Goal: Information Seeking & Learning: Check status

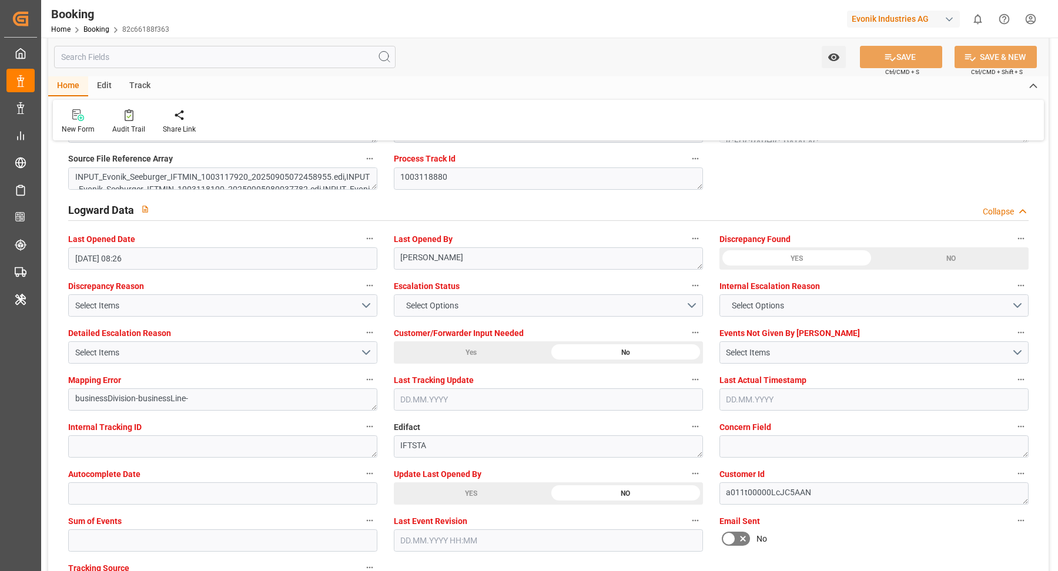
scroll to position [2125, 0]
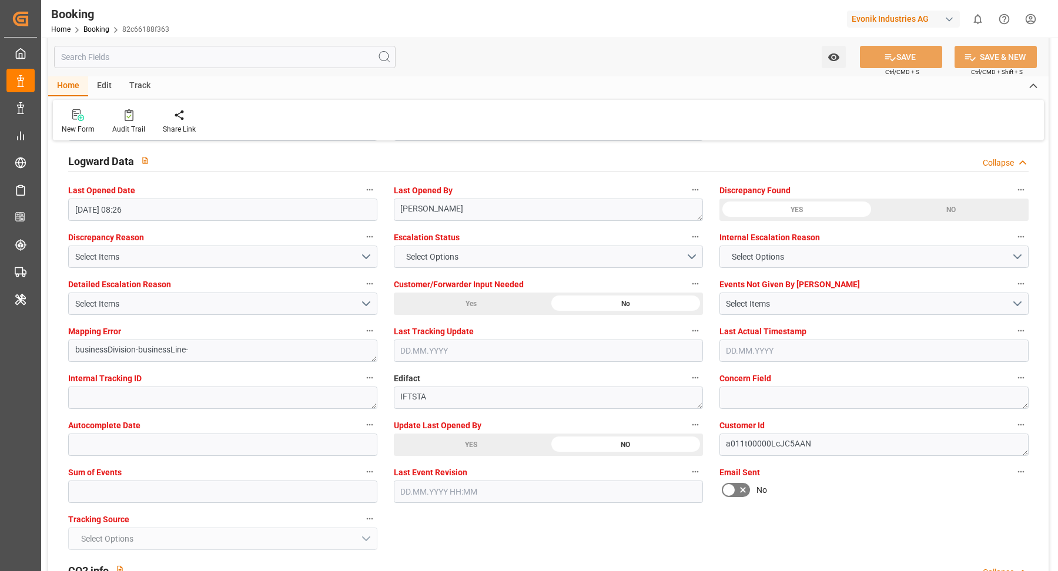
click at [474, 435] on div "YES" at bounding box center [471, 445] width 155 height 22
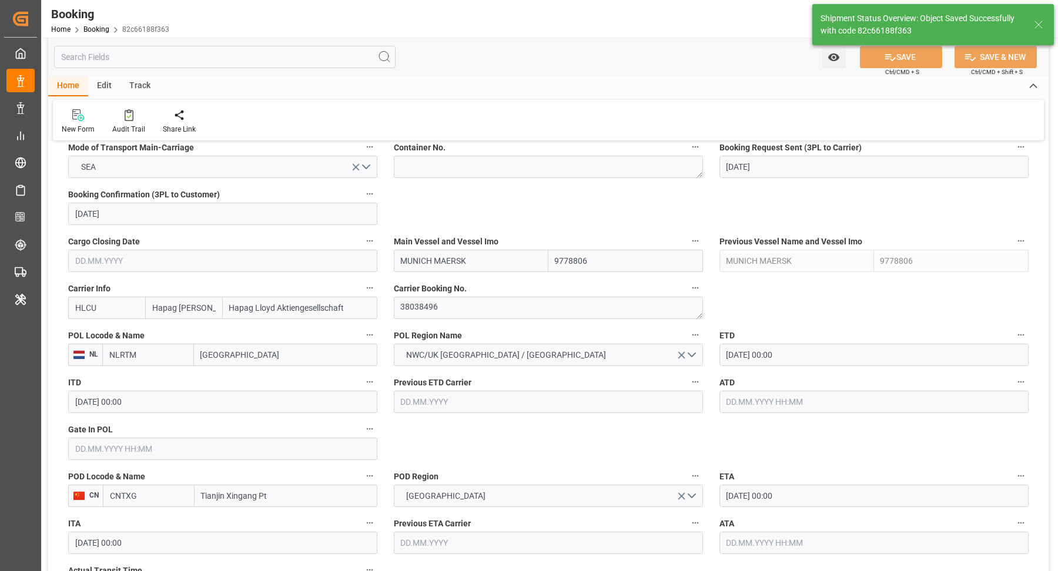
type input "12.09.2025 11:16"
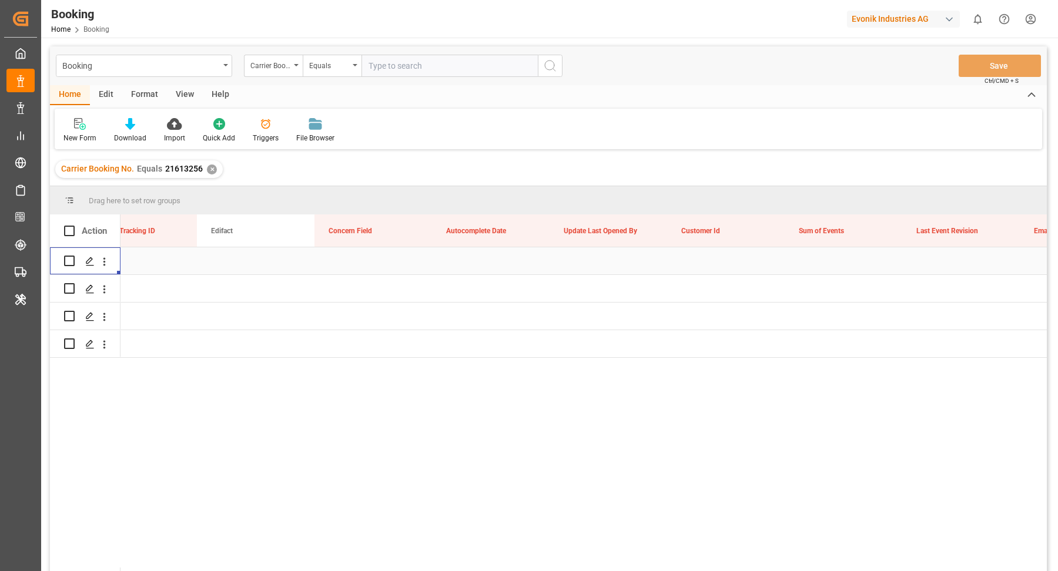
scroll to position [0, 14497]
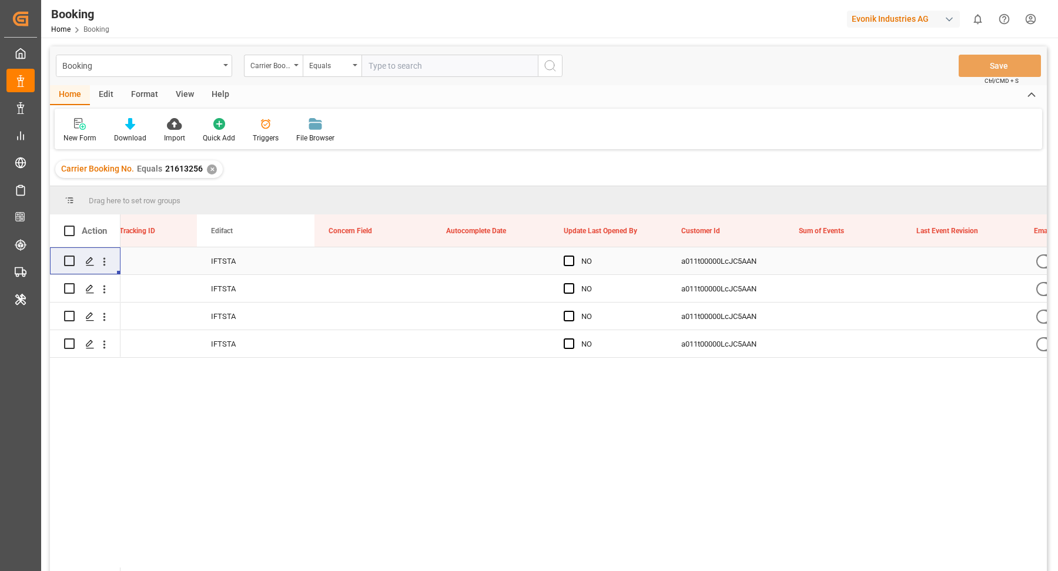
click at [396, 63] on input "text" at bounding box center [449, 66] width 176 height 22
paste input "25305654"
type input "25305654"
click at [547, 68] on icon "search button" at bounding box center [550, 66] width 14 height 14
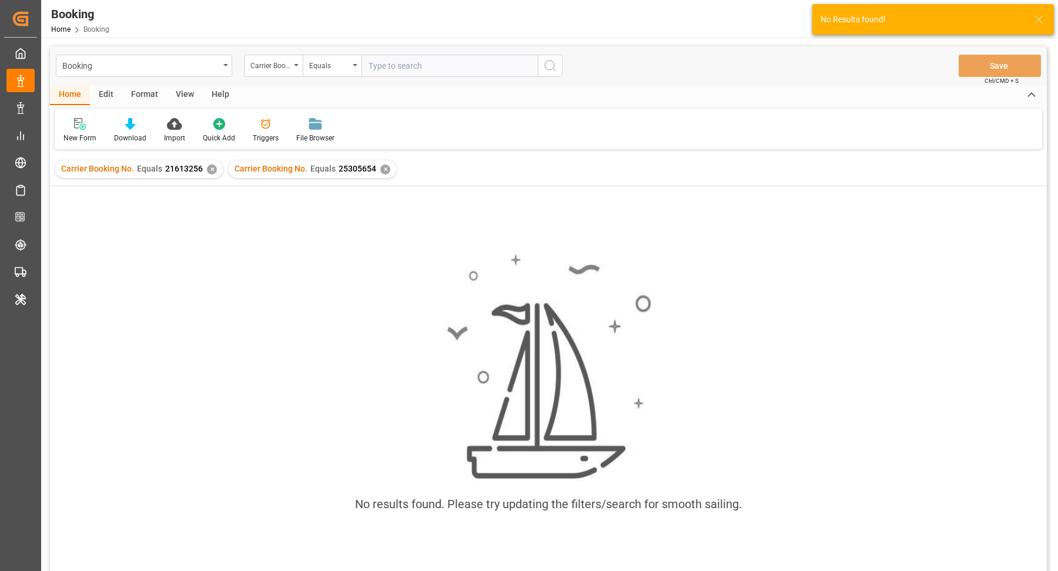
click at [211, 166] on div "✕" at bounding box center [212, 170] width 10 height 10
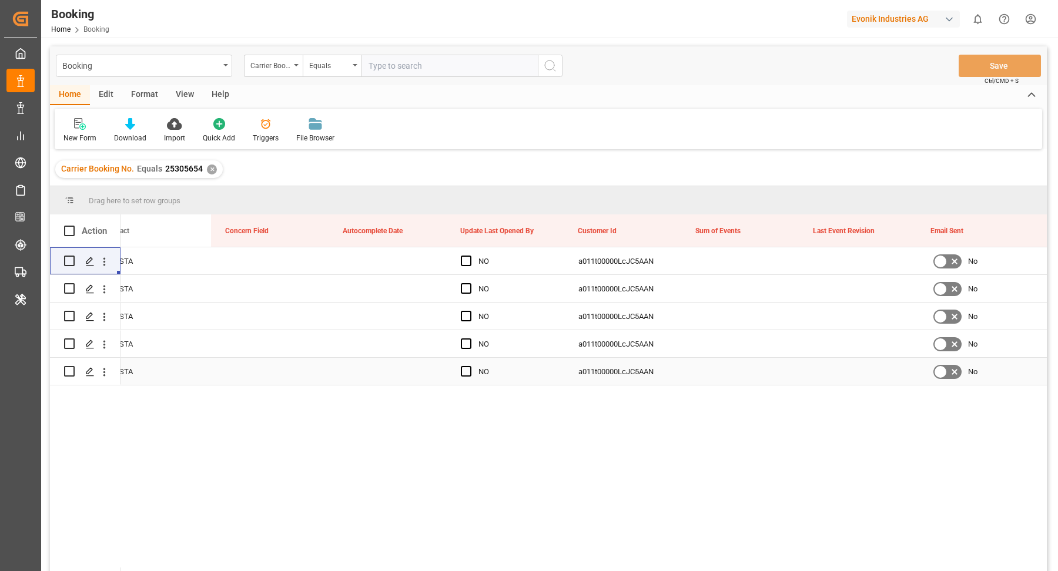
scroll to position [0, 14601]
click at [465, 256] on span "Press SPACE to select this row." at bounding box center [465, 261] width 11 height 11
click at [469, 256] on input "Press SPACE to select this row." at bounding box center [469, 256] width 0 height 0
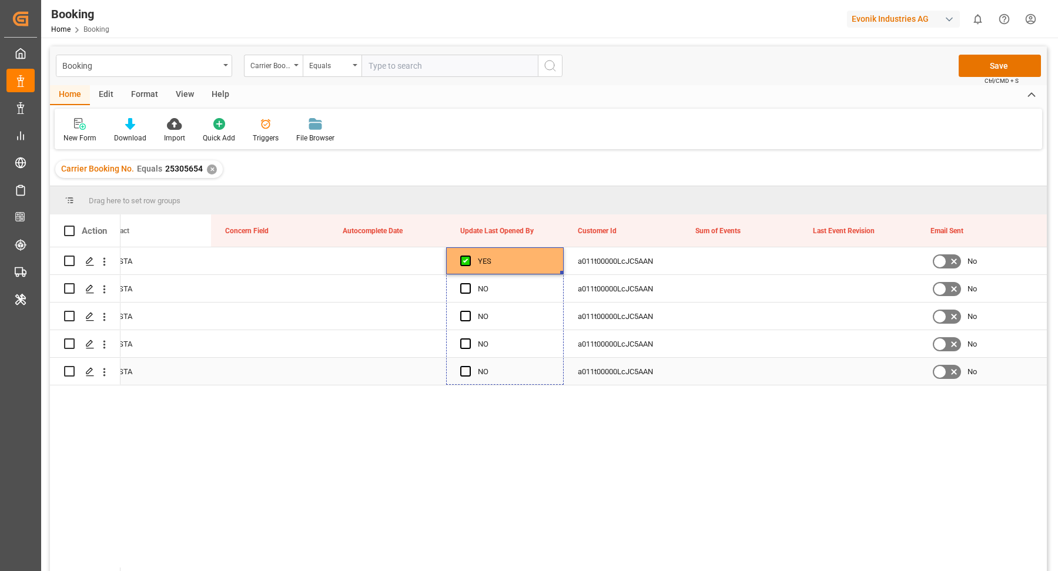
drag, startPoint x: 562, startPoint y: 271, endPoint x: 562, endPoint y: 383, distance: 111.7
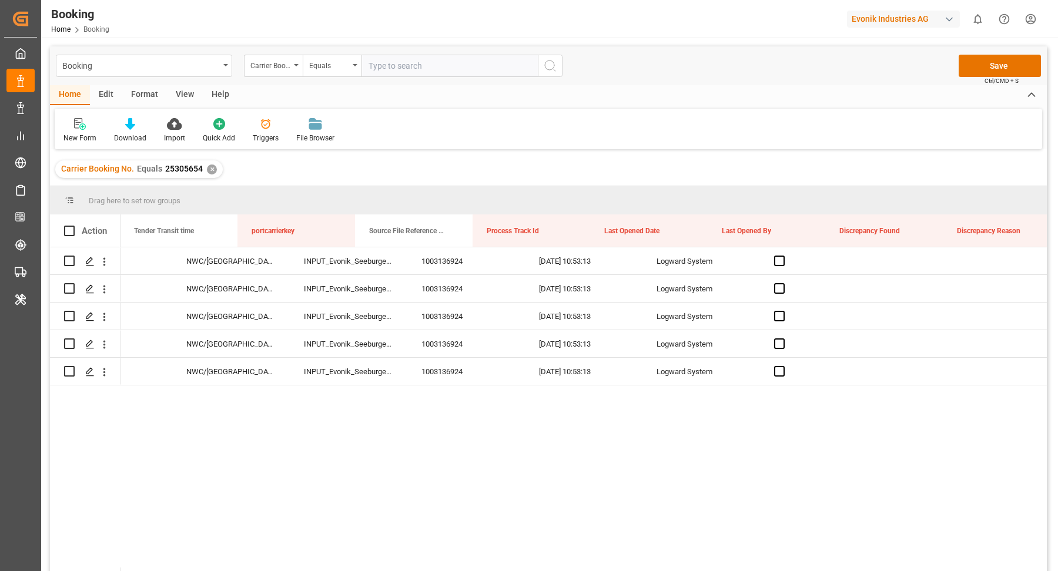
scroll to position [0, 0]
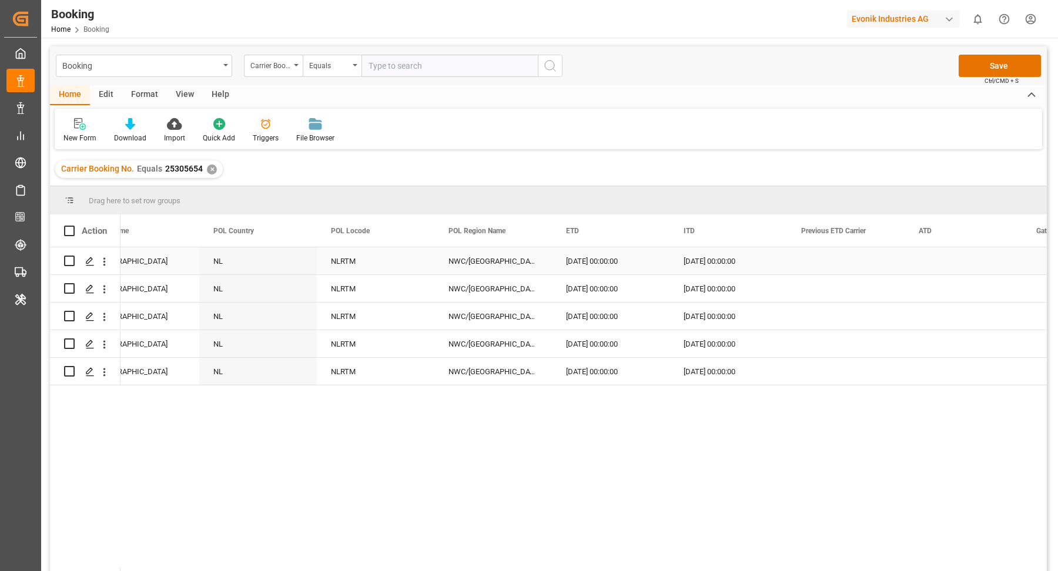
click at [598, 260] on div "28.09.2025 00:00:00" at bounding box center [611, 260] width 118 height 27
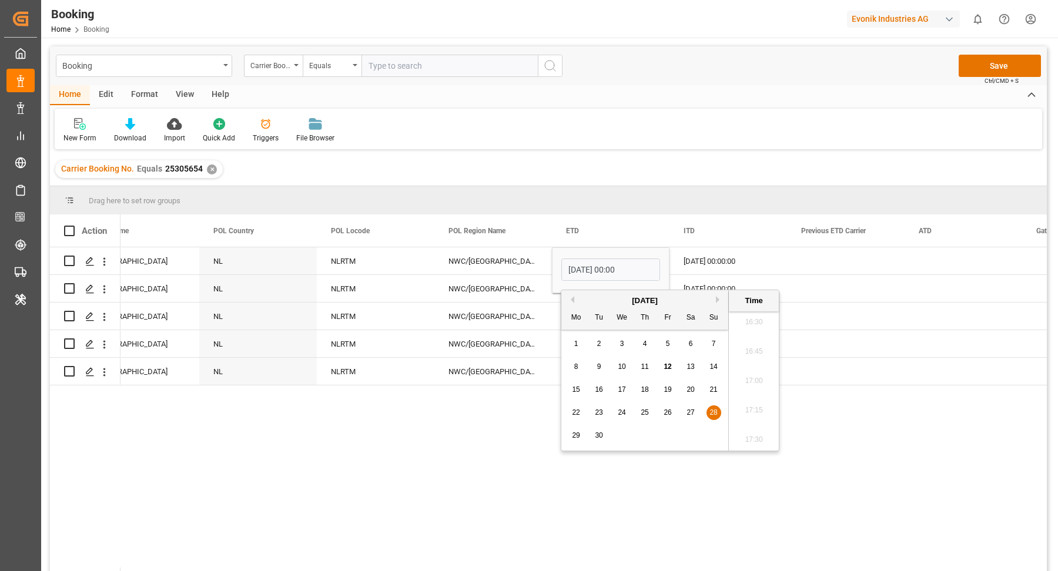
click at [645, 413] on span "25" at bounding box center [645, 412] width 8 height 8
type input "25.09.2025 00:00"
click at [638, 494] on div "YES Shanghai 28.09.2025 00:00:00 25.09.2025 00:00 NWC/UK North West Continent /…" at bounding box center [583, 412] width 926 height 331
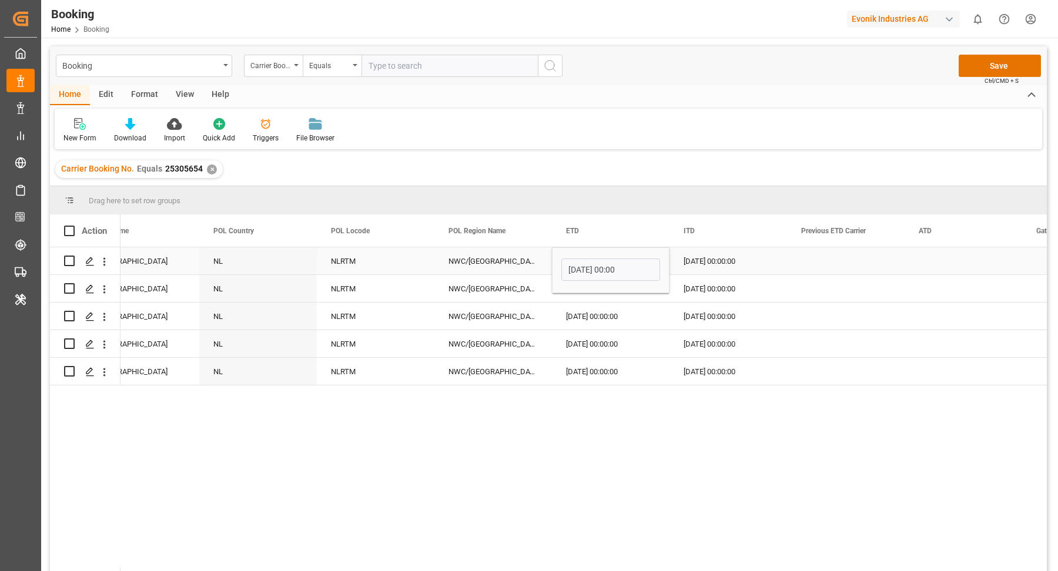
click at [509, 265] on div "NWC/UK North West Continent / UK" at bounding box center [493, 260] width 118 height 27
click at [625, 268] on div "25.09.2025 00:00:00" at bounding box center [611, 260] width 118 height 27
drag, startPoint x: 666, startPoint y: 271, endPoint x: 664, endPoint y: 368, distance: 97.0
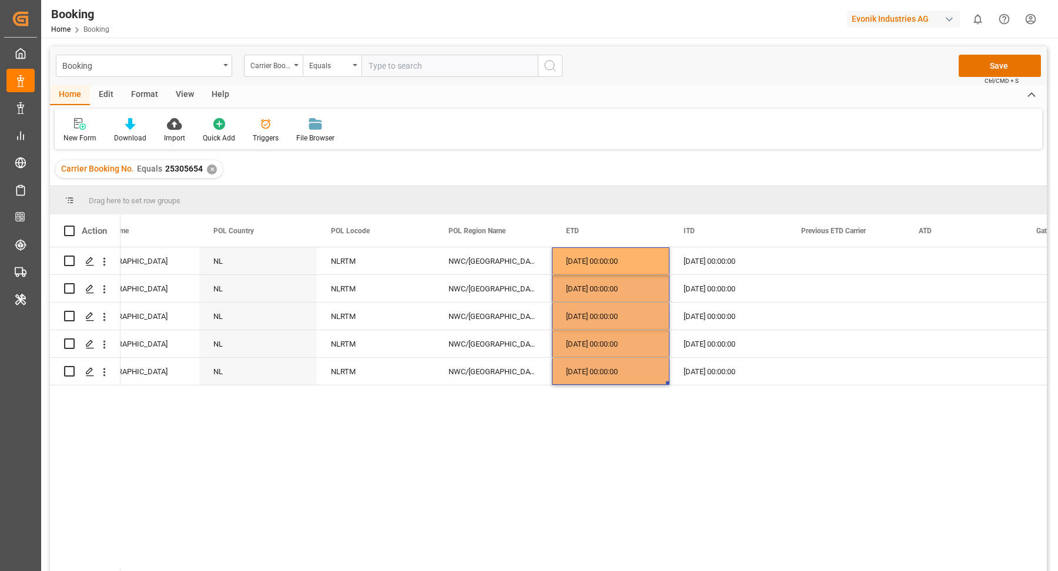
click at [632, 453] on div "YES Shanghai 28.09.2025 00:00:00 25.09.2025 00:00:00 NWC/UK North West Continen…" at bounding box center [583, 412] width 926 height 331
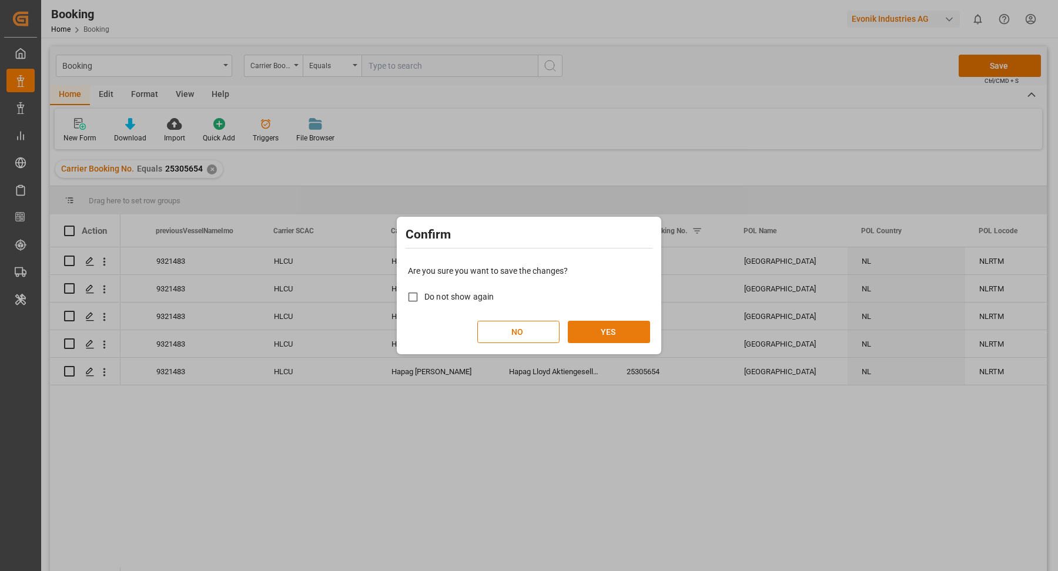
click at [602, 328] on button "YES" at bounding box center [609, 332] width 82 height 22
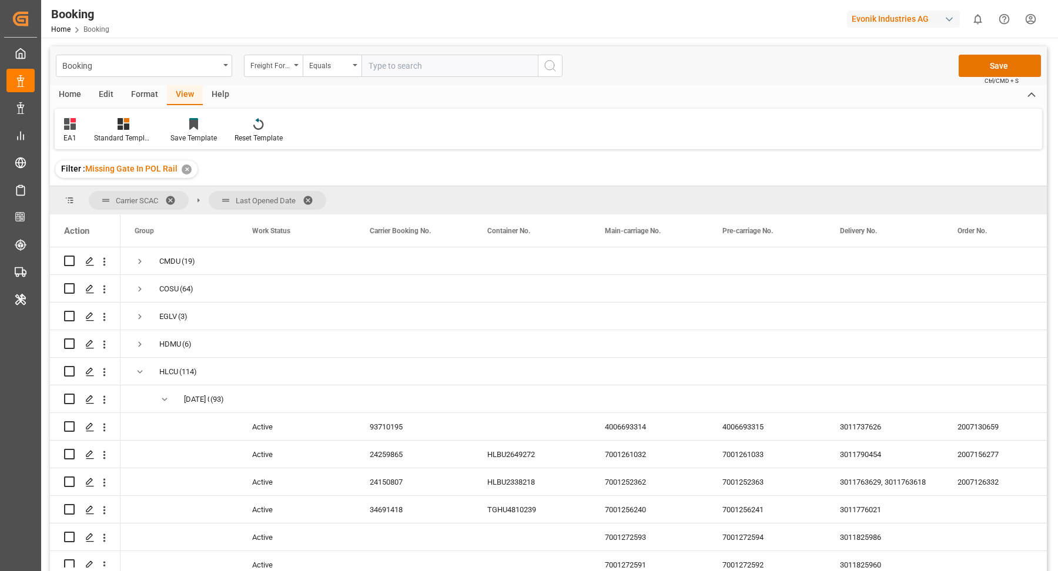
scroll to position [78, 0]
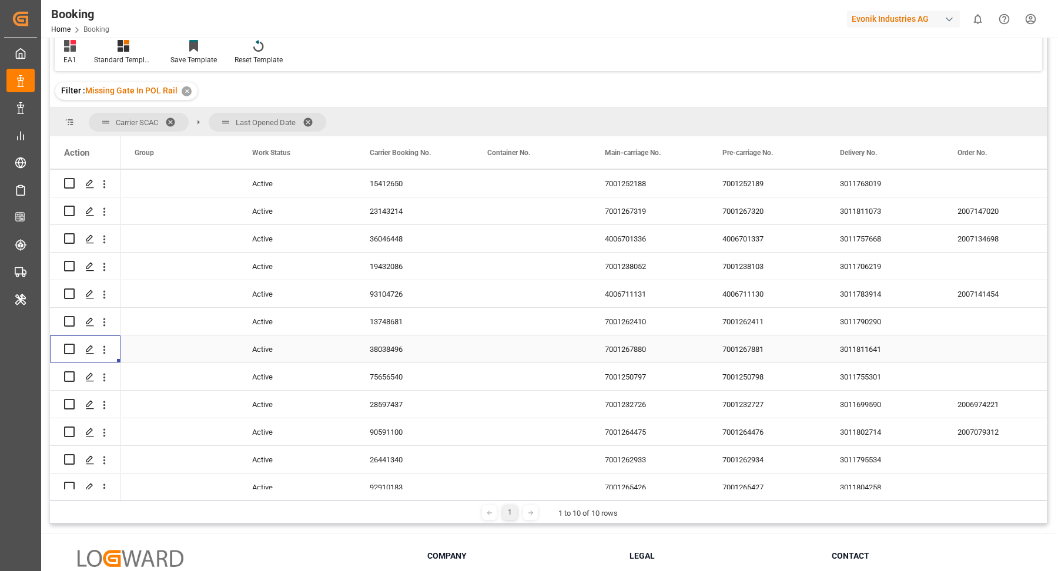
click at [388, 332] on div "13748681" at bounding box center [415, 321] width 118 height 27
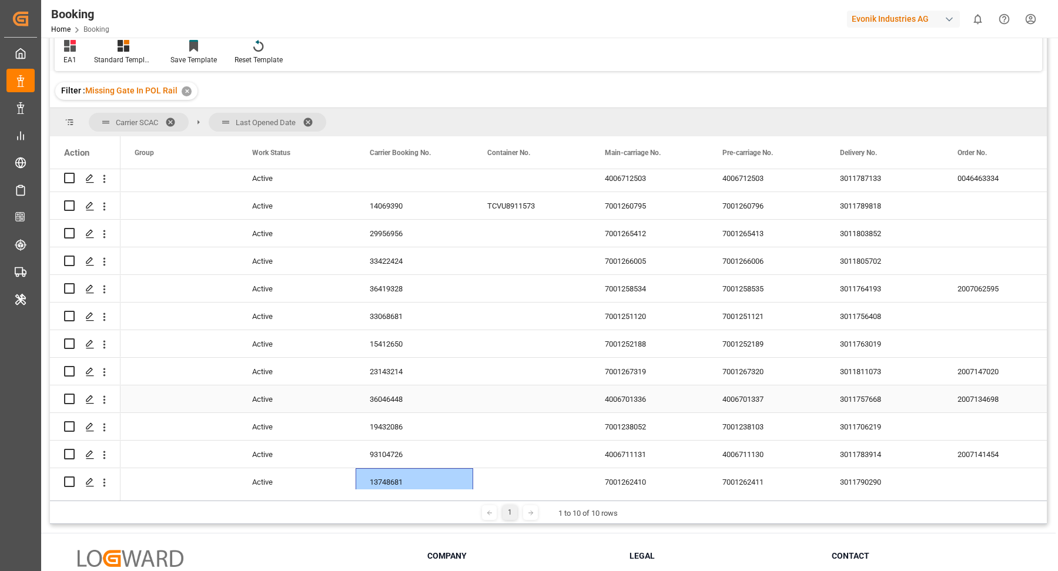
scroll to position [1404, 0]
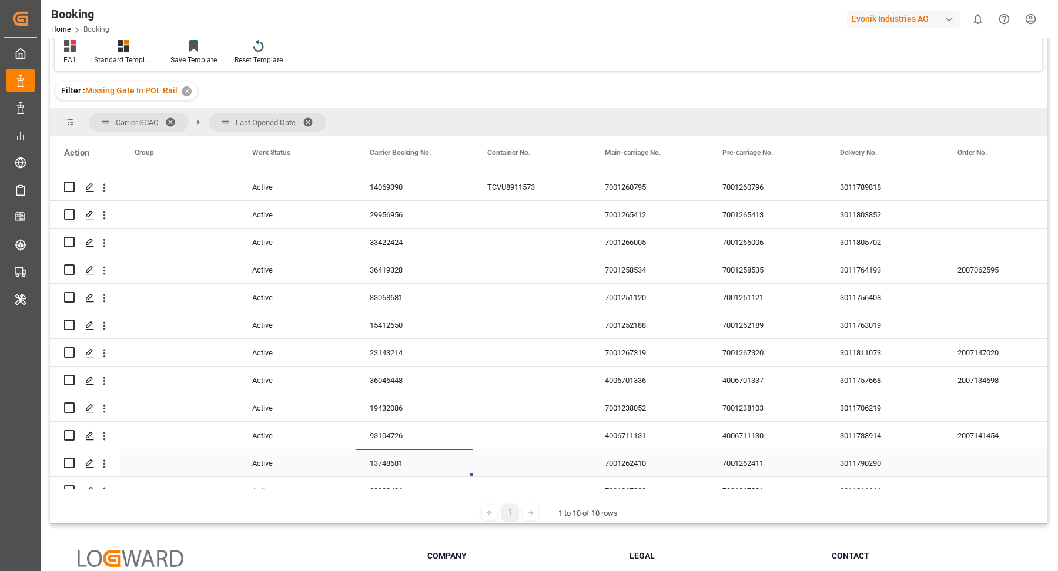
click at [106, 461] on icon "open menu" at bounding box center [104, 464] width 12 height 12
click at [169, 472] on span "Press SPACE to select this row." at bounding box center [179, 463] width 89 height 26
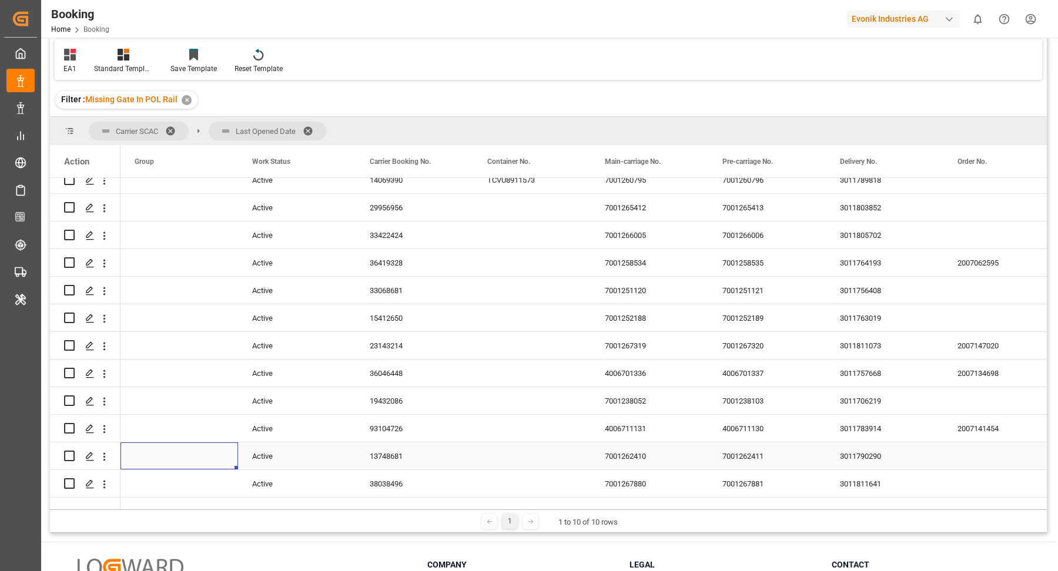
scroll to position [1429, 0]
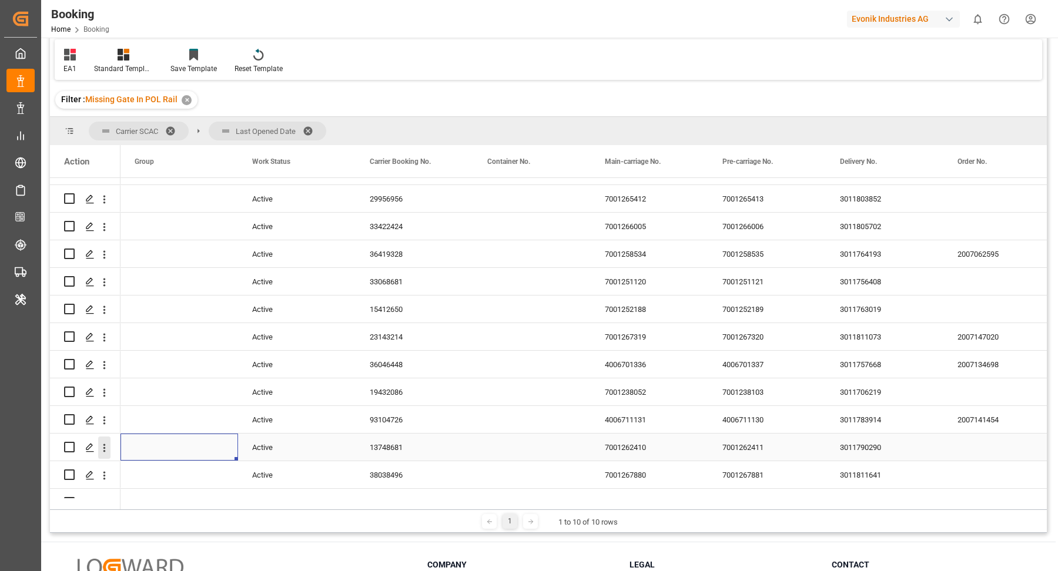
click at [102, 445] on icon "open menu" at bounding box center [104, 448] width 12 height 12
click at [157, 462] on div "Open in new tab" at bounding box center [171, 473] width 145 height 25
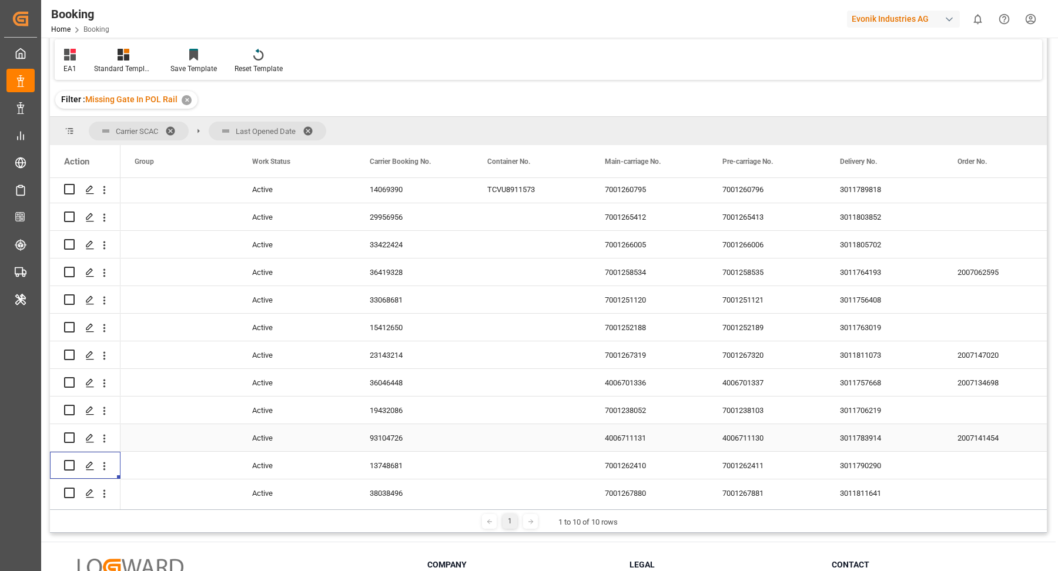
scroll to position [1420, 0]
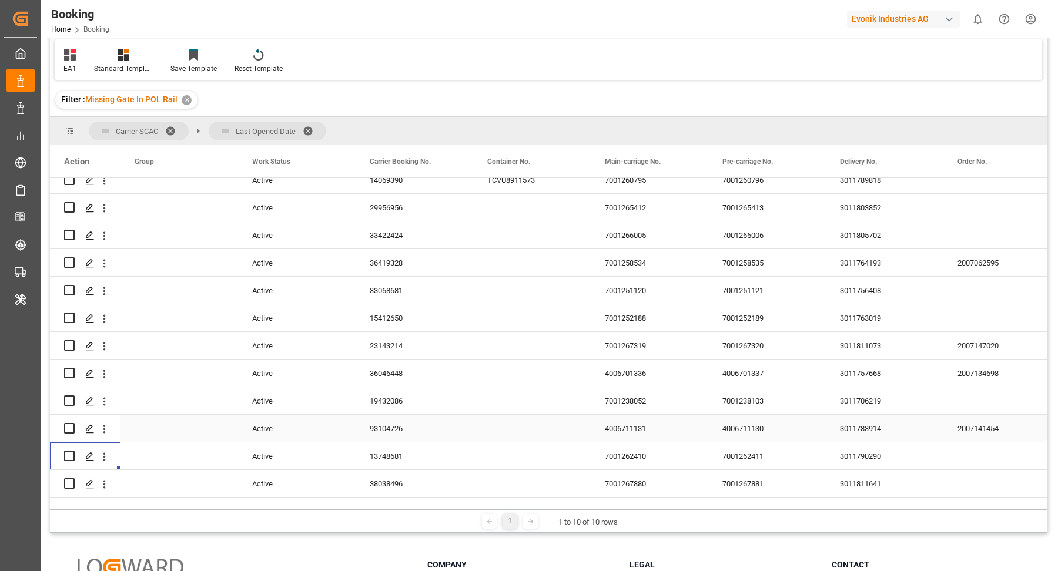
click at [420, 424] on div "93104726" at bounding box center [415, 428] width 118 height 27
click at [106, 430] on icon "open menu" at bounding box center [104, 429] width 12 height 12
click at [169, 448] on span "Open in new tab" at bounding box center [181, 454] width 107 height 12
click at [407, 414] on div "19432086" at bounding box center [415, 400] width 118 height 27
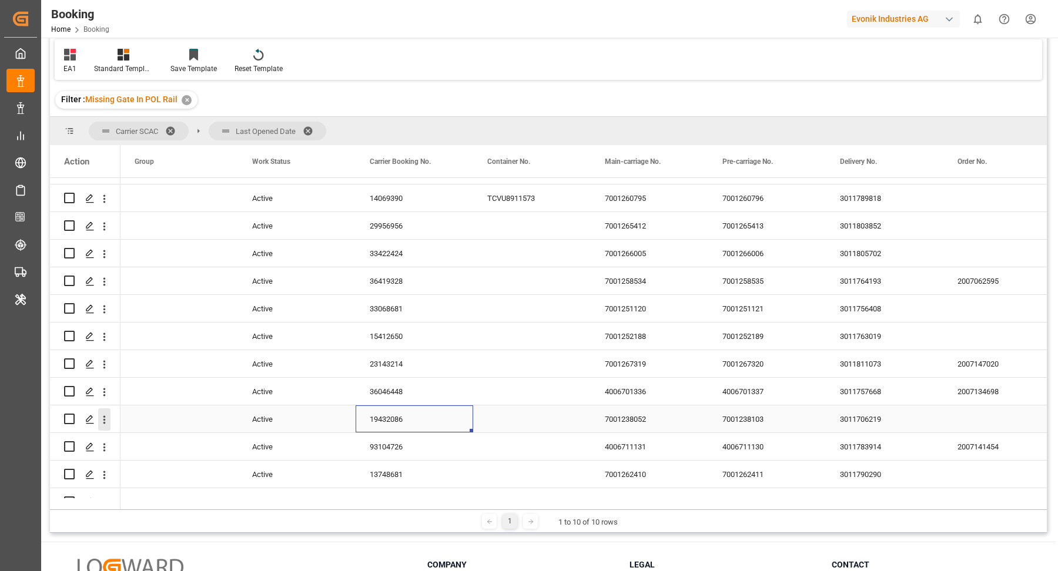
click at [107, 421] on icon "open menu" at bounding box center [104, 420] width 12 height 12
click at [178, 438] on span "Open in new tab" at bounding box center [181, 444] width 107 height 12
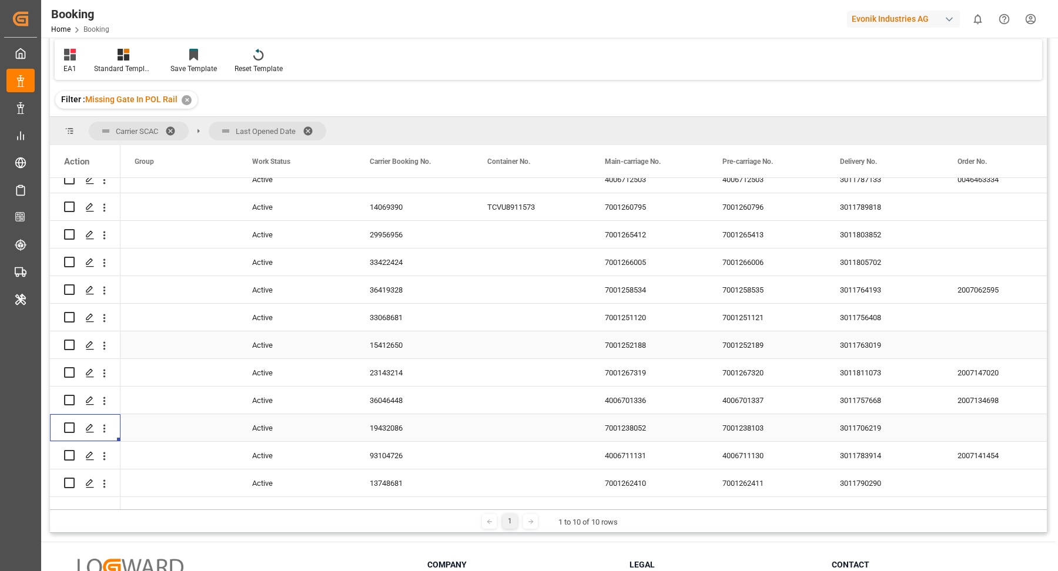
scroll to position [1384, 0]
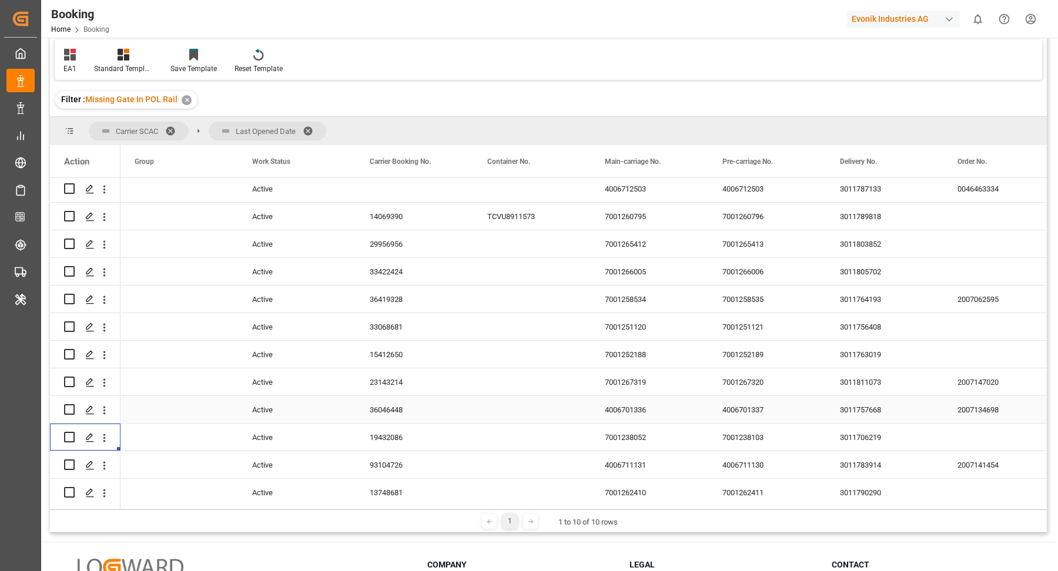
click at [383, 420] on div "36046448" at bounding box center [415, 409] width 118 height 27
click at [106, 413] on icon "open menu" at bounding box center [104, 410] width 12 height 12
drag, startPoint x: 165, startPoint y: 431, endPoint x: 133, endPoint y: 66, distance: 366.3
click at [166, 431] on span "Open in new tab" at bounding box center [181, 435] width 107 height 12
click at [387, 384] on div "23143214" at bounding box center [415, 381] width 118 height 27
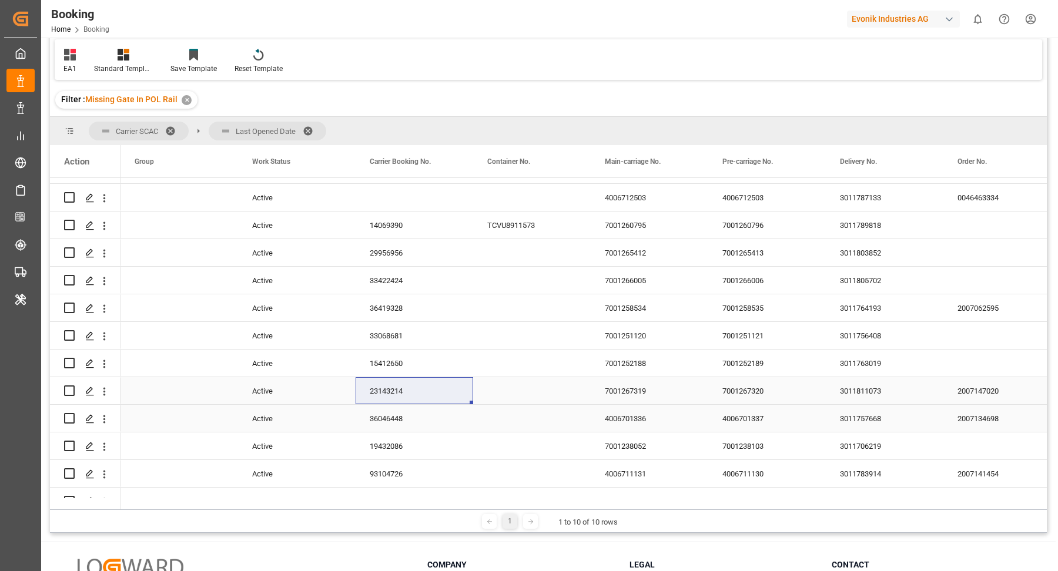
scroll to position [1356, 0]
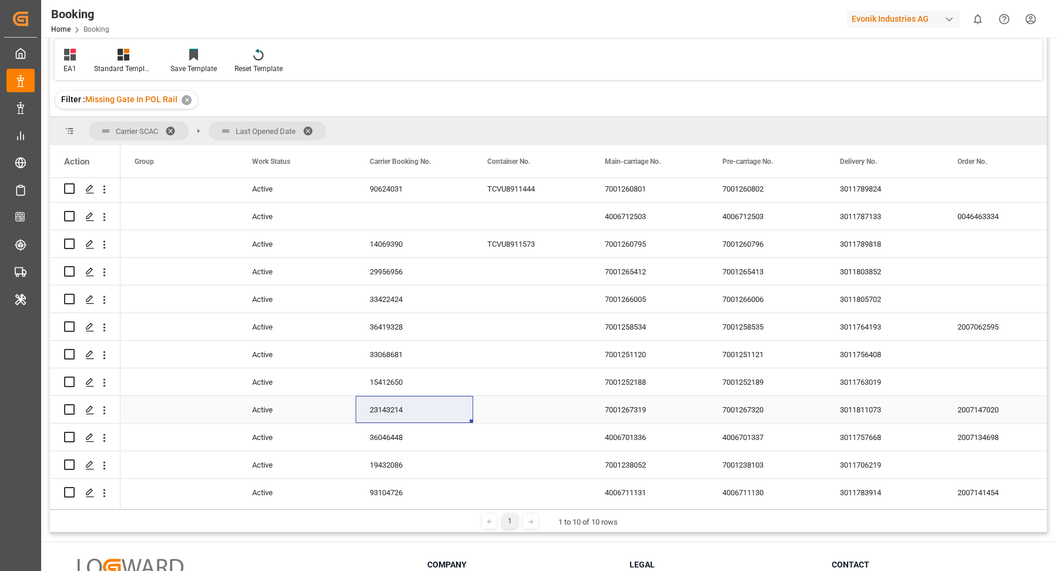
click at [104, 410] on icon "open menu" at bounding box center [104, 410] width 12 height 12
click at [161, 429] on span "Open in new tab" at bounding box center [181, 435] width 107 height 12
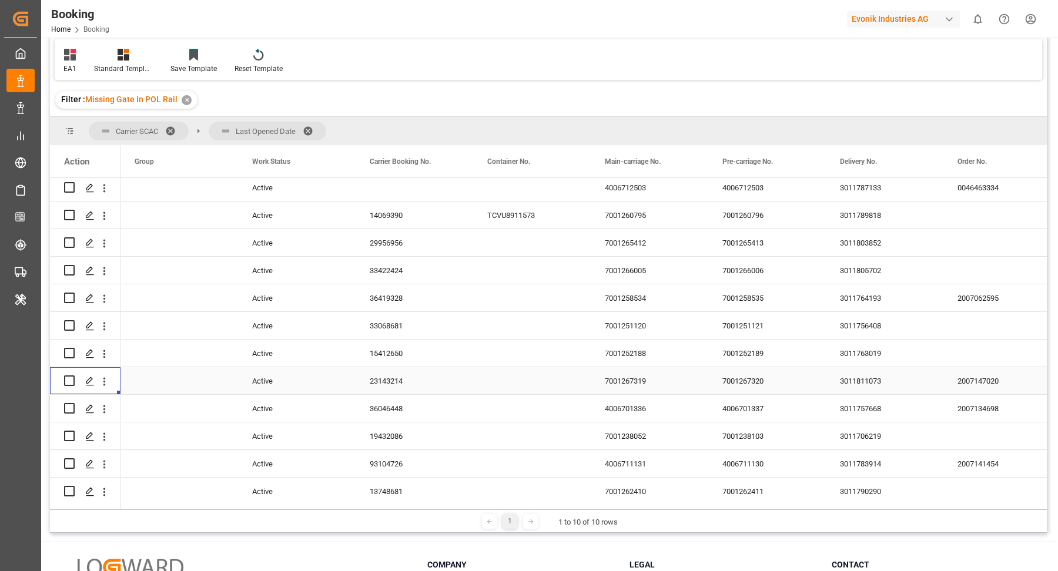
scroll to position [1367, 0]
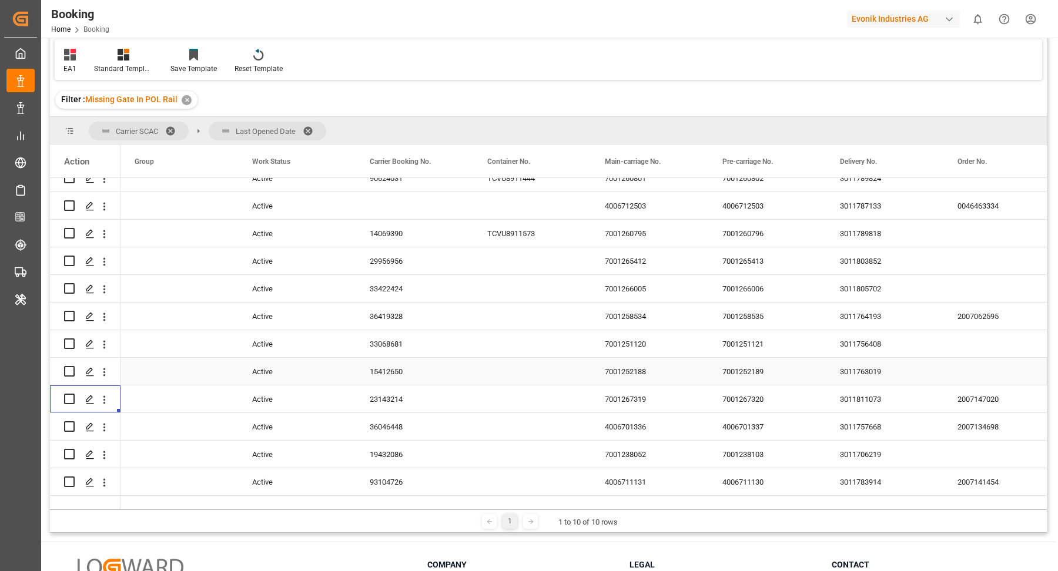
click at [415, 375] on div "15412650" at bounding box center [415, 371] width 118 height 27
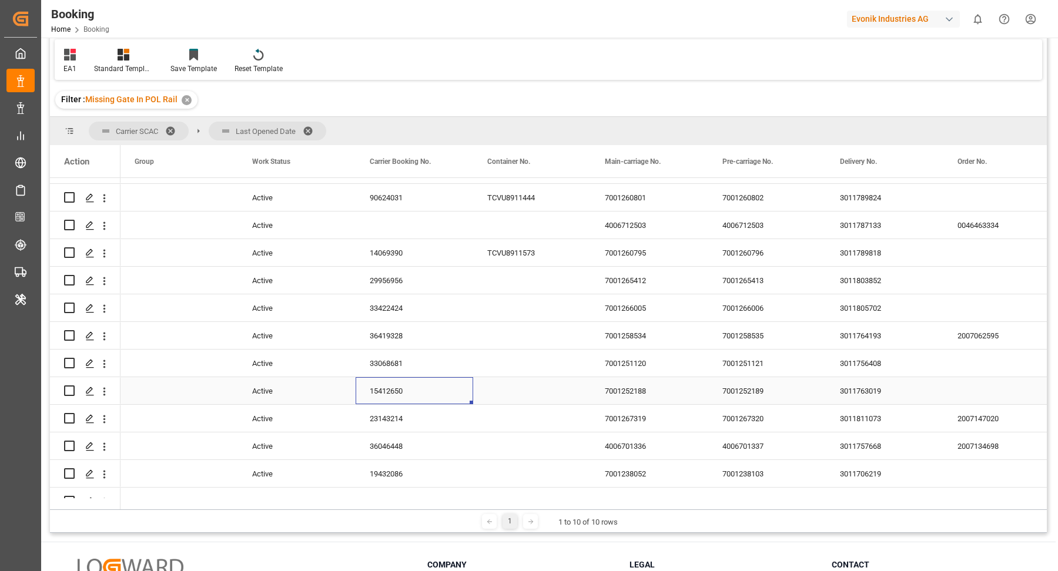
click at [105, 394] on icon "open menu" at bounding box center [104, 391] width 2 height 8
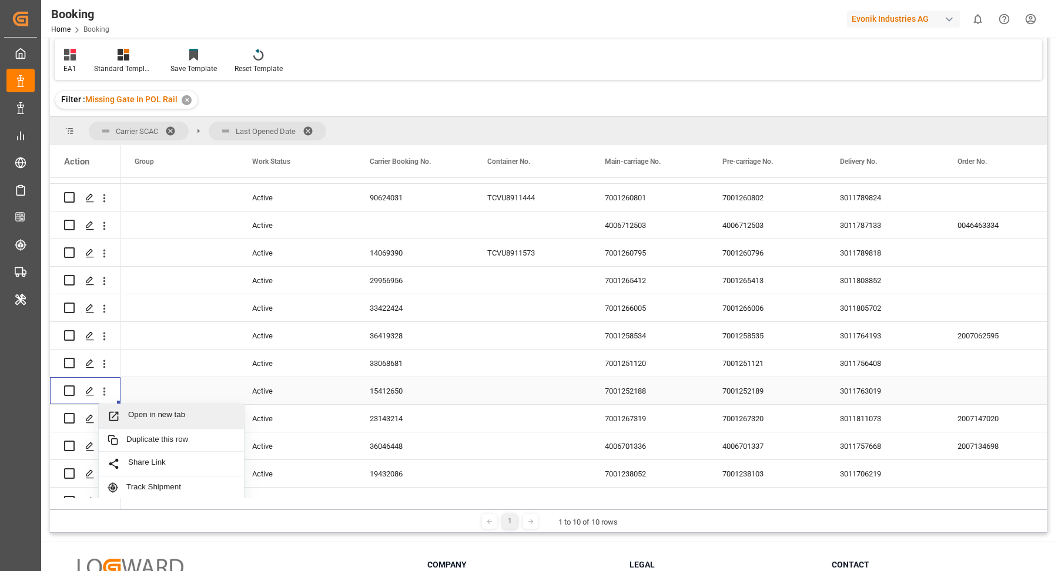
click at [180, 415] on span "Open in new tab" at bounding box center [181, 416] width 107 height 12
click at [417, 377] on div "33068681" at bounding box center [415, 363] width 118 height 27
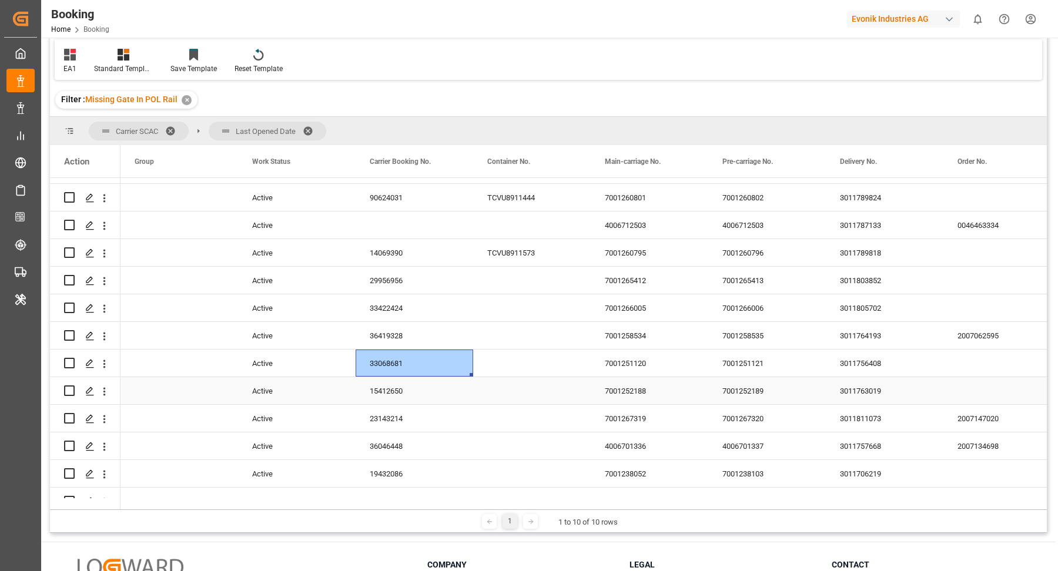
scroll to position [1329, 0]
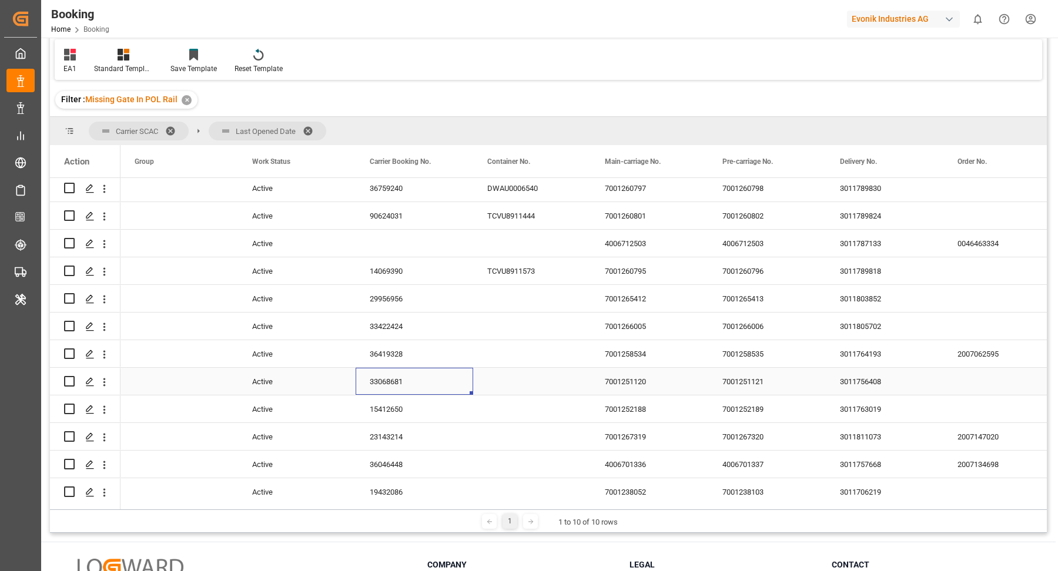
click at [102, 383] on icon "open menu" at bounding box center [104, 382] width 12 height 12
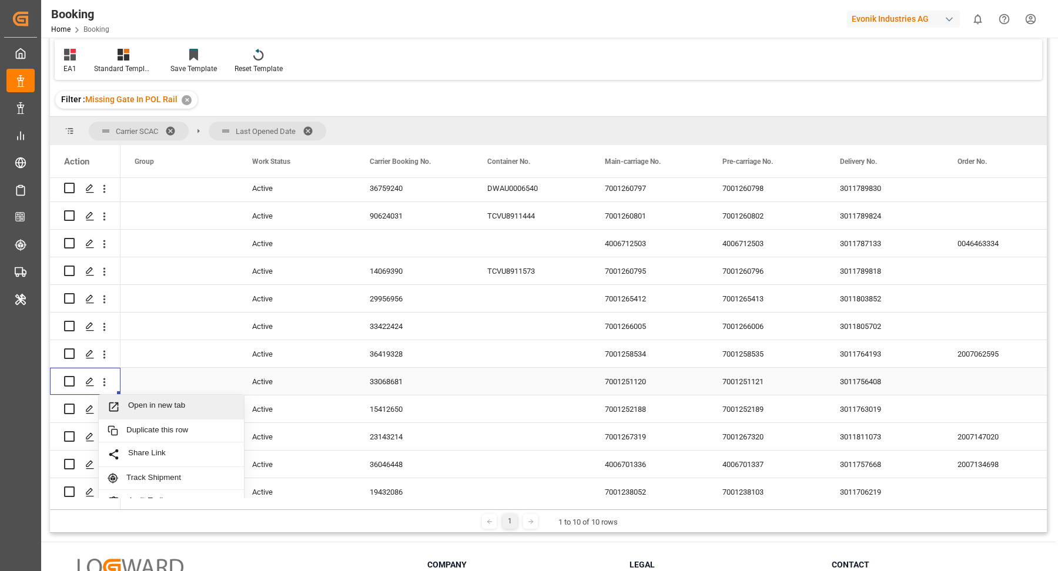
click at [169, 401] on span "Open in new tab" at bounding box center [181, 407] width 107 height 12
click at [404, 367] on div "36419328" at bounding box center [415, 353] width 118 height 27
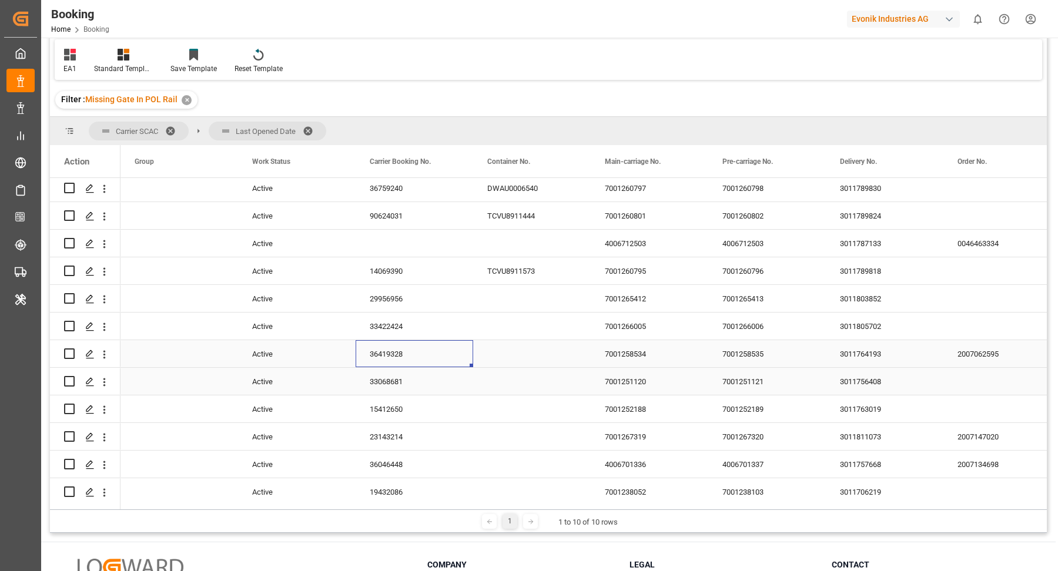
scroll to position [1310, 0]
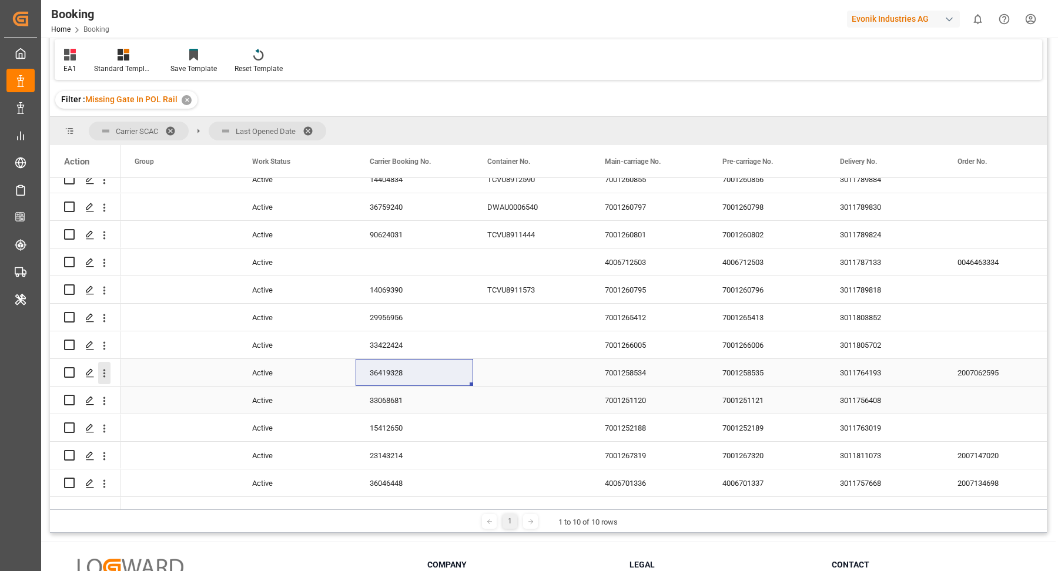
click at [105, 375] on icon "open menu" at bounding box center [104, 373] width 12 height 12
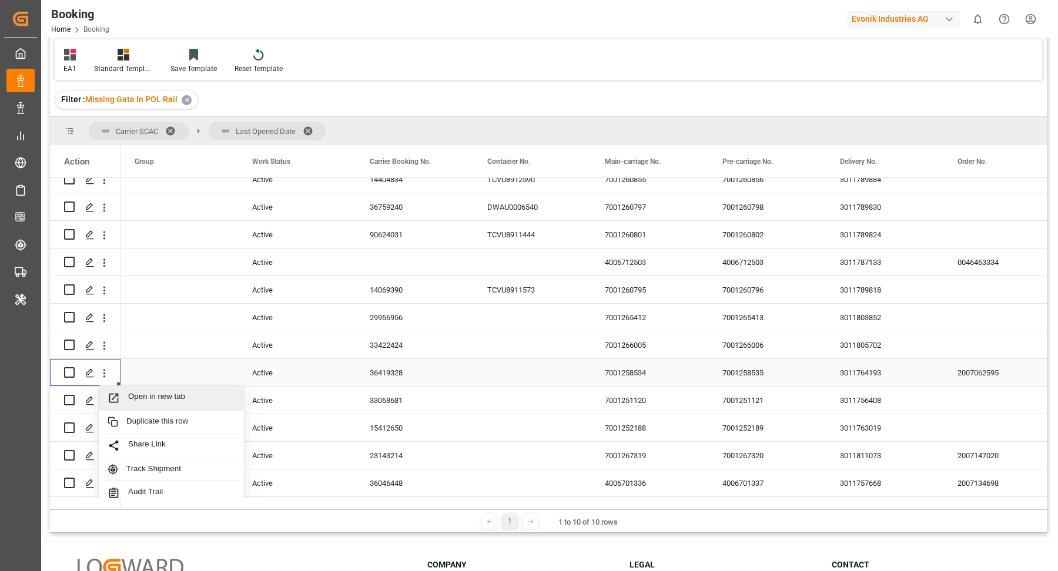
click at [165, 392] on span "Open in new tab" at bounding box center [181, 398] width 107 height 12
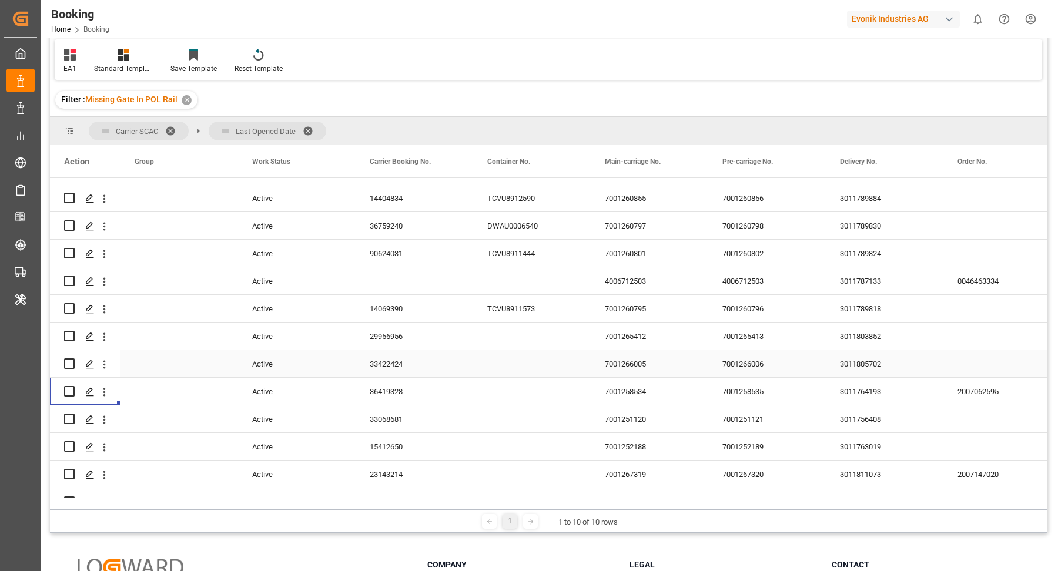
click at [420, 366] on div "33422424" at bounding box center [415, 363] width 118 height 27
click at [108, 368] on icon "open menu" at bounding box center [104, 364] width 12 height 12
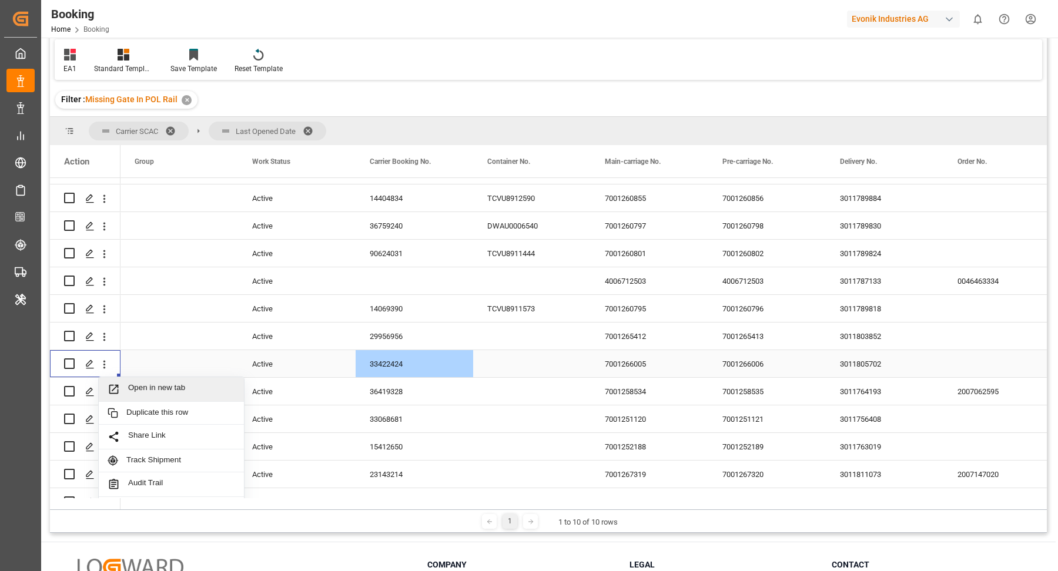
click at [163, 383] on span "Open in new tab" at bounding box center [181, 389] width 107 height 12
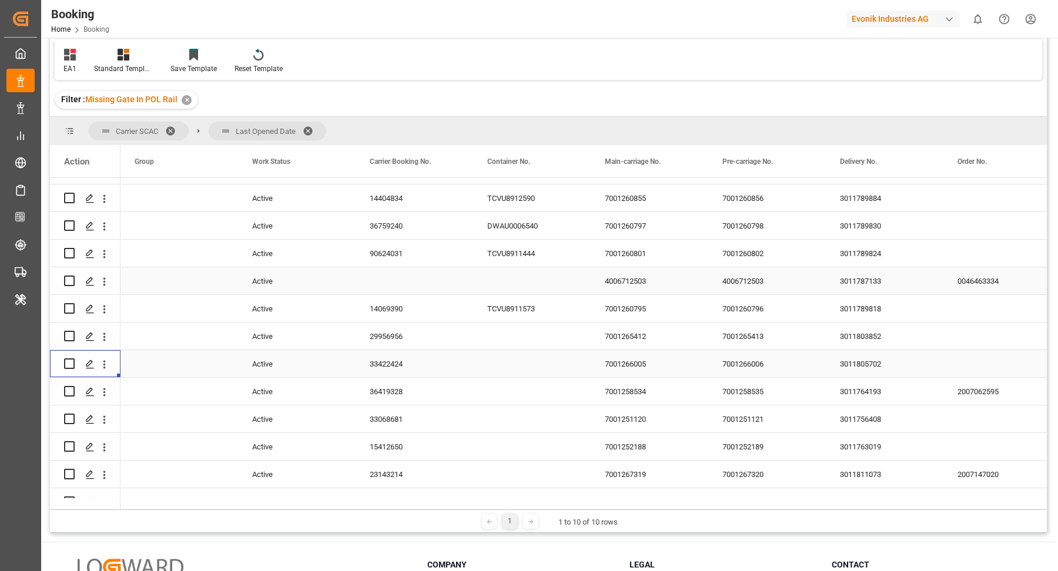
click at [411, 350] on div "29956956" at bounding box center [415, 336] width 118 height 27
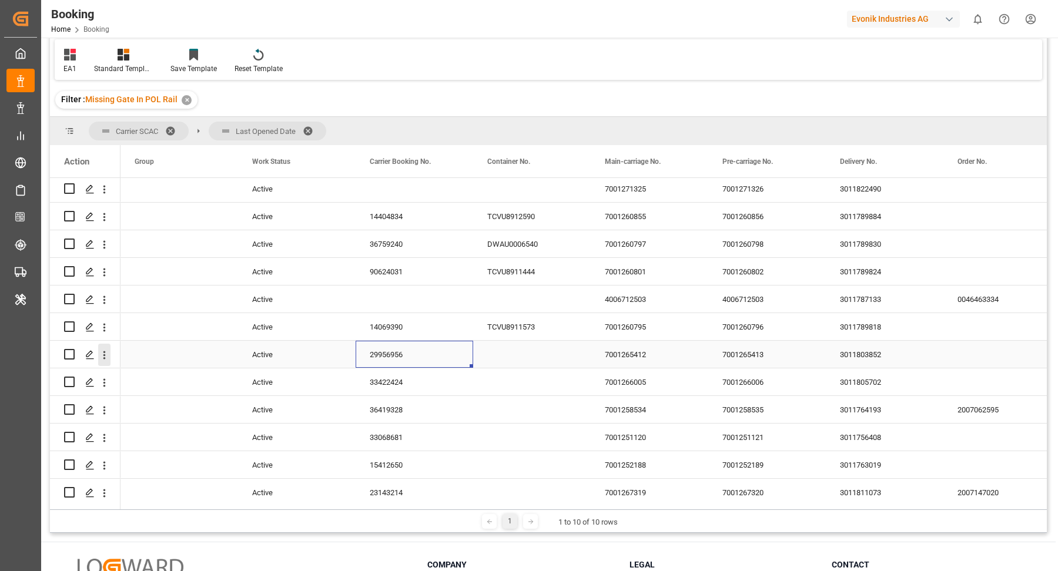
click at [107, 356] on icon "open menu" at bounding box center [104, 355] width 12 height 12
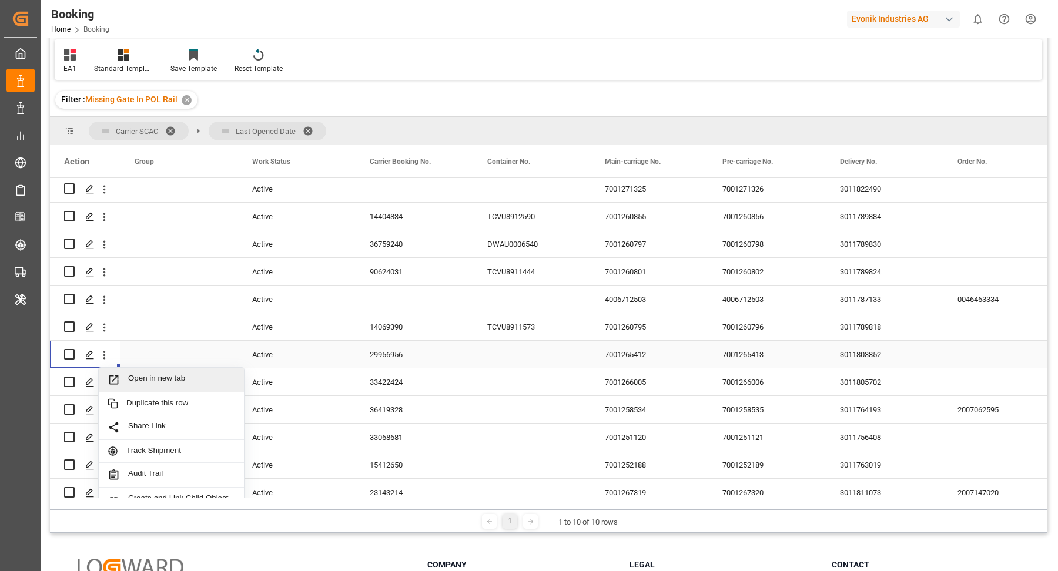
click at [161, 374] on span "Open in new tab" at bounding box center [181, 380] width 107 height 12
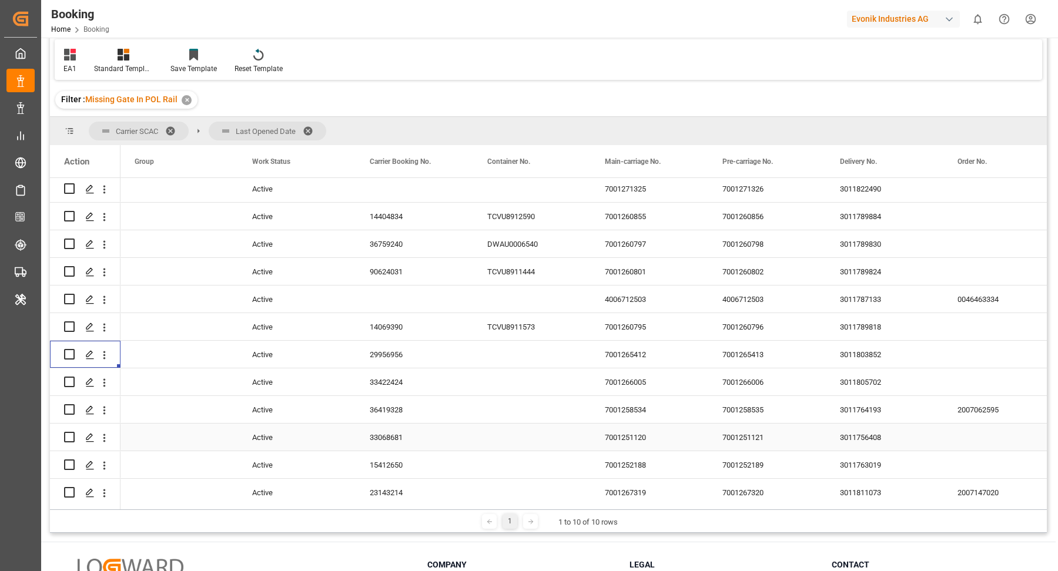
scroll to position [1255, 0]
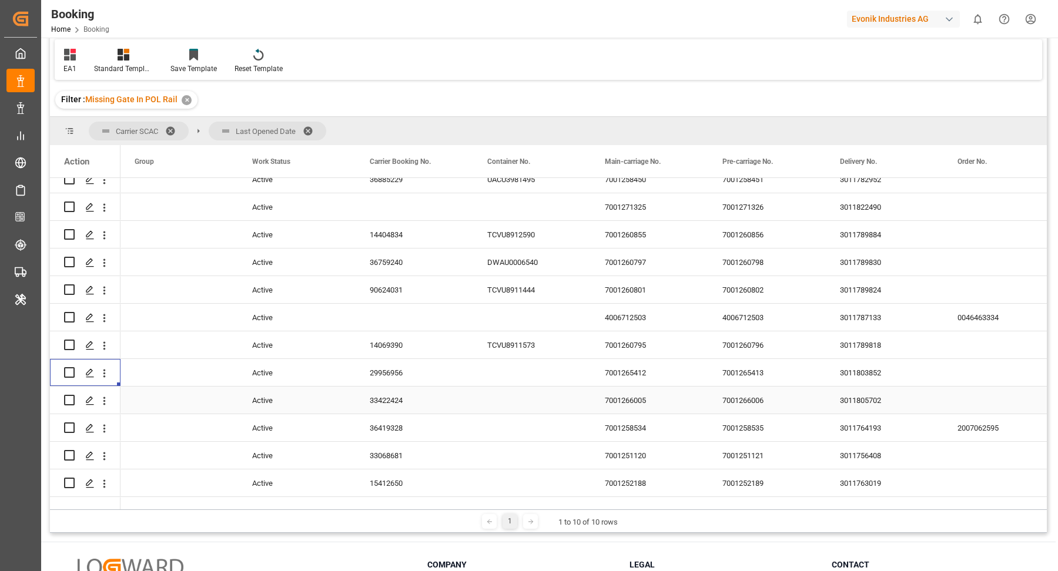
click at [403, 336] on div "14069390" at bounding box center [415, 344] width 118 height 27
click at [103, 340] on icon "open menu" at bounding box center [104, 346] width 12 height 12
click at [105, 348] on icon "close menu" at bounding box center [104, 346] width 12 height 12
click at [106, 348] on icon "open menu" at bounding box center [104, 346] width 12 height 12
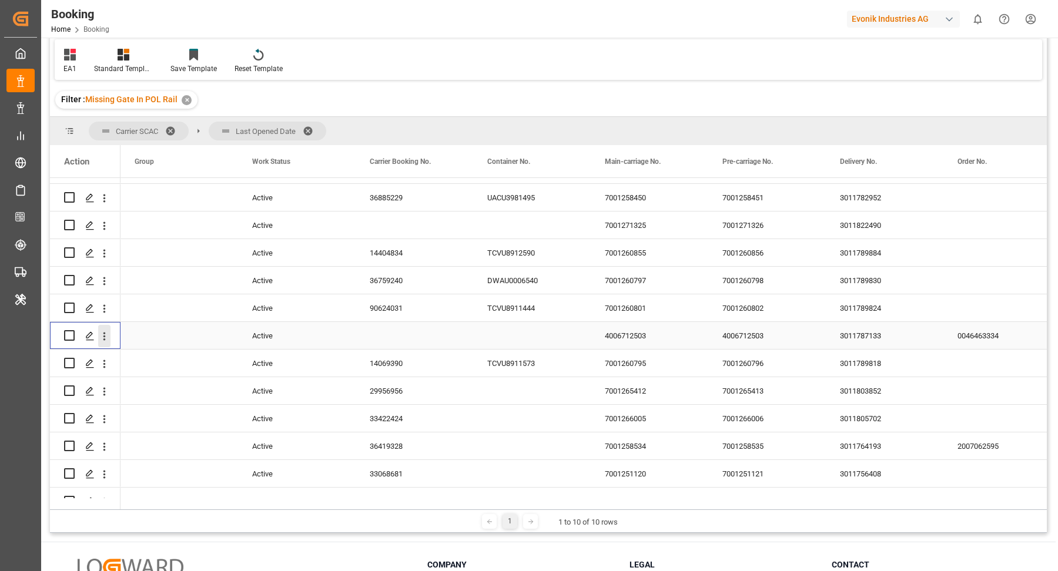
click at [105, 337] on icon "open menu" at bounding box center [104, 336] width 12 height 12
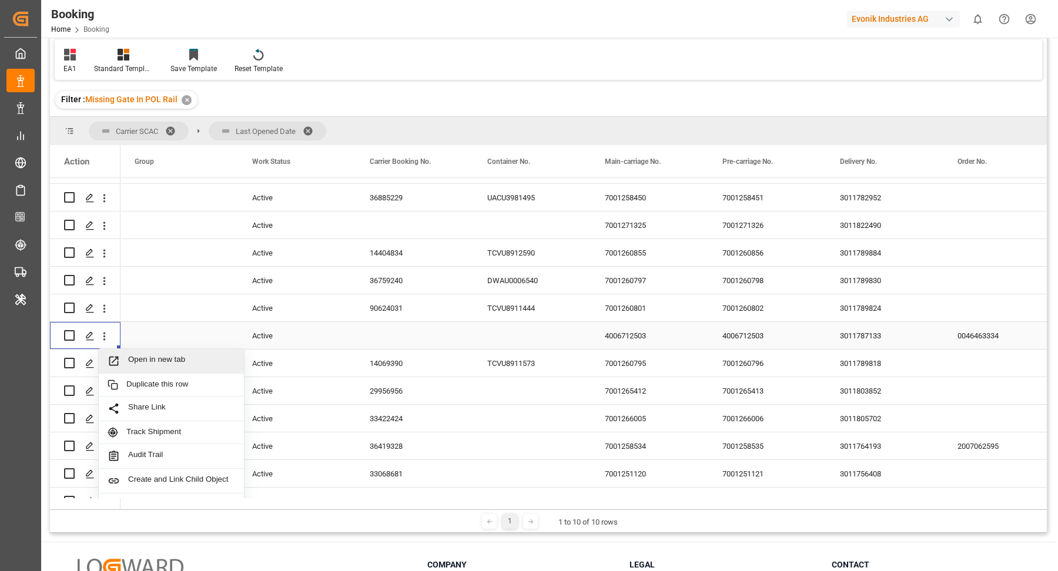
click at [151, 363] on span "Open in new tab" at bounding box center [181, 361] width 107 height 12
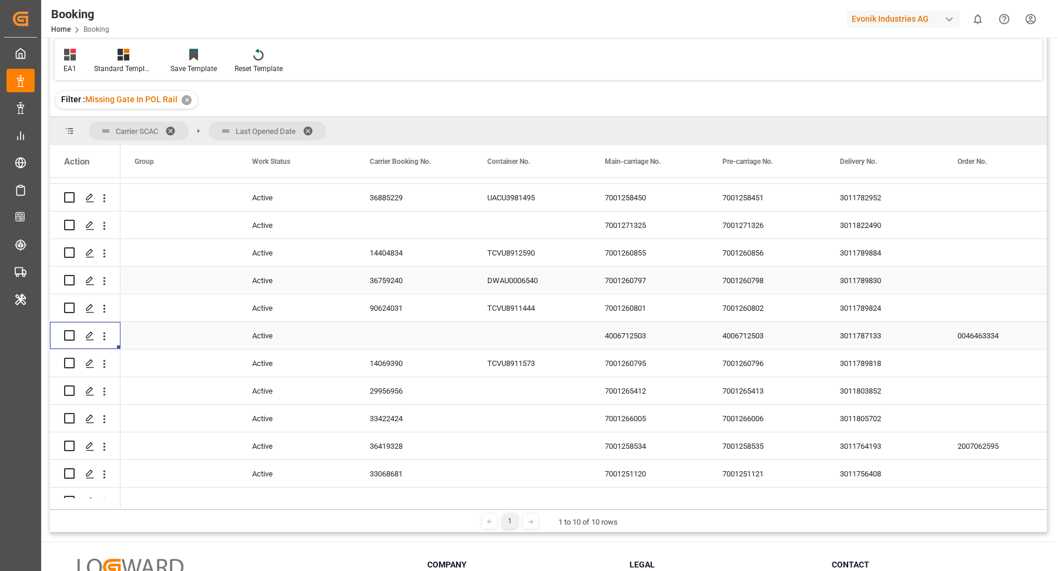
click at [387, 321] on div "90624031" at bounding box center [415, 307] width 118 height 27
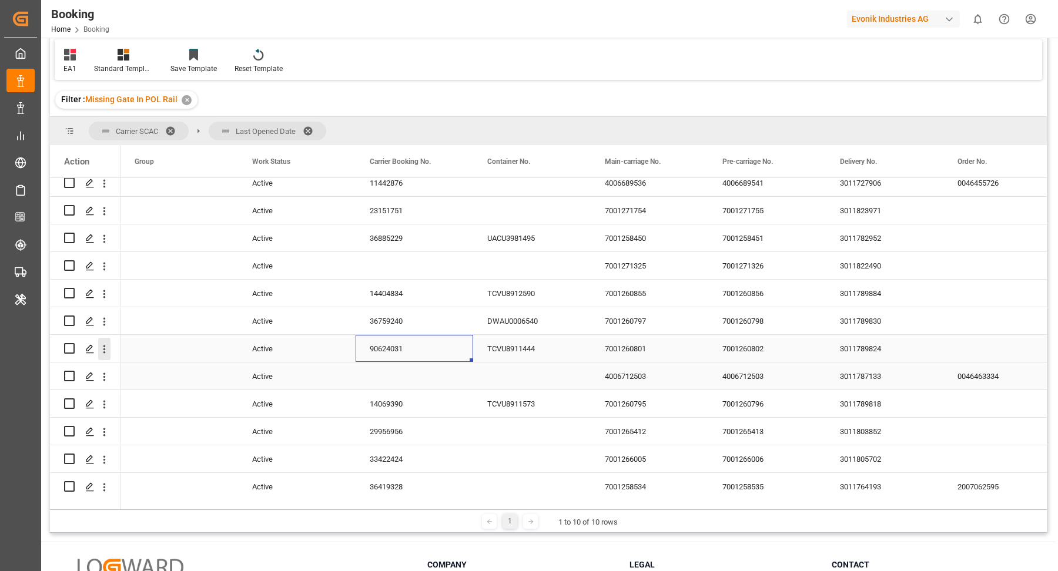
click at [104, 351] on icon "open menu" at bounding box center [104, 349] width 2 height 8
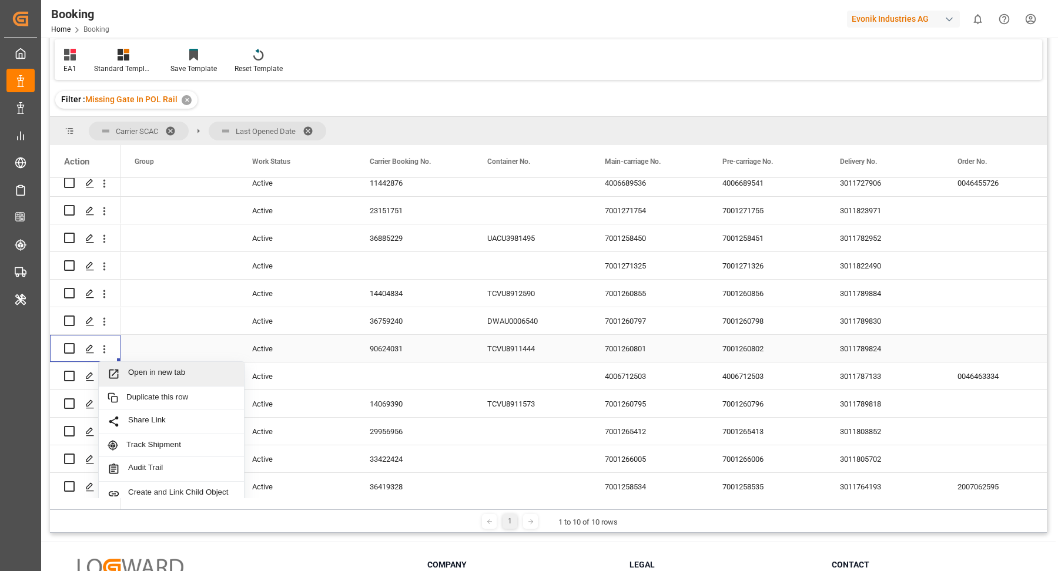
click at [169, 365] on div "Open in new tab" at bounding box center [171, 374] width 145 height 25
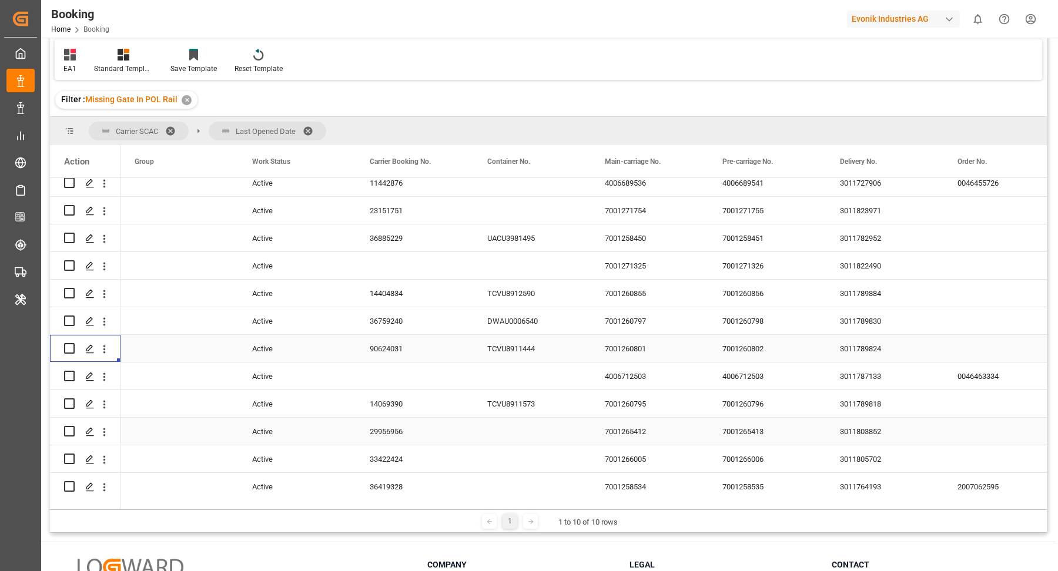
scroll to position [1188, 0]
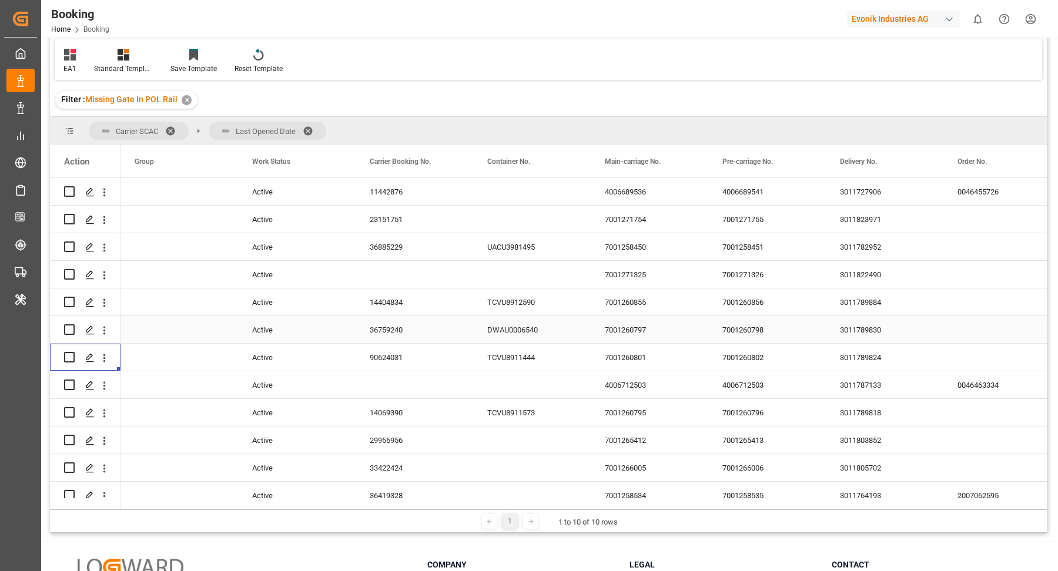
click at [393, 333] on div "36759240" at bounding box center [415, 329] width 118 height 27
click at [105, 330] on icon "open menu" at bounding box center [104, 330] width 12 height 12
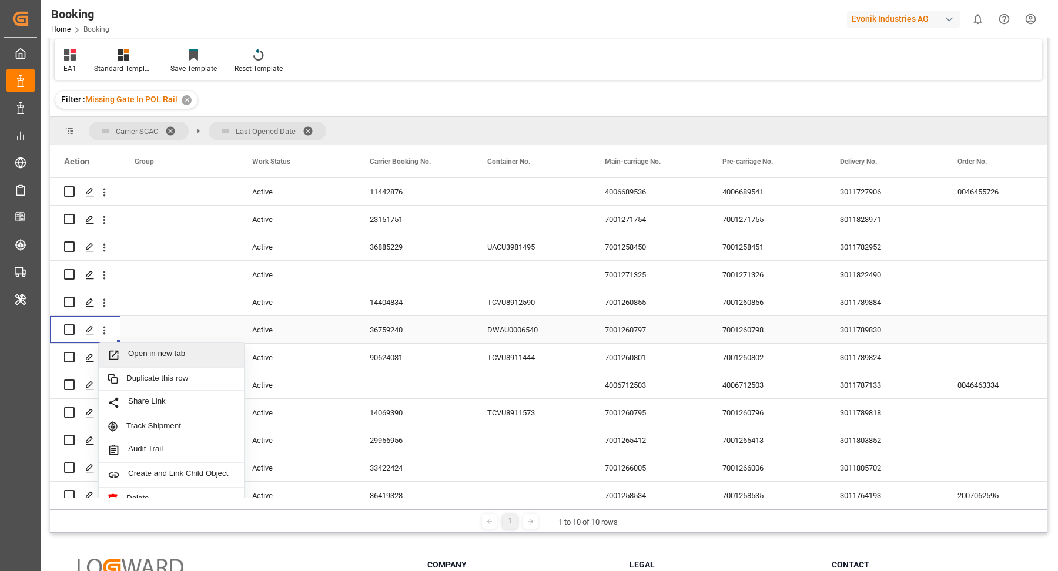
click at [135, 349] on span "Open in new tab" at bounding box center [181, 355] width 107 height 12
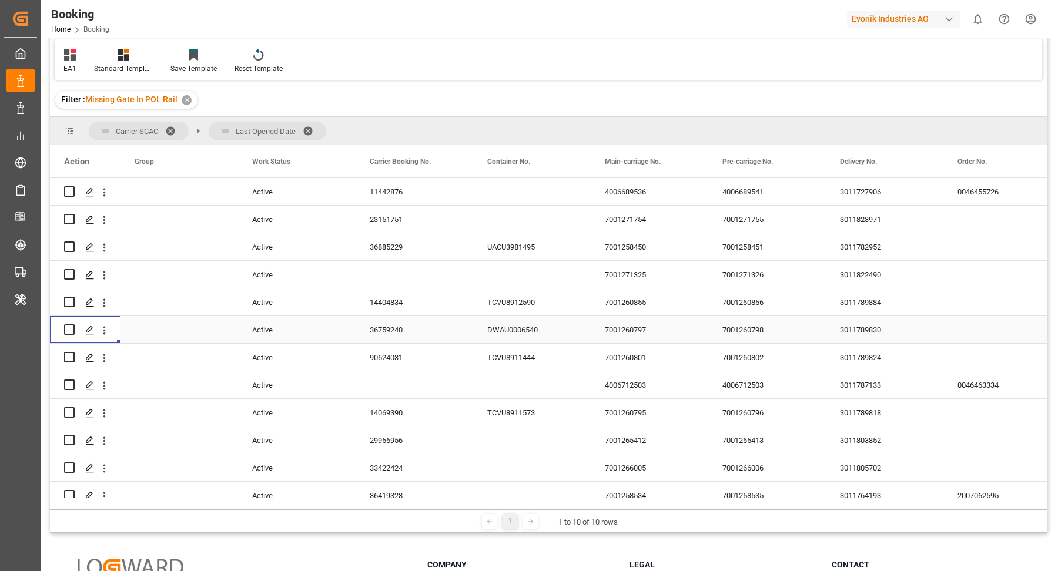
scroll to position [1169, 0]
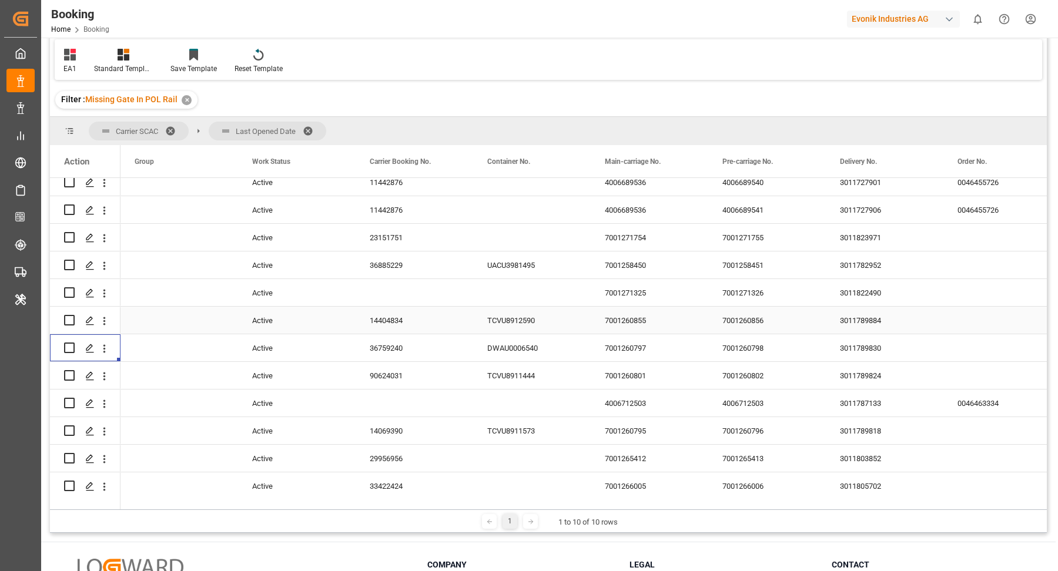
click at [401, 334] on div "14404834" at bounding box center [415, 320] width 118 height 27
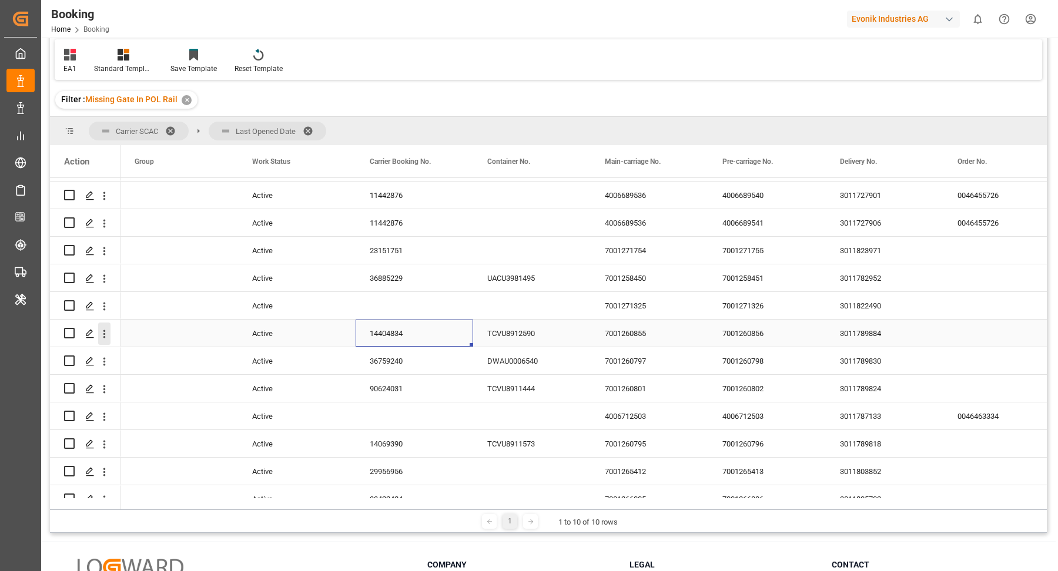
click at [103, 337] on icon "open menu" at bounding box center [104, 334] width 12 height 12
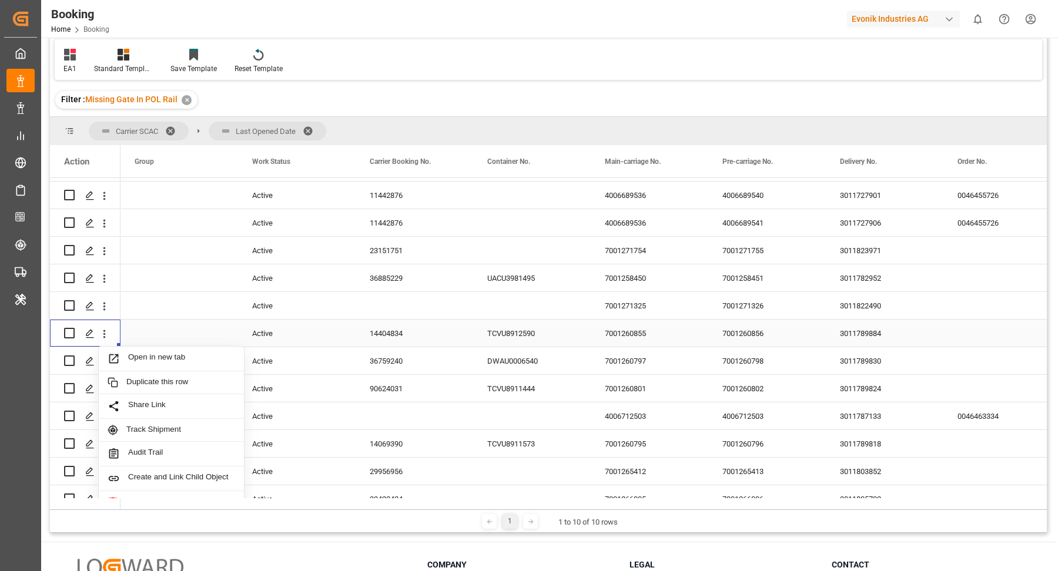
click at [153, 349] on div "Open in new tab" at bounding box center [171, 359] width 145 height 25
click at [872, 319] on div "3011822490" at bounding box center [885, 305] width 118 height 27
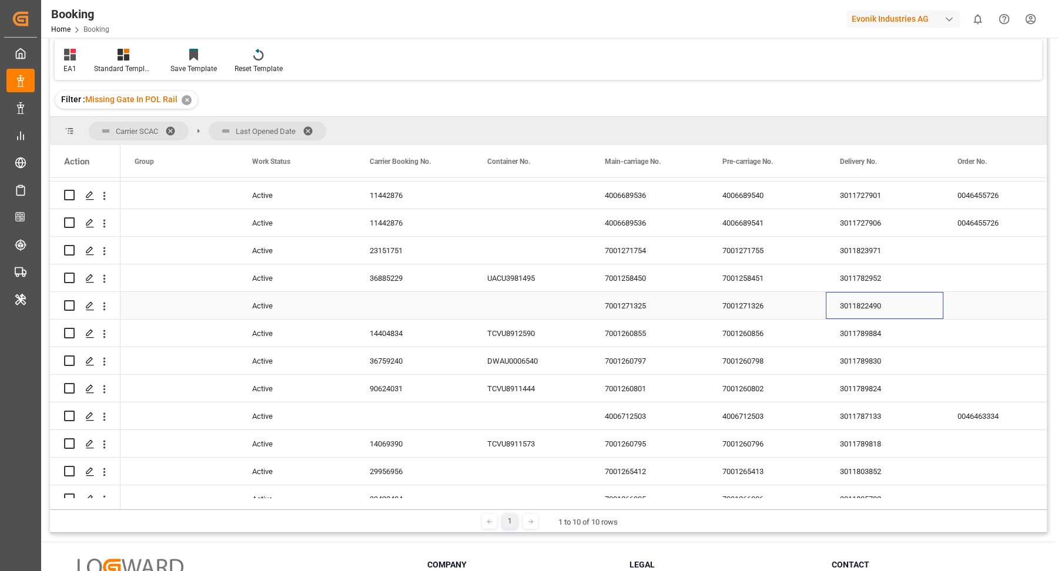
scroll to position [1120, 0]
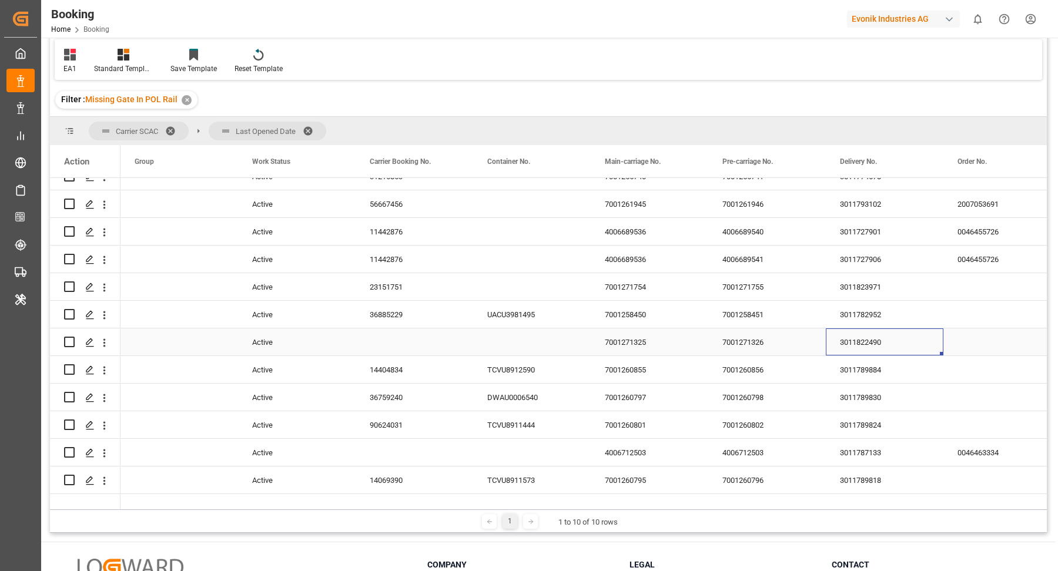
click at [100, 342] on icon "open menu" at bounding box center [104, 343] width 12 height 12
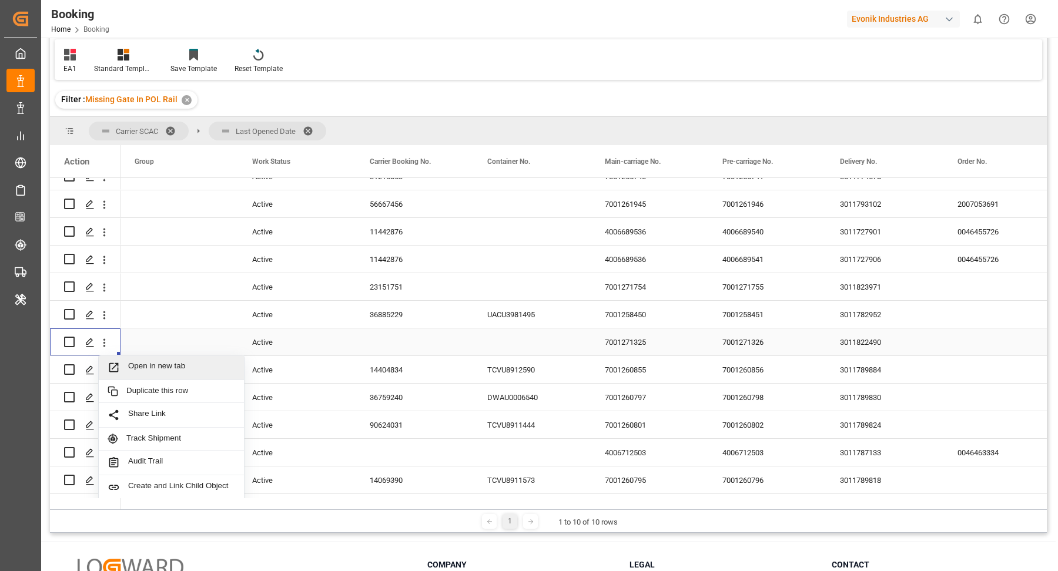
drag, startPoint x: 158, startPoint y: 363, endPoint x: 140, endPoint y: 283, distance: 81.8
click at [158, 363] on span "Open in new tab" at bounding box center [181, 367] width 107 height 12
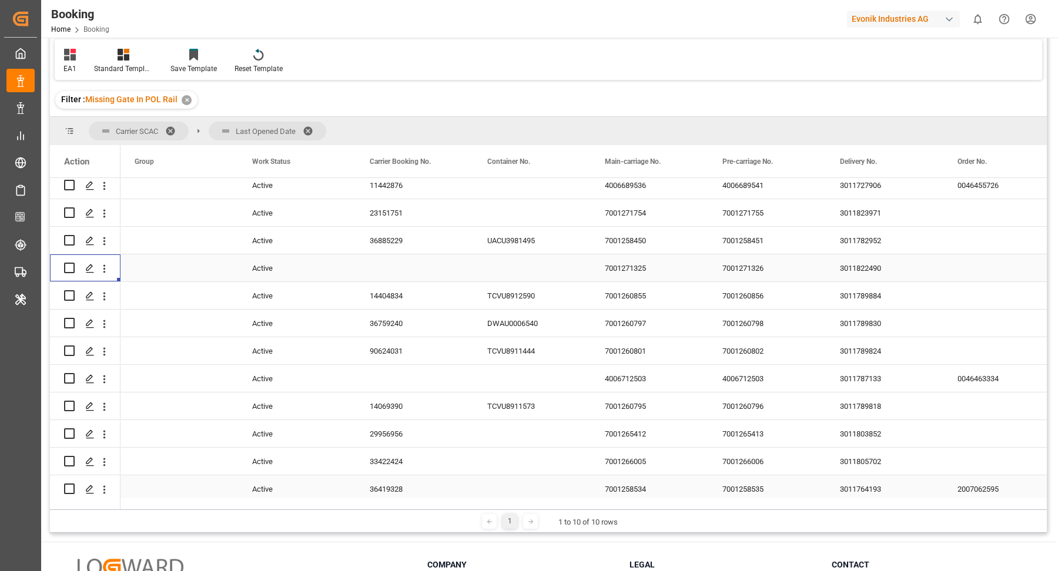
scroll to position [1137, 0]
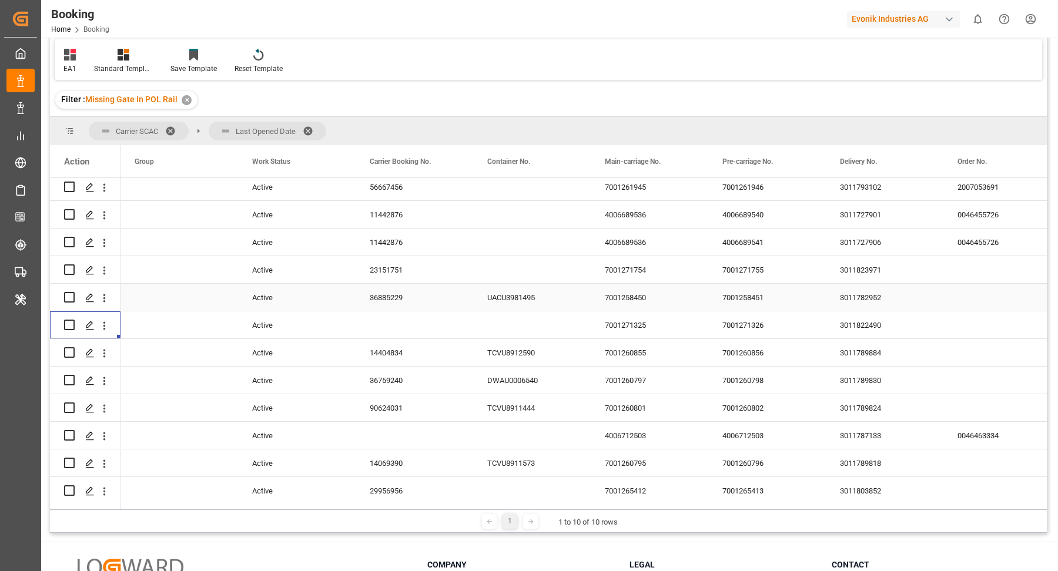
drag, startPoint x: 397, startPoint y: 297, endPoint x: 473, endPoint y: 303, distance: 76.7
click at [397, 297] on div "36885229" at bounding box center [415, 297] width 118 height 27
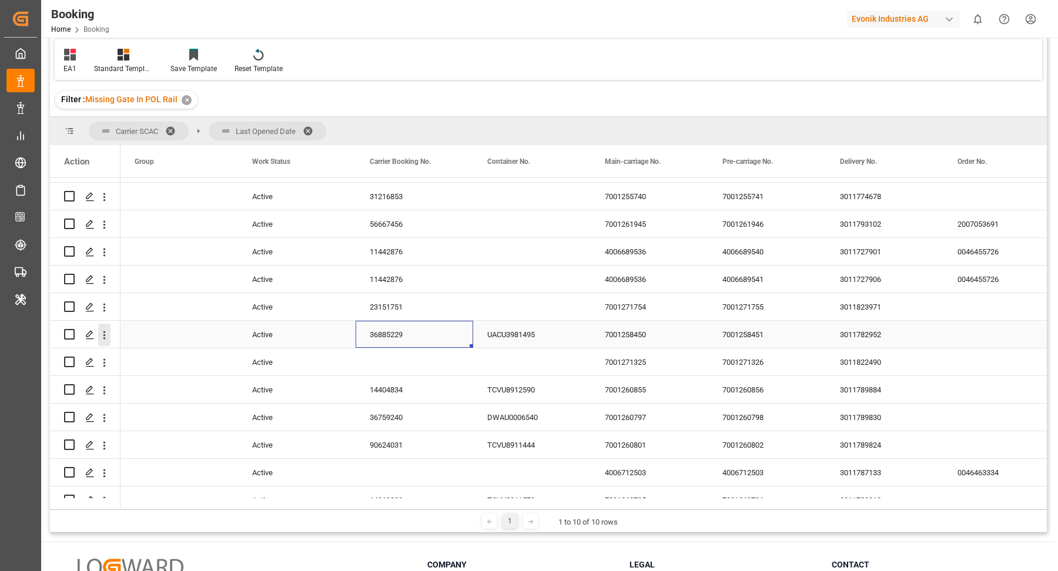
click at [102, 334] on icon "open menu" at bounding box center [104, 335] width 12 height 12
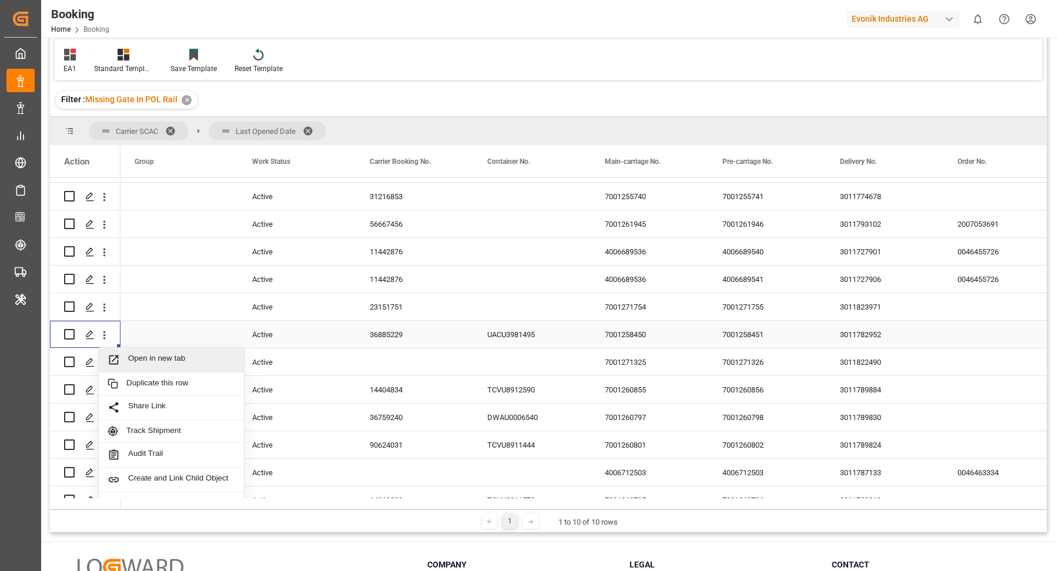
click at [166, 350] on div "Open in new tab" at bounding box center [171, 360] width 145 height 25
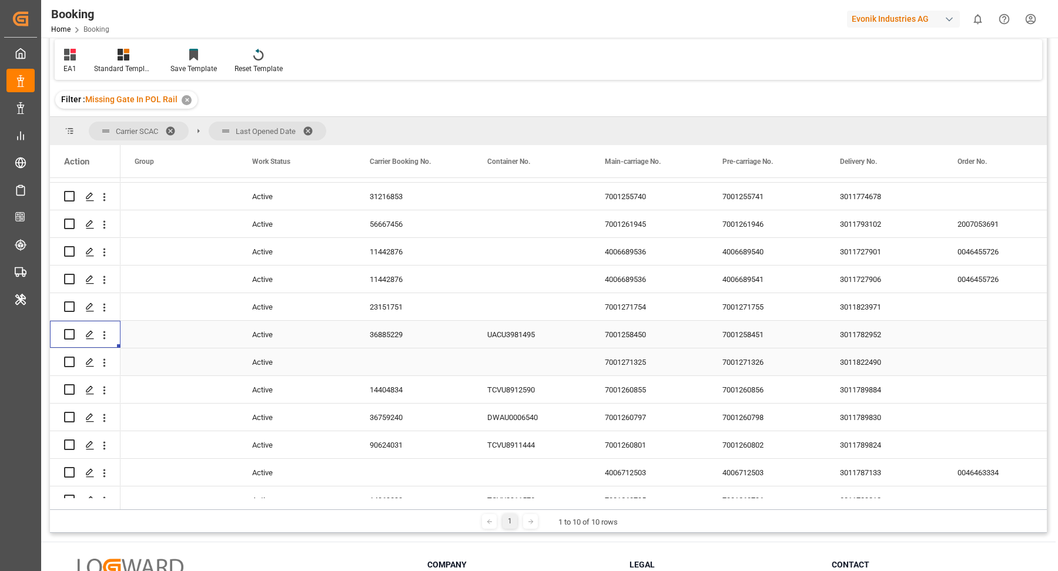
click at [397, 320] on div "23151751" at bounding box center [415, 306] width 118 height 27
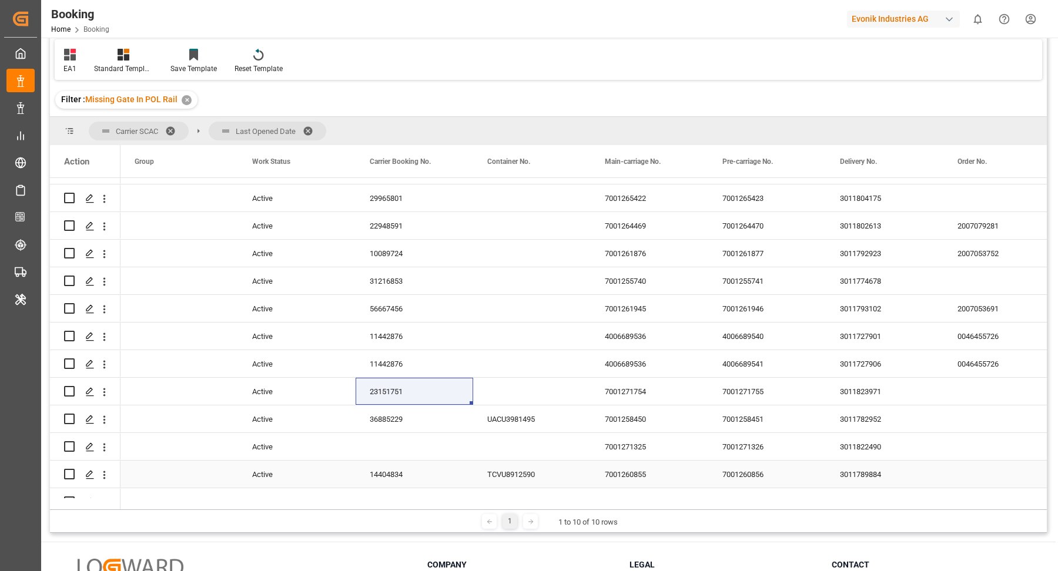
scroll to position [987, 0]
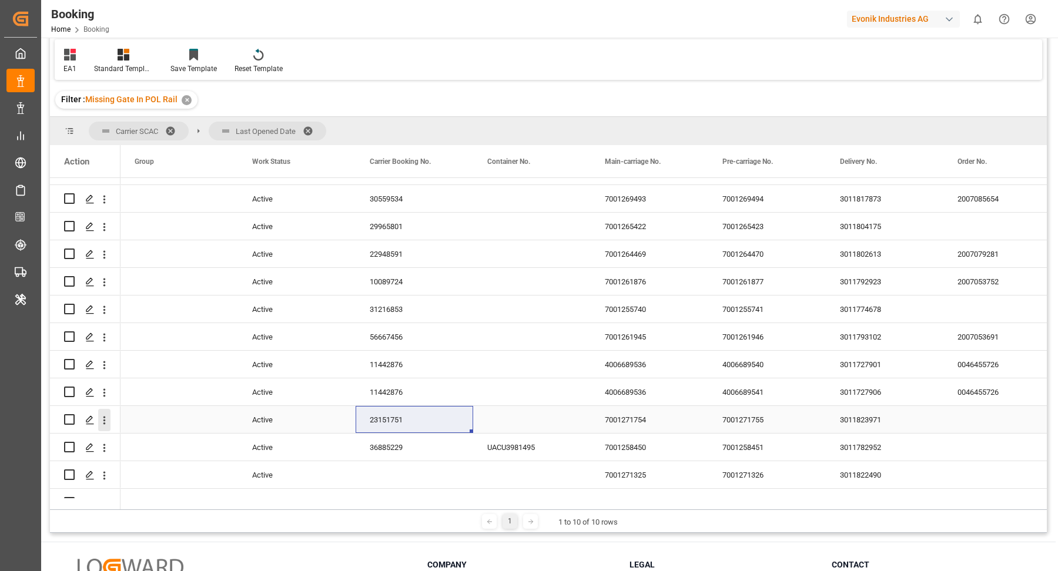
click at [100, 419] on icon "open menu" at bounding box center [104, 420] width 12 height 12
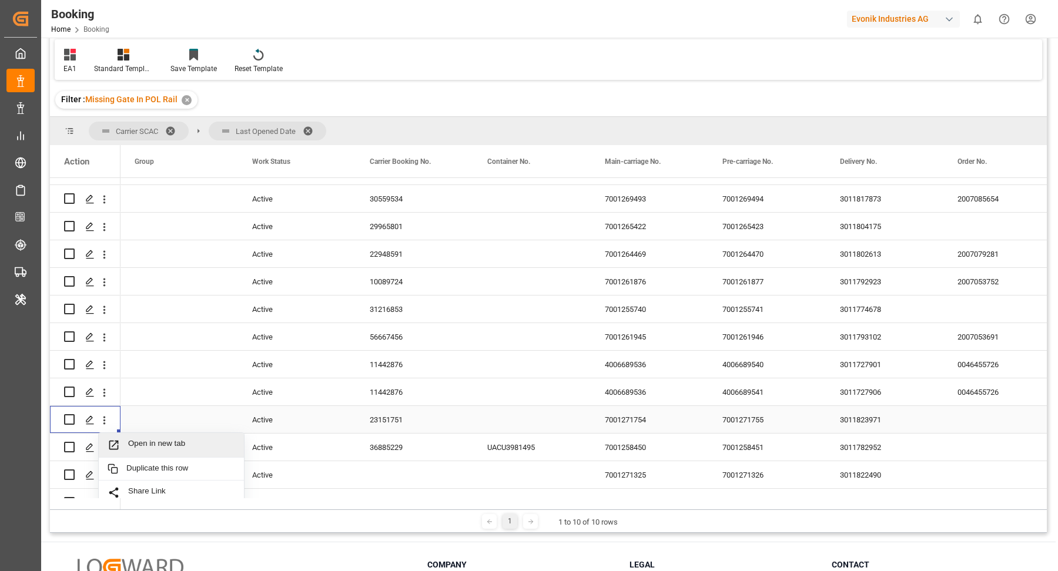
click at [167, 447] on span "Open in new tab" at bounding box center [181, 445] width 107 height 12
click at [404, 405] on div "11442876" at bounding box center [415, 391] width 118 height 27
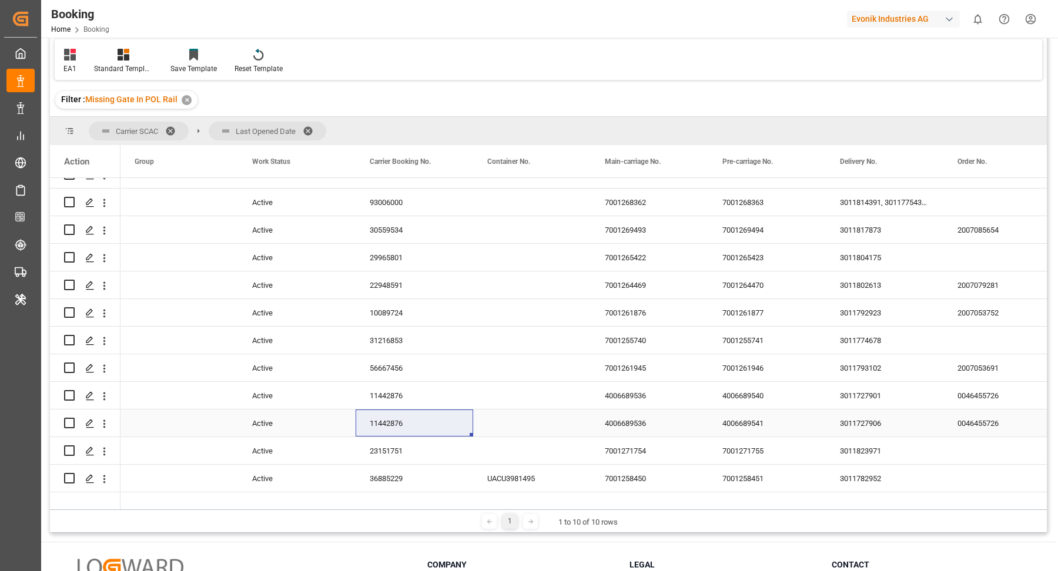
click at [366, 431] on div "11442876" at bounding box center [415, 423] width 118 height 27
click at [106, 423] on icon "open menu" at bounding box center [104, 424] width 12 height 12
drag, startPoint x: 155, startPoint y: 442, endPoint x: 118, endPoint y: 322, distance: 126.0
click at [155, 442] on span "Open in new tab" at bounding box center [181, 448] width 107 height 12
click at [106, 399] on icon "open menu" at bounding box center [104, 396] width 12 height 12
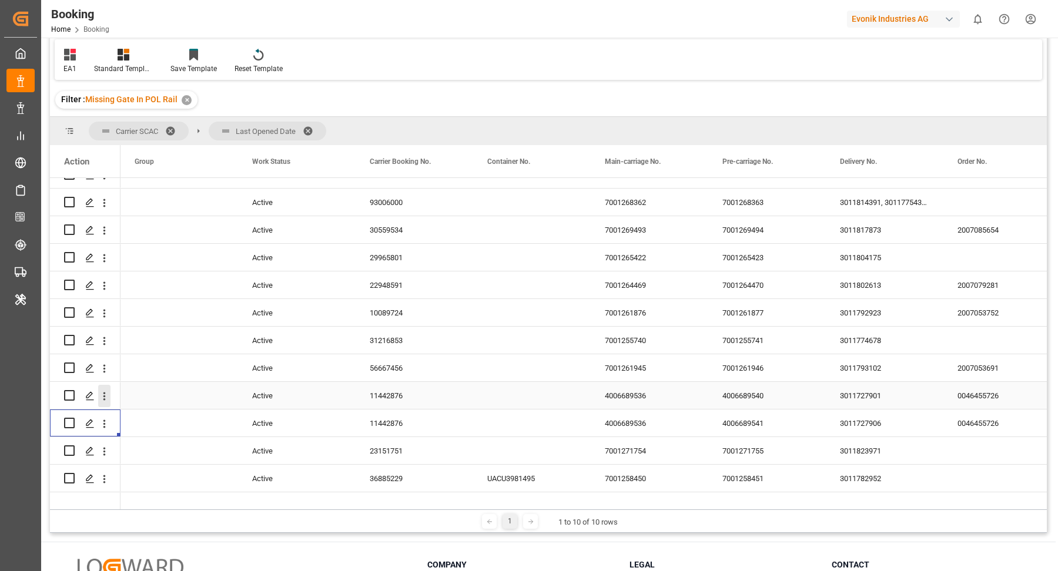
click at [106, 399] on icon "open menu" at bounding box center [104, 396] width 12 height 12
click at [103, 392] on icon "open menu" at bounding box center [104, 396] width 2 height 8
click at [162, 413] on div "Open in new tab" at bounding box center [171, 421] width 145 height 25
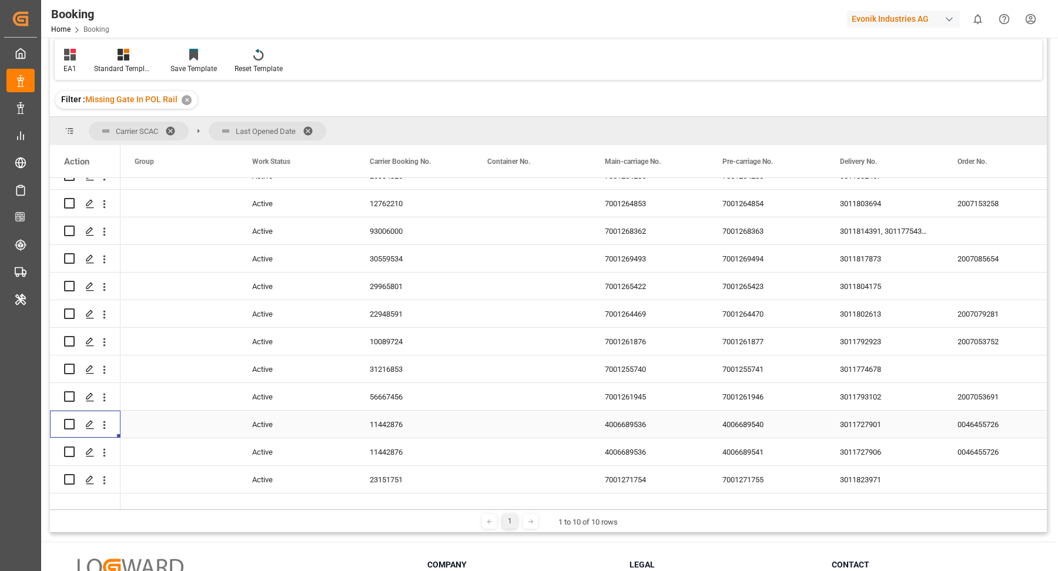
scroll to position [918, 0]
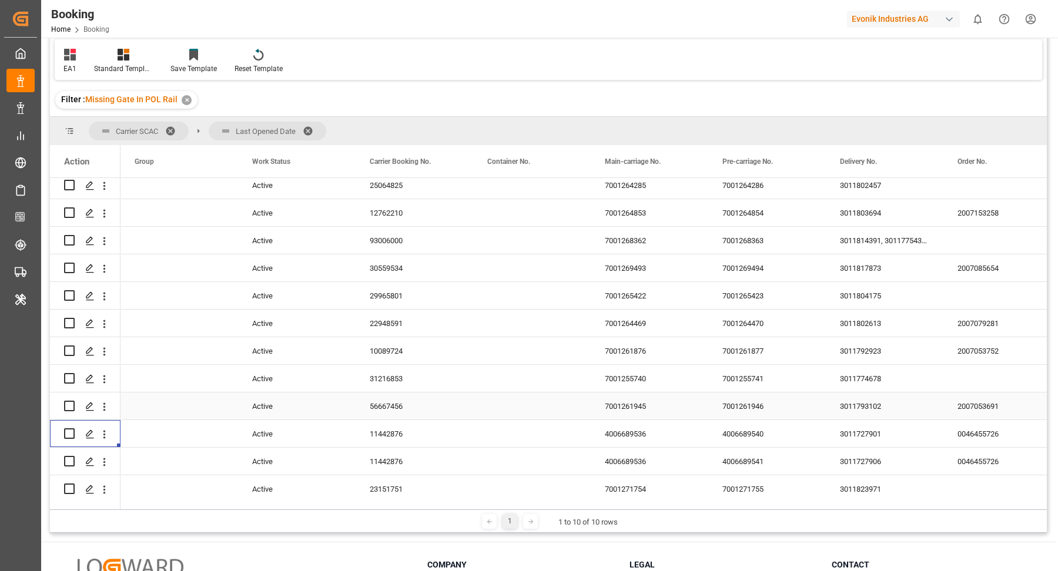
click at [410, 405] on div "56667456" at bounding box center [415, 406] width 118 height 27
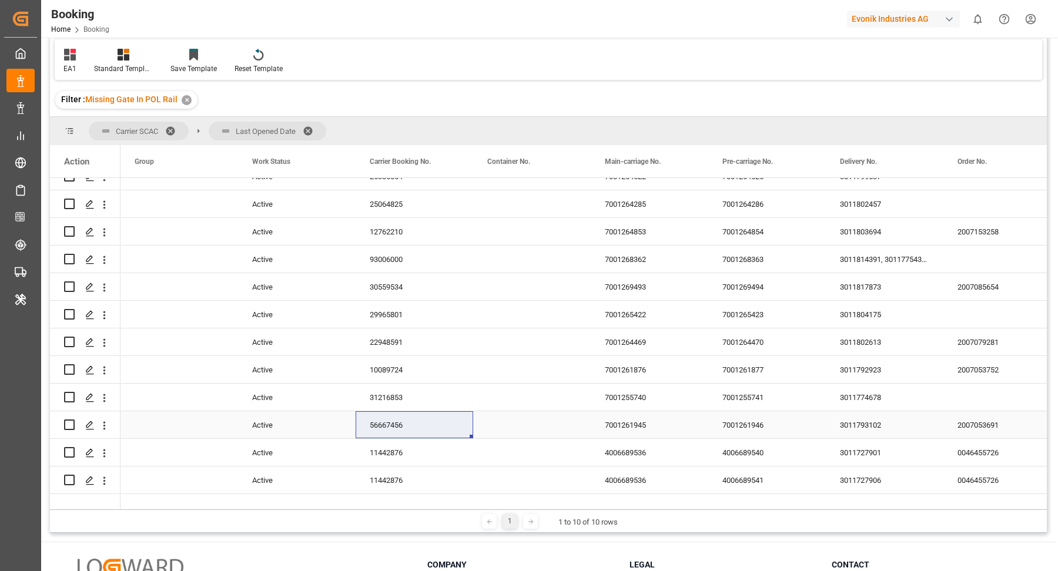
click at [105, 427] on icon "open menu" at bounding box center [104, 426] width 12 height 12
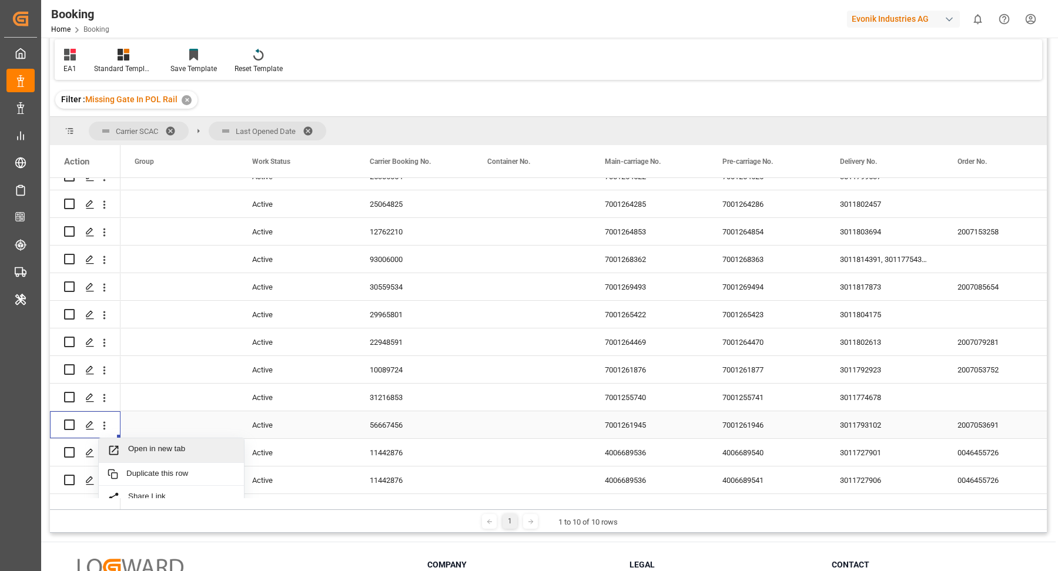
click at [156, 444] on span "Open in new tab" at bounding box center [181, 450] width 107 height 12
click at [387, 434] on div "56667456" at bounding box center [415, 424] width 118 height 27
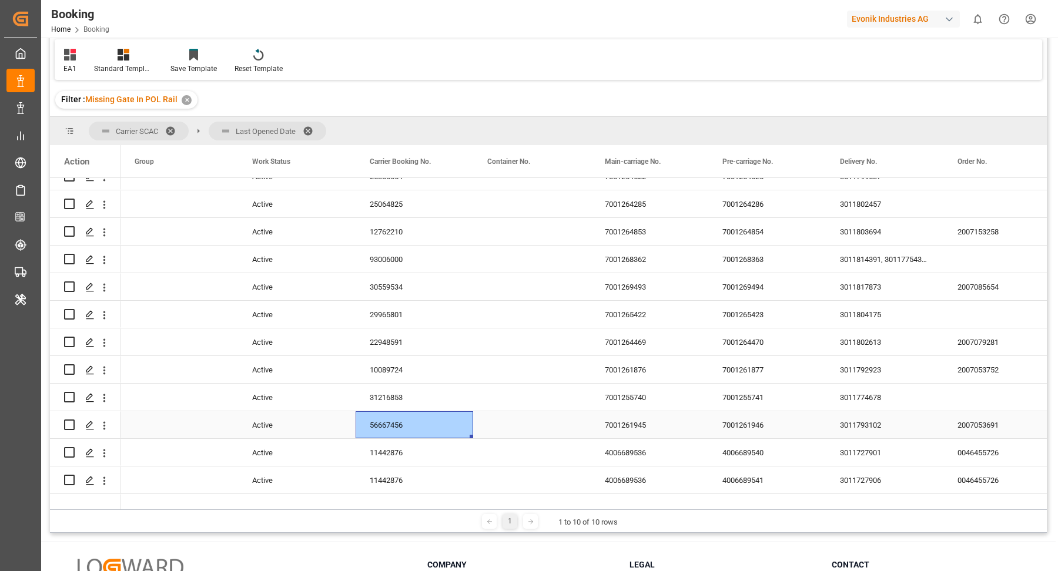
scroll to position [29, 0]
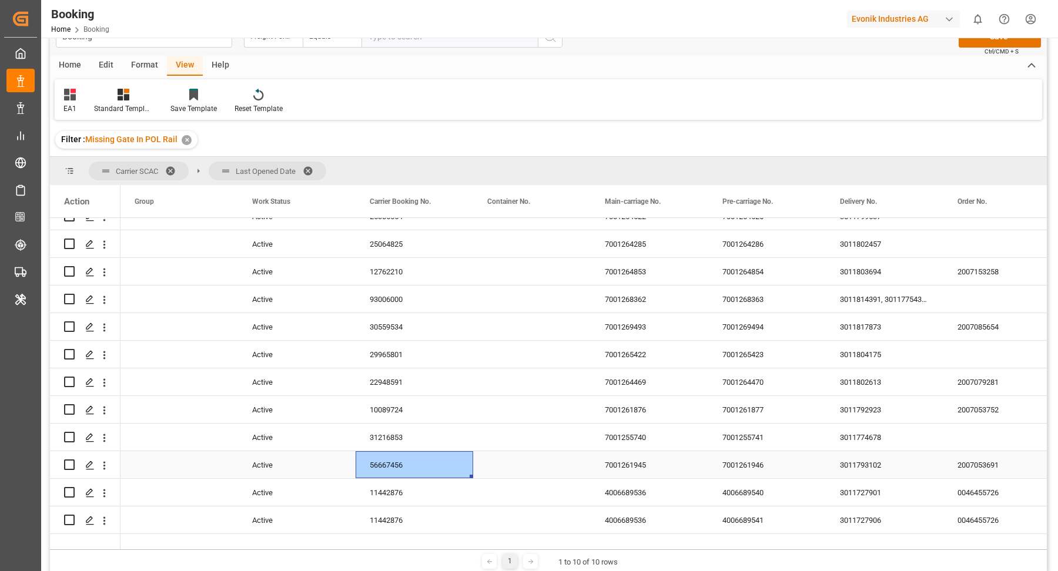
click at [385, 444] on div "31216853" at bounding box center [415, 437] width 118 height 27
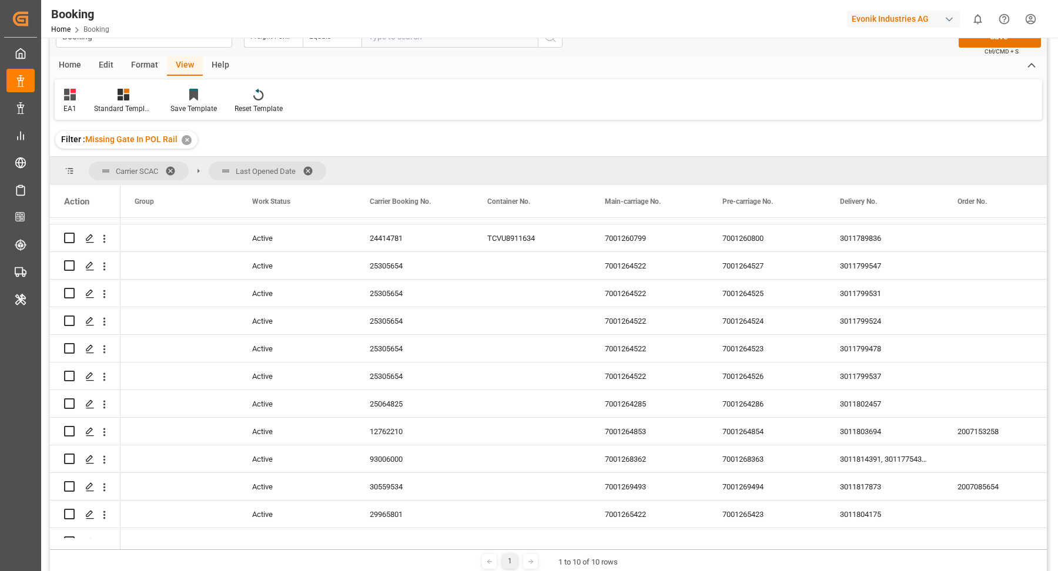
scroll to position [997, 0]
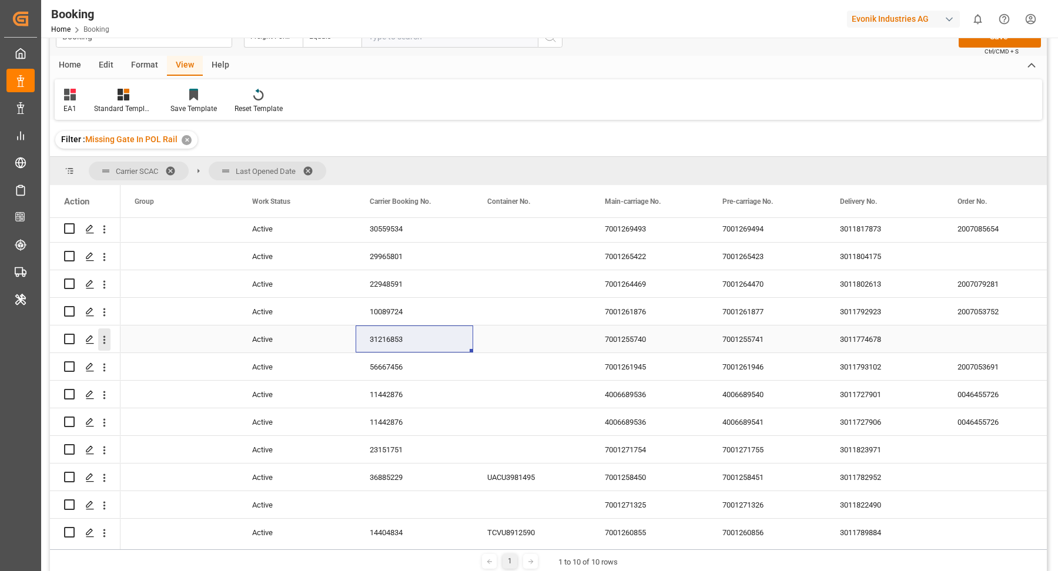
click at [106, 341] on icon "open menu" at bounding box center [104, 340] width 12 height 12
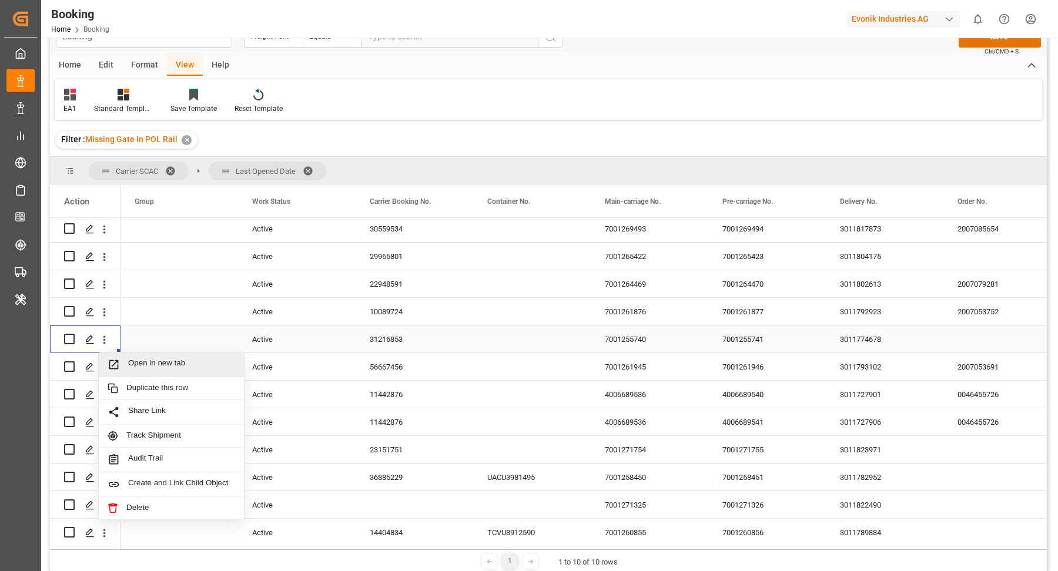
click at [172, 366] on span "Open in new tab" at bounding box center [181, 364] width 107 height 12
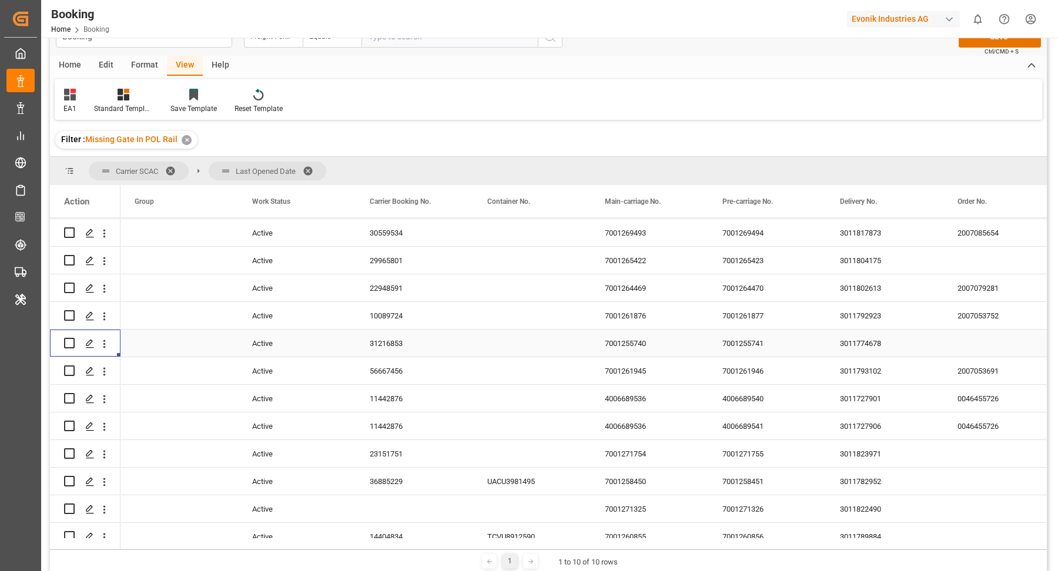
scroll to position [974, 0]
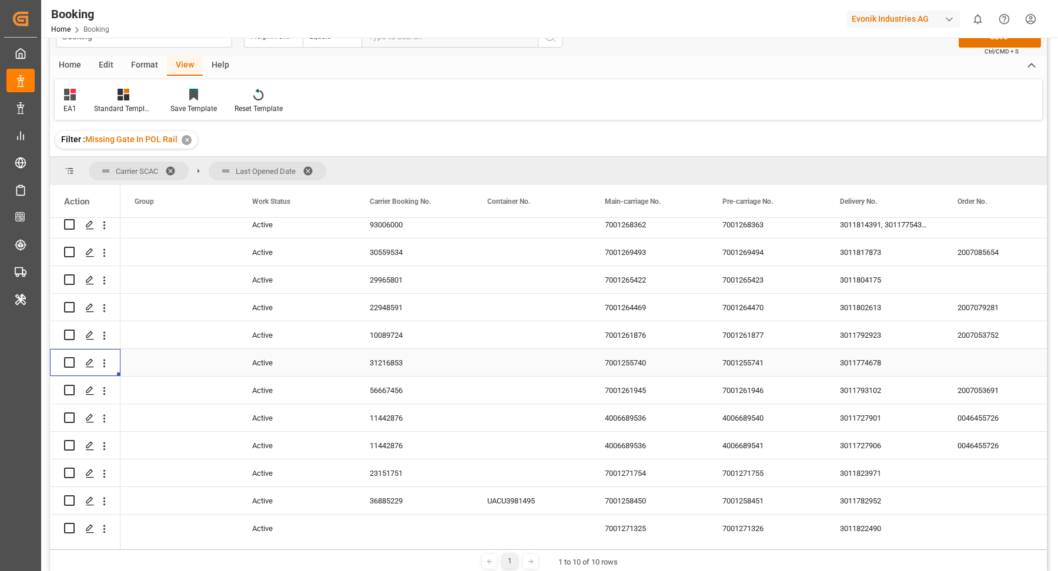
click at [384, 348] on div "10089724" at bounding box center [415, 334] width 118 height 27
click at [398, 334] on div "10089724" at bounding box center [415, 334] width 118 height 27
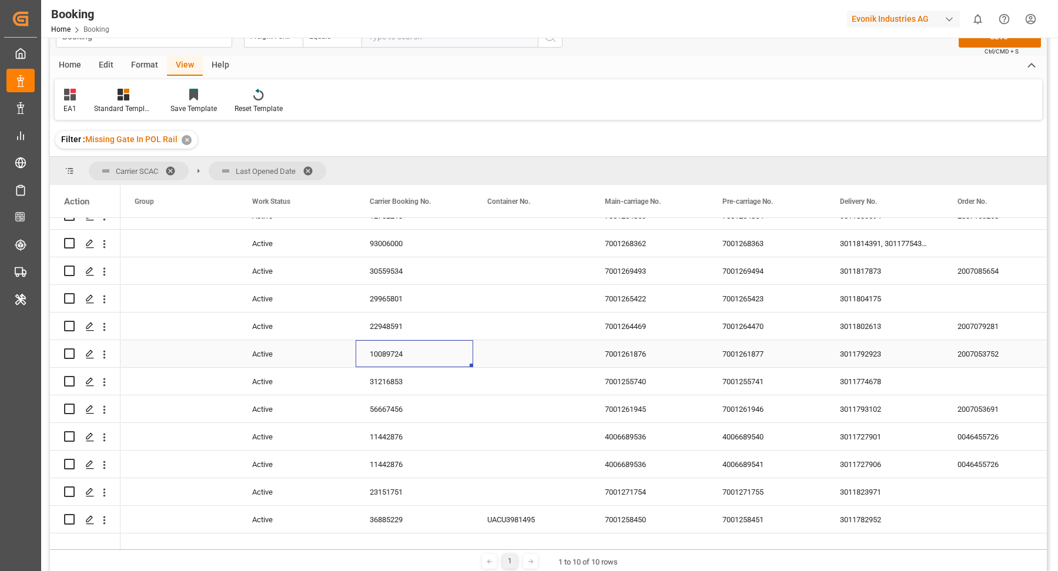
click at [105, 358] on icon "open menu" at bounding box center [104, 354] width 12 height 12
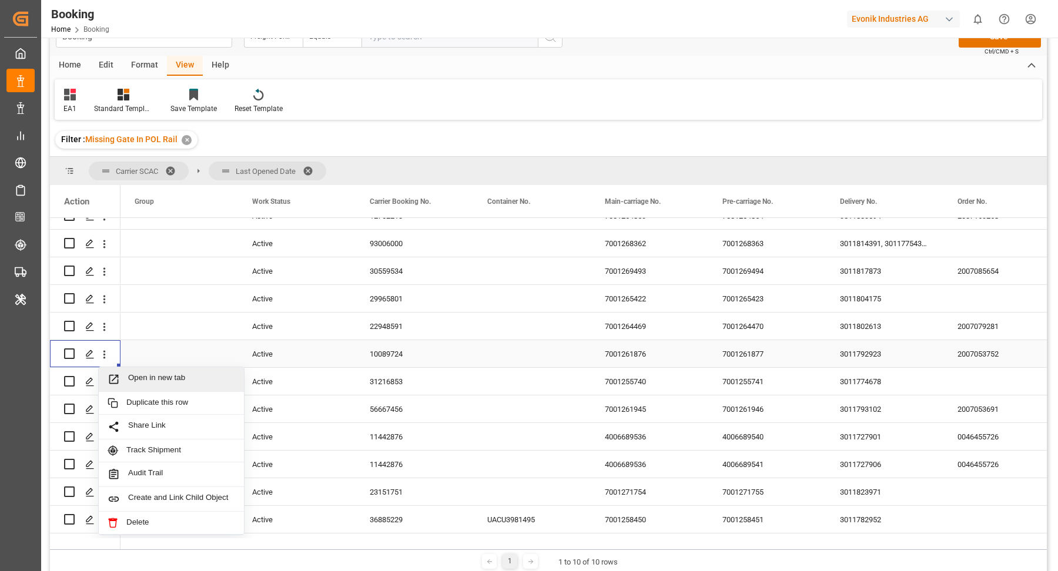
click at [185, 376] on span "Open in new tab" at bounding box center [181, 379] width 107 height 12
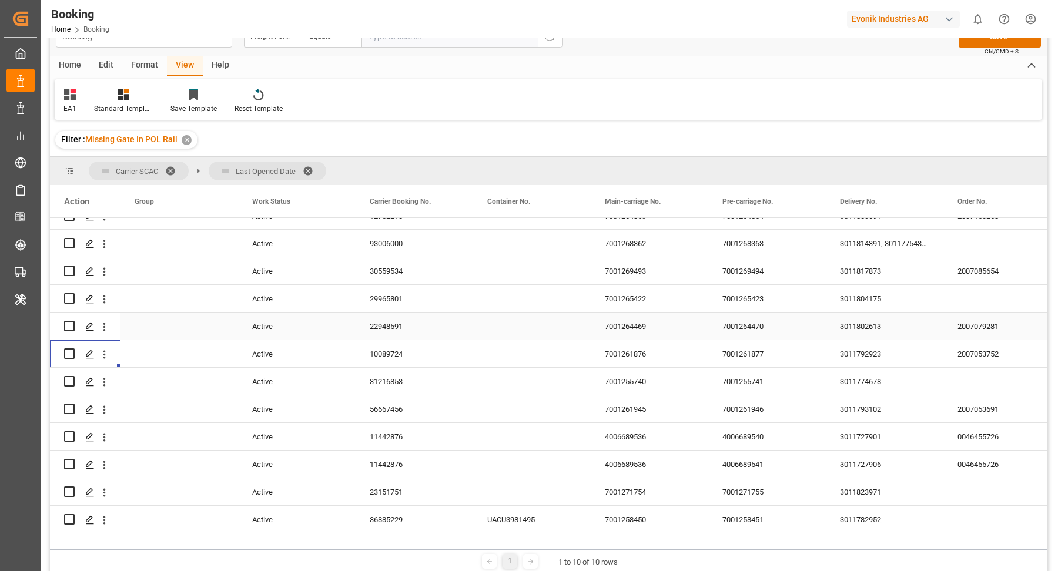
click at [382, 340] on div "22948591" at bounding box center [415, 326] width 118 height 27
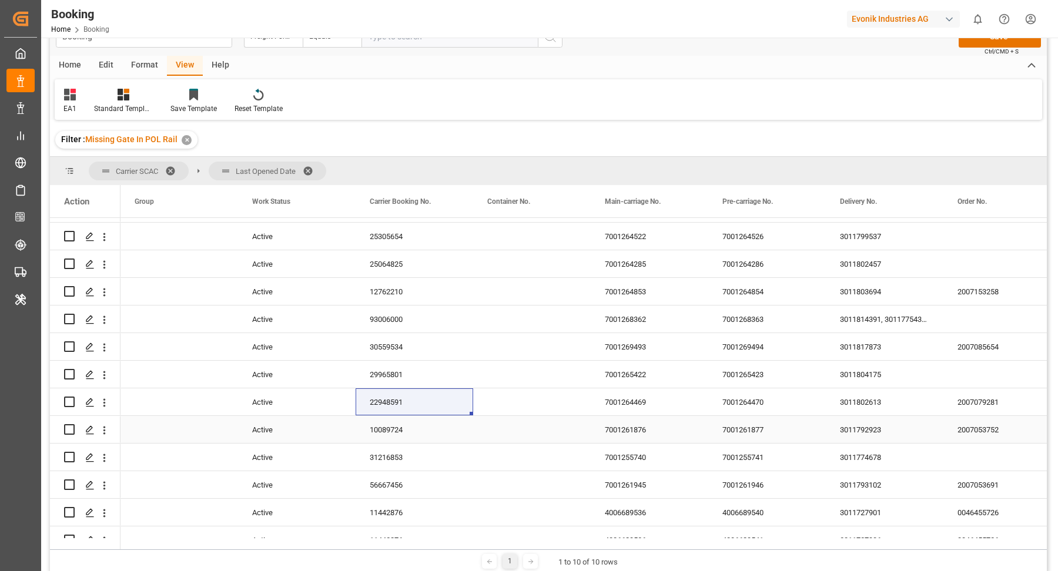
scroll to position [847, 0]
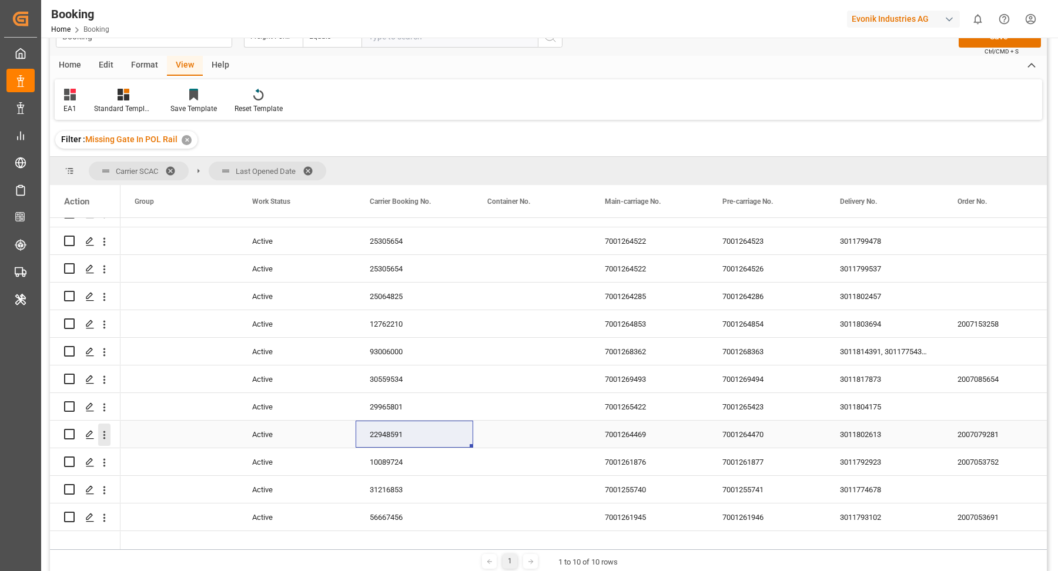
click at [106, 437] on icon "open menu" at bounding box center [104, 435] width 12 height 12
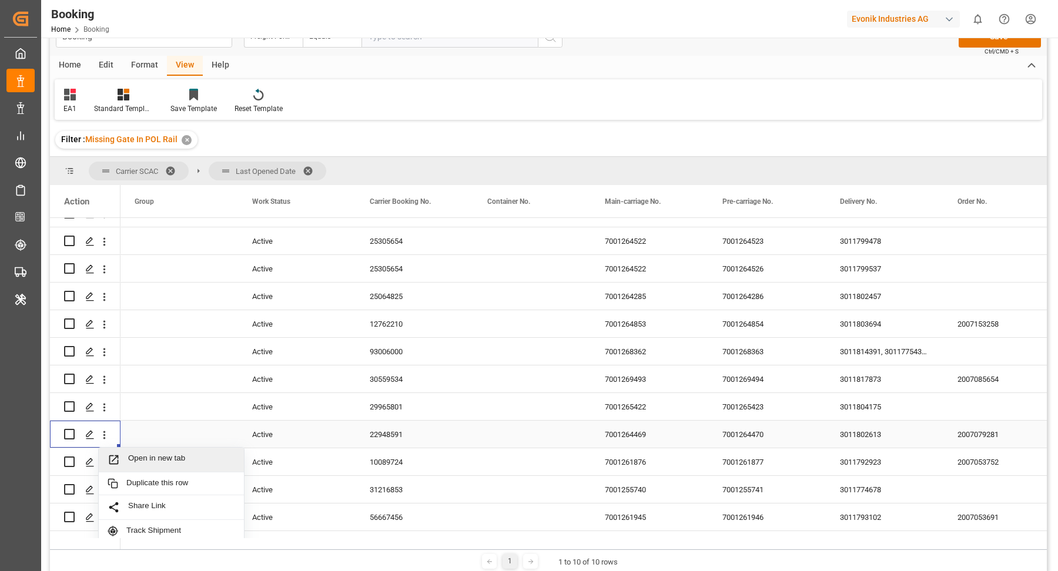
click at [164, 451] on div "Open in new tab" at bounding box center [171, 460] width 145 height 25
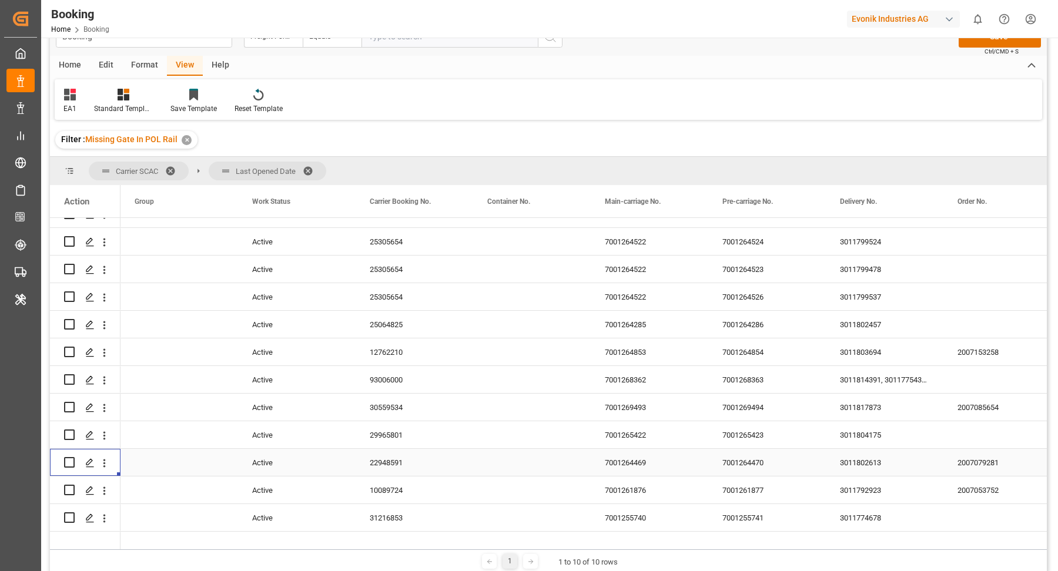
click at [397, 441] on div "29965801" at bounding box center [415, 434] width 118 height 27
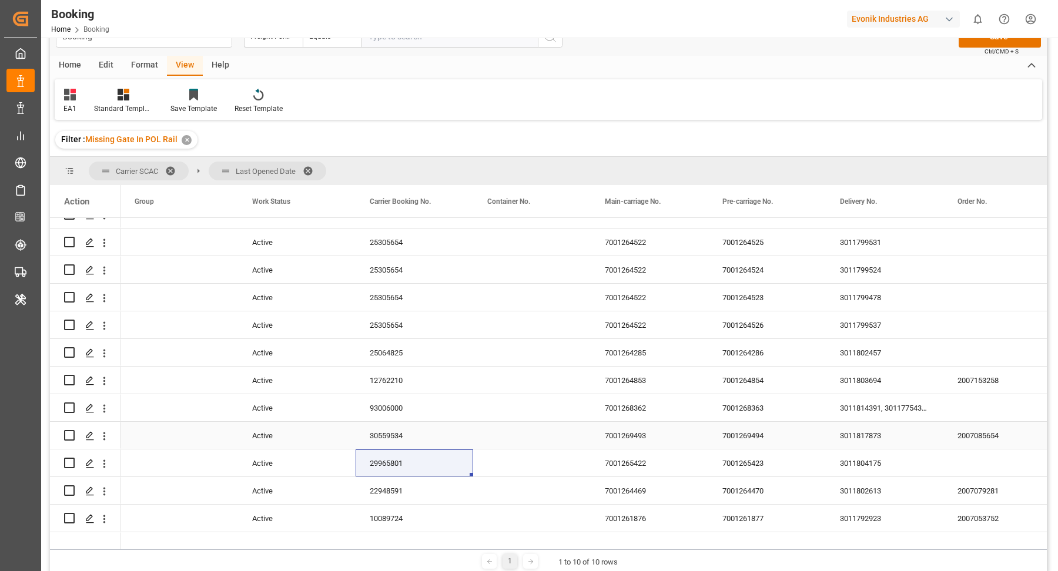
scroll to position [780, 0]
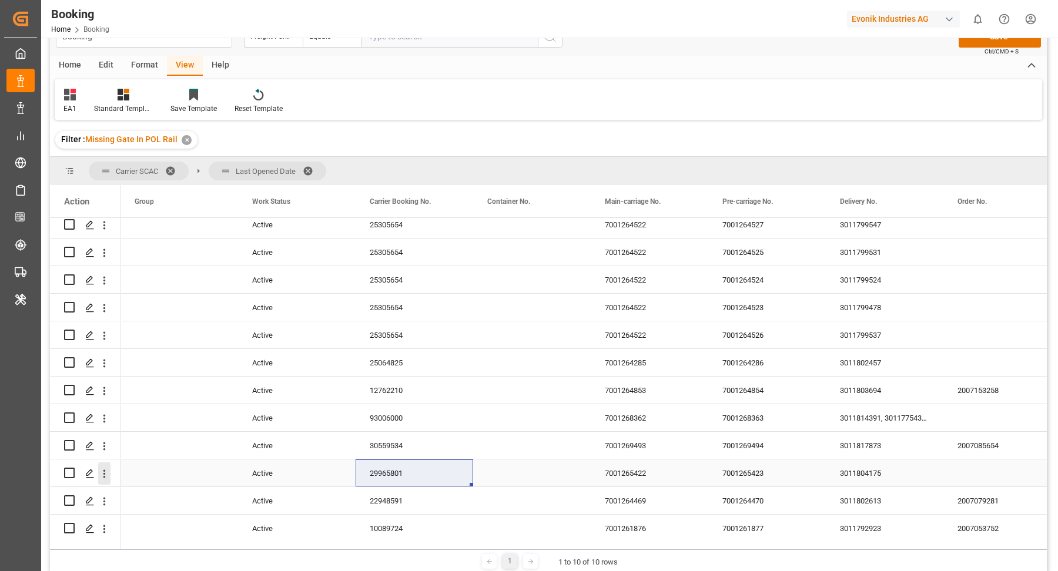
click at [105, 475] on icon "open menu" at bounding box center [104, 474] width 12 height 12
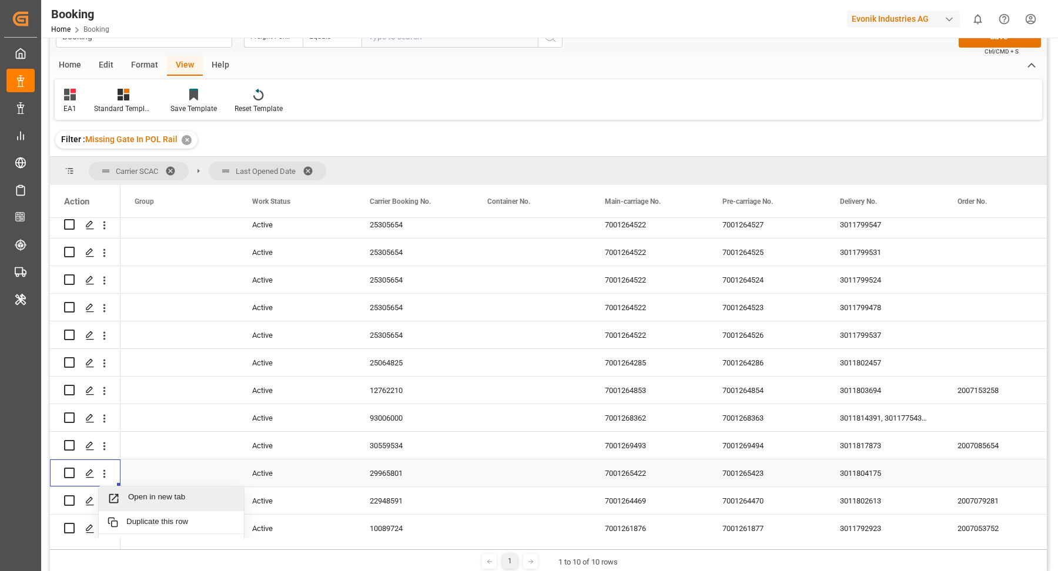
click at [176, 493] on span "Open in new tab" at bounding box center [181, 498] width 107 height 12
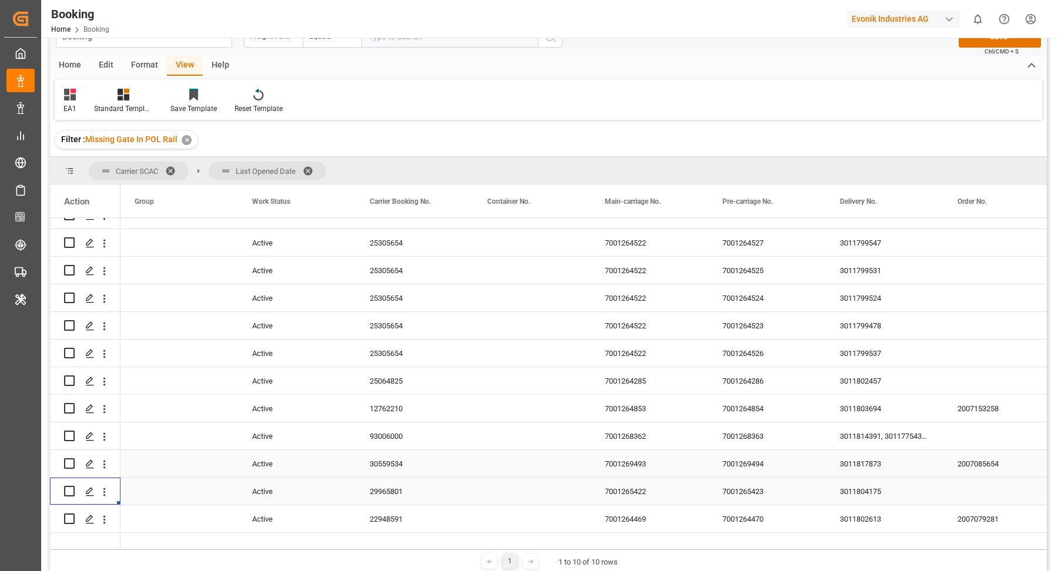
drag, startPoint x: 397, startPoint y: 475, endPoint x: 485, endPoint y: 462, distance: 89.1
click at [397, 475] on div "30559534" at bounding box center [415, 463] width 118 height 27
click at [395, 463] on div "30559534" at bounding box center [415, 463] width 118 height 27
click at [103, 465] on icon "open menu" at bounding box center [104, 464] width 12 height 12
click at [162, 490] on span "Open in new tab" at bounding box center [181, 489] width 107 height 12
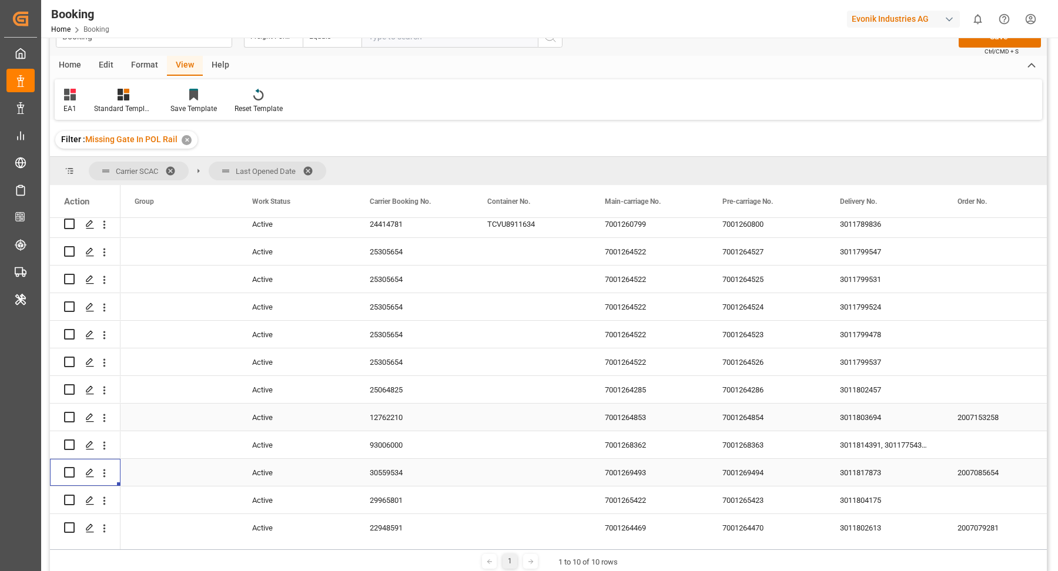
scroll to position [744, 0]
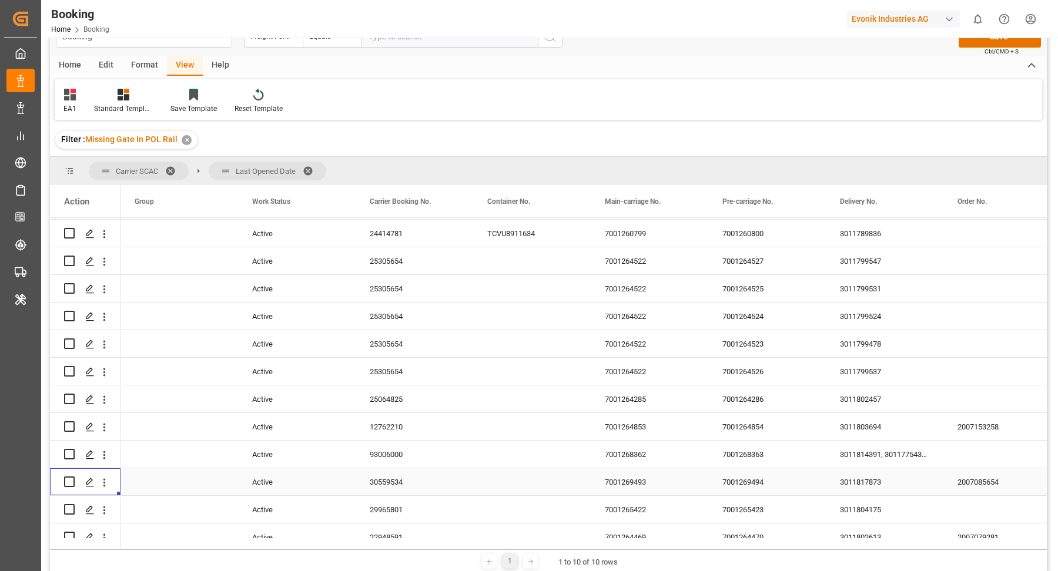
click at [379, 458] on div "93006000" at bounding box center [415, 454] width 118 height 27
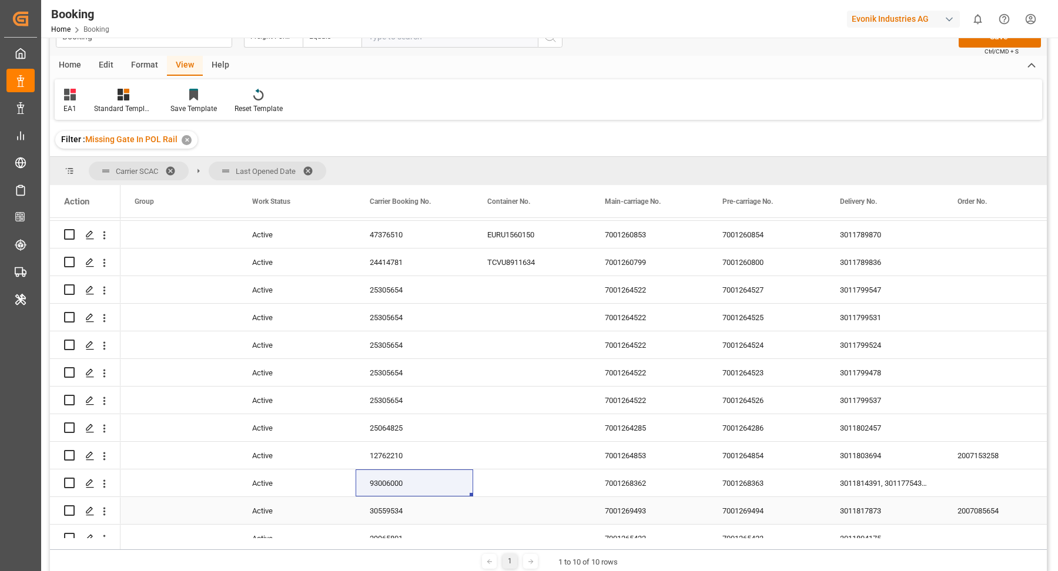
scroll to position [706, 0]
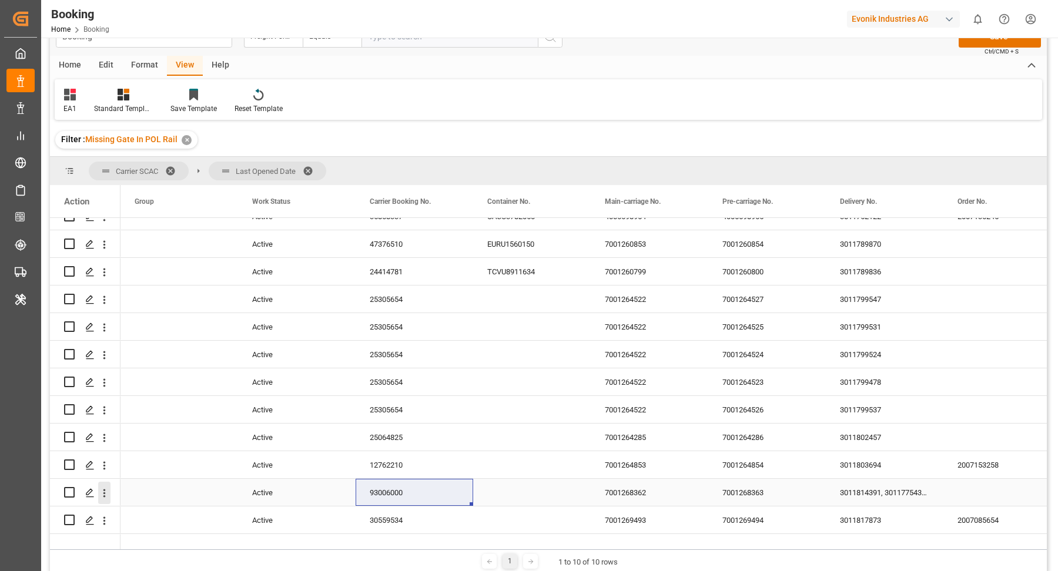
click at [105, 488] on icon "open menu" at bounding box center [104, 493] width 12 height 12
click at [150, 508] on div "Open in new tab" at bounding box center [171, 518] width 145 height 25
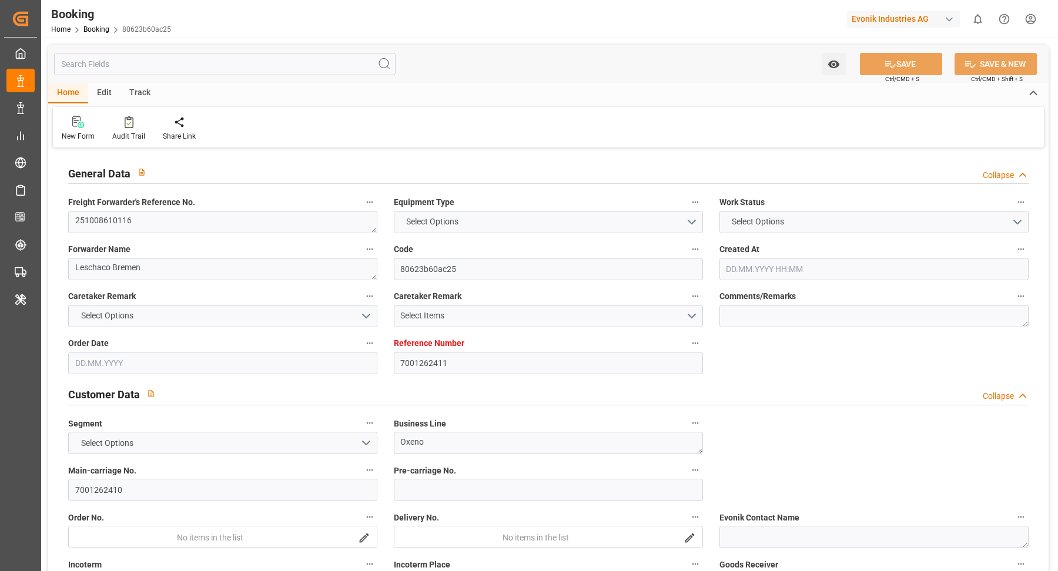
type input "7001262411"
type input "9444730"
type input "Hapag [PERSON_NAME]"
type input "Hapag Lloyd Aktiengesellschaft"
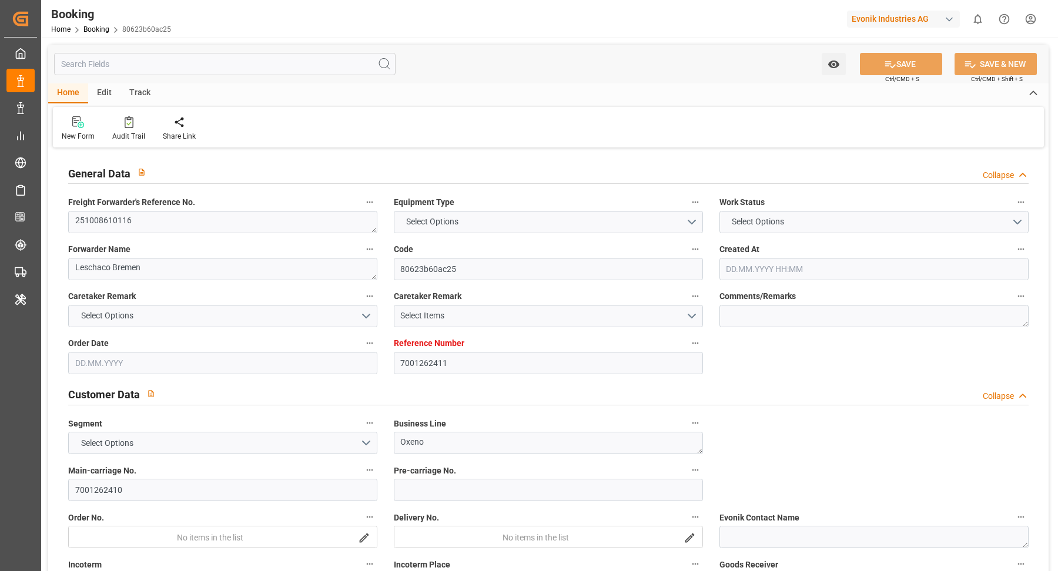
type input "NLRTM"
type input "USNYC"
type input "USDET"
type input "29.08.2025 12:58"
type input "29.08.2025"
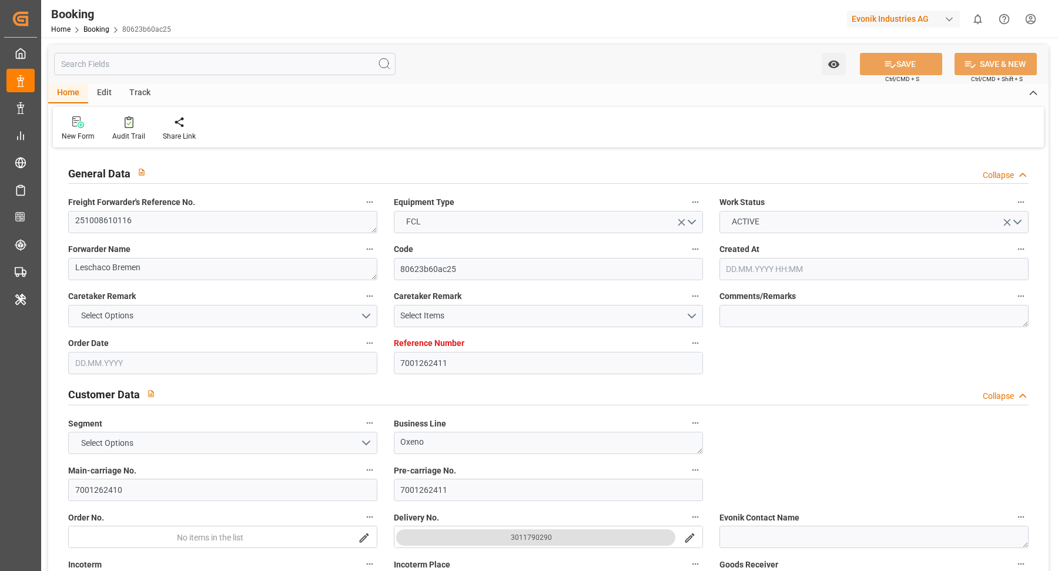
type input "24.10.2025"
type input "[DATE]"
type input "25.09.2025 00:00"
type input "01.09.2025"
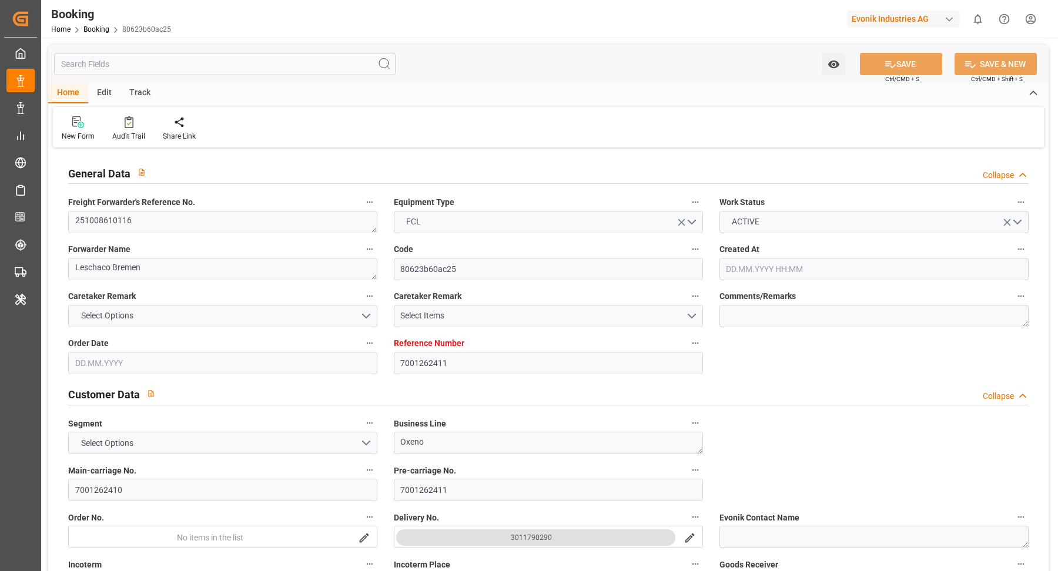
type input "01.09.2025"
type input "10.10.2025 00:00"
type input "26.10.2025 00:00"
type input "24.10.2025 00:00"
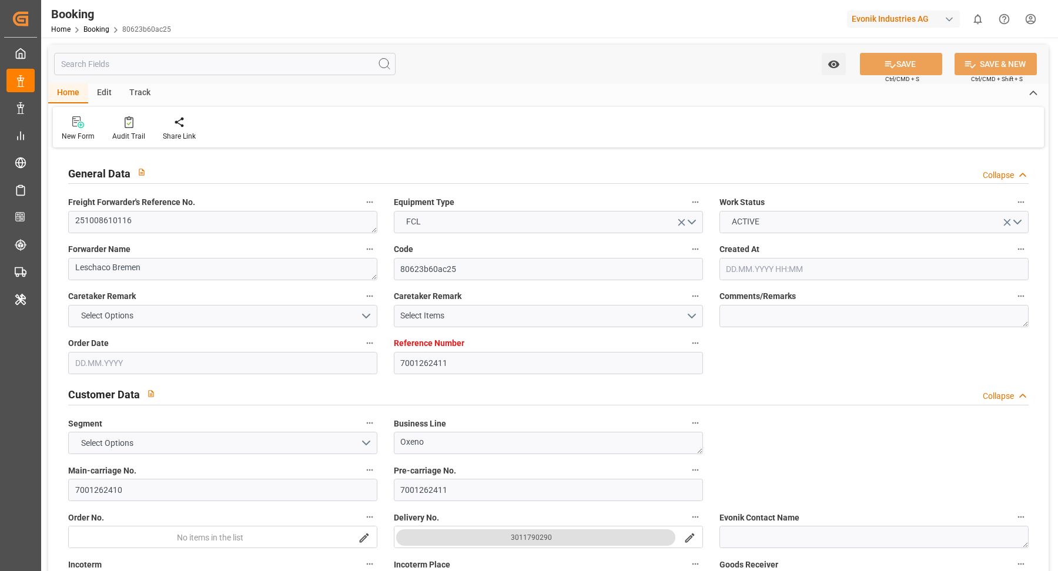
type input "[DATE] 08:26"
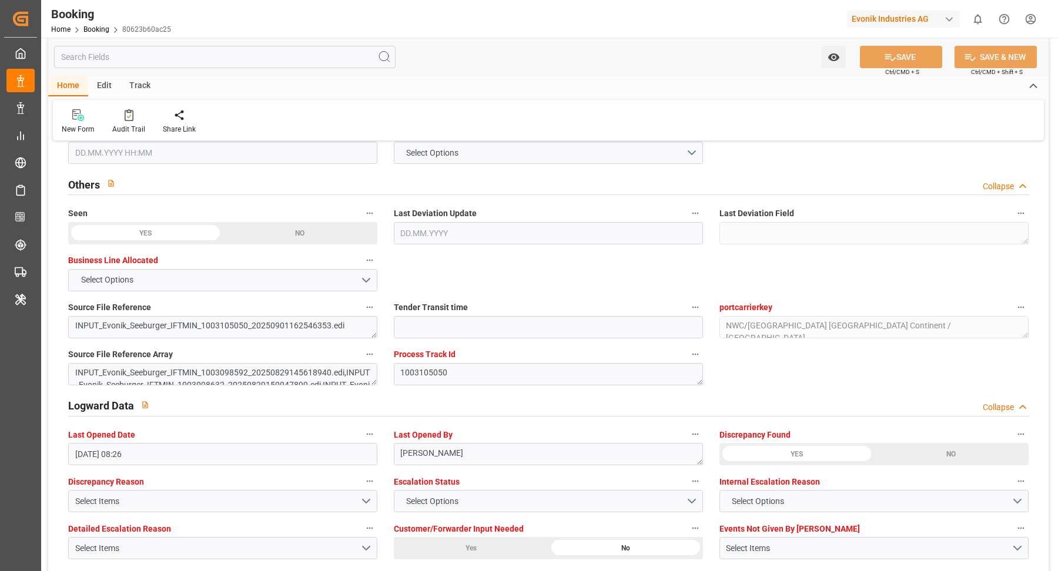
scroll to position [2201, 0]
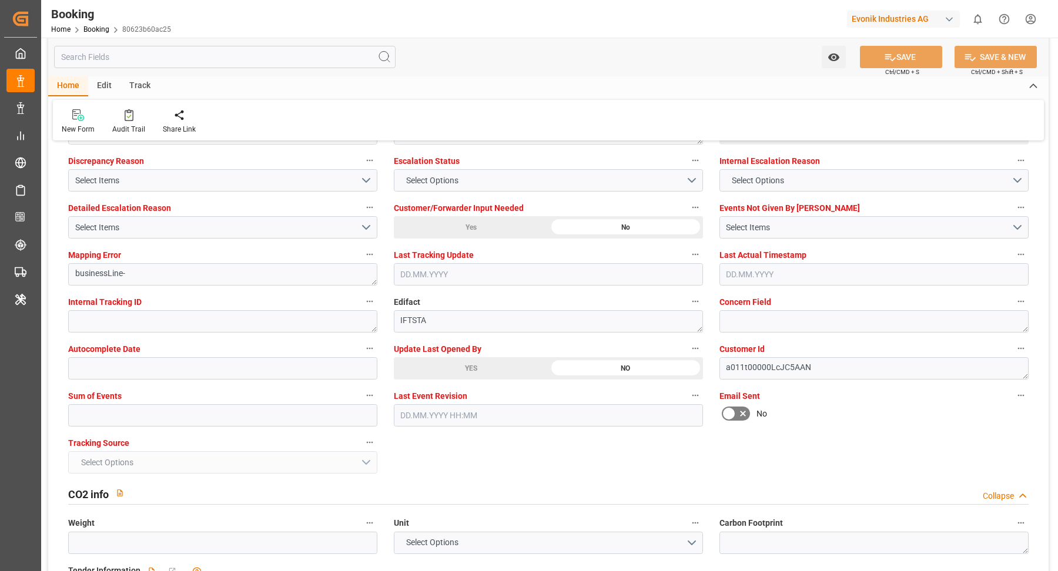
drag, startPoint x: 463, startPoint y: 356, endPoint x: 472, endPoint y: 362, distance: 11.1
click at [462, 357] on div "YES" at bounding box center [471, 368] width 155 height 22
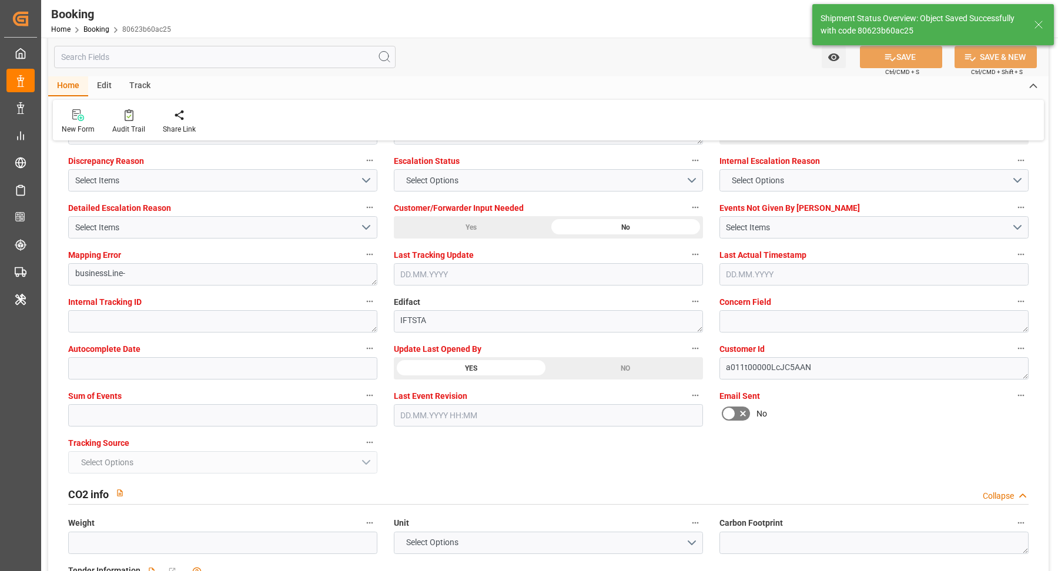
type textarea "[PERSON_NAME]"
type input "12.09.2025 11:17"
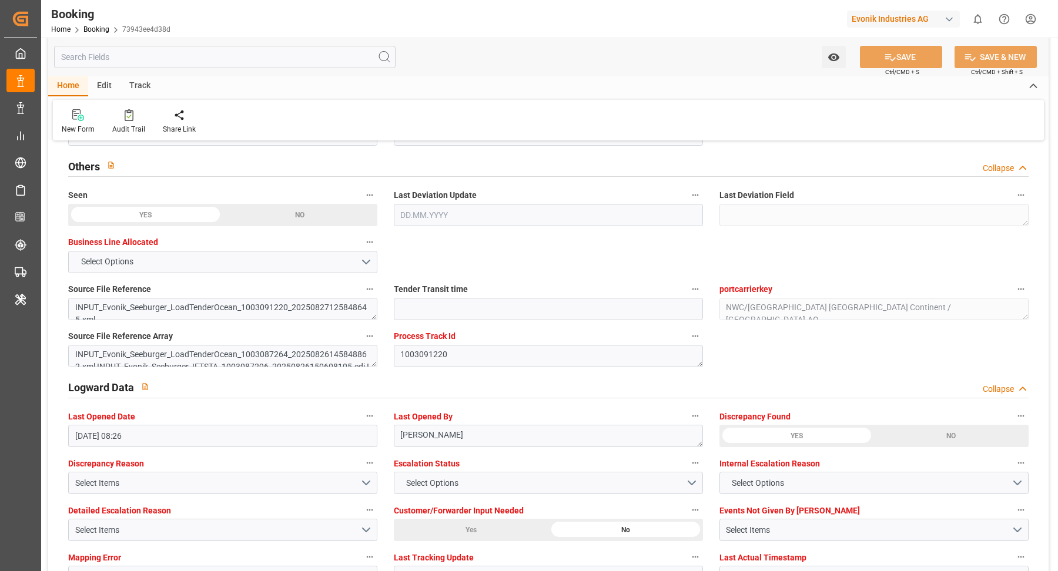
scroll to position [2295, 0]
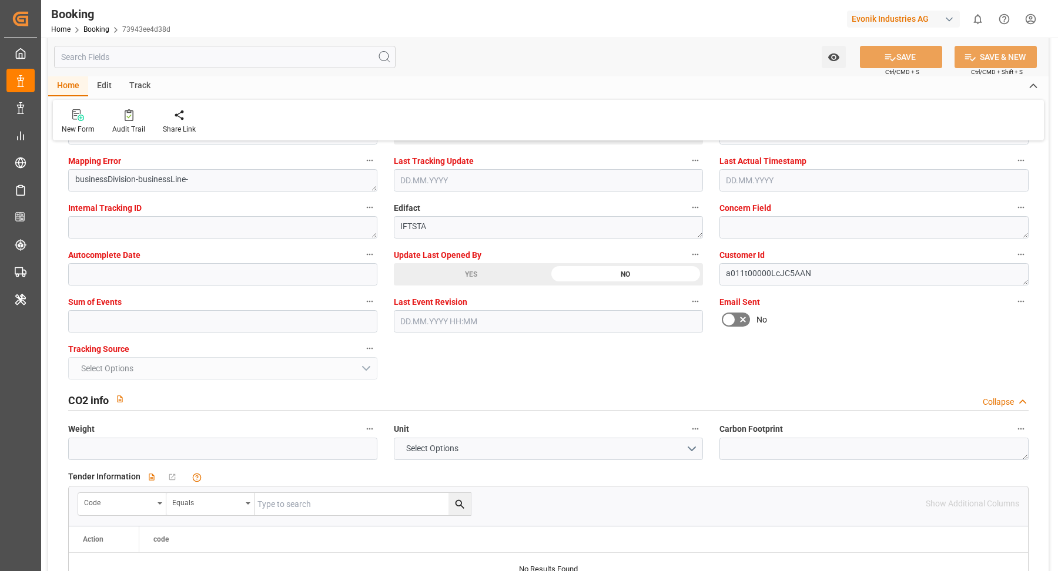
click at [477, 269] on div "YES" at bounding box center [471, 274] width 155 height 22
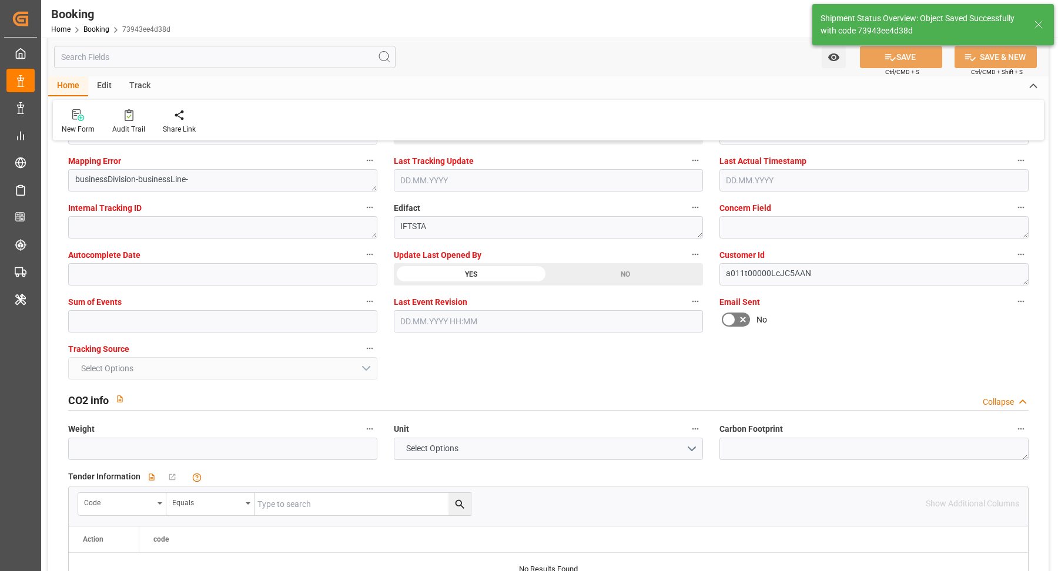
type textarea "[PERSON_NAME]"
type input "[DATE] 11:18"
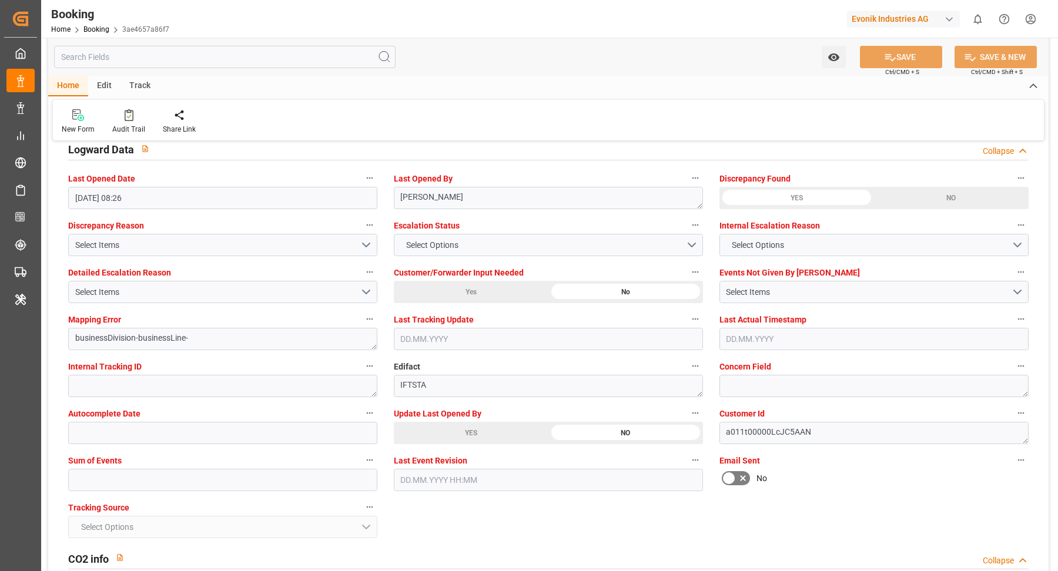
scroll to position [2212, 0]
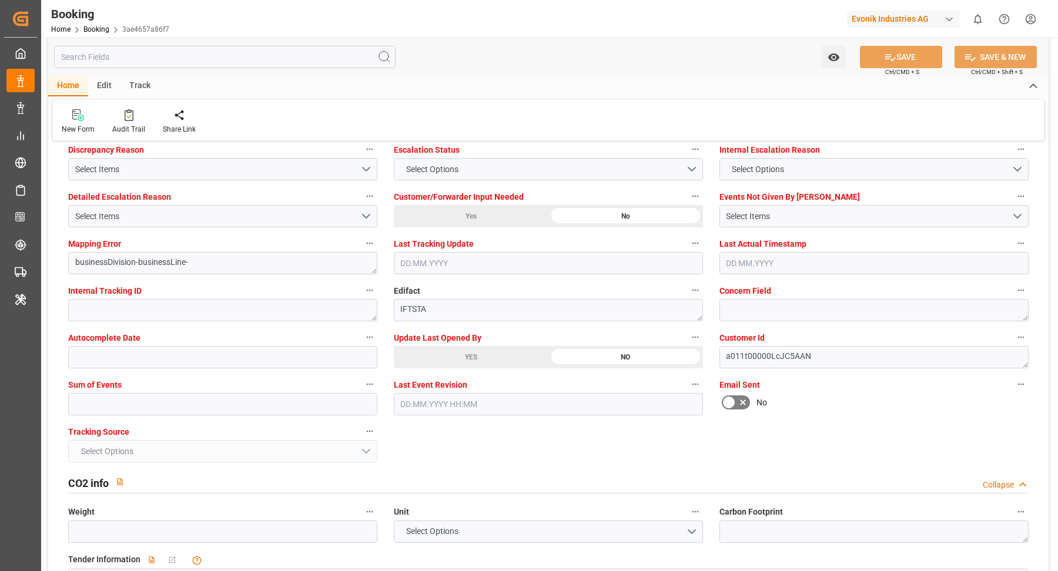
click at [468, 351] on div "YES" at bounding box center [471, 357] width 155 height 22
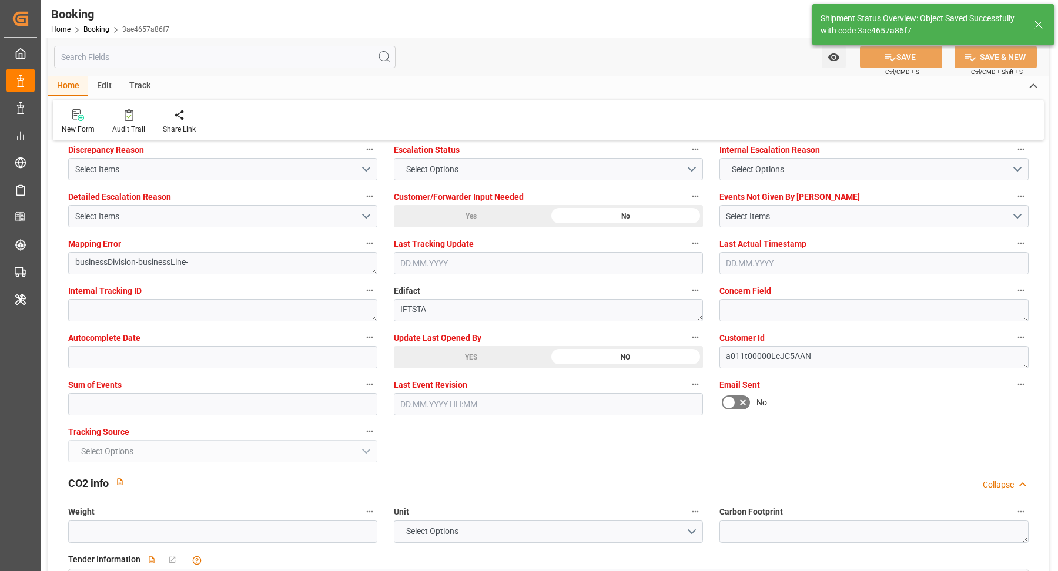
type input "12.09.2025 11:18"
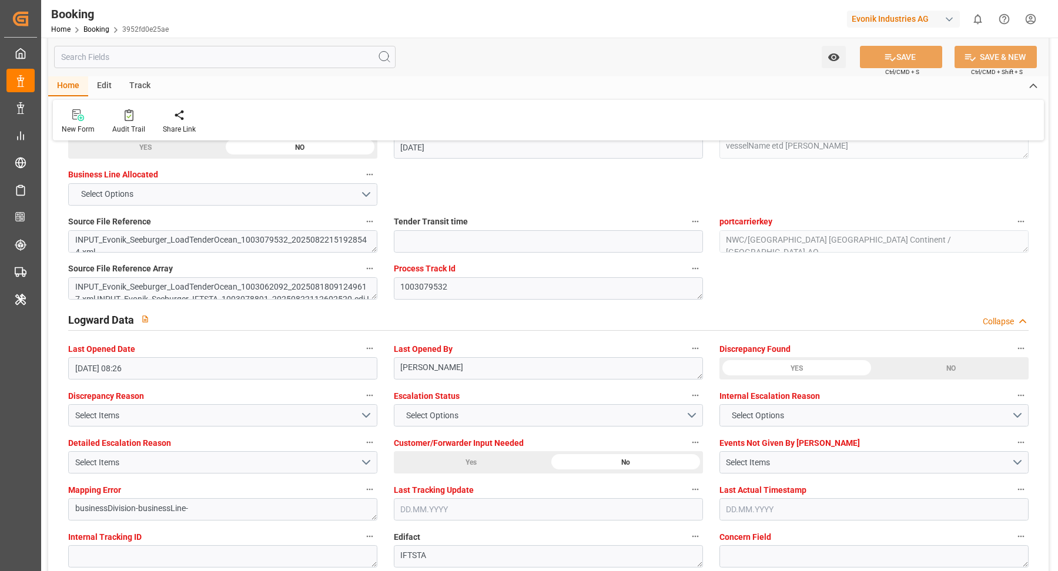
scroll to position [2211, 0]
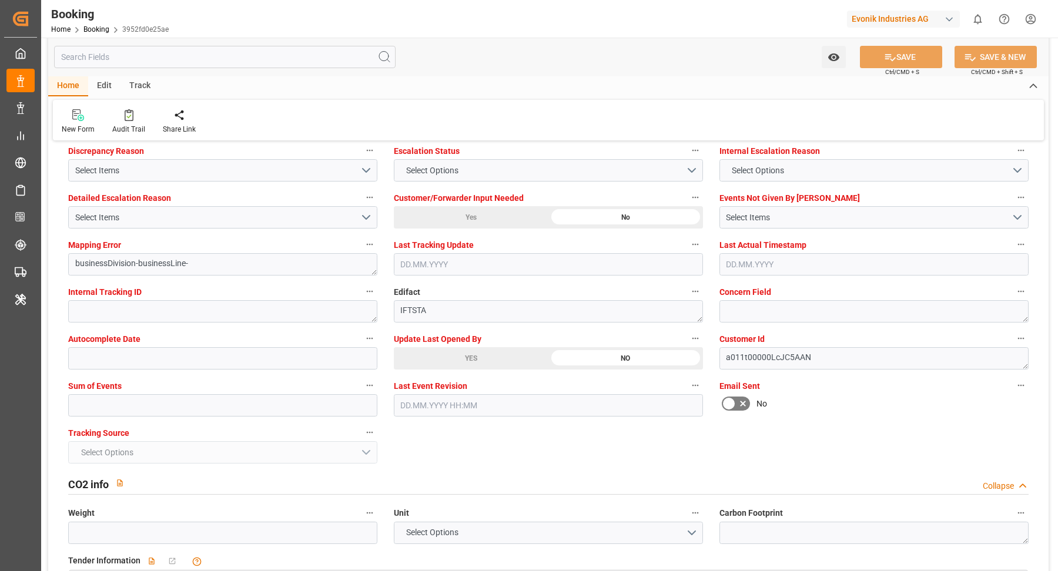
click at [467, 362] on div "YES" at bounding box center [471, 358] width 155 height 22
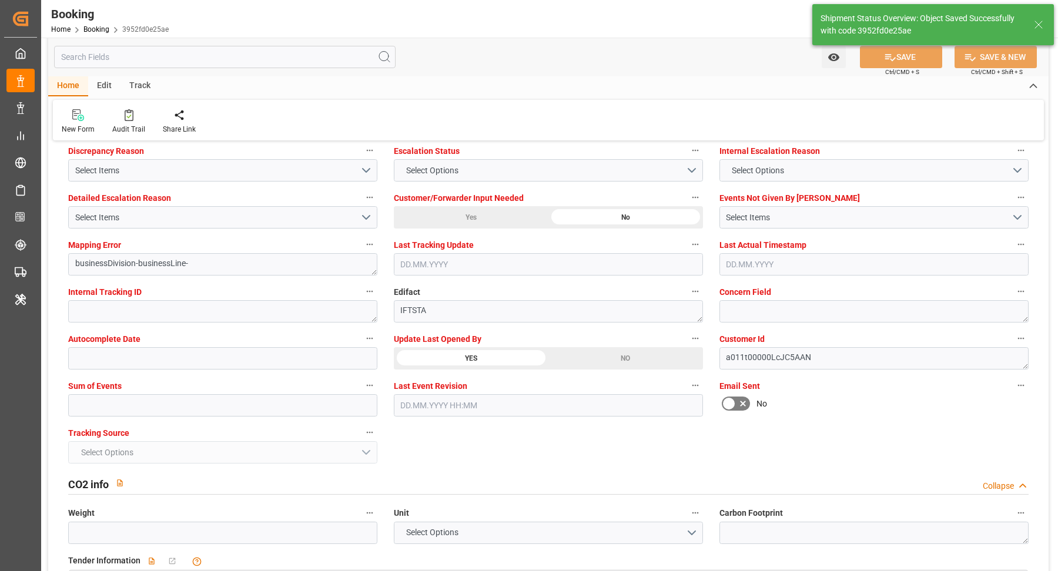
type textarea "Vasantha Kumar"
type input "12.09.2025 11:19"
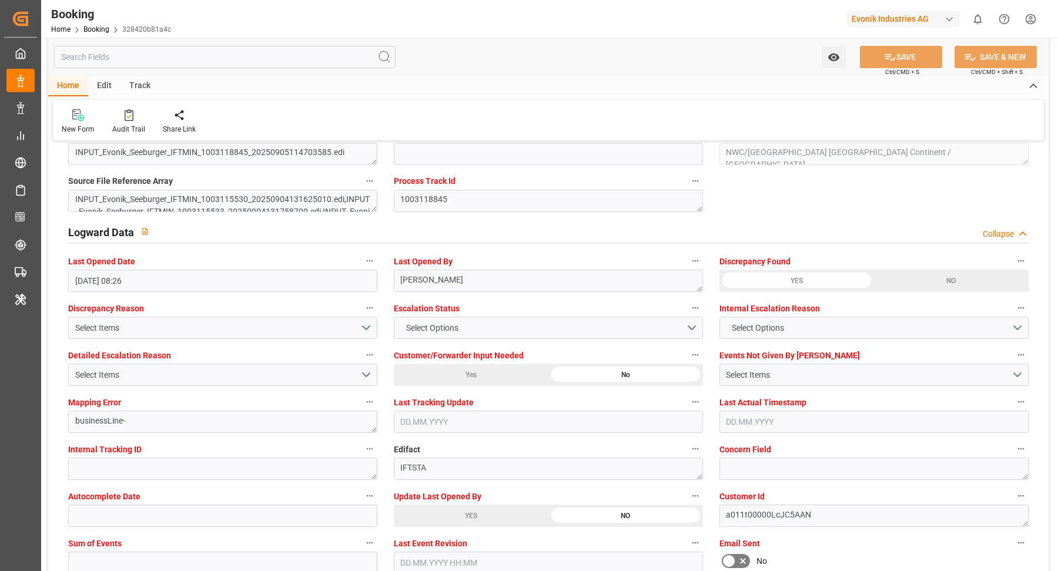
scroll to position [2097, 0]
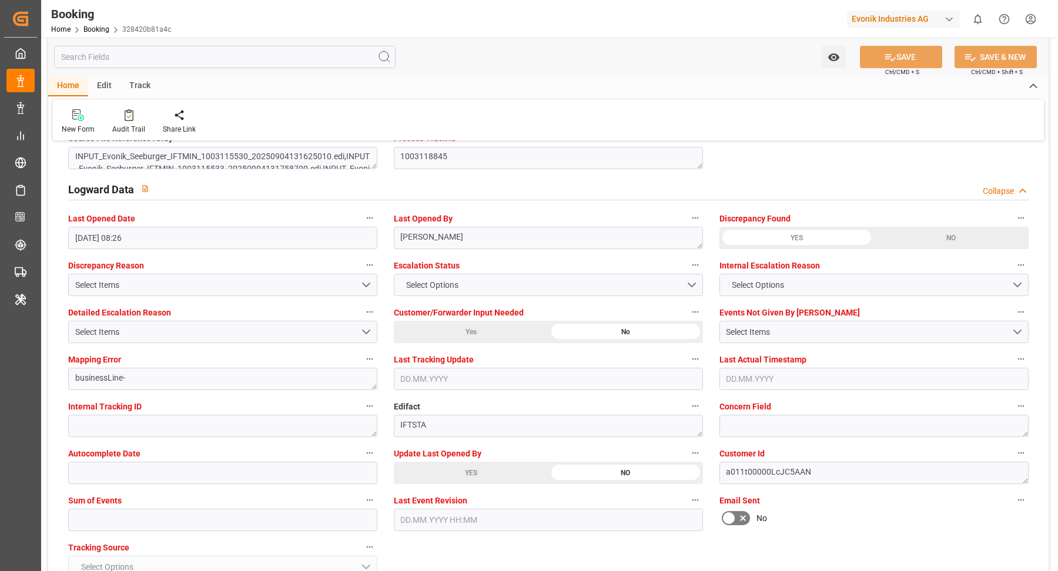
drag, startPoint x: 458, startPoint y: 460, endPoint x: 456, endPoint y: 475, distance: 15.4
click at [458, 462] on div "YES" at bounding box center [471, 473] width 155 height 22
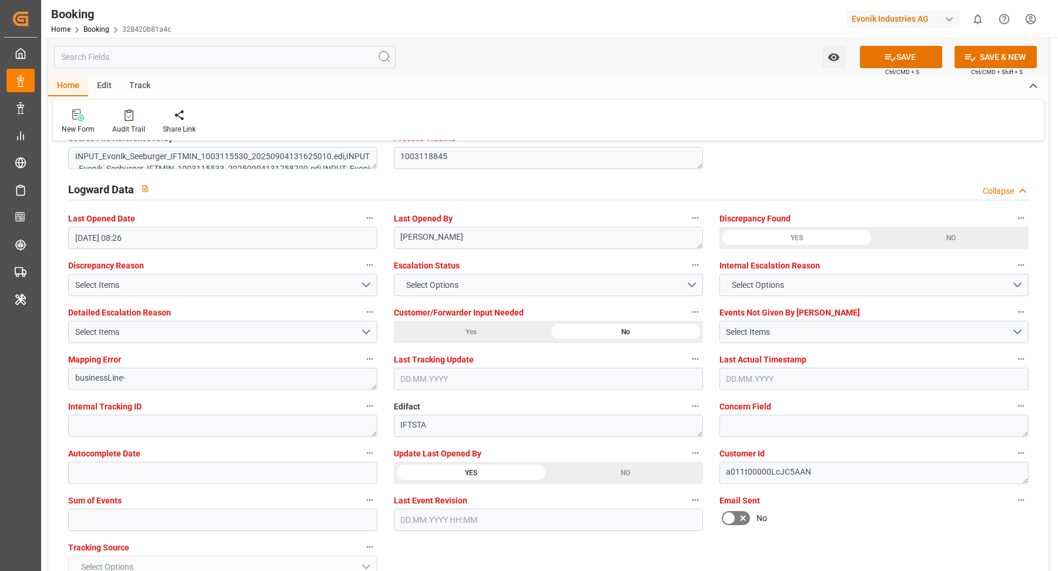
drag, startPoint x: 458, startPoint y: 465, endPoint x: 596, endPoint y: 439, distance: 140.5
click at [452, 464] on div "YES" at bounding box center [471, 473] width 155 height 22
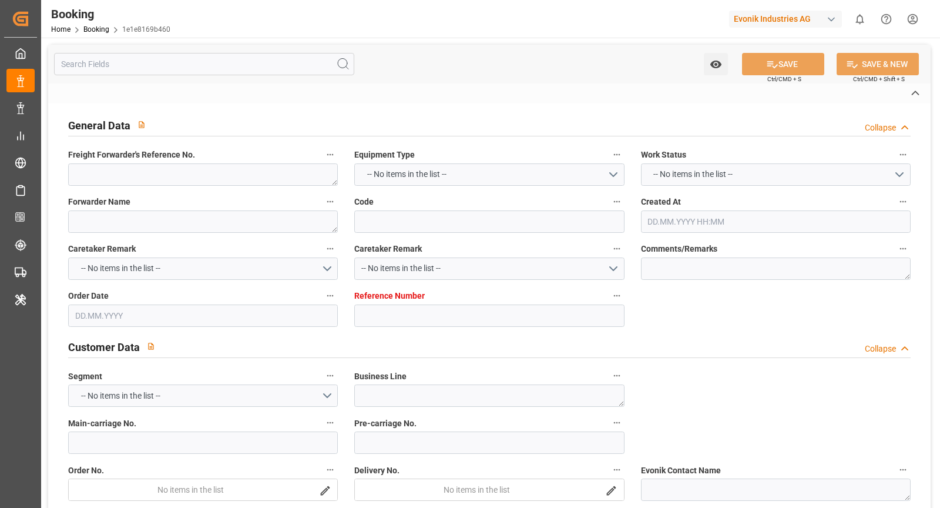
type textarea "251008610029"
type textarea "Leschaco Bremen"
type input "1e1e8169b460"
type input "7001252189"
type textarea "AT-CL"
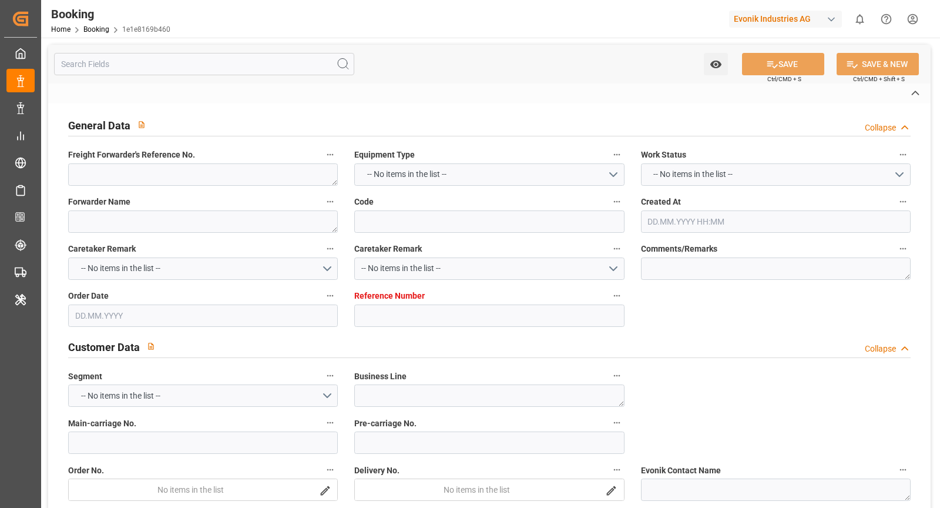
type input "7001252188"
type textarea "lea.nickels@evonik.com"
type textarea "CIP"
type textarea "HOUSTON, TX PORT"
type textarea "8"
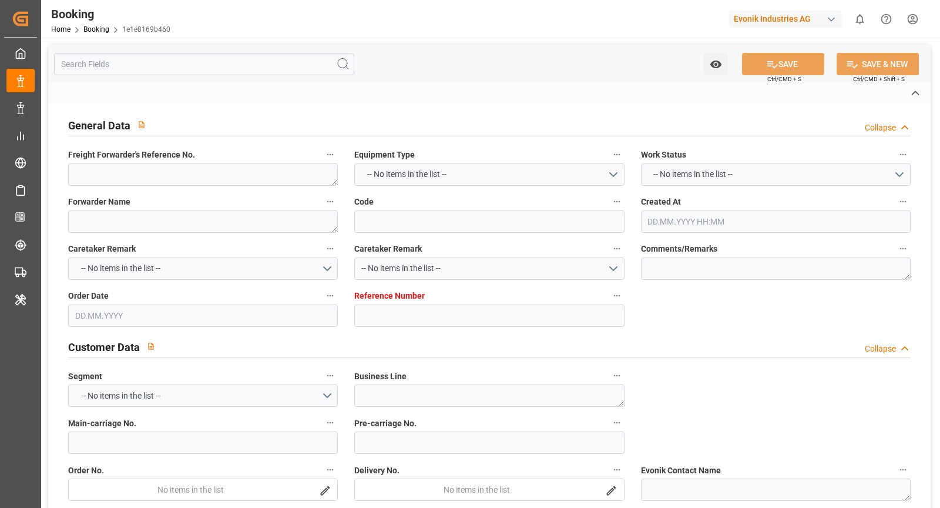
type textarea "Marl"
type input "MAERSK TENNESSEE"
type input "HLCU"
type textarea "15412650"
type input "Rotterdam"
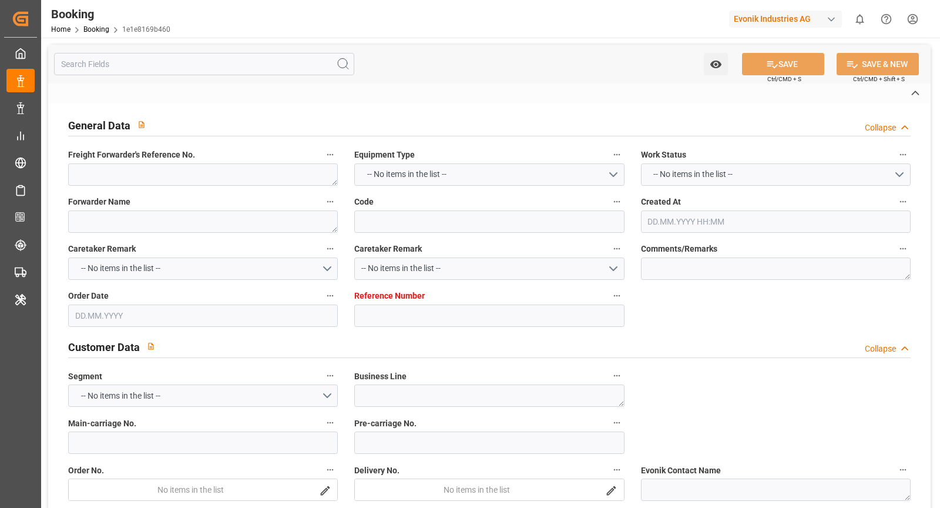
type input "Houston"
type textarea "vesselName etd eta"
type textarea "INPUT_Evonik_Seeburger_IFTMIN_1003071763_20250820154454619.edi"
type textarea "NWC/UK North West Continent / UK_USHOU_HLCU_AT-CL"
type textarea "INPUT_Evonik_Seeburger_IFTMIN_1003066129_20250819100805830.edi,INPUT_Evonik_See…"
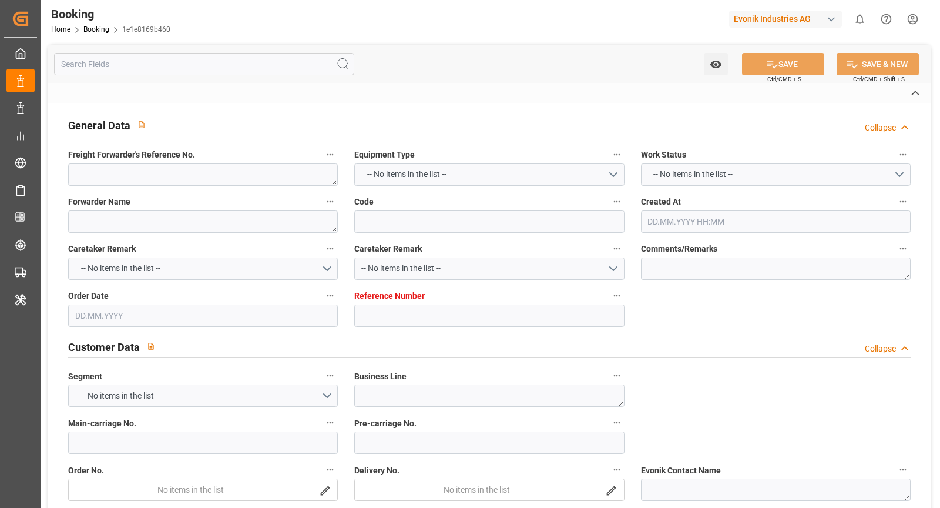
type textarea "1003071763"
type textarea "[PERSON_NAME]"
type textarea "businessDivision-businessLine-"
type textarea "IFTSTA"
type textarea "a011t00000LcJC5AAN"
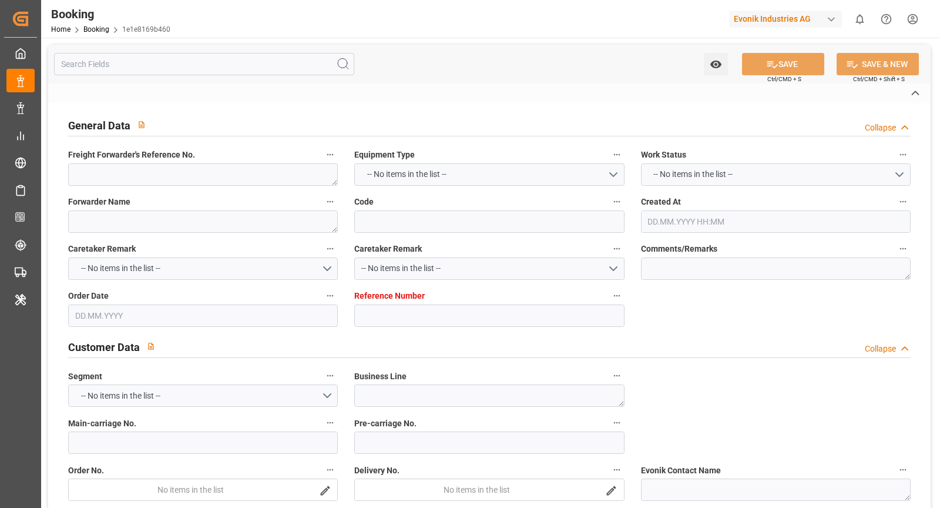
type textarea "No"
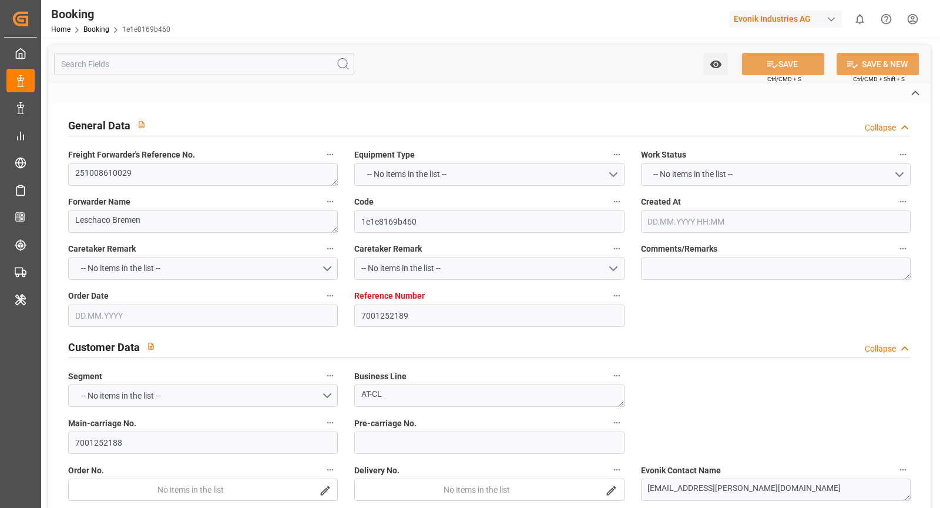
type input "7001252189"
type input "9314210"
type input "Hapag [PERSON_NAME]"
type input "Hapag Lloyd Aktiengesellschaft"
type input "NLRTM"
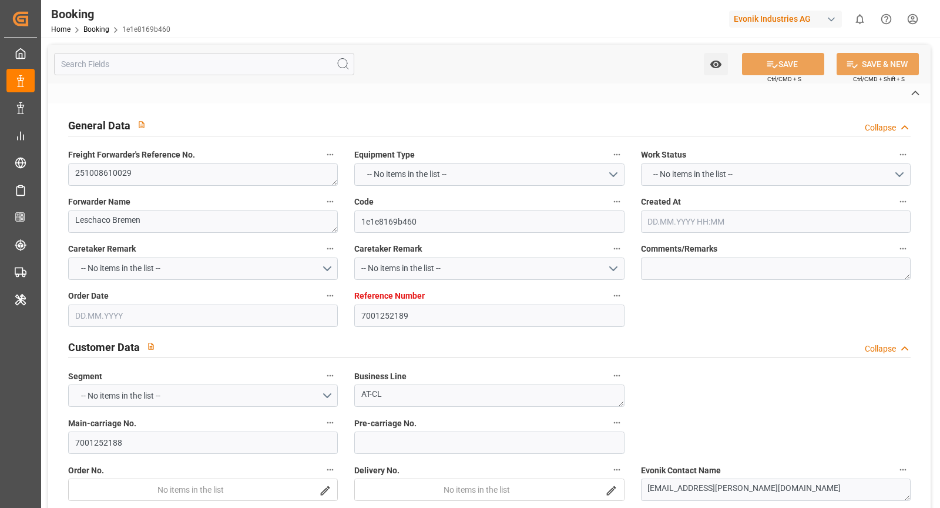
type input "USHOU"
type input "19.08.2025 08:12"
type input "19.08.2025"
type input "05.11.2025"
type input "26.09.2025"
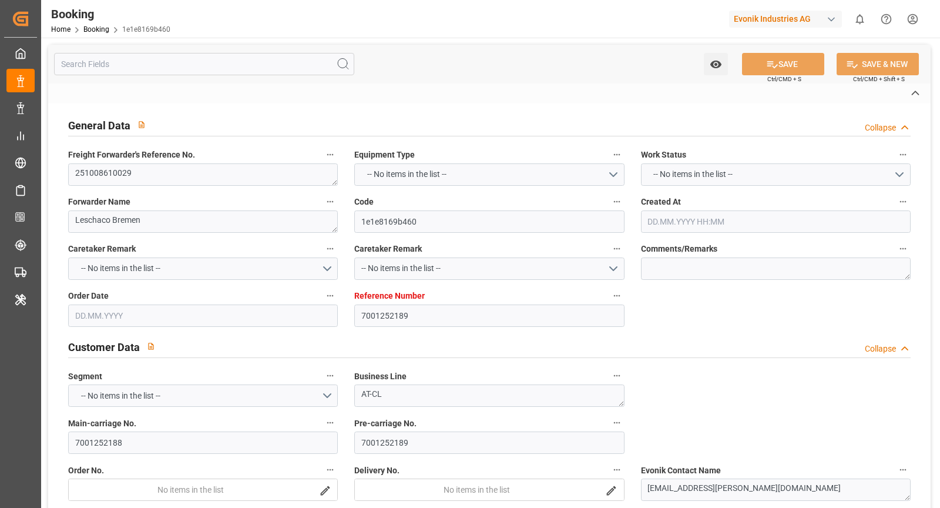
type input "20.08.2025"
type input "06.10.2025 00:00"
type input "26.10.2025 00:00"
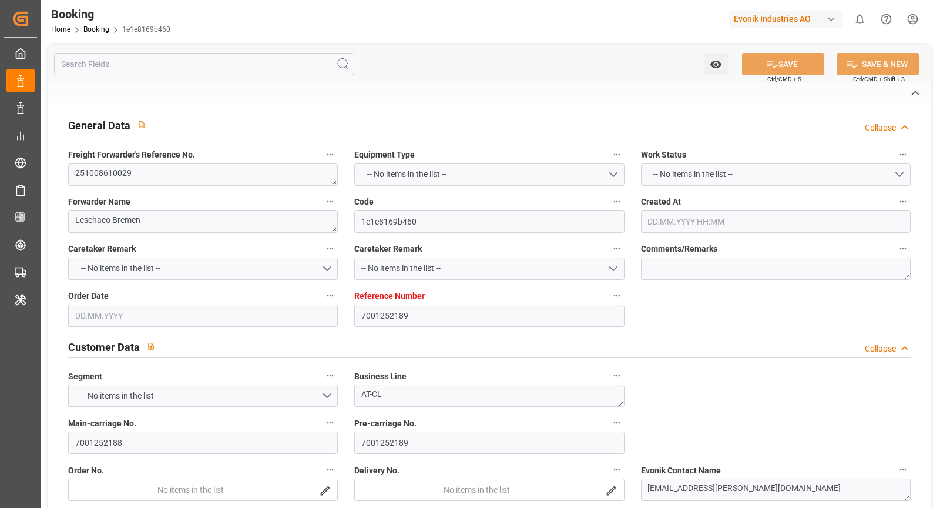
type input "26.10.2025 00:00"
type input "20.08.2025"
type input "[DATE] 08:26"
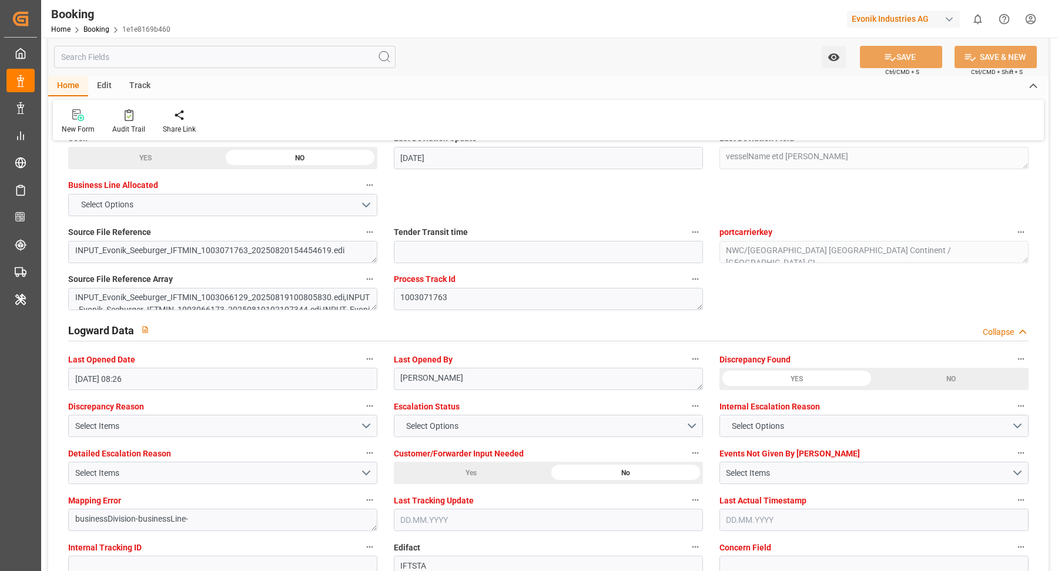
scroll to position [2185, 0]
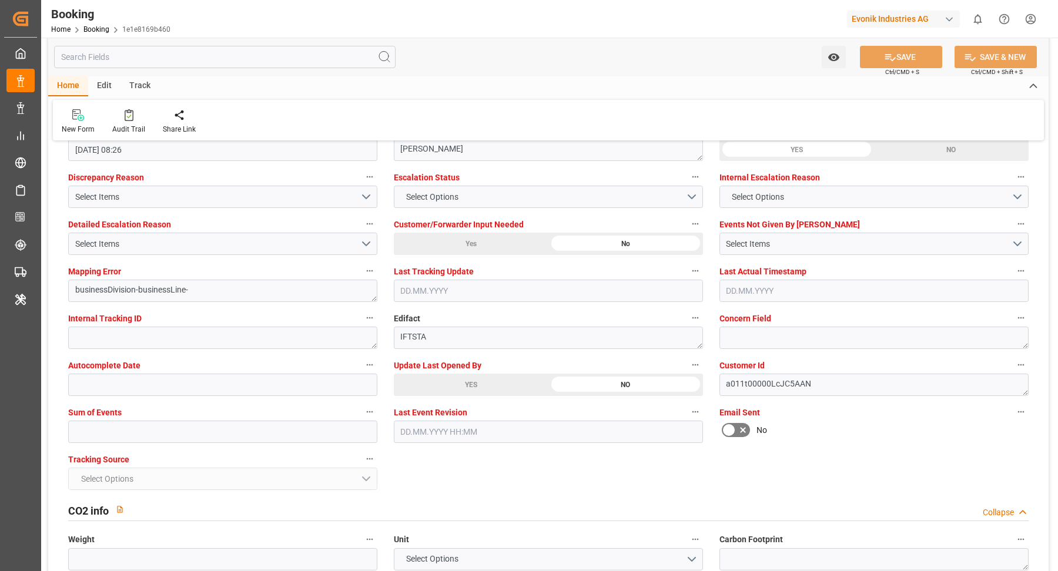
click at [480, 384] on div "YES" at bounding box center [471, 385] width 155 height 22
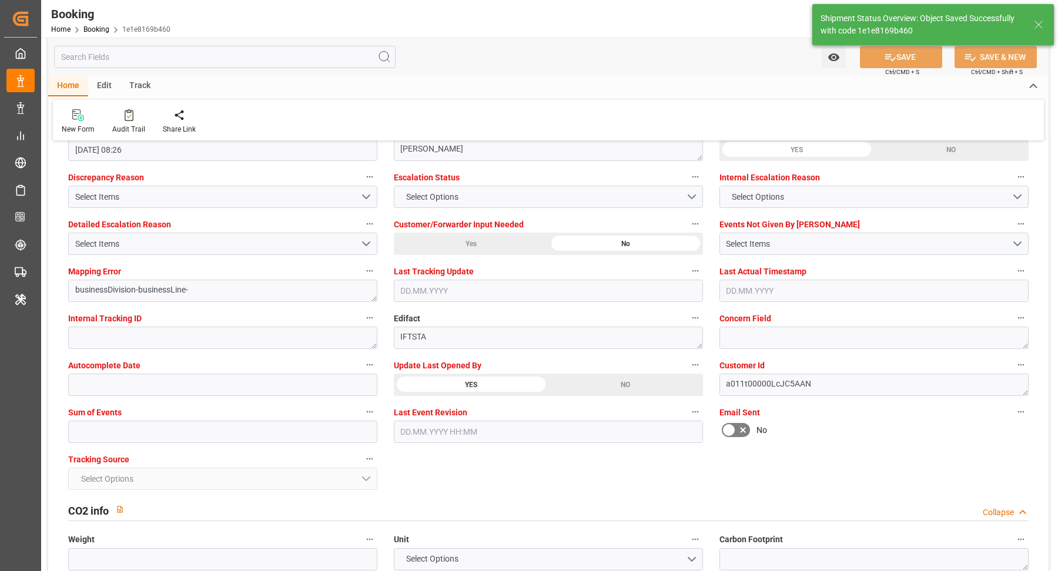
type textarea "[PERSON_NAME]"
type input "12.09.2025 11:20"
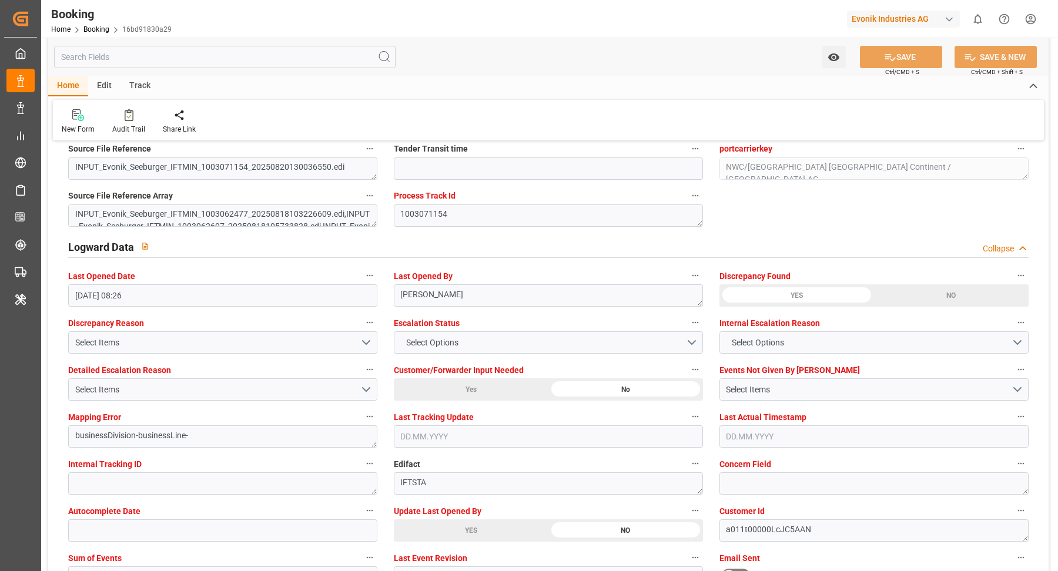
scroll to position [2346, 0]
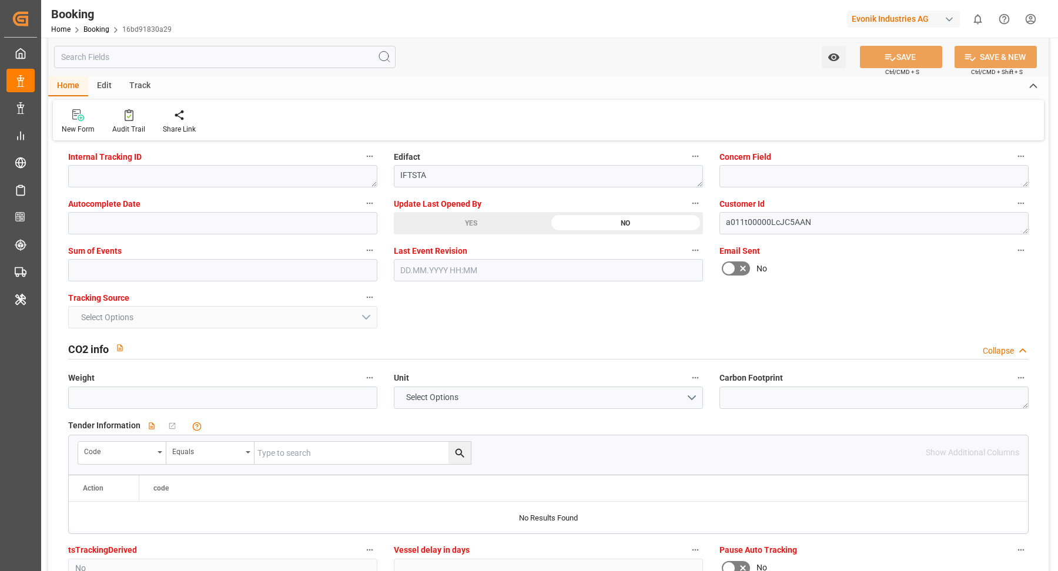
click at [461, 212] on div "YES" at bounding box center [471, 223] width 155 height 22
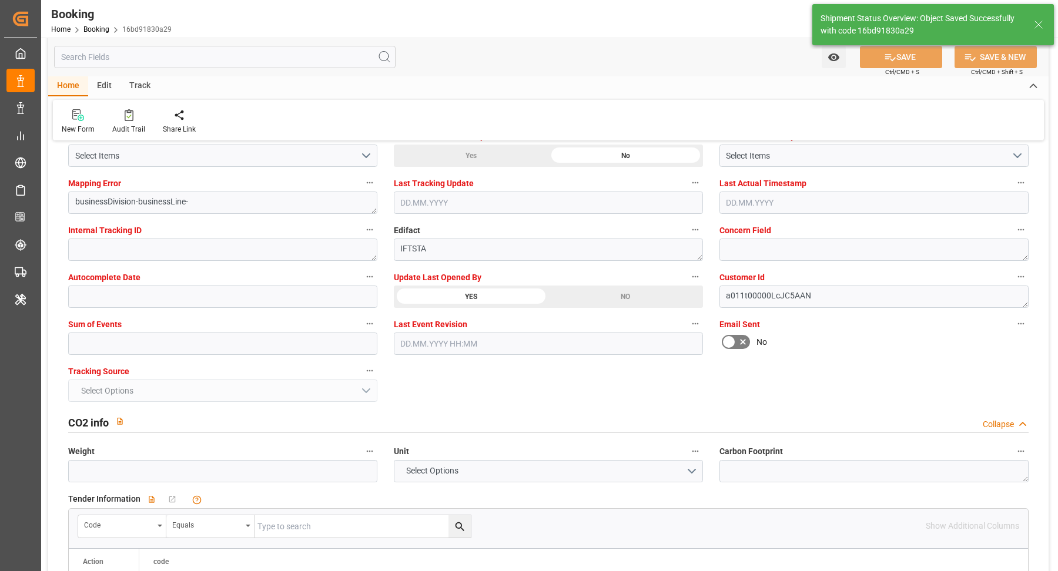
type textarea "[PERSON_NAME]"
type input "[DATE] 11:20"
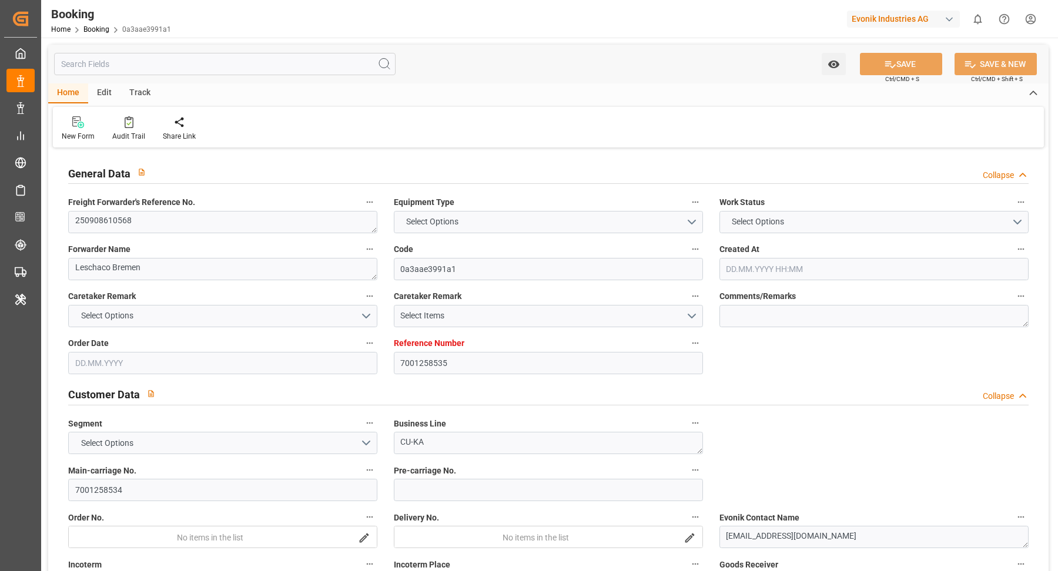
type input "7001258535"
type input "9215311"
type input "9775775"
type input "Hapag [PERSON_NAME]"
type input "Hapag Lloyd Aktiengesellschaft"
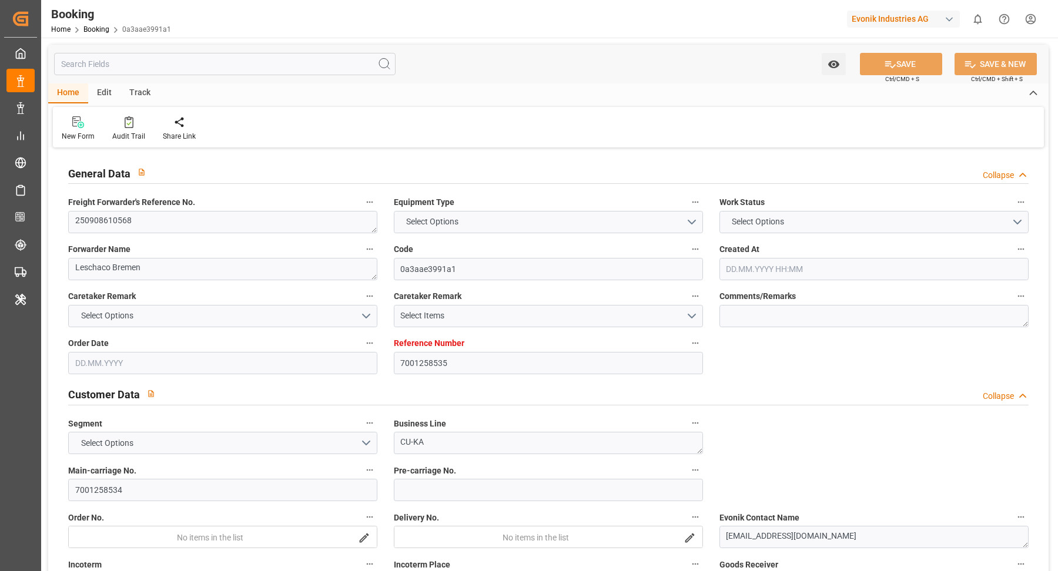
type input "DEHAM"
type input "EGALY"
type input "GRPIR"
type input "EGPSD"
type input "[DATE] 09:28"
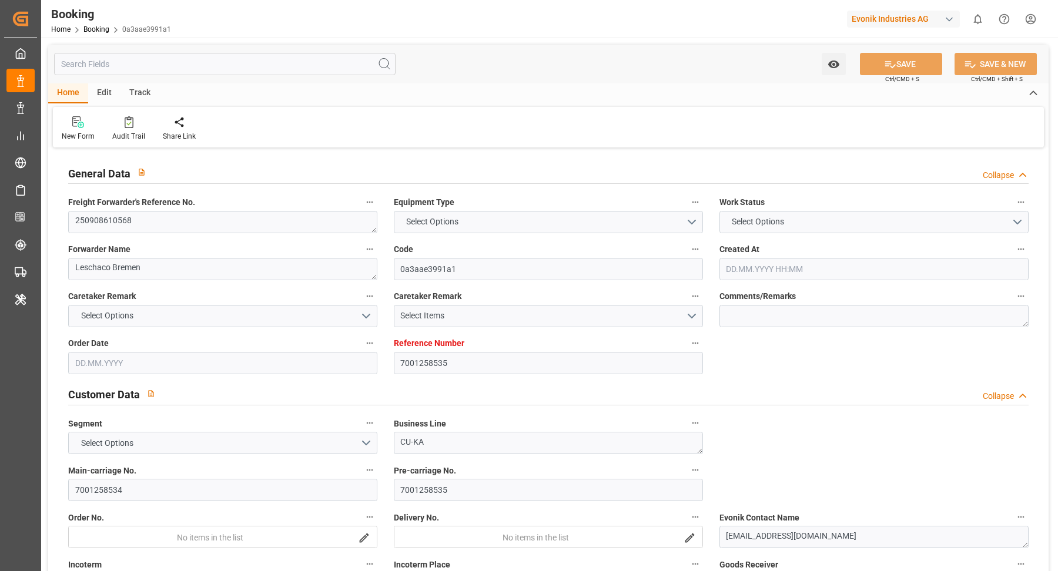
type input "[DATE]"
type input "[DATE] 00:00"
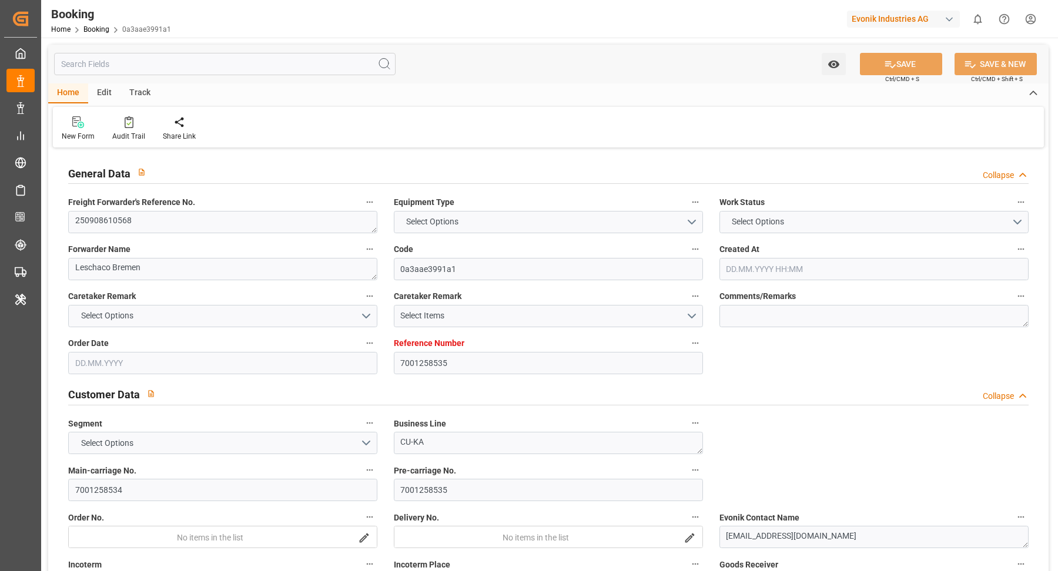
type input "[DATE]"
type input "27.08.2025"
type input "21.09.2025 00:00"
type input "25.09.2025 00:00"
type input "16.10.2025 00:00"
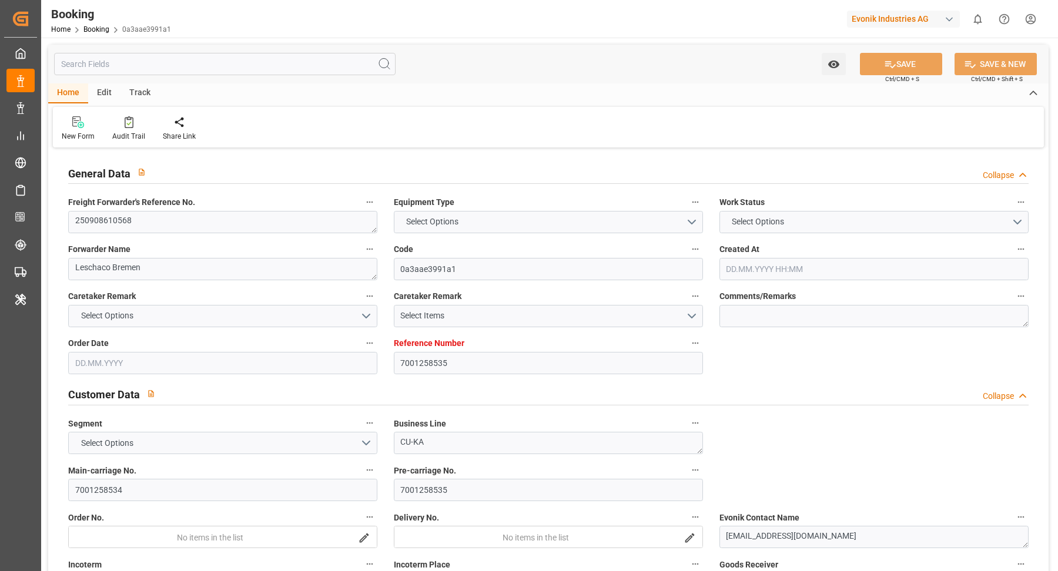
type input "27.09.2025 00:00"
type input "04.10.2025 00:00"
type input "10.10.2025 00:00"
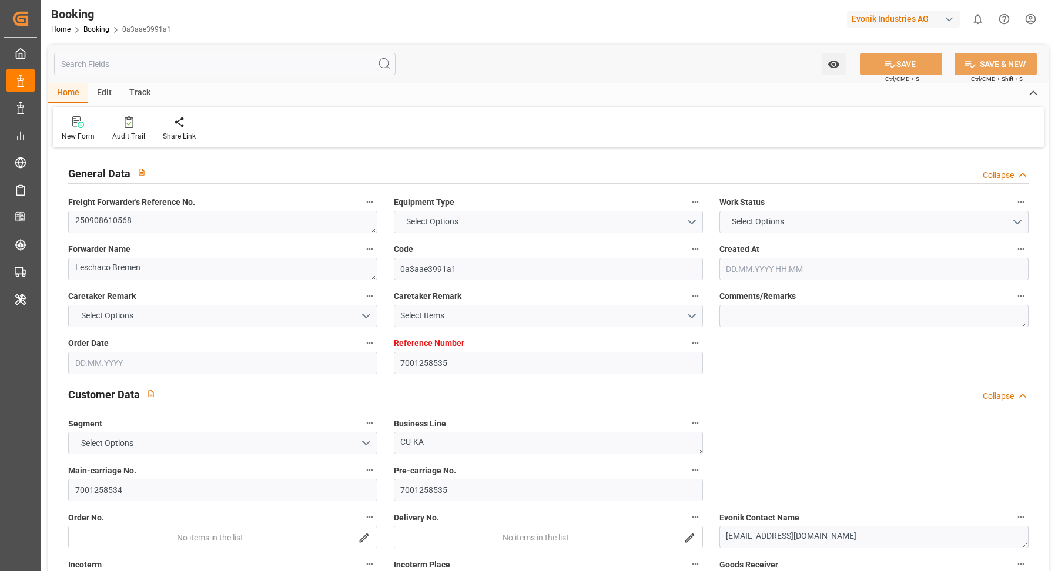
type input "11.10.2025 00:00"
type input "15.10.2025 00:00"
type input "[DATE] 08:26"
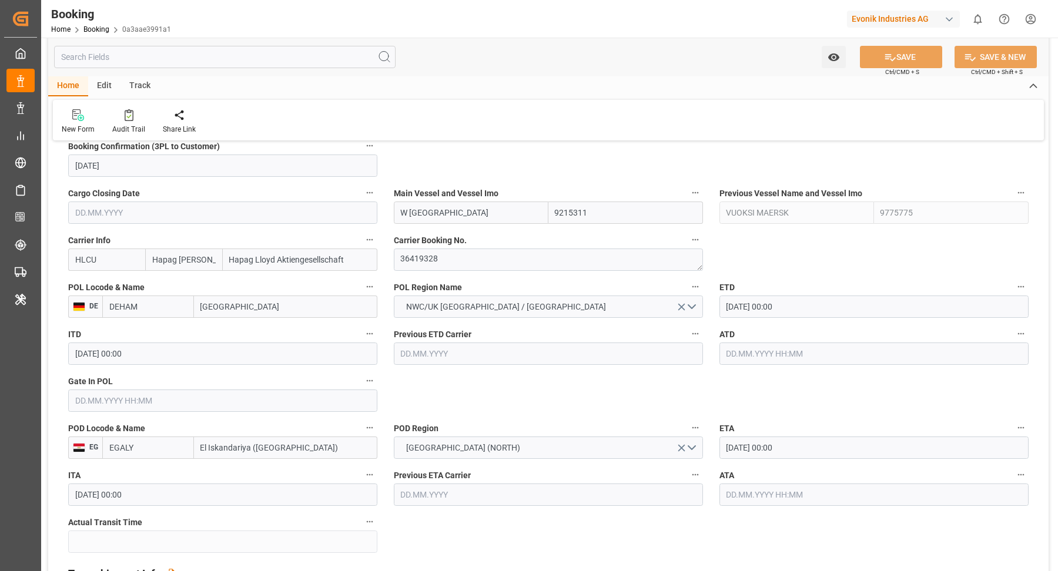
scroll to position [833, 0]
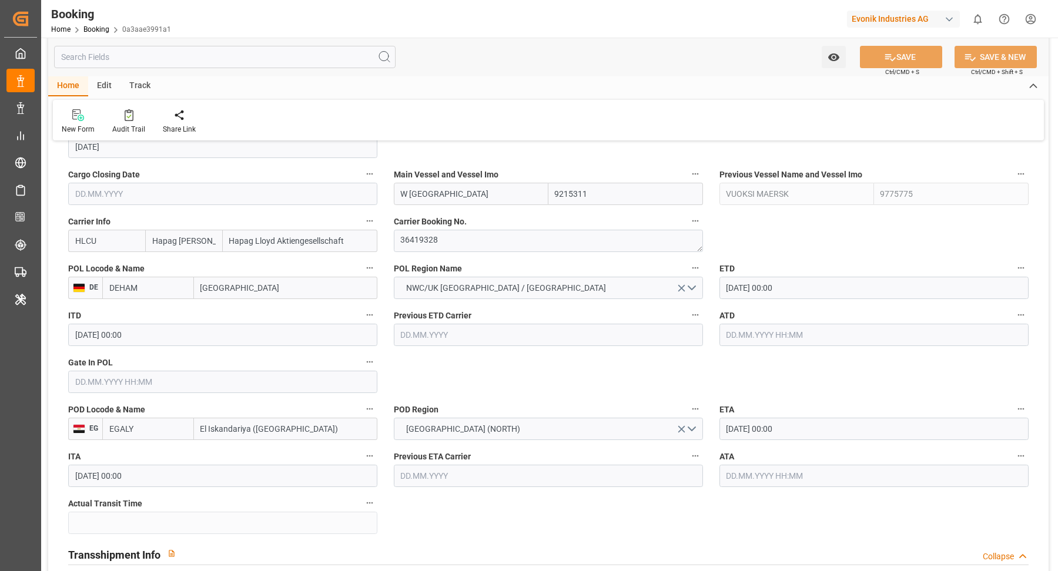
click at [830, 436] on input "16.10.2025 00:00" at bounding box center [873, 429] width 309 height 22
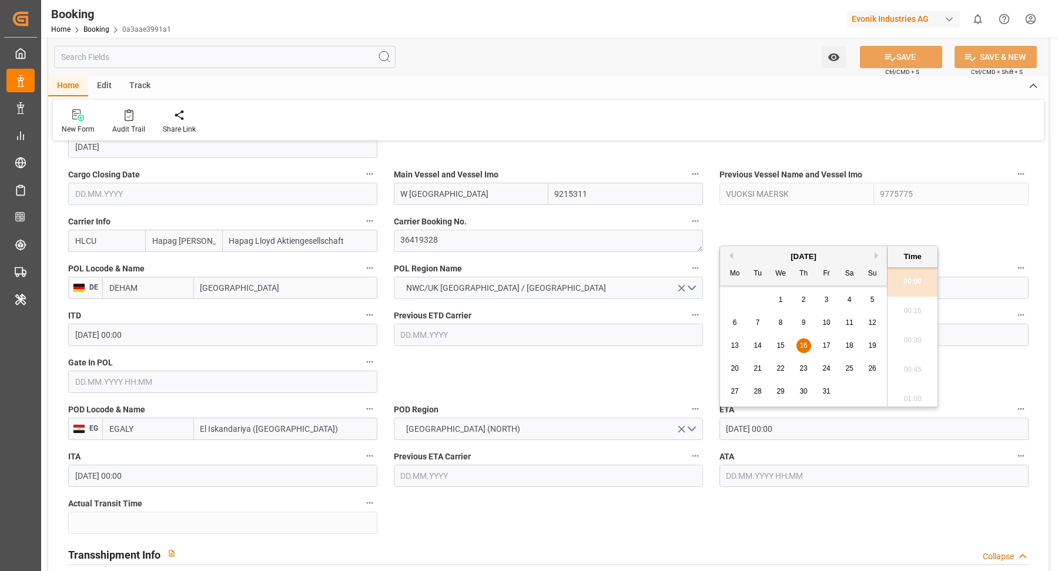
click at [801, 369] on span "23" at bounding box center [803, 368] width 8 height 8
type input "23.10.2025 00:00"
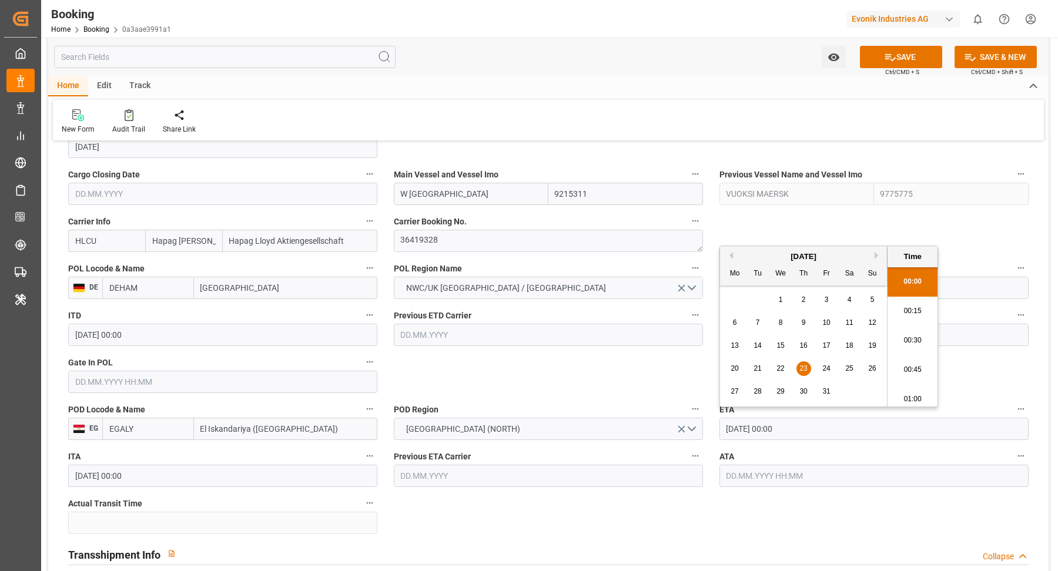
click at [804, 368] on span "23" at bounding box center [803, 368] width 8 height 8
click at [549, 72] on div "Watch Option SAVE Ctrl/CMD + S SAVE & NEW Ctrl/CMD + Shift + S" at bounding box center [548, 57] width 1000 height 39
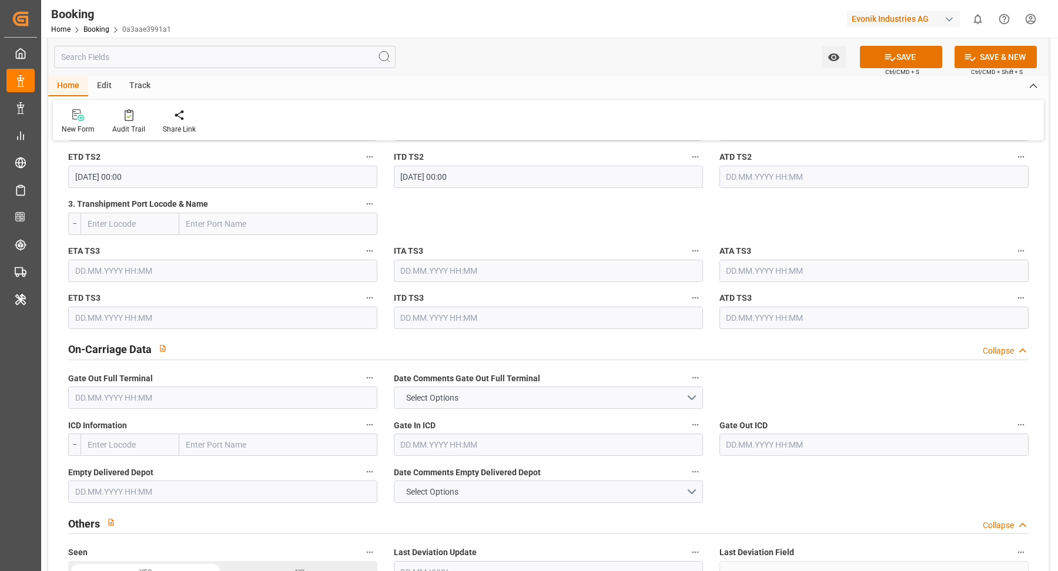
scroll to position [1296, 0]
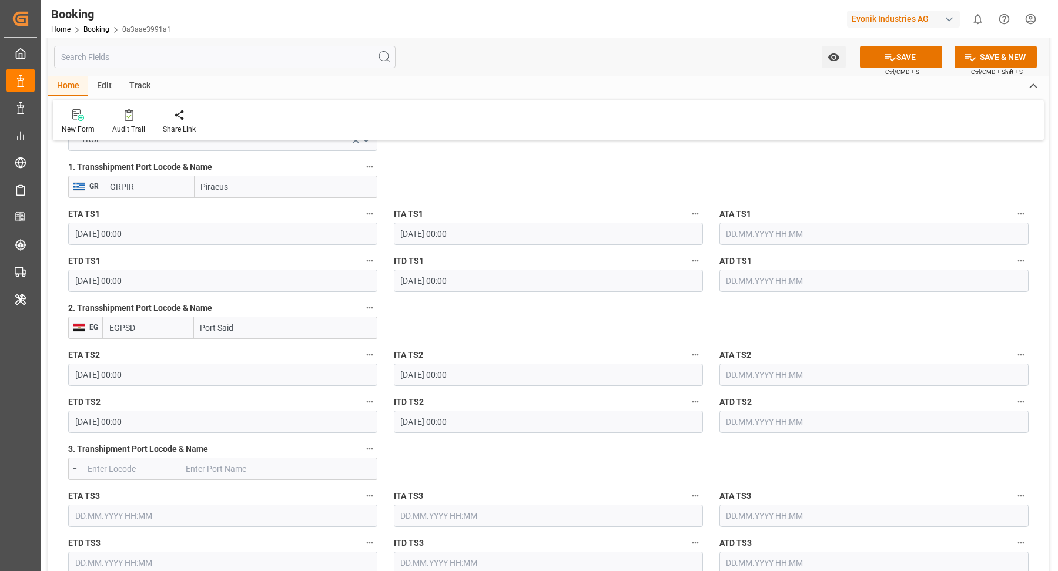
click at [164, 415] on input "15.10.2025 00:00" at bounding box center [222, 422] width 309 height 22
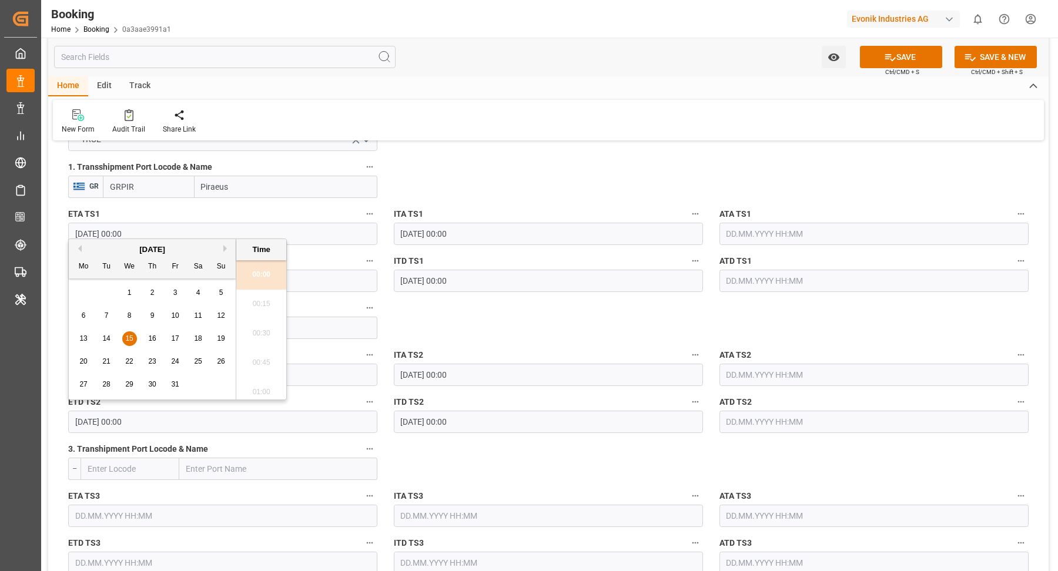
click at [126, 356] on div "22" at bounding box center [129, 362] width 15 height 14
type input "22.10.2025 00:00"
click at [533, 126] on div "New Form Audit Trail Share Link" at bounding box center [548, 120] width 991 height 41
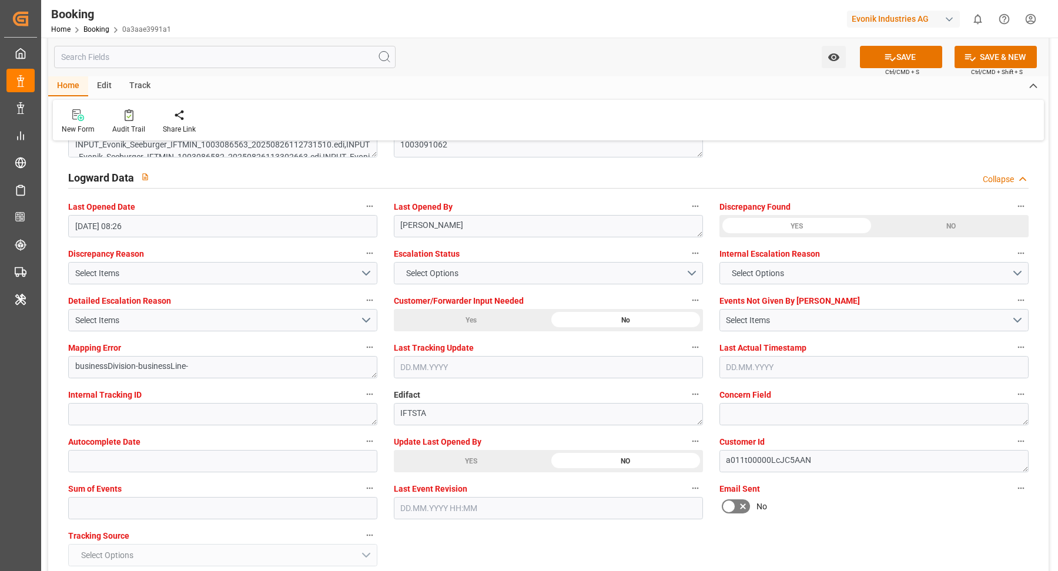
scroll to position [2266, 0]
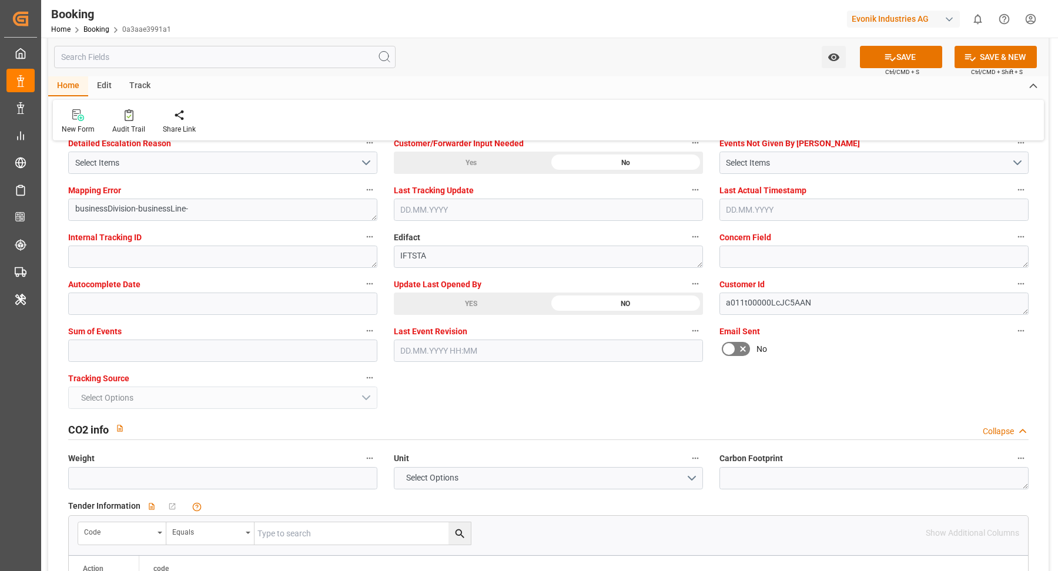
click at [457, 305] on div "YES" at bounding box center [471, 304] width 155 height 22
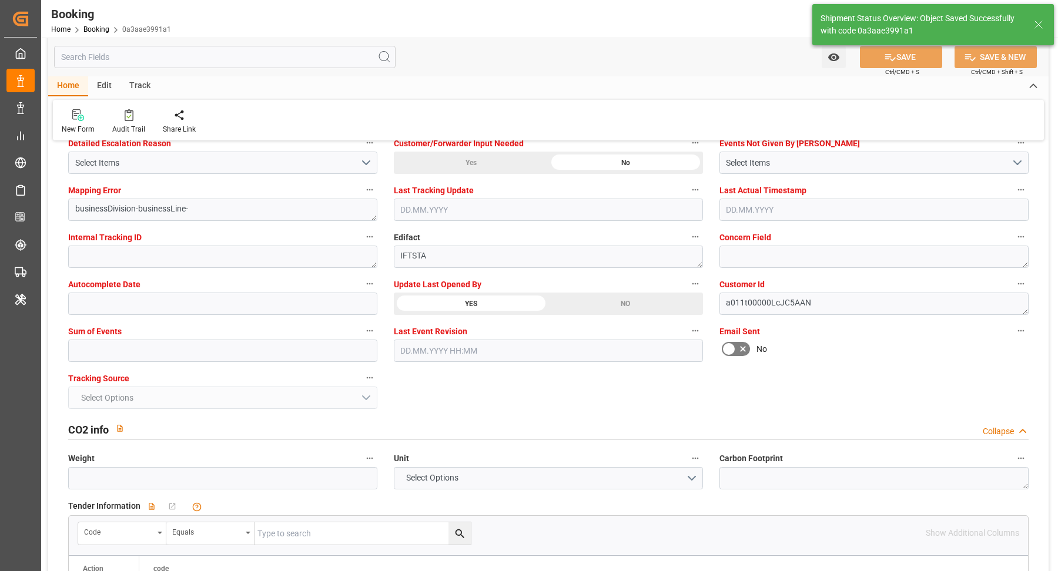
type input "12.09.2025 11:22"
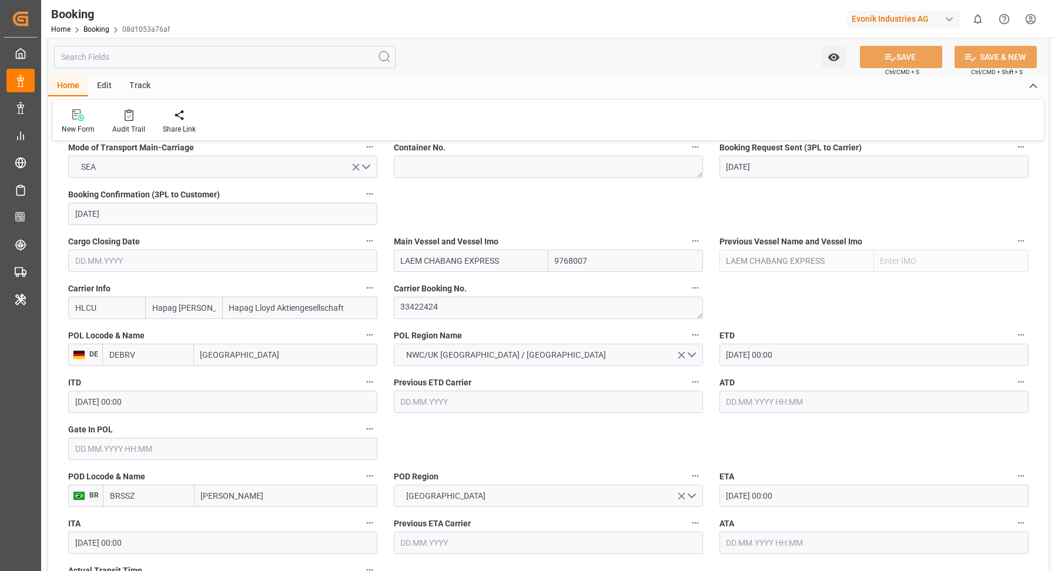
scroll to position [776, 0]
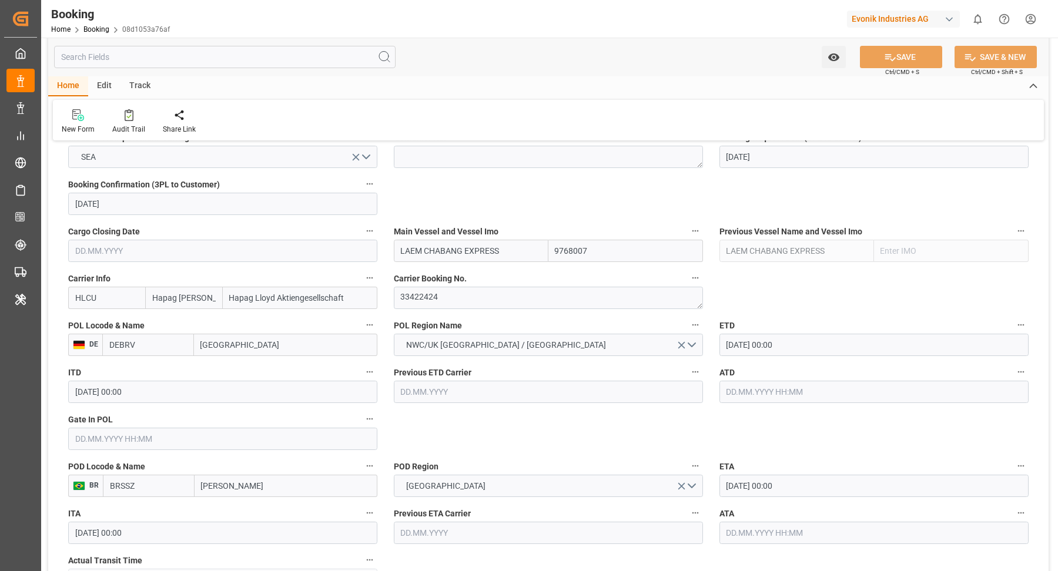
click at [509, 258] on input "LAEM CHABANG EXPRESS" at bounding box center [471, 251] width 155 height 22
click at [471, 274] on b "LAEM CHABANG EXPRESS" at bounding box center [451, 276] width 100 height 9
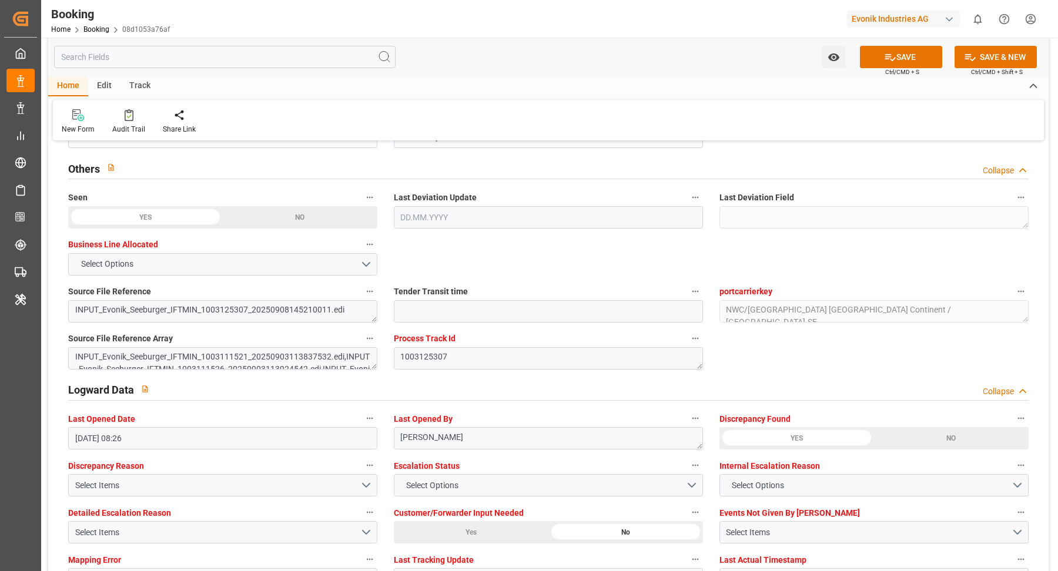
scroll to position [2199, 0]
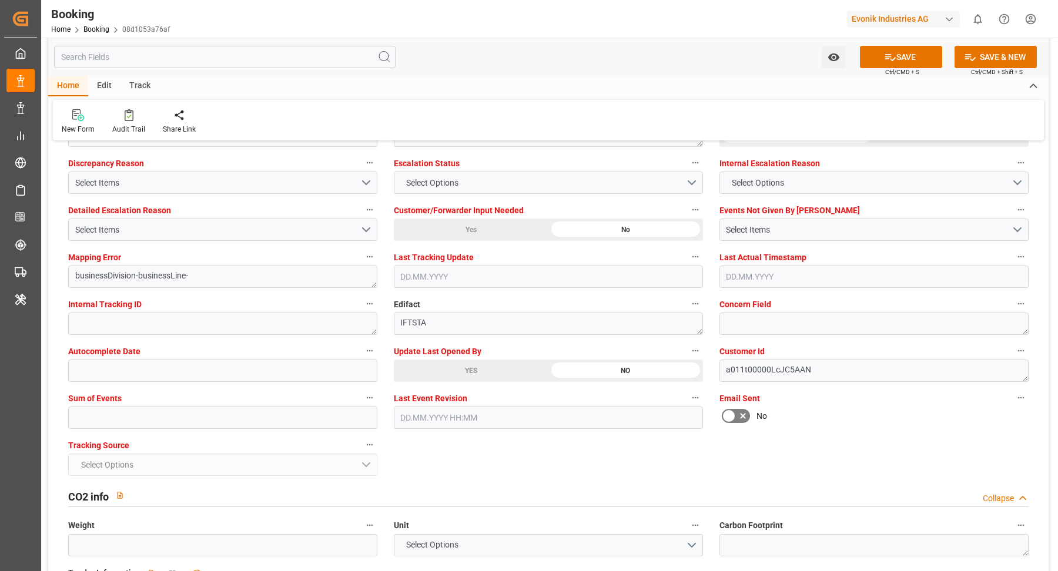
type input "LAEM CHABANG EXPRESS"
click at [457, 363] on div "YES" at bounding box center [471, 371] width 155 height 22
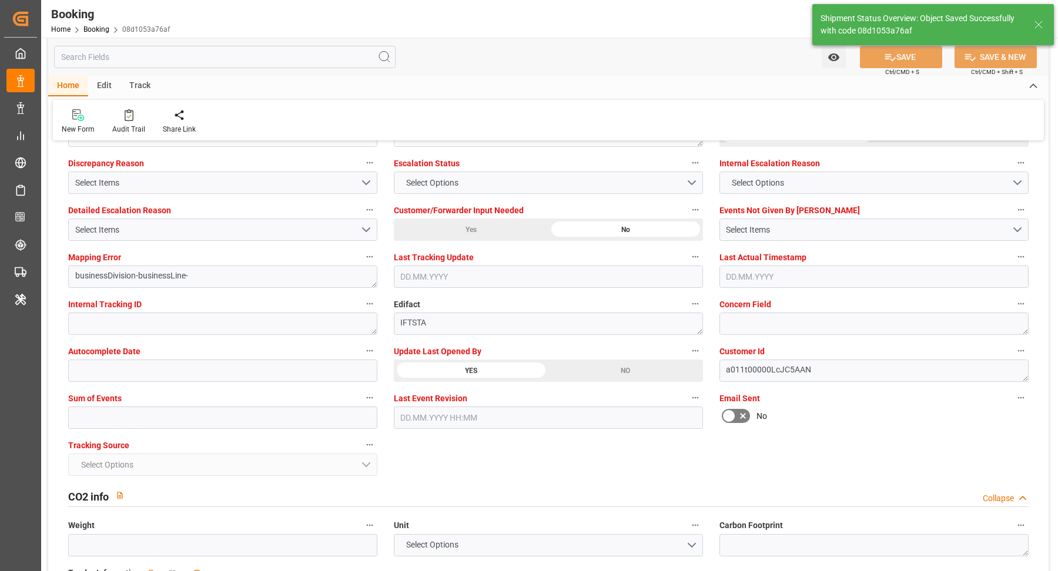
type textarea "[PERSON_NAME]"
type input "LAEM CHABANG EXPRESS"
type input "[DATE] 11:22"
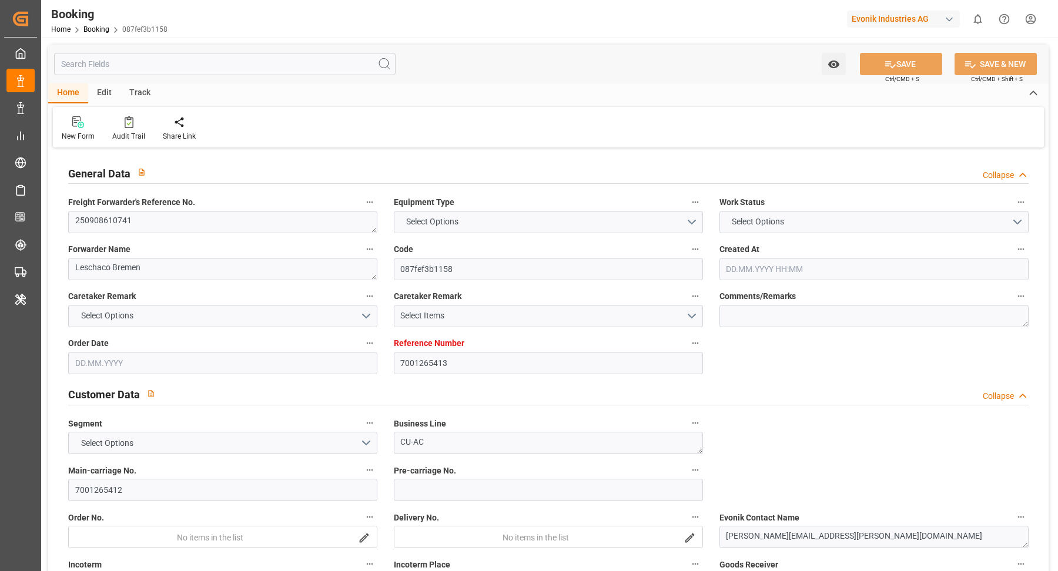
type input "7001265413"
type input "9778832"
type input "Hapag [PERSON_NAME]"
type input "Hapag Lloyd Aktiengesellschaft"
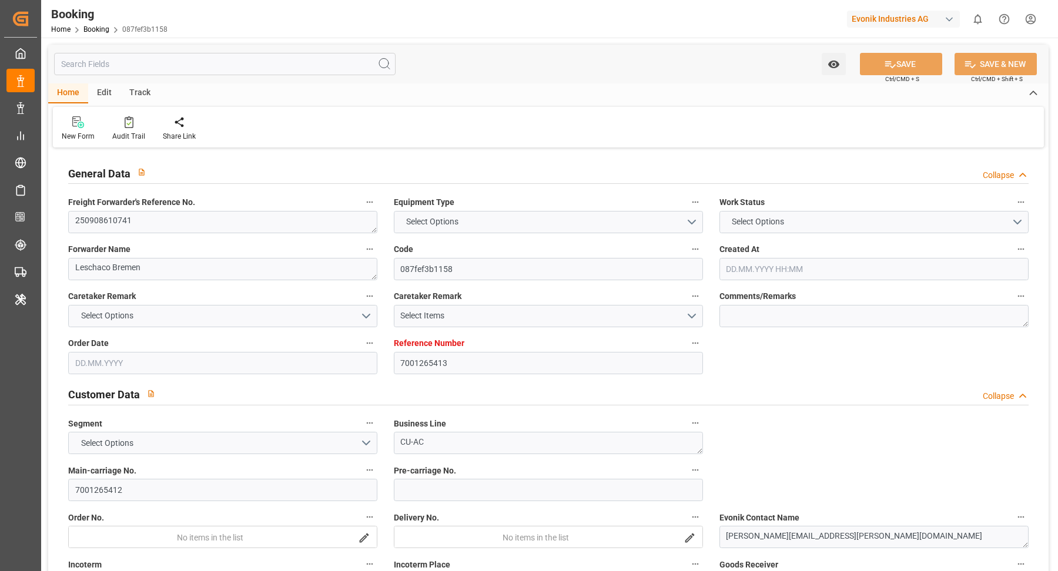
type input "NLRTM"
type input "CNSGH"
type input "[DATE] 05:15"
type input "[DATE]"
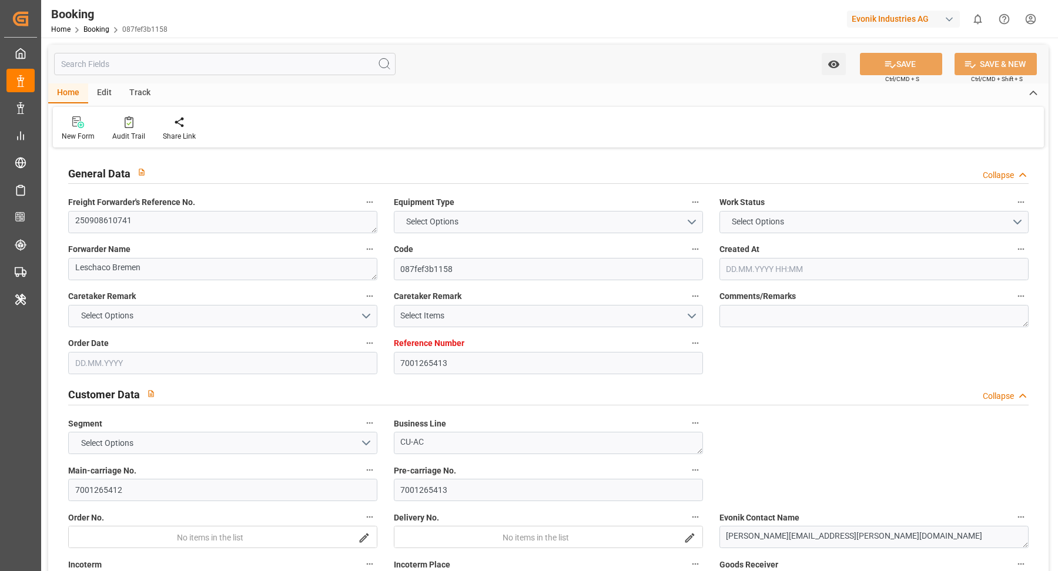
type input "[DATE]"
type input "[DATE] 00:00"
type input "[DATE]"
type input "03.09.2025"
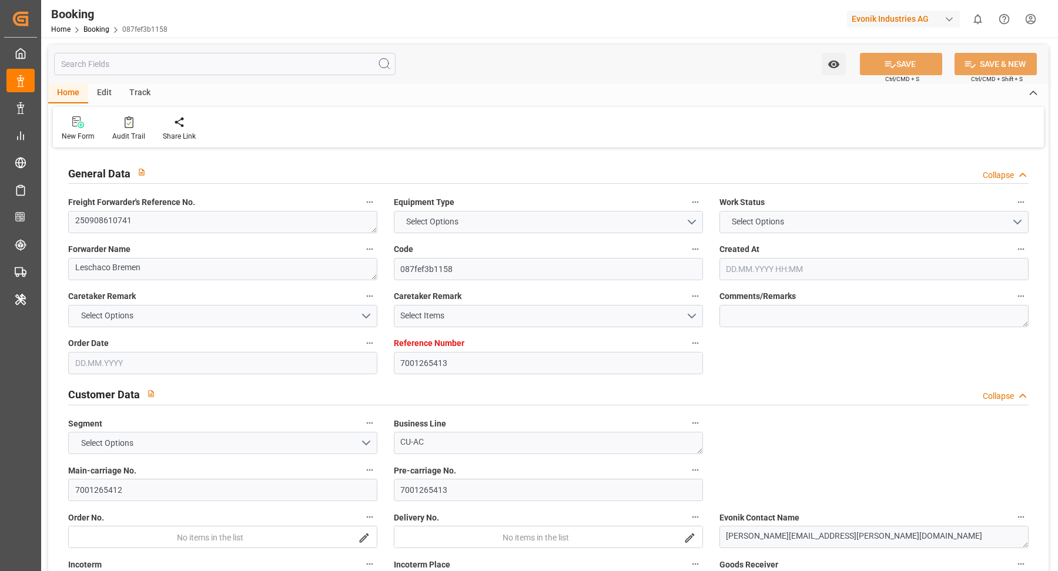
type input "05.10.2025 00:00"
type input "15.11.2025 00:00"
type input "18.11.2025 00:00"
type input "11.09.2025 08:26"
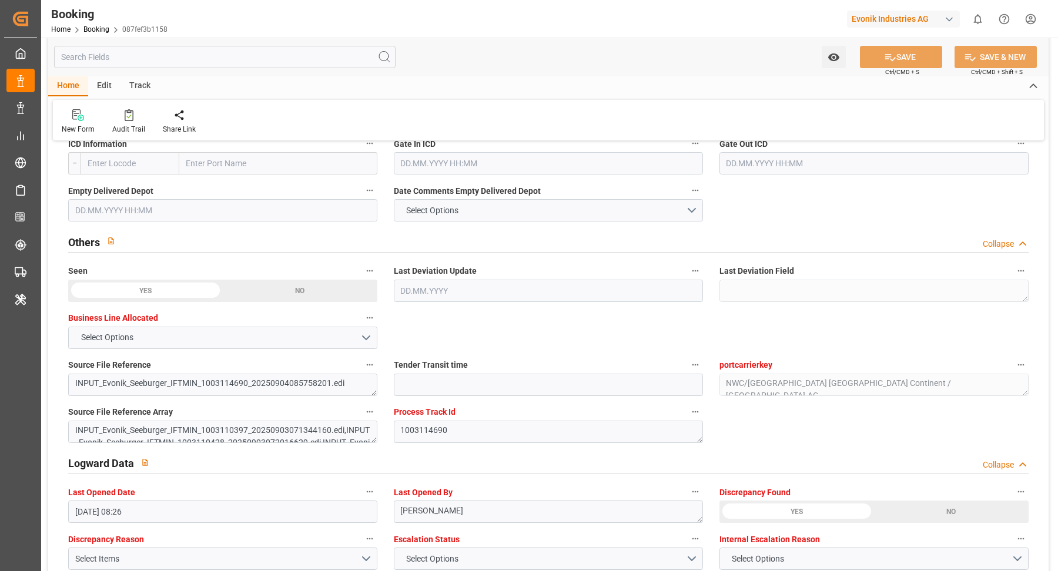
scroll to position [2144, 0]
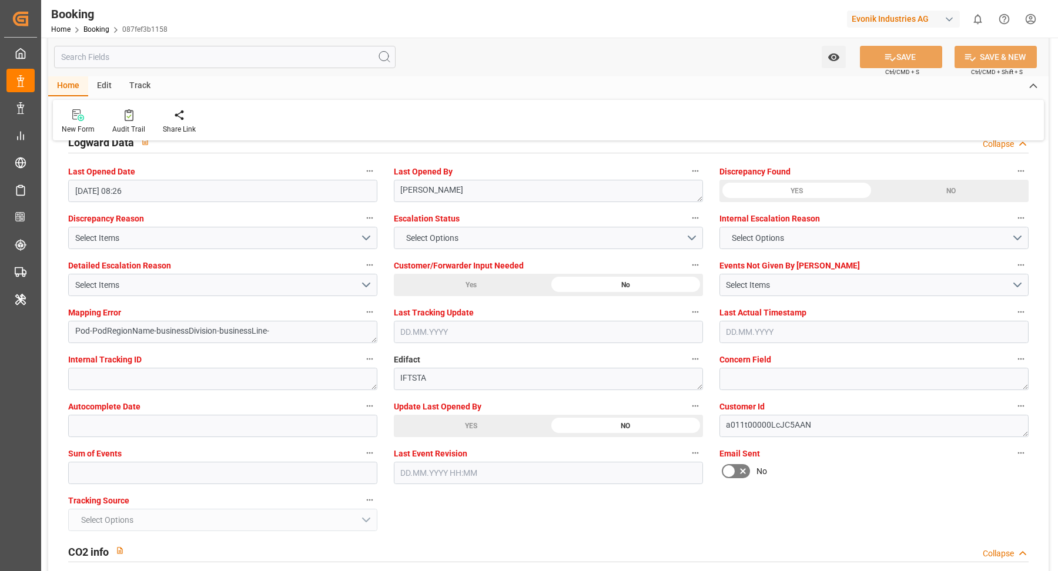
click at [471, 417] on div "YES" at bounding box center [471, 426] width 155 height 22
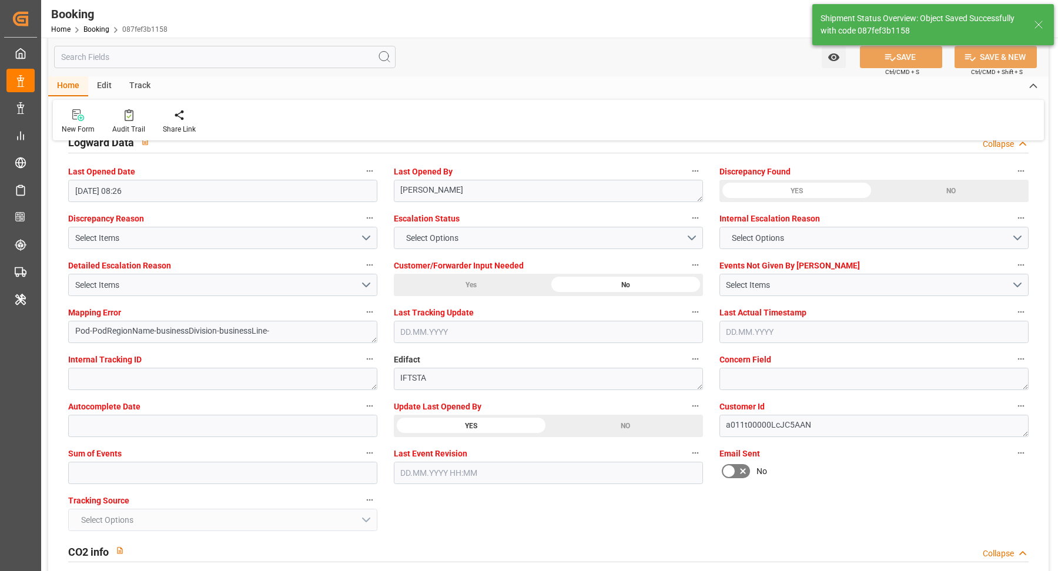
type textarea "[PERSON_NAME]"
type input "[DATE] 11:23"
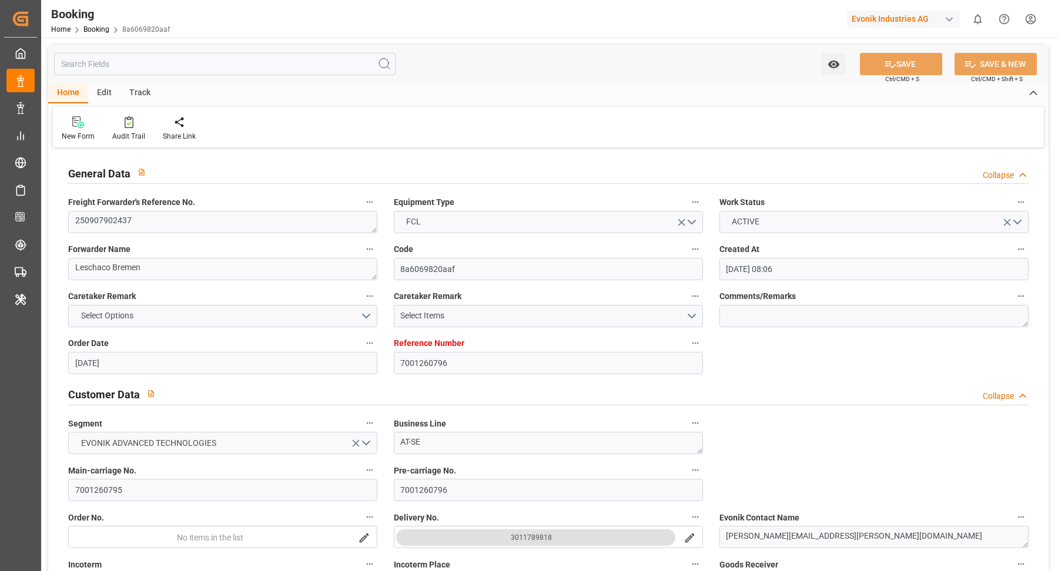
click at [536, 105] on div "Home Edit Track New Form Audit Trail Share Link" at bounding box center [548, 115] width 1000 height 64
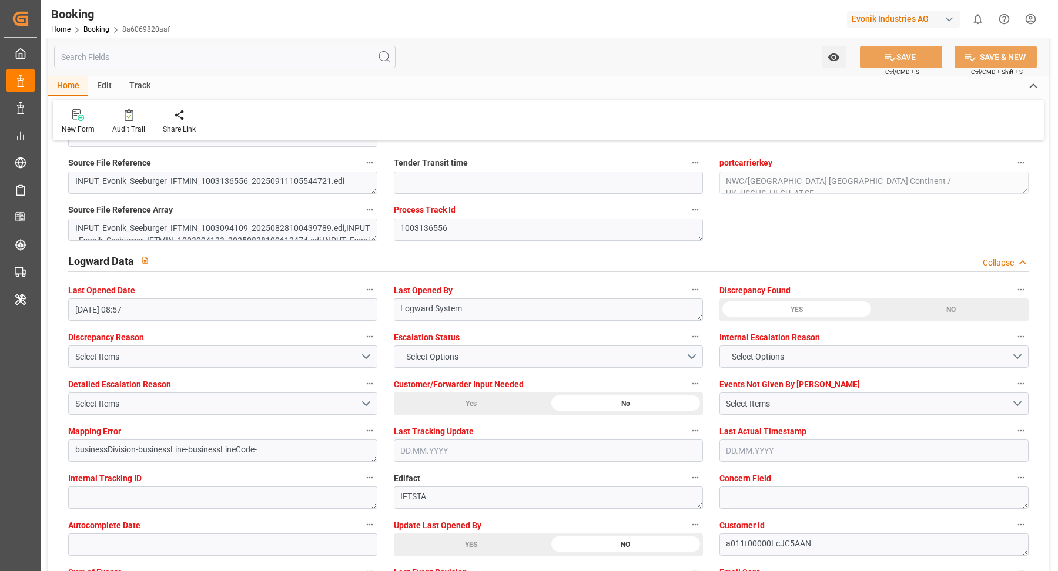
scroll to position [2329, 0]
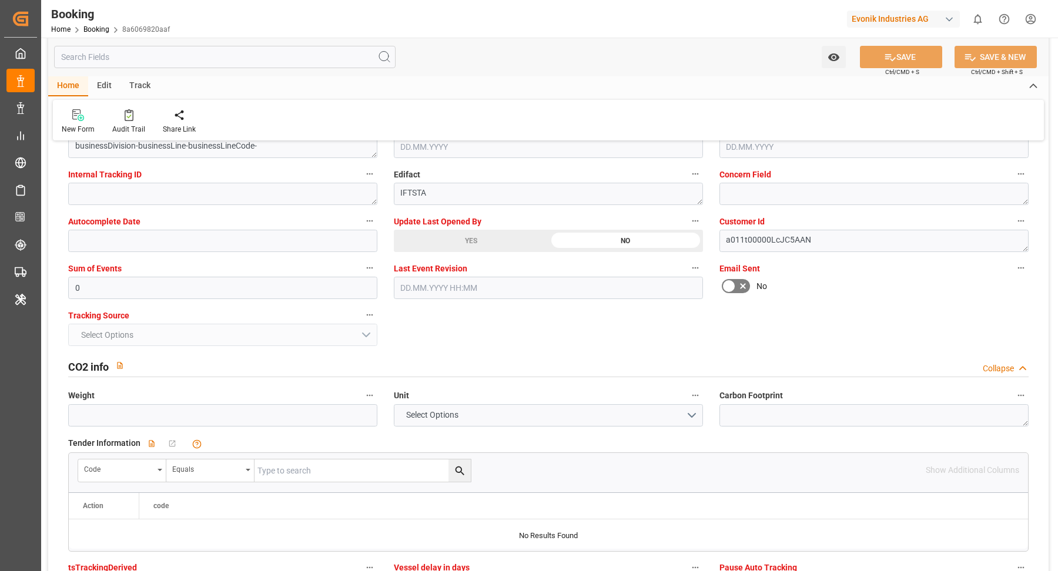
click at [485, 243] on div "YES" at bounding box center [471, 241] width 155 height 22
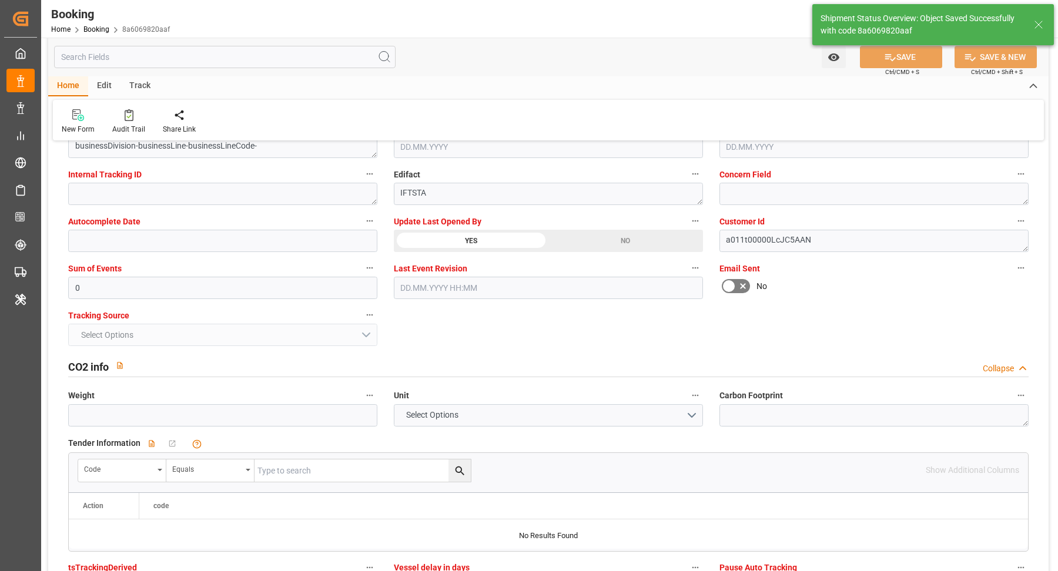
type textarea "[PERSON_NAME]"
type textarea "businessDivision-businessLine-"
type input "12.09.2025 11:23"
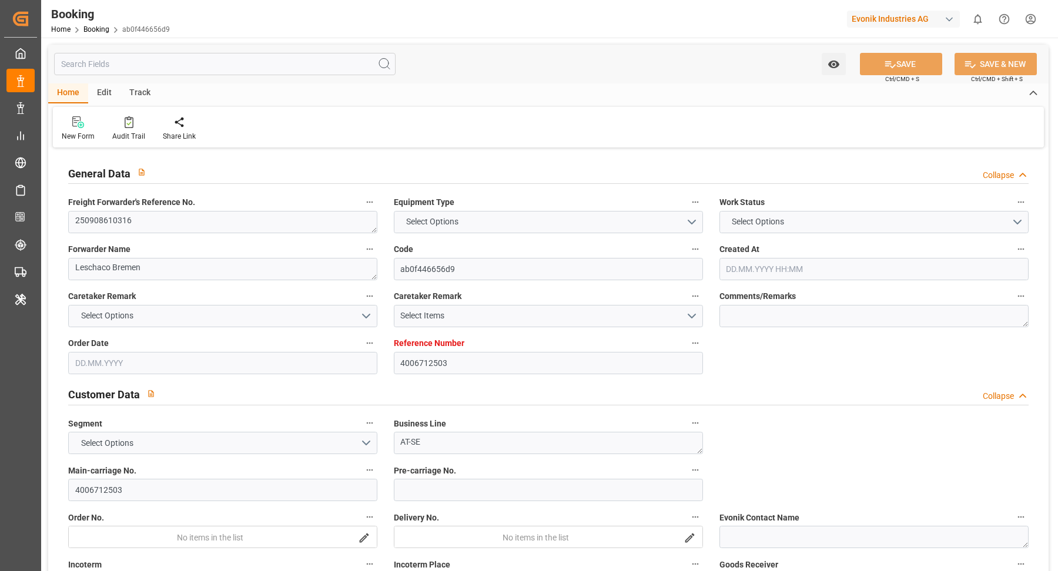
type input "4006712503"
type input "9632131"
type input "Hapag [PERSON_NAME]"
type input "Hapag Lloyd Aktiengesellschaft"
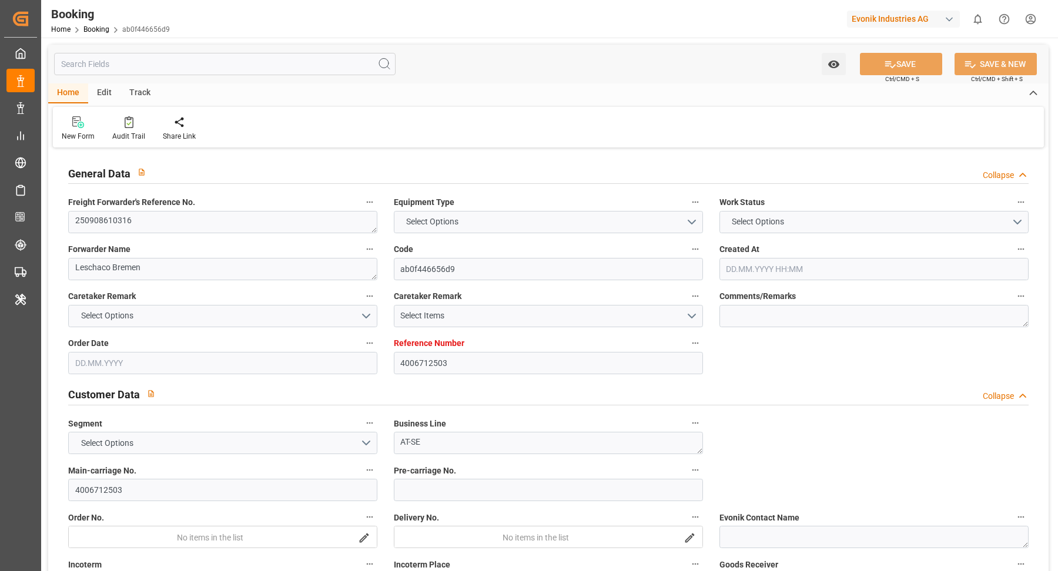
type input "DEHAM"
type input "KRPUS"
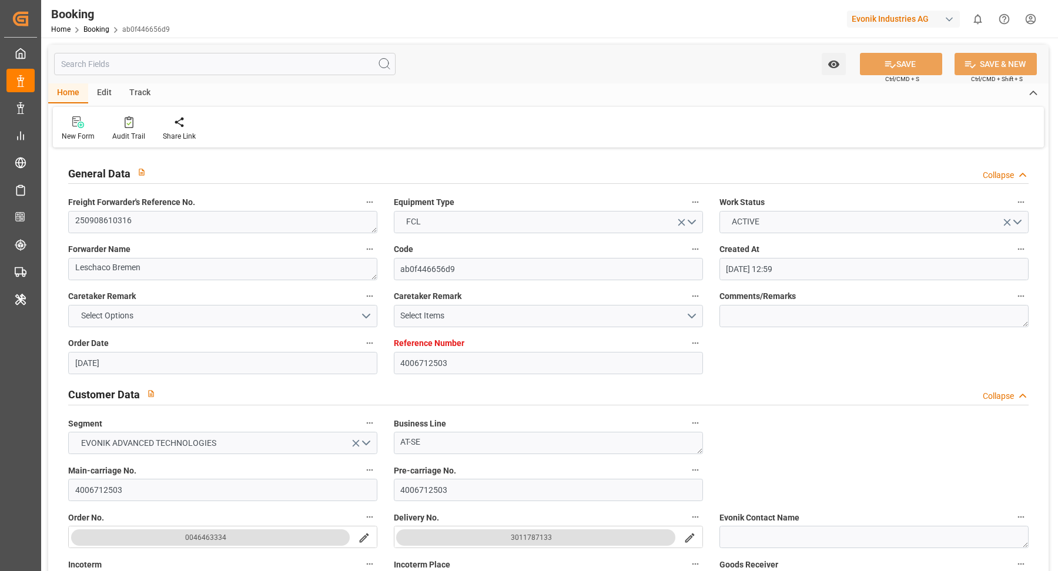
type input "[DATE] 12:59"
type input "[DATE]"
type input "[DATE] 00:00"
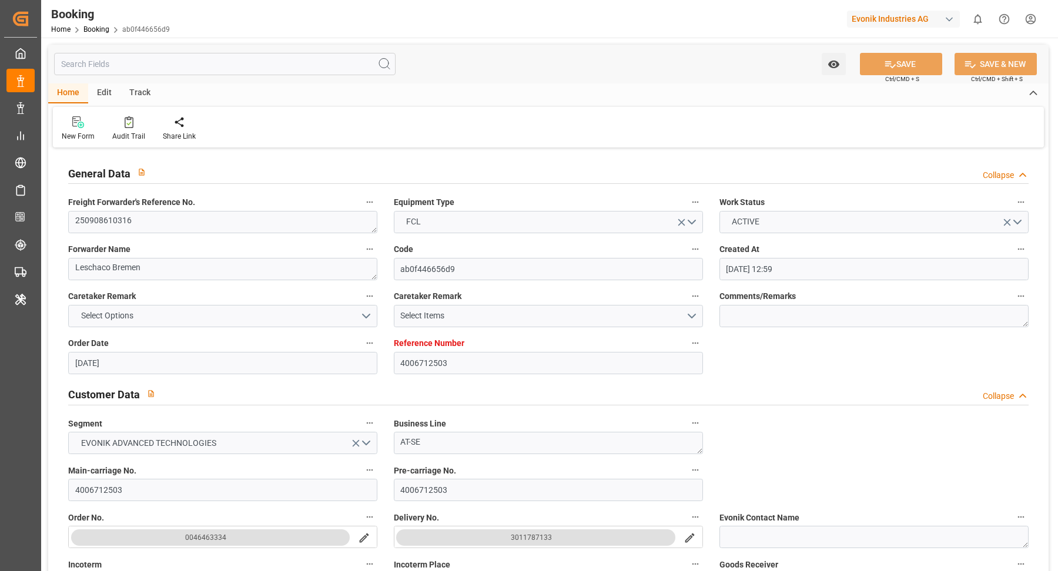
type input "[DATE]"
type input "[DATE] 00:00"
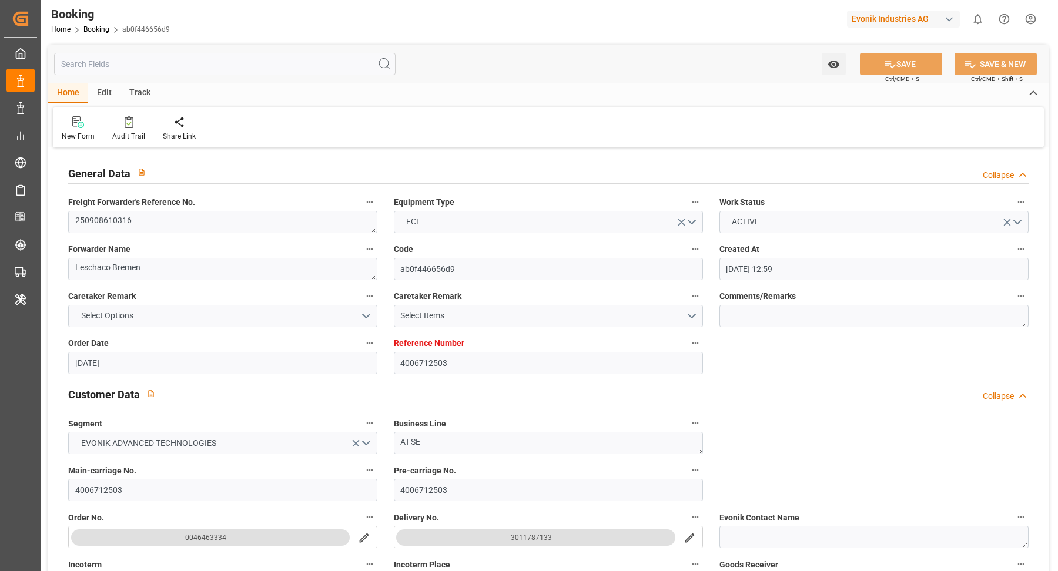
type input "[DATE] 09:13"
click at [189, 227] on textarea "250908610316" at bounding box center [222, 222] width 309 height 22
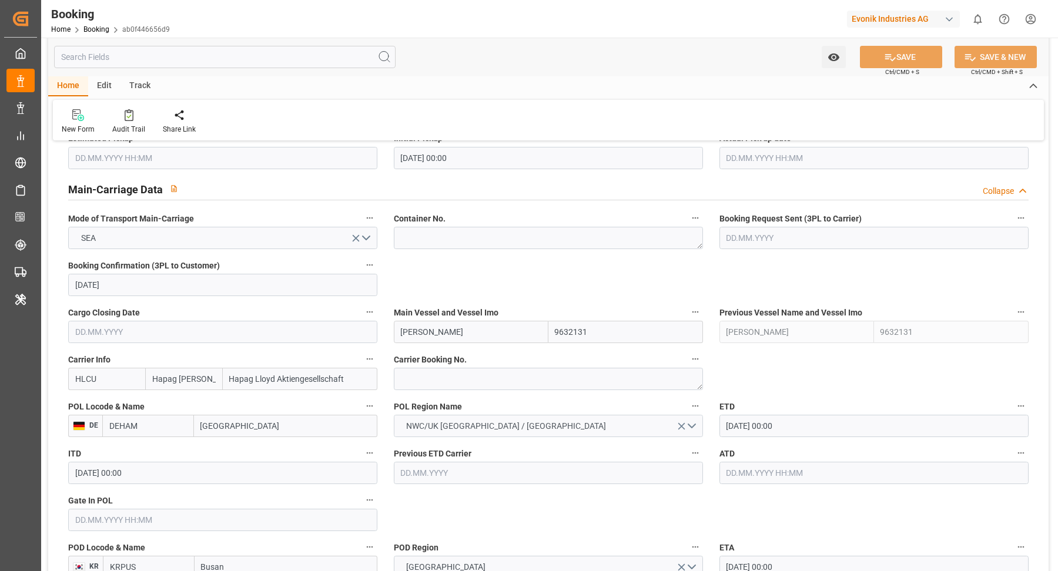
scroll to position [714, 0]
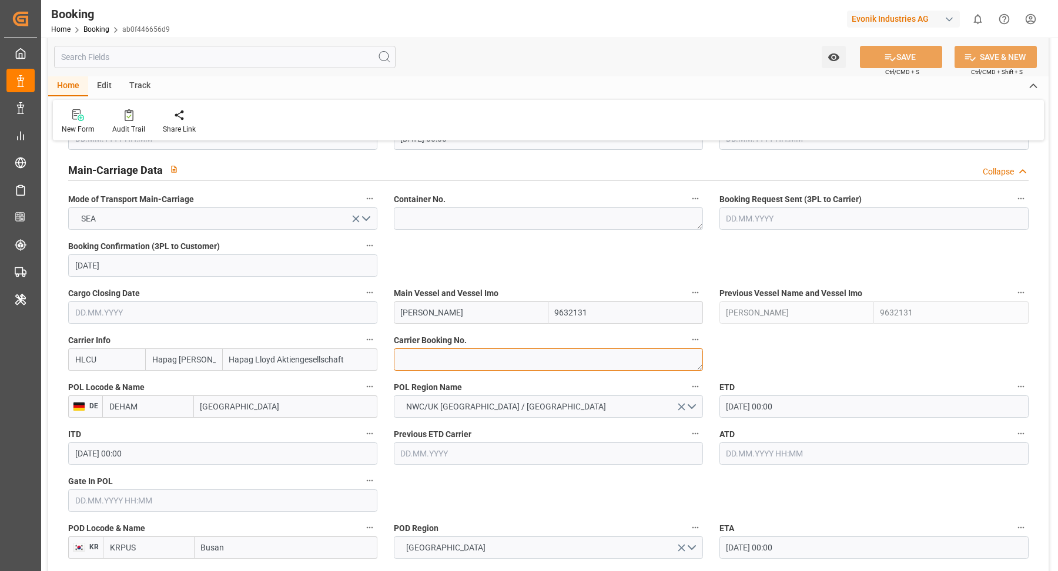
click at [448, 352] on textarea at bounding box center [548, 359] width 309 height 22
paste textarea "11648173"
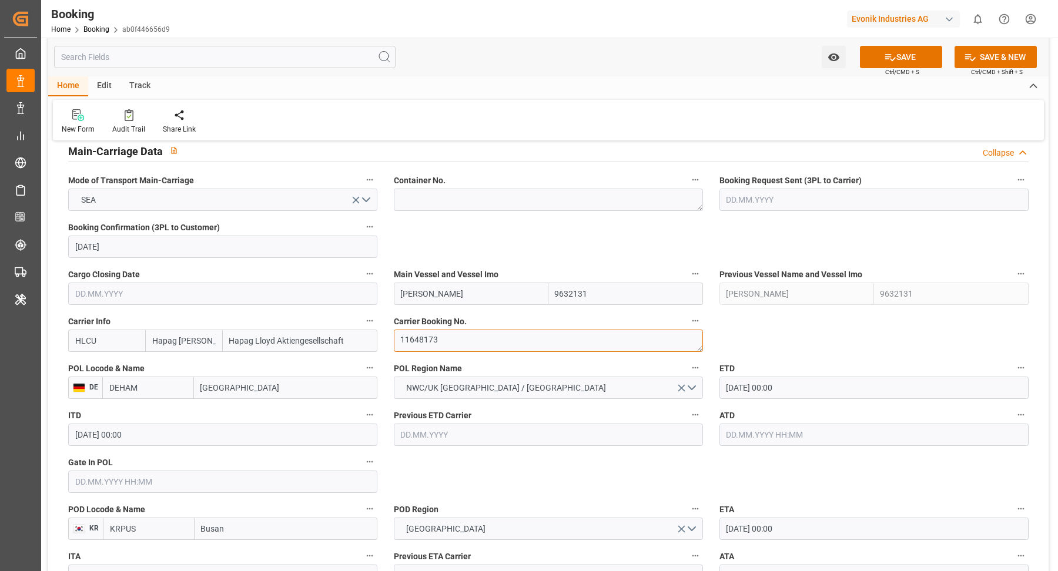
type textarea "11648173"
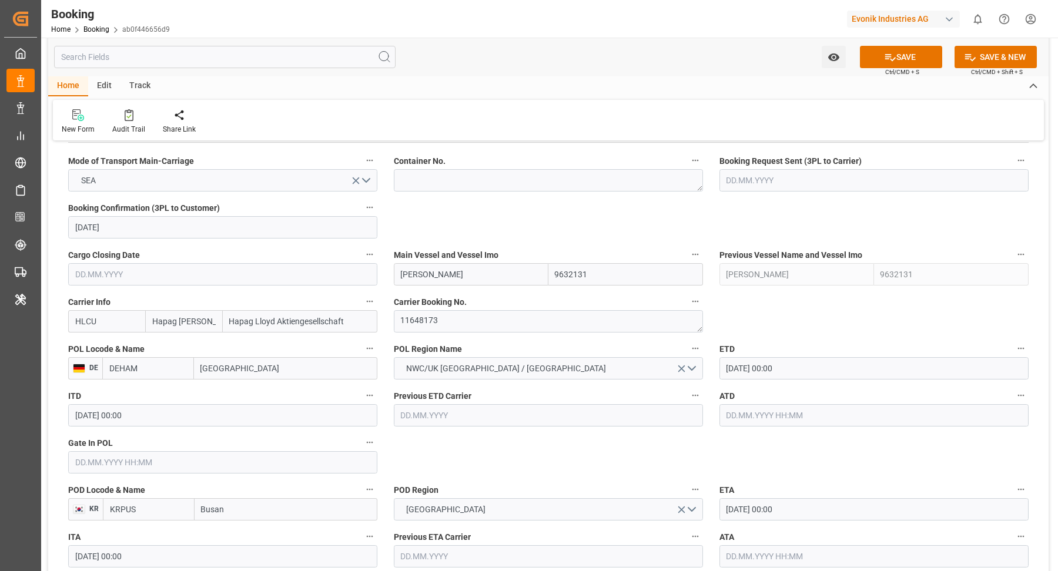
click at [813, 367] on input "[DATE] 00:00" at bounding box center [873, 368] width 309 height 22
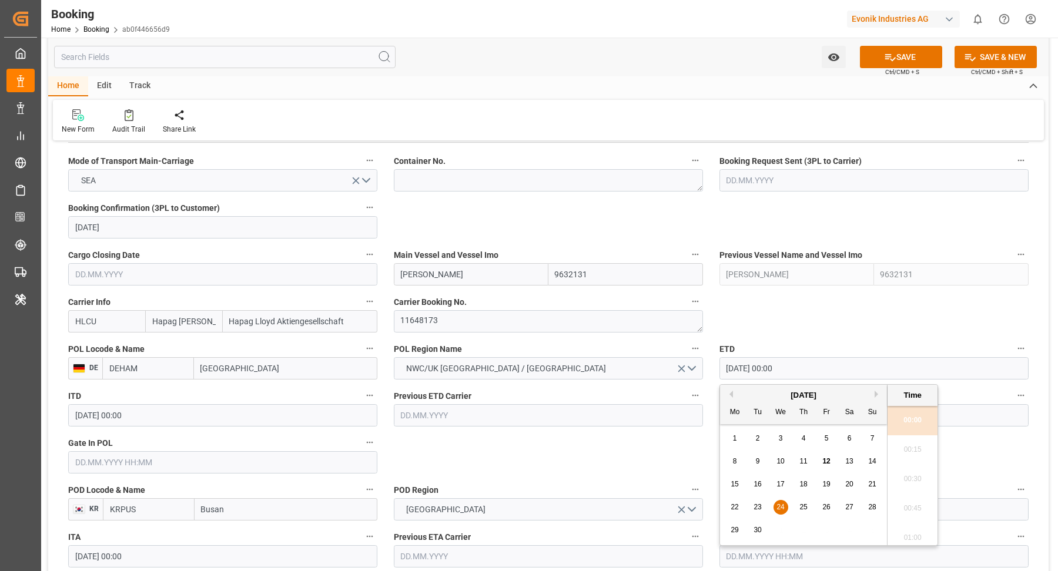
click at [802, 509] on span "25" at bounding box center [803, 507] width 8 height 8
type input "[DATE] 00:00"
click at [825, 337] on div "ETD [DATE] 00:00" at bounding box center [874, 360] width 326 height 47
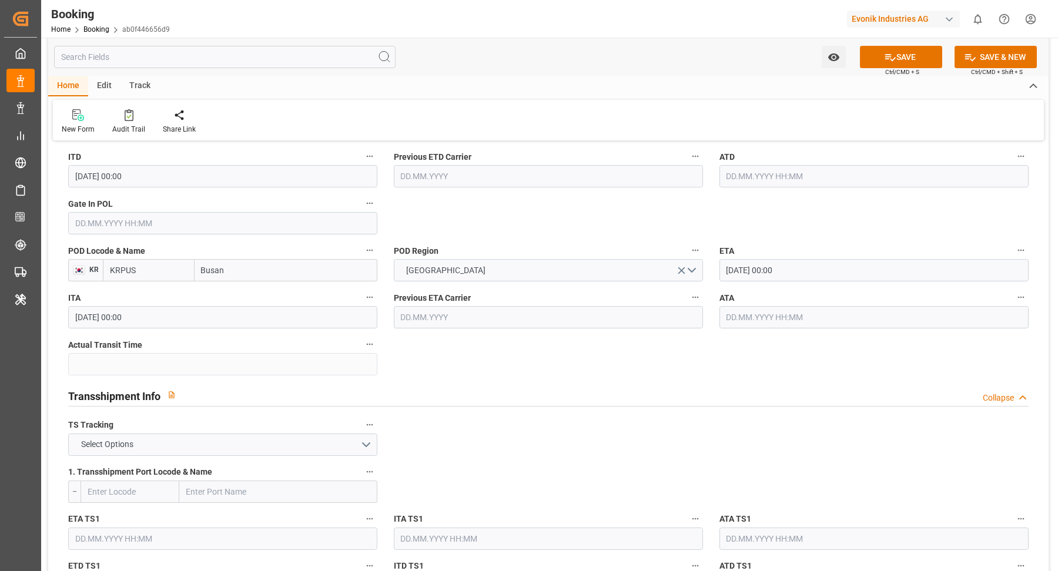
scroll to position [1161, 0]
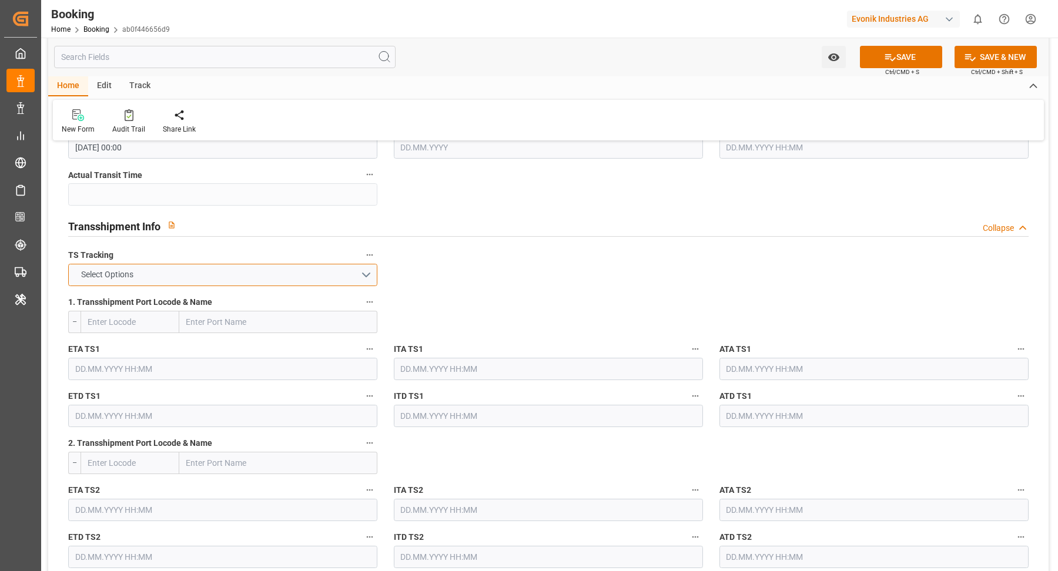
click at [270, 273] on button "Select Options" at bounding box center [222, 275] width 309 height 22
drag, startPoint x: 158, startPoint y: 296, endPoint x: 170, endPoint y: 273, distance: 25.5
click at [158, 296] on div "FALSE" at bounding box center [223, 302] width 308 height 25
click at [171, 271] on button "FALSE" at bounding box center [222, 275] width 309 height 22
click at [142, 278] on div "TRUE" at bounding box center [223, 278] width 308 height 25
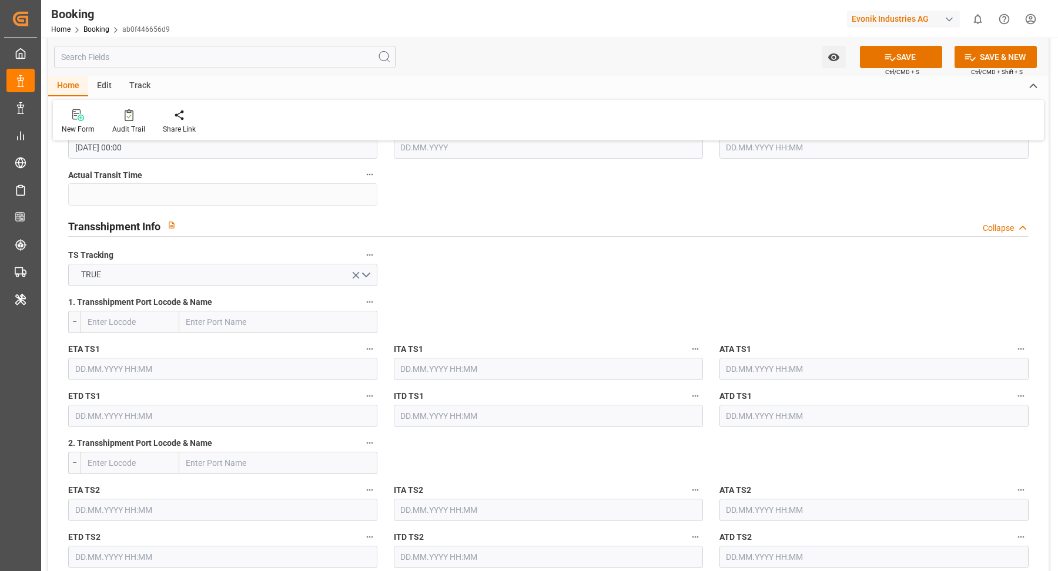
click at [219, 330] on input "text" at bounding box center [278, 322] width 198 height 22
paste input "[GEOGRAPHIC_DATA]"
type input "[GEOGRAPHIC_DATA]"
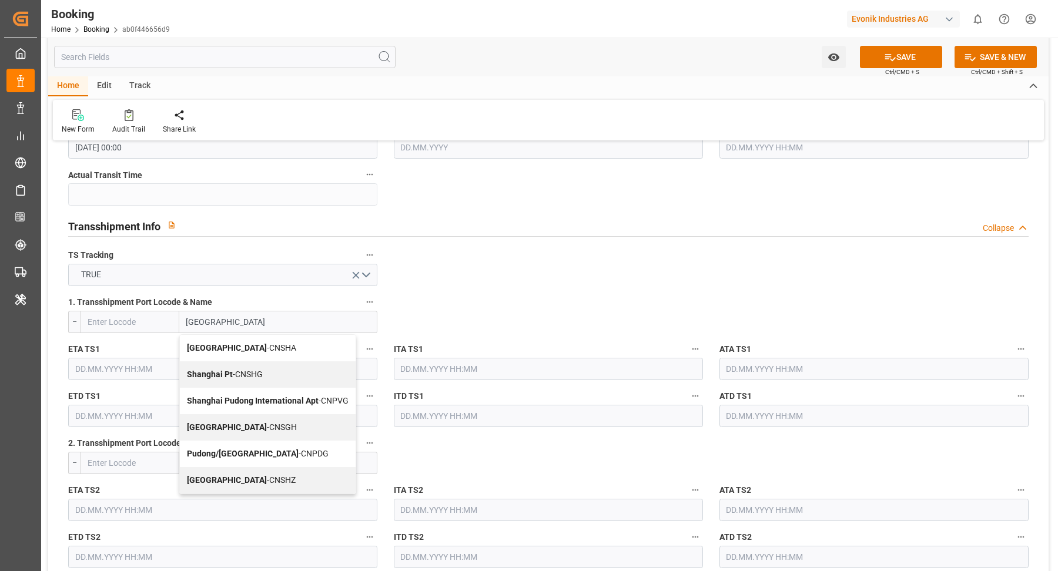
drag, startPoint x: 249, startPoint y: 421, endPoint x: 238, endPoint y: 348, distance: 73.6
click at [249, 423] on span "Shanghai - CNSGH" at bounding box center [242, 427] width 110 height 9
type input "CNSGH"
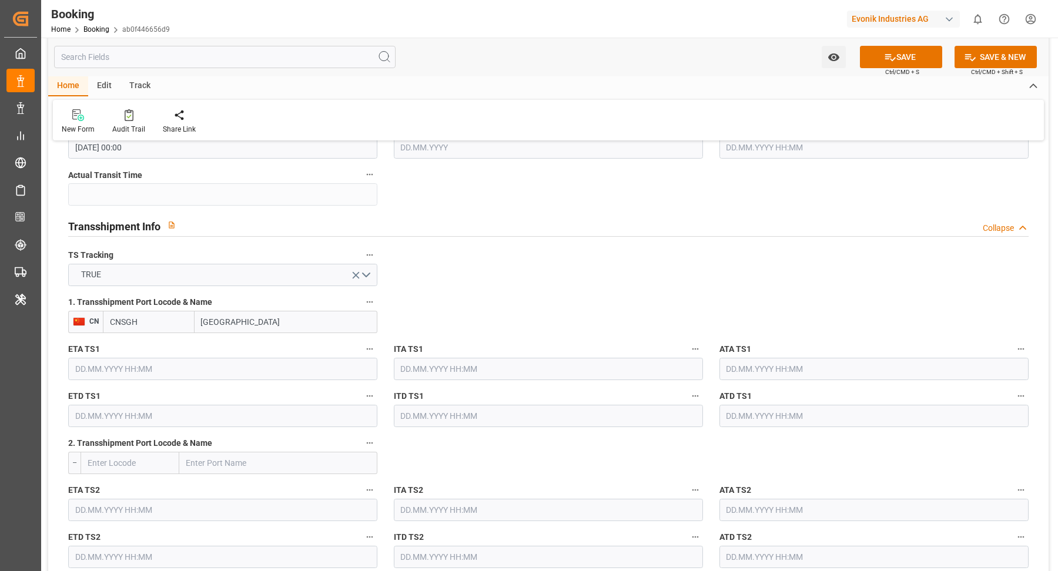
type input "Shanghai"
click at [163, 366] on input "text" at bounding box center [222, 369] width 309 height 22
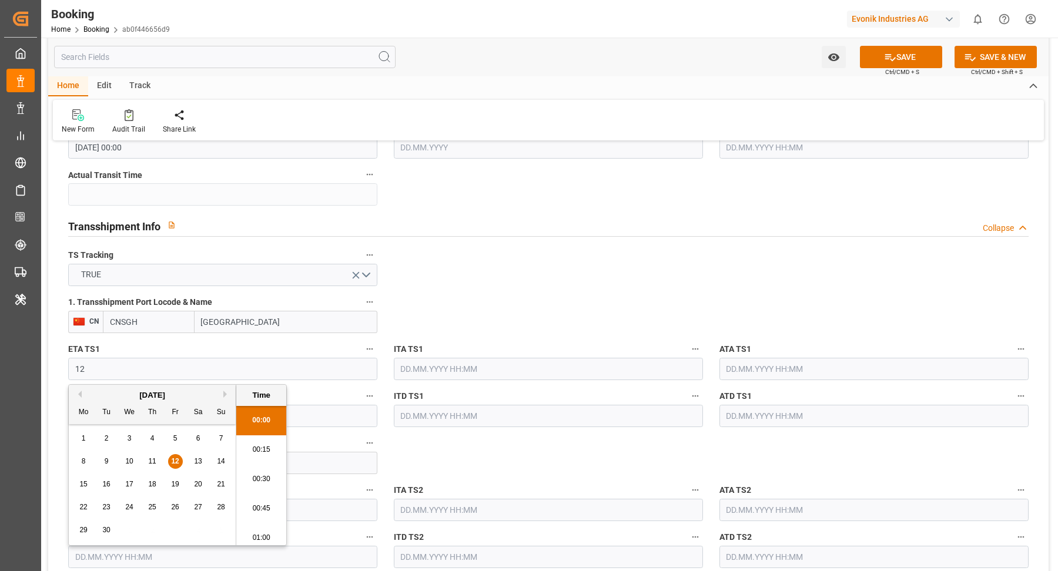
scroll to position [1913, 0]
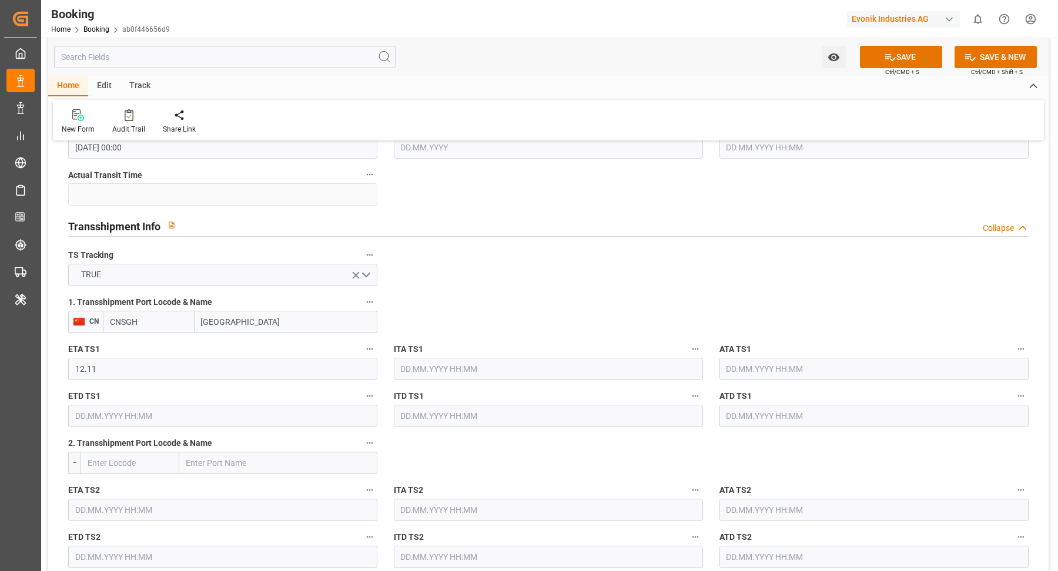
type input "12.11.2025 00:00"
click at [156, 421] on input "text" at bounding box center [222, 416] width 309 height 22
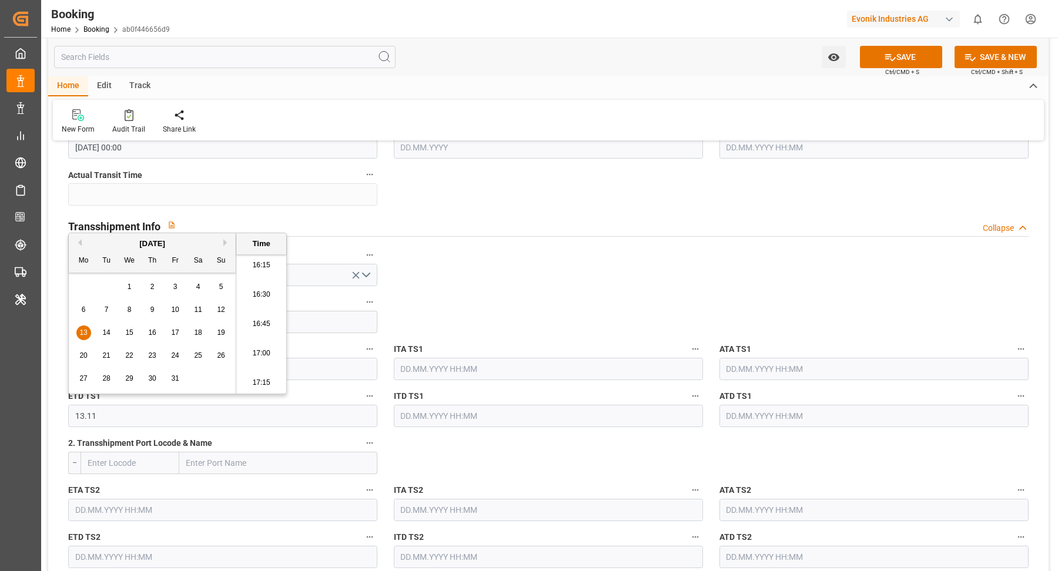
type input "13.11.2025 00:00"
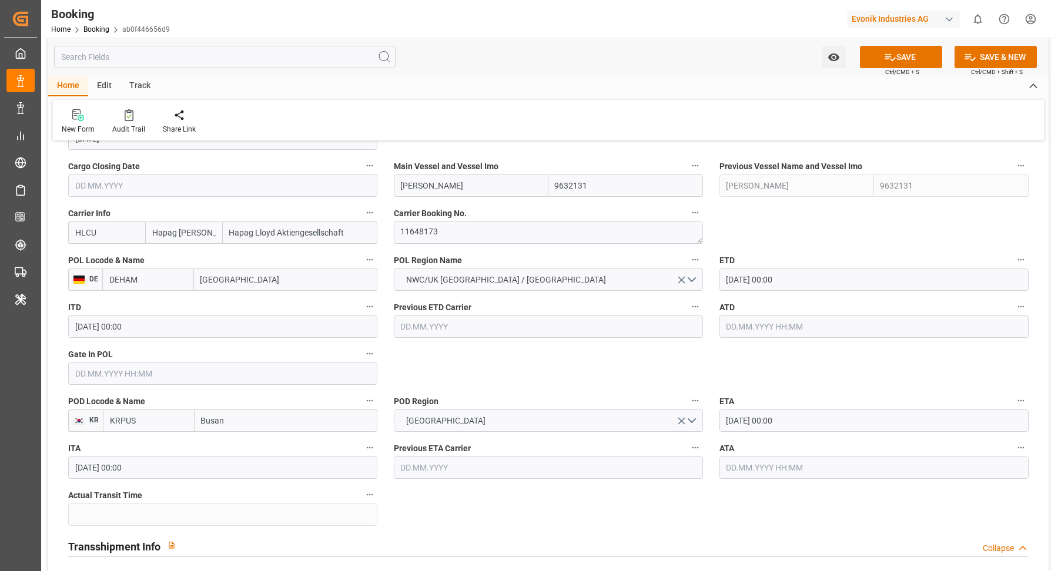
scroll to position [766, 0]
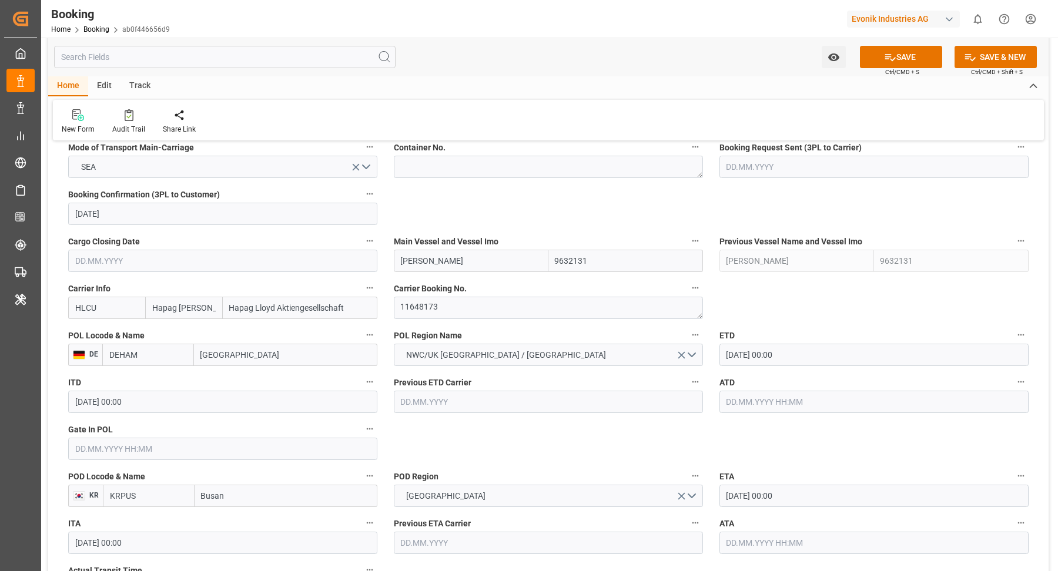
click at [512, 267] on input "MARGRETHE MAERSK" at bounding box center [471, 261] width 155 height 22
click at [465, 286] on b "Margrethe Maersk" at bounding box center [432, 286] width 63 height 9
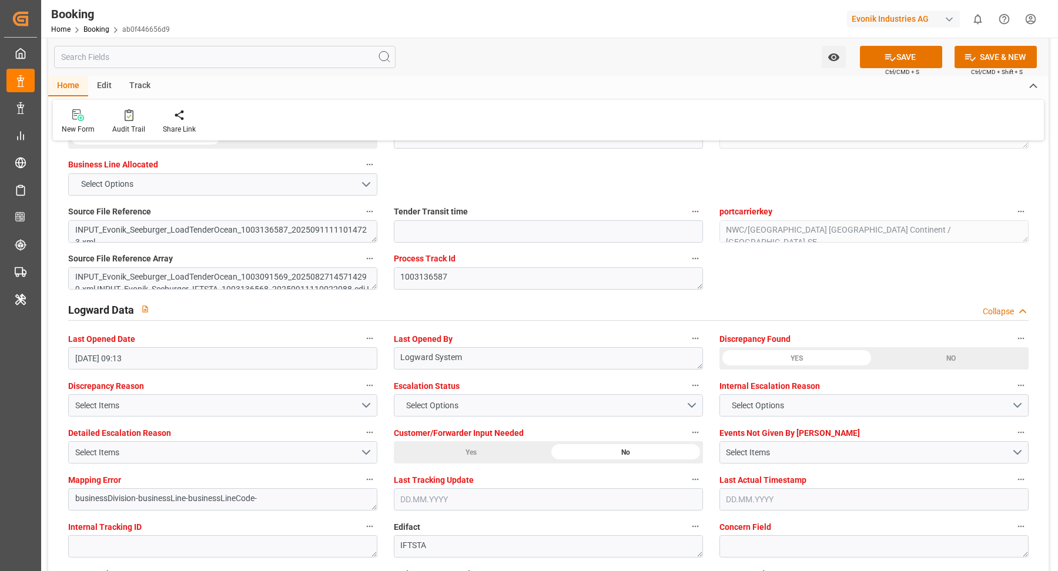
scroll to position [2232, 0]
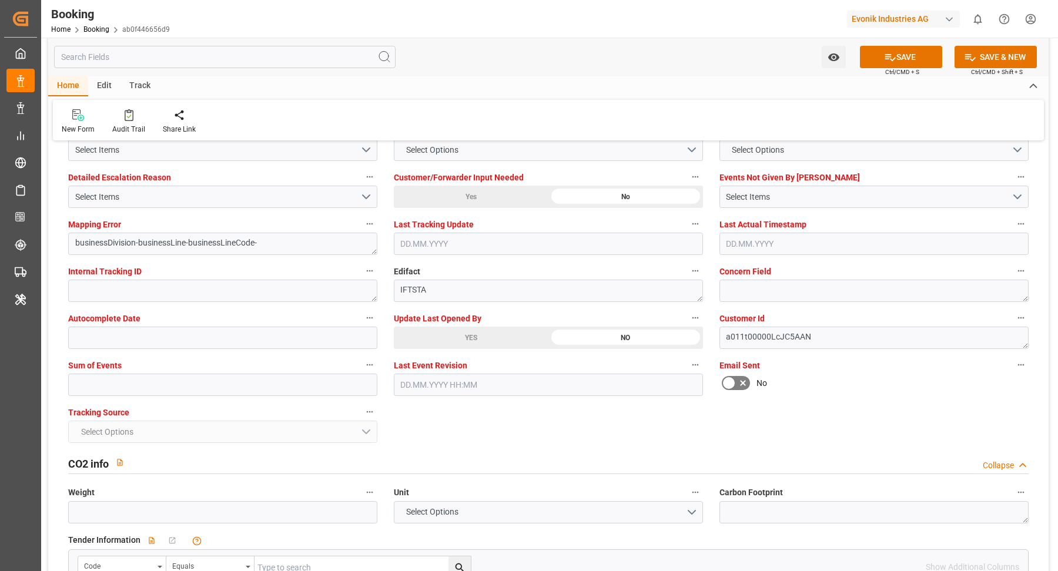
type input "Margrethe Maersk"
click at [469, 334] on div "YES" at bounding box center [471, 338] width 155 height 22
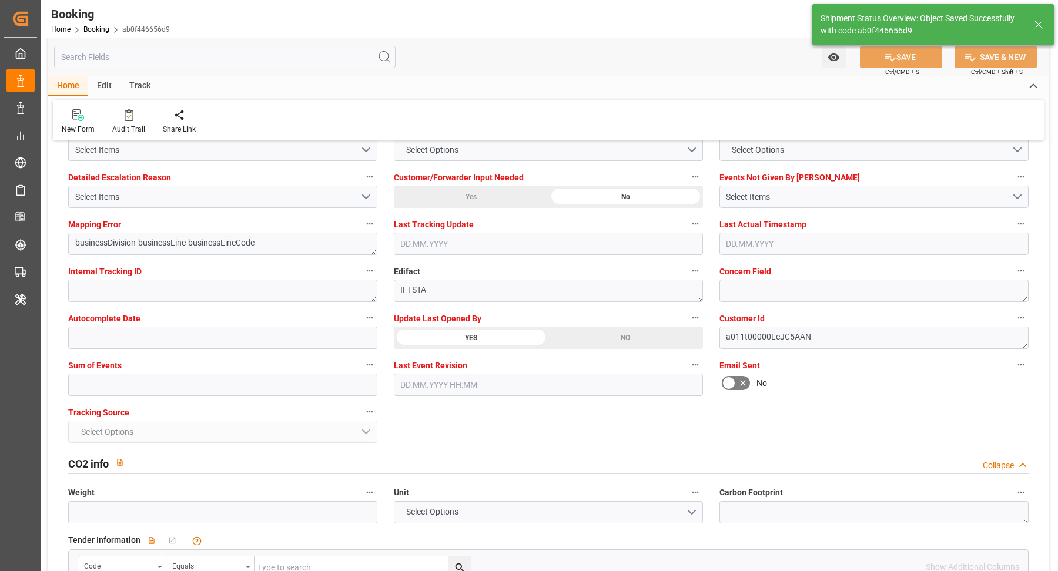
type textarea "[PERSON_NAME]"
type textarea "businessDivision-businessLine-"
type textarea "Yes"
type input "12.11.2025 00:00"
type input "13.11.2025 00:00"
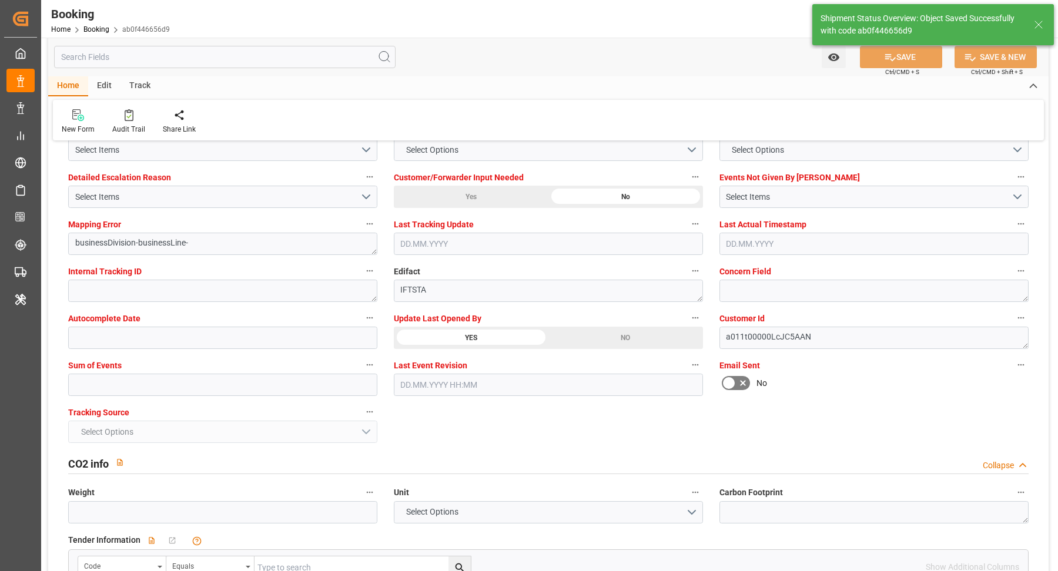
type input "12.09.2025 11:25"
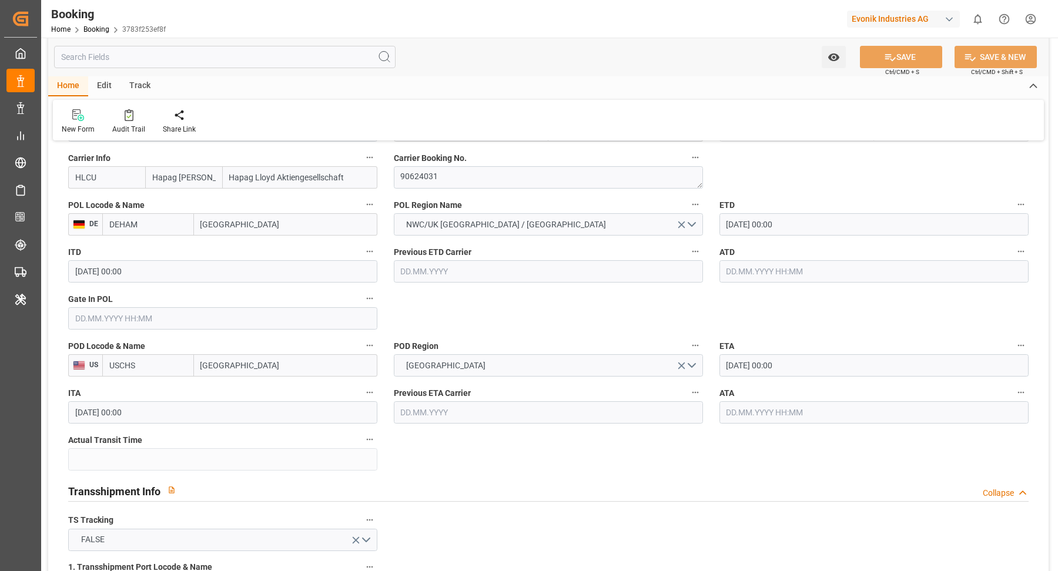
scroll to position [763, 0]
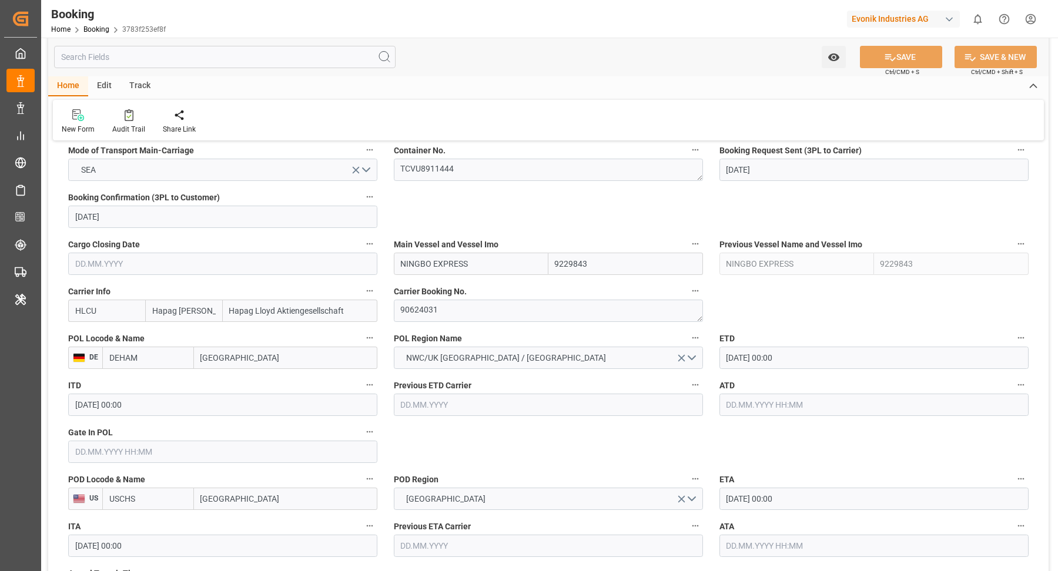
click at [510, 259] on input "NINGBO EXPRESS" at bounding box center [471, 264] width 155 height 22
click at [470, 289] on span "NINGBO EXPRESS - 9229843" at bounding box center [453, 289] width 104 height 9
type input "NINGBO EXPRESS"
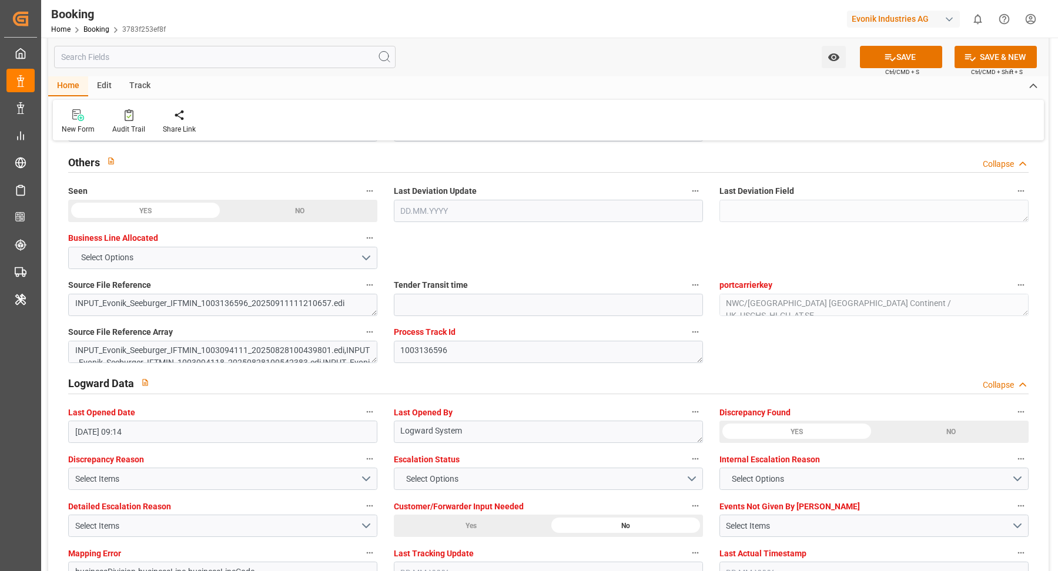
scroll to position [2210, 0]
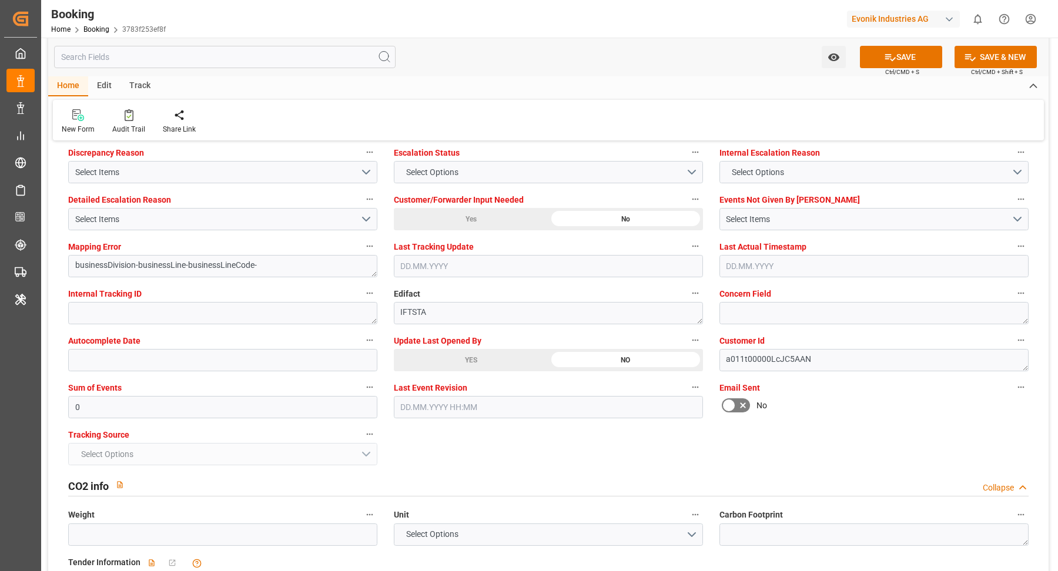
click at [461, 349] on div "YES" at bounding box center [471, 360] width 155 height 22
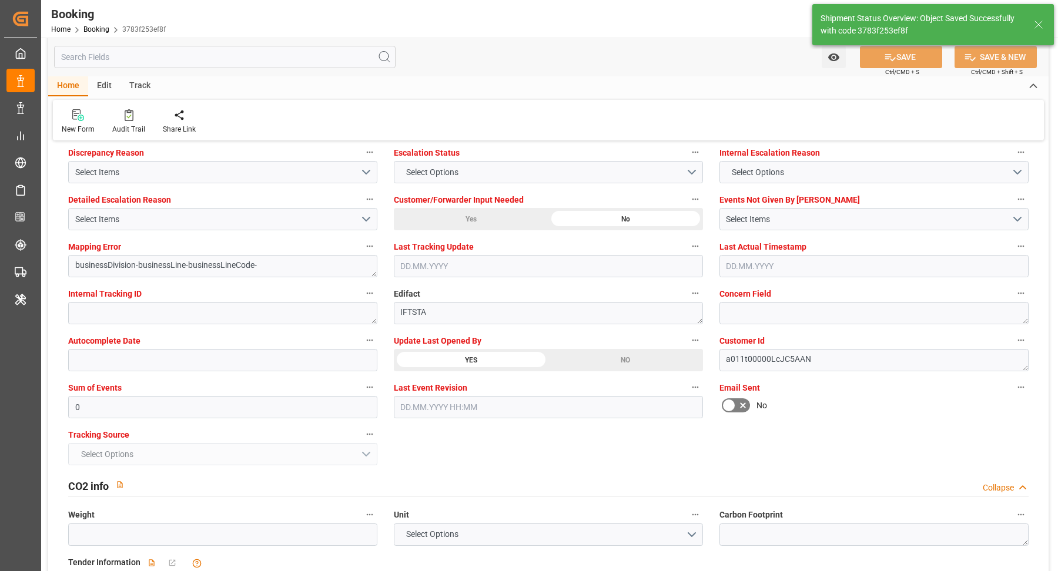
type input "[DATE] 11:25"
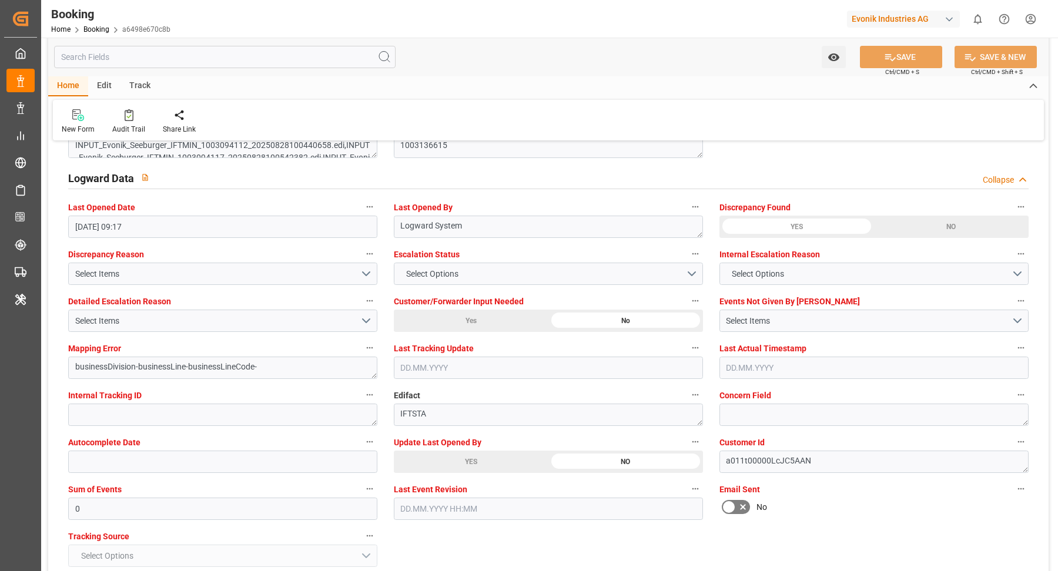
scroll to position [2367, 0]
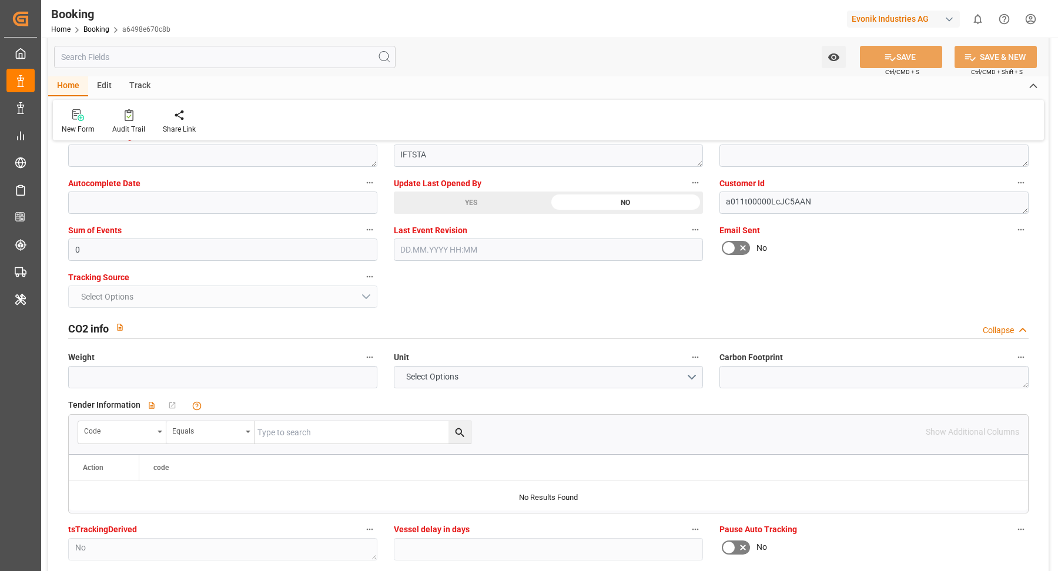
click at [497, 209] on div "YES" at bounding box center [471, 203] width 155 height 22
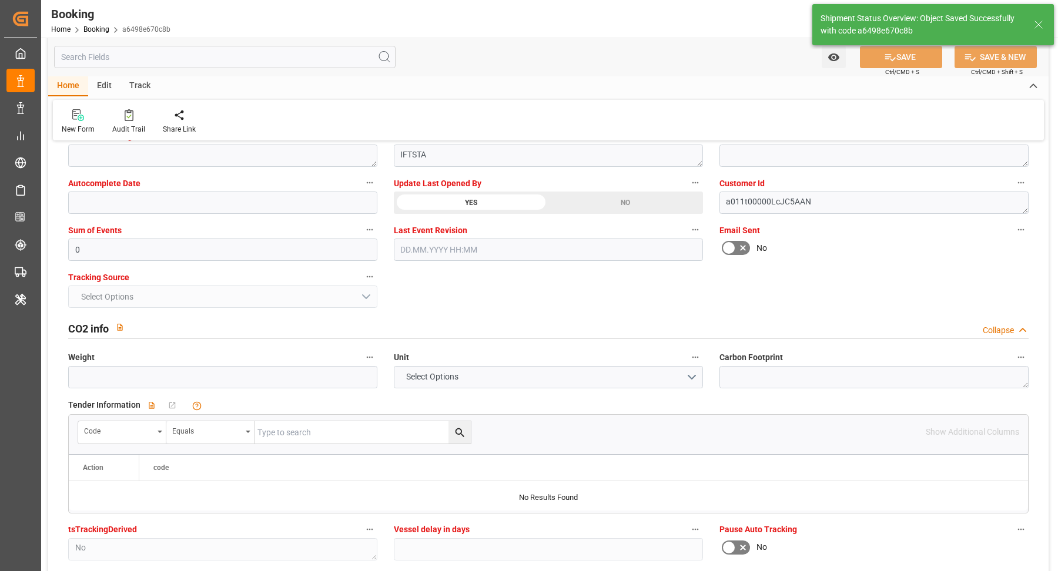
type textarea "[PERSON_NAME]"
type textarea "businessDivision-businessLine-"
type input "[DATE] 11:26"
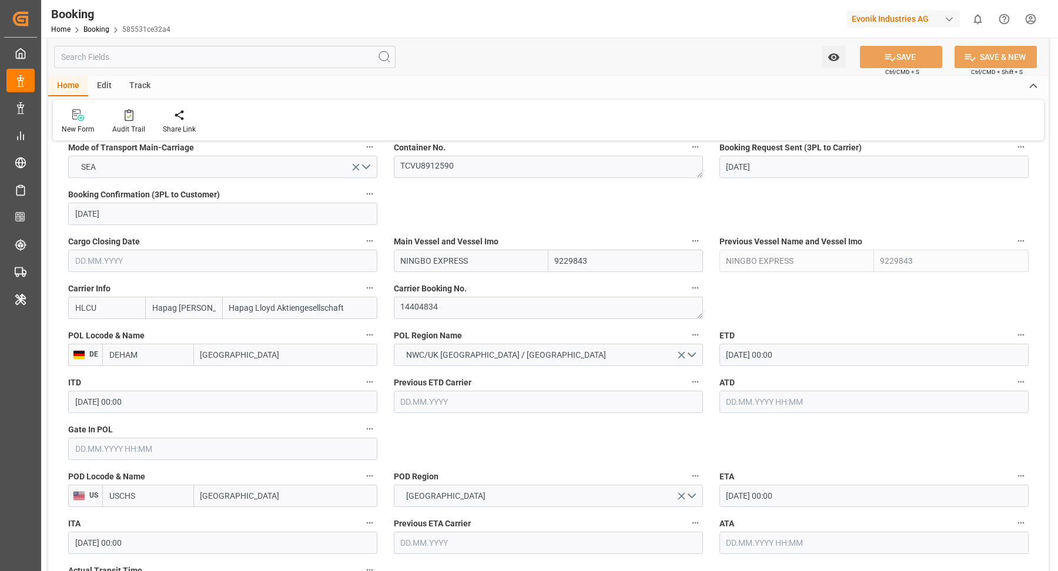
scroll to position [776, 0]
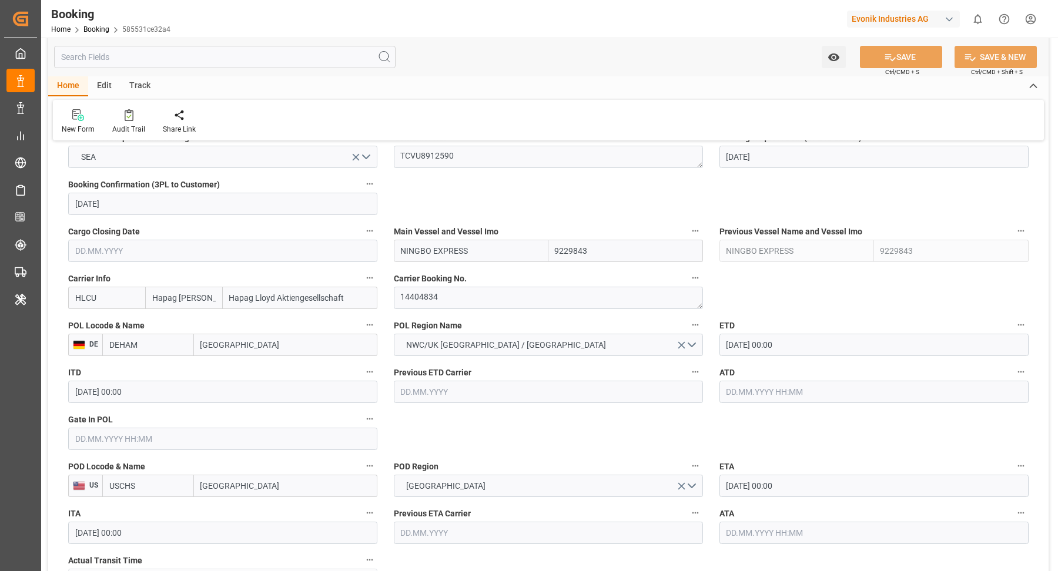
click at [506, 258] on input "NINGBO EXPRESS" at bounding box center [471, 251] width 155 height 22
click at [481, 273] on span "NINGBO EXPRESS - 9229843" at bounding box center [453, 276] width 104 height 9
type input "NINGBO EXPRESS"
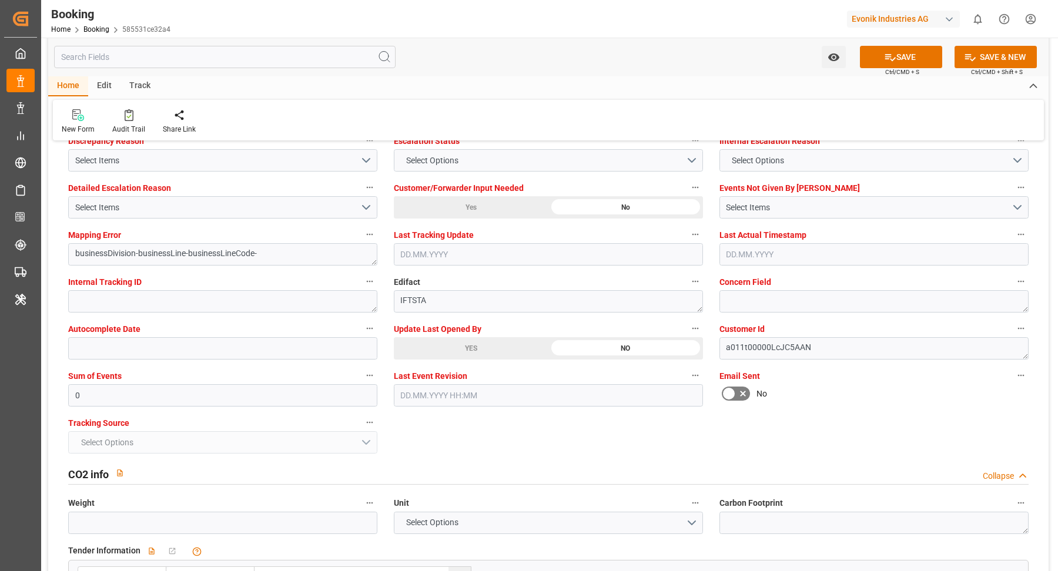
scroll to position [2296, 0]
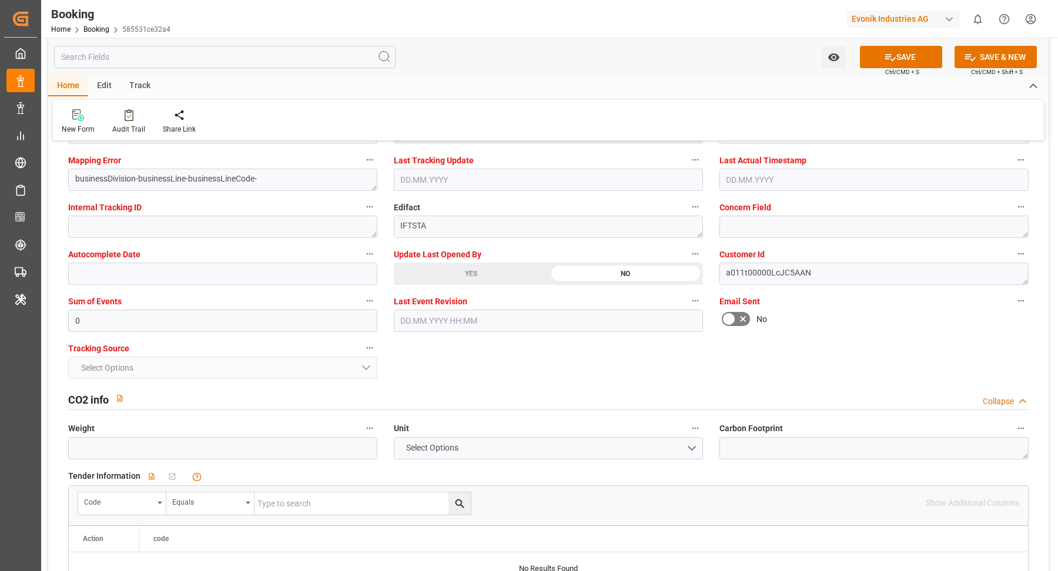
click at [477, 276] on div "YES" at bounding box center [471, 274] width 155 height 22
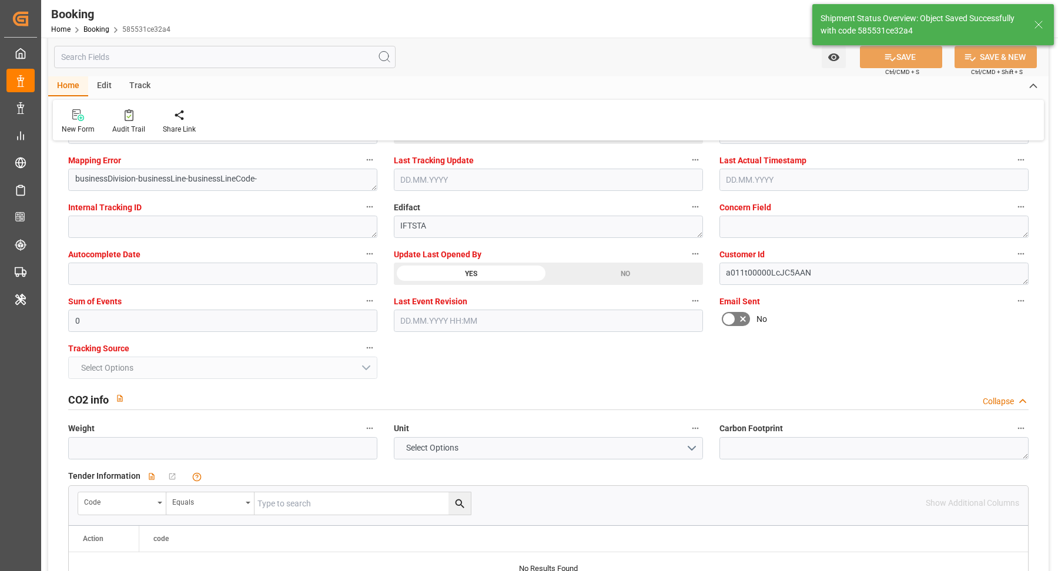
type textarea "[PERSON_NAME]"
type textarea "businessDivision-businessLine-"
type input "12.09.2025 11:26"
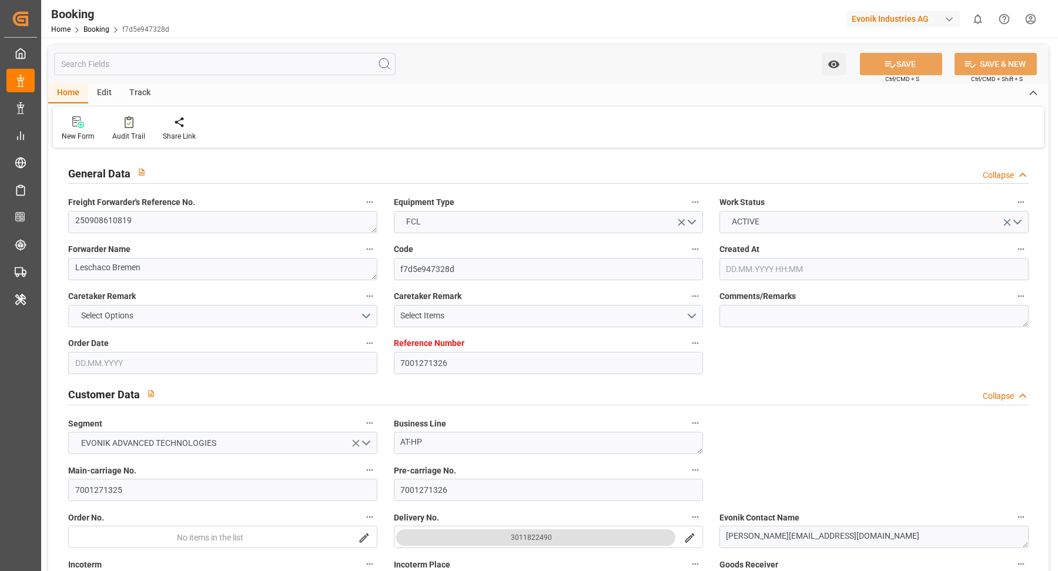
type input "[DATE] 05:44"
type input "10.09.2025"
type input "25.11.2025"
type input "16.09.2025"
type input "16.09.2025 00:00"
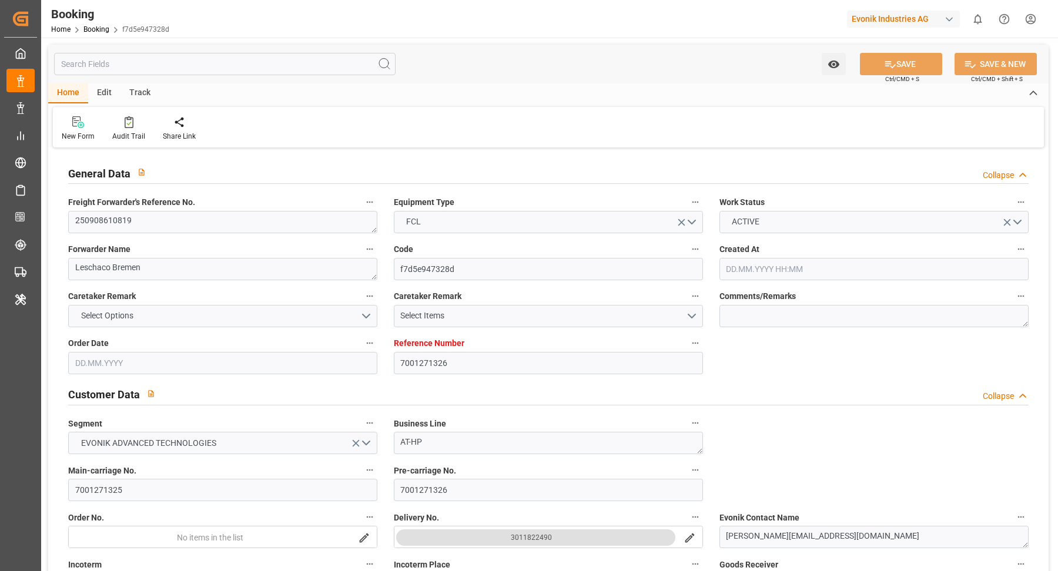
type input "16.09.2025 00:00"
type input "10.09.2025"
type input "12.10.2025 00:00"
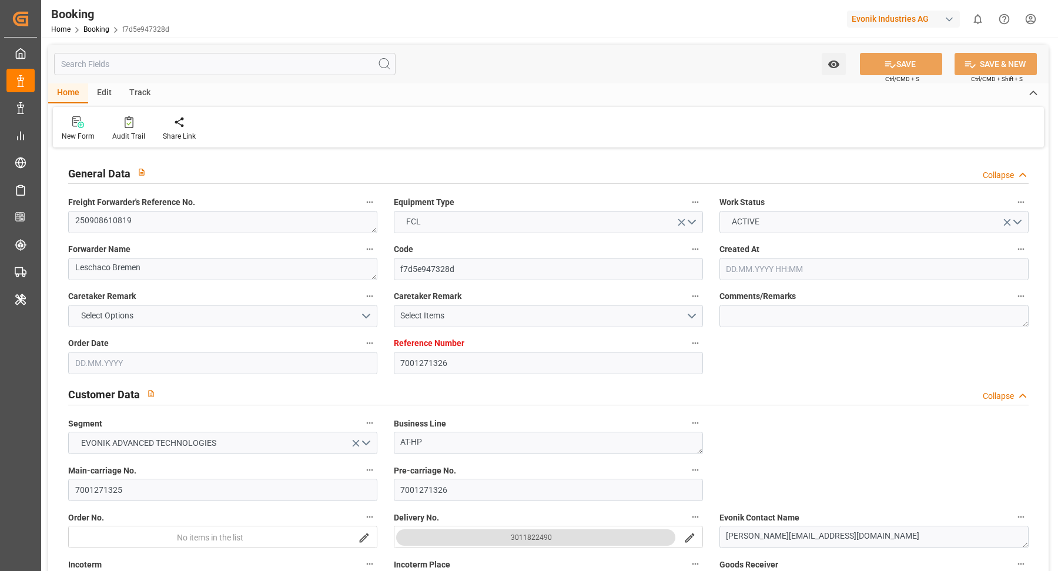
type input "22.11.2025 00:00"
type input "25.11.2025 00:00"
type input "11.09.2025 09:46"
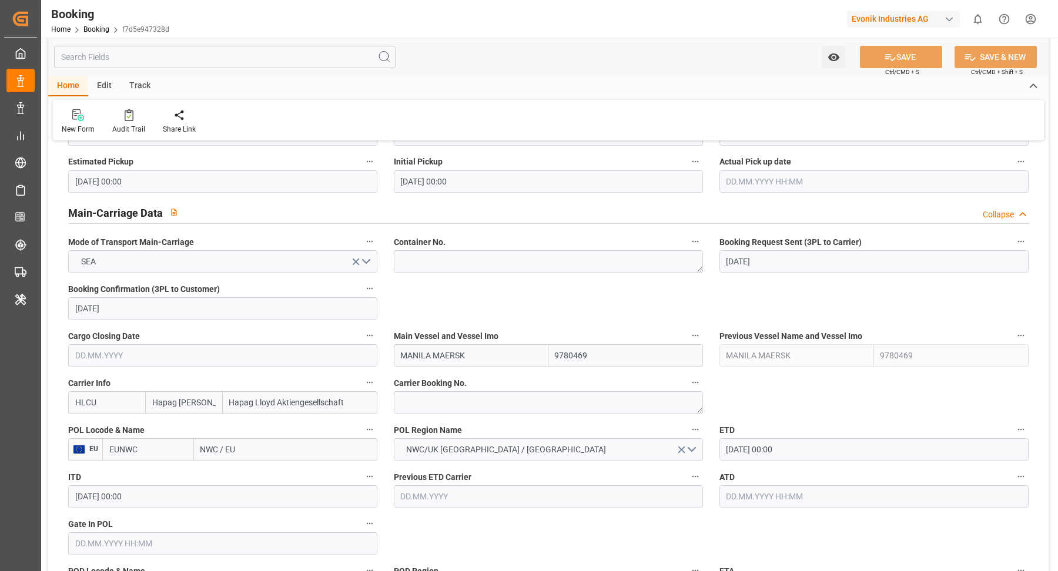
scroll to position [830, 0]
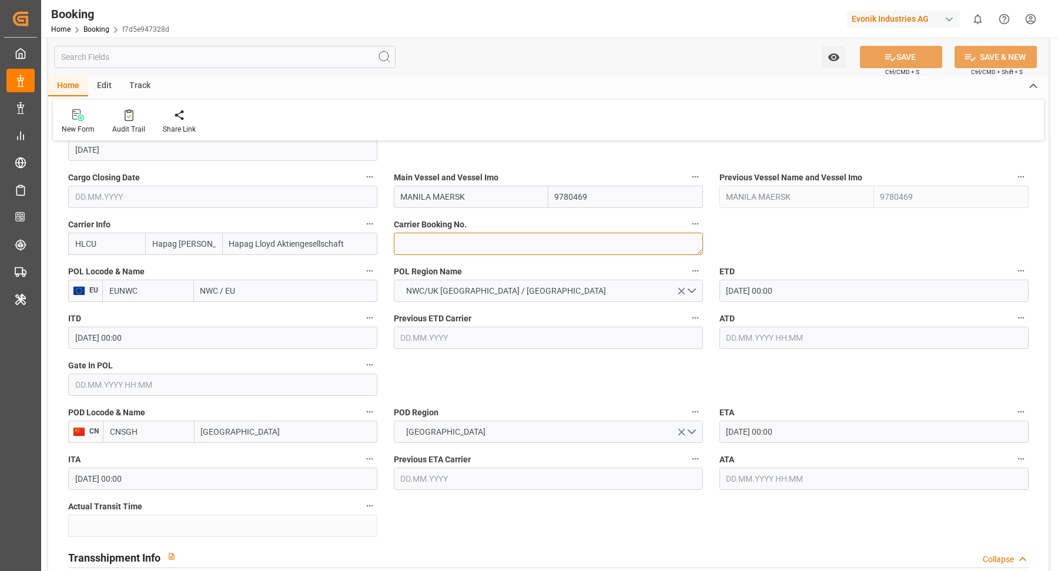
click at [479, 241] on textarea at bounding box center [548, 244] width 309 height 22
paste textarea "37529843"
type textarea "37529843"
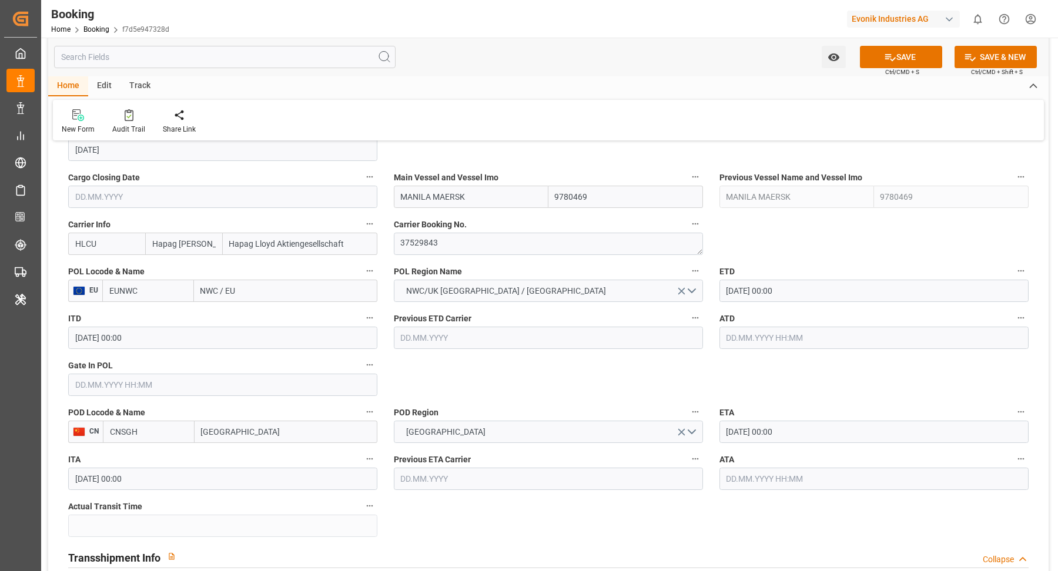
click div "POL Locode & Name EU EUNWC NWC / EU"
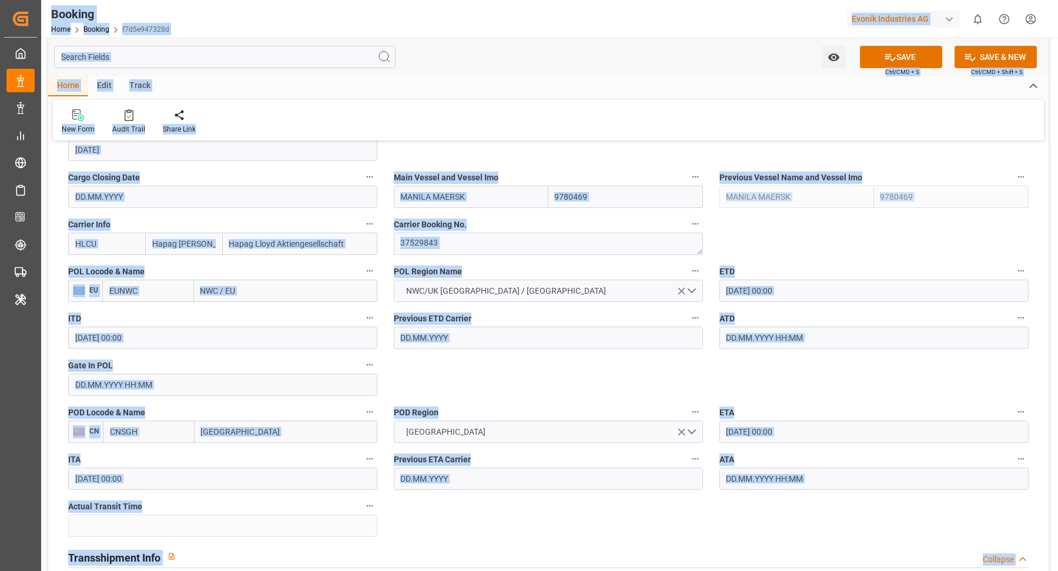
click input "NWC / EU"
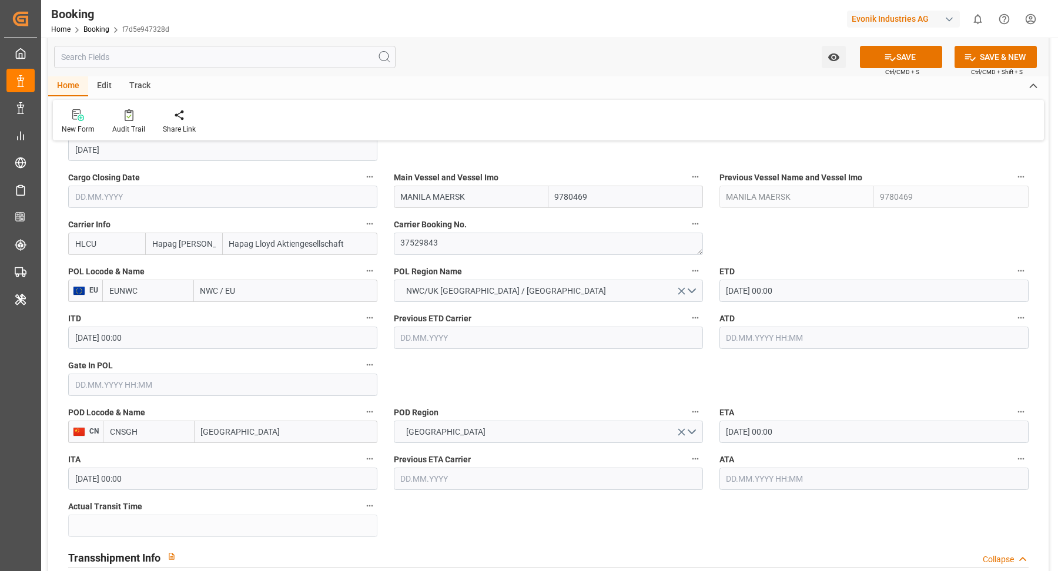
click input "NWC / EU"
type input "rotterdam"
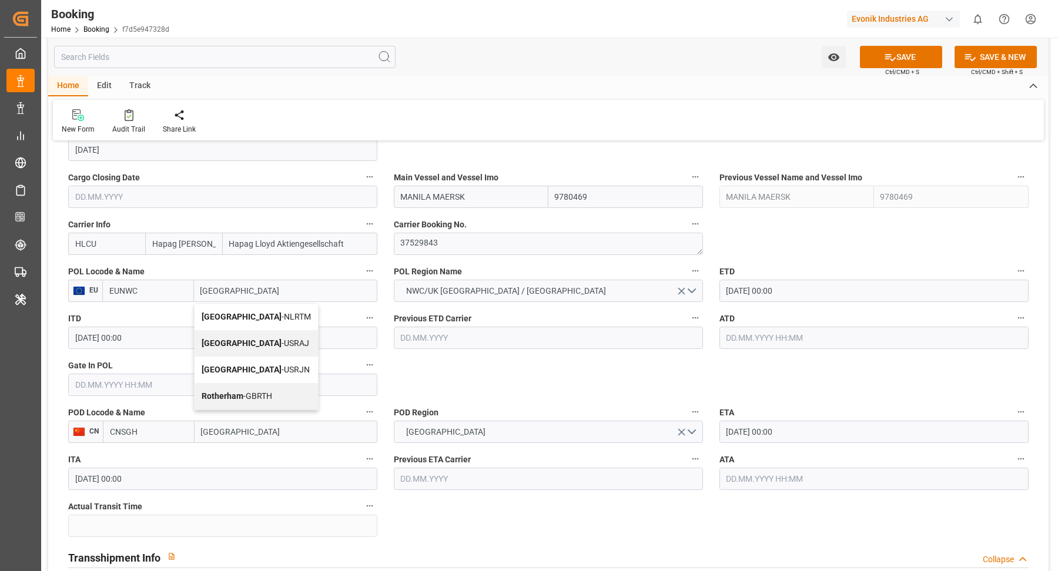
click span "Rotterdam - NLRTM"
type input "NLRTM"
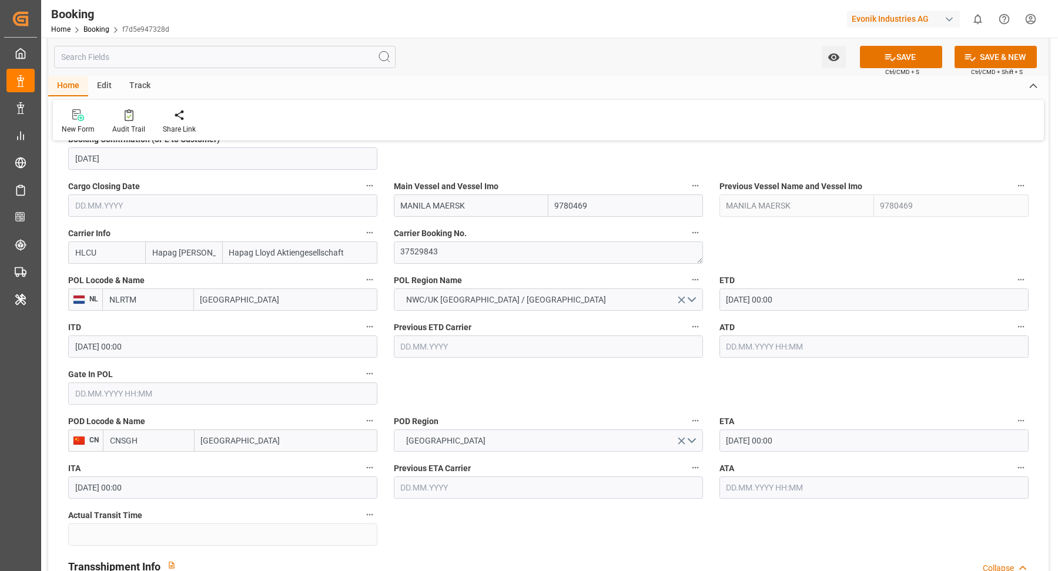
scroll to position [812, 0]
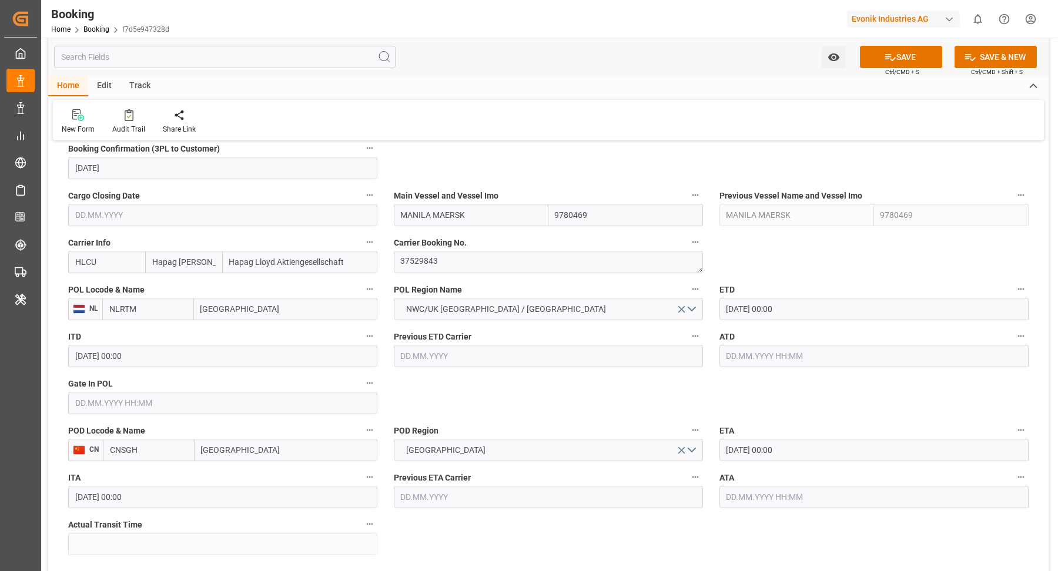
type input "Rotterdam"
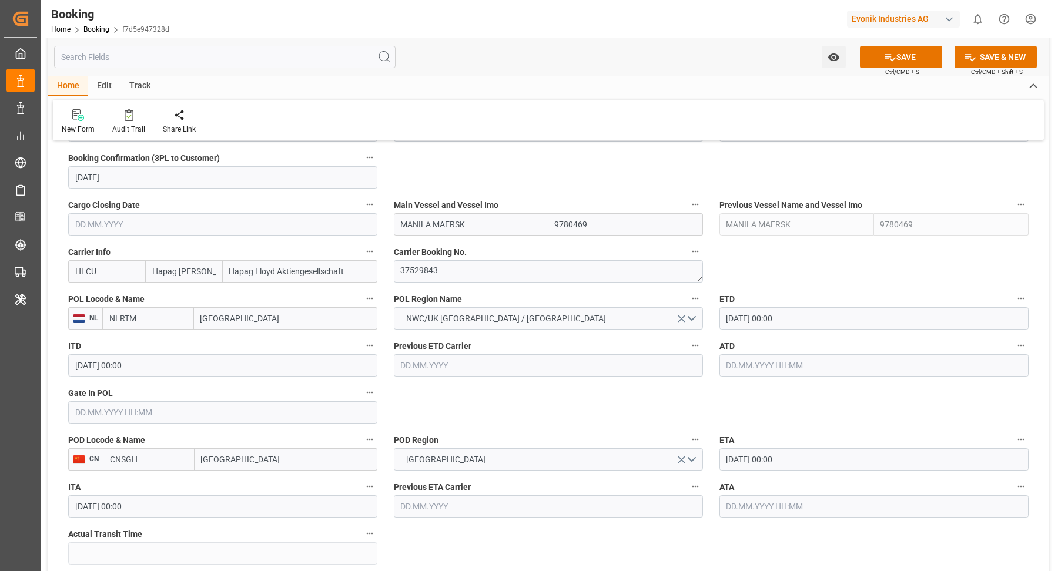
click span "Main Vessel and Vessel Imo"
click button "Main Vessel and Vessel Imo"
click div
click div "Description Audits Tracking Details"
click input "MANILA MAERSK"
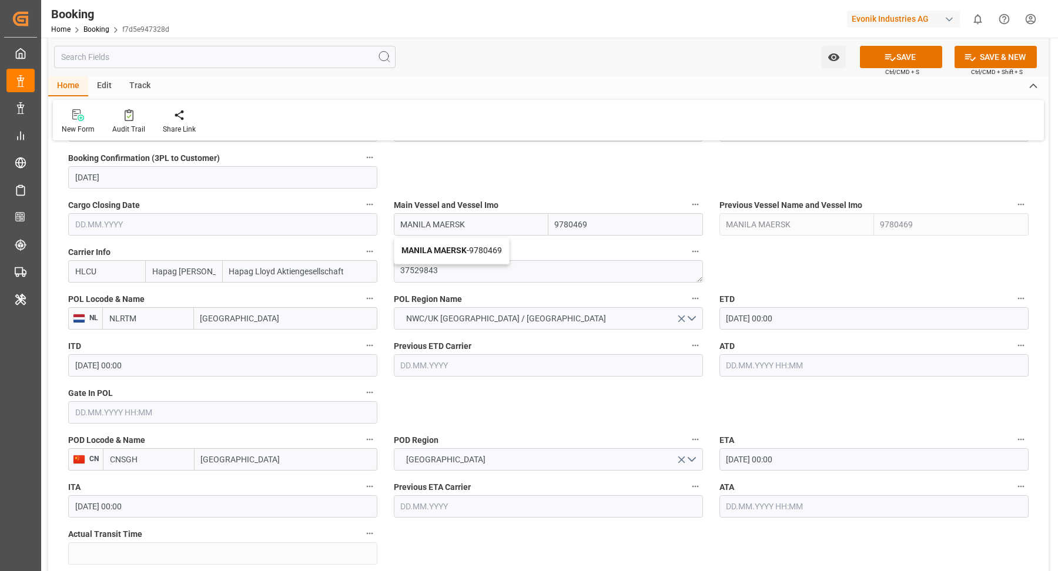
click span "MANILA MAERSK - 9780469"
type input "MANILA MAERSK"
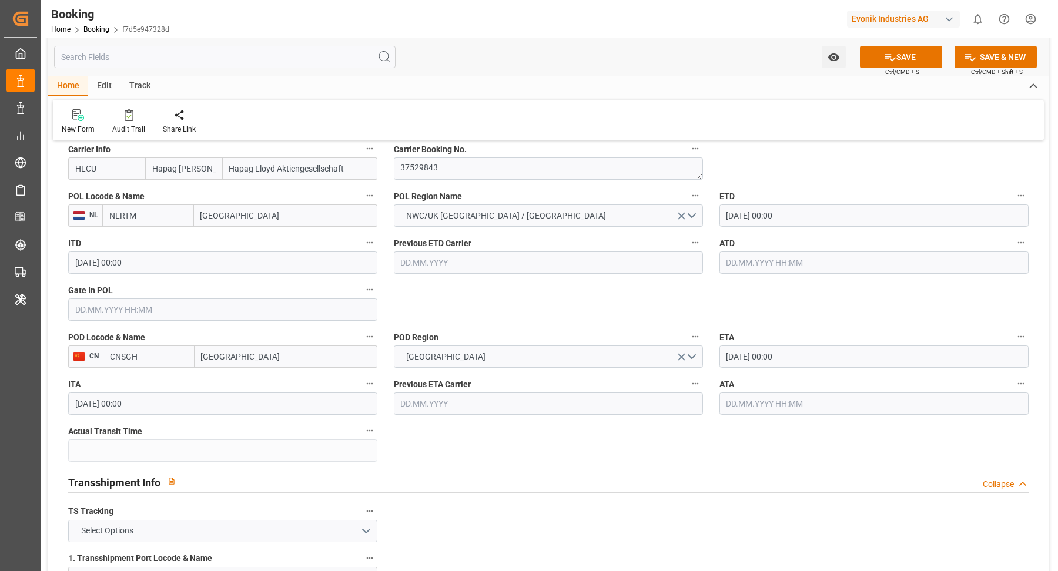
scroll to position [1216, 0]
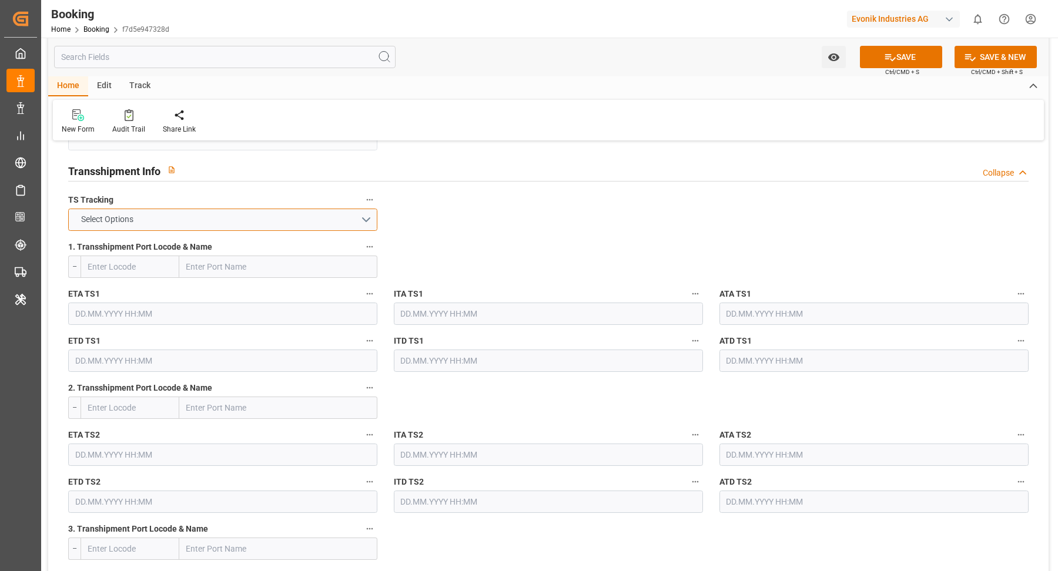
click button "Select Options"
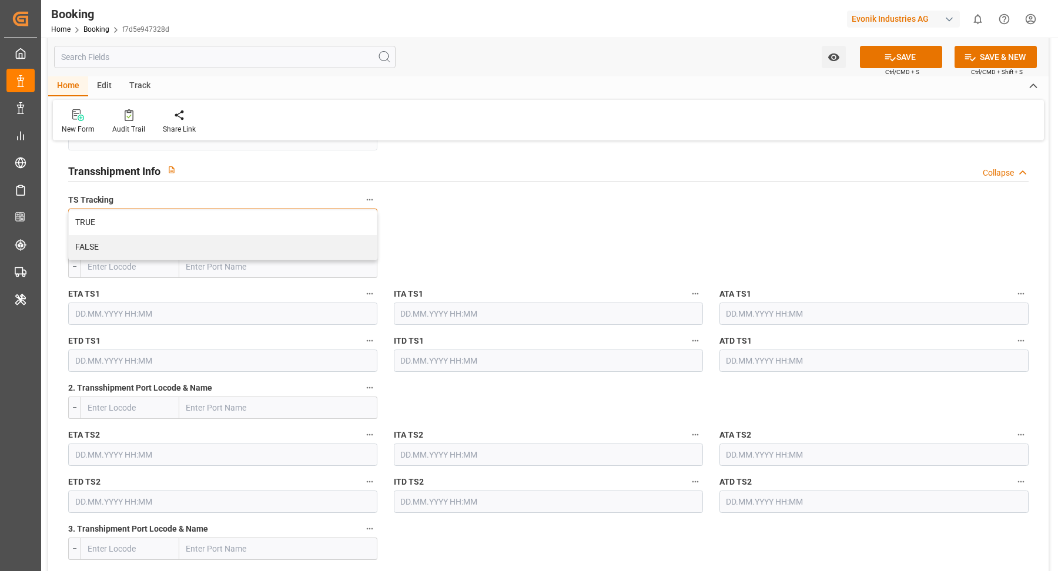
click div "FALSE"
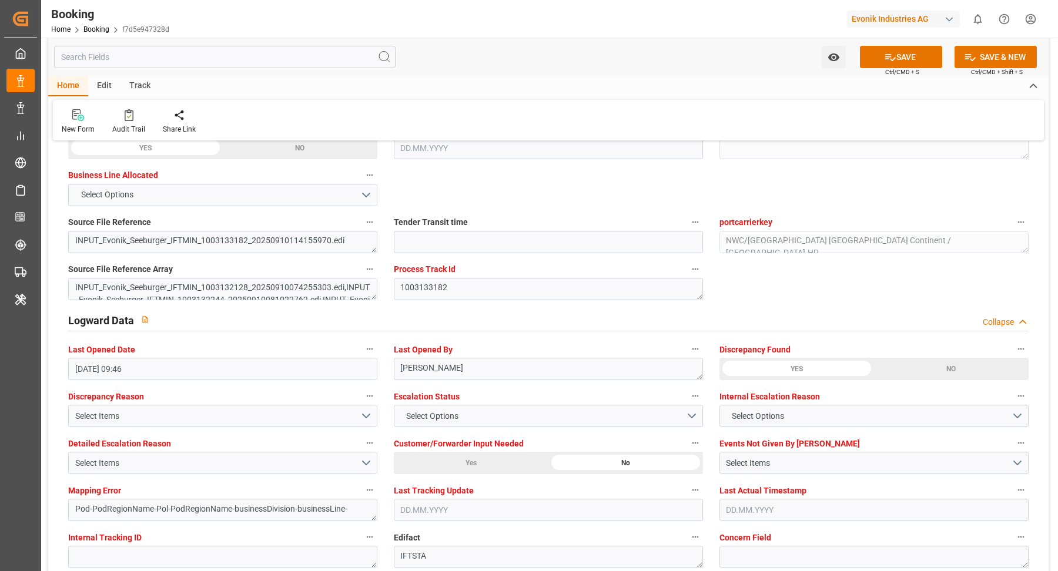
scroll to position [2135, 0]
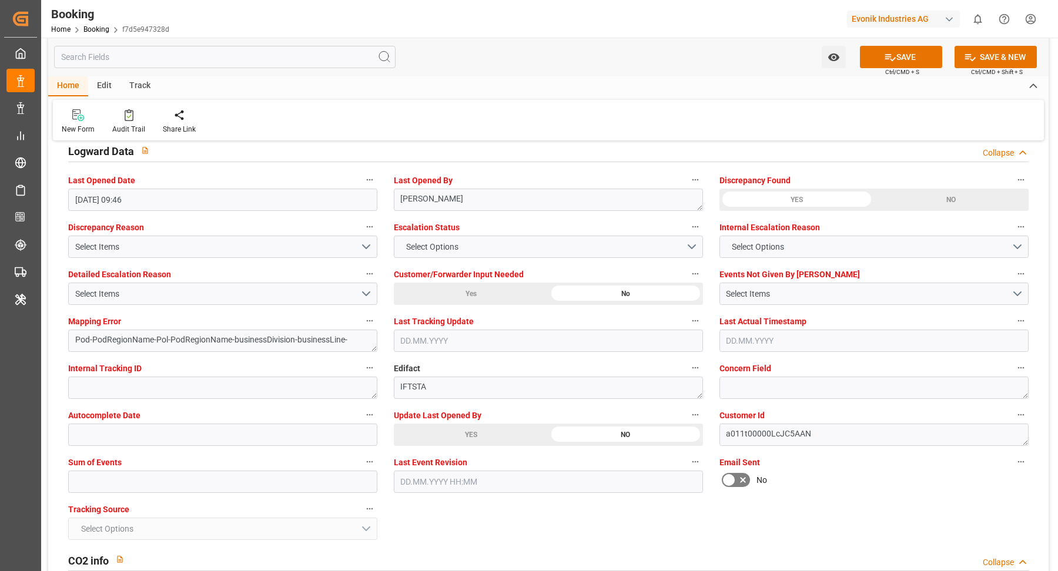
drag, startPoint x: 470, startPoint y: 437, endPoint x: 544, endPoint y: 428, distance: 74.1
click div "YES"
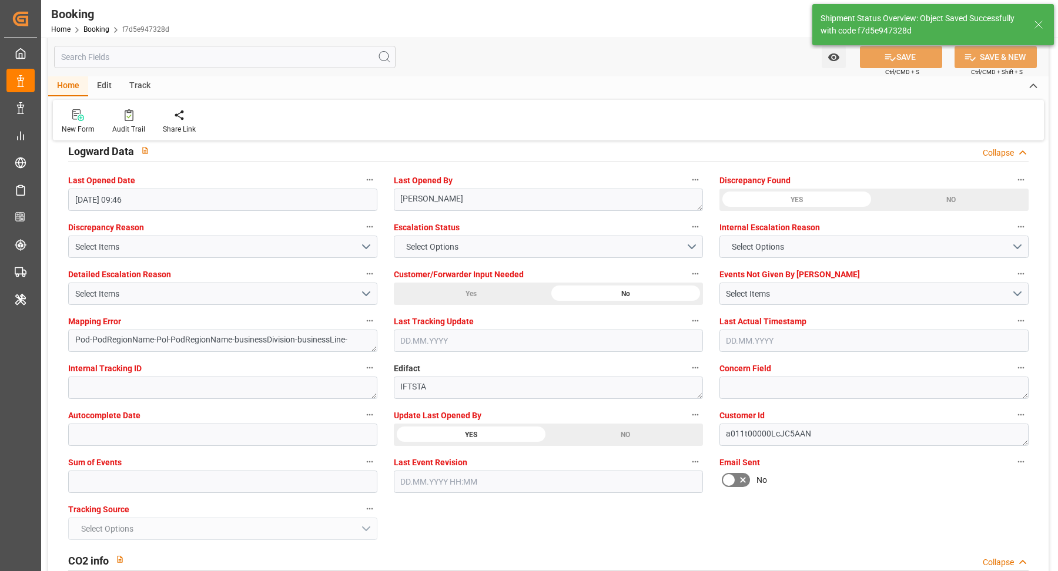
type textarea "[PERSON_NAME]"
type textarea "Pod-PodRegionName-businessDivision-businessLine-"
type input "12.09.2025 11:27"
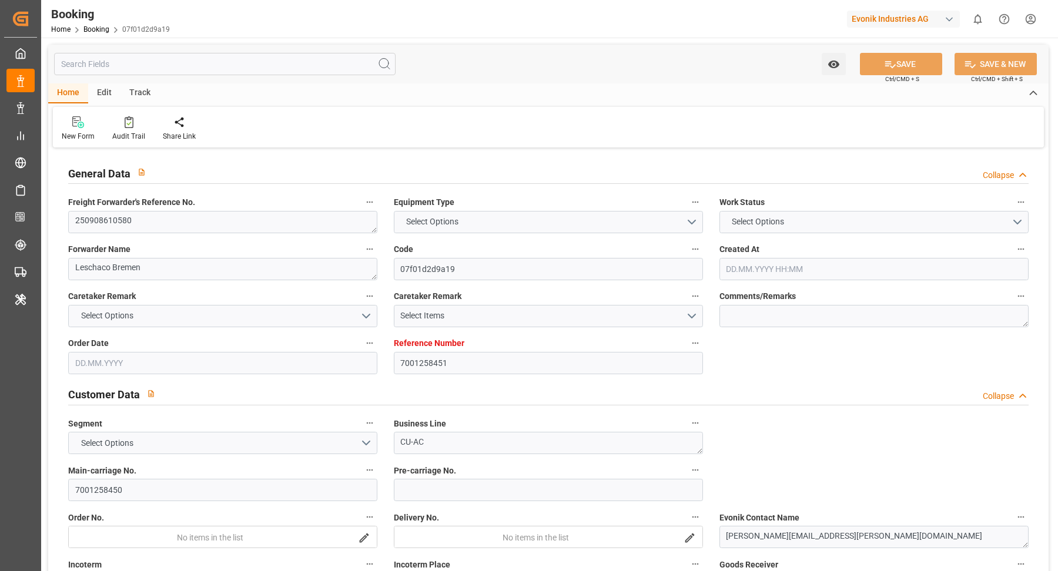
type input "7001258451"
type input "9260902"
type input "Hapag [PERSON_NAME]"
type input "Hapag Lloyd Aktiengesellschaft"
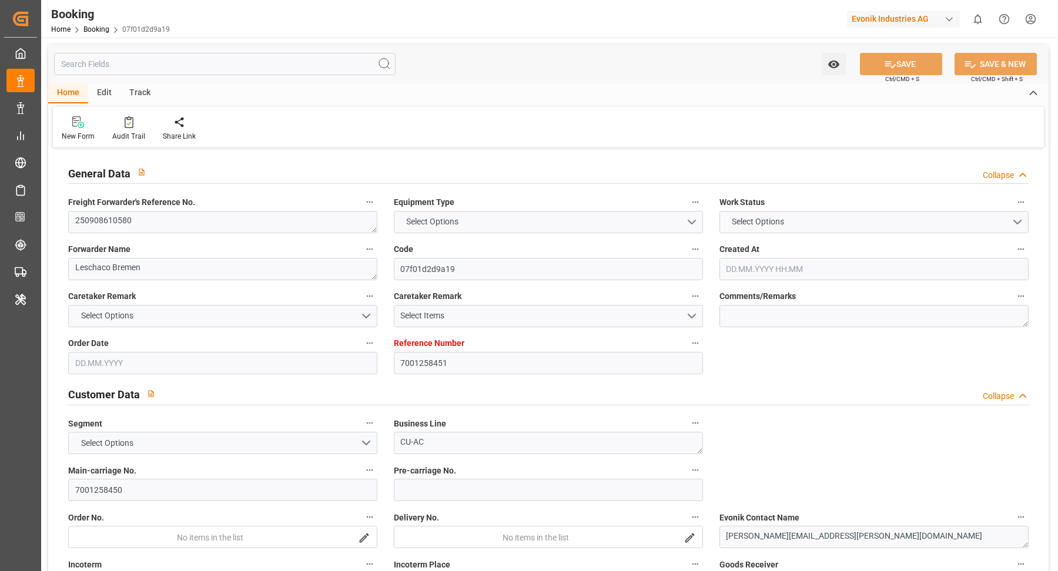
type input "NLRTM"
type input "USNYC"
type input "0"
type input "NLRTM"
type input "USNYC"
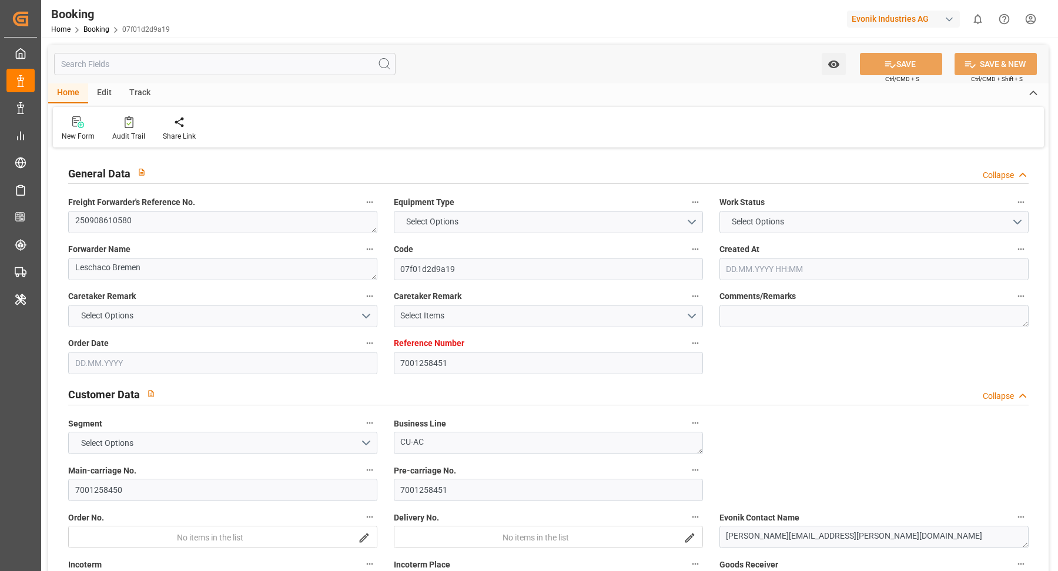
type input "[DATE] 08:52"
type input "[DATE]"
type input "[DATE] 00:00"
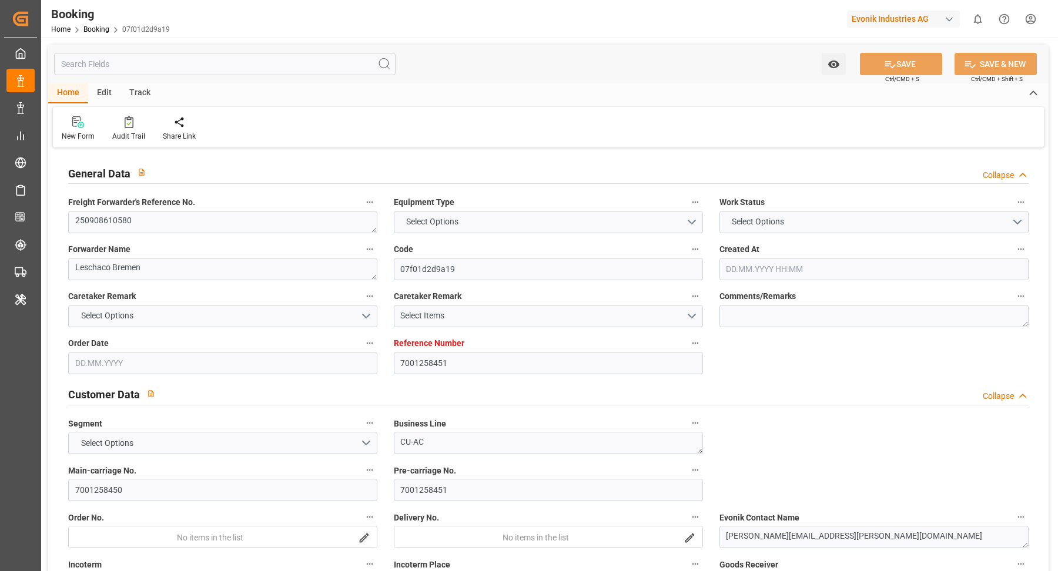
type input "[DATE] 00:00"
type input "[DATE]"
type input "[DATE] 23:00"
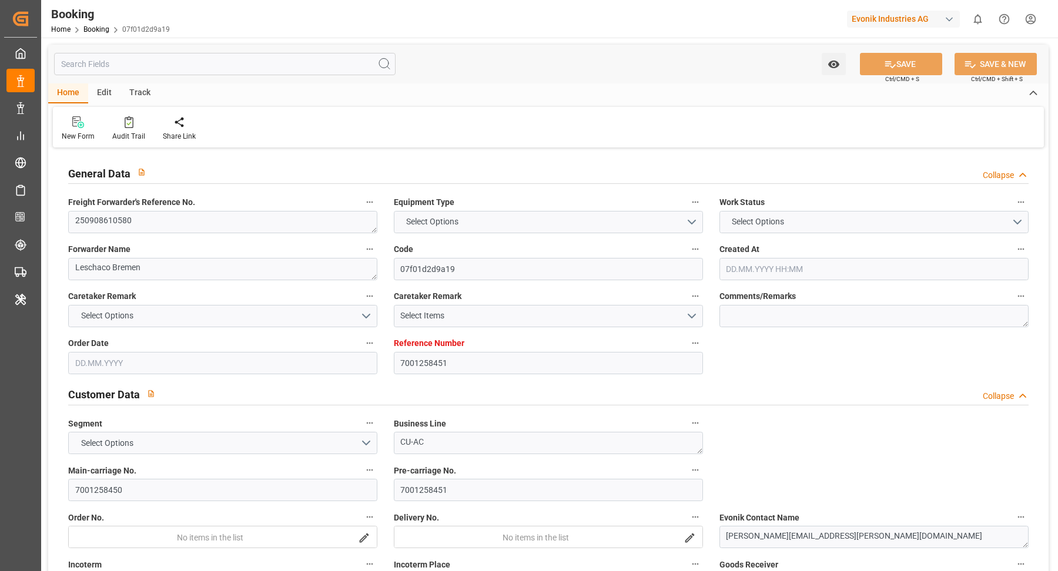
type input "[DATE] 00:00"
type input "[DATE] 08:00"
type input "[DATE] 00:00"
type input "[DATE] 09:47"
type input "[DATE]"
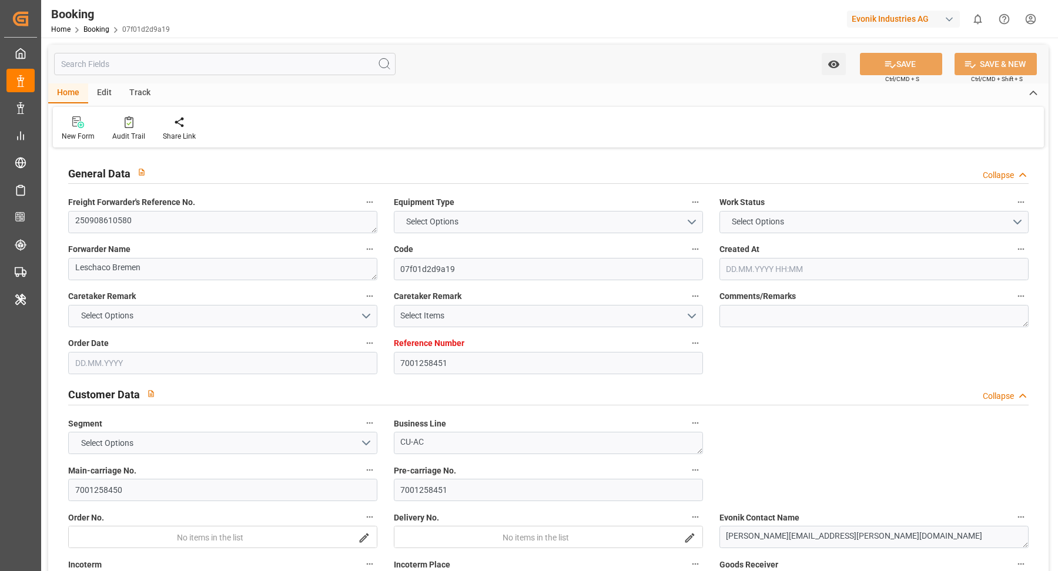
type input "[DATE] 23:00"
type input "[DATE] 08:00"
type input "[DATE] 02:18"
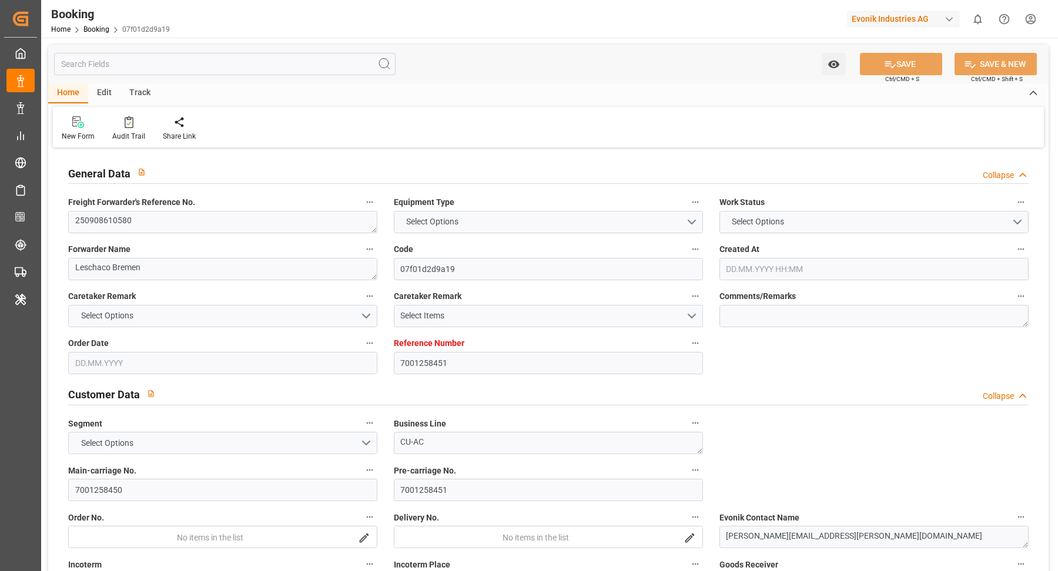
type input "[DATE] 08:00"
type input "[DATE] 02:18"
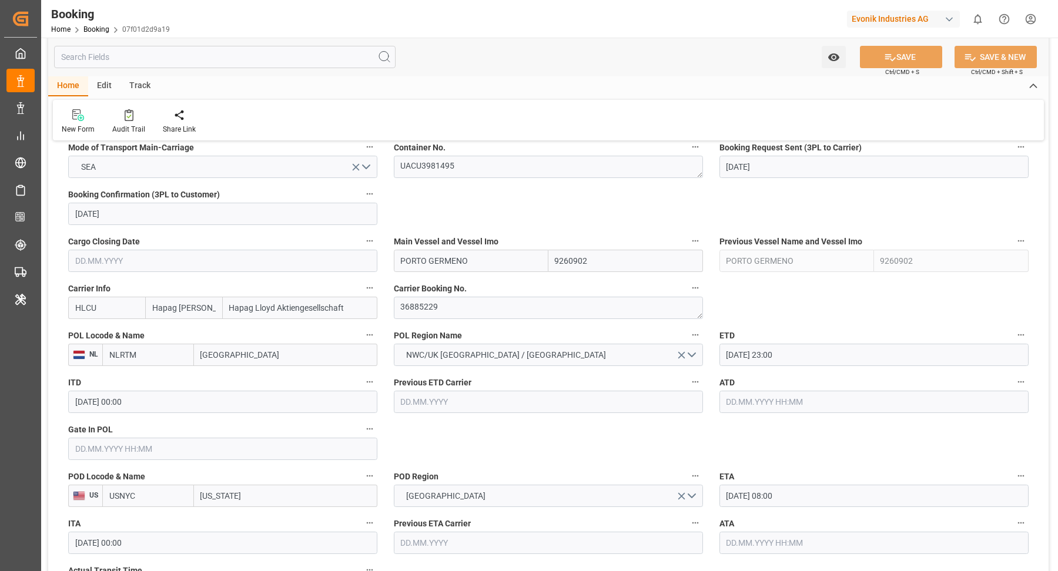
click at [509, 266] on input "PORTO GERMENO" at bounding box center [471, 261] width 155 height 22
drag, startPoint x: 454, startPoint y: 286, endPoint x: 127, endPoint y: 100, distance: 376.0
click at [454, 286] on b "PORTO GERMENO" at bounding box center [435, 286] width 69 height 9
type input "PORTO GERMENO"
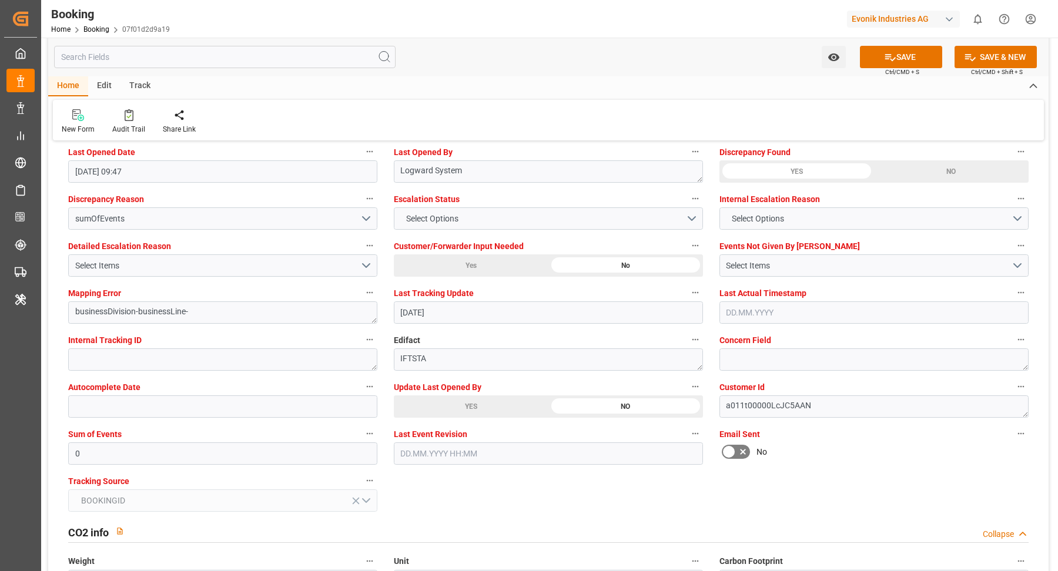
scroll to position [2239, 0]
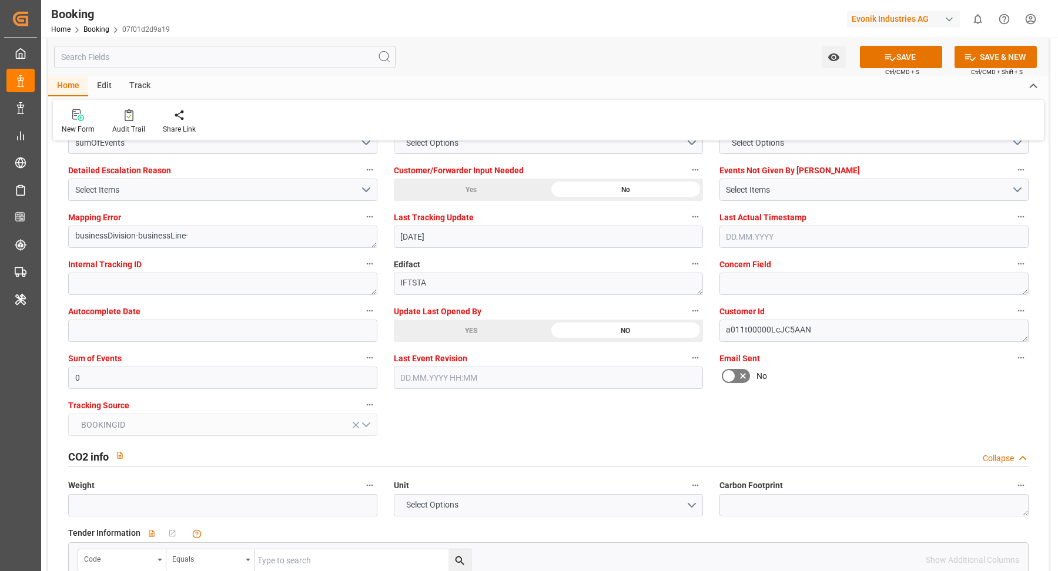
click at [505, 323] on div "YES" at bounding box center [471, 331] width 155 height 22
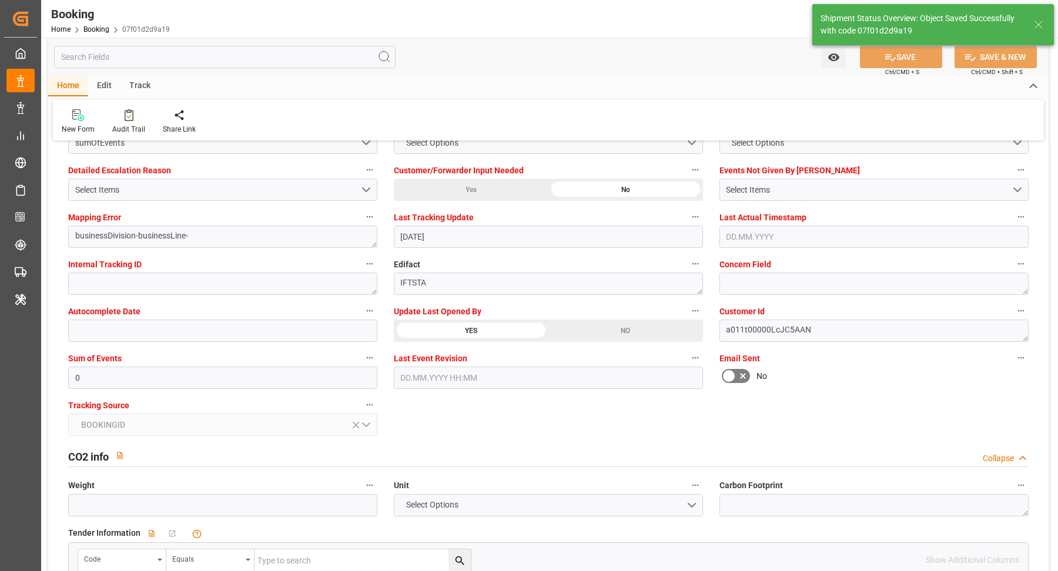
type textarea "[PERSON_NAME]"
type input "[DATE] 11:28"
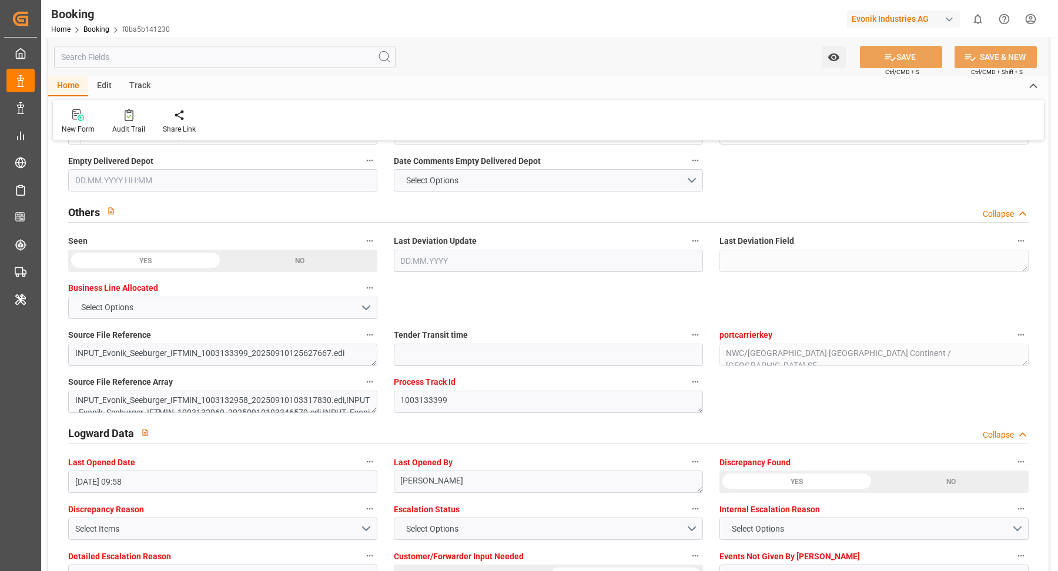
scroll to position [2175, 0]
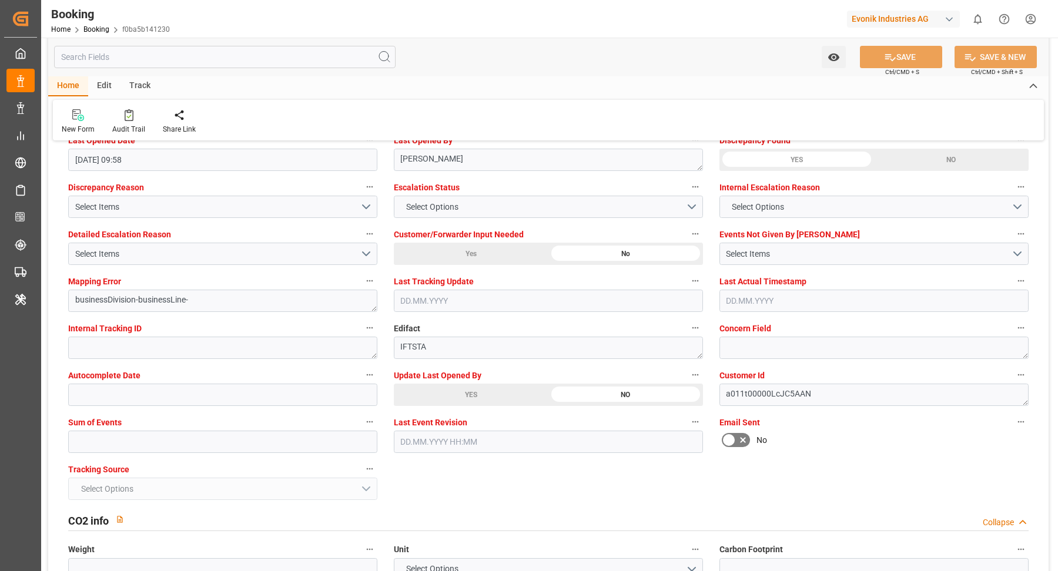
click at [485, 397] on div "YES" at bounding box center [471, 395] width 155 height 22
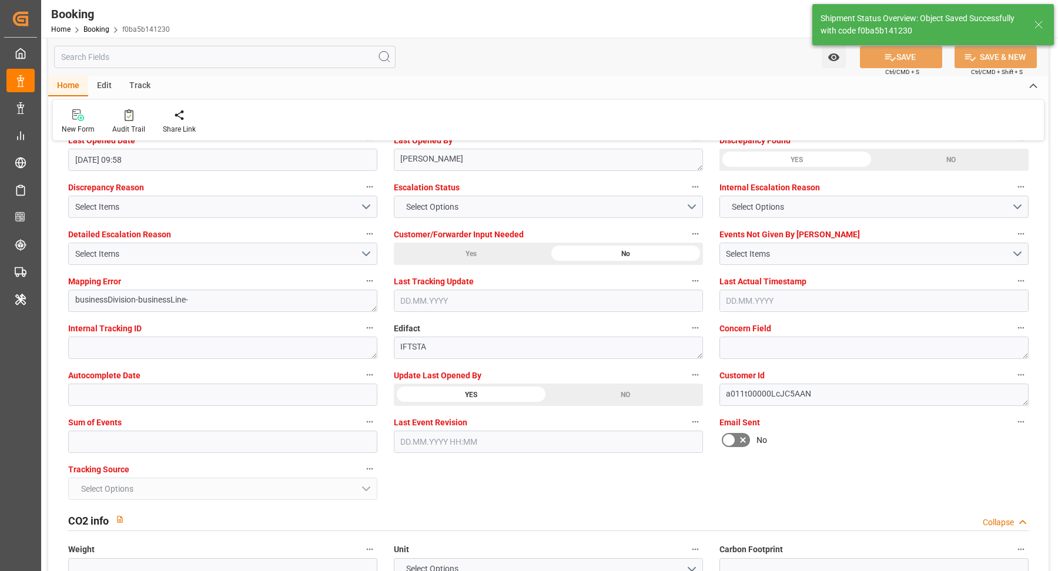
type textarea "Vasantha Kumar"
type input "12.09.2025 11:28"
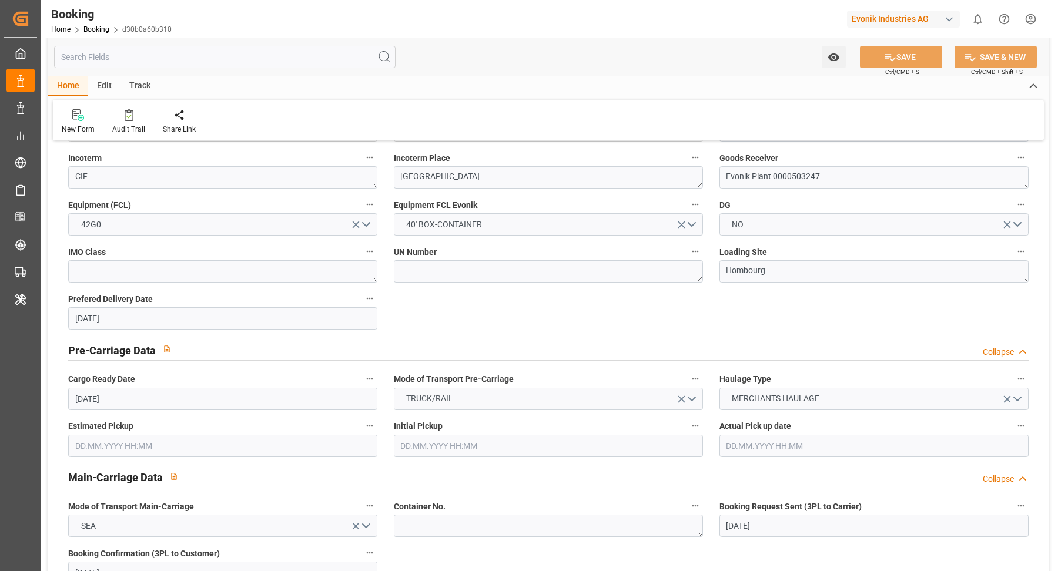
scroll to position [635, 0]
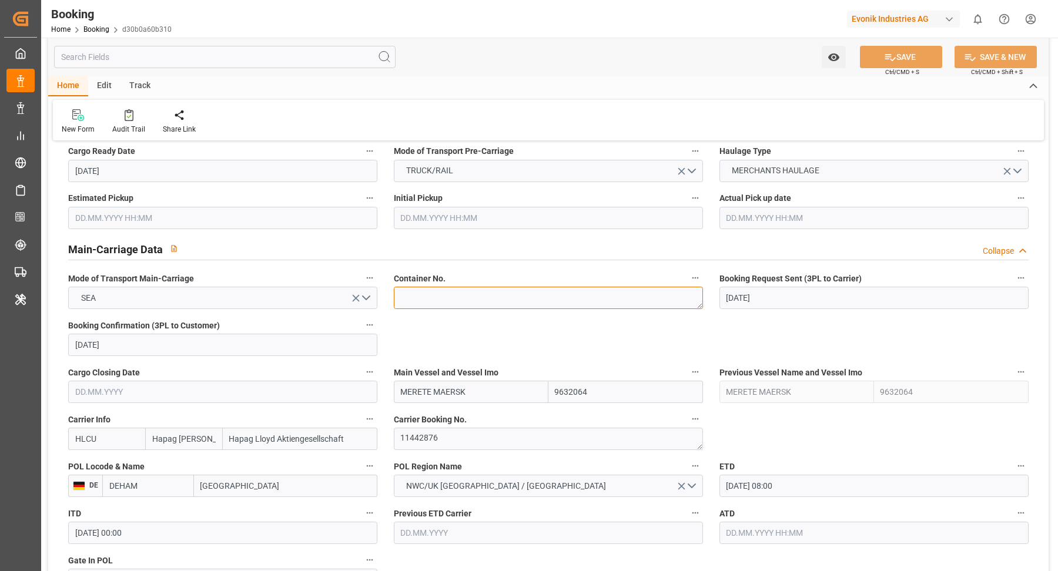
click at [478, 291] on textarea at bounding box center [548, 298] width 309 height 22
paste textarea "HLBU1786537"
type textarea "HLBU1786537"
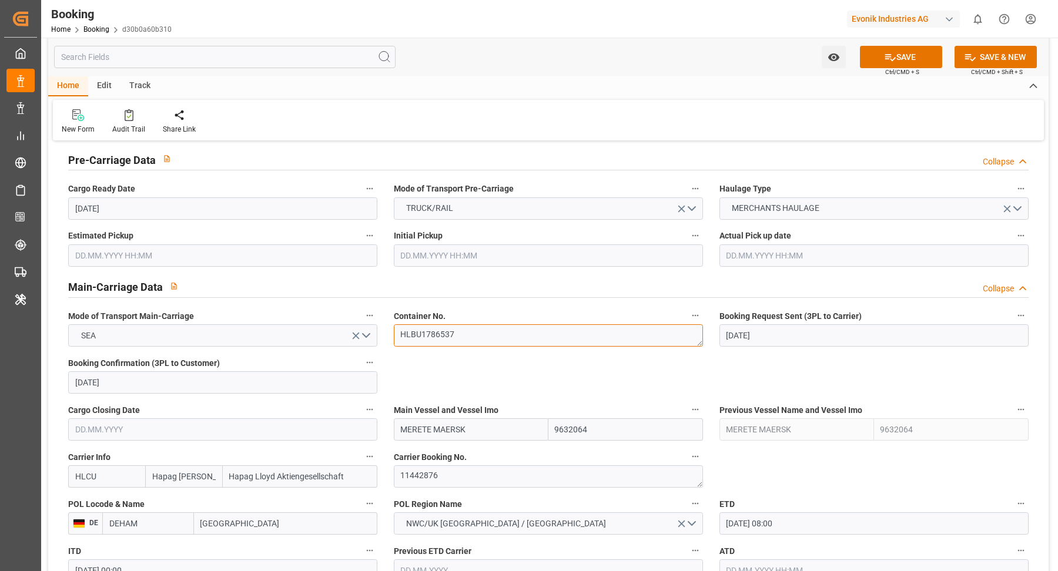
scroll to position [842, 0]
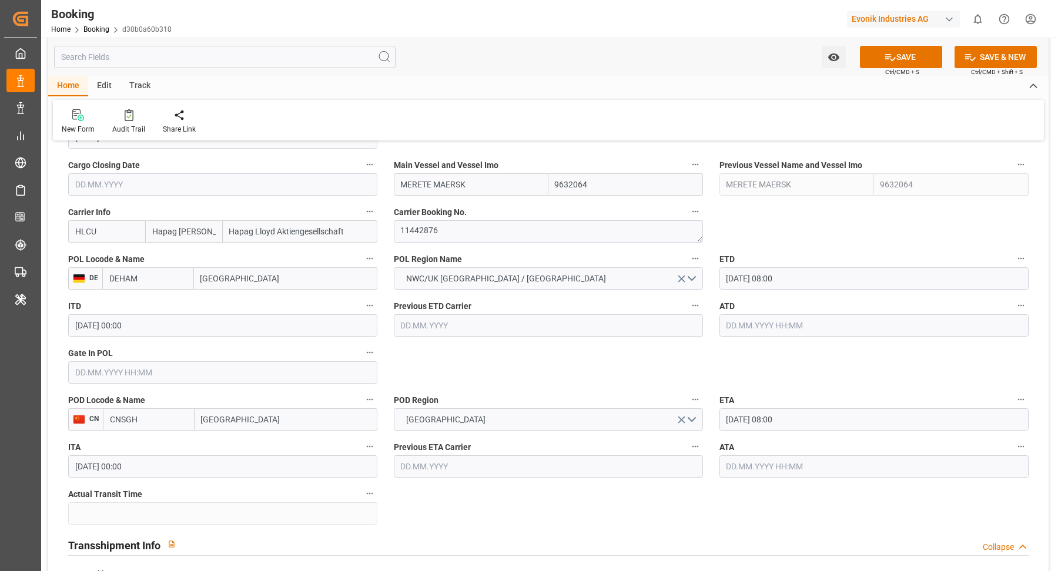
click at [92, 378] on input "text" at bounding box center [222, 372] width 309 height 22
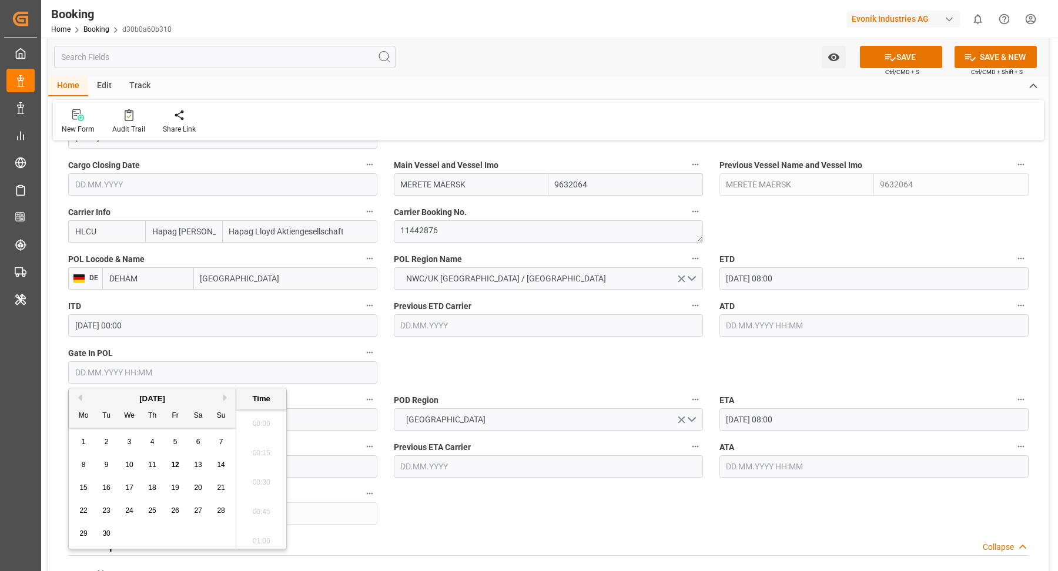
scroll to position [1943, 0]
click at [86, 461] on div "8" at bounding box center [83, 465] width 15 height 14
type input "[DATE] 00:00"
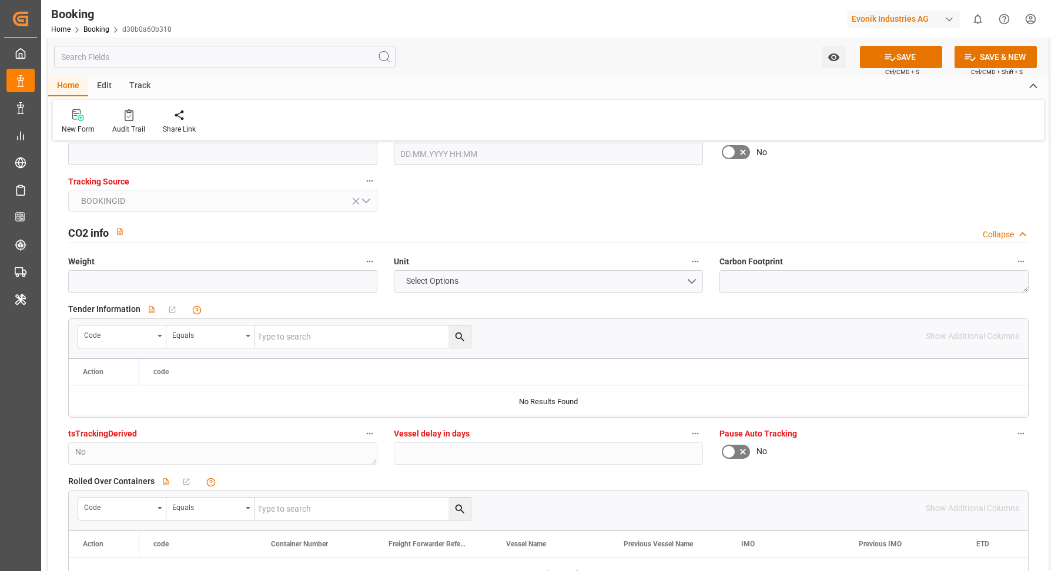
scroll to position [2234, 0]
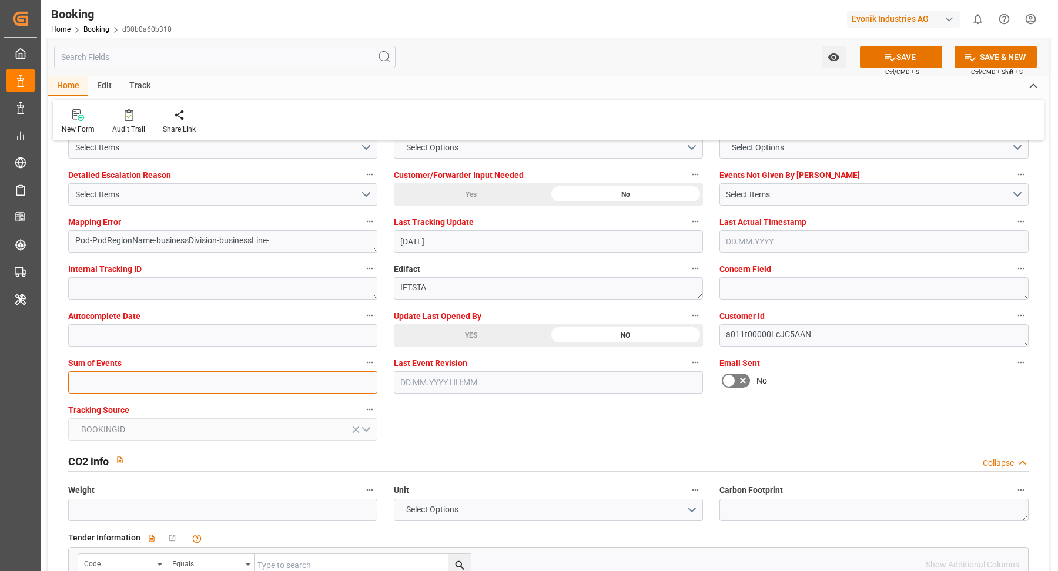
click at [130, 384] on input "text" at bounding box center [222, 382] width 309 height 22
type input "0"
click at [421, 329] on div "YES" at bounding box center [471, 335] width 155 height 22
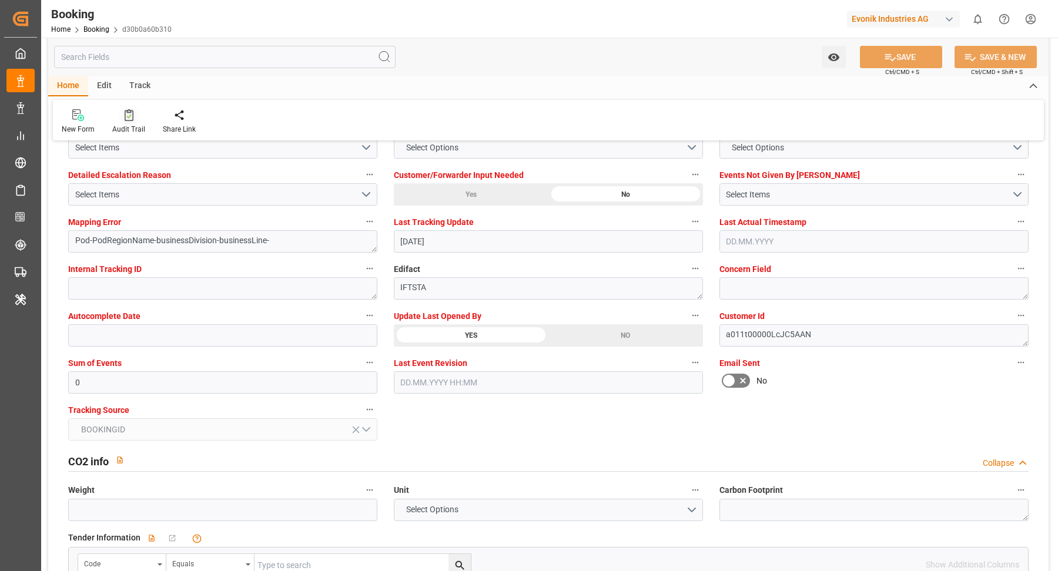
click at [123, 122] on div "Audit Trail" at bounding box center [128, 122] width 51 height 26
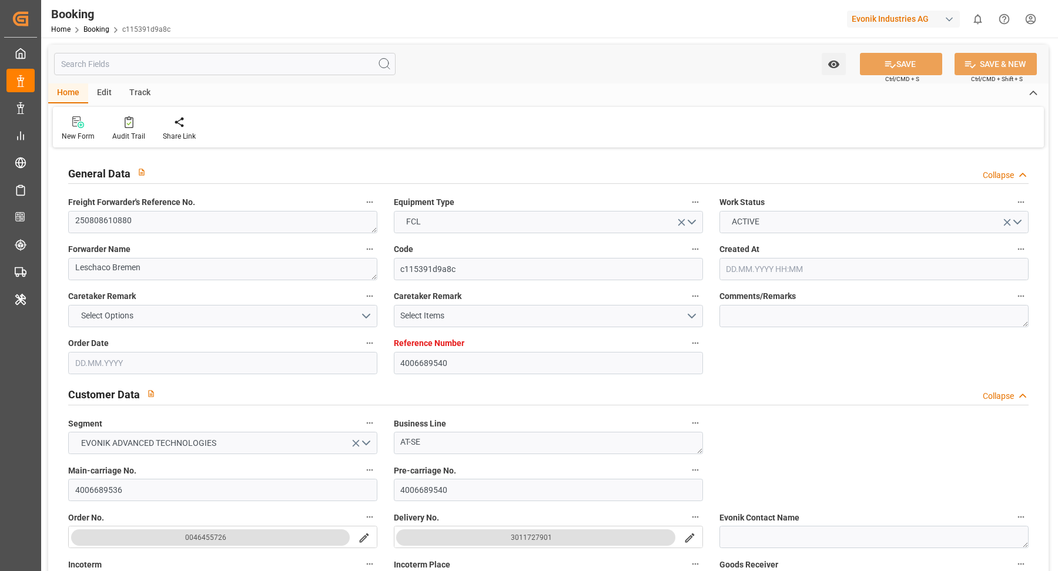
type input "[DATE] 08:13"
type input "[DATE]"
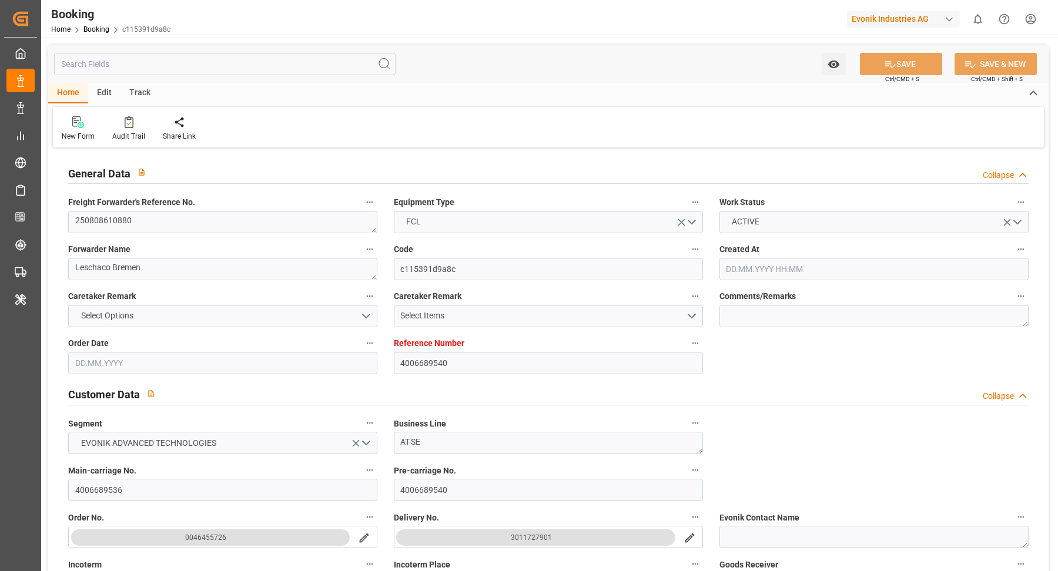
type input "[DATE]"
type input "[DATE] 08:00"
type input "[DATE] 00:00"
type input "[DATE] 08:00"
type input "[DATE] 00:00"
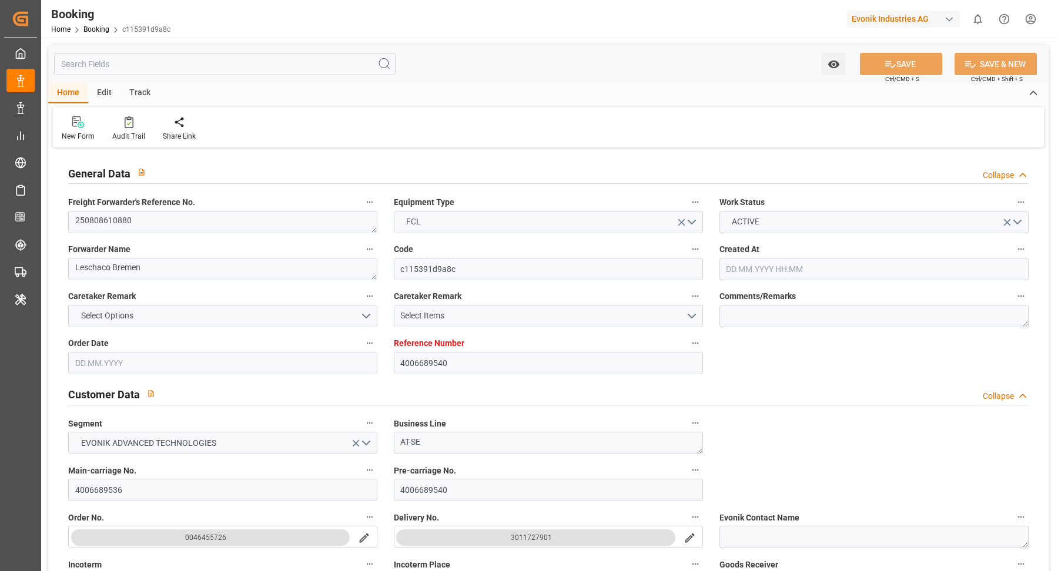
type input "[DATE]"
type input "[DATE] 10:02"
type input "[DATE]"
type input "[DATE] 08:00"
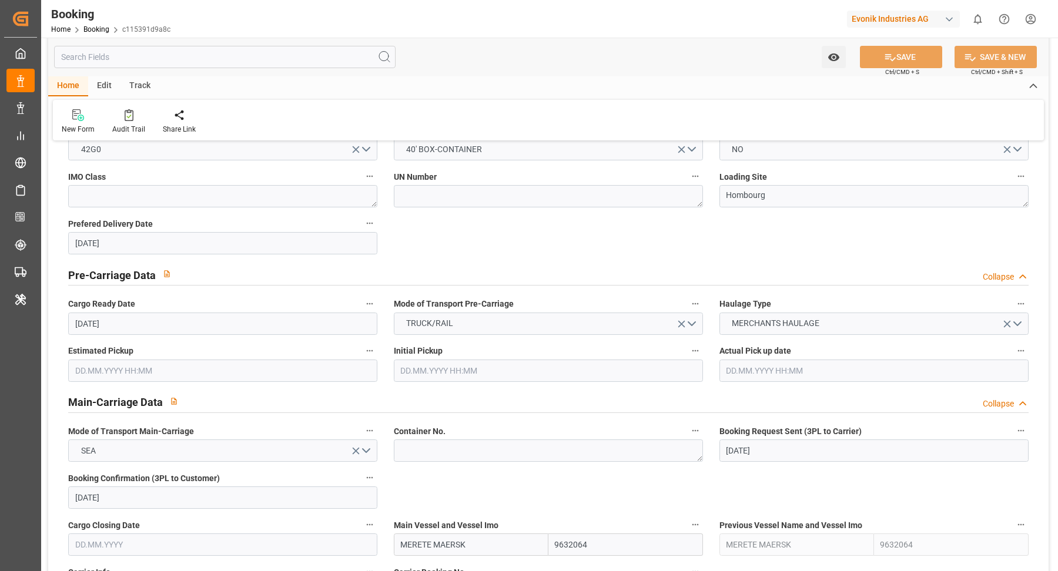
scroll to position [652, 0]
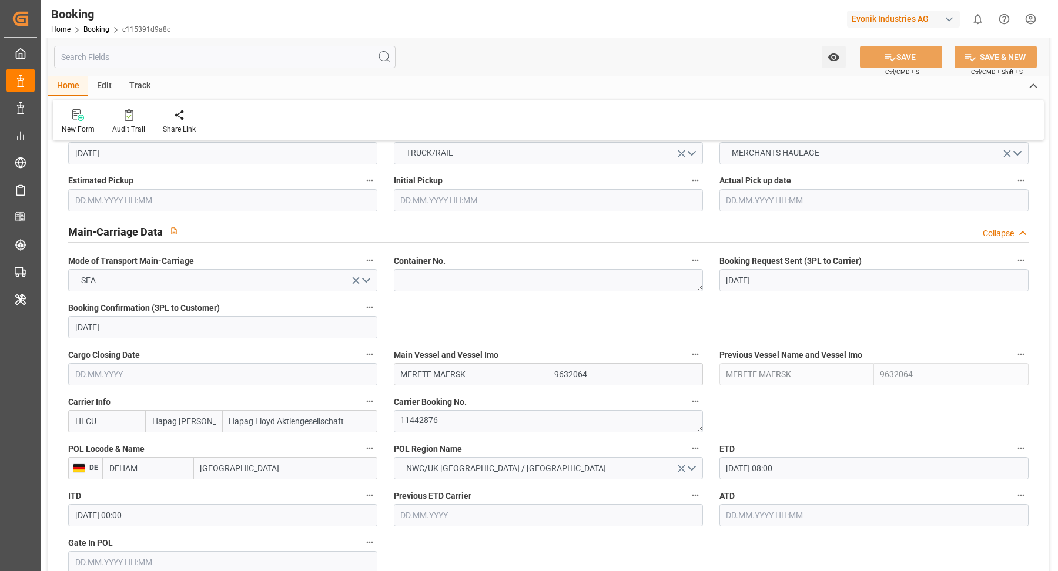
click at [459, 260] on label "Container No." at bounding box center [548, 261] width 309 height 16
click at [688, 260] on button "Container No." at bounding box center [695, 260] width 15 height 15
click at [460, 287] on div at bounding box center [529, 285] width 1058 height 571
click at [480, 281] on textarea at bounding box center [548, 280] width 309 height 22
paste textarea "UACU8536379"
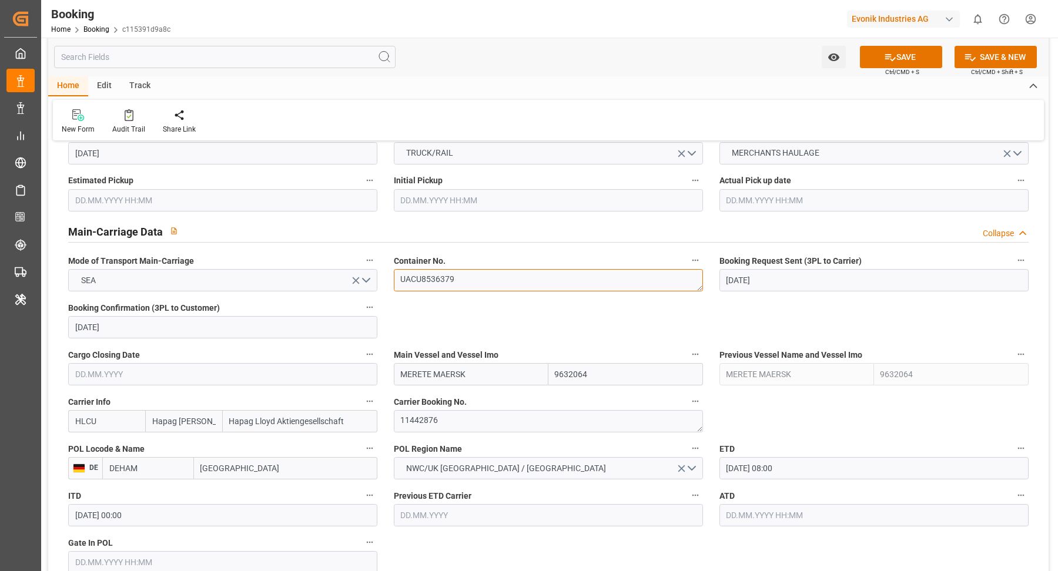
type textarea "UACU8536379"
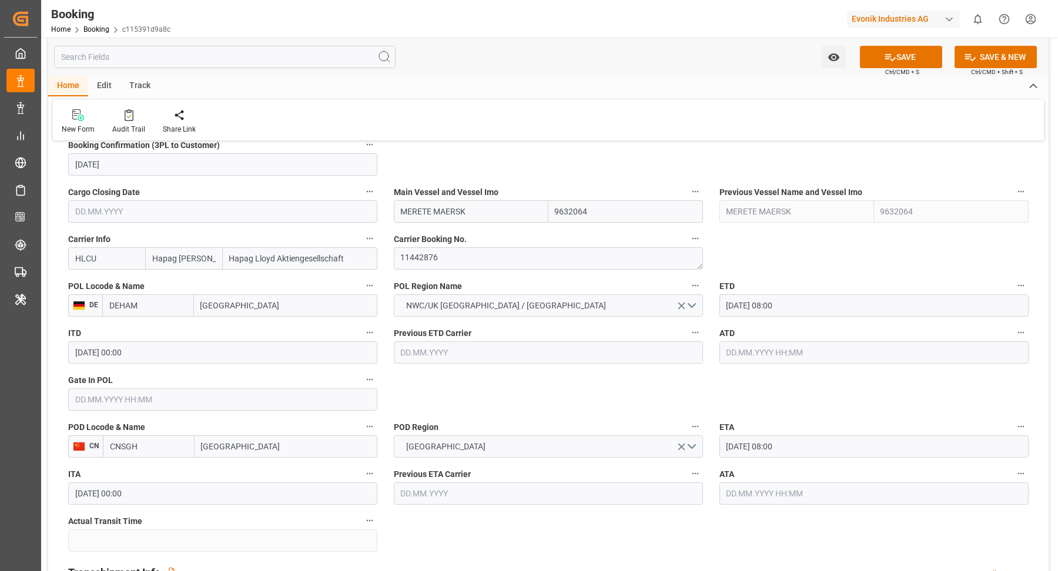
scroll to position [834, 0]
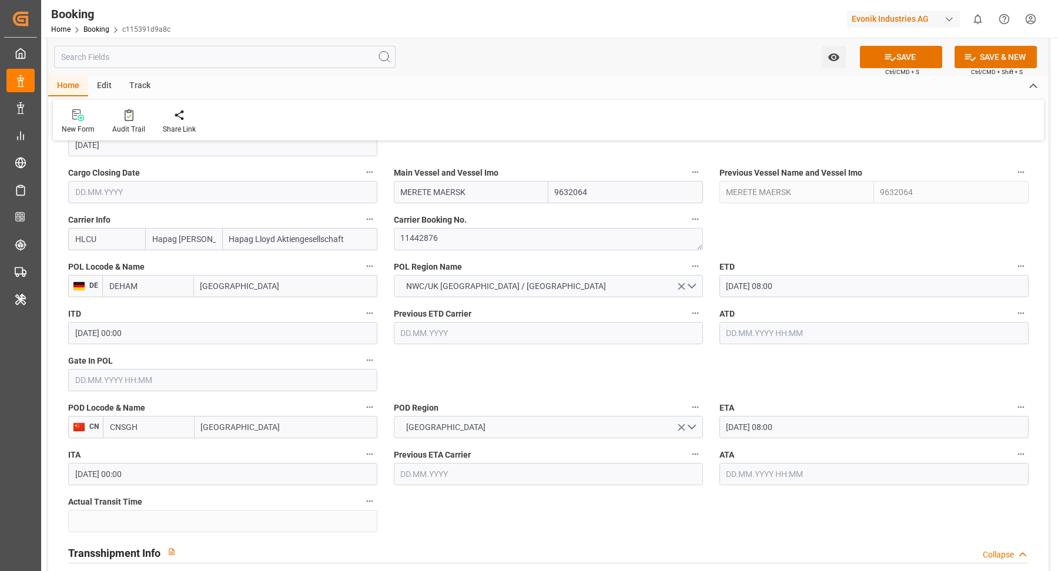
click at [163, 385] on input "text" at bounding box center [222, 380] width 309 height 22
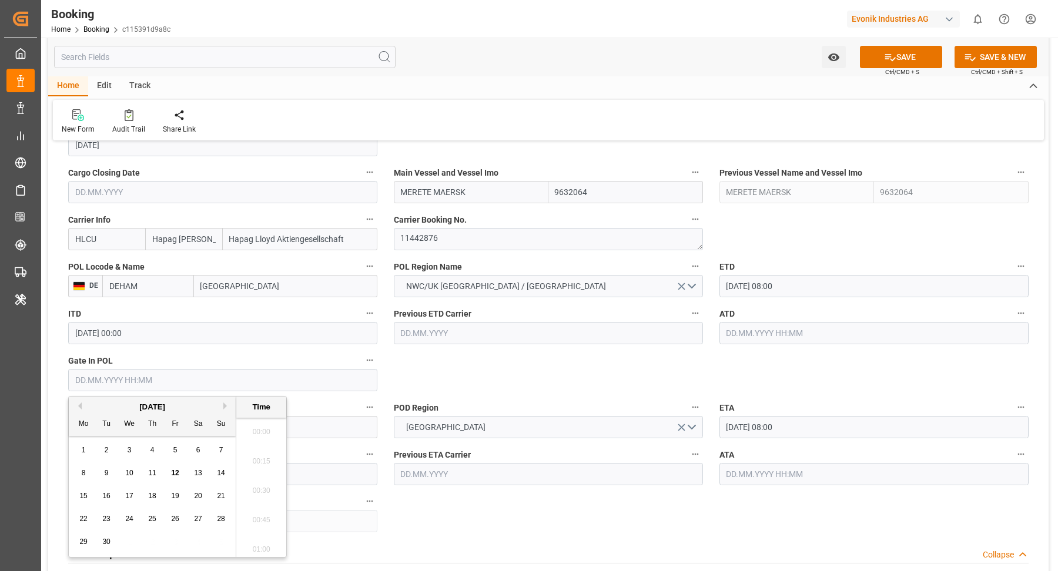
scroll to position [1943, 0]
click at [90, 478] on div "8" at bounding box center [83, 474] width 15 height 14
type input "08.09.2025 00:00"
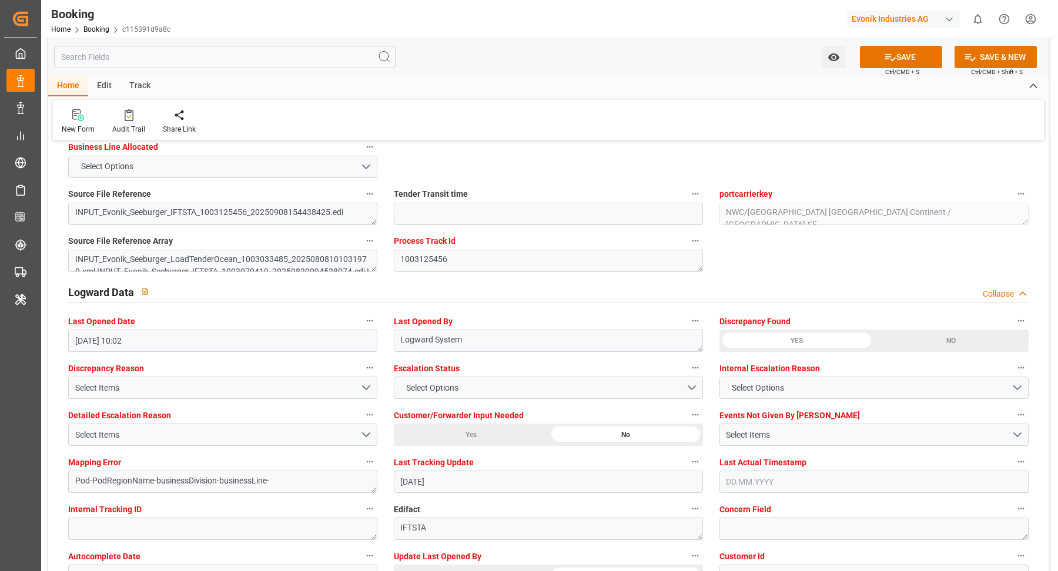
scroll to position [2111, 0]
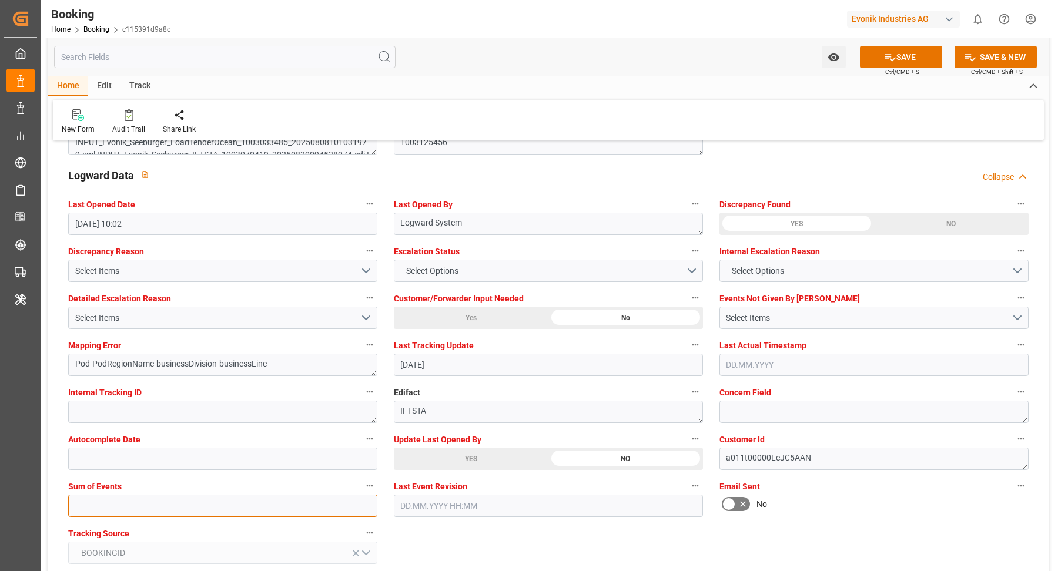
click at [190, 509] on input "text" at bounding box center [222, 506] width 309 height 22
type input "0"
click at [477, 465] on div "YES" at bounding box center [471, 459] width 155 height 22
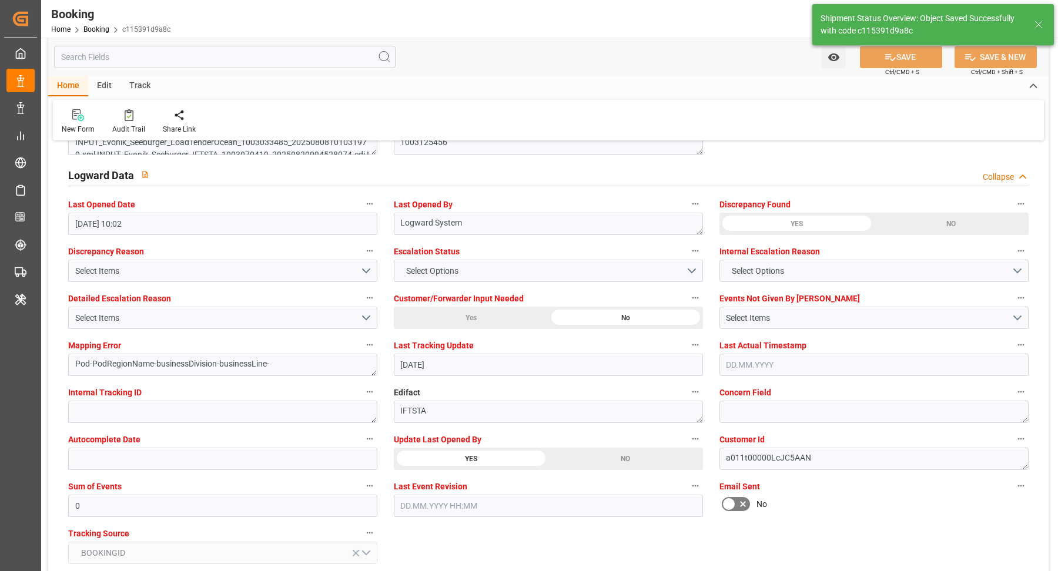
type textarea "[PERSON_NAME]"
type input "12.09.2025 11:31"
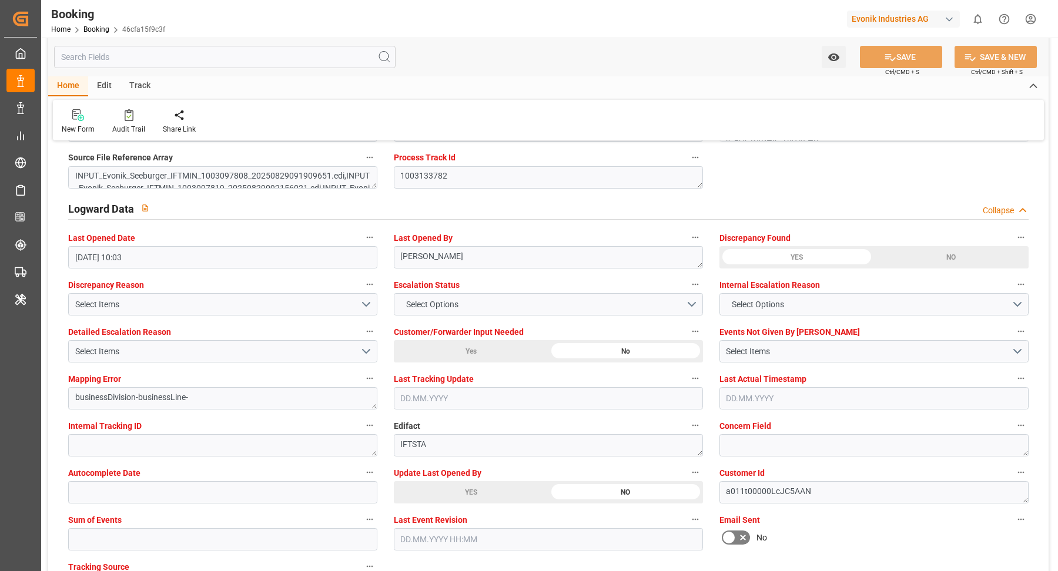
scroll to position [2135, 0]
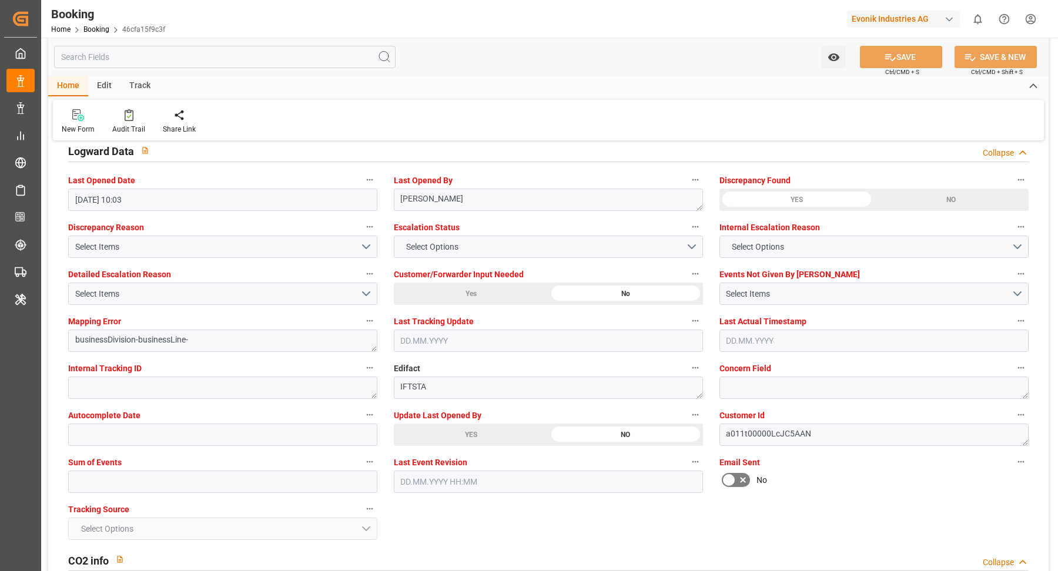
click at [450, 430] on div "YES" at bounding box center [471, 435] width 155 height 22
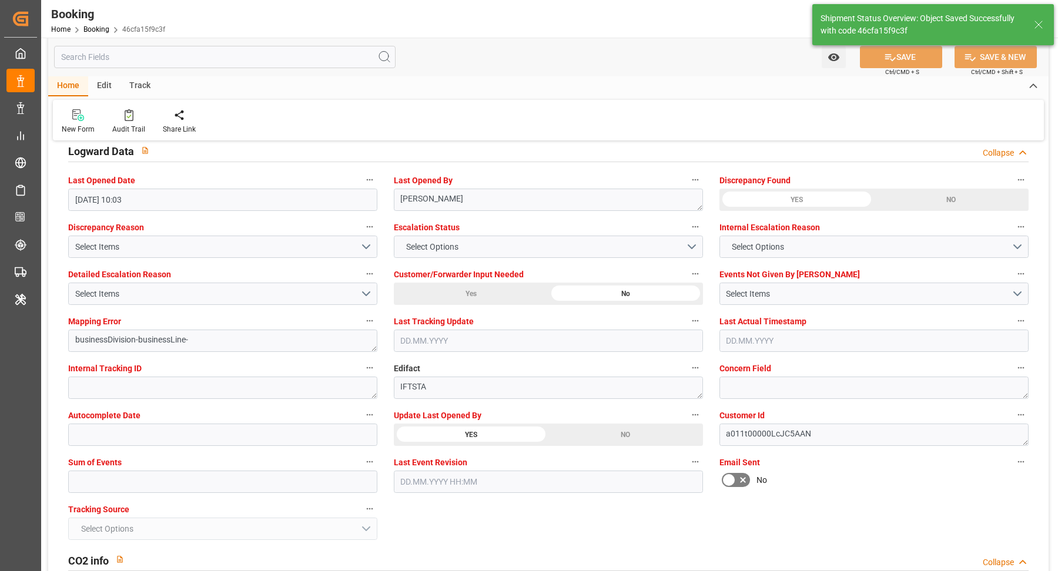
type textarea "[PERSON_NAME]"
type input "[DATE] 11:32"
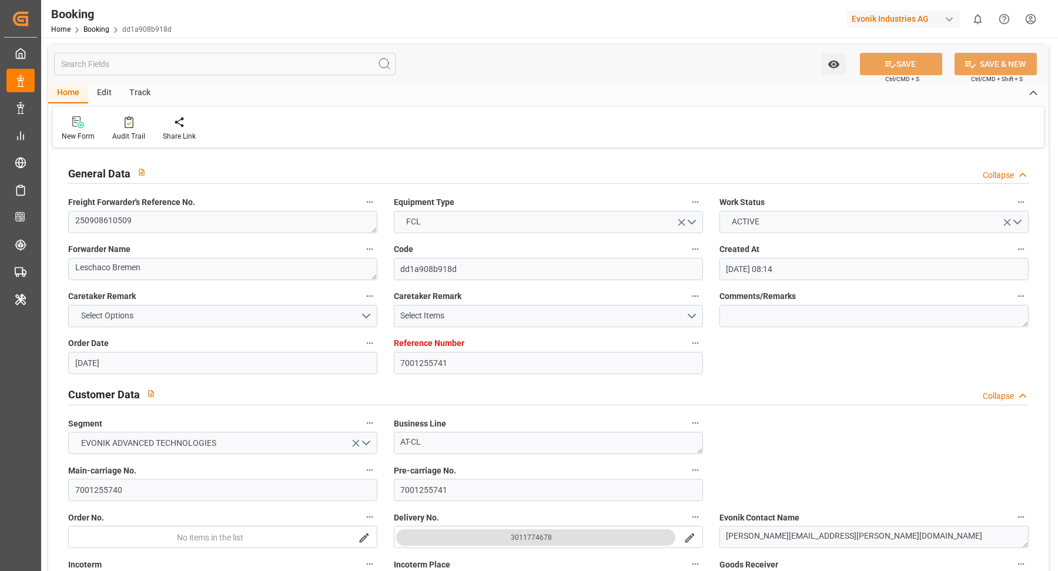
scroll to position [766, 0]
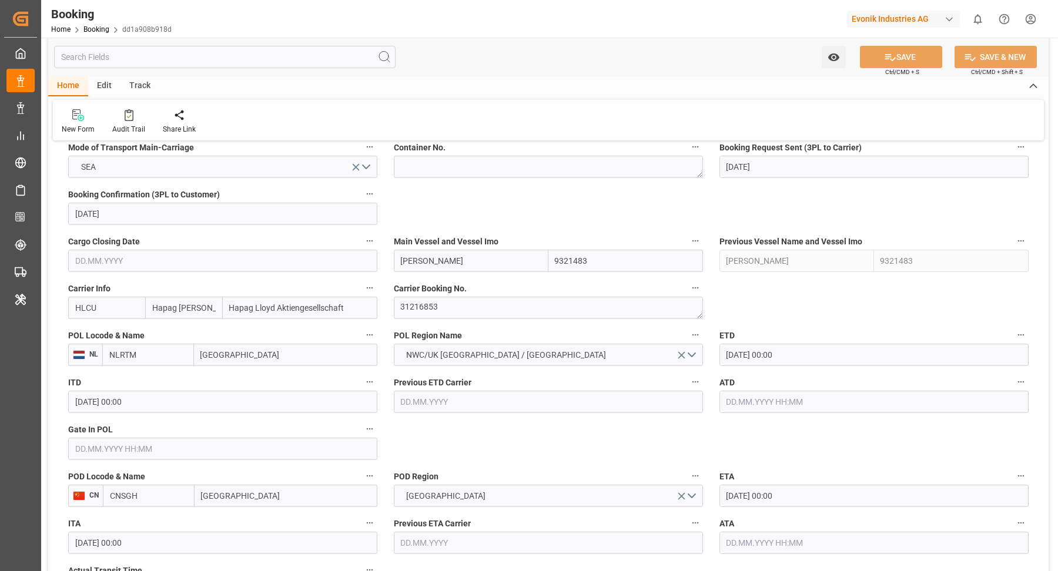
click at [818, 350] on input "[DATE] 00:00" at bounding box center [873, 355] width 309 height 22
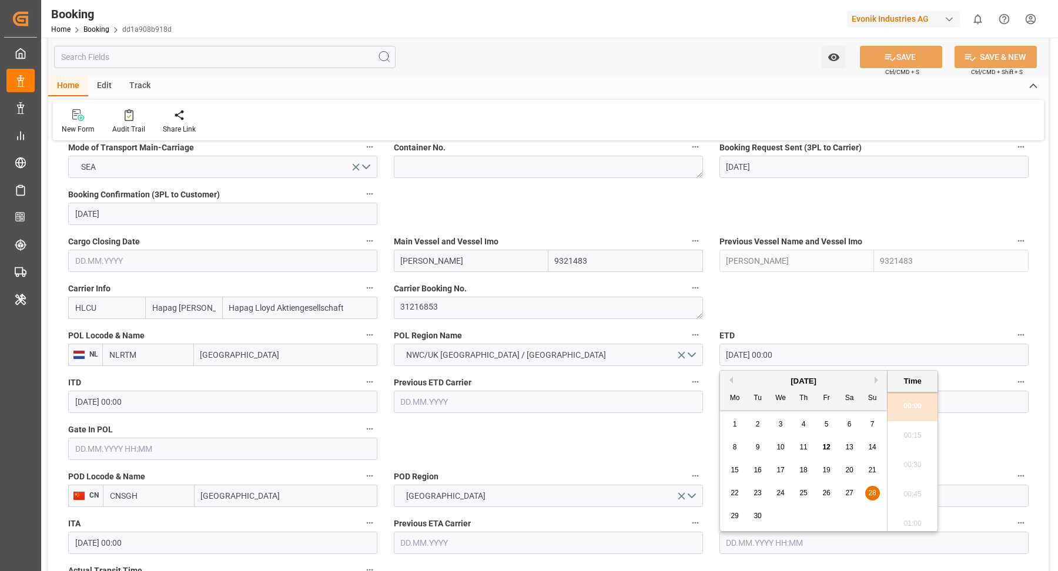
click at [805, 495] on span "25" at bounding box center [803, 493] width 8 height 8
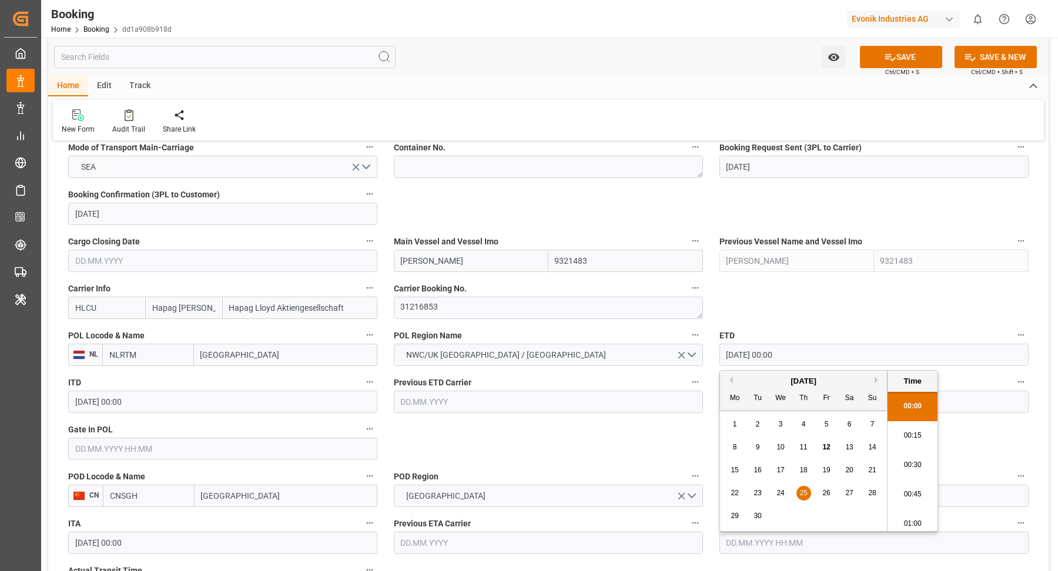
type input "[DATE] 00:00"
click at [836, 327] on label "ETD" at bounding box center [873, 335] width 309 height 16
click at [1013, 327] on button "ETD" at bounding box center [1020, 334] width 15 height 15
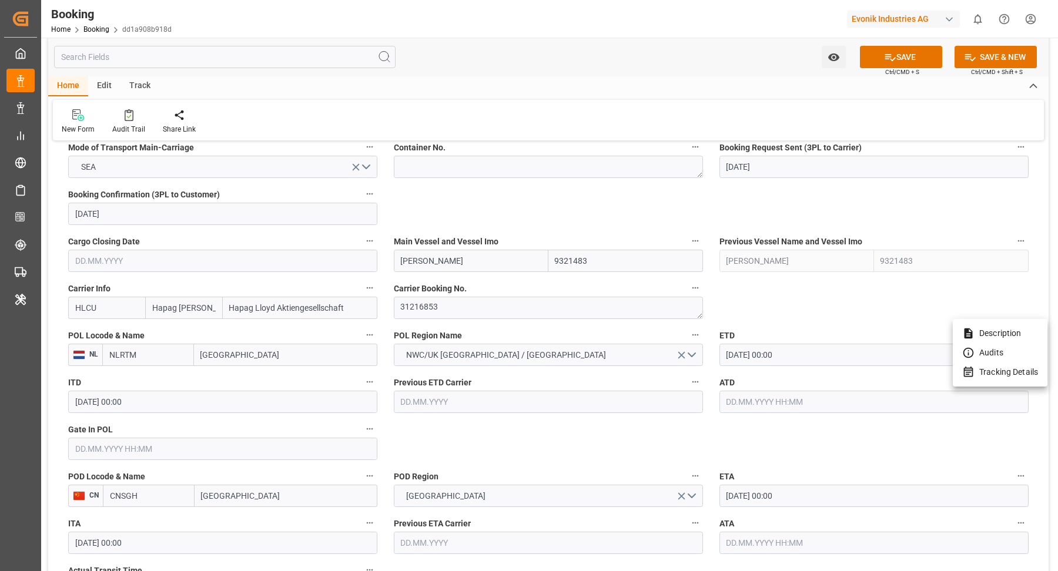
click at [643, 75] on div at bounding box center [529, 285] width 1058 height 571
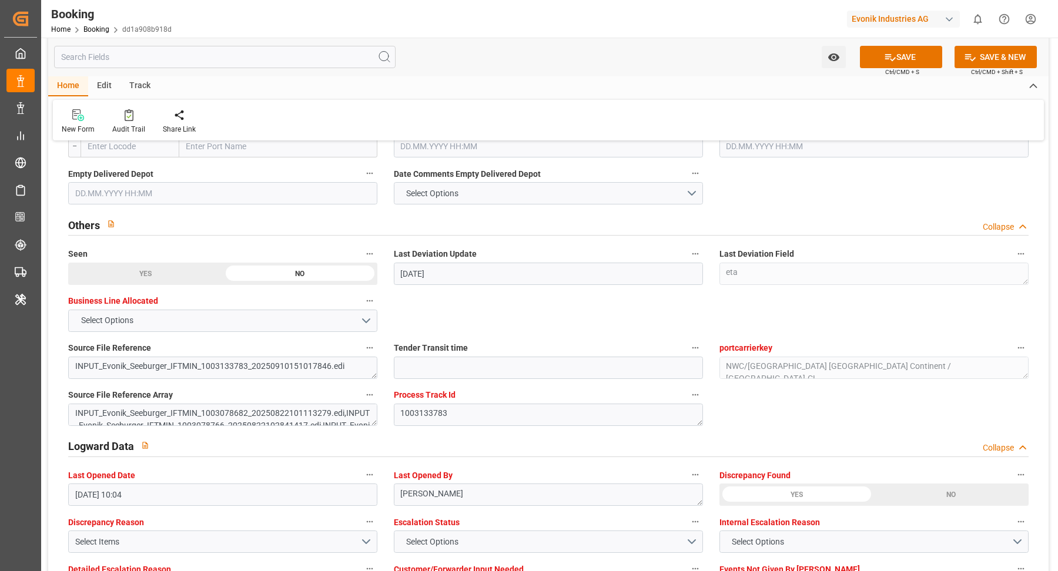
scroll to position [1974, 0]
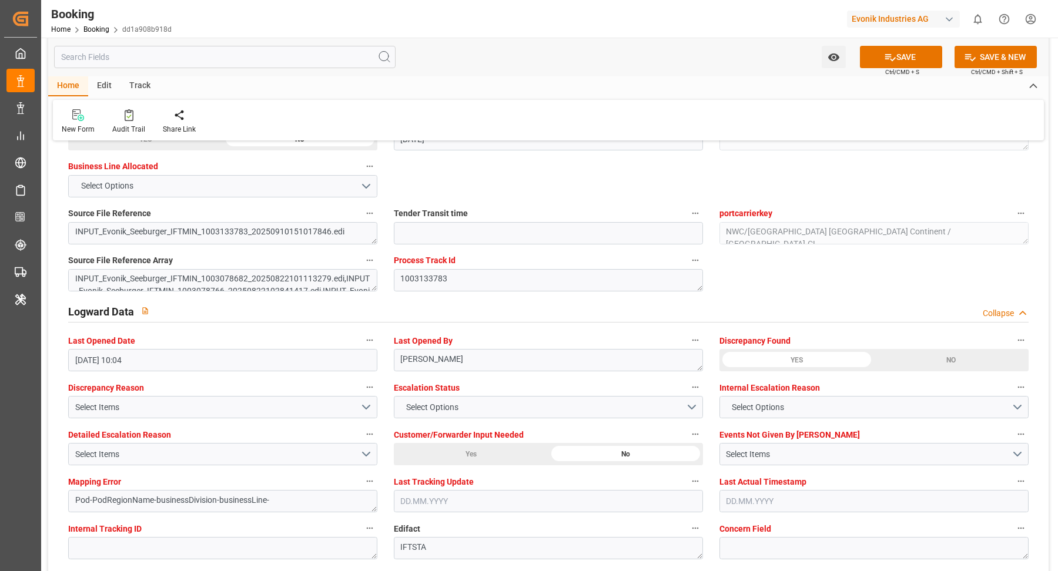
click at [465, 448] on div "Yes" at bounding box center [471, 454] width 155 height 22
click at [629, 443] on div "No" at bounding box center [625, 454] width 155 height 22
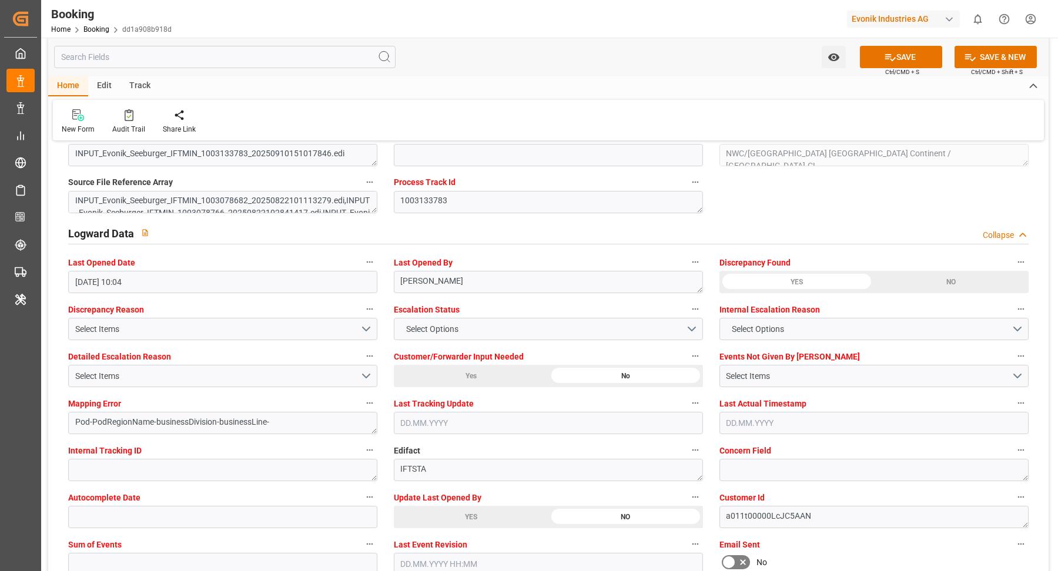
click at [470, 507] on div "YES" at bounding box center [471, 517] width 155 height 22
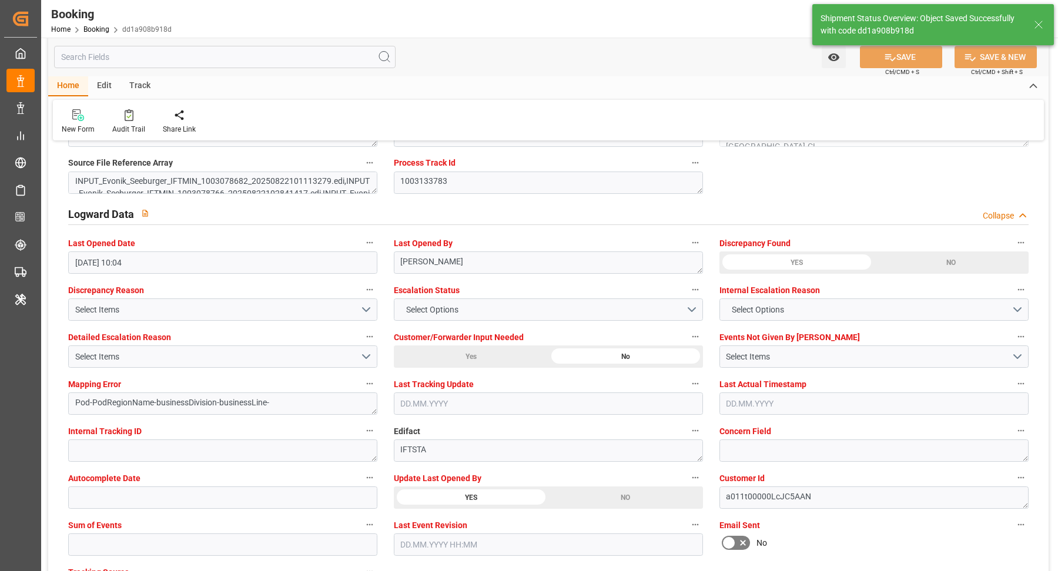
type textarea "[PERSON_NAME]"
type input "[DATE] 11:33"
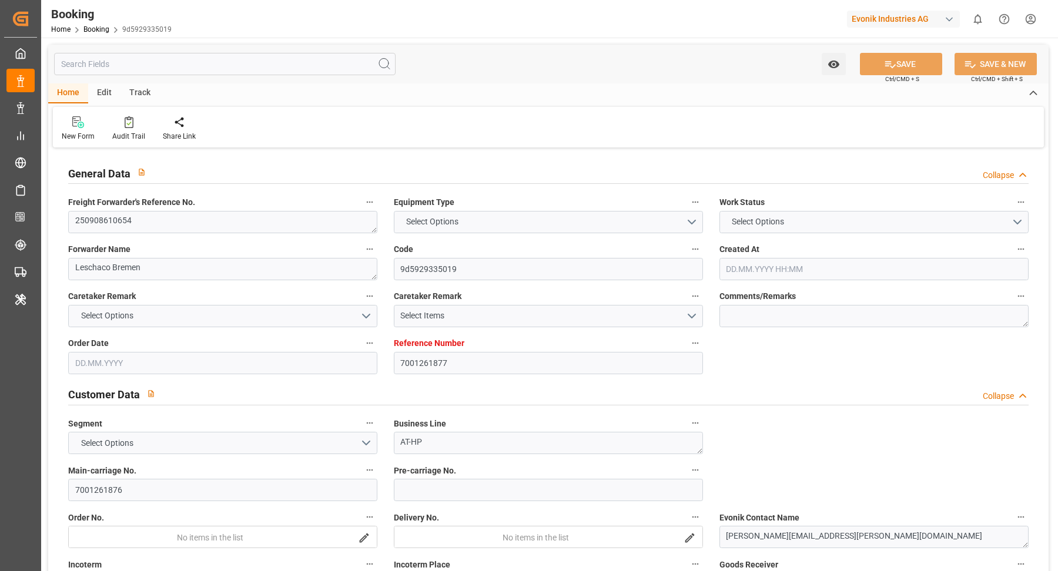
type input "7001261877"
type input "9321483"
type input "Hapag [PERSON_NAME]"
type input "Hapag Lloyd Aktiengesellschaft"
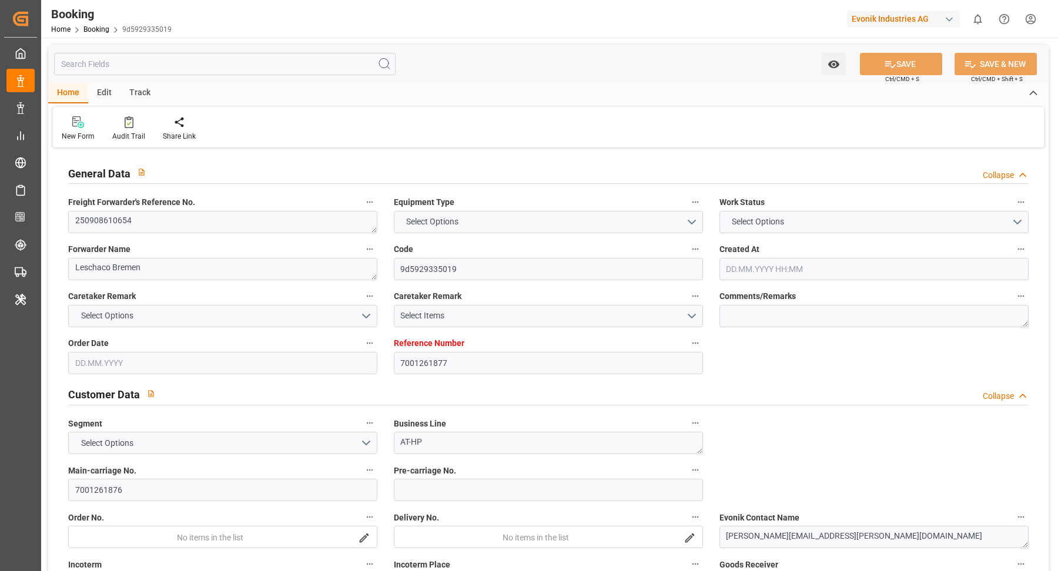
type input "NLRTM"
type input "JPUKB"
type input "CNSGH"
type input "[DATE] 06:18"
type input "[DATE]"
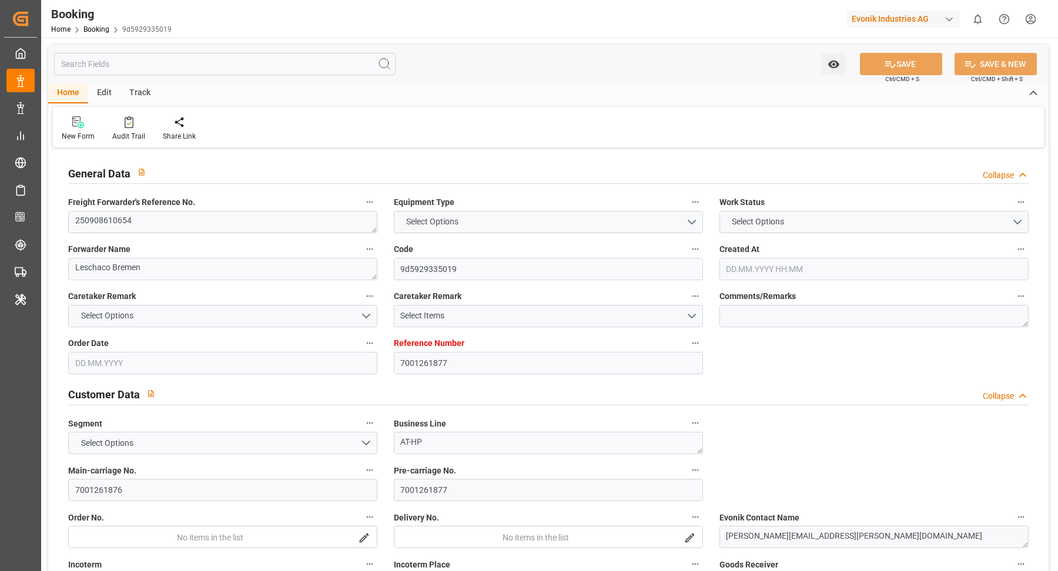
type input "[DATE]"
type input "[DATE] 00:00"
type input "[DATE]"
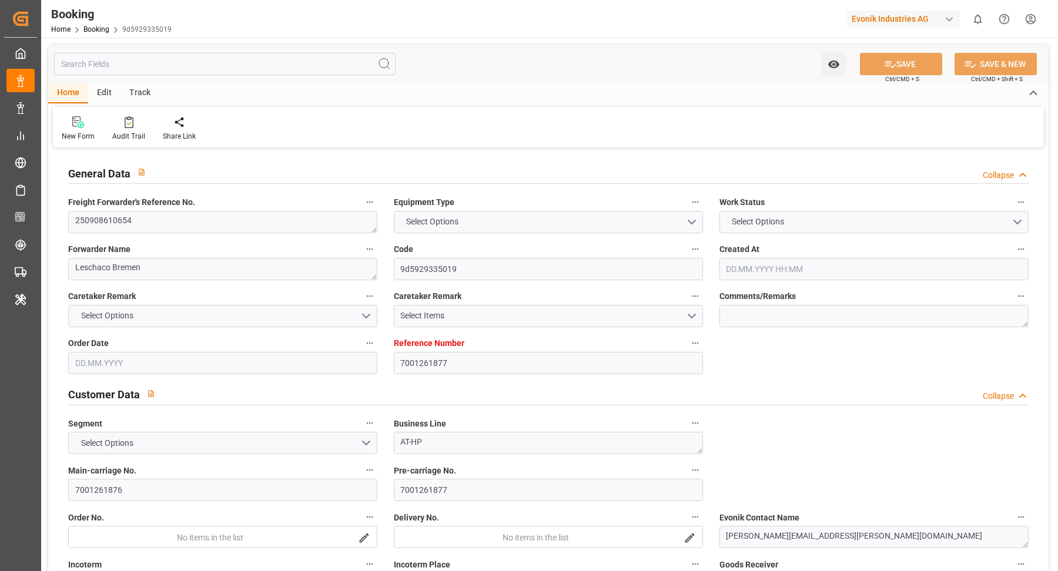
type input "[DATE]"
type input "[DATE] 00:00"
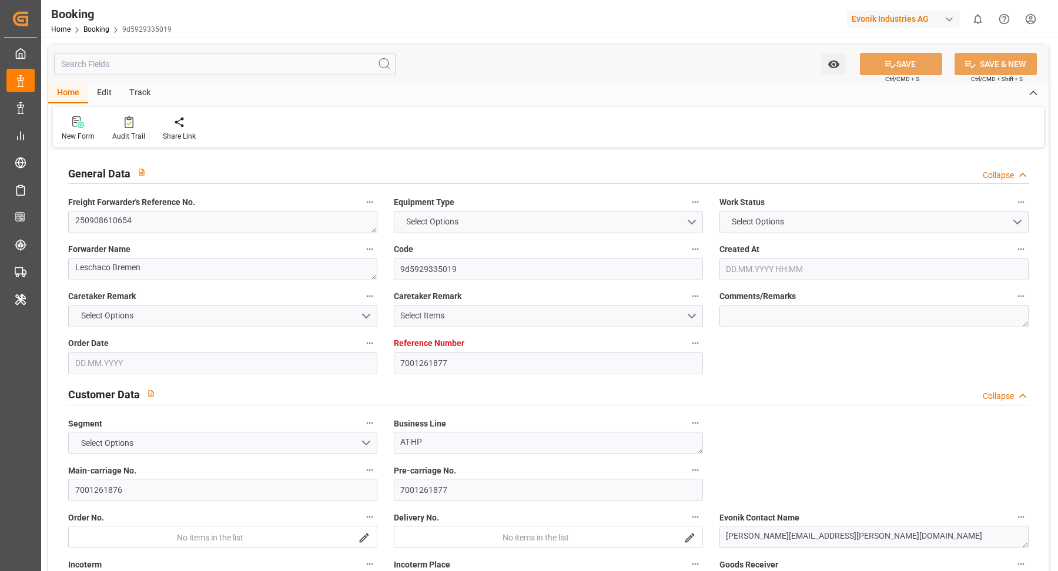
type input "[DATE] 00:00"
type input "[DATE] 10:05"
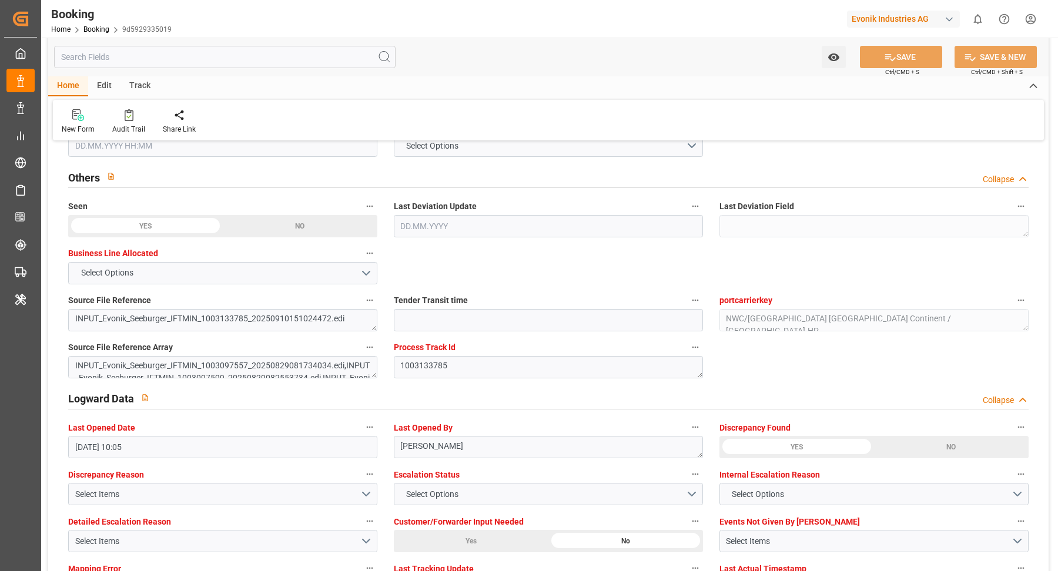
scroll to position [2275, 0]
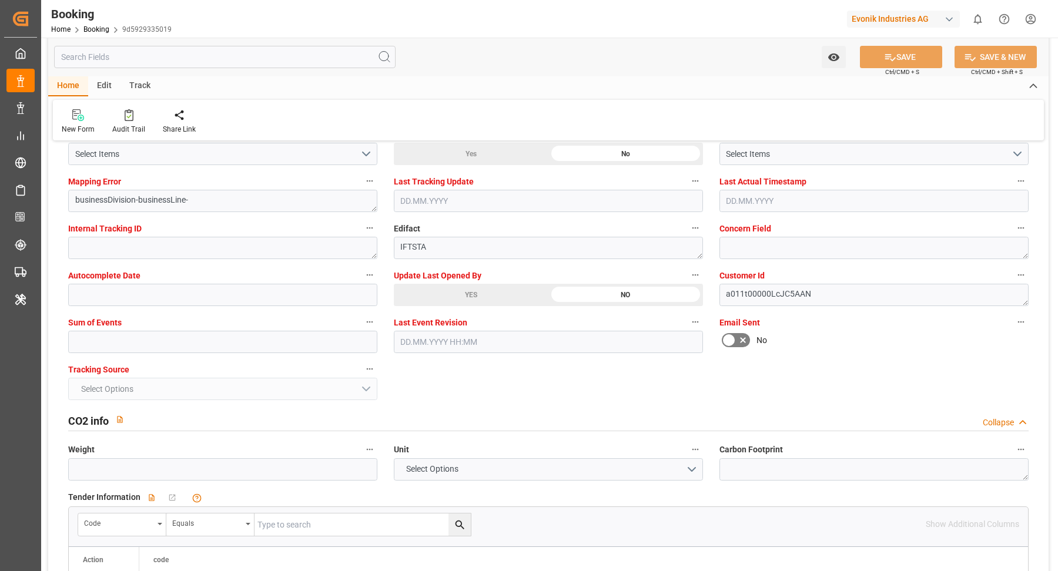
click at [466, 295] on div "YES" at bounding box center [471, 295] width 155 height 22
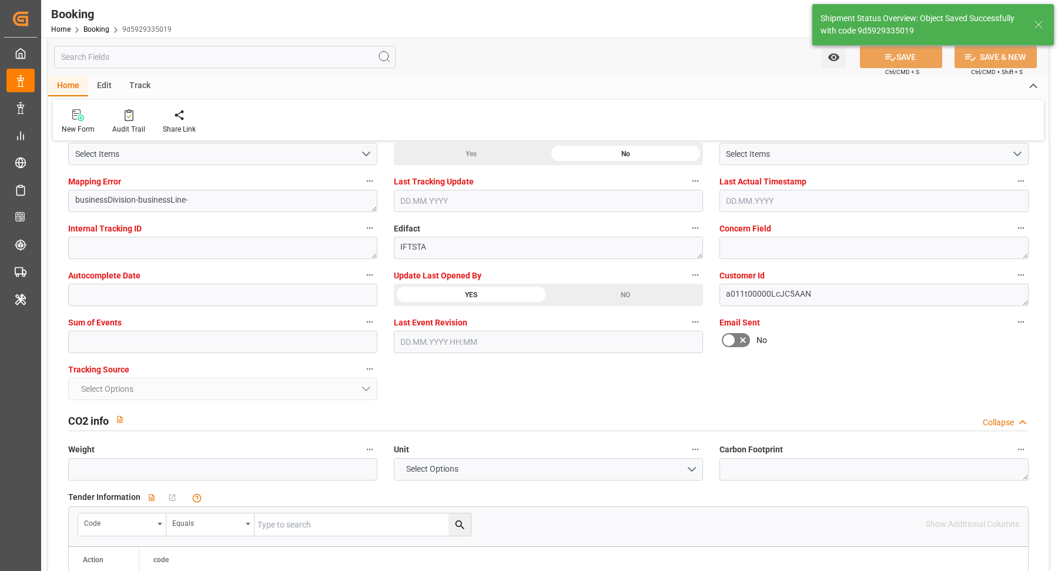
type textarea "[PERSON_NAME]"
type input "[DATE] 11:33"
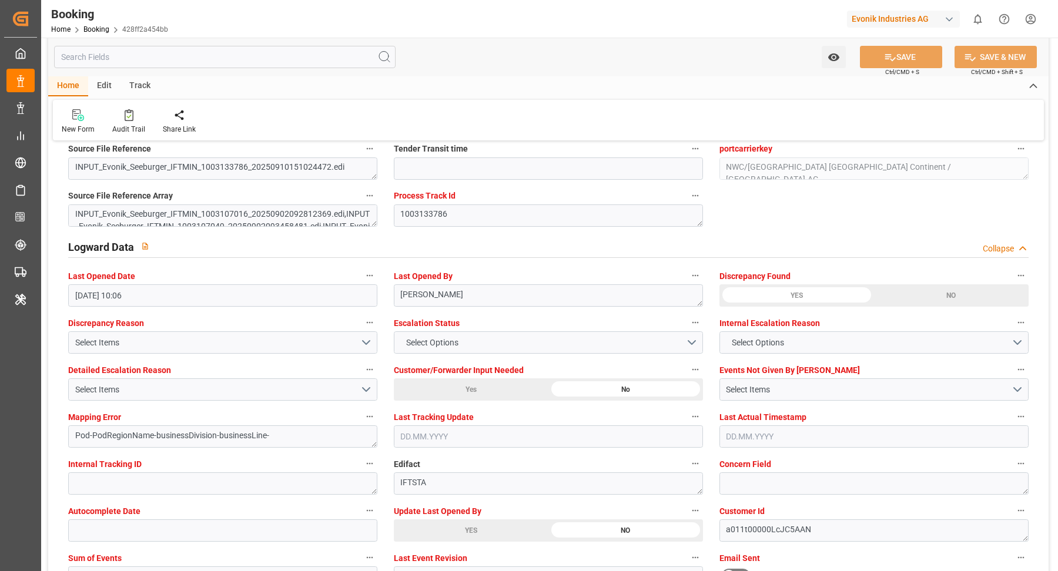
scroll to position [2295, 0]
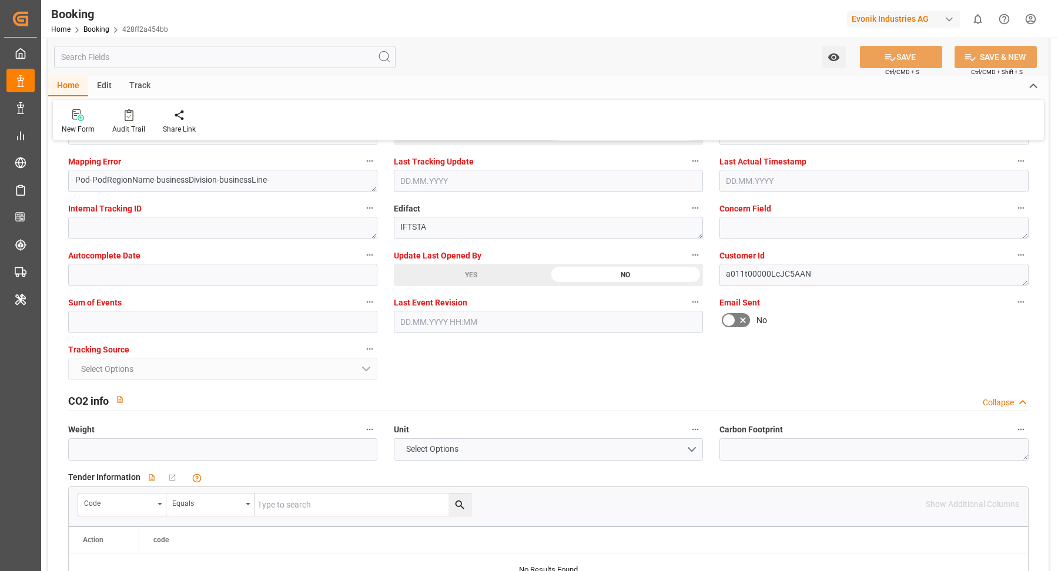
click at [459, 270] on div "YES" at bounding box center [471, 275] width 155 height 22
type textarea "Vasantha Kumar"
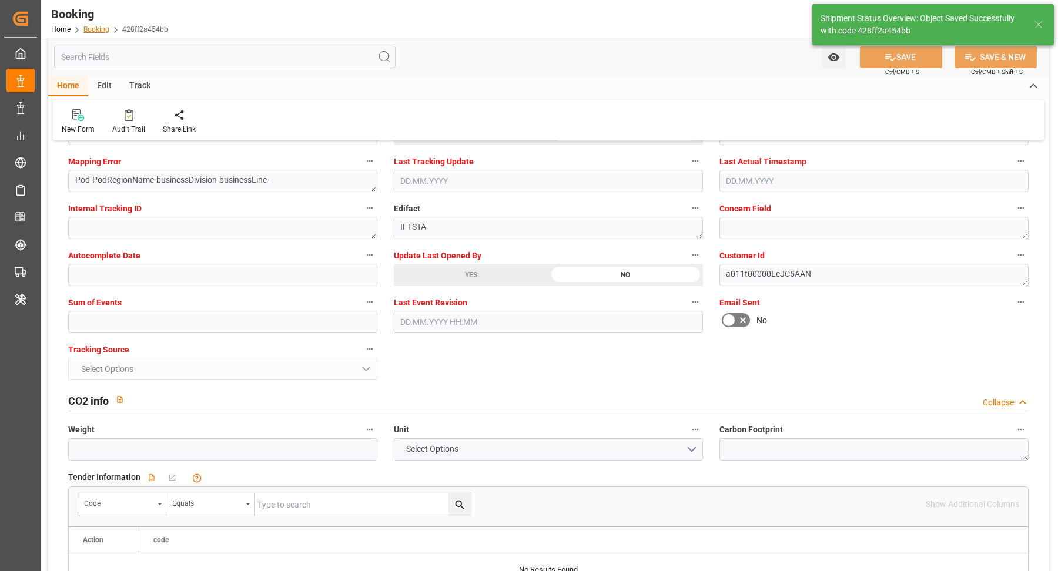
type input "12.09.2025 11:34"
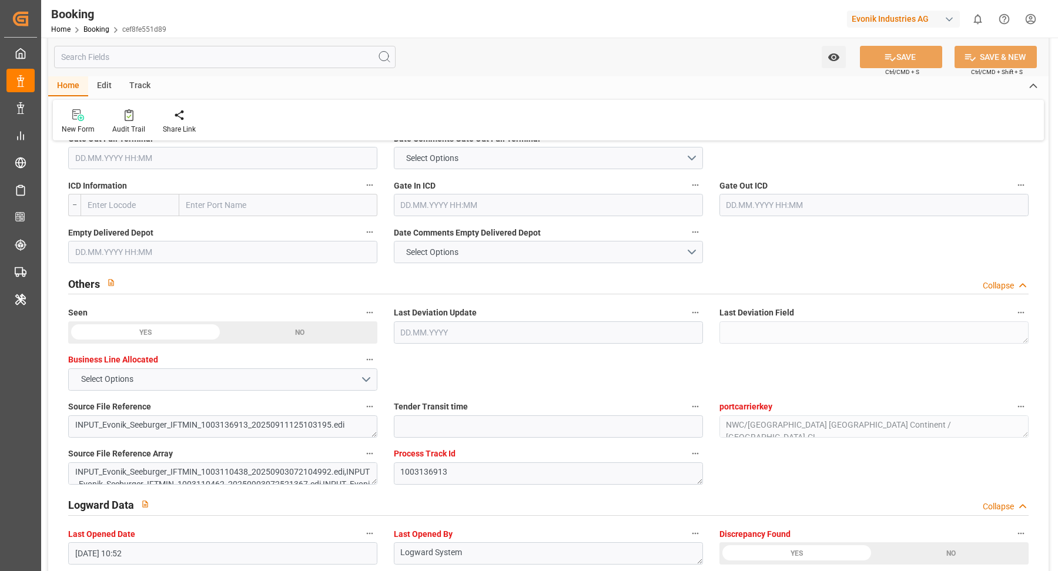
scroll to position [2164, 0]
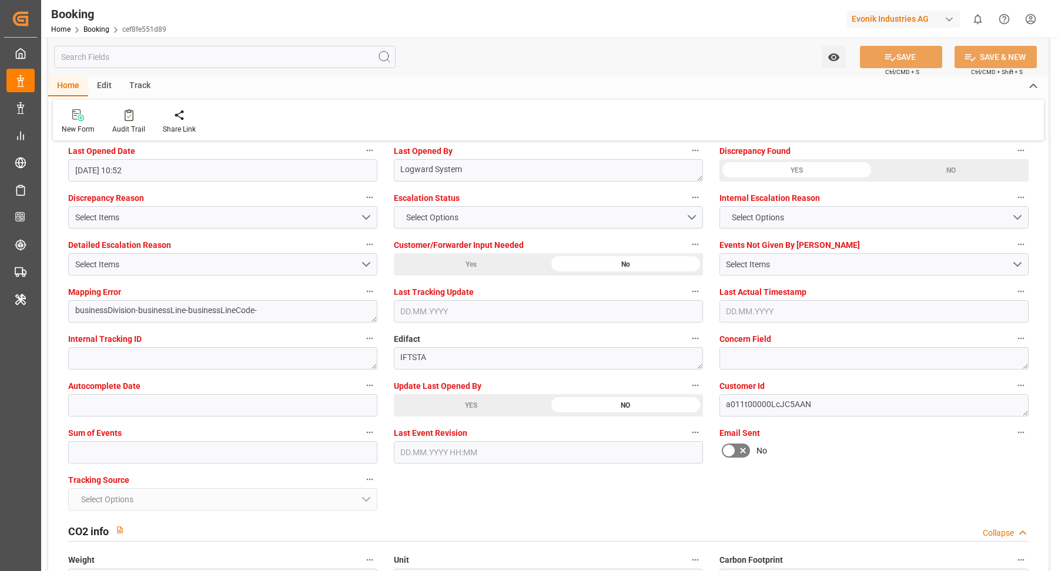
click at [454, 405] on div "YES" at bounding box center [471, 405] width 155 height 22
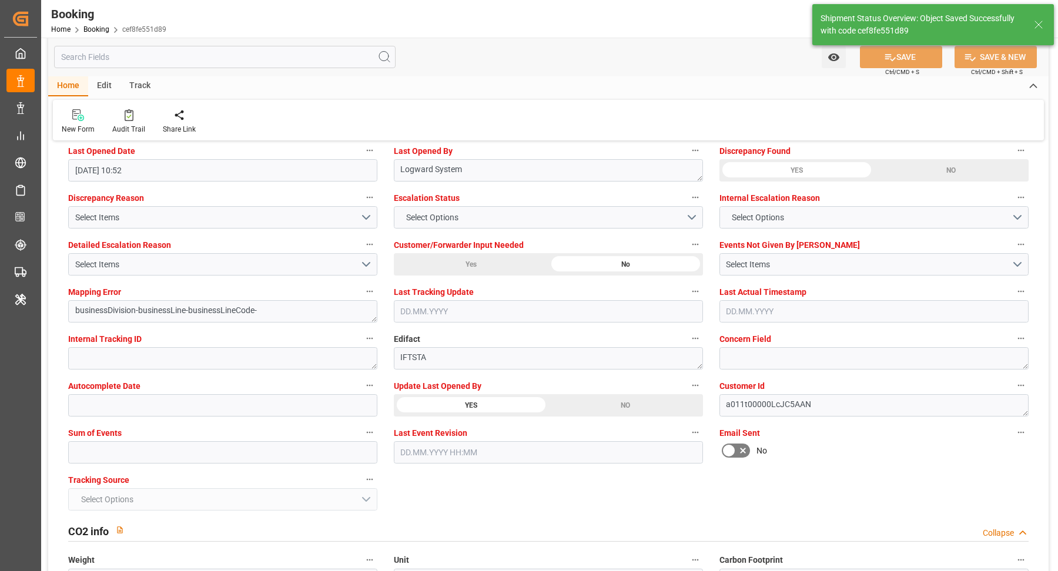
type textarea "[PERSON_NAME]"
type textarea "businessDivision-businessLine-"
type input "[DATE] 11:34"
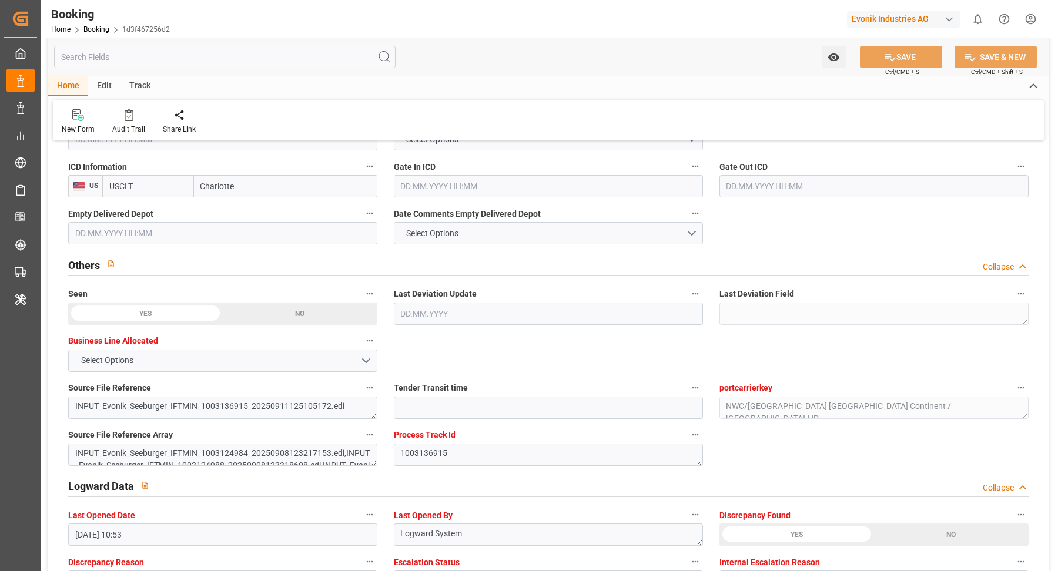
scroll to position [2111, 0]
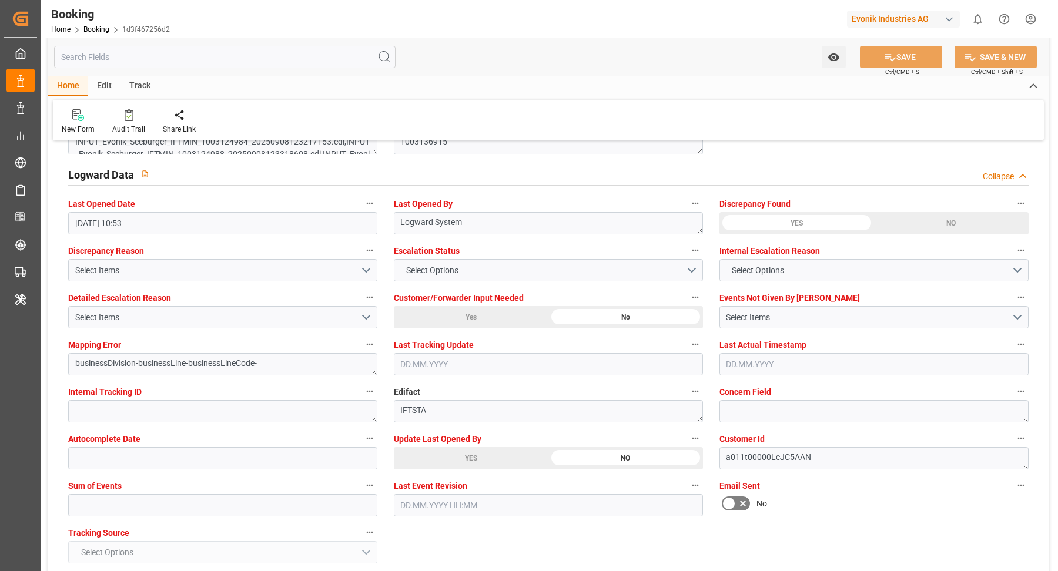
click at [470, 455] on div "YES" at bounding box center [471, 458] width 155 height 22
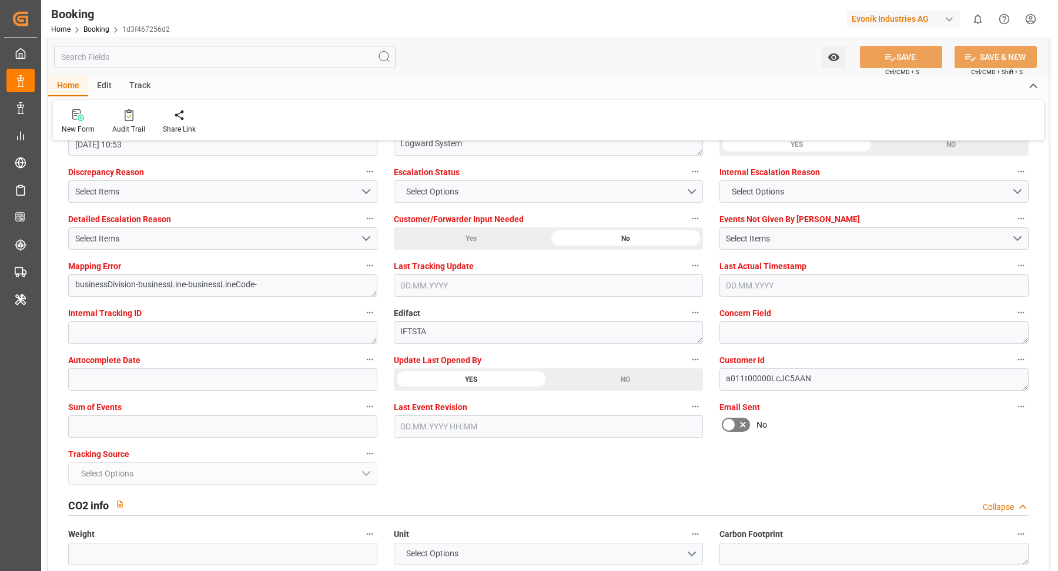
scroll to position [2210, 0]
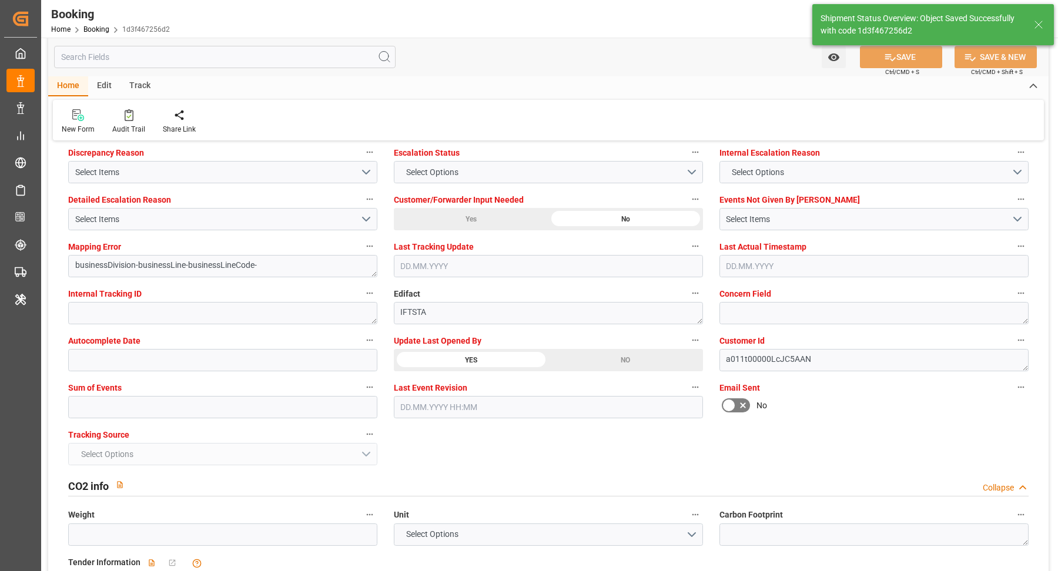
type textarea "[PERSON_NAME]"
type textarea "businessDivision-businessLine-"
type input "[DATE] 11:35"
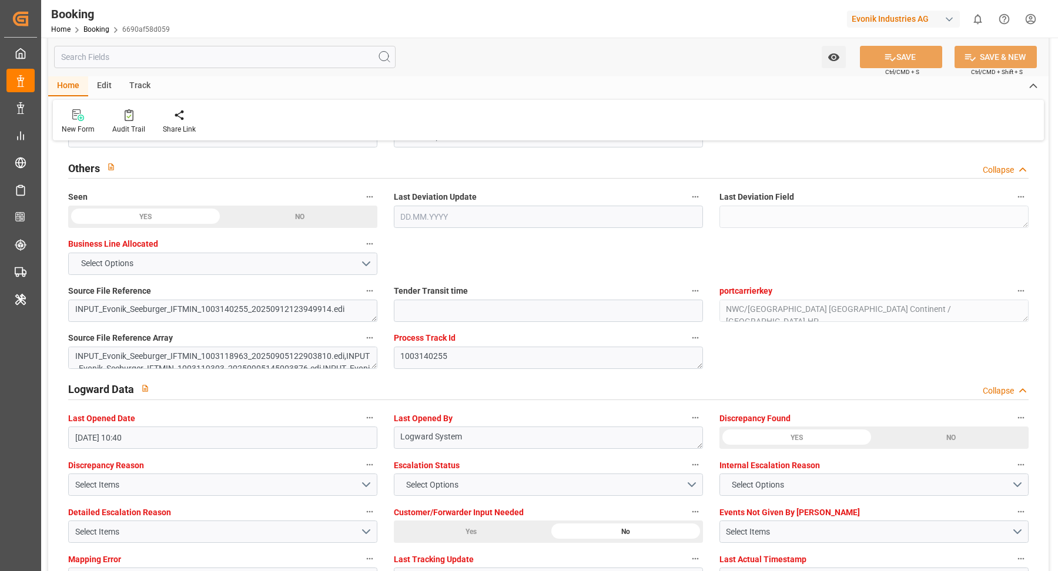
scroll to position [2067, 0]
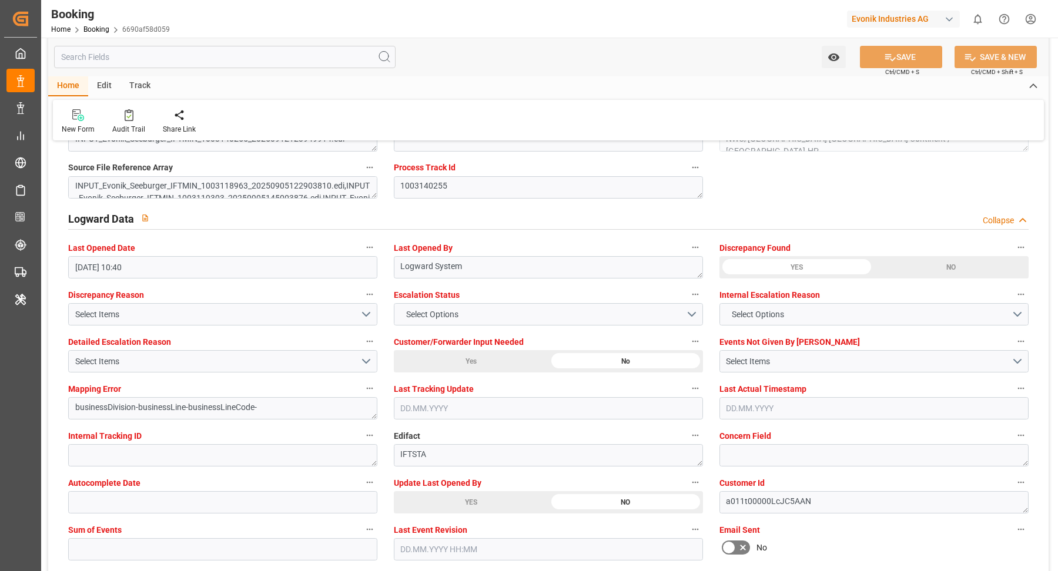
drag, startPoint x: 468, startPoint y: 489, endPoint x: 571, endPoint y: 468, distance: 104.9
click at [468, 491] on div "YES" at bounding box center [471, 502] width 155 height 22
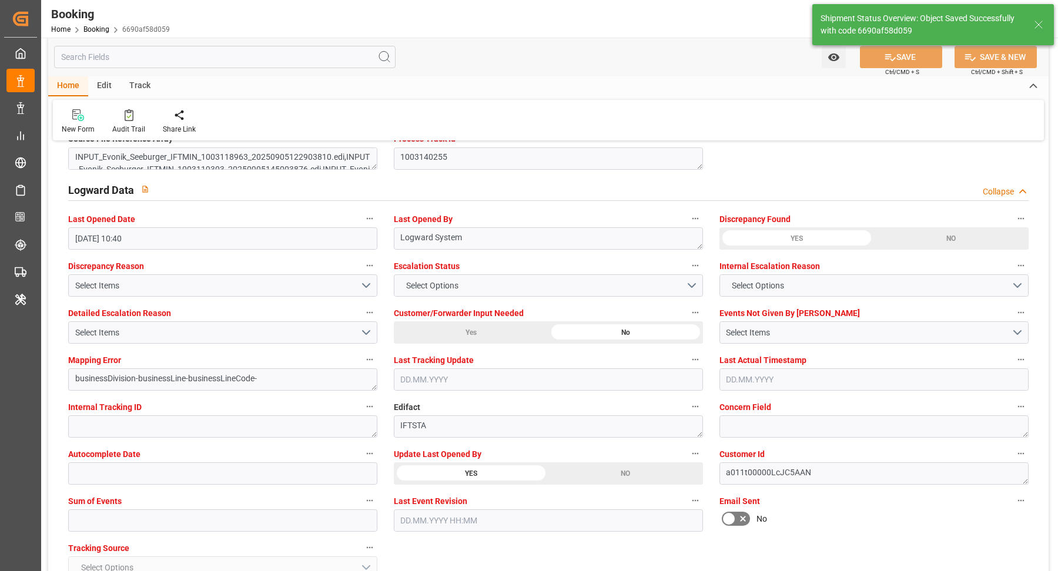
type textarea "[PERSON_NAME]"
type textarea "businessDivision-businessLine-"
type input "[DATE] 11:35"
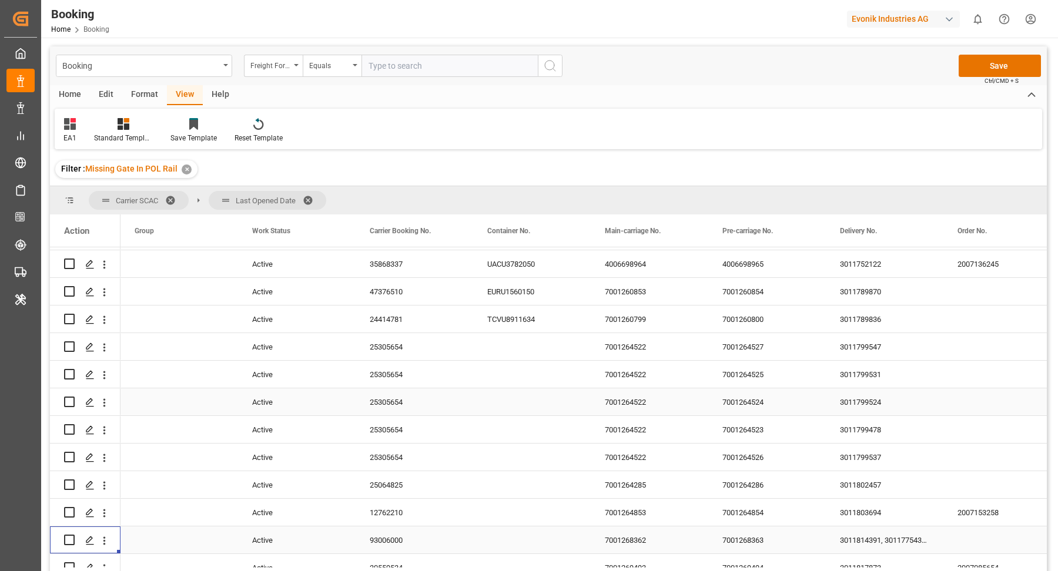
scroll to position [29, 0]
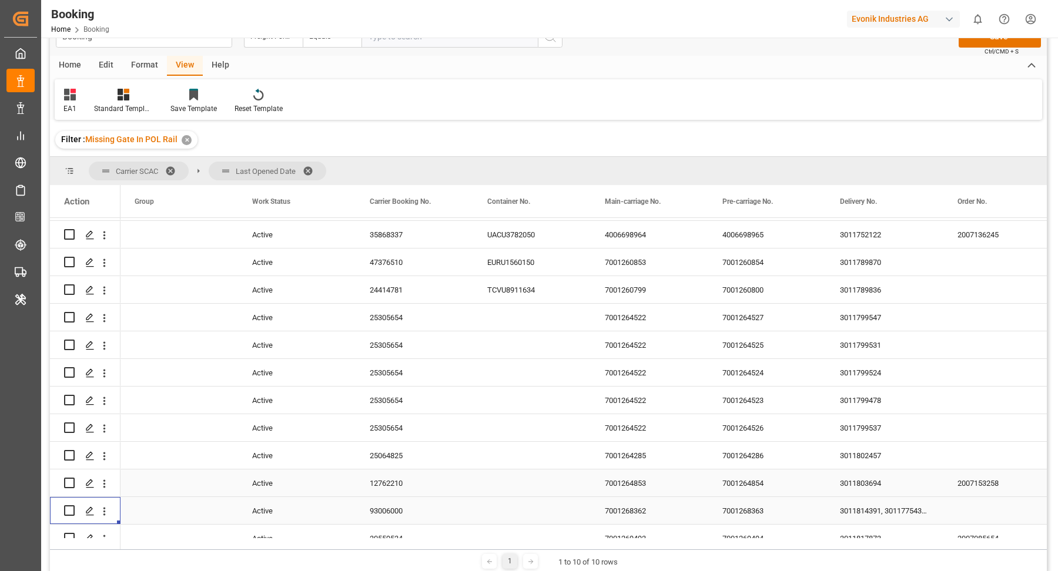
click at [410, 478] on div "12762210" at bounding box center [415, 483] width 118 height 27
click at [103, 486] on icon "open menu" at bounding box center [104, 484] width 12 height 12
click at [161, 503] on span "Open in new tab" at bounding box center [181, 508] width 107 height 12
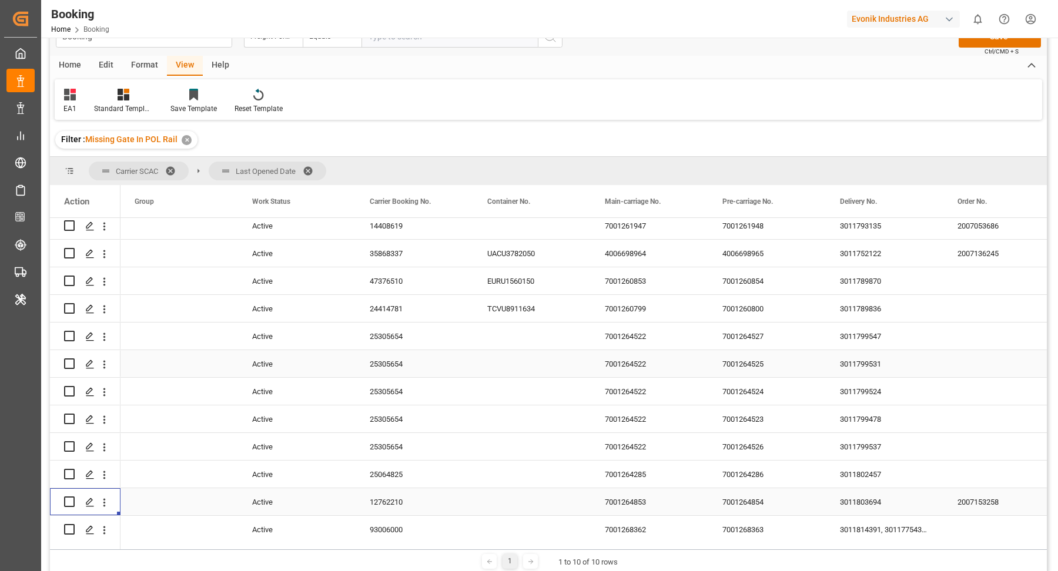
click at [404, 472] on div "25064825" at bounding box center [415, 474] width 118 height 27
click at [105, 475] on icon "open menu" at bounding box center [104, 475] width 12 height 12
click at [157, 494] on span "Open in new tab" at bounding box center [181, 500] width 107 height 12
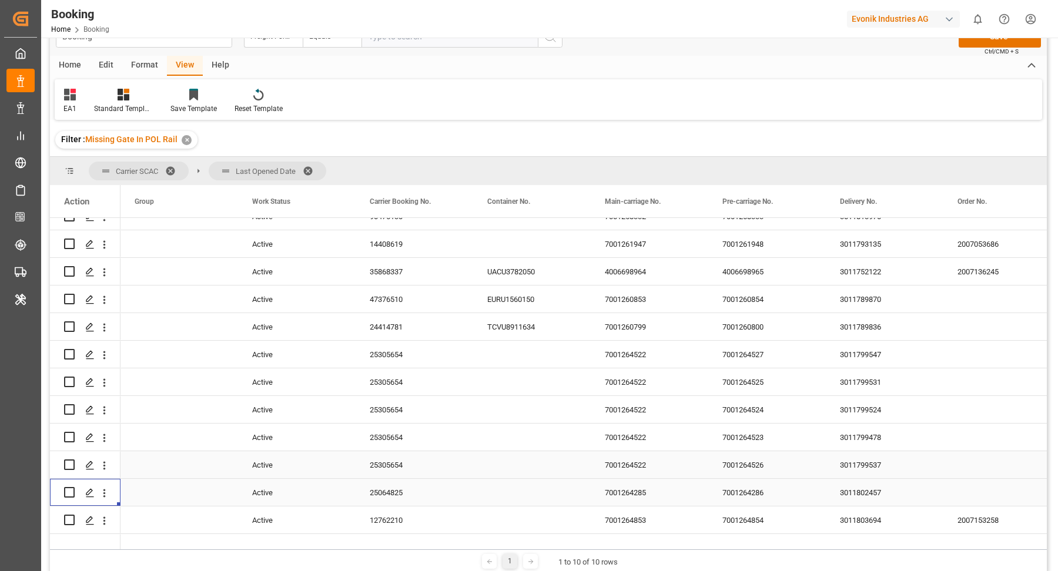
click at [409, 464] on div "25305654" at bounding box center [415, 464] width 118 height 27
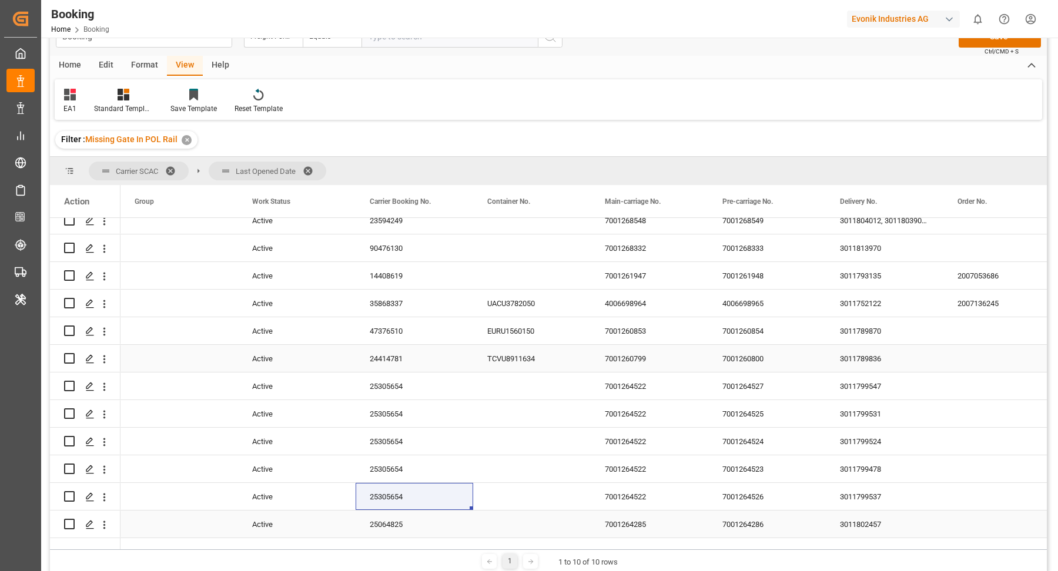
scroll to position [491, 0]
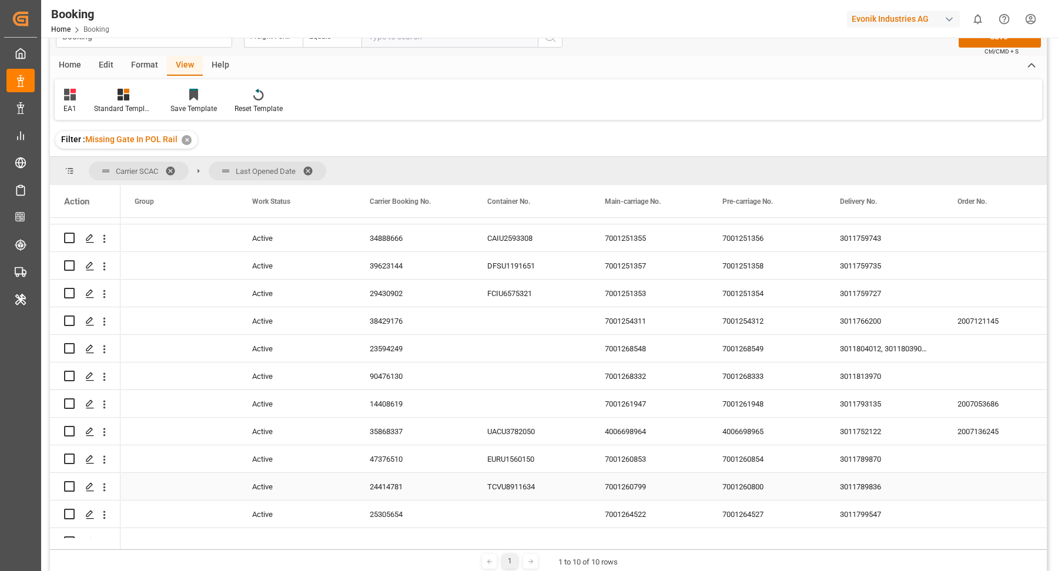
click at [391, 483] on div "24414781" at bounding box center [415, 486] width 118 height 27
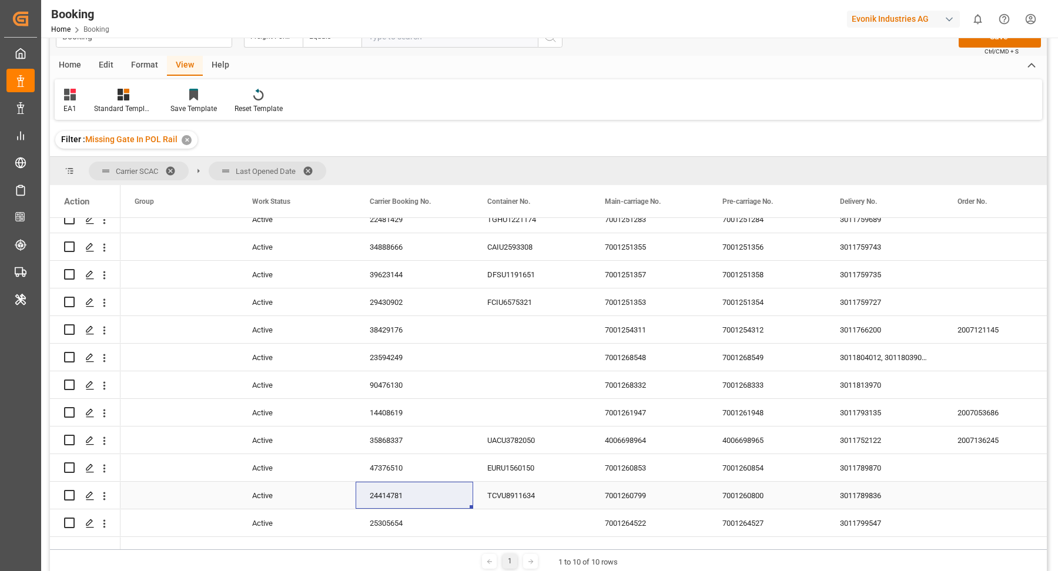
click at [104, 496] on icon "open menu" at bounding box center [104, 496] width 2 height 8
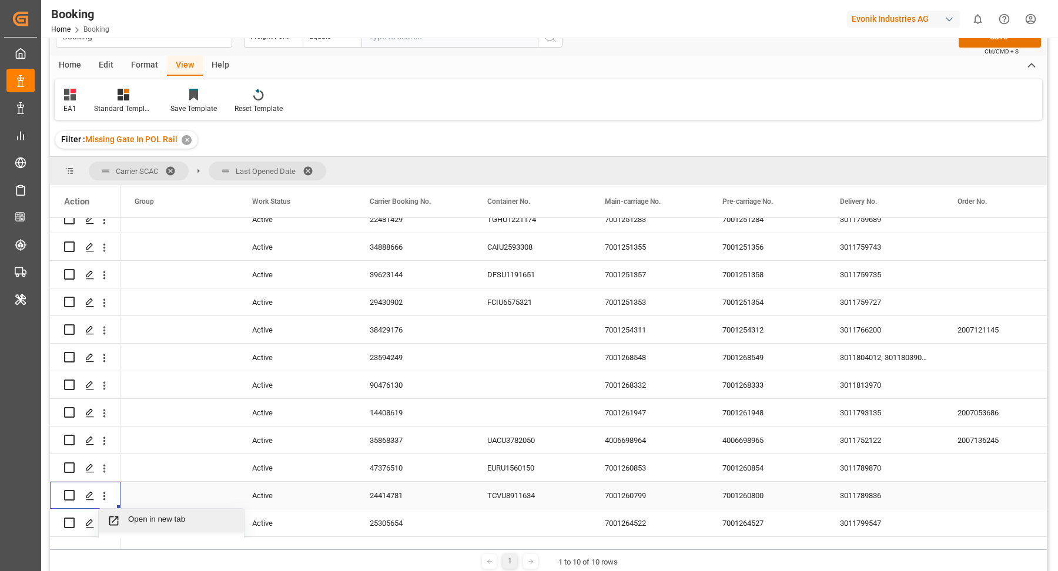
scroll to position [490, 0]
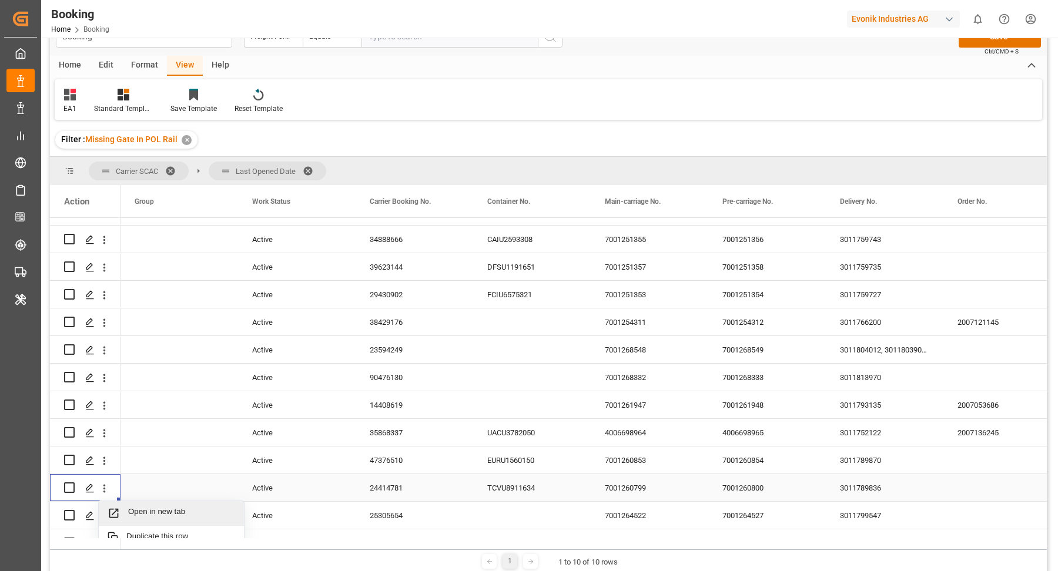
click at [156, 507] on span "Open in new tab" at bounding box center [181, 513] width 107 height 12
click at [394, 474] on div "47376510" at bounding box center [415, 460] width 118 height 27
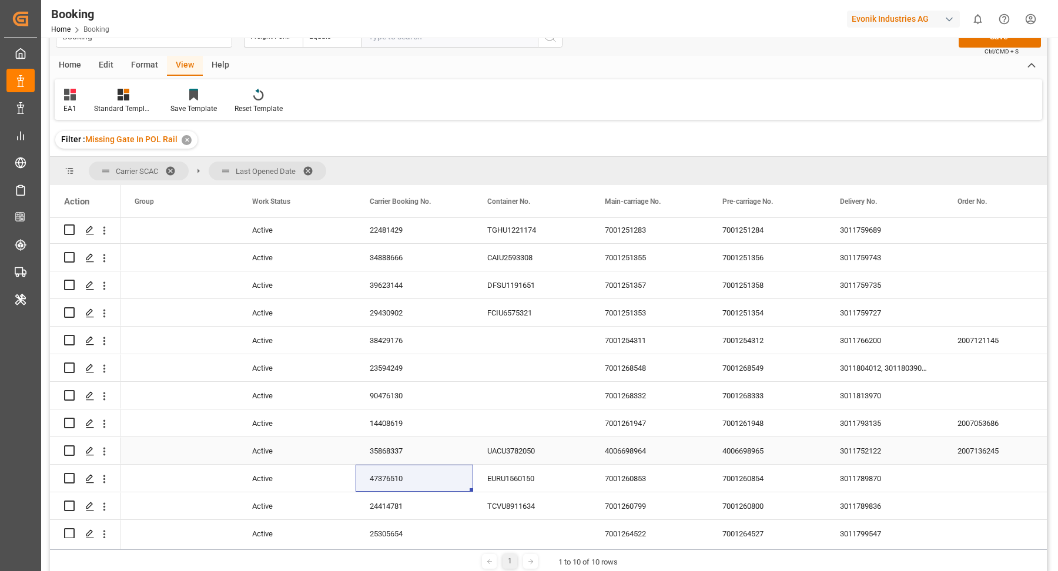
scroll to position [480, 0]
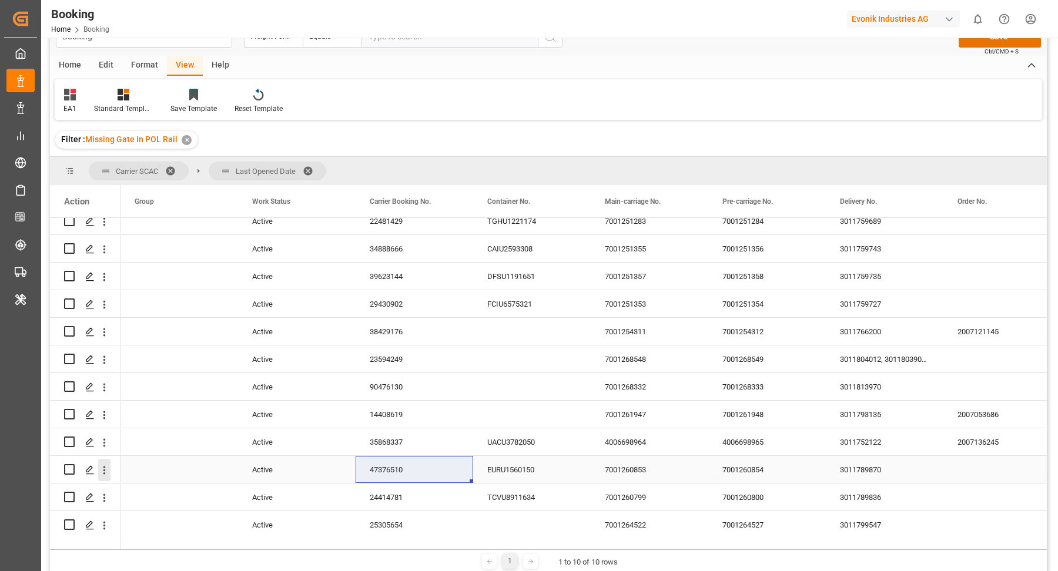
click at [103, 468] on icon "open menu" at bounding box center [104, 470] width 12 height 12
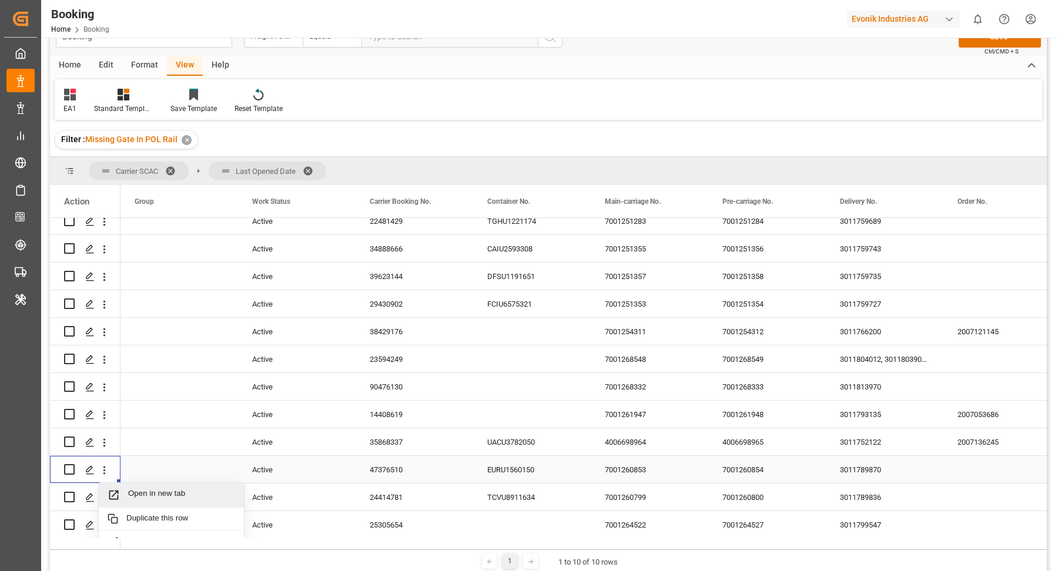
drag, startPoint x: 160, startPoint y: 492, endPoint x: 166, endPoint y: 34, distance: 457.8
click at [156, 487] on div "Open in new tab" at bounding box center [171, 495] width 145 height 25
click at [401, 440] on div "35868337" at bounding box center [415, 441] width 118 height 27
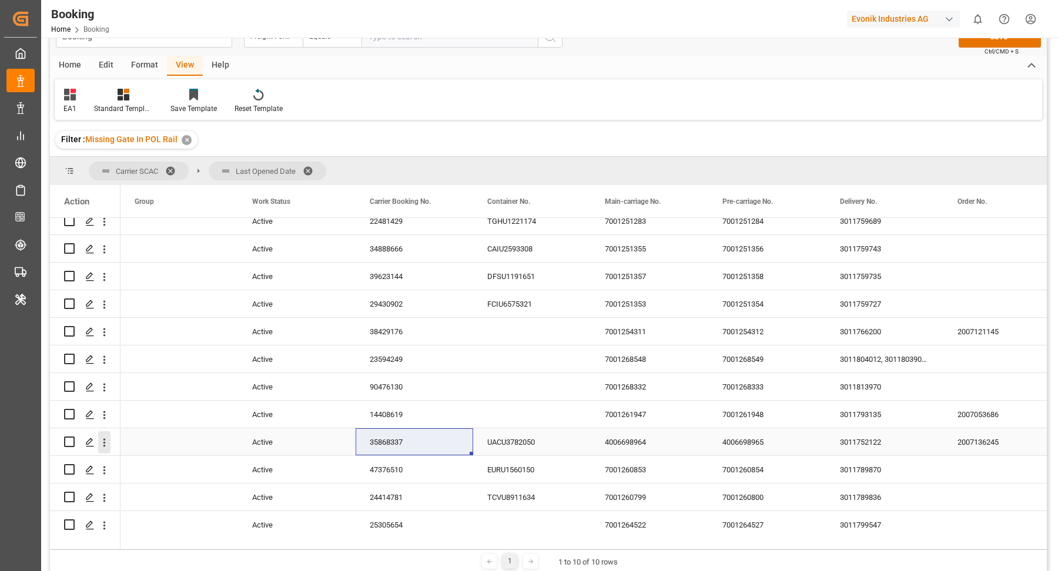
click at [103, 445] on icon "open menu" at bounding box center [104, 442] width 2 height 8
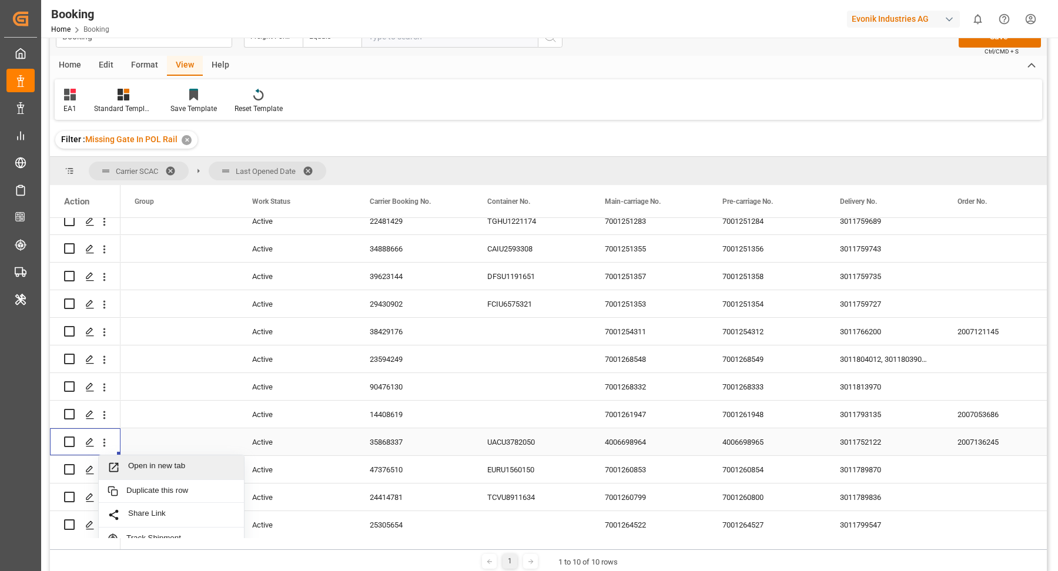
click at [175, 467] on span "Open in new tab" at bounding box center [181, 467] width 107 height 12
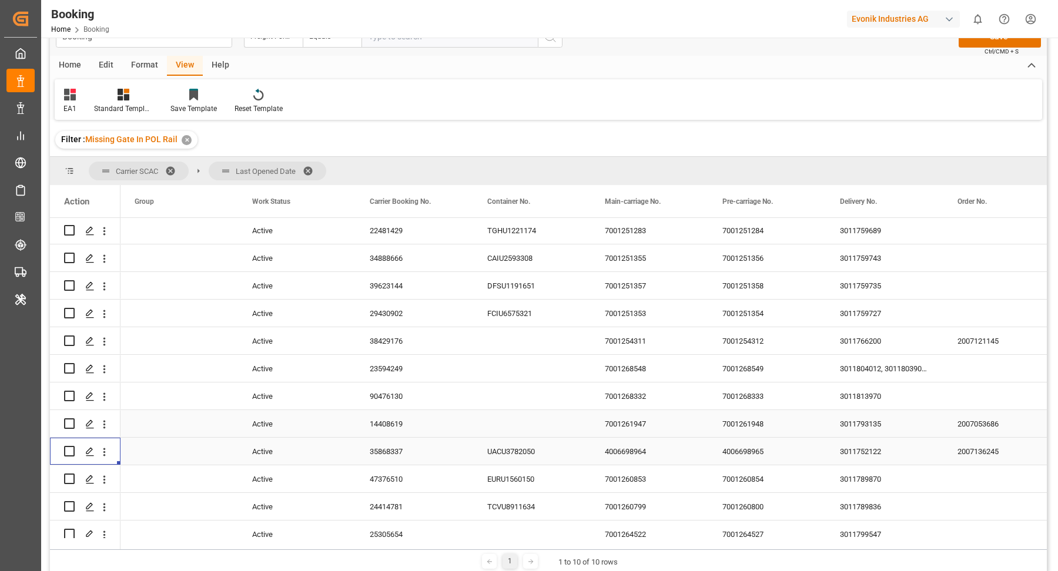
click at [393, 418] on div "14408619" at bounding box center [415, 423] width 118 height 27
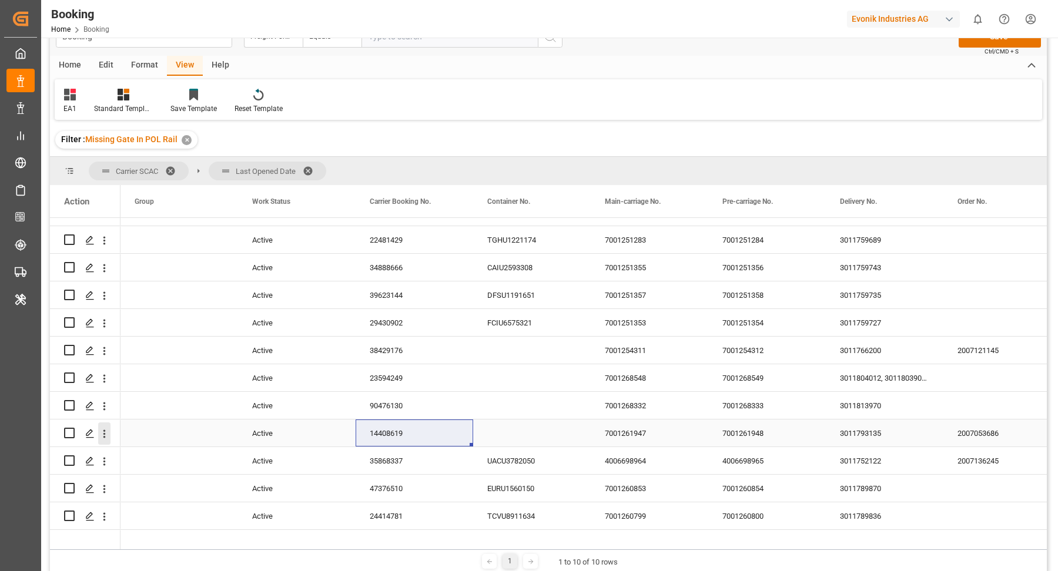
click at [102, 433] on icon "open menu" at bounding box center [104, 434] width 12 height 12
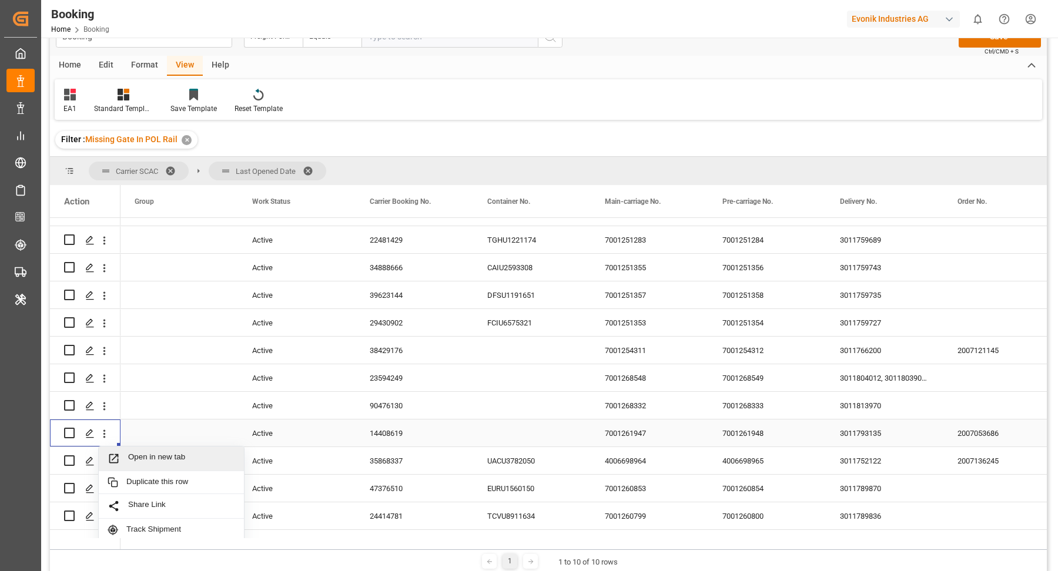
click at [166, 457] on span "Open in new tab" at bounding box center [181, 458] width 107 height 12
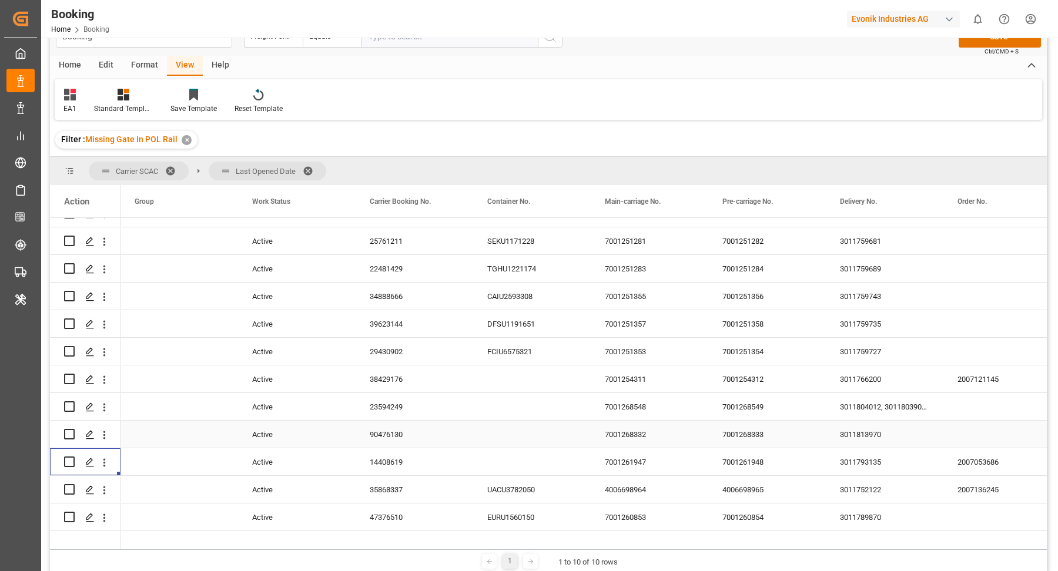
click at [395, 435] on div "90476130" at bounding box center [415, 434] width 118 height 27
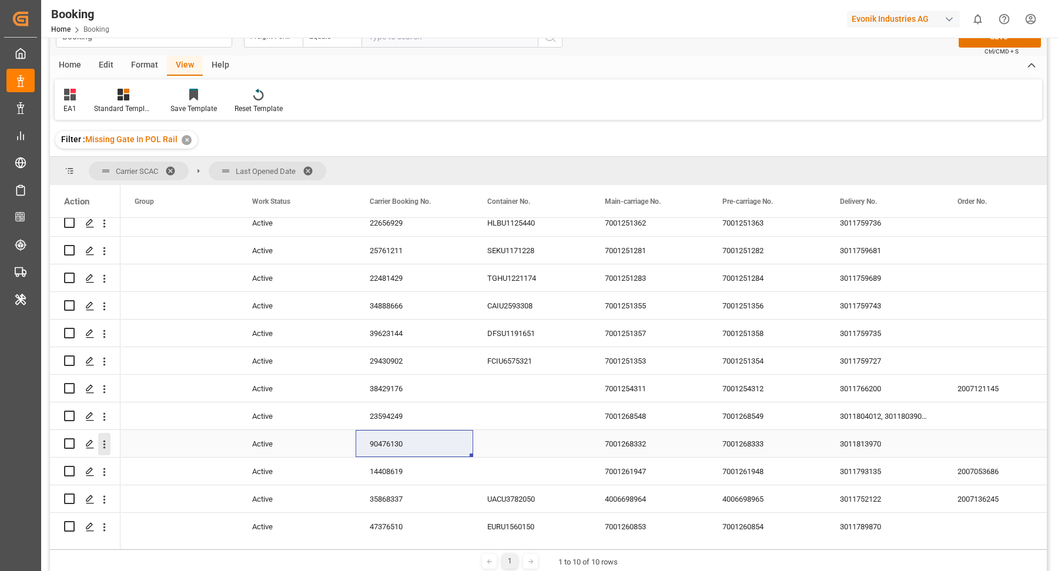
click at [108, 450] on icon "open menu" at bounding box center [104, 444] width 12 height 12
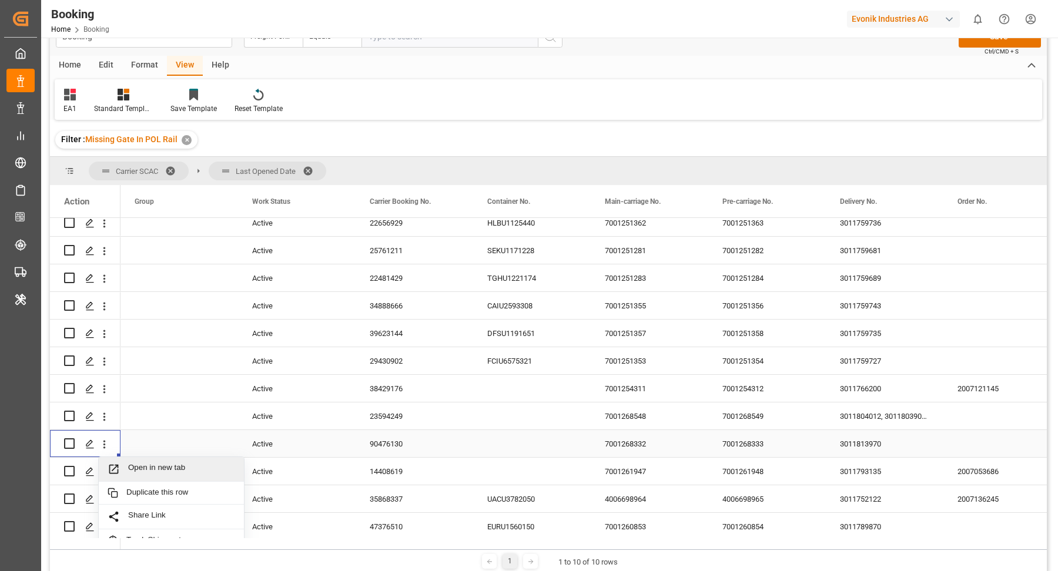
click at [175, 468] on span "Open in new tab" at bounding box center [181, 469] width 107 height 12
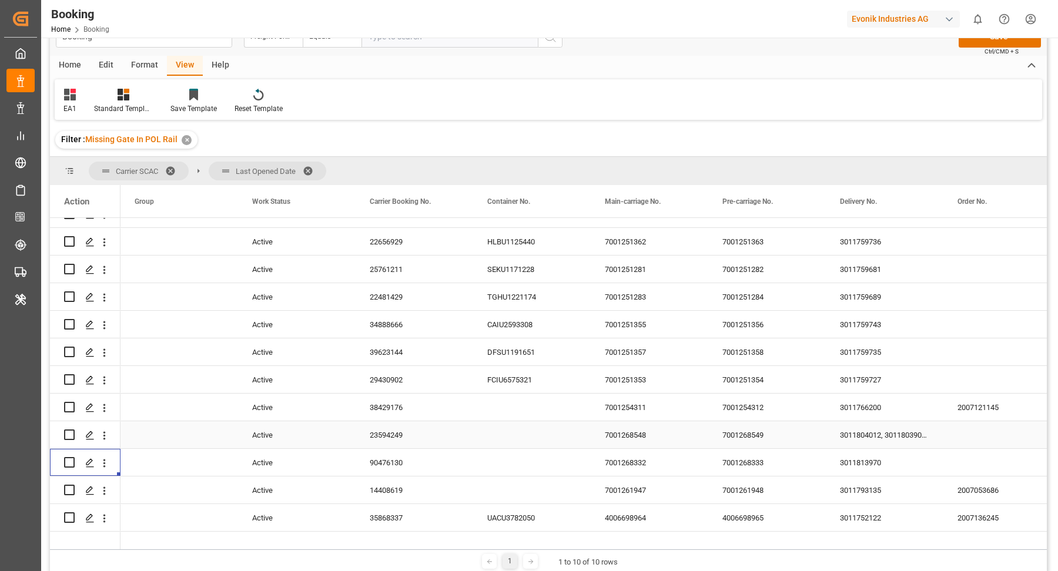
drag, startPoint x: 380, startPoint y: 432, endPoint x: 453, endPoint y: 432, distance: 73.5
click at [381, 432] on div "23594249" at bounding box center [415, 434] width 118 height 27
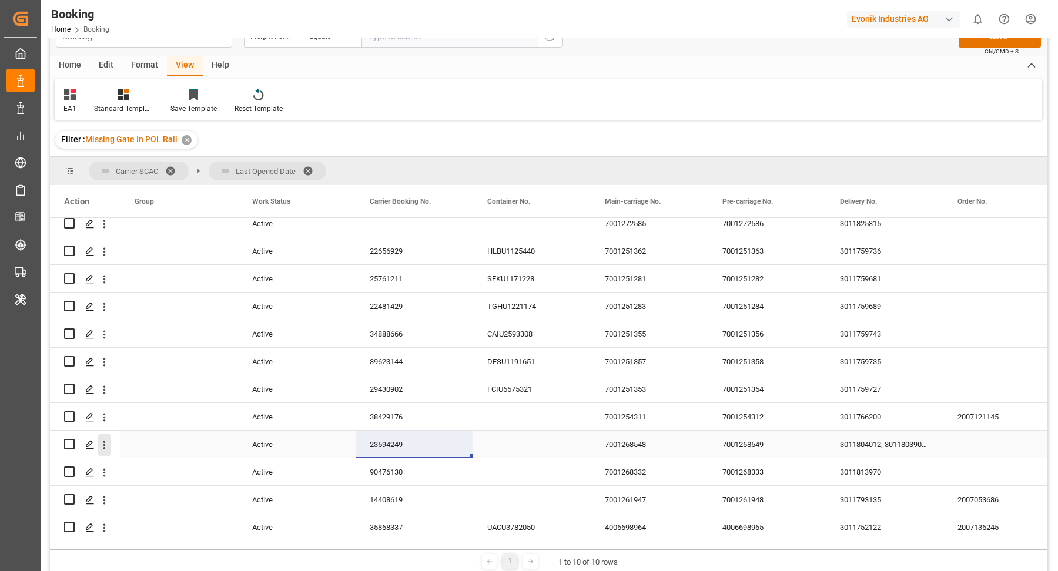
click at [105, 446] on icon "open menu" at bounding box center [104, 445] width 12 height 12
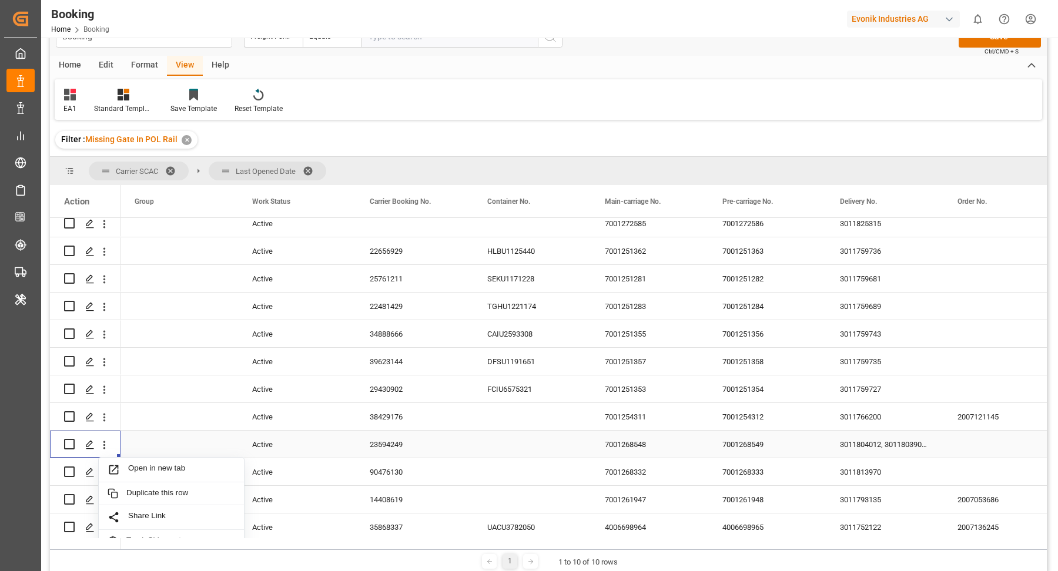
click at [180, 467] on span "Open in new tab" at bounding box center [181, 470] width 107 height 12
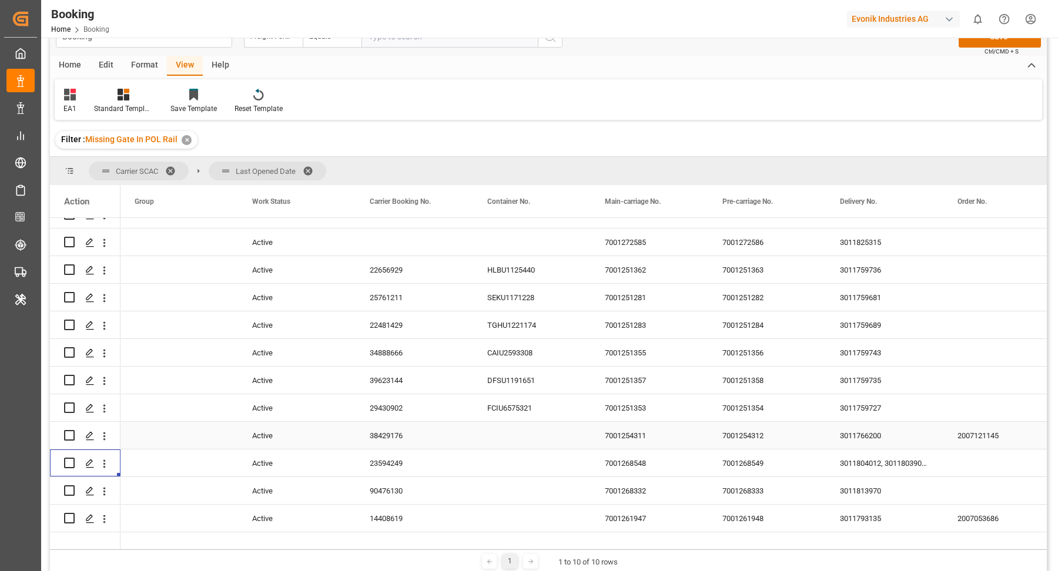
click at [401, 443] on div "38429176" at bounding box center [415, 435] width 118 height 27
click at [104, 439] on icon "open menu" at bounding box center [104, 436] width 2 height 8
click at [161, 453] on div "Open in new tab" at bounding box center [171, 461] width 145 height 25
drag, startPoint x: 395, startPoint y: 408, endPoint x: 425, endPoint y: 418, distance: 31.4
click at [395, 408] on div "29430902" at bounding box center [415, 407] width 118 height 27
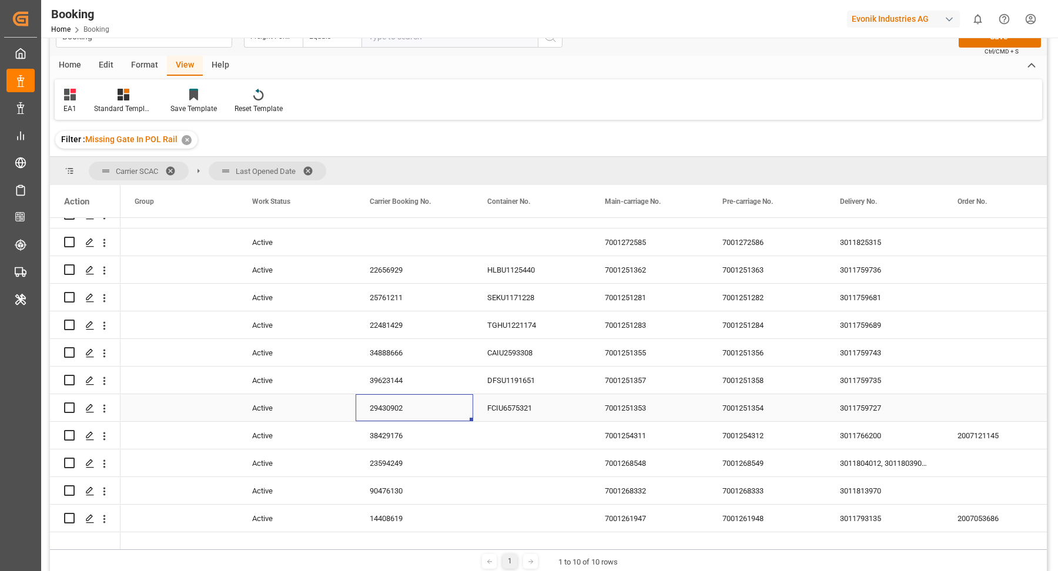
click at [108, 411] on icon "open menu" at bounding box center [104, 409] width 12 height 12
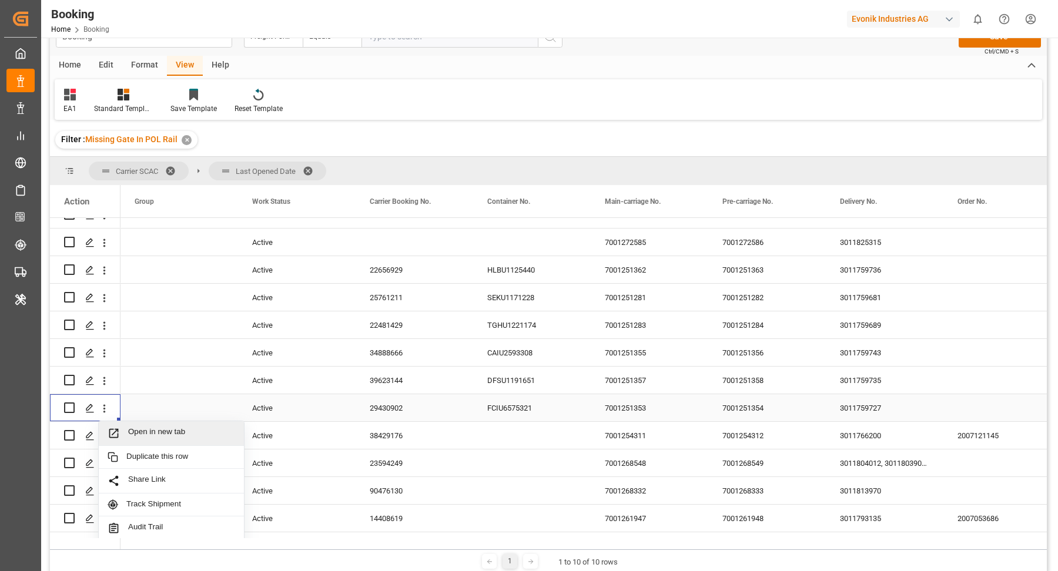
click at [162, 426] on div "Open in new tab" at bounding box center [171, 433] width 145 height 25
click at [400, 394] on div "39623144" at bounding box center [415, 380] width 118 height 27
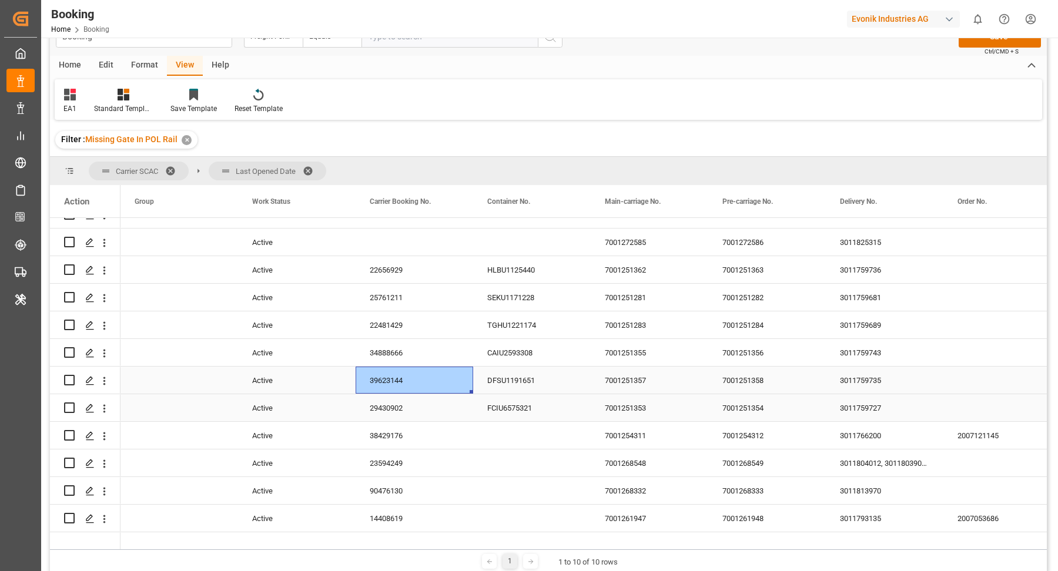
scroll to position [367, 0]
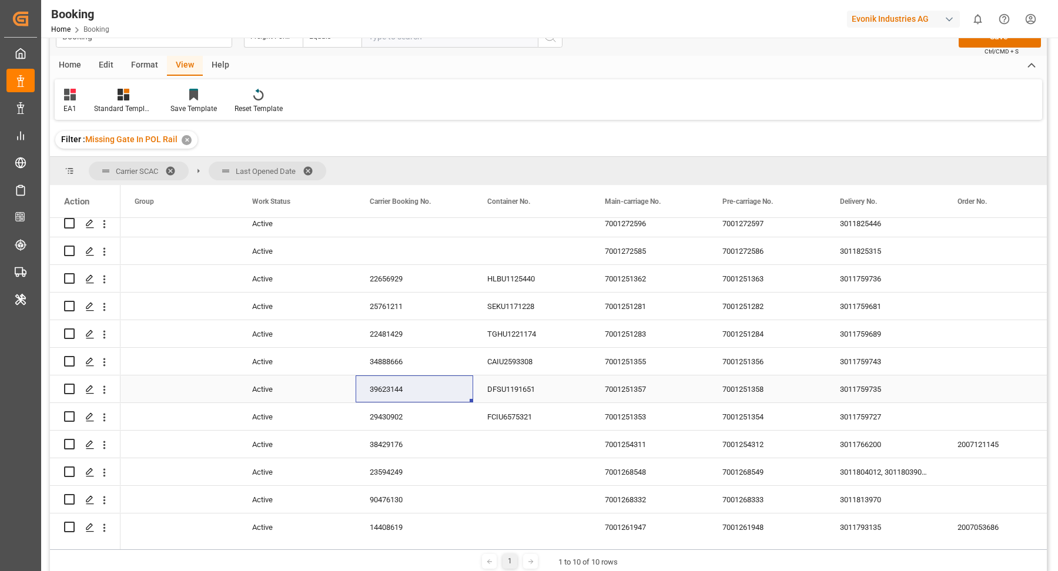
click at [108, 393] on icon "open menu" at bounding box center [104, 390] width 12 height 12
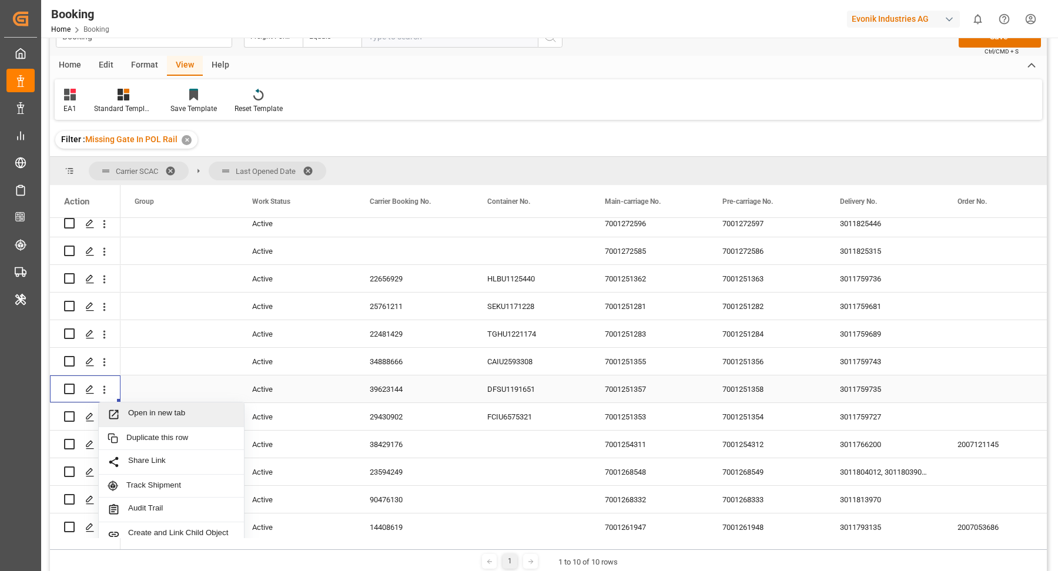
click at [171, 408] on span "Open in new tab" at bounding box center [181, 414] width 107 height 12
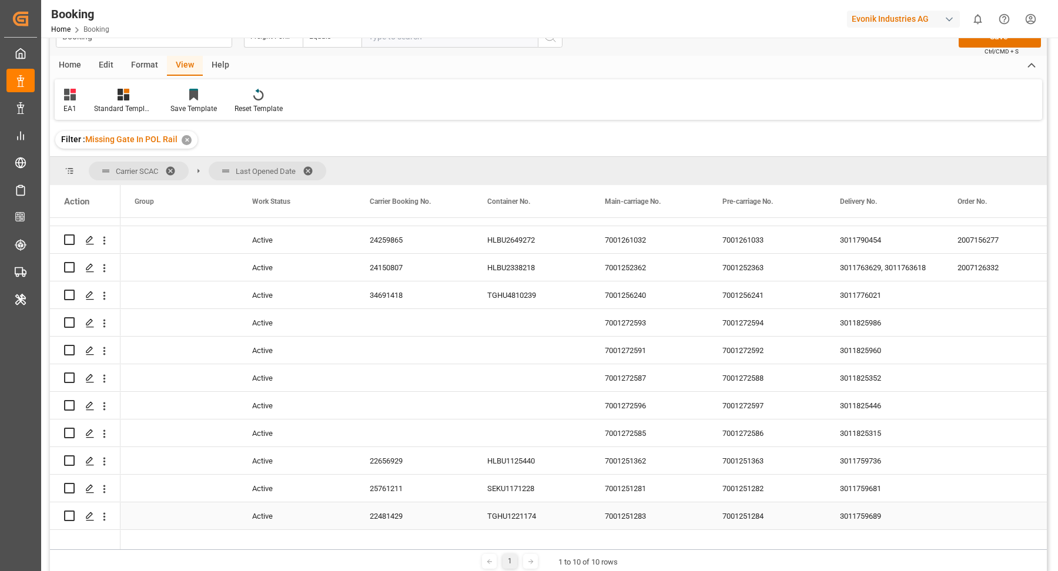
scroll to position [280, 0]
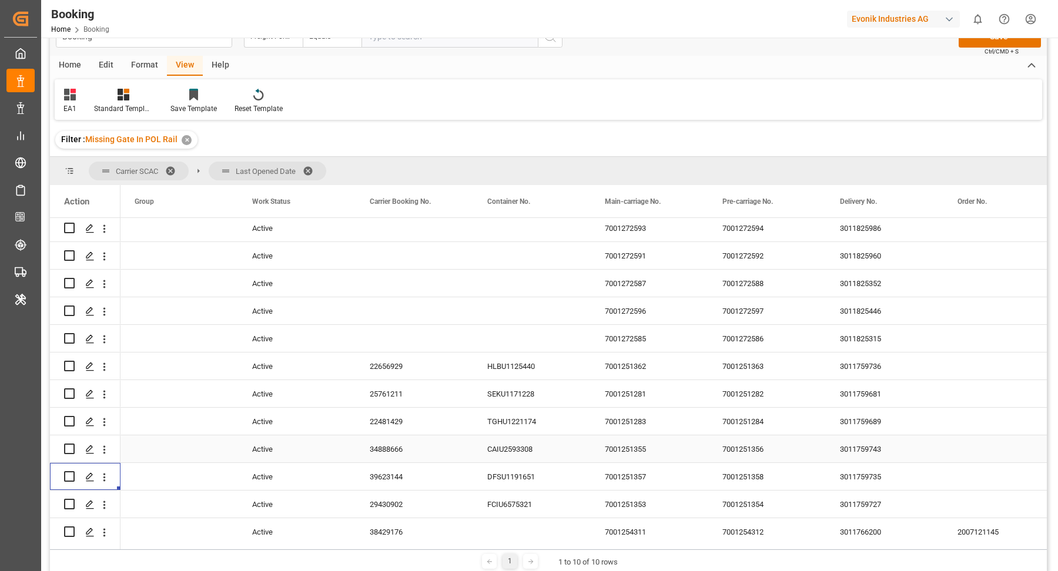
click at [400, 458] on div "34888666" at bounding box center [415, 448] width 118 height 27
click at [104, 455] on icon "open menu" at bounding box center [104, 450] width 12 height 12
click at [168, 469] on span "Open in new tab" at bounding box center [181, 474] width 107 height 12
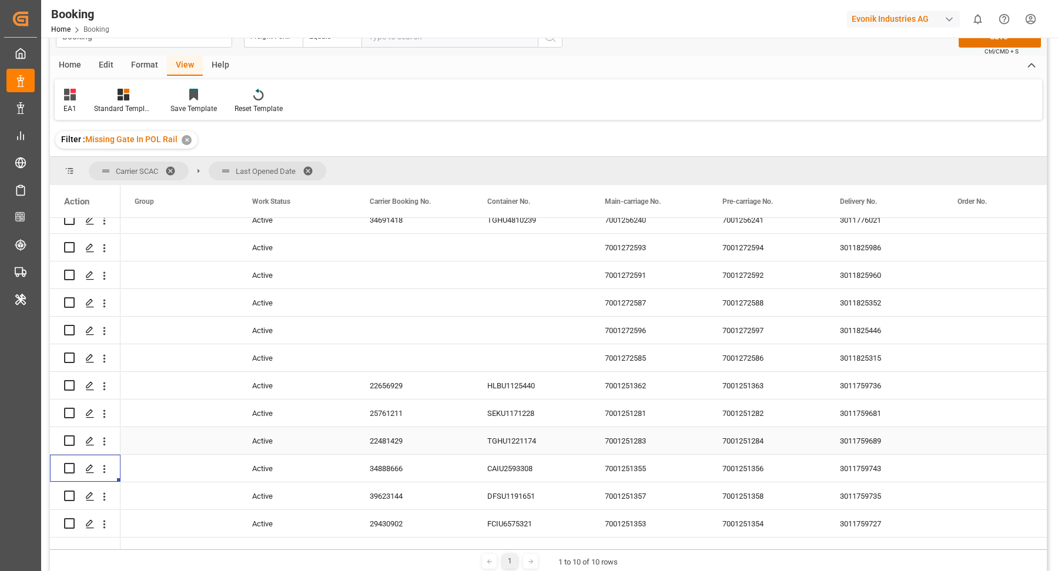
click at [395, 439] on div "22481429" at bounding box center [415, 440] width 118 height 27
click at [102, 441] on icon "open menu" at bounding box center [104, 441] width 12 height 12
click at [164, 460] on span "Open in new tab" at bounding box center [181, 466] width 107 height 12
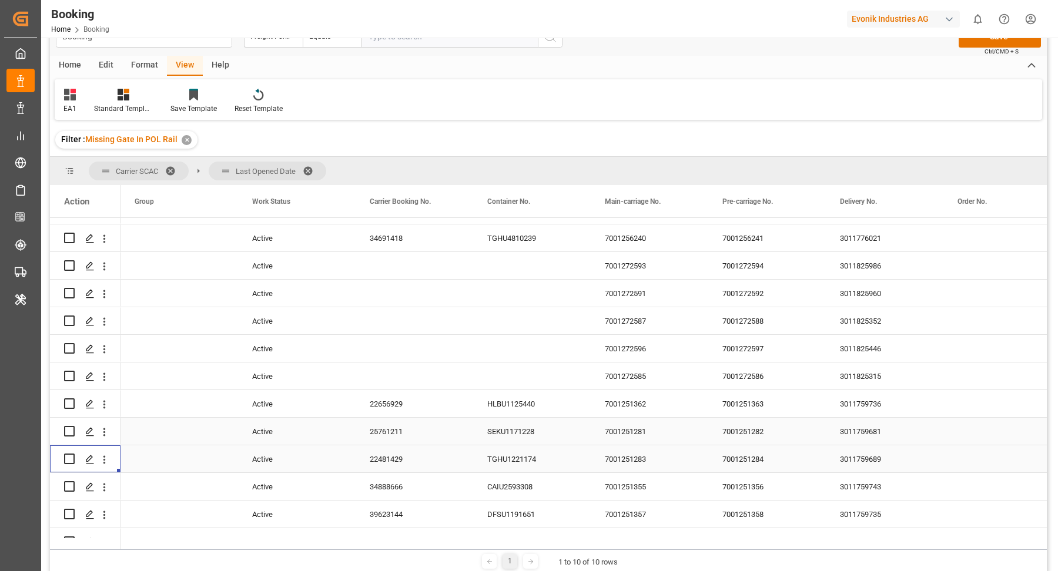
click at [393, 444] on div "25761211" at bounding box center [415, 431] width 118 height 27
click at [388, 422] on div "25761211" at bounding box center [415, 431] width 118 height 27
click at [106, 434] on icon "open menu" at bounding box center [104, 432] width 12 height 12
click at [182, 449] on div "Open in new tab" at bounding box center [171, 457] width 145 height 25
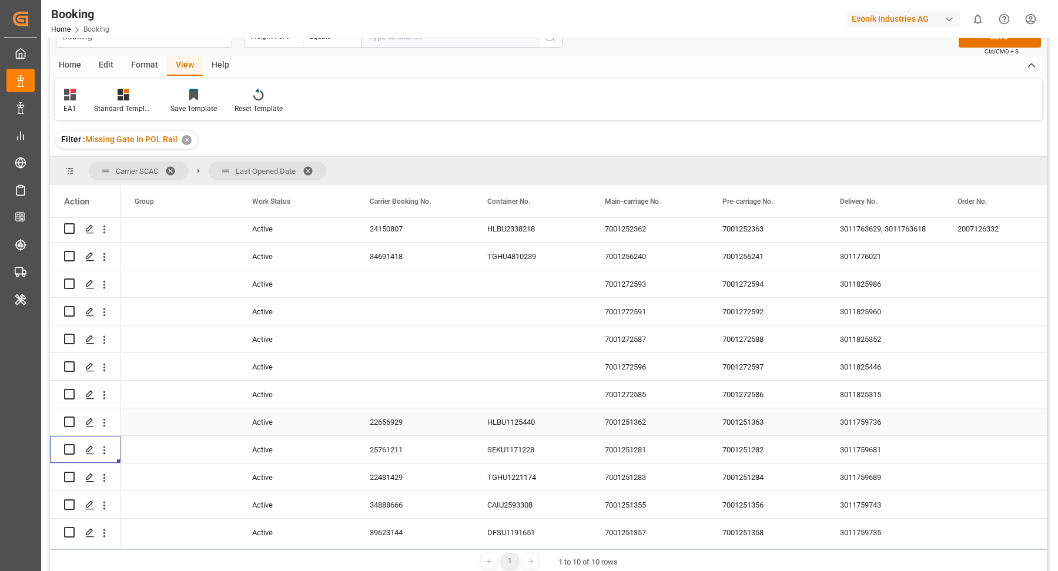
click at [402, 420] on div "22656929" at bounding box center [415, 421] width 118 height 27
click at [105, 420] on icon "open menu" at bounding box center [104, 423] width 12 height 12
click at [178, 444] on span "Open in new tab" at bounding box center [181, 447] width 107 height 12
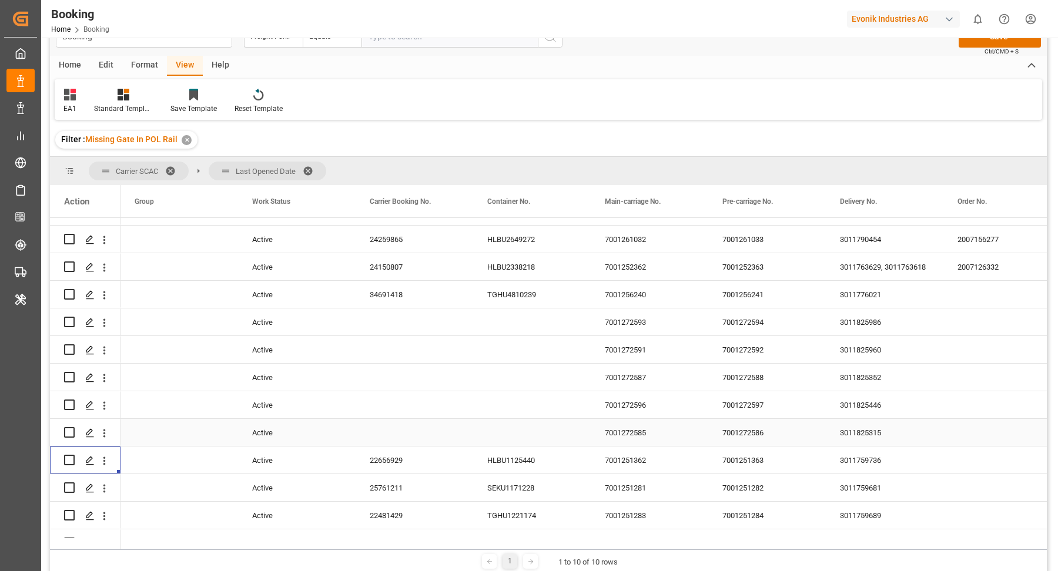
click at [640, 441] on div "7001272585" at bounding box center [650, 432] width 118 height 27
click at [873, 431] on div "3011825315" at bounding box center [885, 432] width 118 height 27
click at [102, 434] on icon "open menu" at bounding box center [104, 433] width 12 height 12
drag, startPoint x: 154, startPoint y: 446, endPoint x: 150, endPoint y: 348, distance: 98.2
click at [160, 449] on div "Open in new tab" at bounding box center [171, 458] width 145 height 25
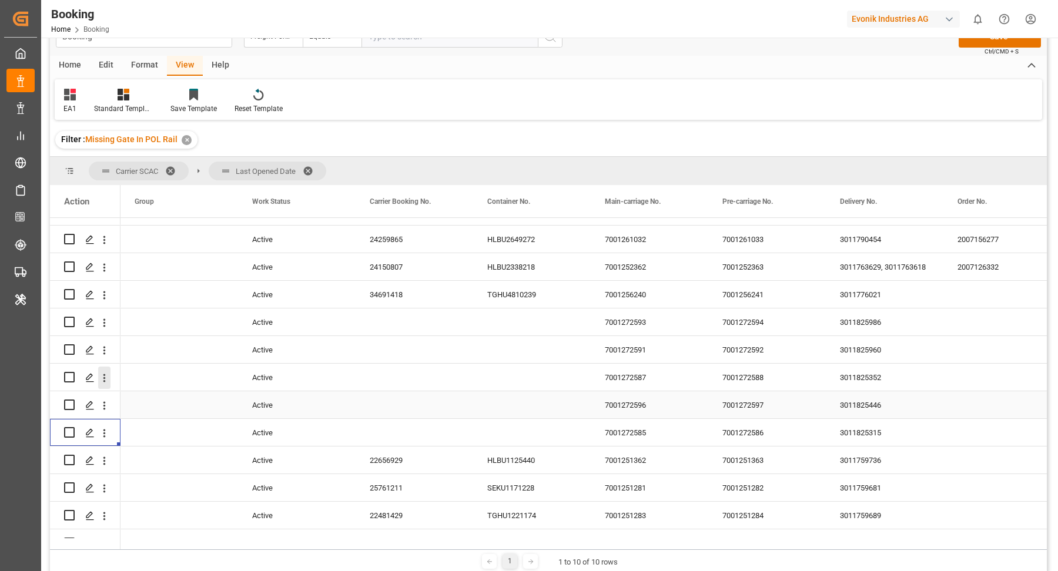
scroll to position [166, 0]
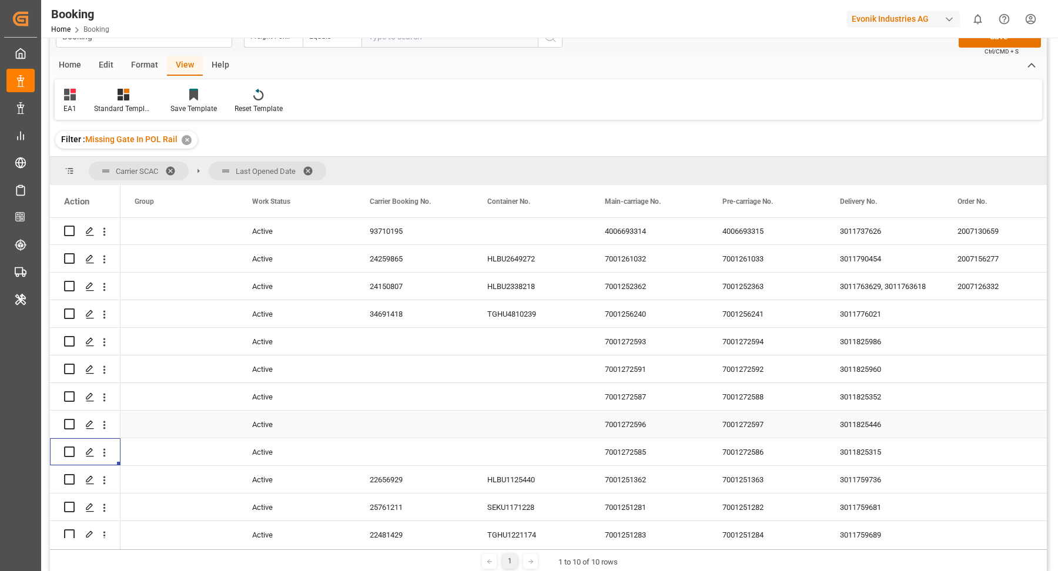
click at [103, 419] on icon "open menu" at bounding box center [104, 425] width 12 height 12
click at [162, 440] on div "Open in new tab" at bounding box center [171, 450] width 145 height 25
click at [889, 427] on div "3011825446" at bounding box center [885, 424] width 118 height 27
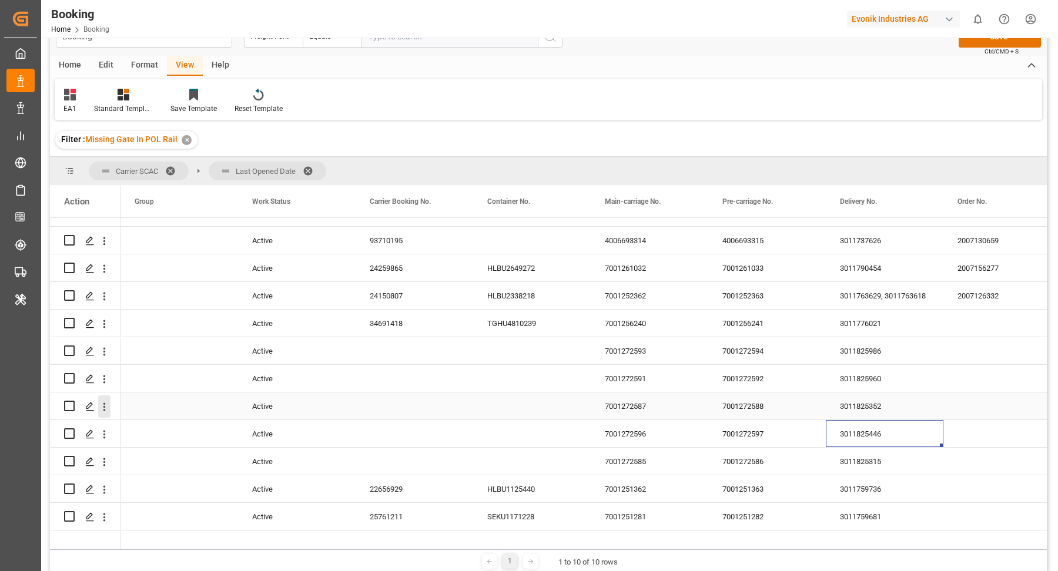
click at [102, 403] on icon "open menu" at bounding box center [104, 407] width 12 height 12
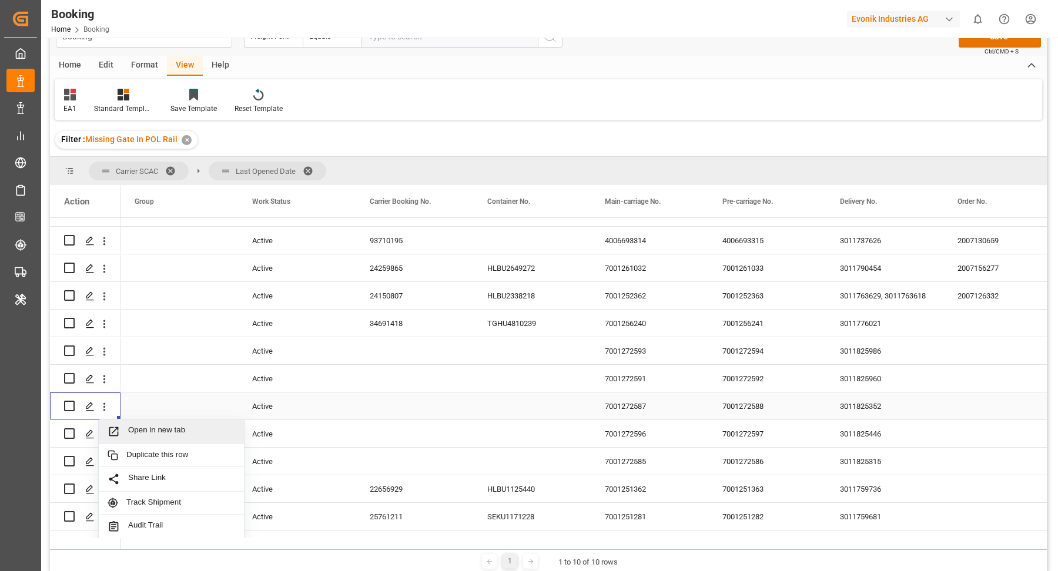
click at [176, 431] on span "Open in new tab" at bounding box center [181, 431] width 107 height 12
click at [893, 407] on div "3011825352" at bounding box center [885, 406] width 118 height 27
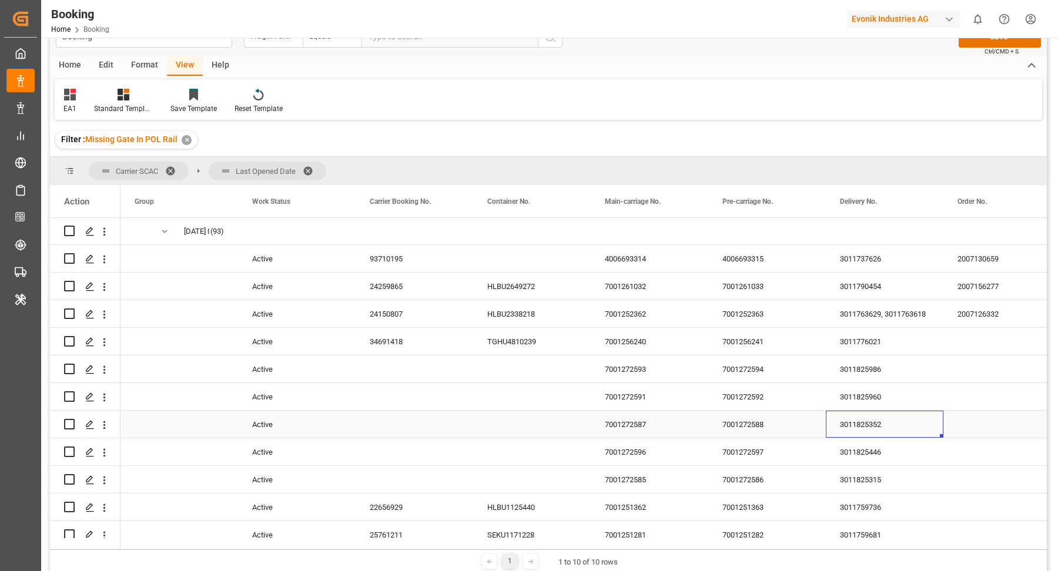
scroll to position [119, 0]
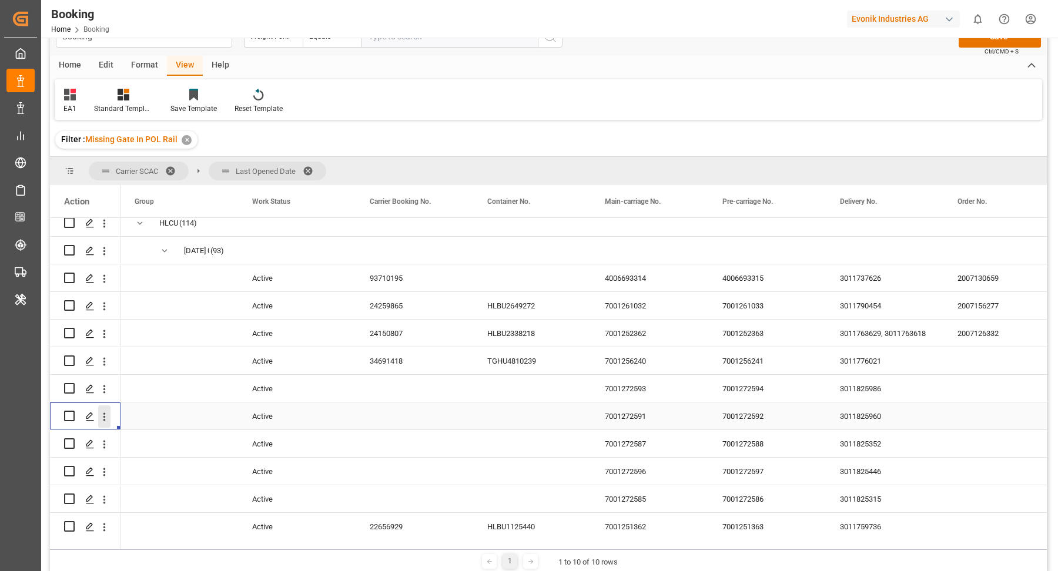
click at [100, 416] on icon "open menu" at bounding box center [104, 417] width 12 height 12
click at [170, 433] on div "Open in new tab" at bounding box center [171, 442] width 145 height 25
click at [854, 420] on div "3011825960" at bounding box center [885, 416] width 118 height 27
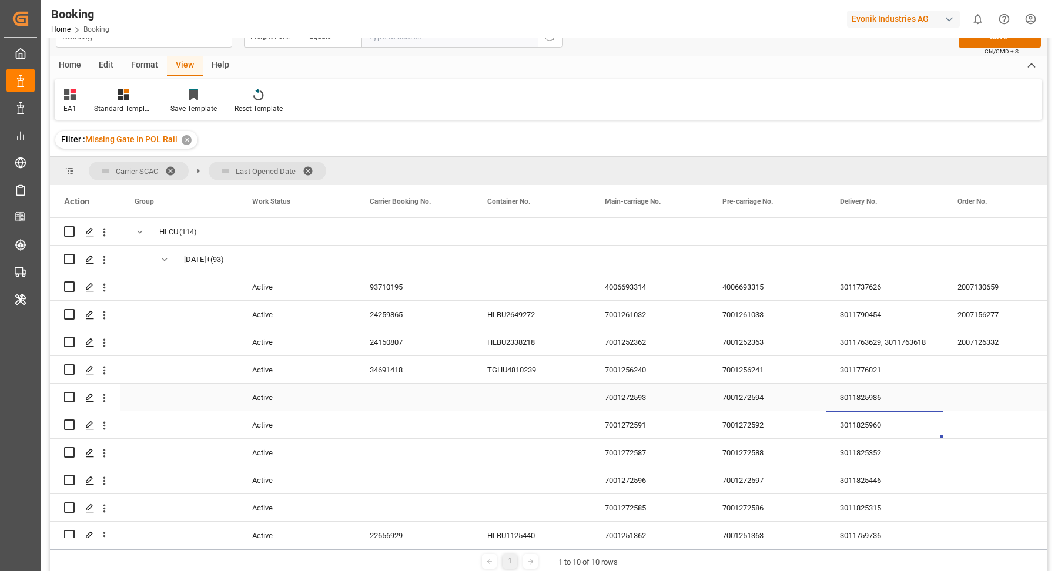
click at [899, 403] on div "3011825986" at bounding box center [885, 397] width 118 height 27
click at [106, 398] on icon "open menu" at bounding box center [104, 398] width 12 height 12
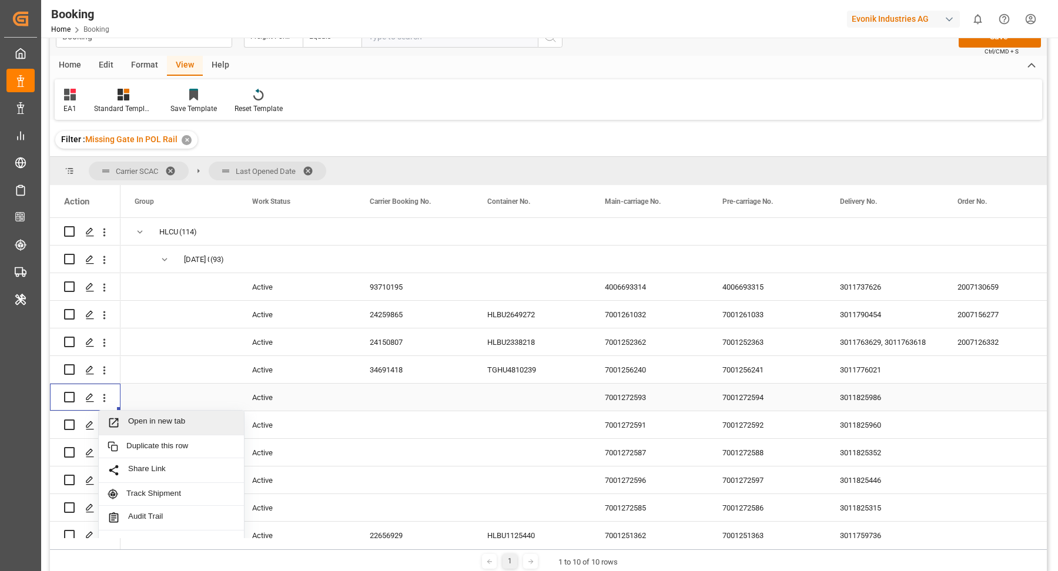
click at [157, 414] on div "Open in new tab" at bounding box center [171, 423] width 145 height 25
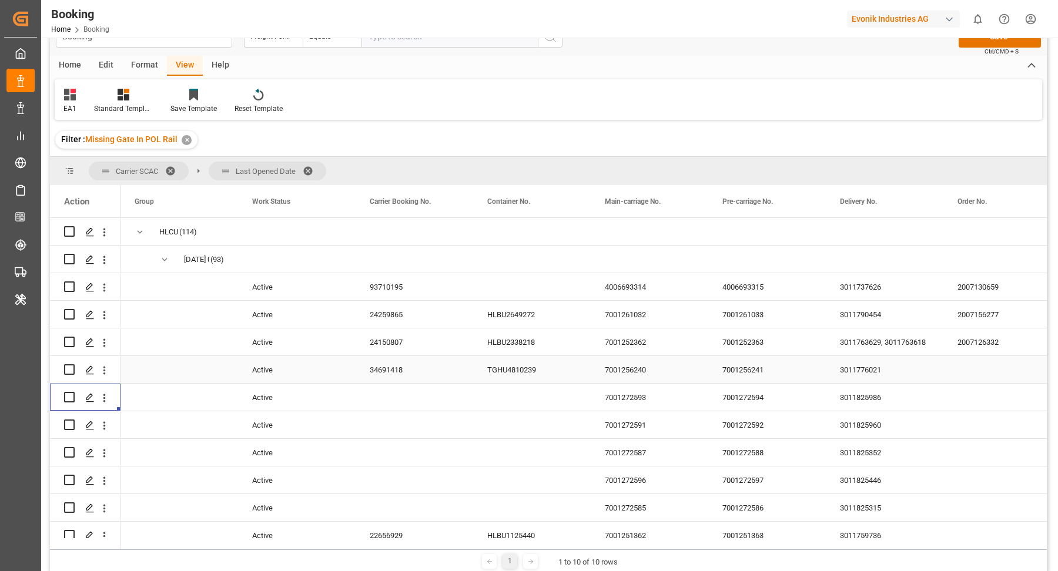
scroll to position [92, 0]
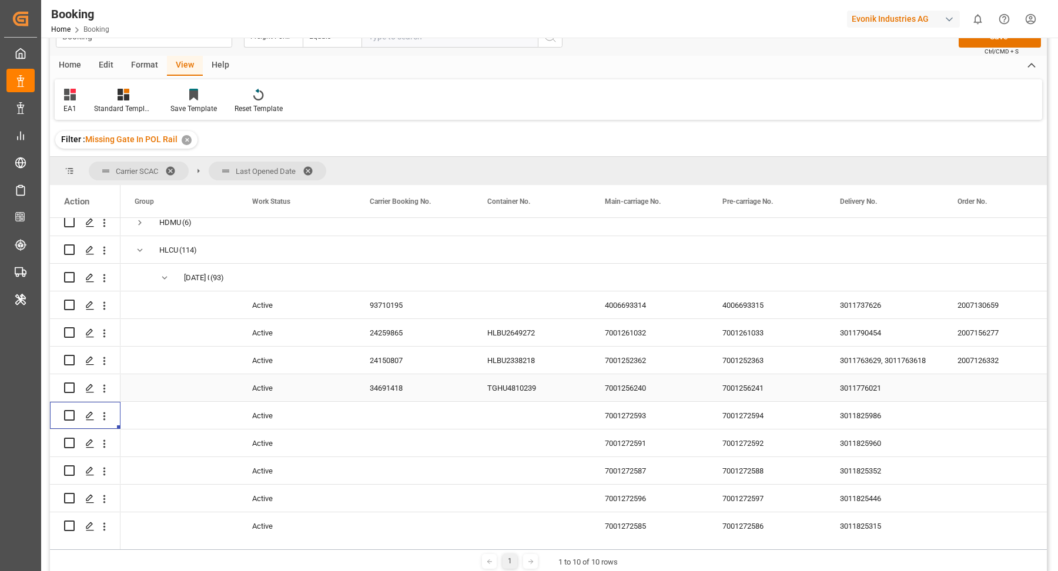
drag, startPoint x: 383, startPoint y: 390, endPoint x: 394, endPoint y: 390, distance: 10.6
click at [384, 390] on div "34691418" at bounding box center [415, 387] width 118 height 27
click at [109, 394] on icon "open menu" at bounding box center [104, 389] width 12 height 12
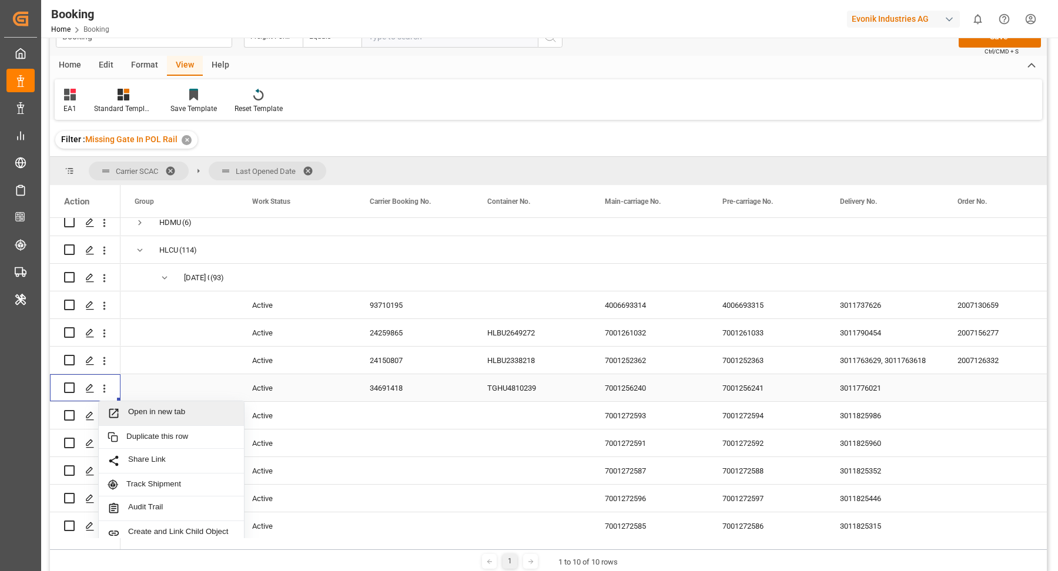
drag, startPoint x: 170, startPoint y: 413, endPoint x: 148, endPoint y: 118, distance: 296.4
click at [179, 415] on span "Open in new tab" at bounding box center [181, 413] width 107 height 12
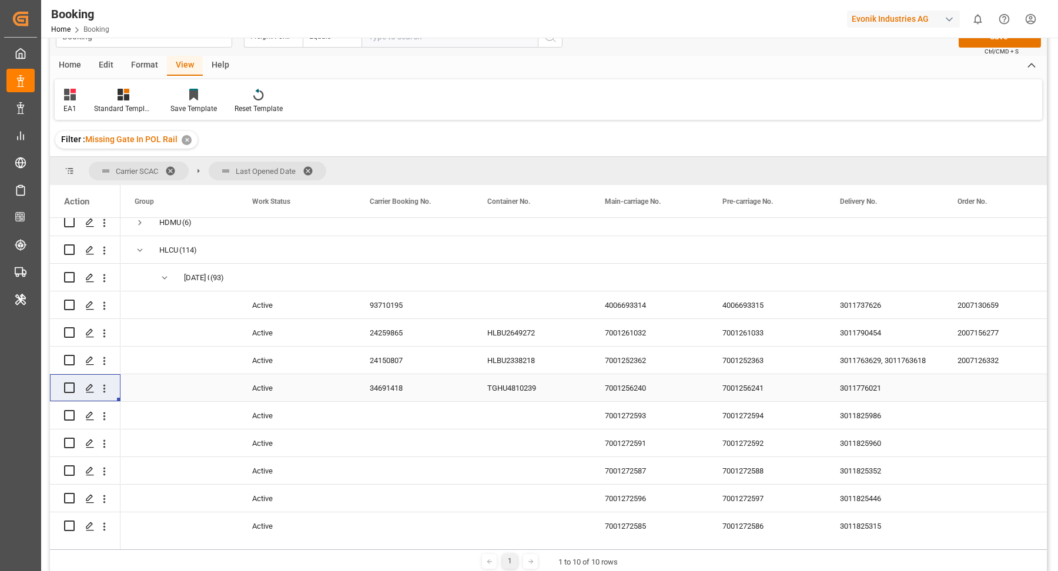
click at [400, 369] on div "24150807" at bounding box center [415, 360] width 118 height 27
drag, startPoint x: 380, startPoint y: 364, endPoint x: 472, endPoint y: 372, distance: 92.6
click at [380, 346] on div "24259865" at bounding box center [415, 332] width 118 height 27
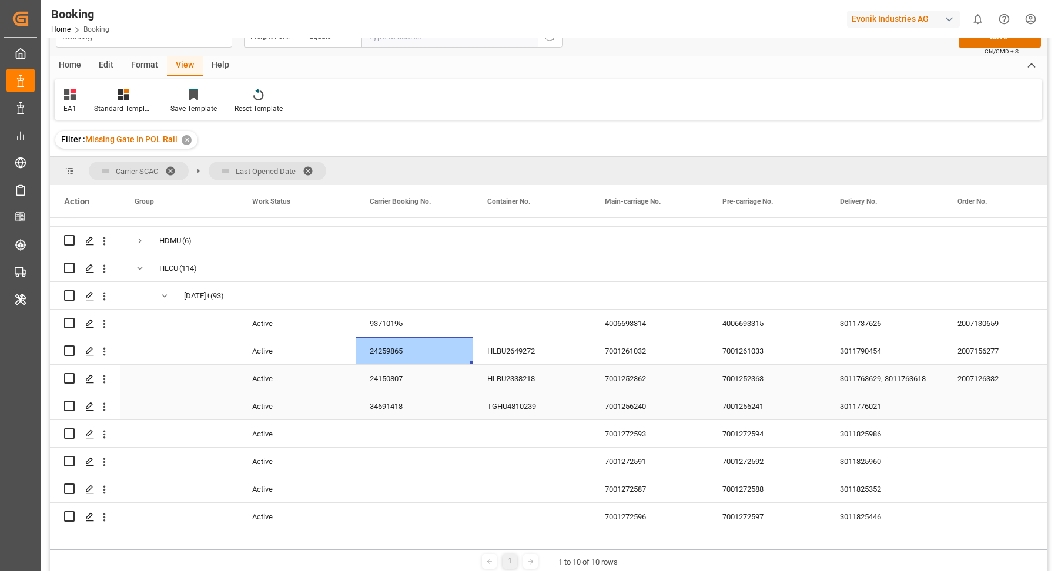
click at [361, 387] on div "24150807" at bounding box center [415, 378] width 118 height 27
click at [102, 383] on icon "open menu" at bounding box center [104, 379] width 12 height 12
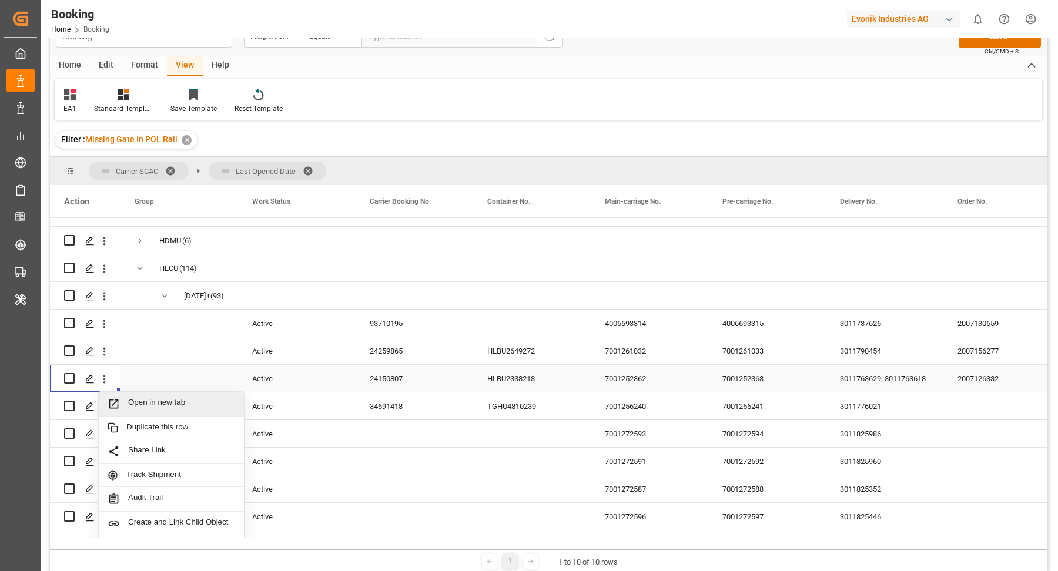
click at [167, 398] on span "Open in new tab" at bounding box center [181, 404] width 107 height 12
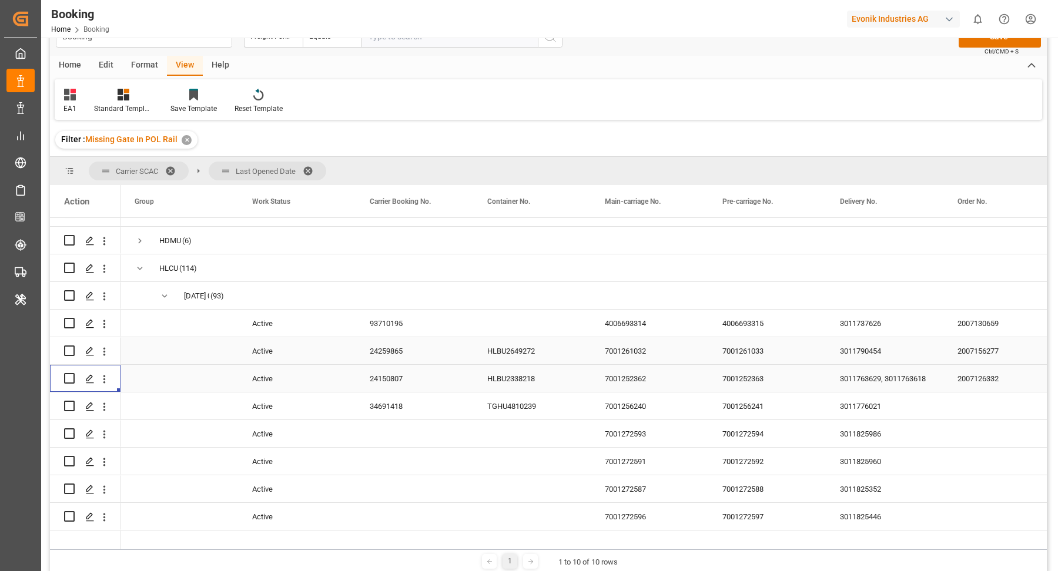
scroll to position [46, 0]
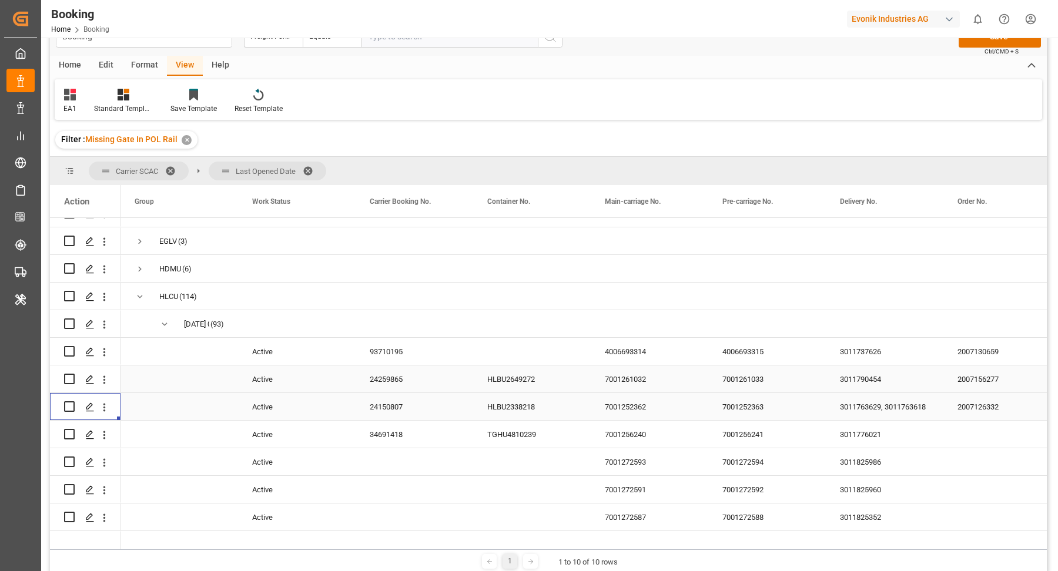
click at [393, 381] on div "24259865" at bounding box center [415, 379] width 118 height 27
click at [105, 379] on icon "open menu" at bounding box center [104, 380] width 12 height 12
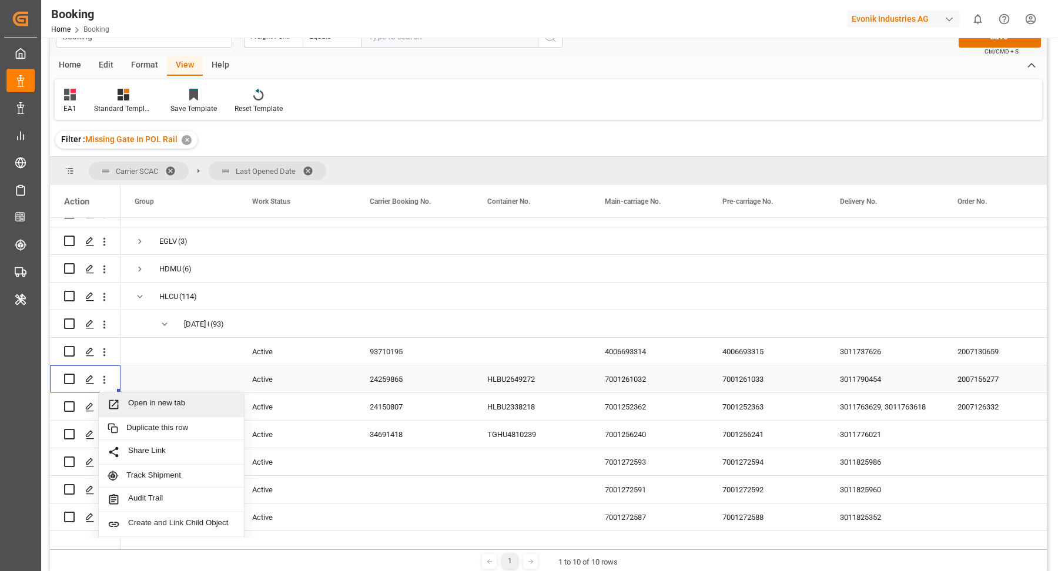
click at [176, 400] on span "Open in new tab" at bounding box center [181, 404] width 107 height 12
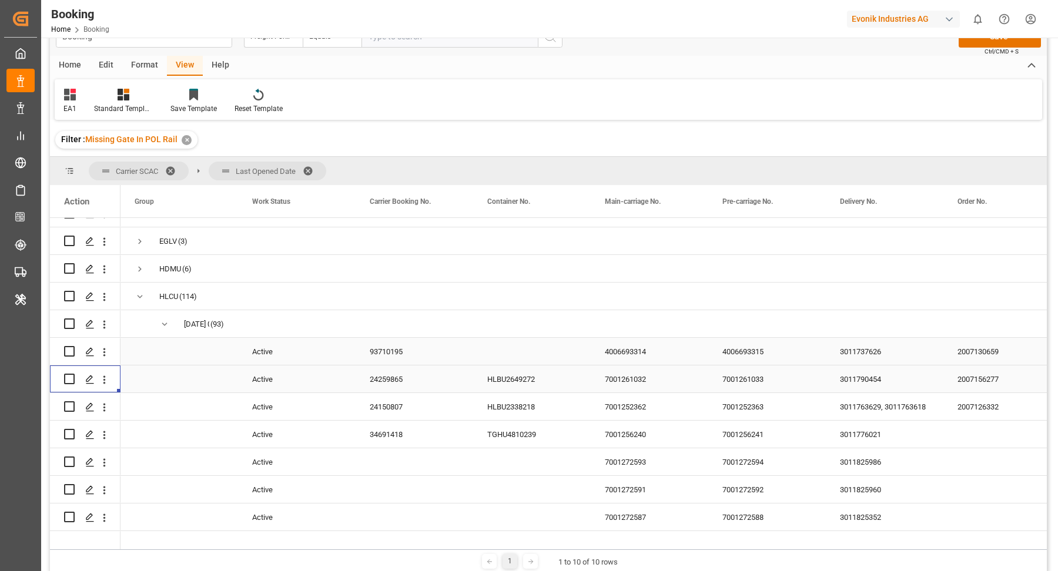
click at [395, 337] on div "Press SPACE to select this row." at bounding box center [415, 323] width 118 height 27
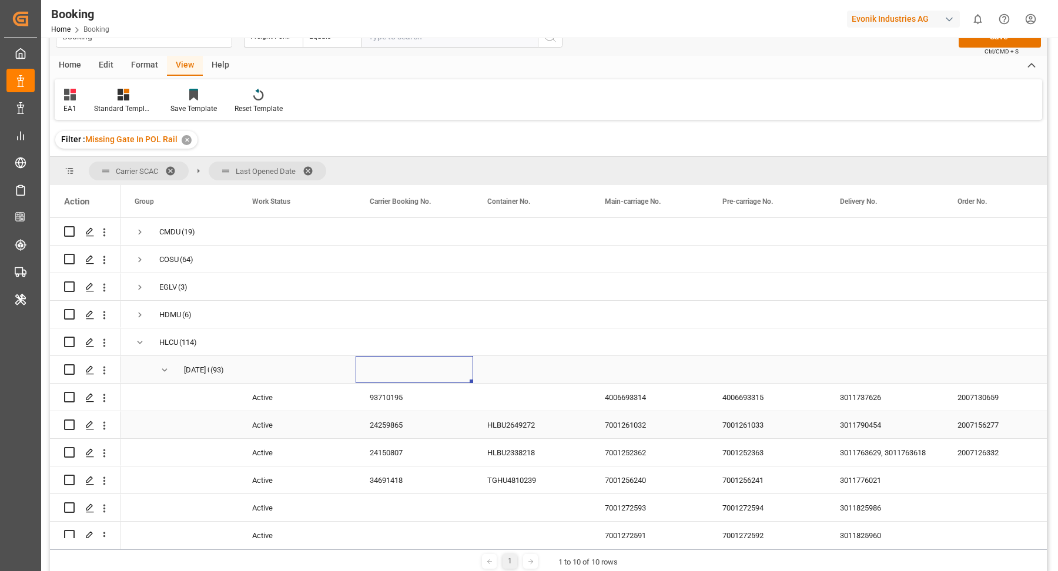
click at [387, 383] on div "Press SPACE to select this row." at bounding box center [415, 369] width 118 height 27
drag, startPoint x: 379, startPoint y: 404, endPoint x: 433, endPoint y: 402, distance: 53.5
click at [379, 404] on div "93710195" at bounding box center [415, 397] width 118 height 27
click at [102, 401] on icon "open menu" at bounding box center [104, 398] width 12 height 12
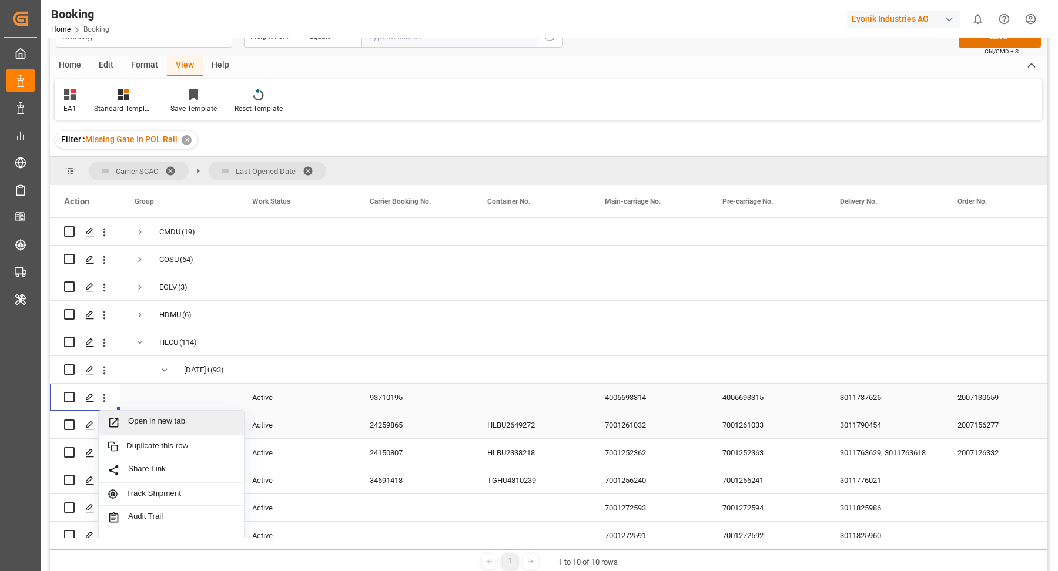
click at [154, 417] on span "Open in new tab" at bounding box center [181, 423] width 107 height 12
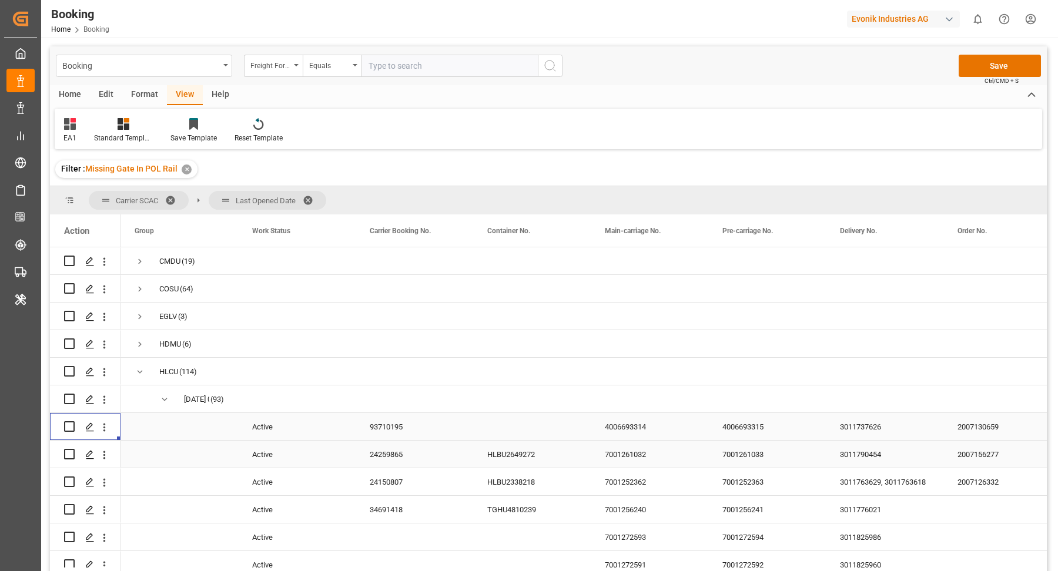
click at [174, 195] on span at bounding box center [174, 200] width 19 height 11
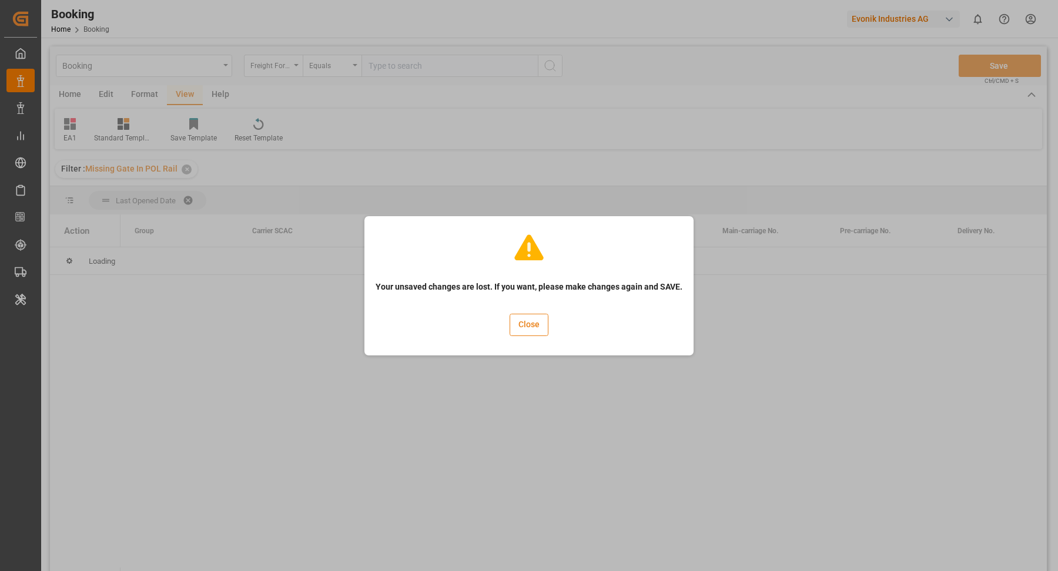
click at [518, 330] on button "Close" at bounding box center [528, 325] width 39 height 22
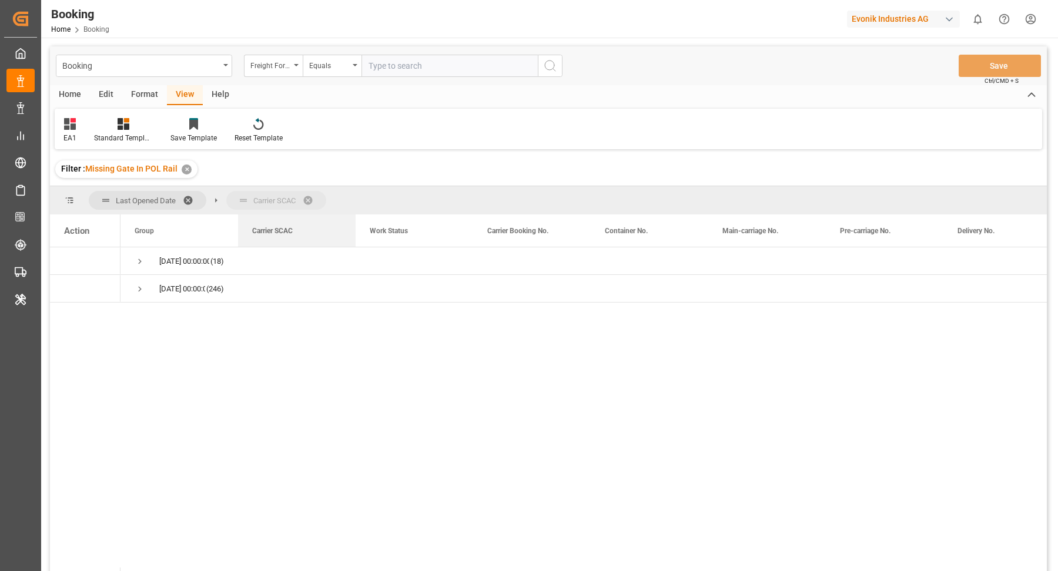
drag, startPoint x: 266, startPoint y: 229, endPoint x: 275, endPoint y: 207, distance: 23.7
click at [140, 260] on span "Press SPACE to select this row." at bounding box center [140, 261] width 11 height 11
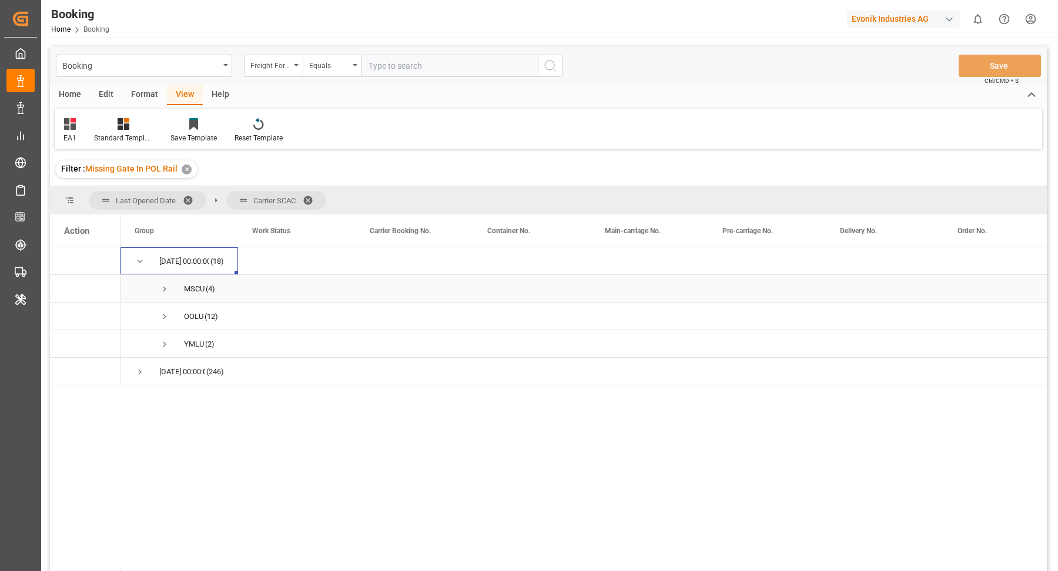
click at [164, 287] on span "Press SPACE to select this row." at bounding box center [164, 289] width 11 height 11
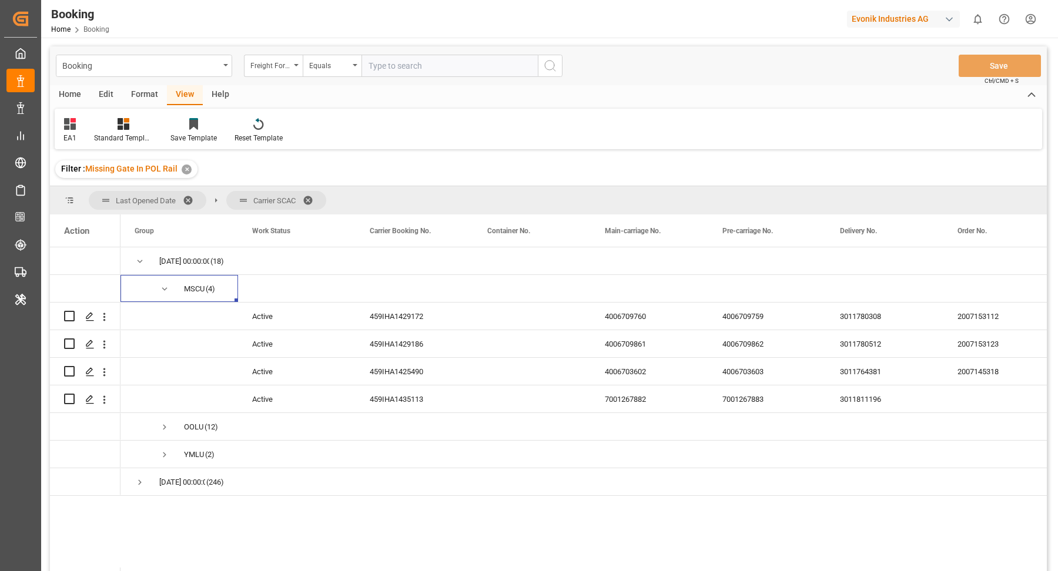
click at [304, 195] on span at bounding box center [312, 200] width 19 height 11
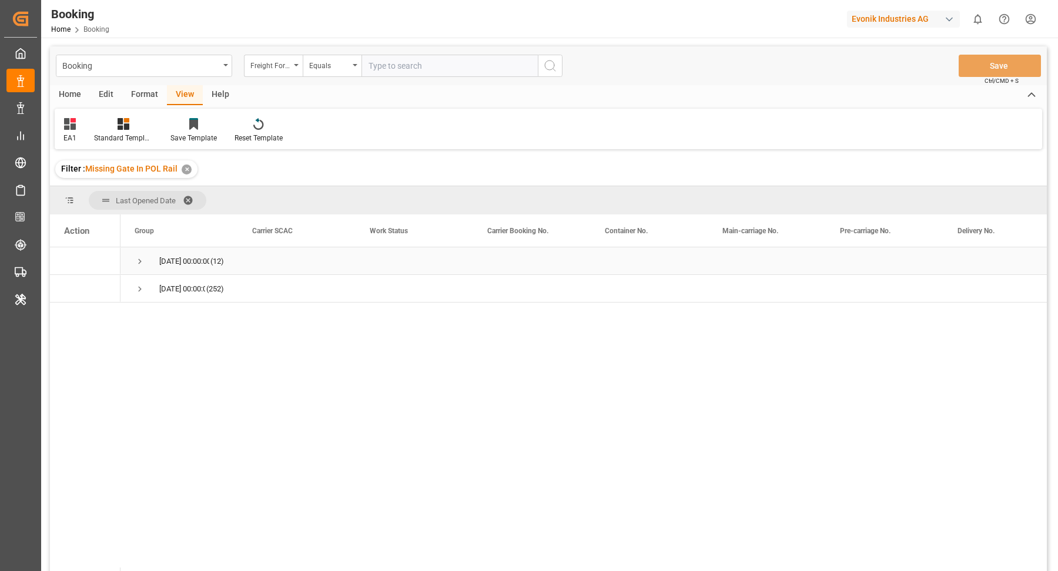
click at [146, 255] on span "11.09.2025 00:00:00 (12)" at bounding box center [179, 261] width 89 height 26
click at [135, 257] on span "Press SPACE to select this row." at bounding box center [140, 261] width 11 height 11
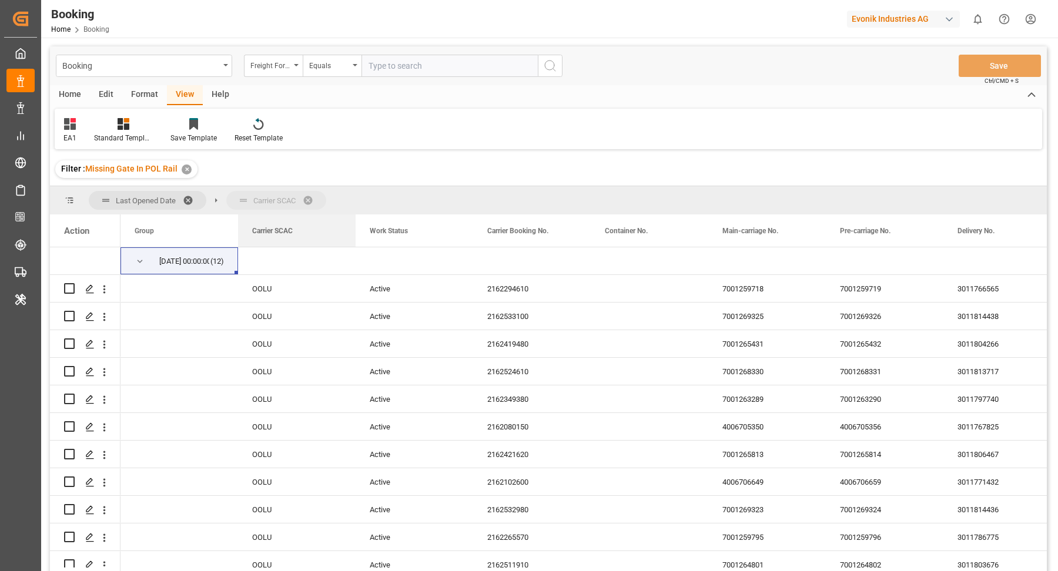
drag, startPoint x: 285, startPoint y: 227, endPoint x: 293, endPoint y: 205, distance: 23.8
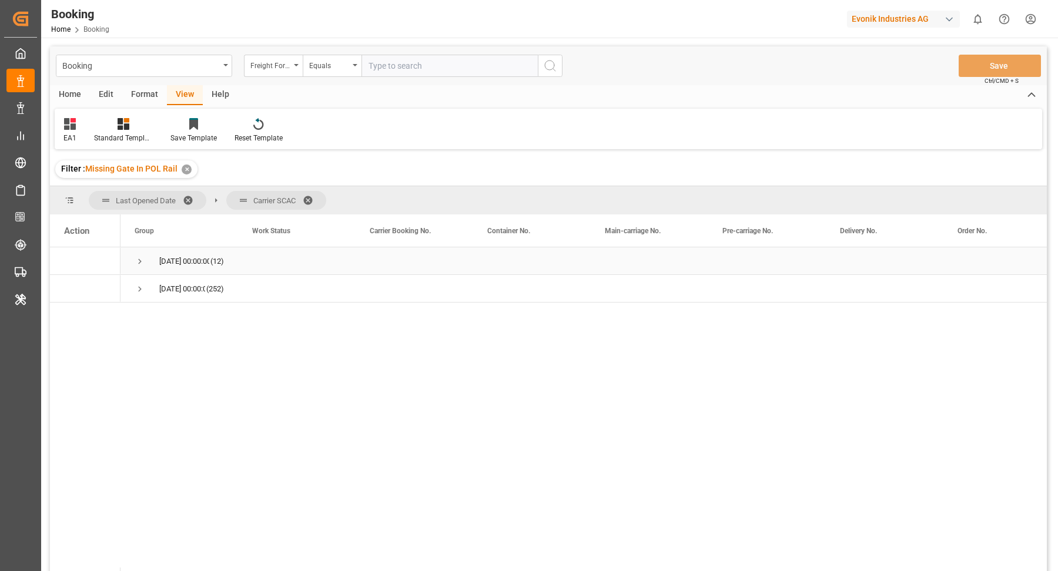
drag, startPoint x: 133, startPoint y: 257, endPoint x: 220, endPoint y: 259, distance: 86.4
click at [133, 257] on div "11.09.2025 00:00:00 (12)" at bounding box center [179, 260] width 118 height 27
click at [140, 261] on span "Press SPACE to select this row." at bounding box center [140, 261] width 11 height 11
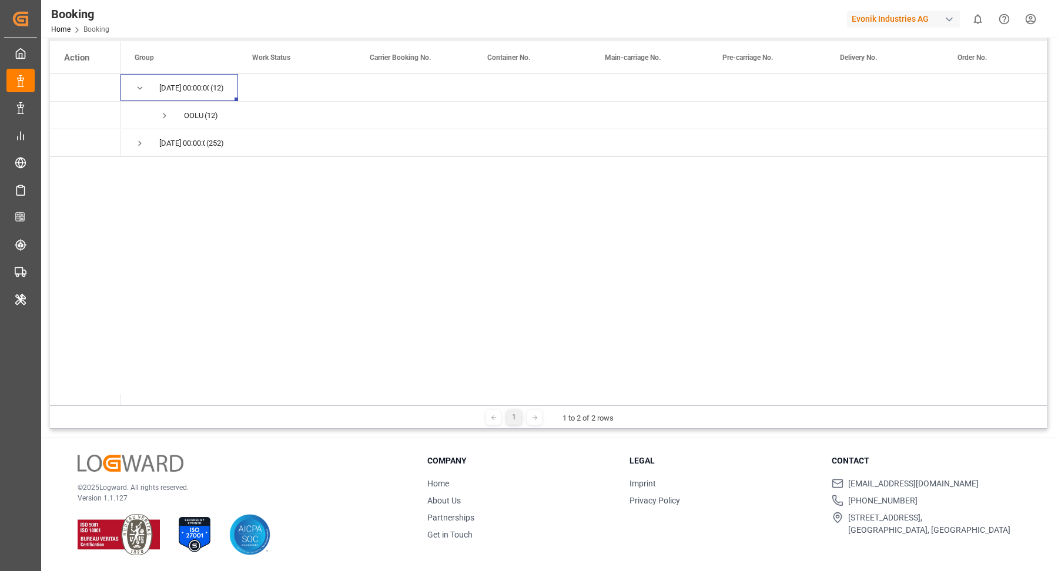
scroll to position [78, 0]
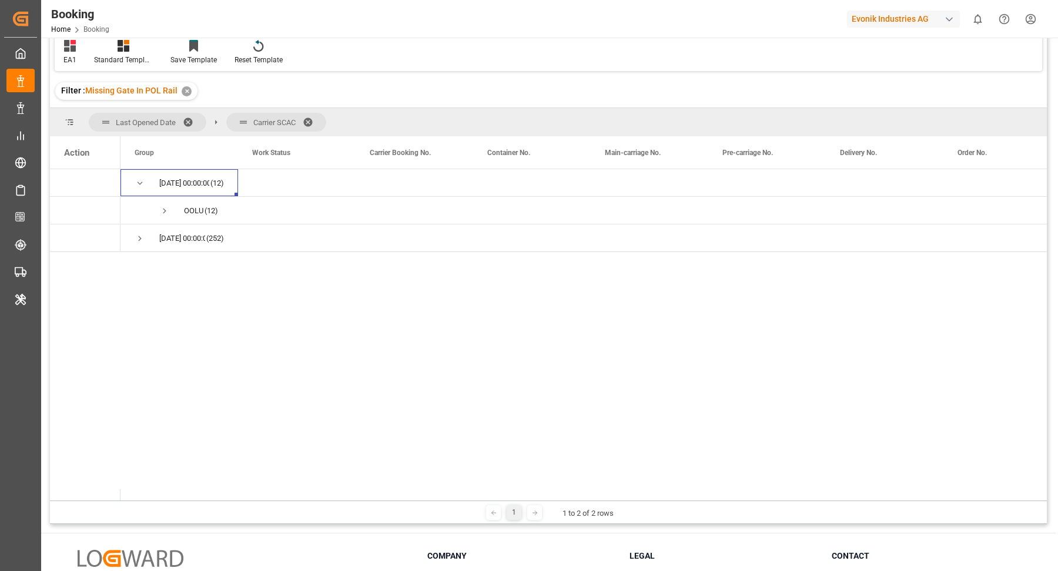
click at [311, 117] on span at bounding box center [312, 122] width 19 height 11
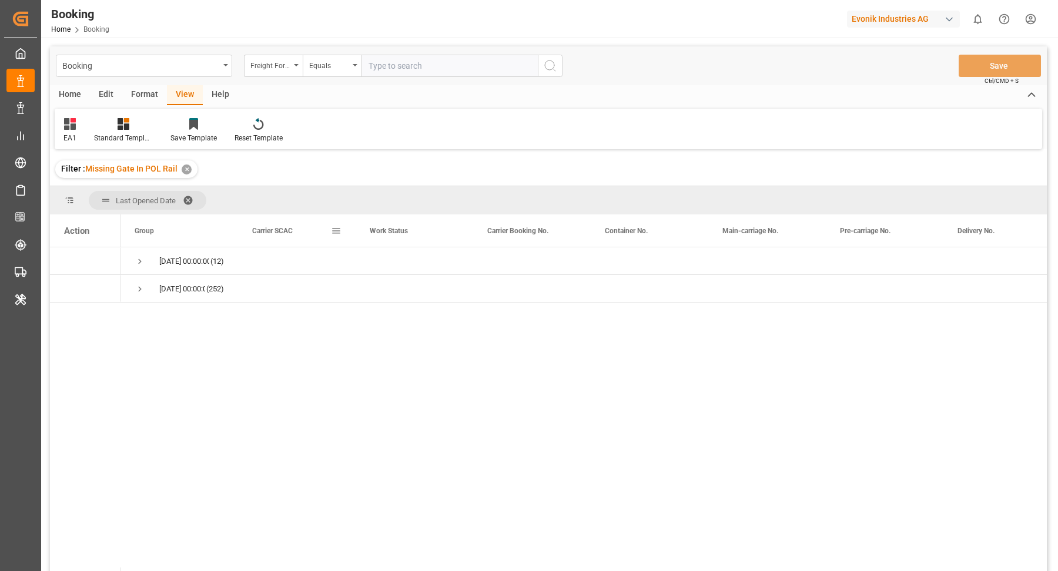
drag, startPoint x: 273, startPoint y: 233, endPoint x: 291, endPoint y: 207, distance: 32.4
click at [141, 264] on span "Press SPACE to select this row." at bounding box center [140, 261] width 11 height 11
click at [162, 291] on span "Press SPACE to select this row." at bounding box center [164, 289] width 11 height 11
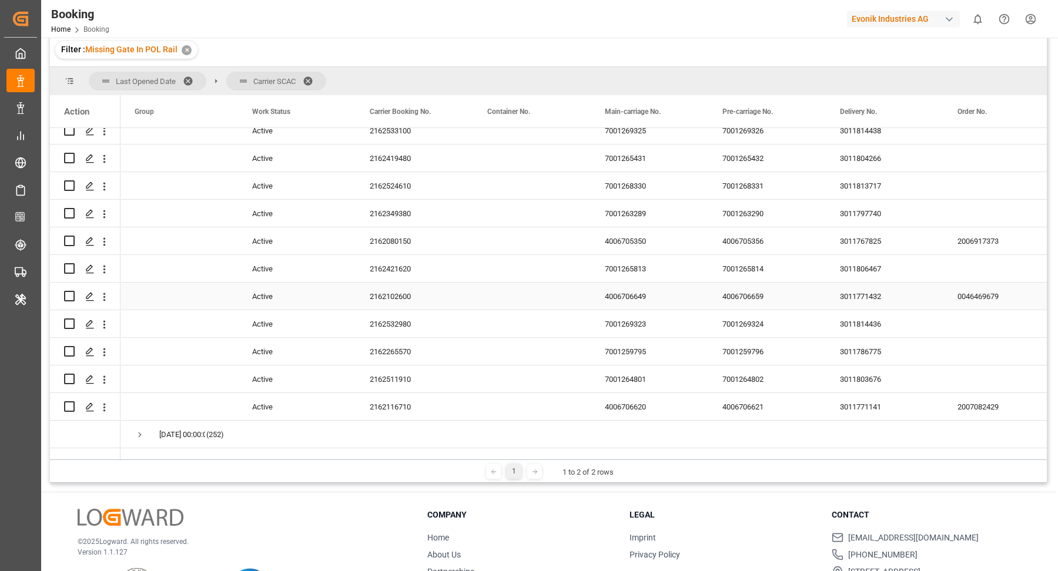
scroll to position [173, 0]
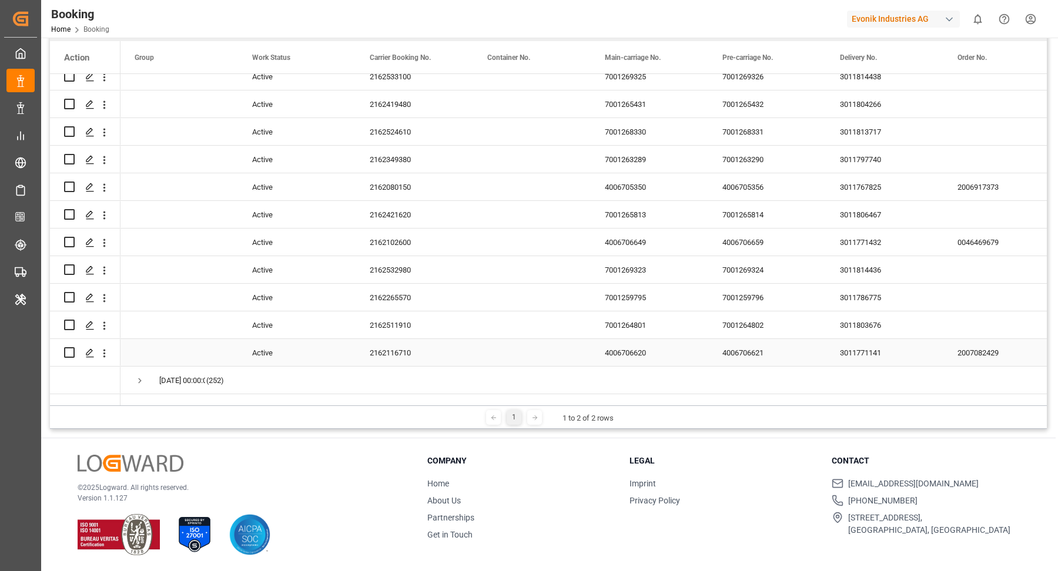
click at [403, 311] on div "2162511910" at bounding box center [415, 324] width 118 height 27
drag, startPoint x: 384, startPoint y: 346, endPoint x: 393, endPoint y: 340, distance: 10.6
click at [385, 346] on div "2162116710" at bounding box center [415, 352] width 118 height 27
click at [105, 347] on icon "open menu" at bounding box center [104, 353] width 12 height 12
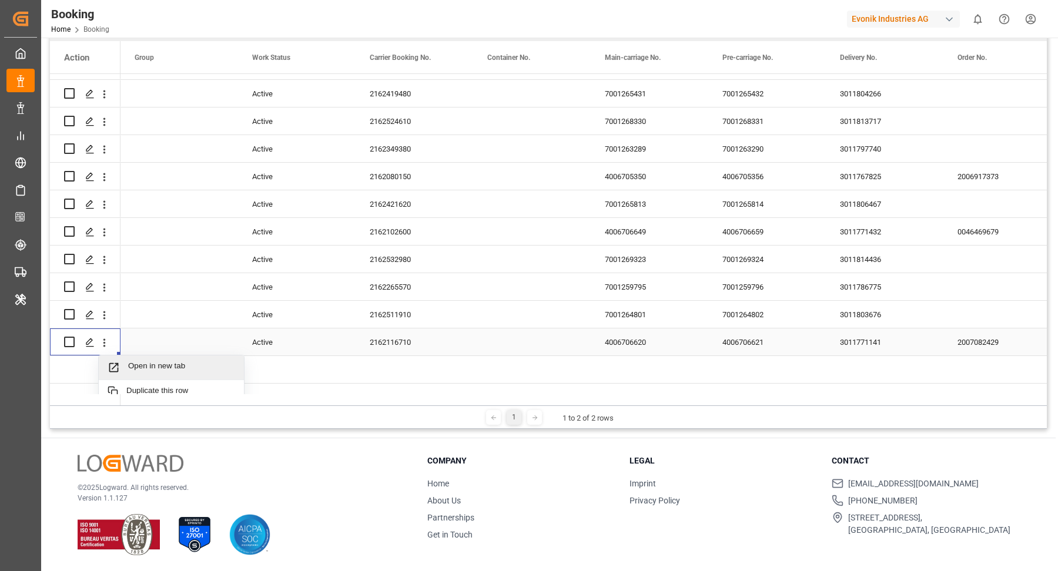
click at [156, 361] on span "Open in new tab" at bounding box center [181, 367] width 107 height 12
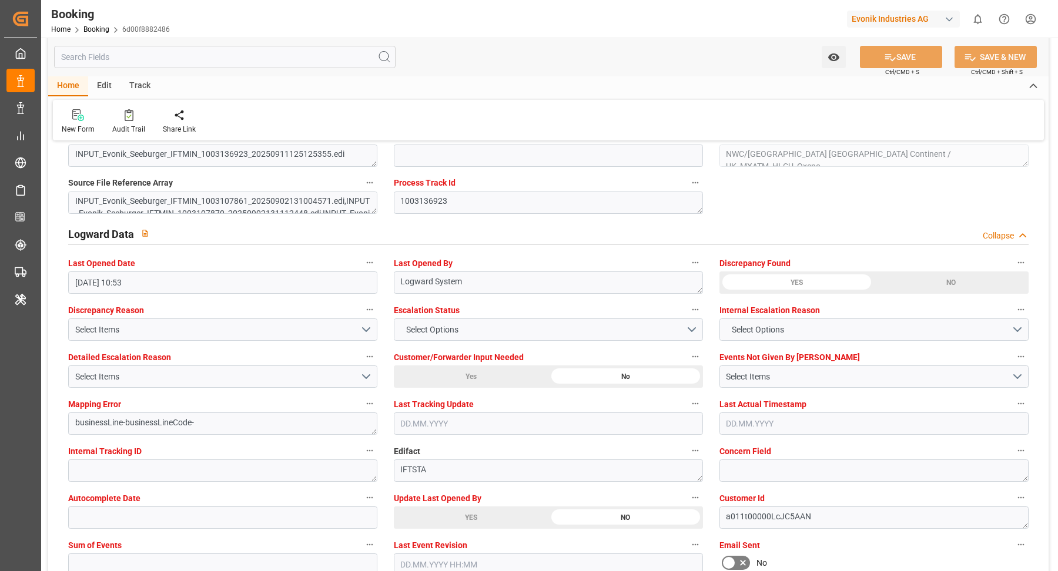
scroll to position [2205, 0]
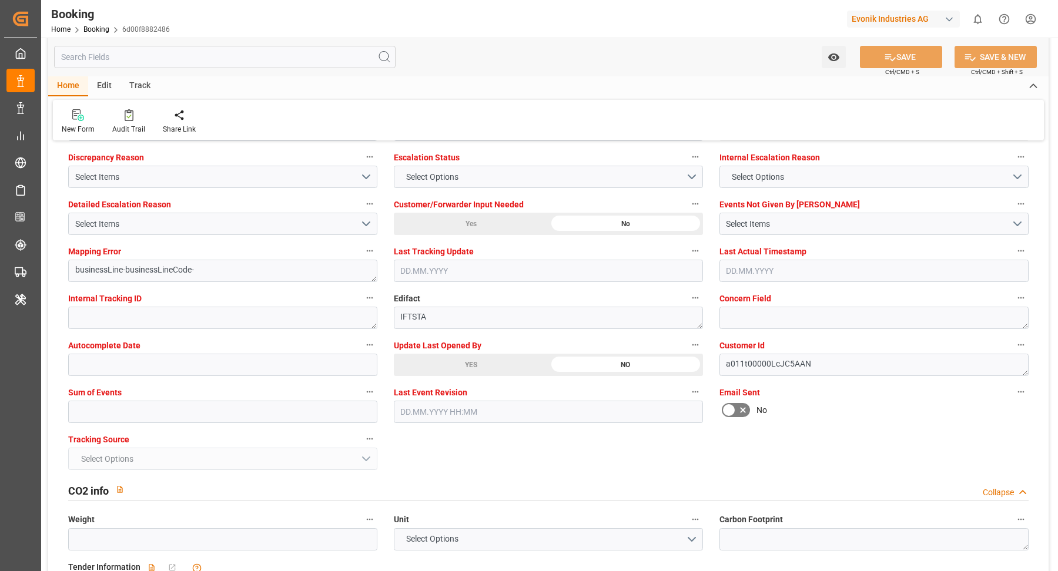
click at [467, 363] on div "YES" at bounding box center [471, 365] width 155 height 22
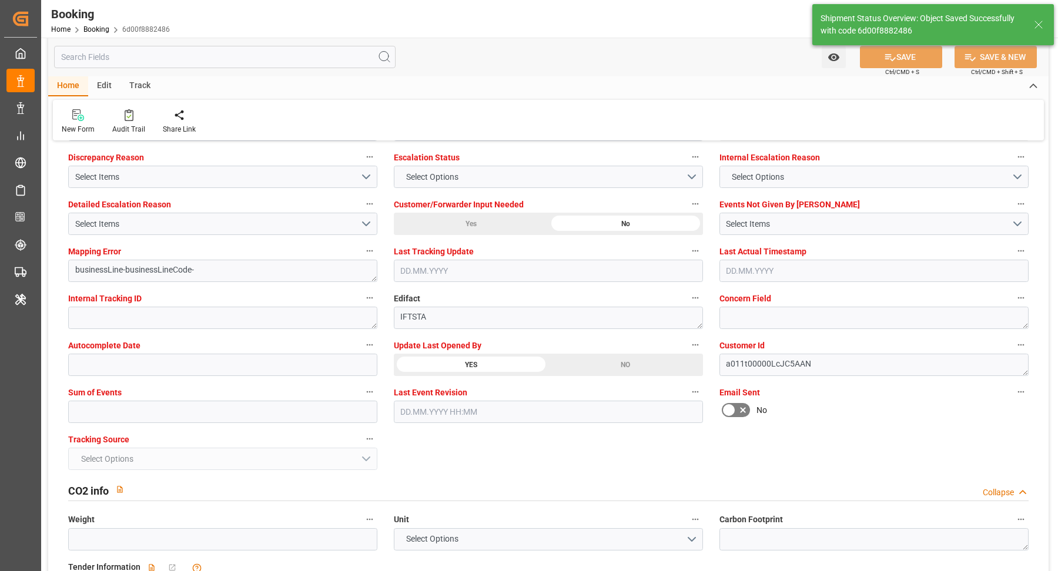
type textarea "[PERSON_NAME]"
type textarea "businessLine-"
type input "[DATE] 11:36"
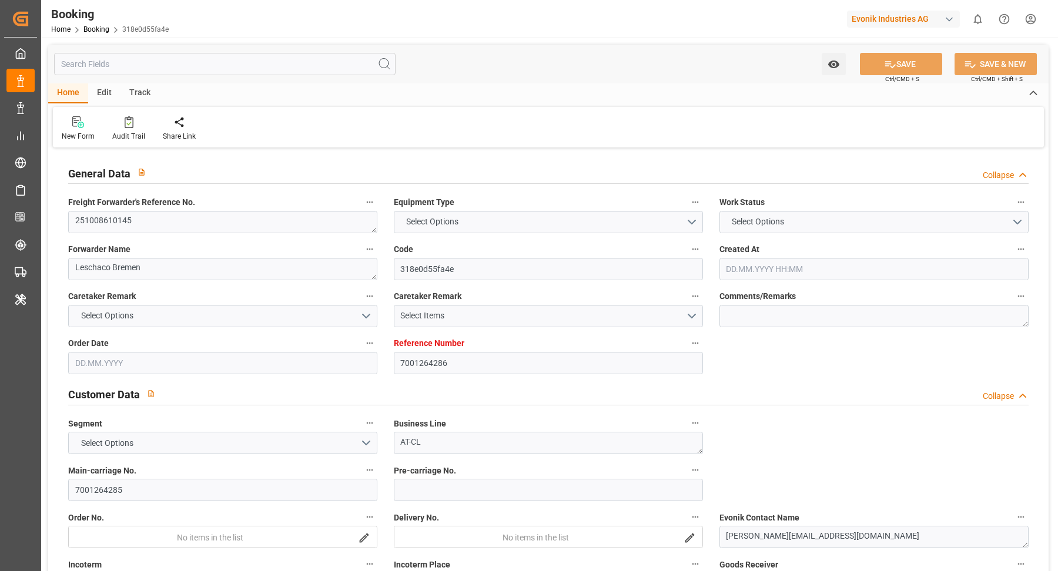
type input "7001264286"
type input "9619921"
type input "Hapag [PERSON_NAME]"
type input "Hapag Lloyd Aktiengesellschaft"
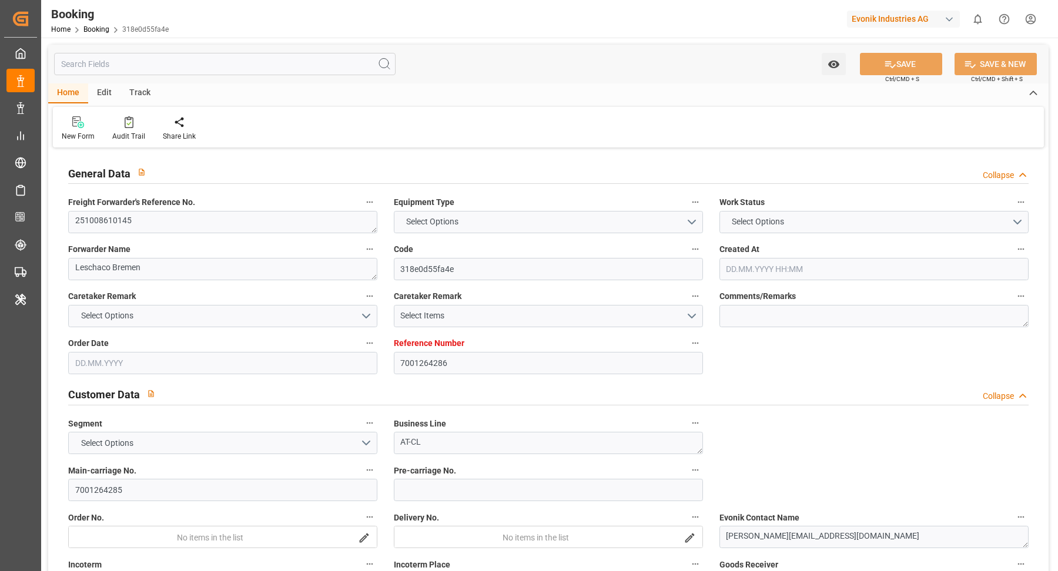
type input "NLRTM"
type input "THLCH"
type input "MYTPP"
type input "02.09.2025 06:52"
type input "02.09.2025"
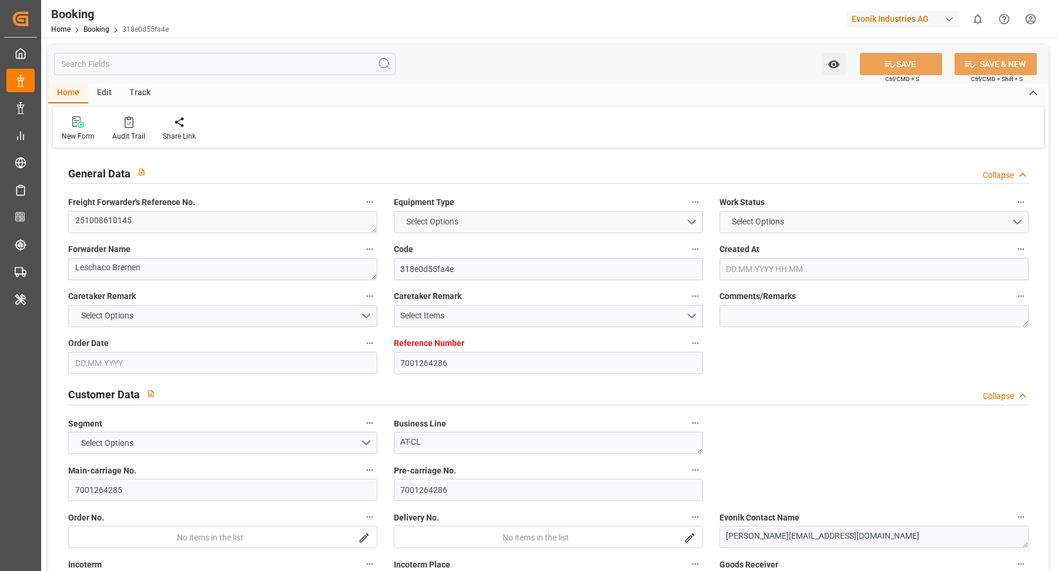
type input "15.11.2025"
type input "26.09.2025"
type input "26.09.2025 00:00"
type input "02.09.2025"
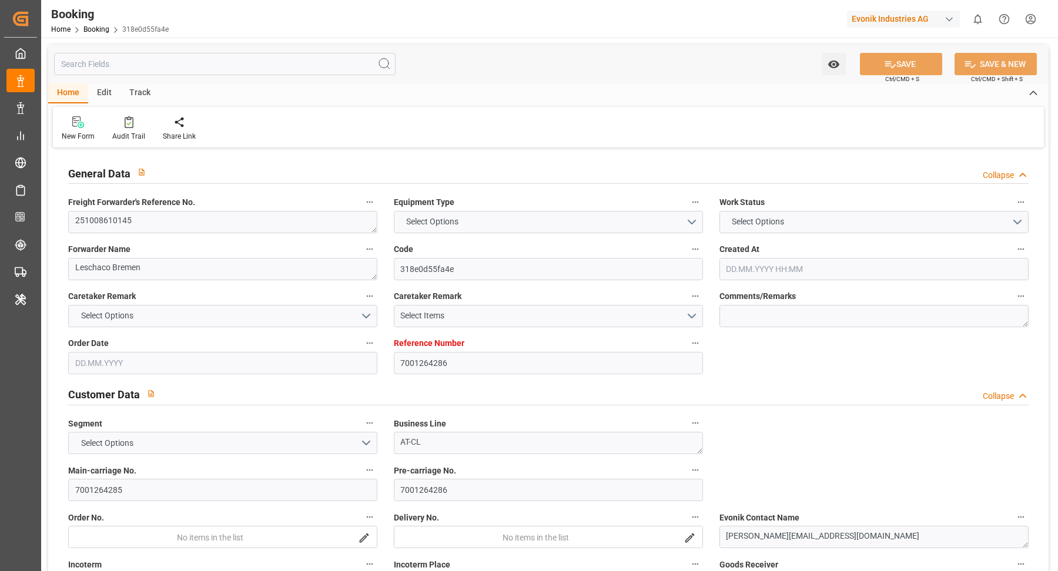
type input "05.09.2025"
type input "30.09.2025 00:00"
type input "13.10.2025 00:00"
type input "05.11.2025 00:00"
type input "15.11.2025 00:00"
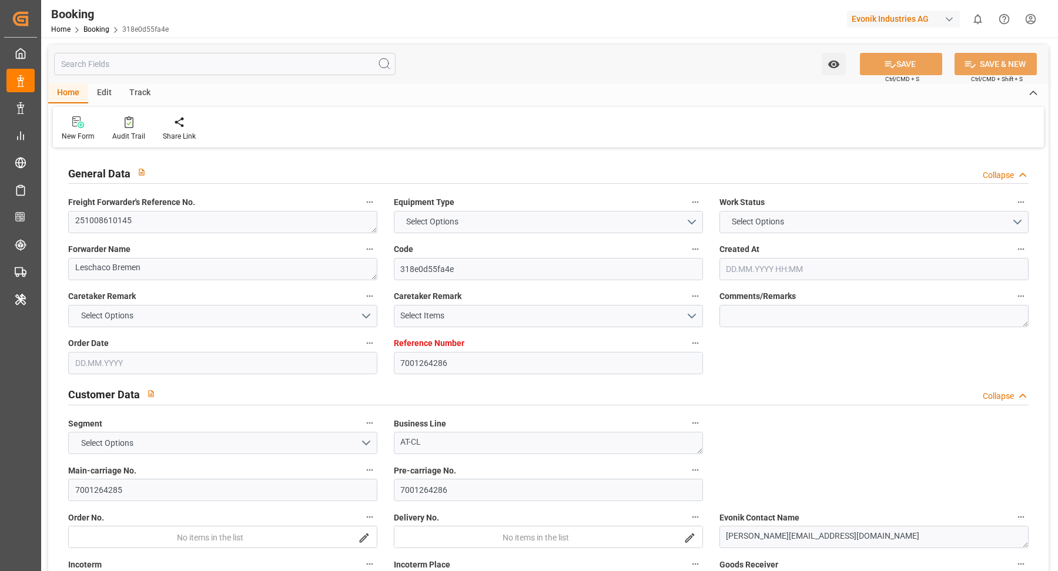
type input "29.10.2025 00:00"
type input "12.11.2025 00:00"
type input "03.11.2025 00:00"
type input "21.11.2025 00:00"
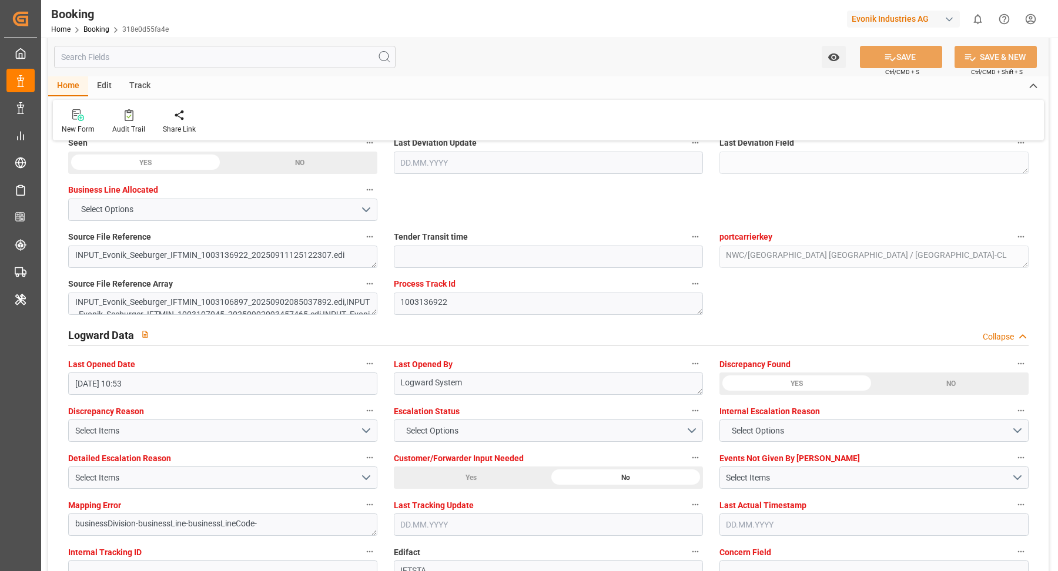
scroll to position [2338, 0]
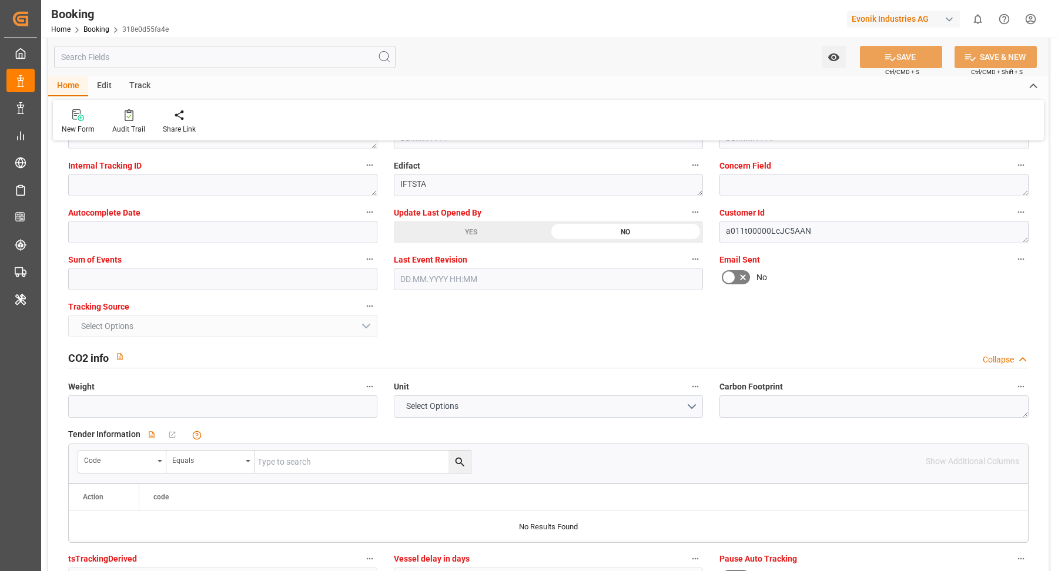
click at [478, 226] on div "YES" at bounding box center [471, 232] width 155 height 22
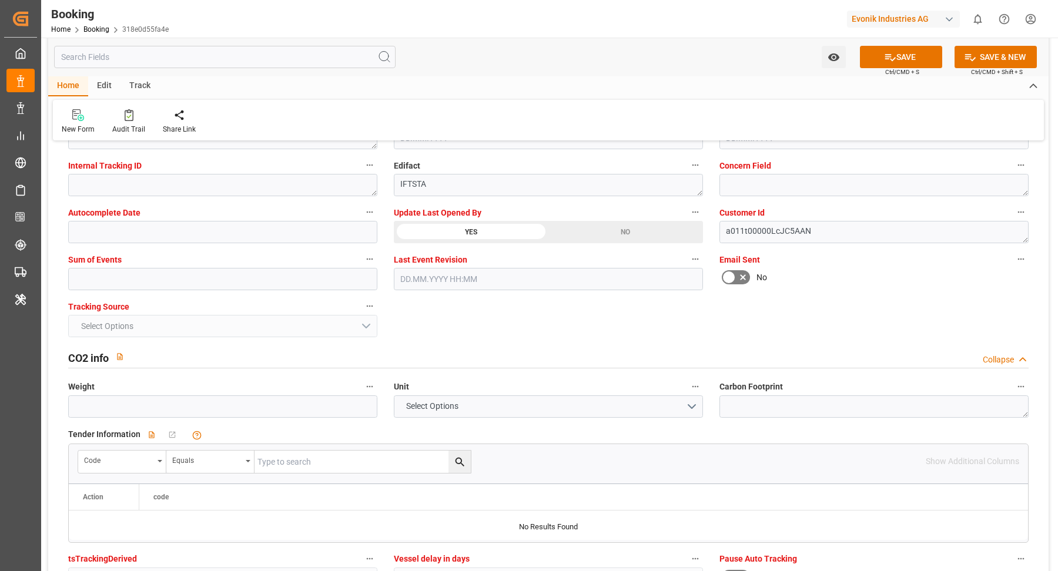
scroll to position [2244, 0]
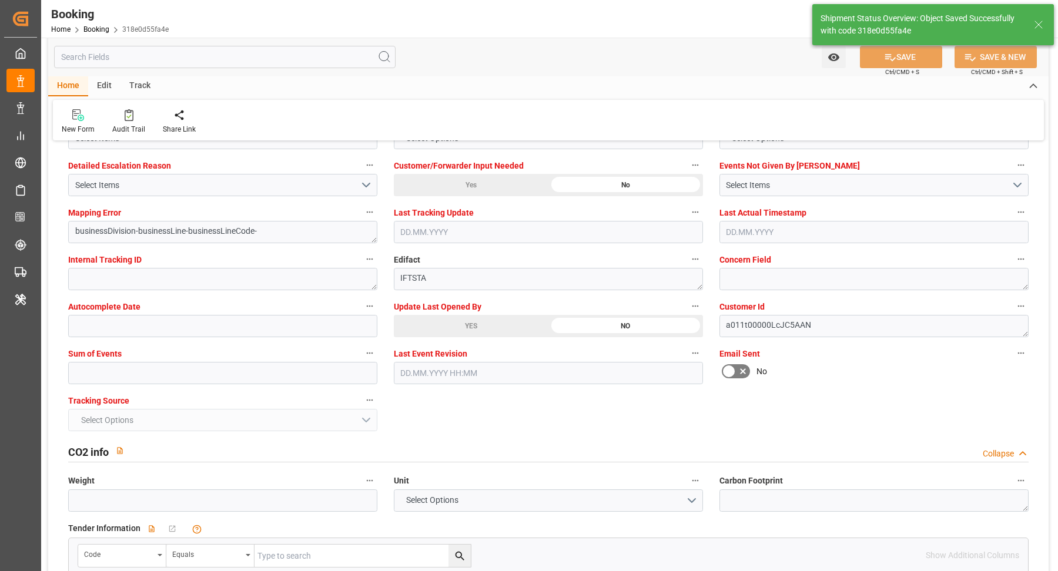
type input "12.09.2025 11:36"
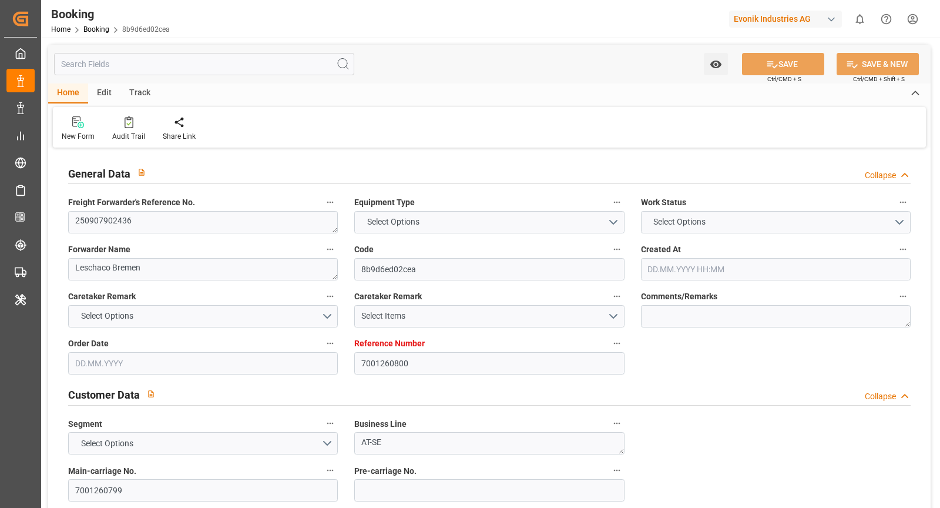
type input "7001260800"
type input "9229843"
type input "Hapag [PERSON_NAME]"
type input "Hapag Lloyd Aktiengesellschaft"
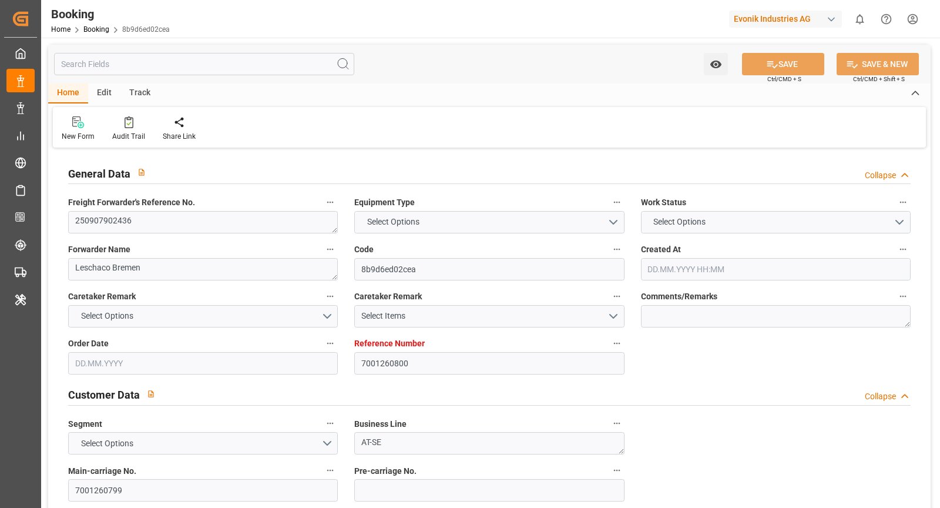
type input "DEHAM"
type input "USCHS"
type input "0"
type input "[DATE] 08:06"
type input "[DATE]"
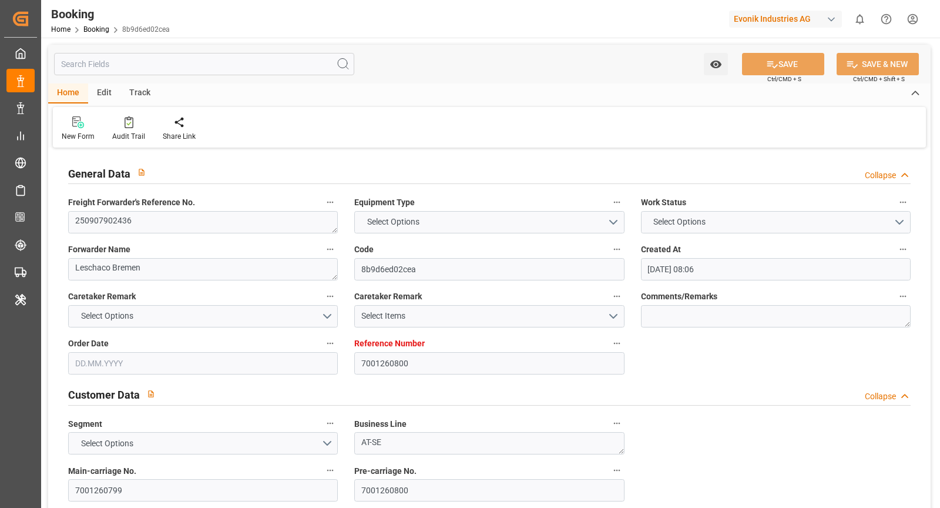
type input "[DATE]"
type input "[DATE] 00:00"
type input "[DATE]"
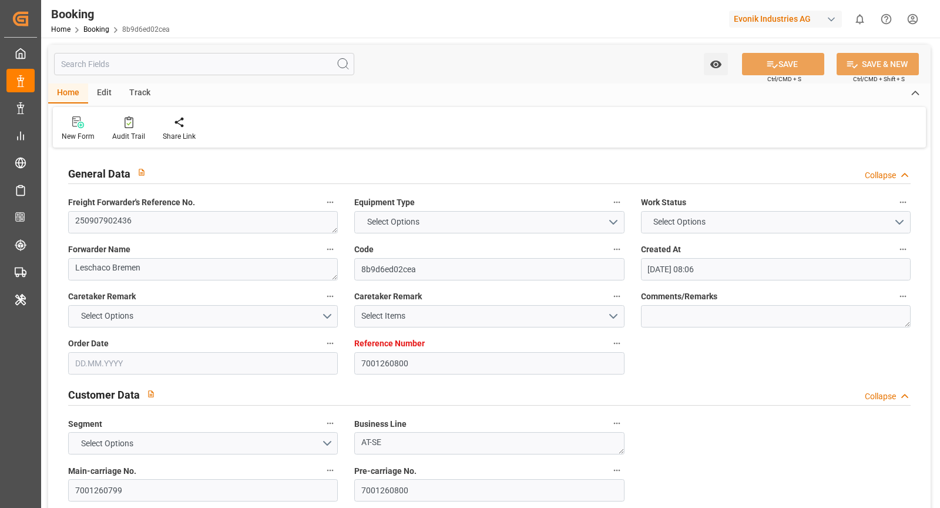
type input "[DATE]"
type input "[DATE] 00:00"
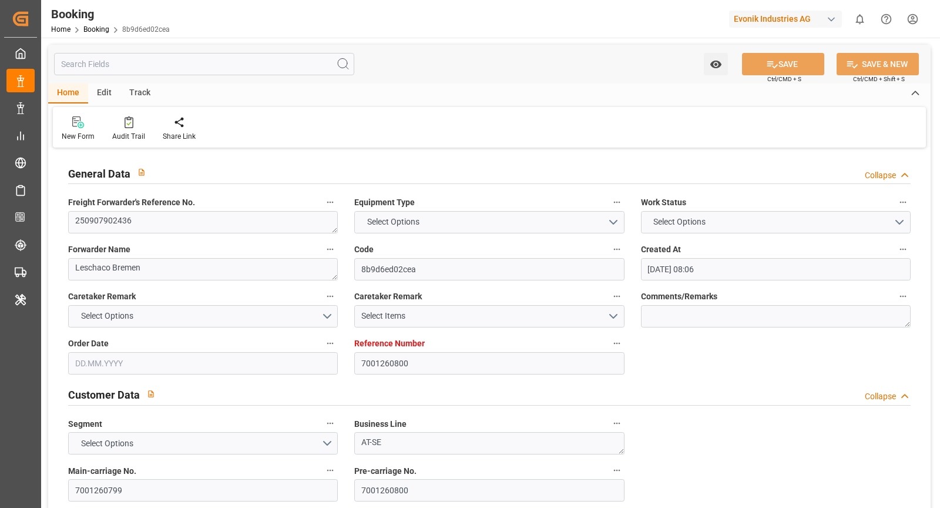
type input "[DATE] 11:00"
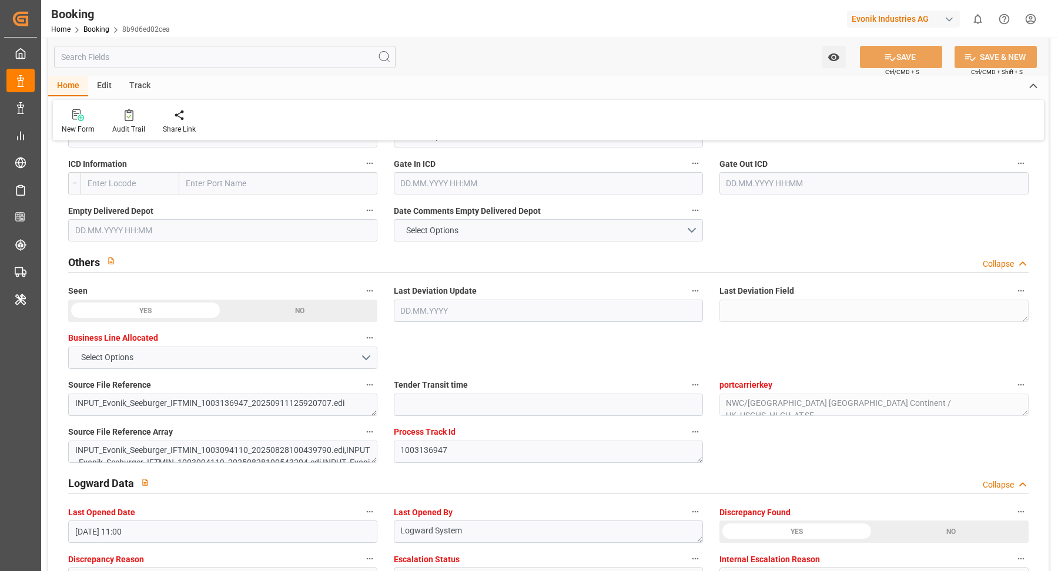
scroll to position [2266, 0]
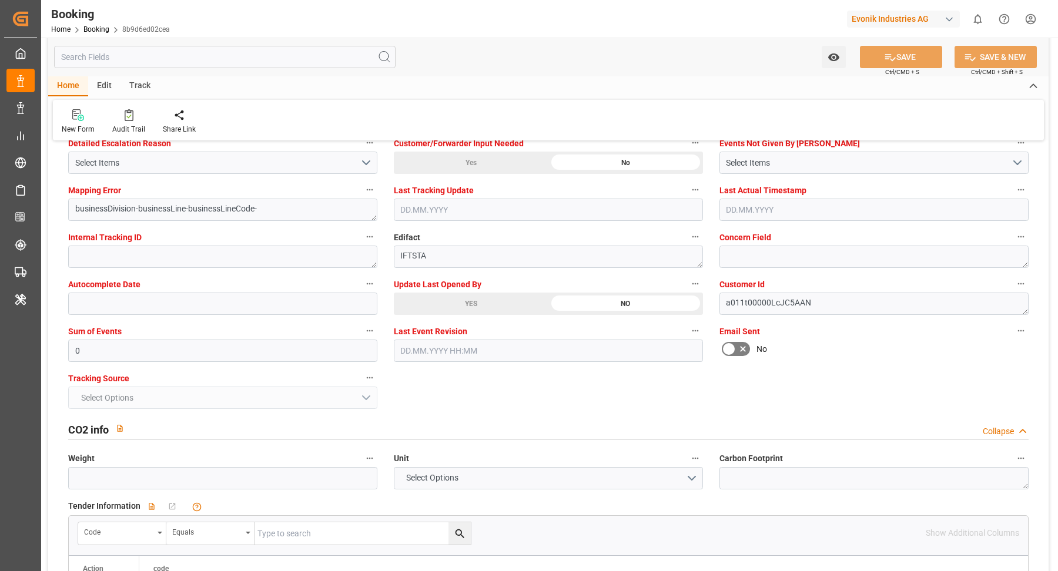
click at [462, 307] on div "YES" at bounding box center [471, 304] width 155 height 22
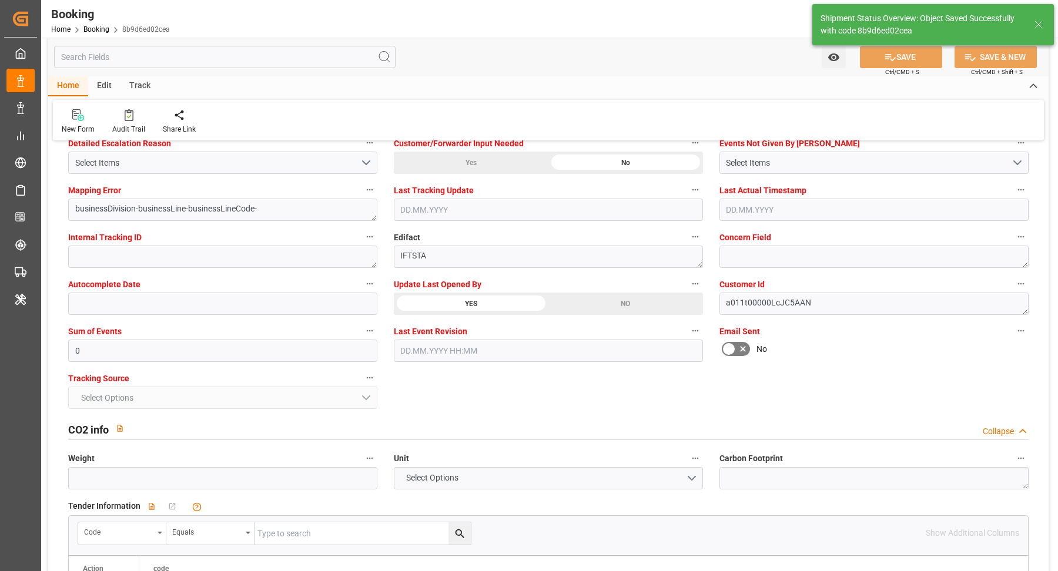
type textarea "[PERSON_NAME]"
type textarea "businessDivision-businessLine-"
type input "[DATE] 11:42"
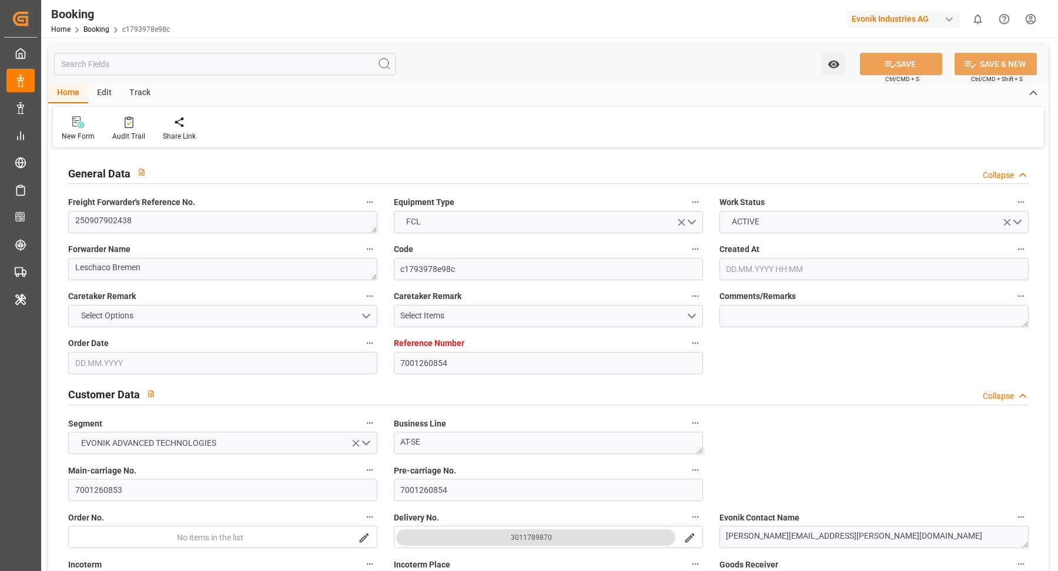
type input "7001260854"
type input "9229843"
type input "Hapag [PERSON_NAME]"
type input "Hapag Lloyd Aktiengesellschaft"
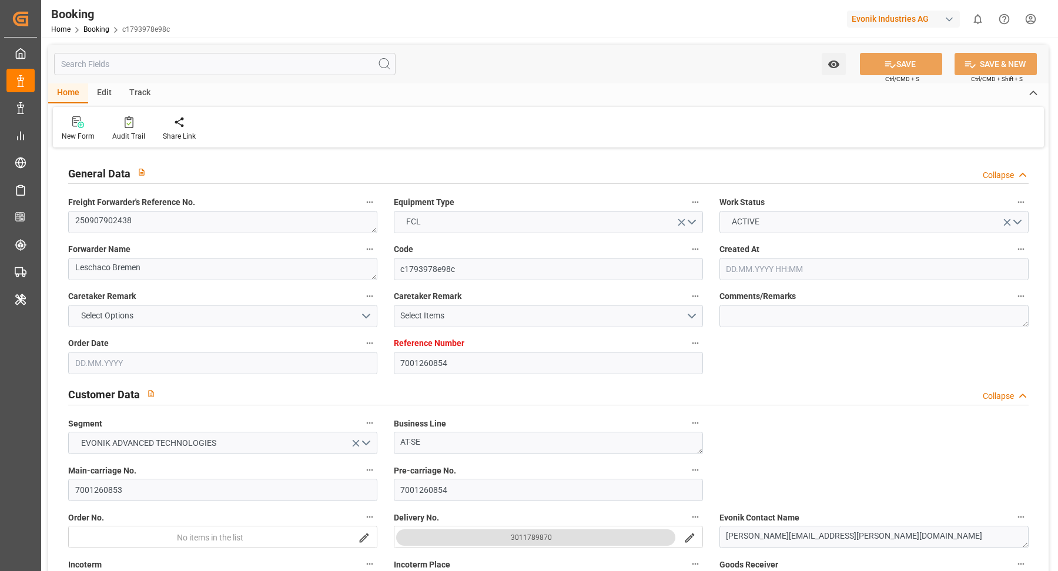
type input "DEHAM"
type input "USCHS"
type input "0"
type input "[DATE] 08:13"
type input "[DATE]"
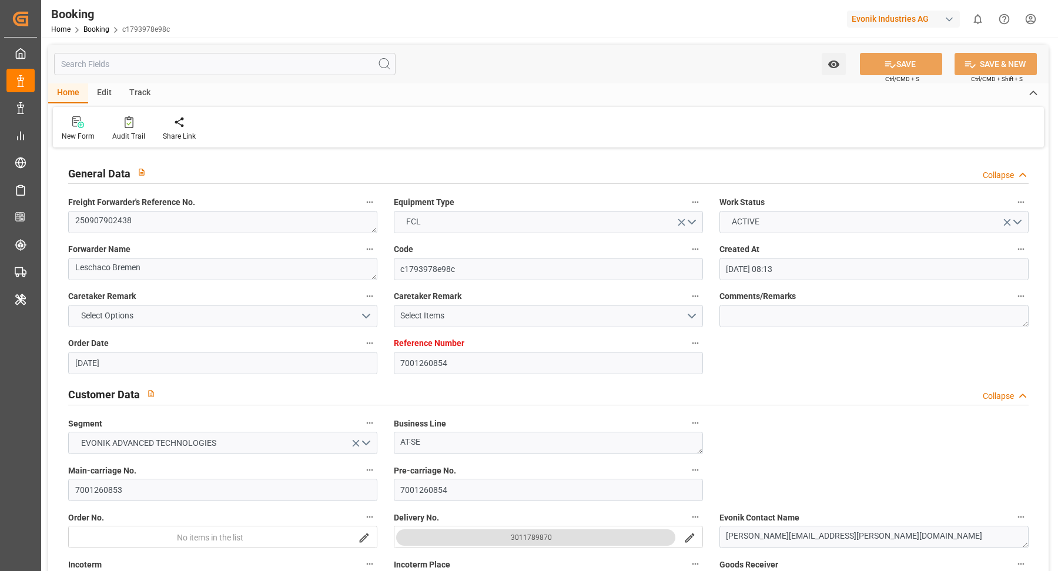
type input "[DATE]"
type input "[DATE] 00:00"
type input "[DATE]"
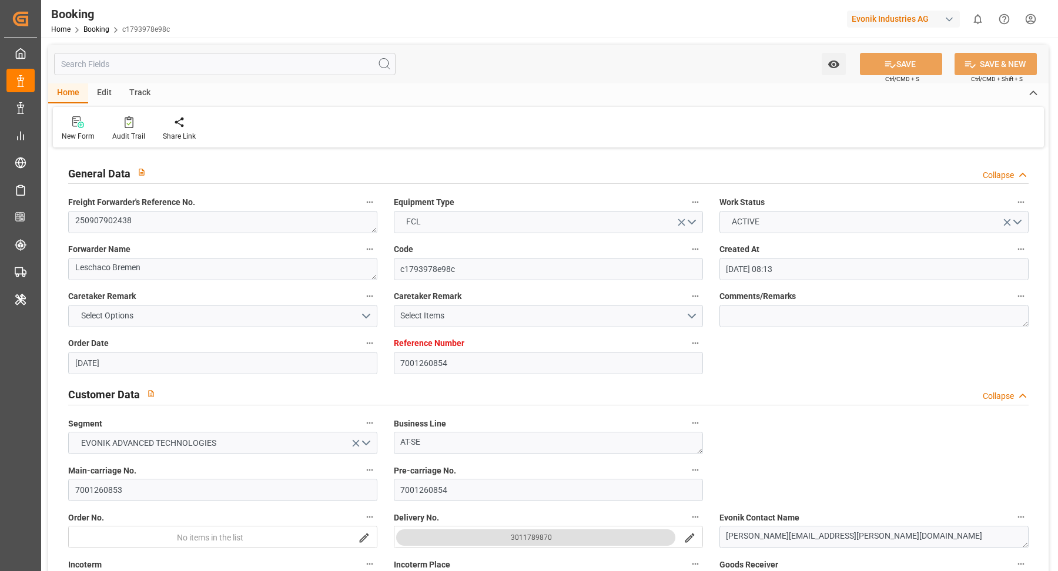
type input "[DATE]"
type input "[DATE] 00:00"
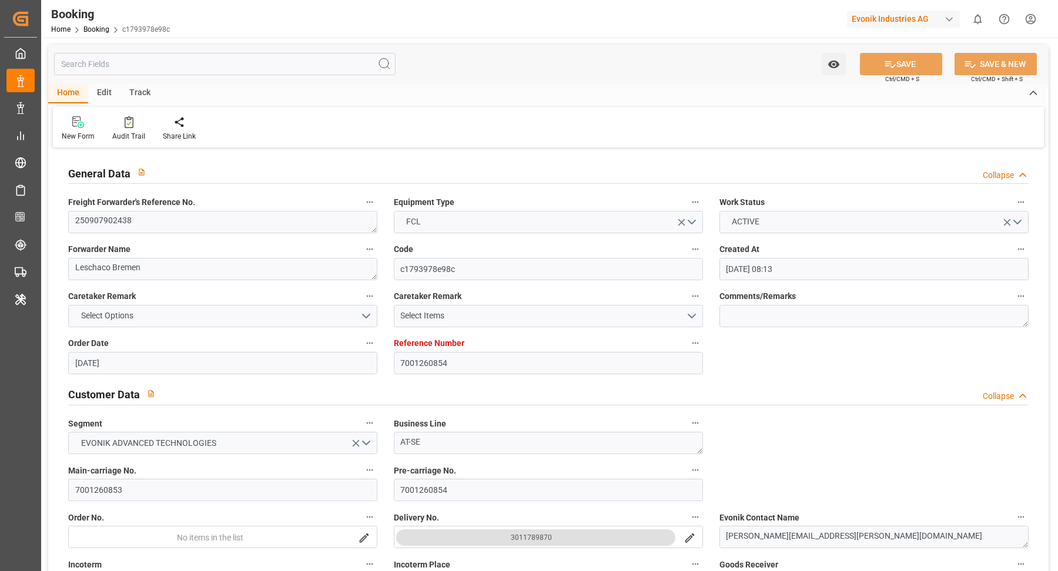
type input "[DATE] 11:03"
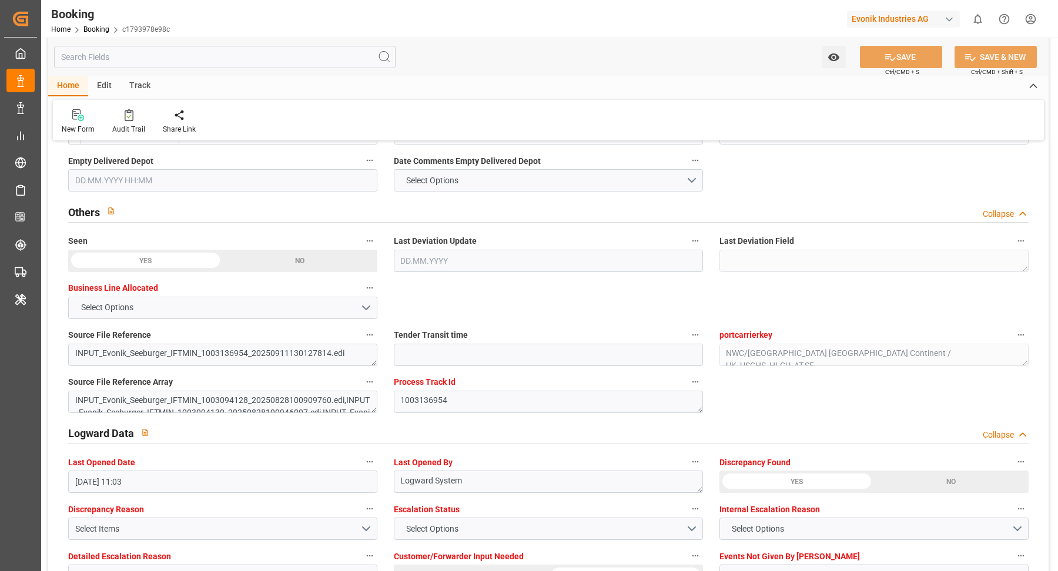
scroll to position [2165, 0]
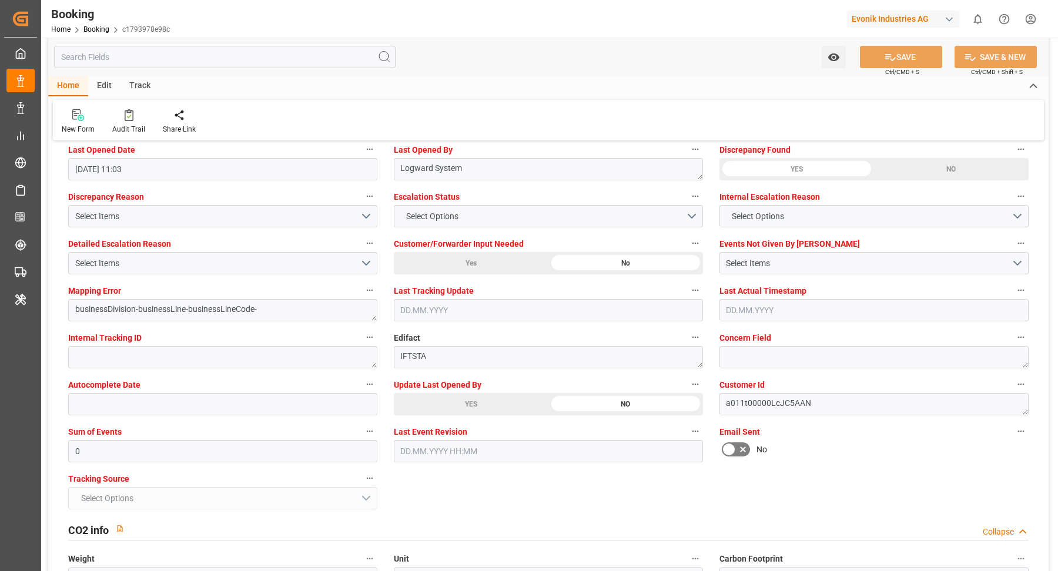
click at [464, 400] on div "YES" at bounding box center [471, 404] width 155 height 22
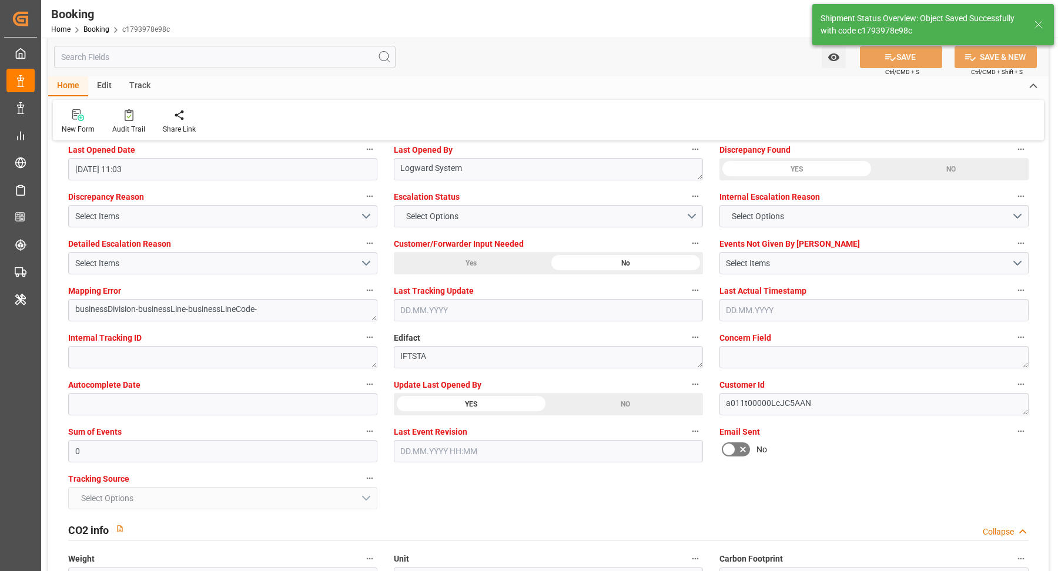
type textarea "[PERSON_NAME]"
type textarea "businessDivision-businessLine-"
type input "12.09.2025 11:43"
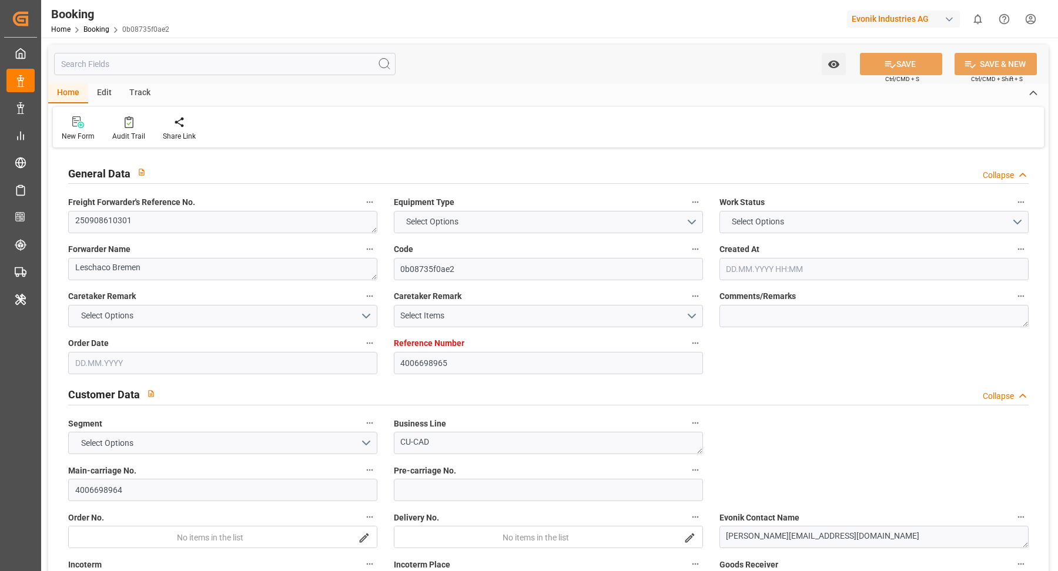
type input "4006698965"
type input "9708813"
type input "Hapag [PERSON_NAME]"
type input "Hapag Lloyd Aktiengesellschaft"
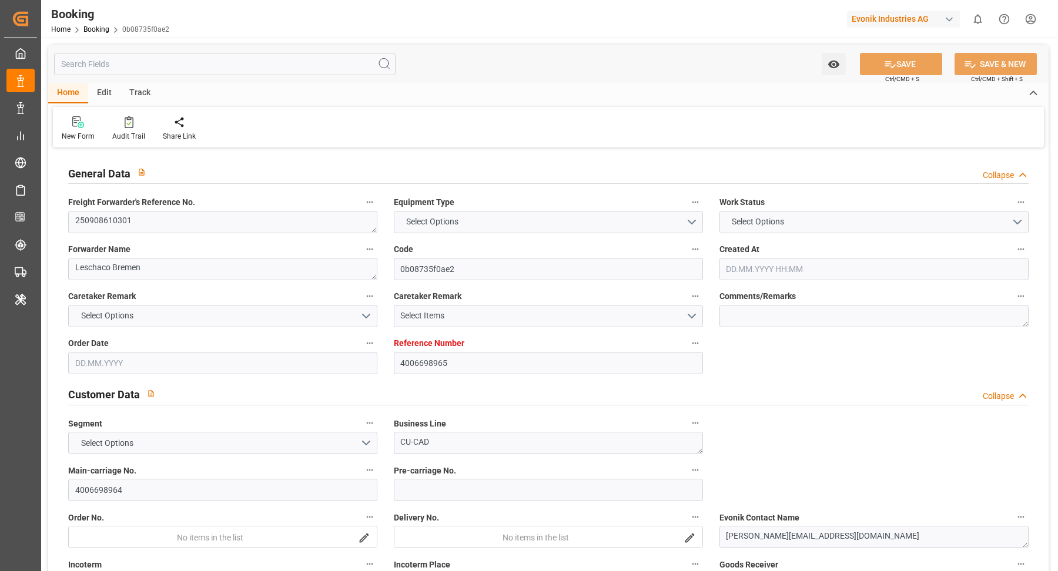
type input "DEWVN"
type input "CNSGH"
type input "0"
type input "DEWVN"
type input "CNSHG"
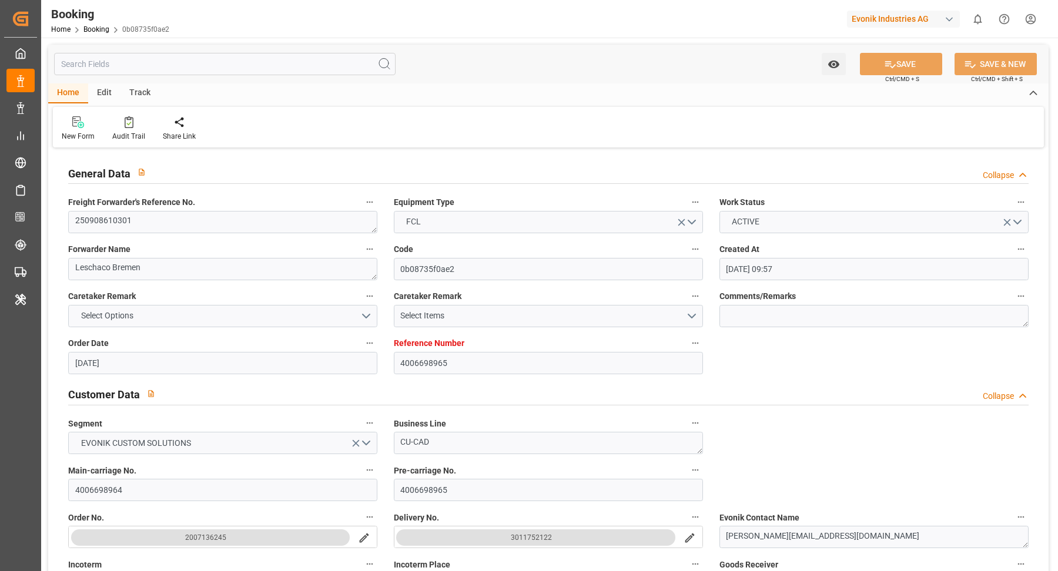
type input "18.08.2025 09:57"
type input "18.08.2025"
type input "03.11.2025"
type input "03.09.2025"
type input "10.09.2025 00:00"
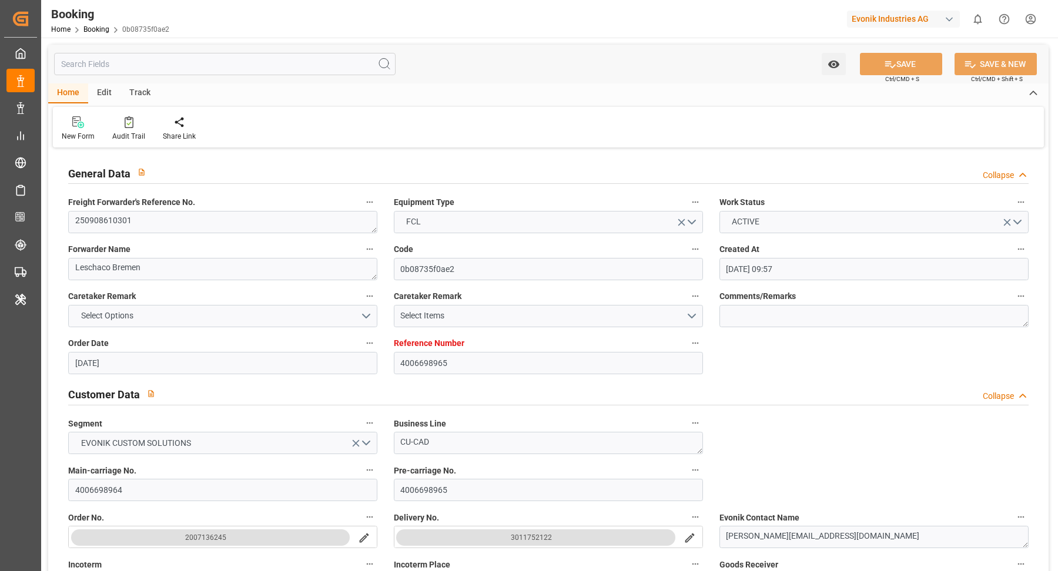
type input "03.09.2025"
type input "[DATE]"
type input "19.09.2025 22:00"
type input "17.09.2025 00:00"
type input "11.11.2025 17:00"
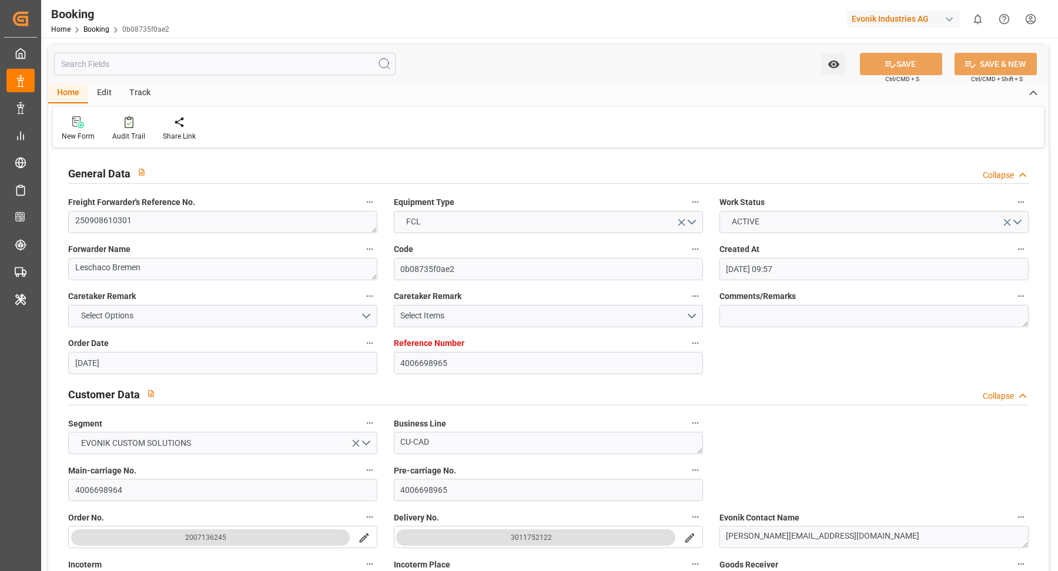
type input "18.10.2025 00:00"
type input "12.09.2025 11:12"
type input "12.09.2025"
type input "19.09.2025 22:00"
type input "11.11.2025 17:00"
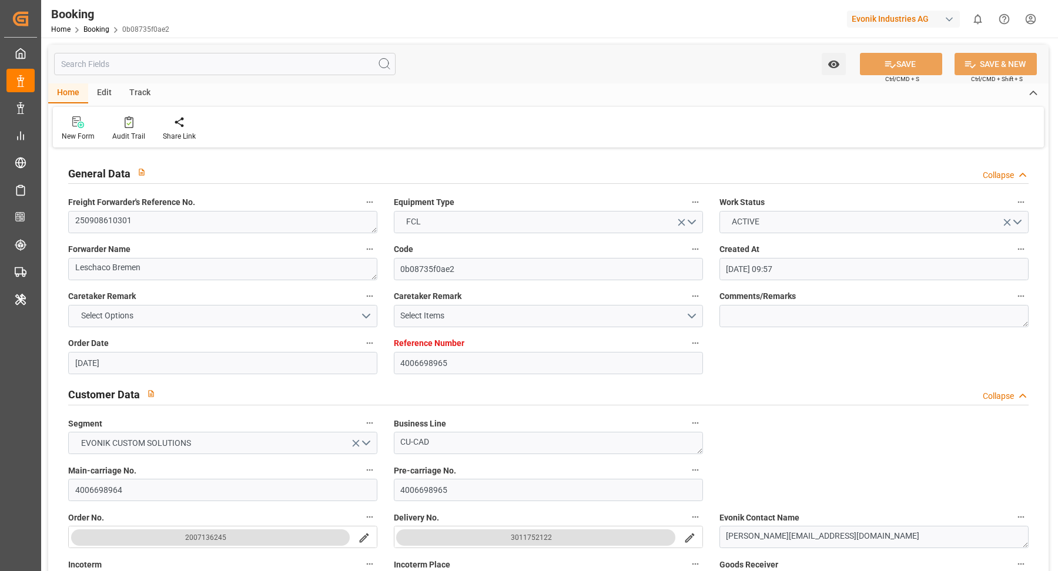
type input "12.11.2025 02:08"
type input "16.11.2025 02:08"
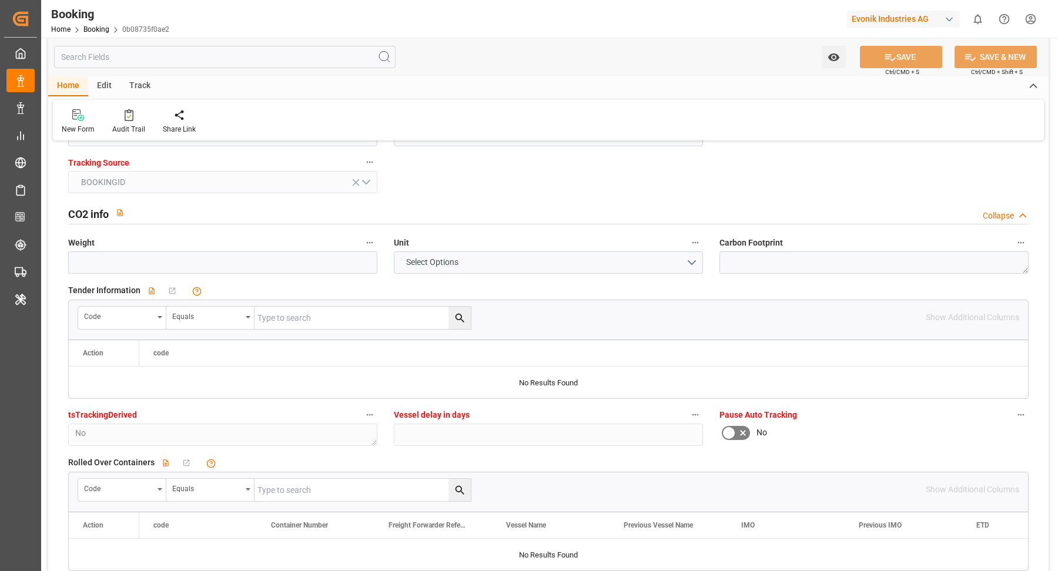
scroll to position [2298, 0]
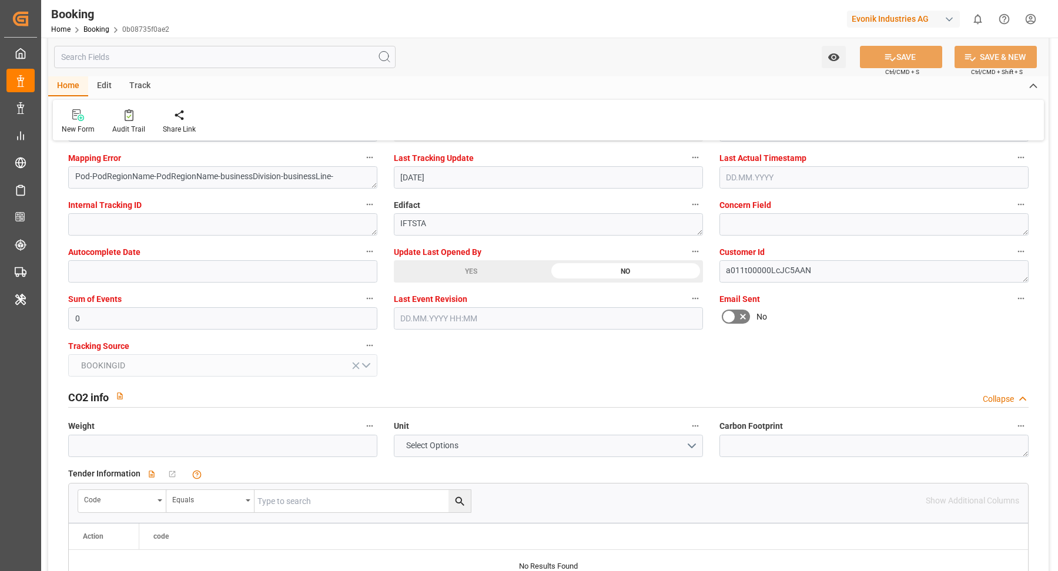
click at [476, 266] on div "YES" at bounding box center [471, 271] width 155 height 22
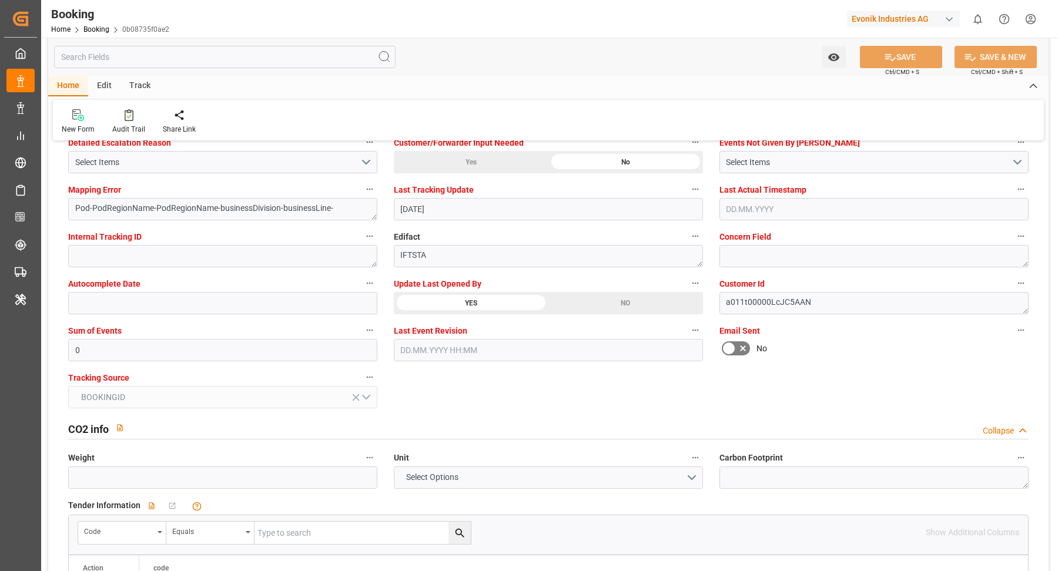
scroll to position [2205, 0]
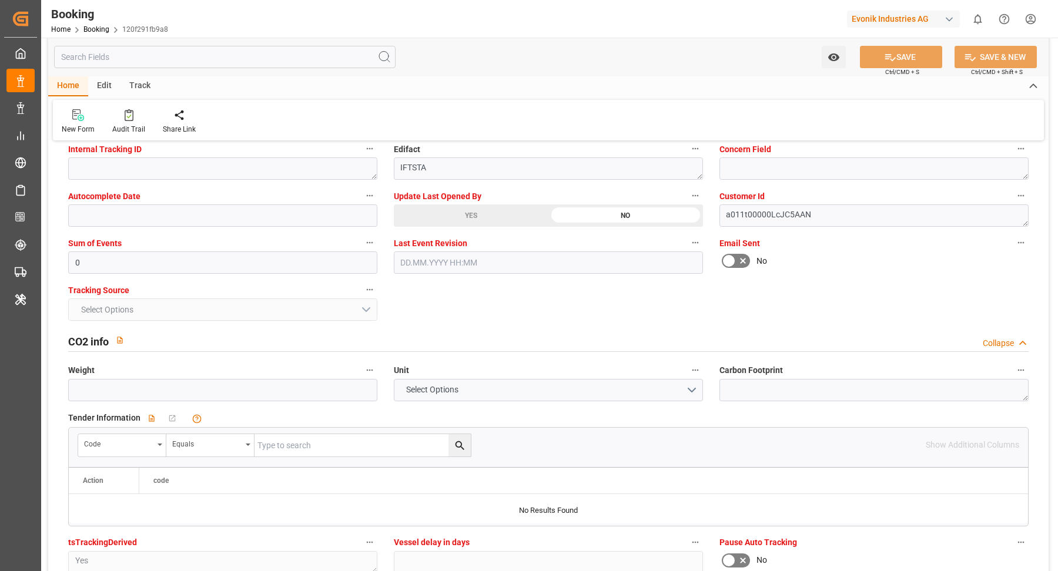
scroll to position [2110, 0]
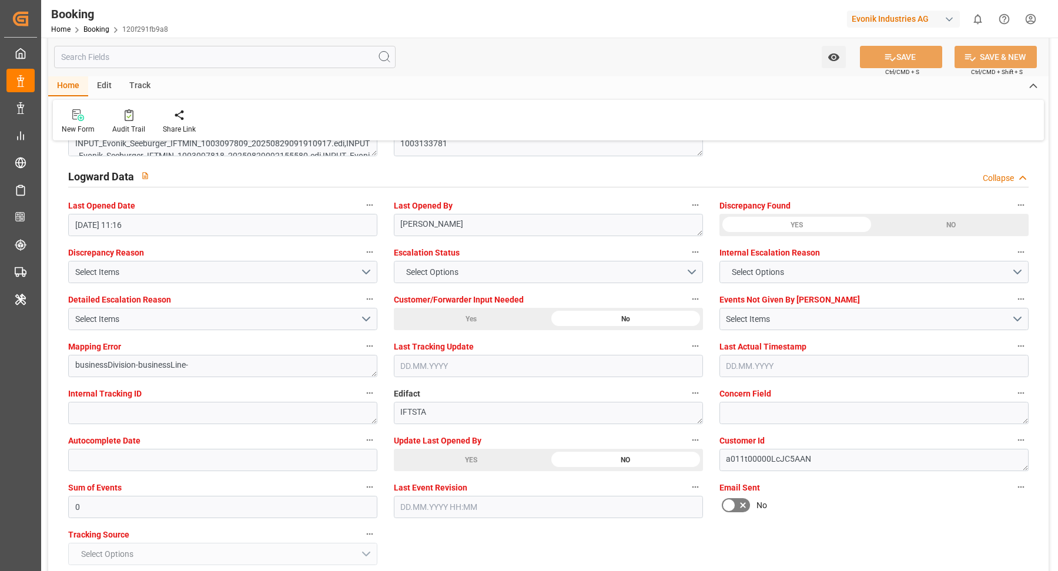
drag, startPoint x: 468, startPoint y: 459, endPoint x: 590, endPoint y: 455, distance: 121.7
click at [468, 459] on div "YES" at bounding box center [471, 460] width 155 height 22
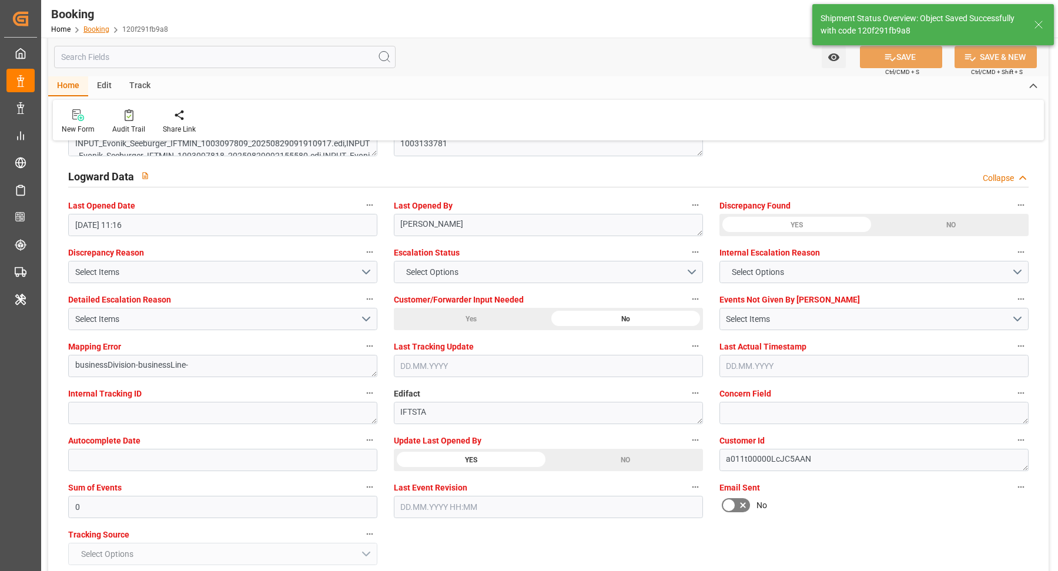
type textarea "[PERSON_NAME]"
type input "12.09.2025 11:44"
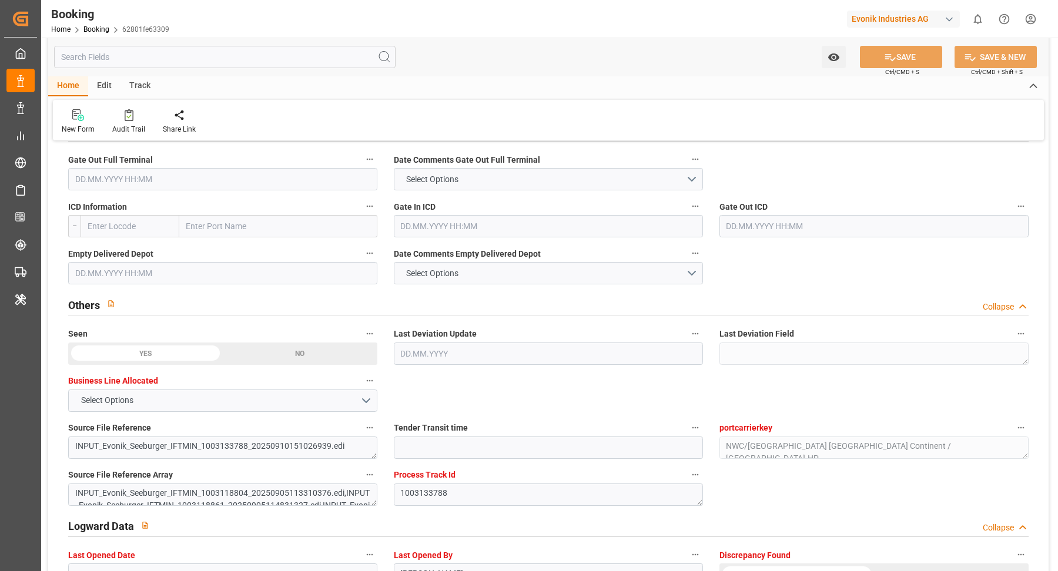
scroll to position [2142, 0]
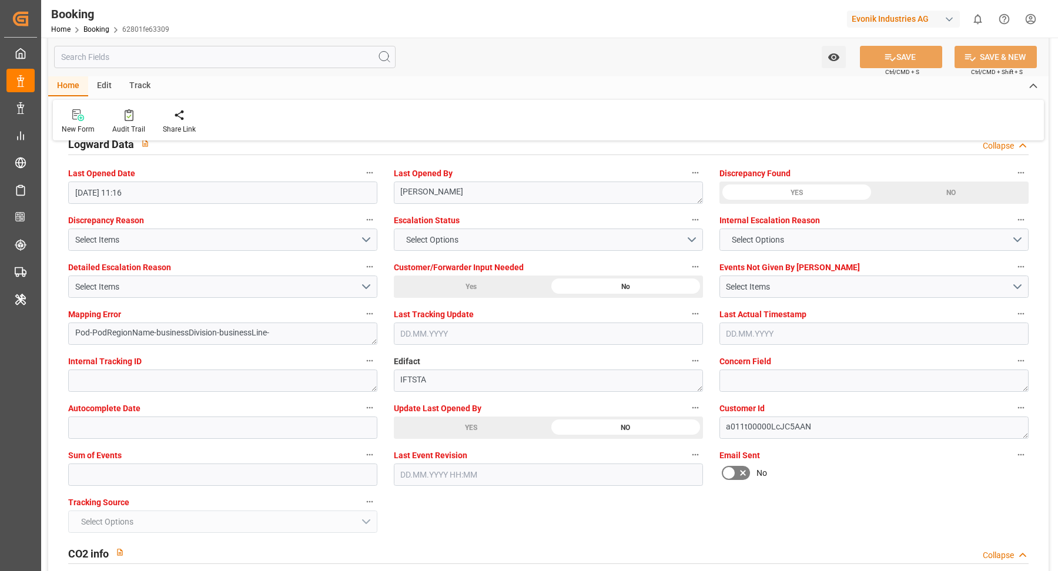
click at [464, 425] on div "YES" at bounding box center [471, 428] width 155 height 22
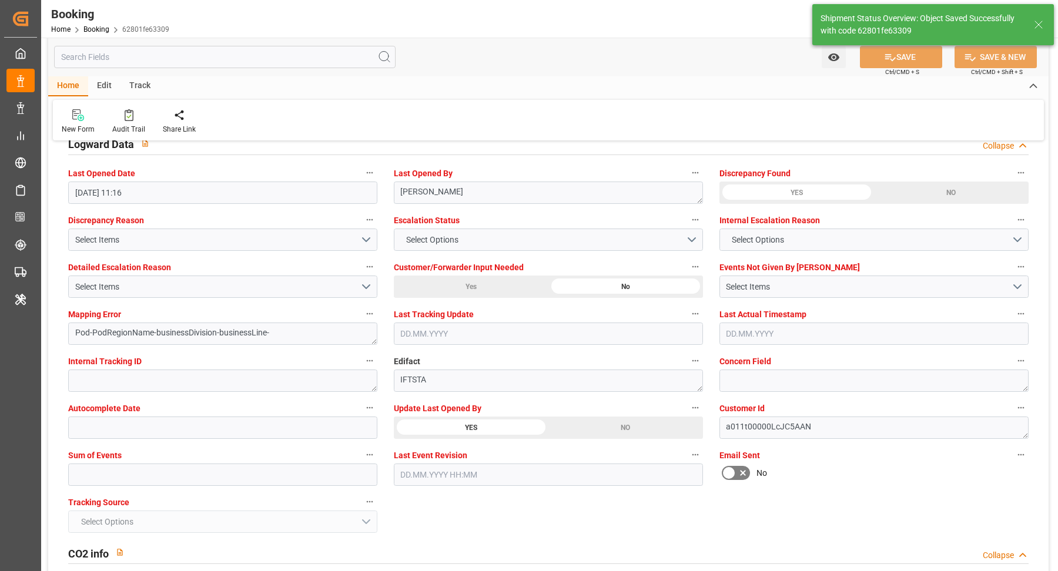
type textarea "[PERSON_NAME]"
type input "12.09.2025 11:44"
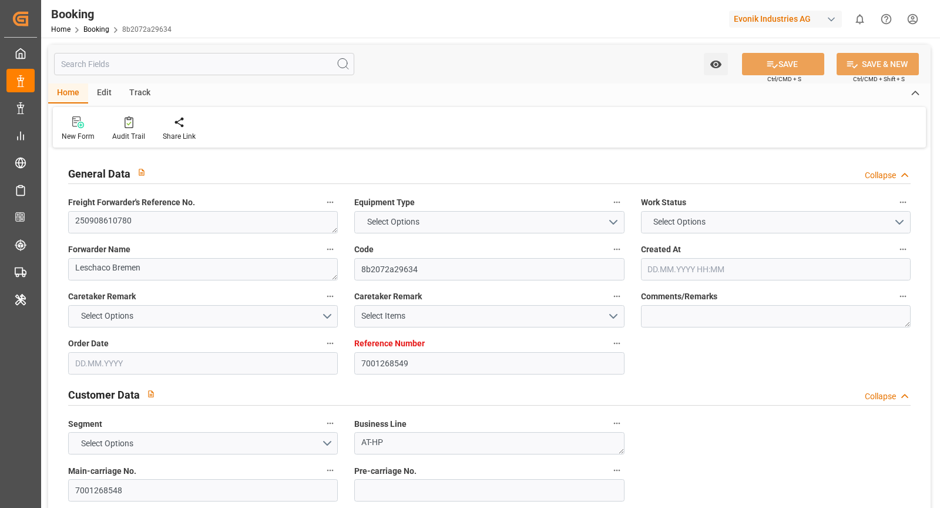
type input "7001268549"
type input "9321483"
type input "Hapag [PERSON_NAME]"
type input "Hapag Lloyd Aktiengesellschaft"
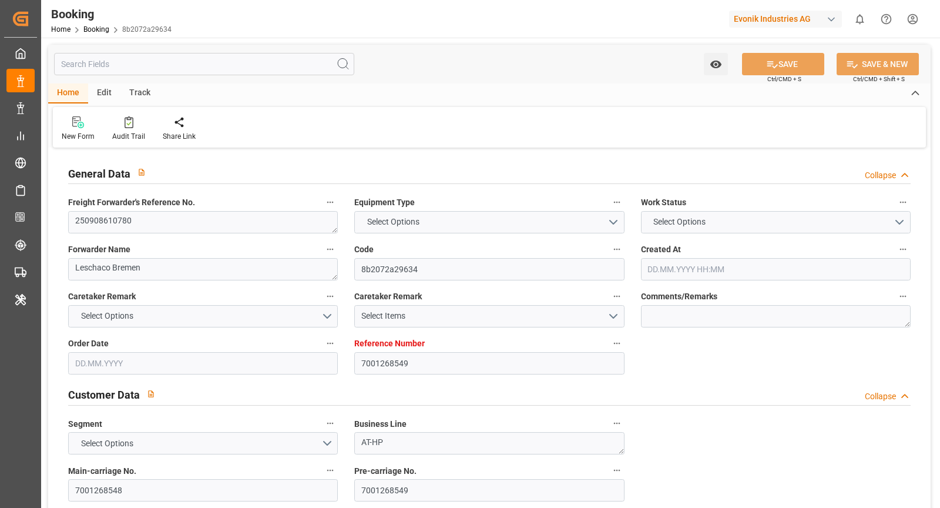
type input "NLRTM"
type input "CNSGH"
type input "[DATE] 14:18"
type input "[DATE]"
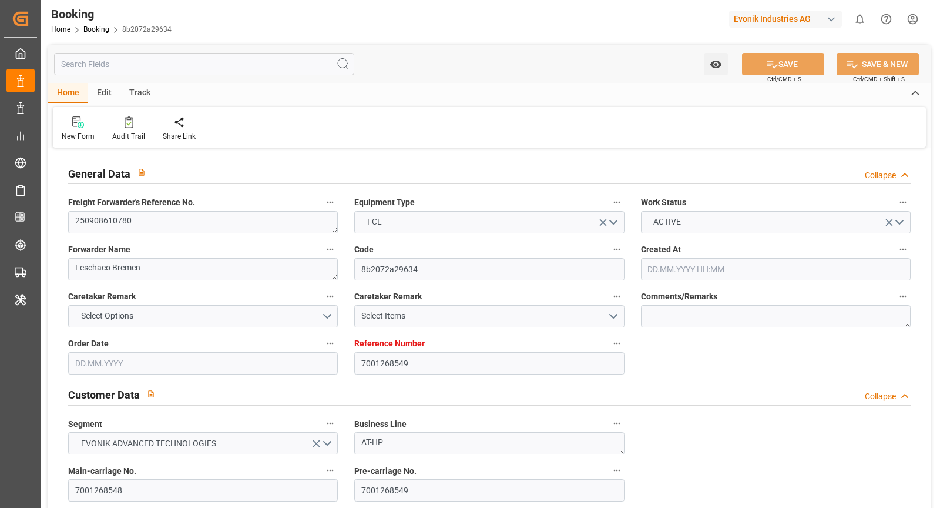
type input "[DATE]"
type input "09.09.2025 00:00"
type input "08.09.2025"
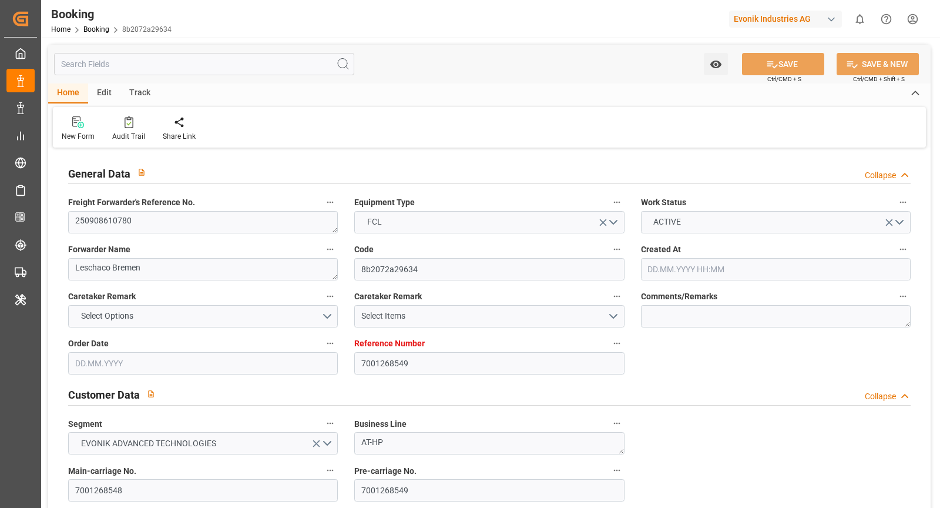
type input "[DATE] 00:00"
type input "08.11.2025 00:00"
type input "18.11.2025 00:00"
type input "11.09.2025 11:18"
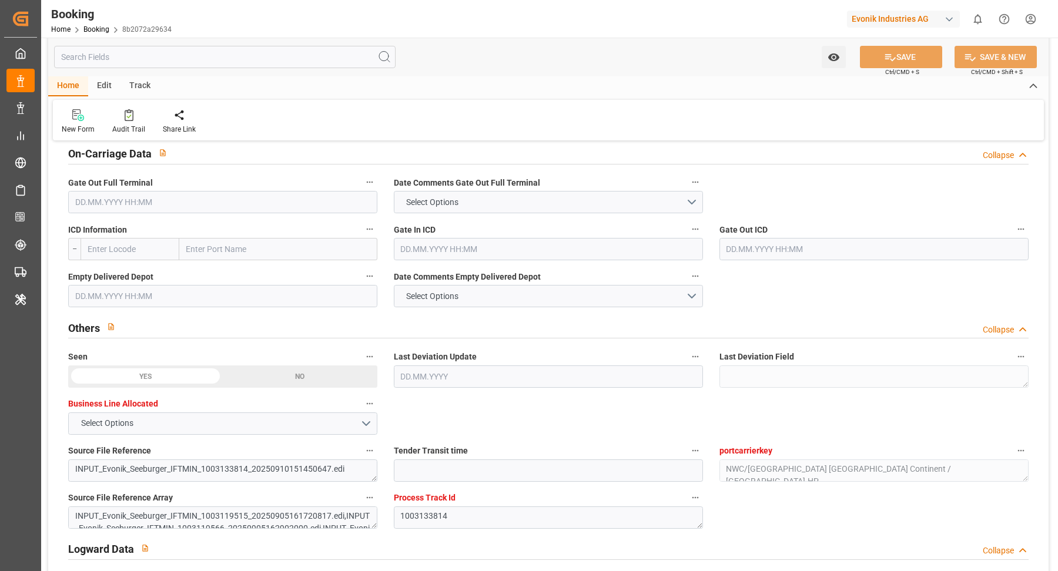
scroll to position [2134, 0]
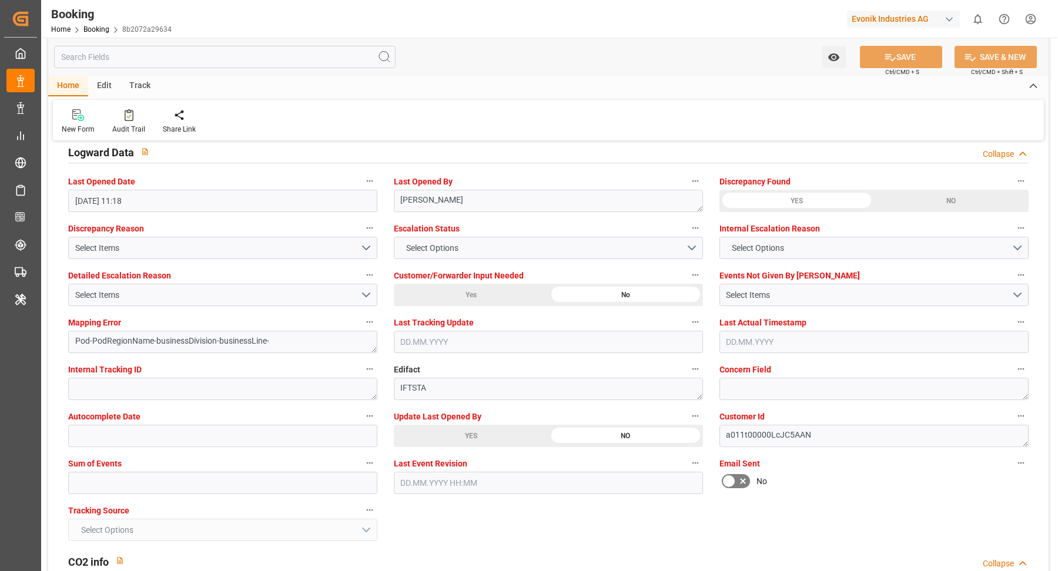
click at [448, 425] on div "YES" at bounding box center [471, 436] width 155 height 22
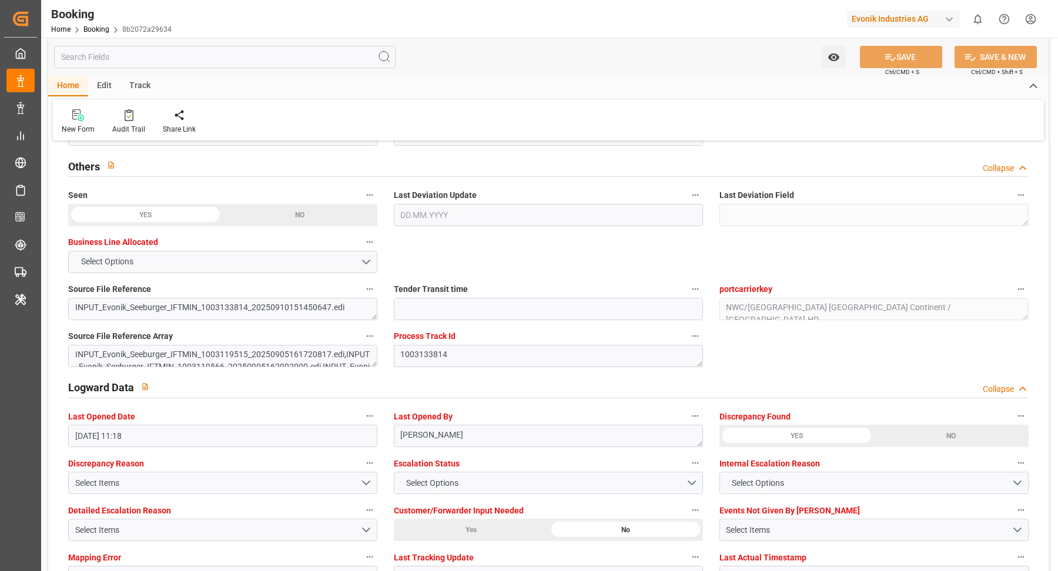
scroll to position [766, 0]
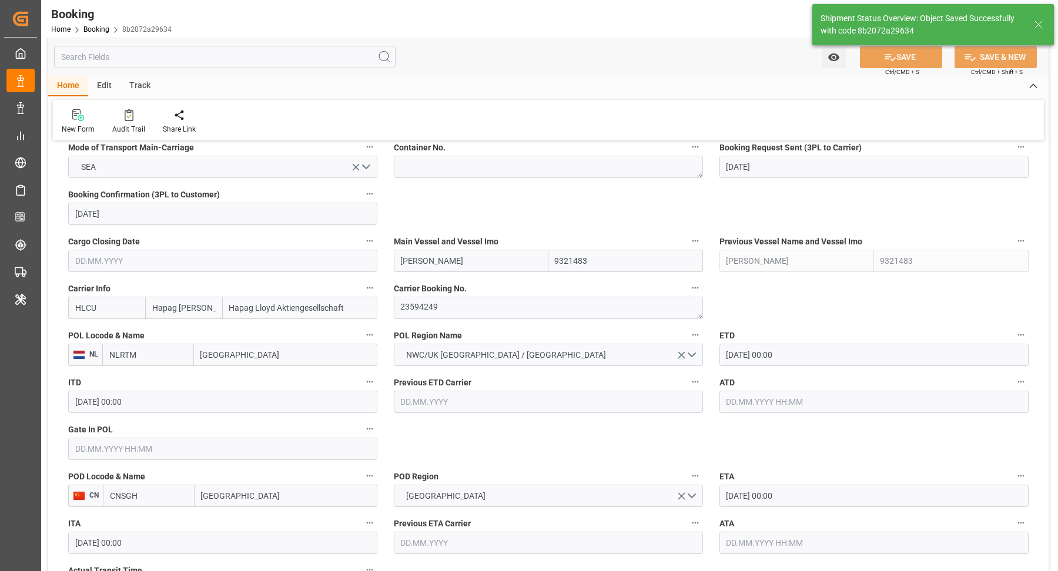
type textarea "[PERSON_NAME]"
type input "12.09.2025 11:45"
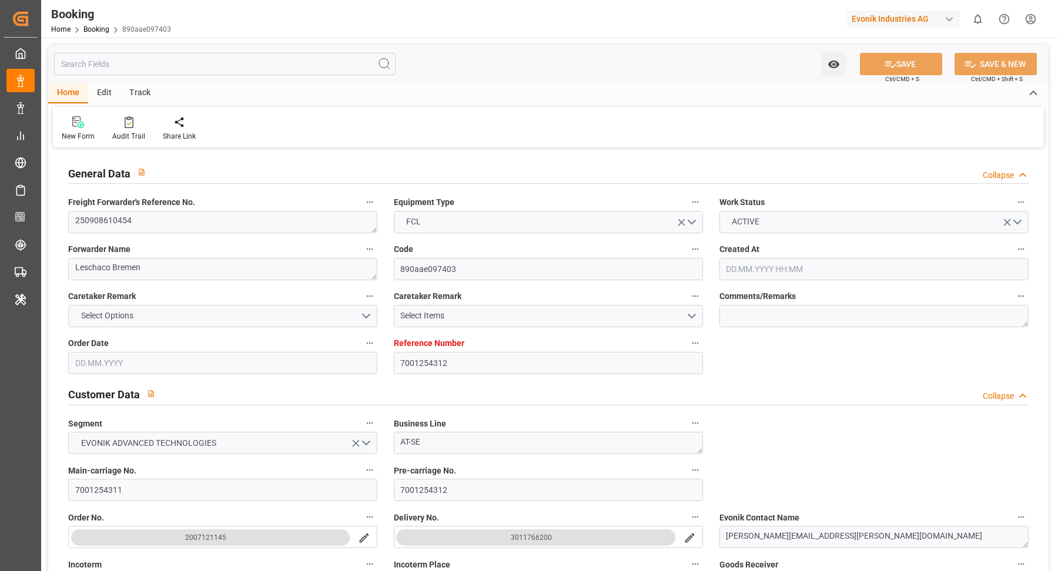
type input "7001254312"
type input "9972995"
type input "Hapag [PERSON_NAME]"
type input "Hapag Lloyd Aktiengesellschaft"
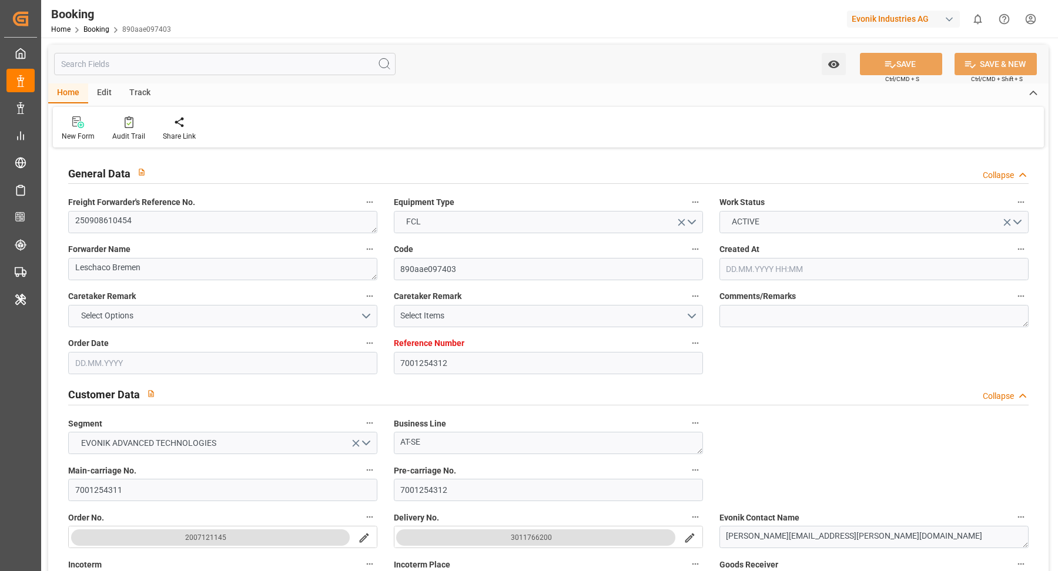
type input "DEHAM"
type input "CASJB"
type input "USCHI"
type input "21.08.2025 04:57"
type input "21.08.2025"
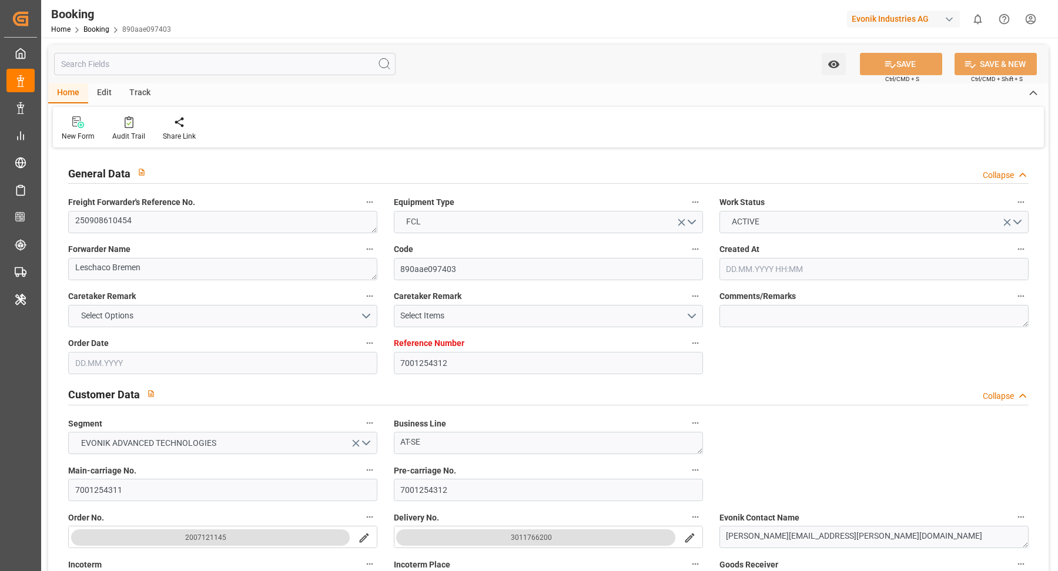
type input "05.10.2025"
type input "[DATE]"
type input "25.09.2025 00:00"
type input "01.09.2025"
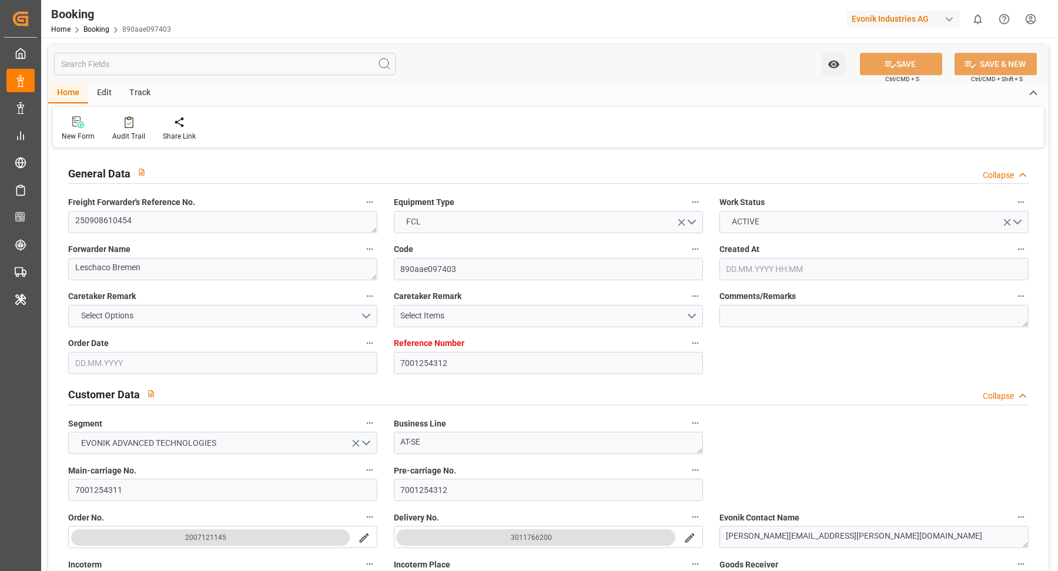
type input "[DATE]"
type input "05.10.2025 00:00"
type input "28.09.2025 00:00"
type input "18.10.2025 00:00"
type input "11.10.2025 00:00"
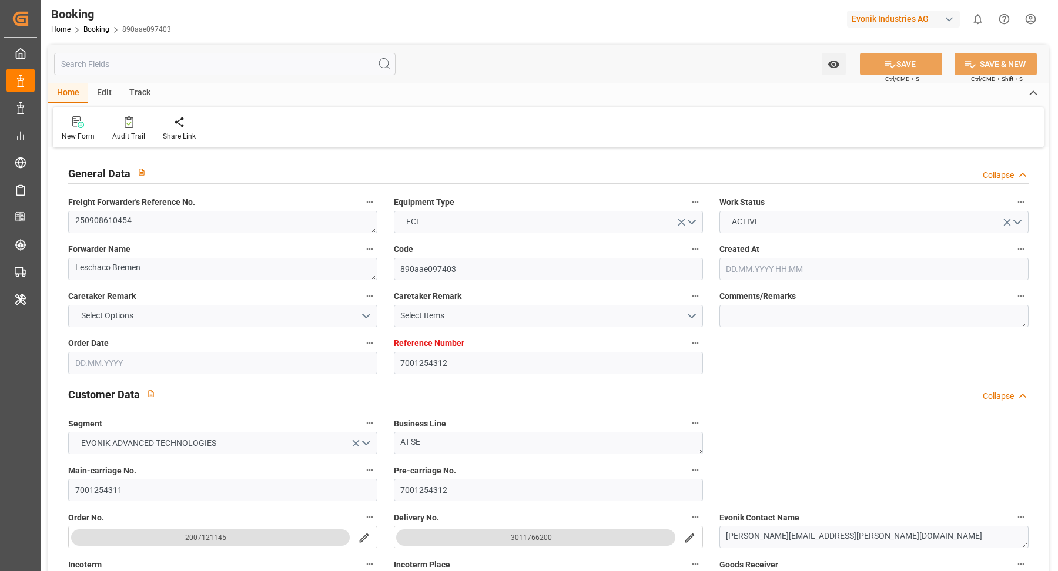
type input "11.09.2025 12:05"
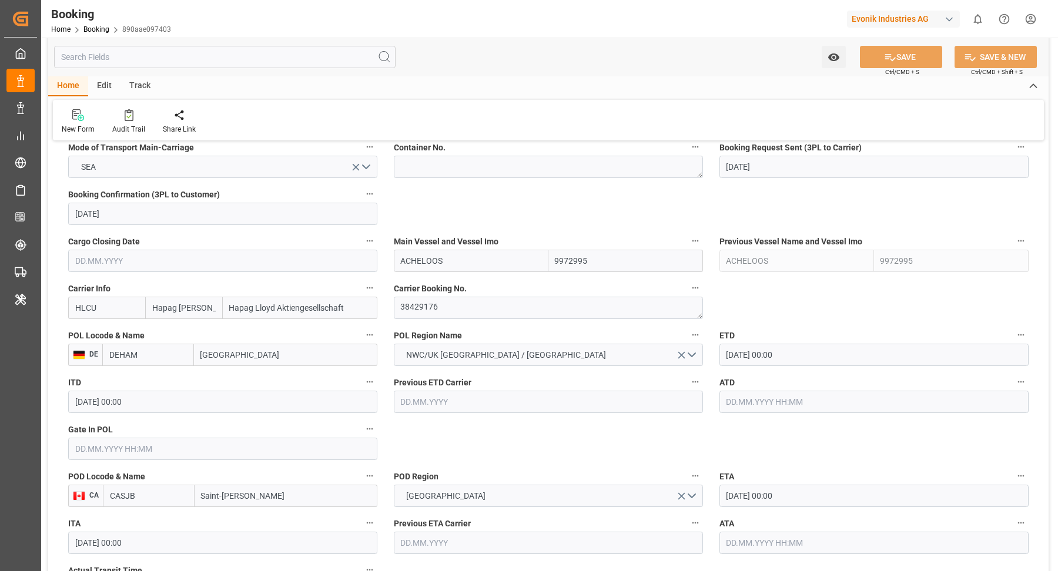
scroll to position [597, 0]
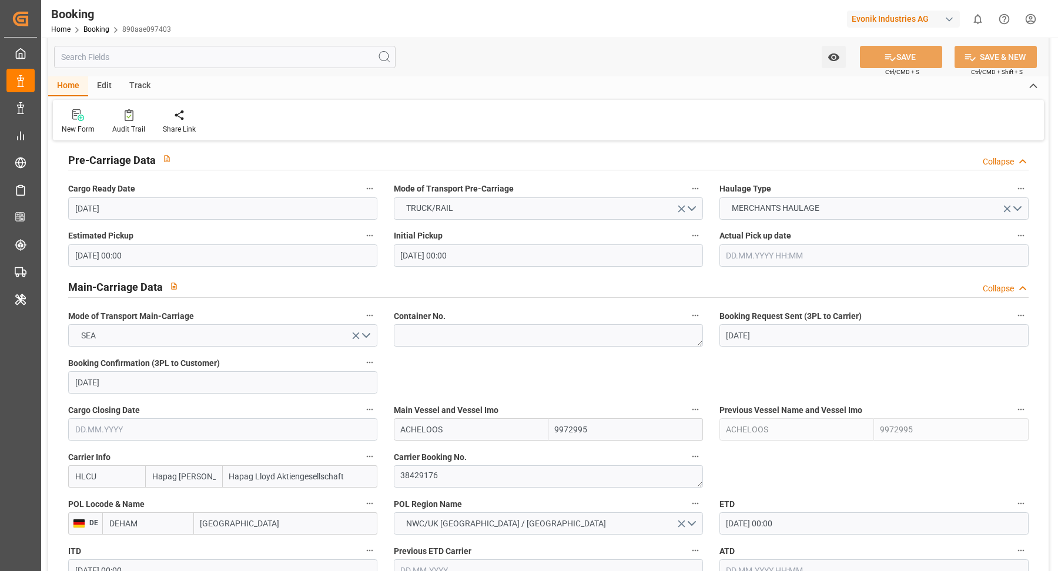
click at [474, 445] on div "Carrier Booking No. 38429176" at bounding box center [548, 468] width 326 height 47
click at [474, 435] on input "ACHELOOS" at bounding box center [471, 429] width 155 height 22
paste input "CAPE SABLE"
click at [448, 451] on b "CAPE SABLE" at bounding box center [425, 455] width 48 height 9
type input "CAPE SABLE"
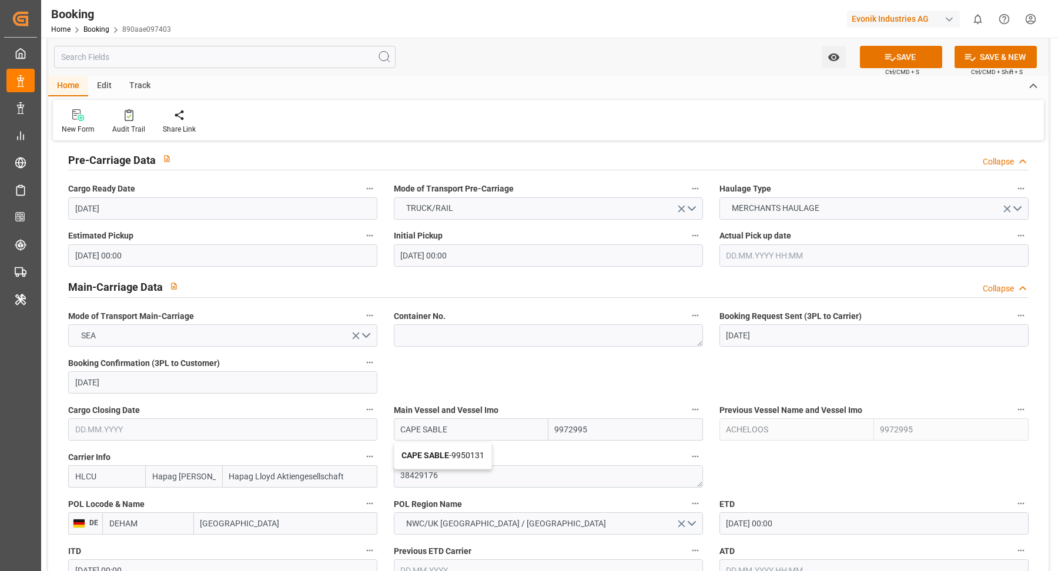
type input "9950131"
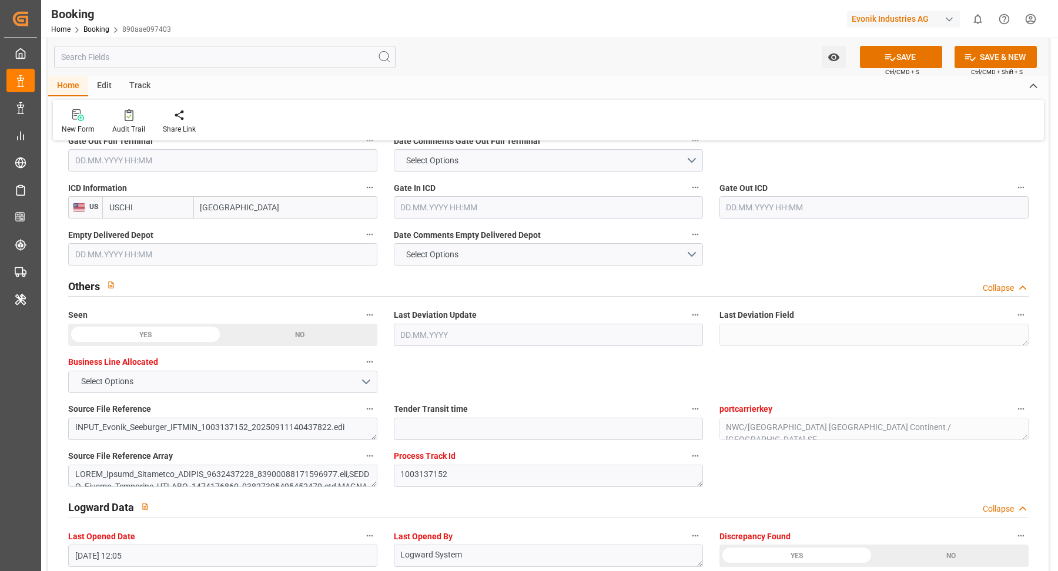
scroll to position [2164, 0]
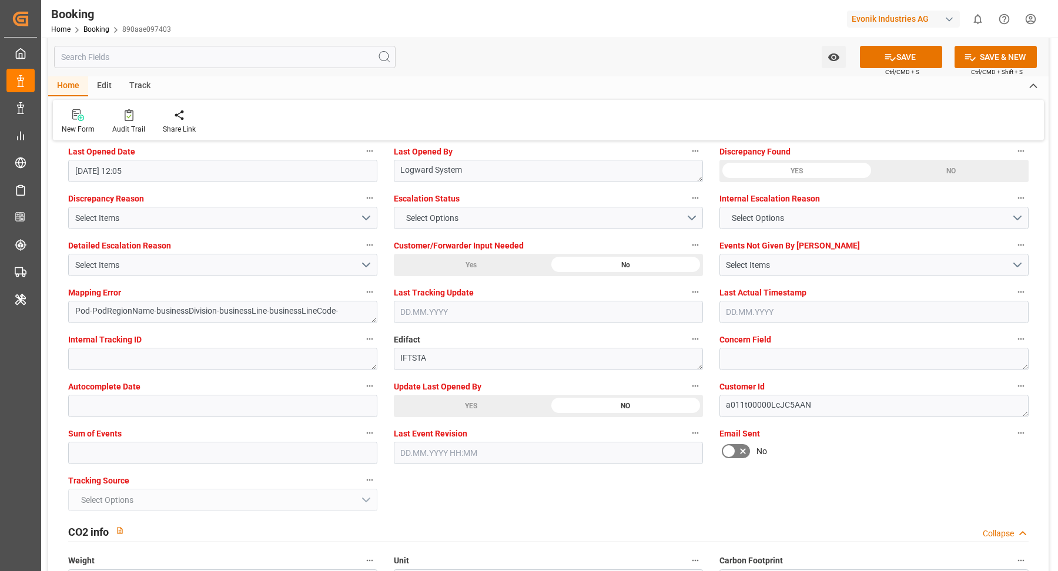
type input "CAPE SABLE"
click at [485, 415] on div "Update Last Opened By YES NO" at bounding box center [548, 397] width 326 height 47
click at [470, 409] on div "YES" at bounding box center [471, 406] width 155 height 22
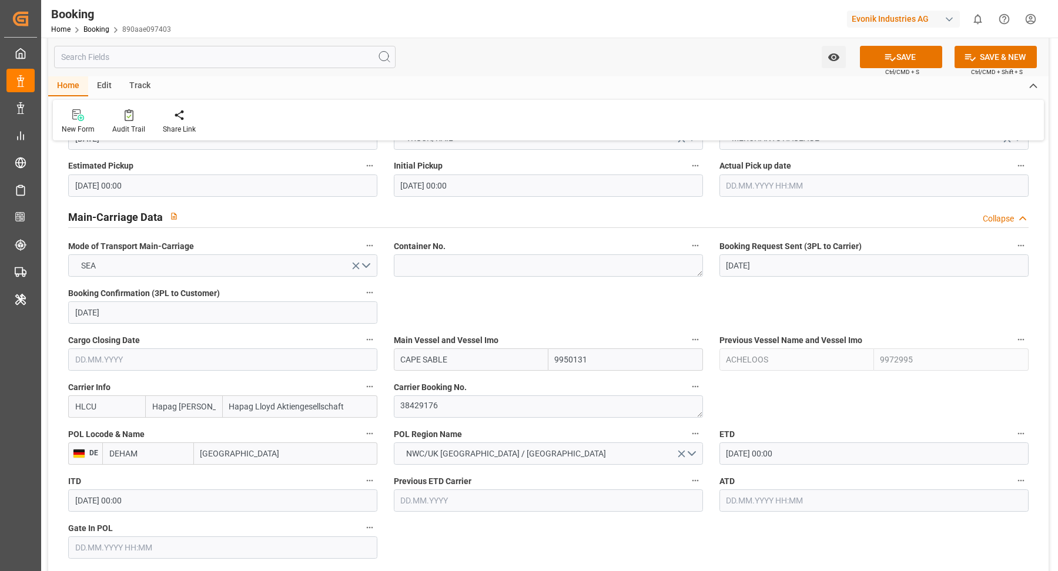
scroll to position [497, 0]
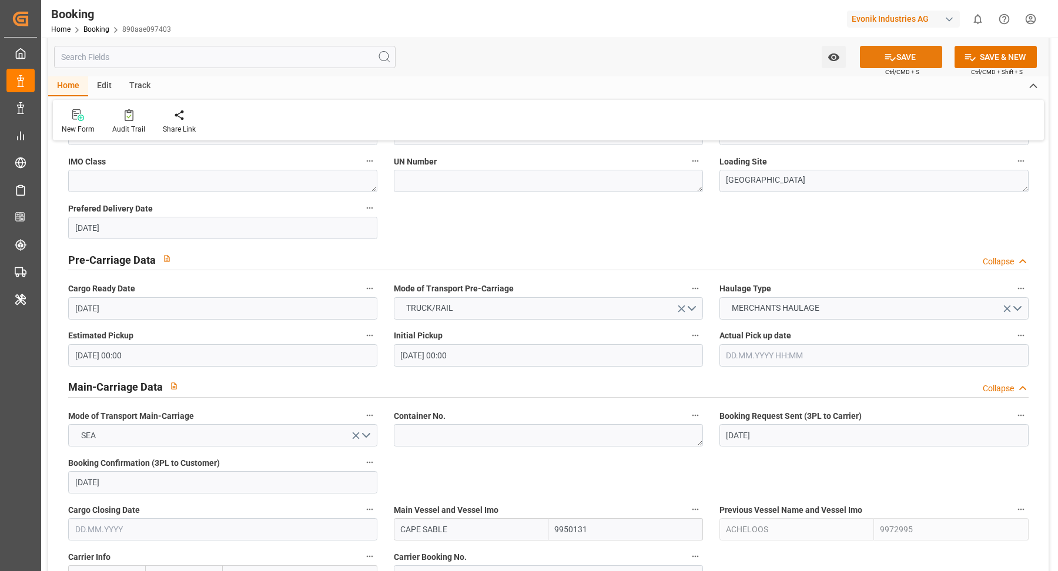
click at [883, 67] on button "SAVE" at bounding box center [901, 57] width 82 height 22
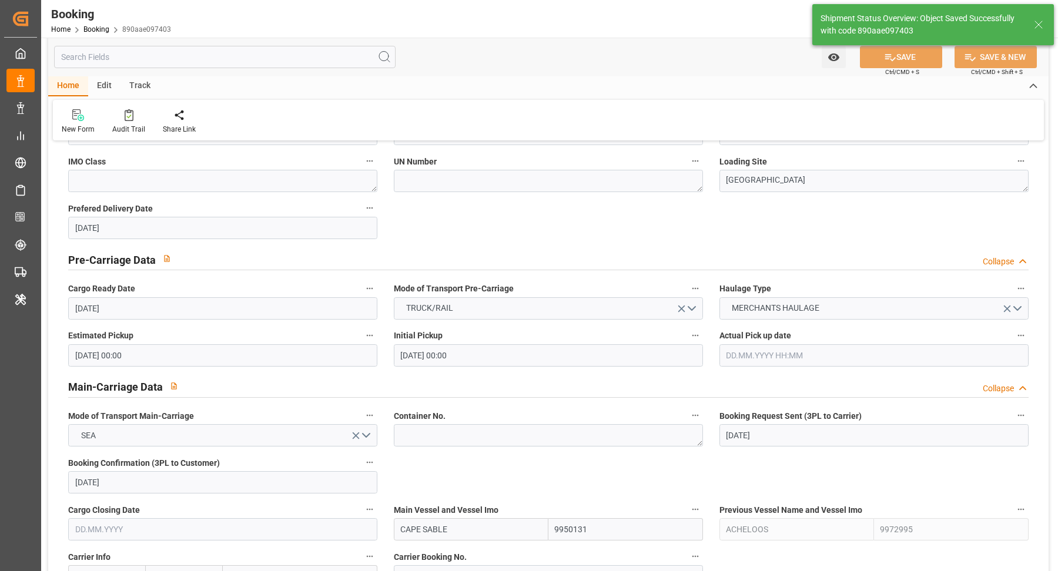
type textarea "Vasantha Kumar"
type textarea "Pod-PodRegionName-businessDivision-businessLine-"
type input "12.09.2025 11:46"
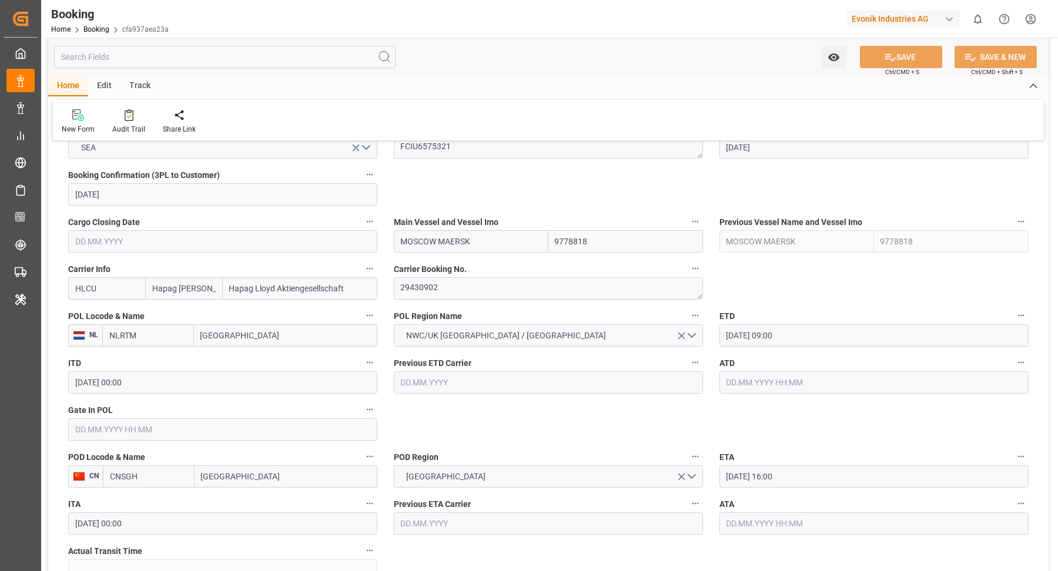
scroll to position [804, 0]
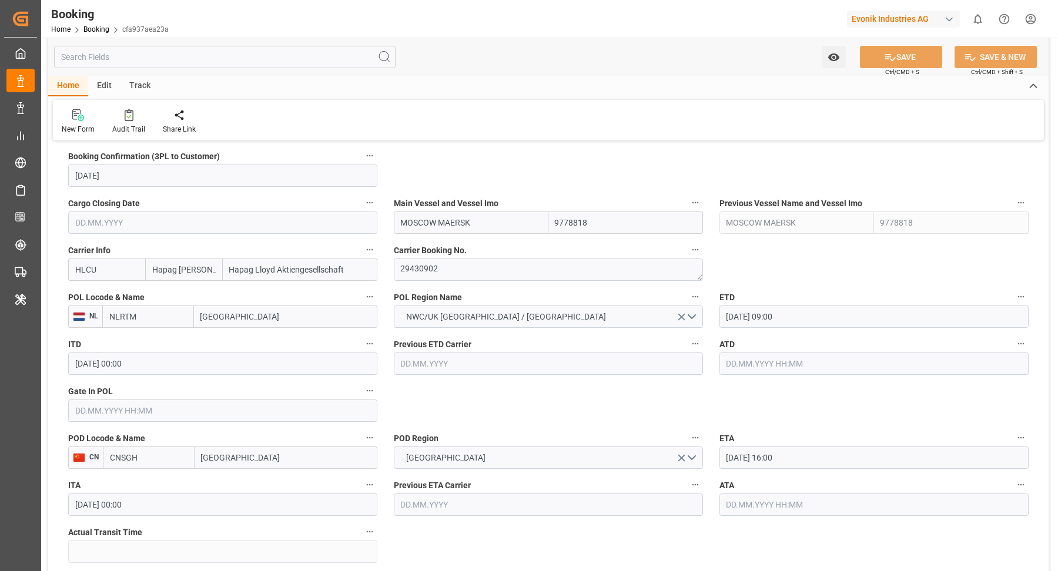
click at [501, 215] on input "MOSCOW MAERSK" at bounding box center [471, 223] width 155 height 22
click at [470, 249] on span "Moscow Maersk - 9778818" at bounding box center [448, 248] width 95 height 9
type input "Moscow Maersk"
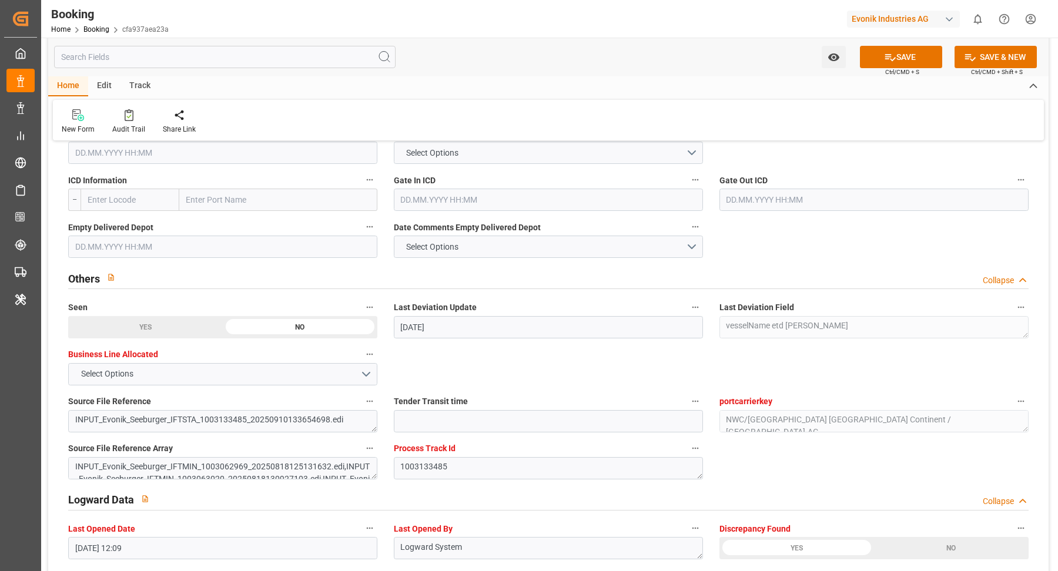
scroll to position [2242, 0]
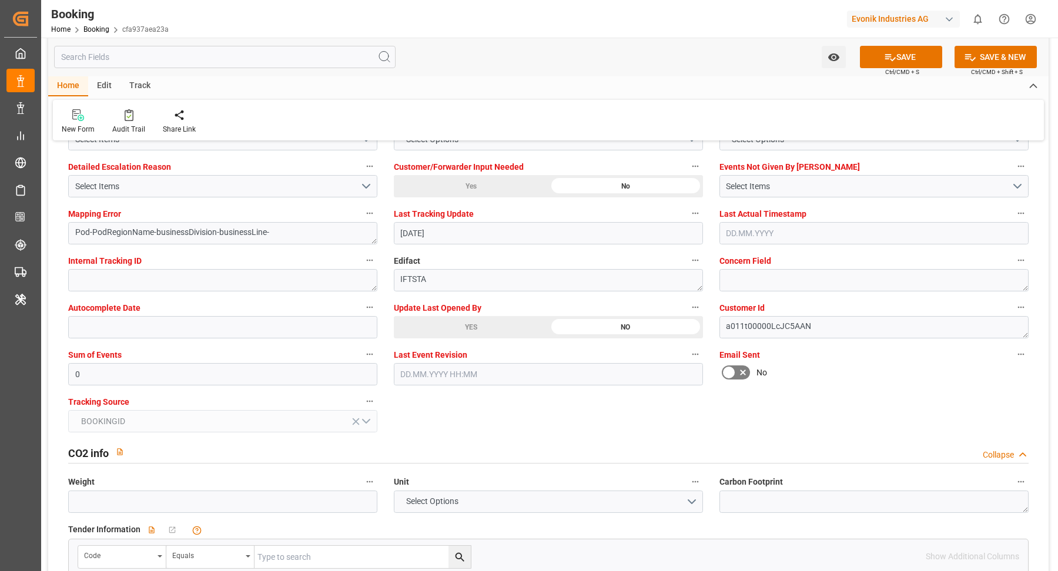
drag, startPoint x: 501, startPoint y: 333, endPoint x: 813, endPoint y: 348, distance: 313.0
click at [501, 333] on div "YES" at bounding box center [471, 327] width 155 height 22
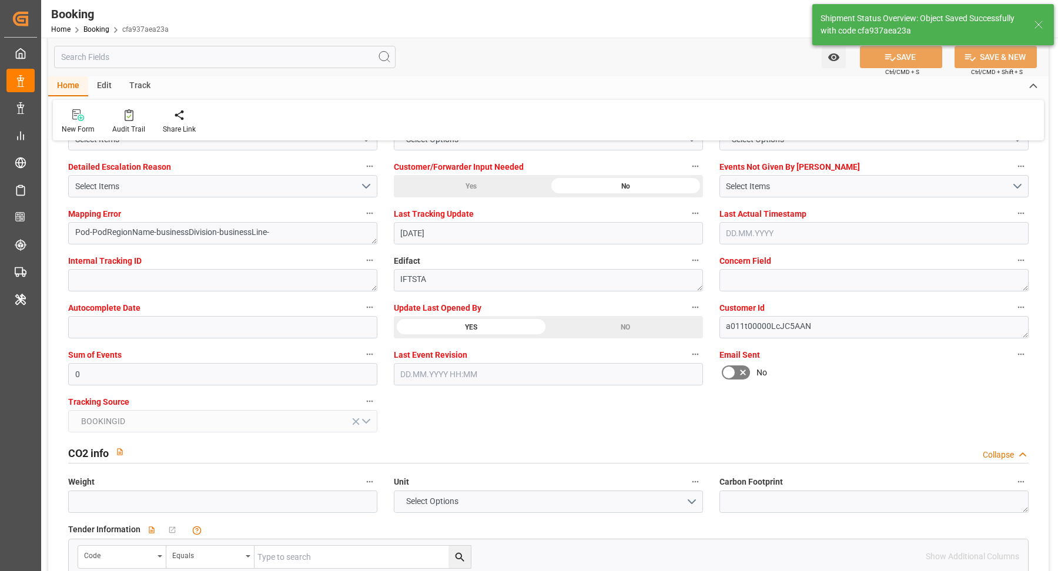
type textarea "[PERSON_NAME]"
type input "12.09.2025 11:49"
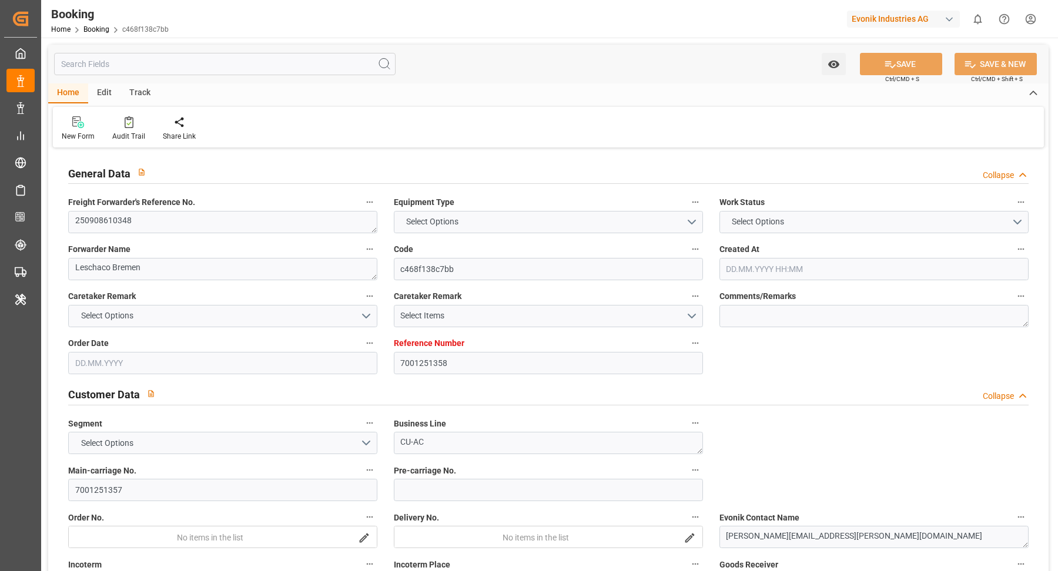
type input "7001251358"
type input "9321495"
type input "Hapag [PERSON_NAME]"
type input "Hapag Lloyd Aktiengesellschaft"
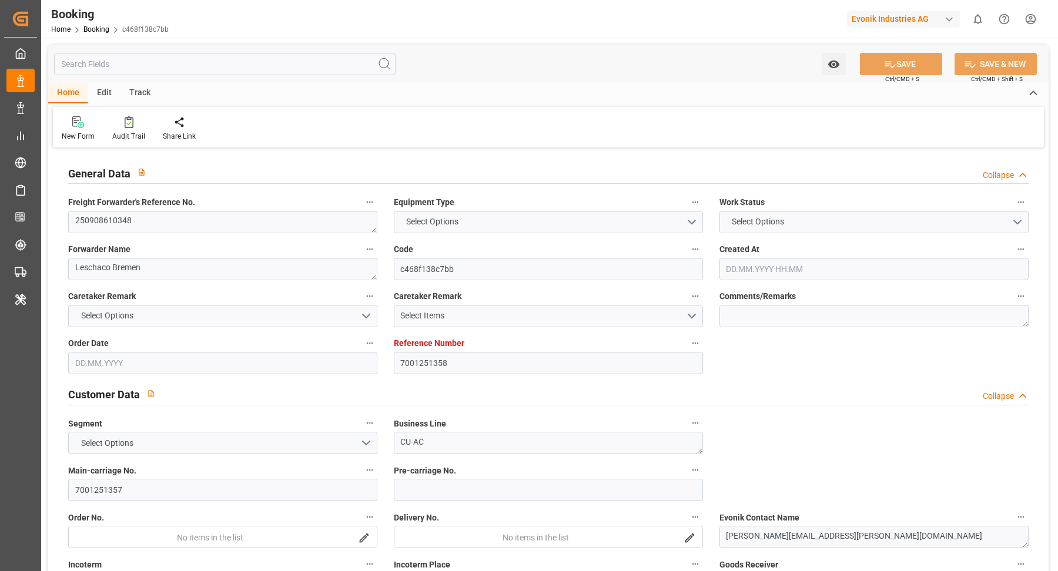
type input "NLRTM"
type input "CNSGH"
type input "0"
type input "NLRTM"
type input "CNSHG"
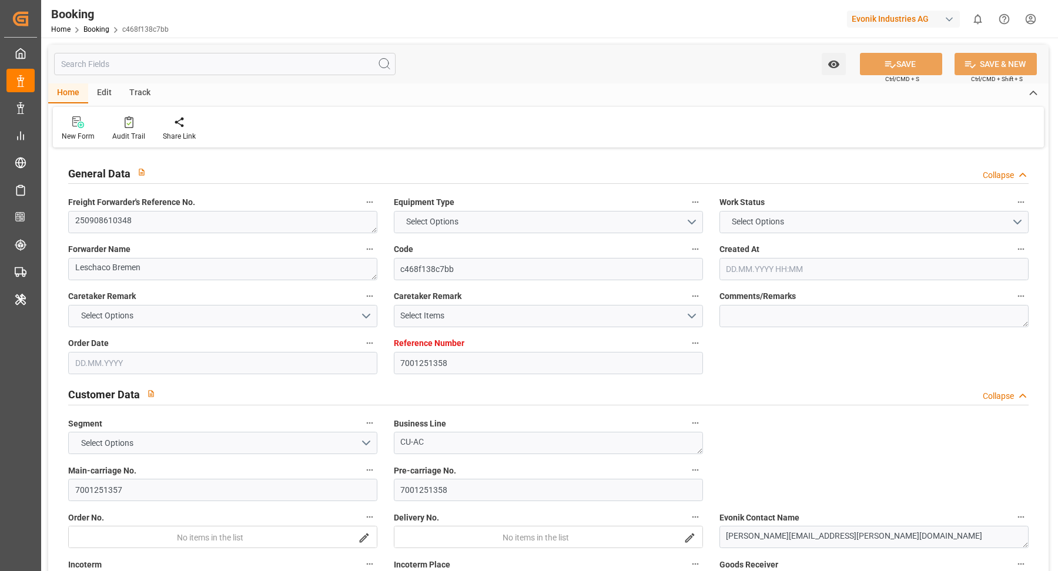
type input "[DATE] 10:52"
type input "[DATE]"
type input "[DATE] 00:00"
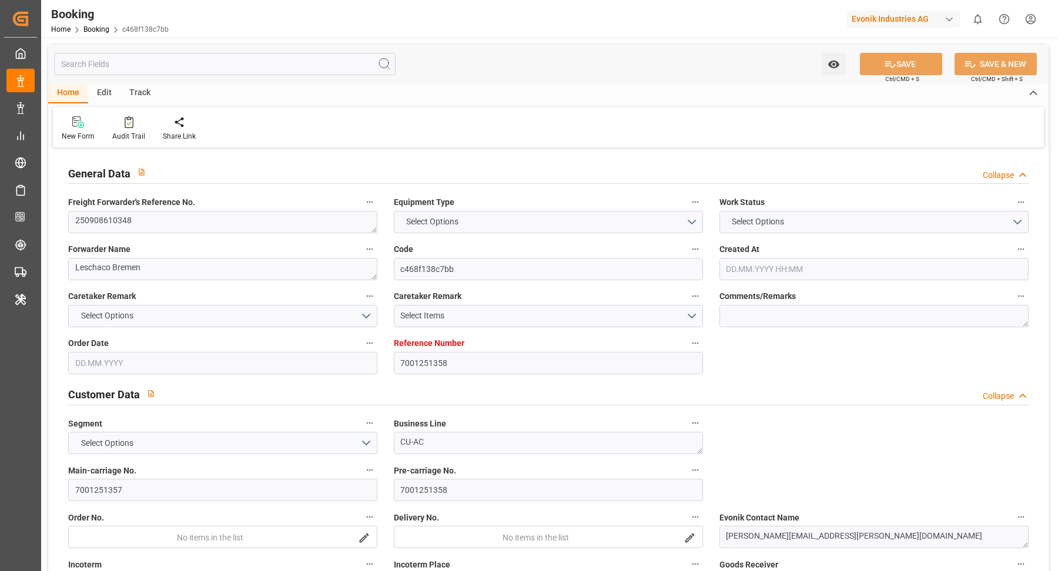
type input "[DATE] 00:00"
type input "04.09.2025 00:00"
type input "[DATE]"
type input "10.09.2025"
type input "[DATE] 20:00"
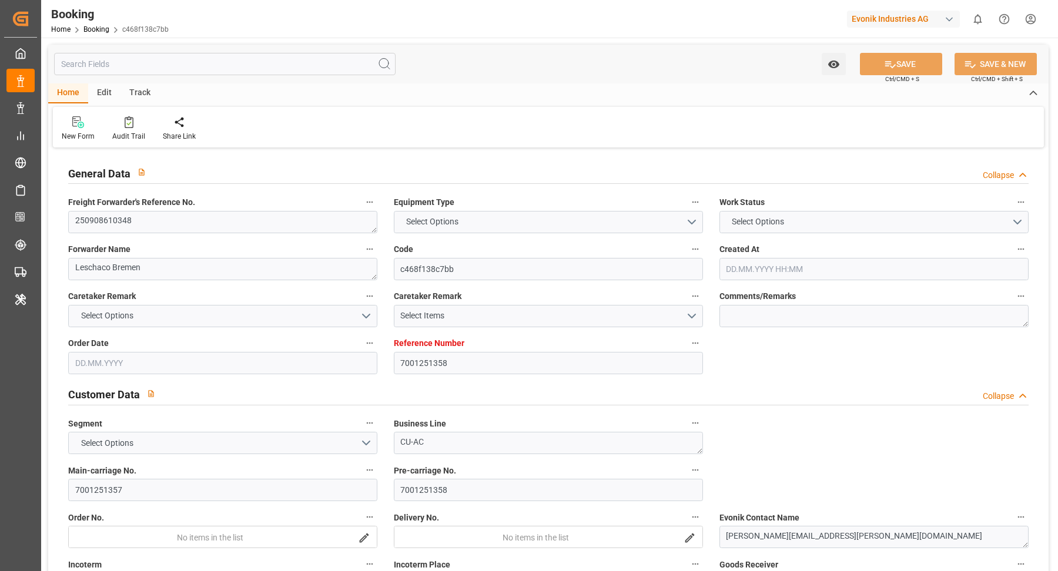
type input "[DATE] 00:00"
type input "[DATE] 16:00"
type input "[DATE] 00:00"
type input "20.08.2025"
type input "11.09.2025 12:09"
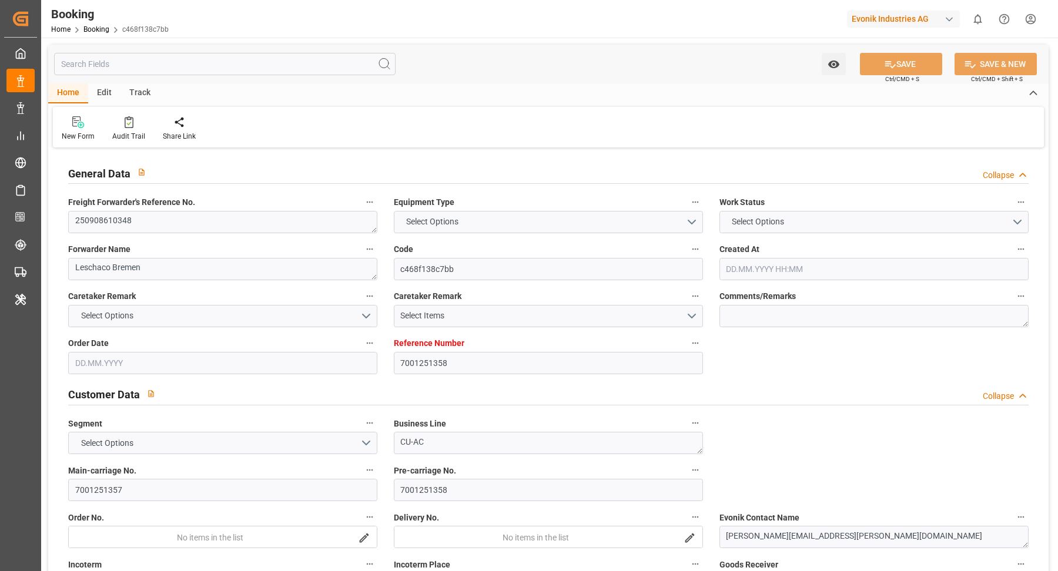
type input "[DATE]"
type input "[DATE] 20:00"
type input "[DATE] 16:00"
type input "[DATE] 00:44"
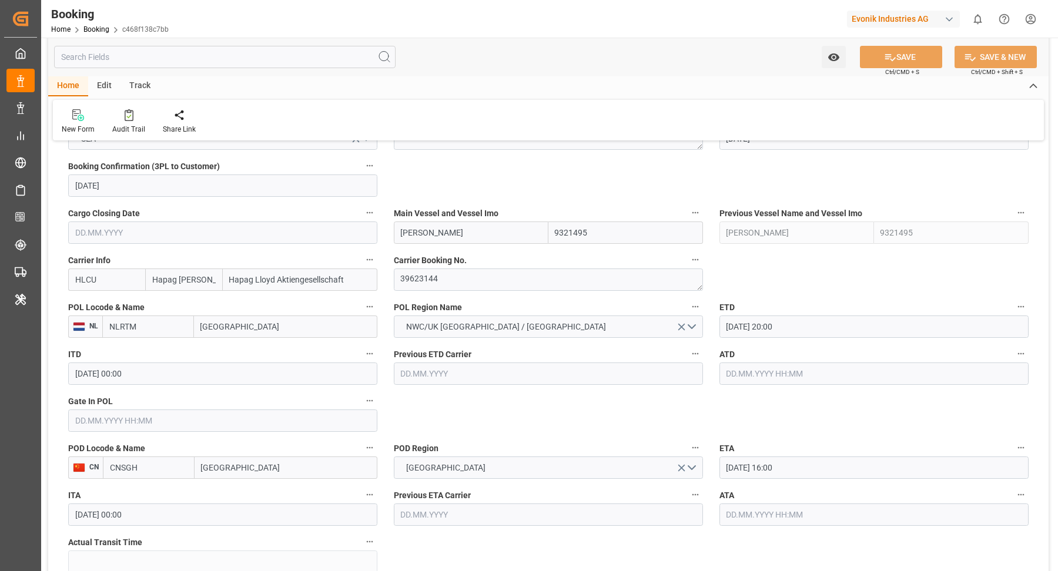
scroll to position [803, 0]
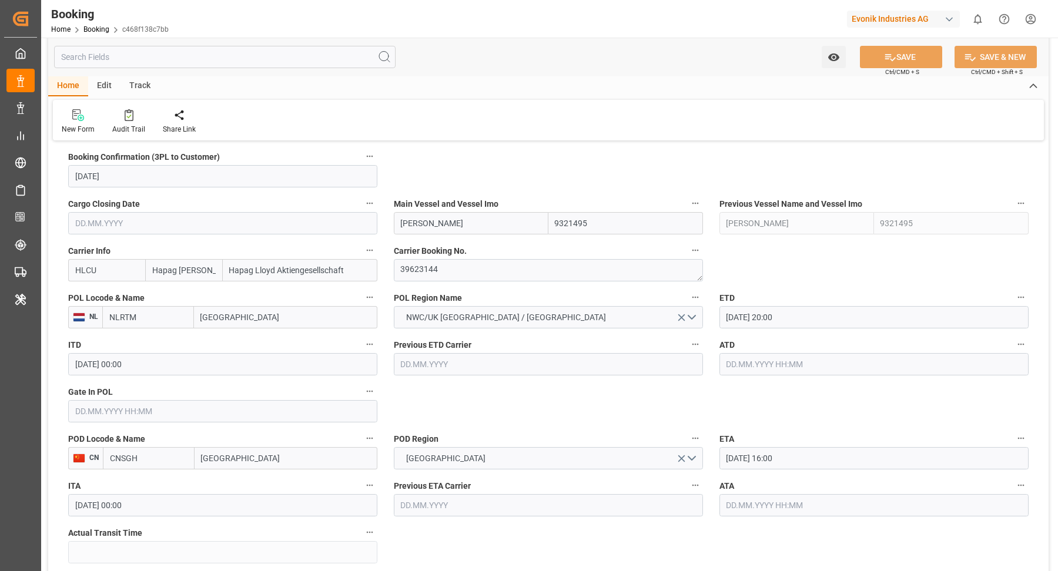
click at [818, 308] on input "24.09.2025 20:00" at bounding box center [873, 317] width 309 height 22
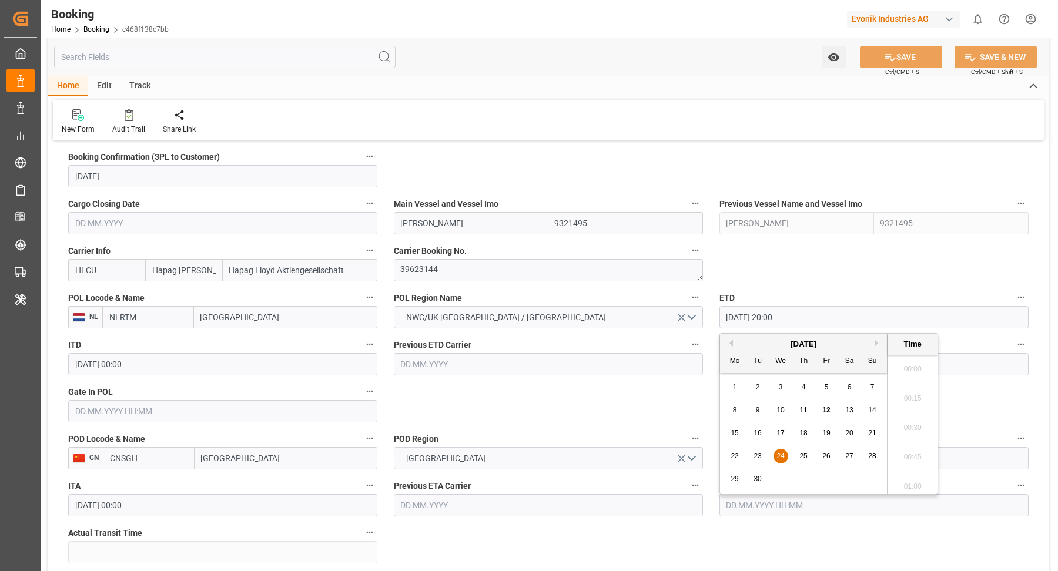
scroll to position [2295, 0]
click at [804, 437] on span "18" at bounding box center [803, 433] width 8 height 8
type input "18.09.2025 20:00"
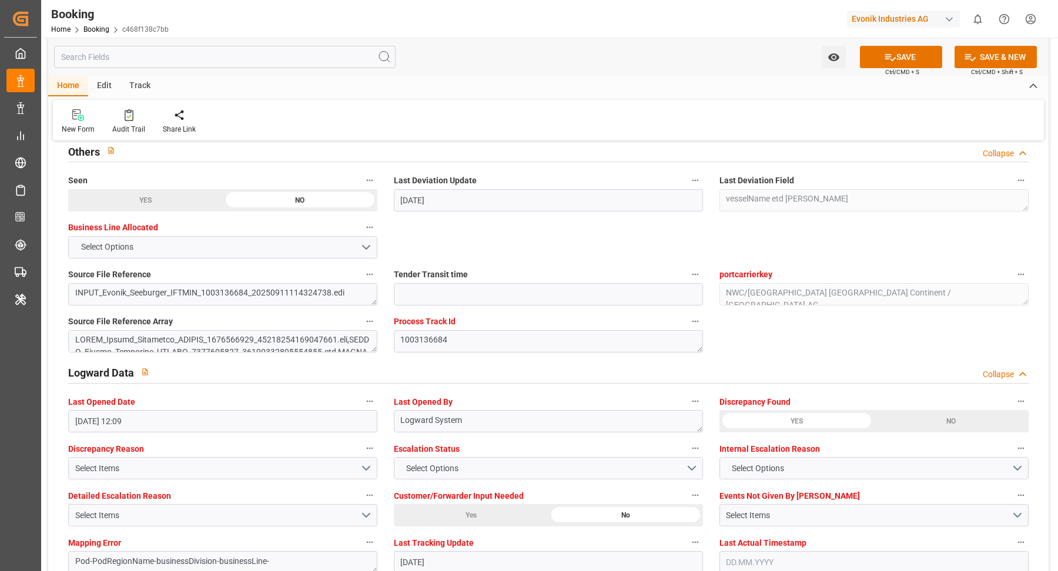
scroll to position [2149, 0]
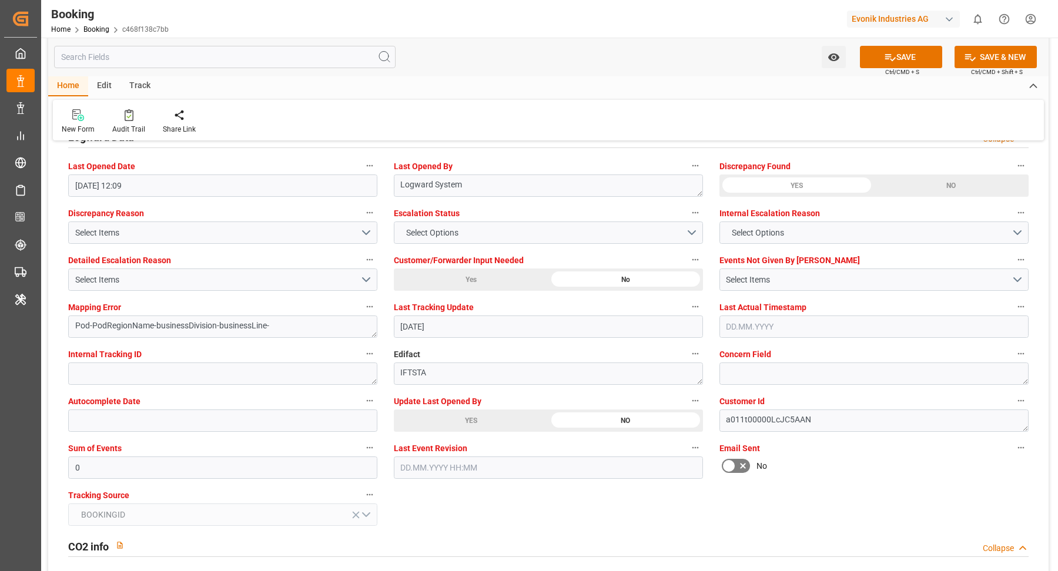
click at [457, 422] on div "YES" at bounding box center [471, 421] width 155 height 22
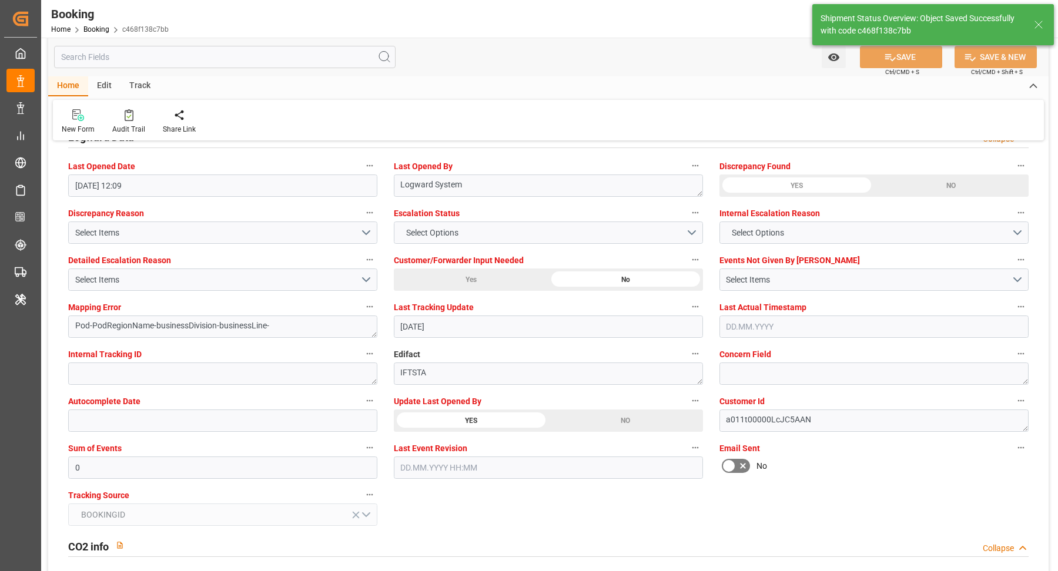
type textarea "[PERSON_NAME]"
type input "12.09.2025 11:50"
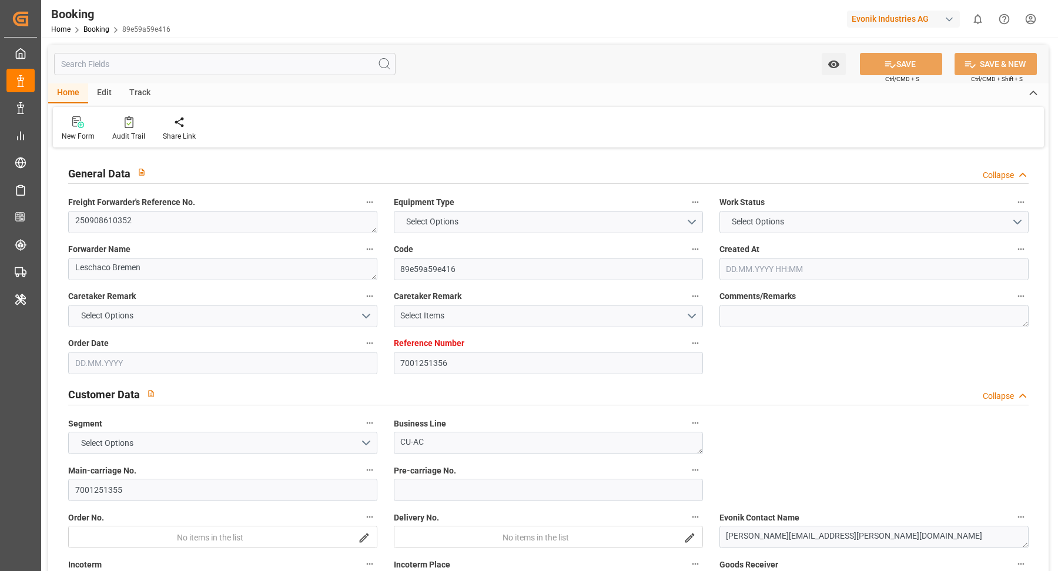
type input "7001251356"
type input "9778818"
type input "Hapag [PERSON_NAME]"
type input "Hapag Lloyd Aktiengesellschaft"
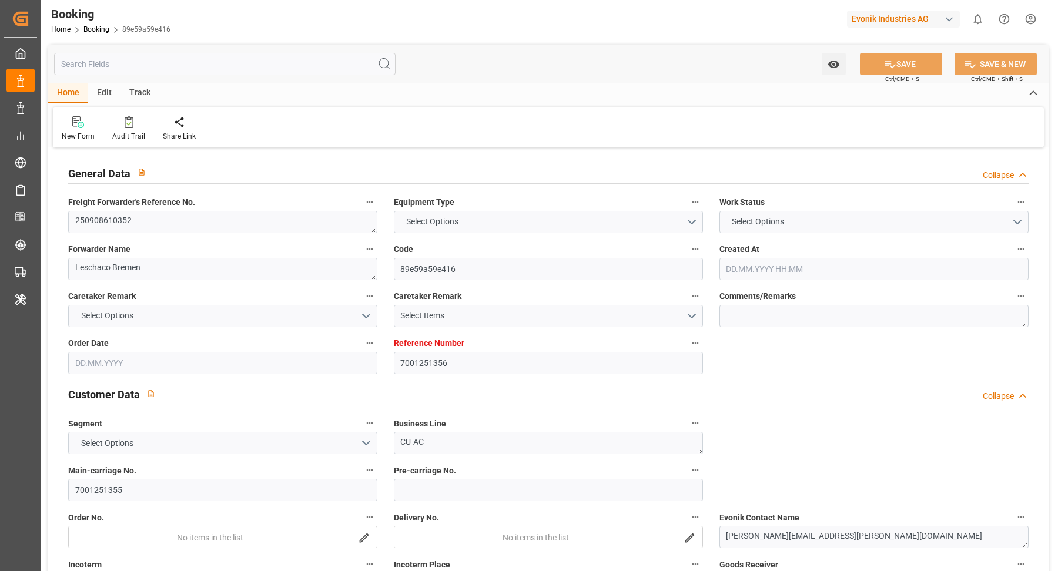
type input "NLRTM"
type input "CNSGH"
type input "0"
type input "NLRTM"
type input "CNSHG"
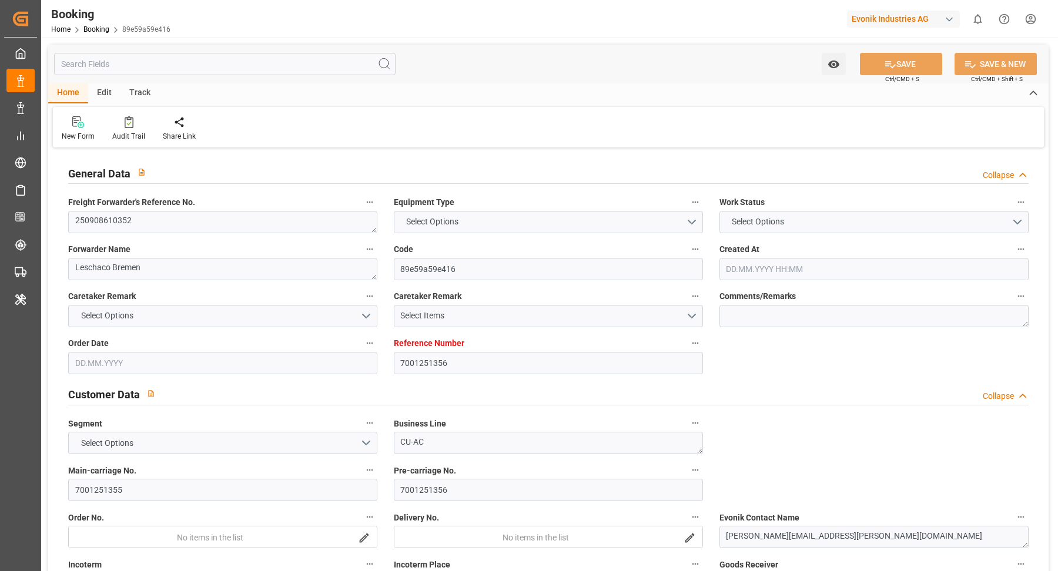
type input "[DATE] 10:52"
type input "[DATE]"
type input "03.09.2025 00:00"
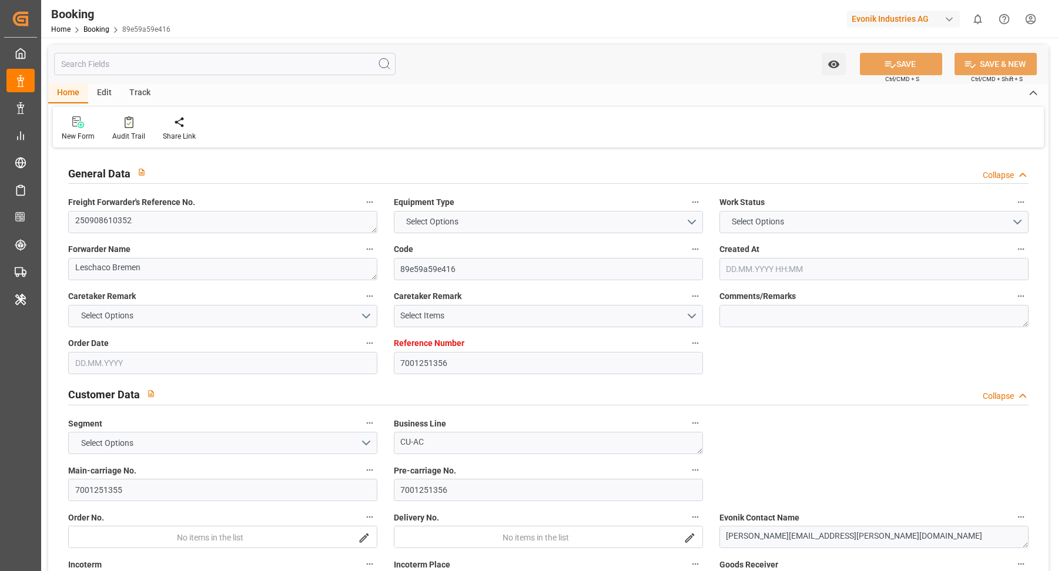
type input "[DATE]"
type input "10.09.2025"
type input "14.09.2025 09:00"
type input "[DATE] 00:00"
type input "25.10.2025 16:00"
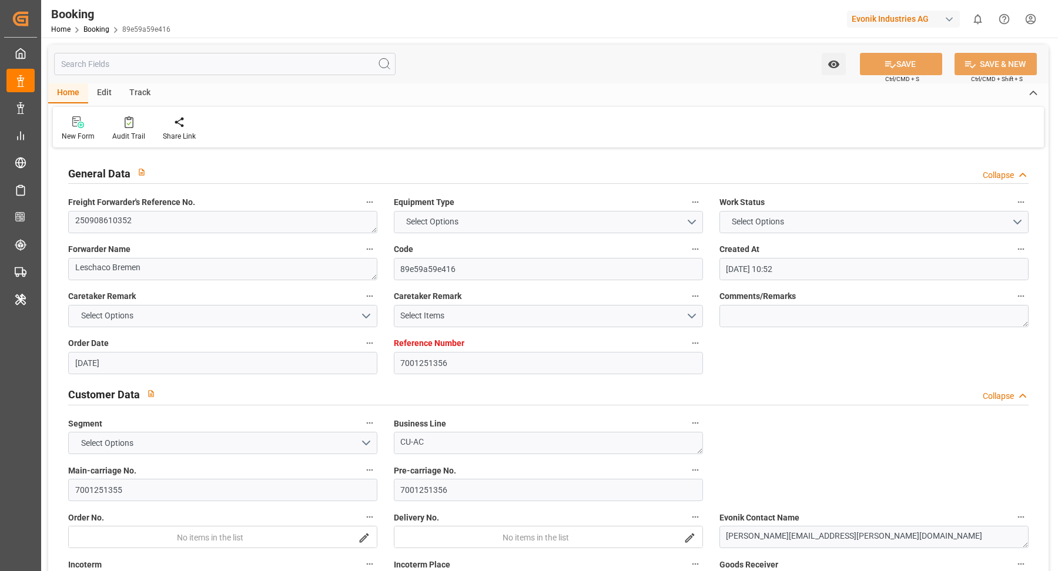
type input "[DATE] 00:00"
type input "[DATE]"
type input "11.09.2025 12:09"
type input "[DATE]"
type input "14.09.2025 09:00"
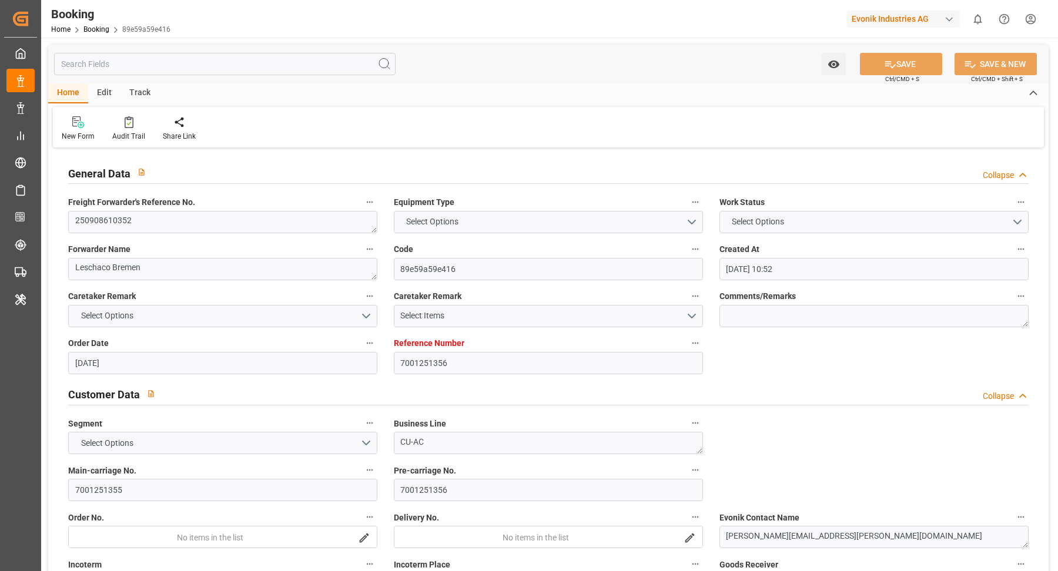
type input "25.10.2025 16:00"
type input "26.10.2025 00:44"
type input "30.10.2025 00:44"
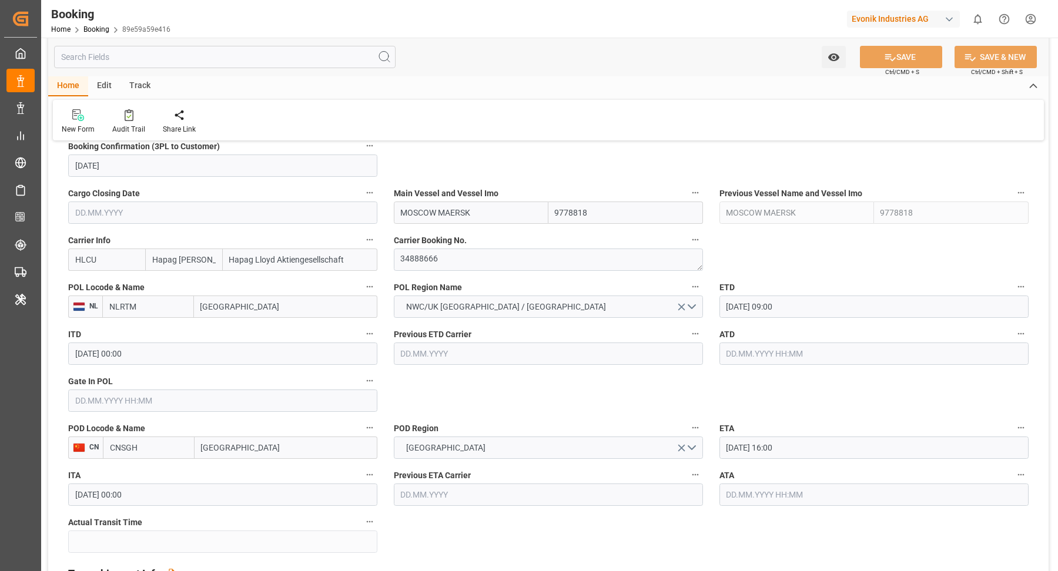
scroll to position [858, 0]
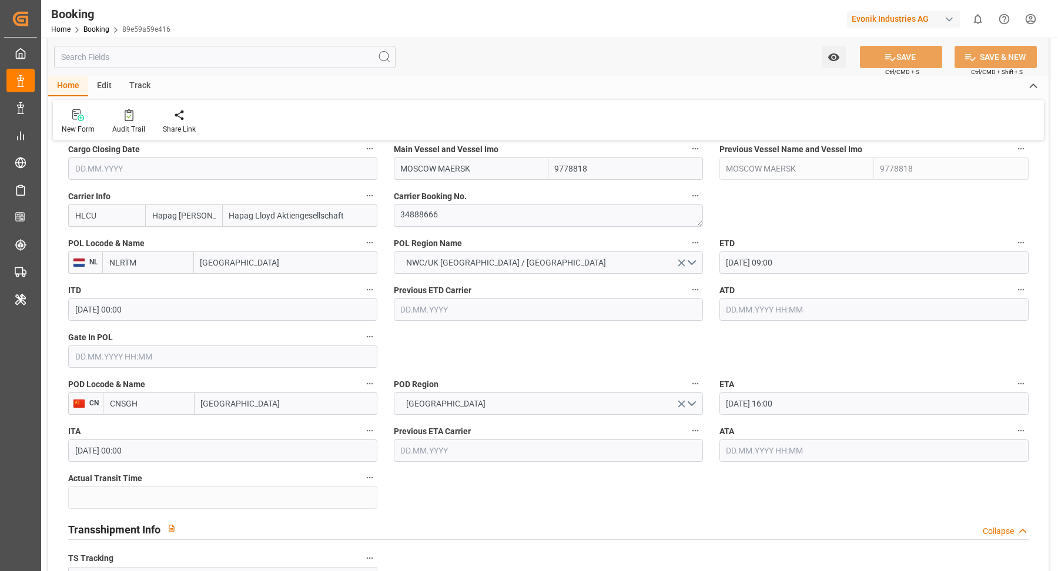
click at [505, 175] on input "MOSCOW MAERSK" at bounding box center [471, 168] width 155 height 22
click at [440, 198] on div "Moscow Maersk - 9778818" at bounding box center [448, 195] width 109 height 26
type input "Moscow Maersk"
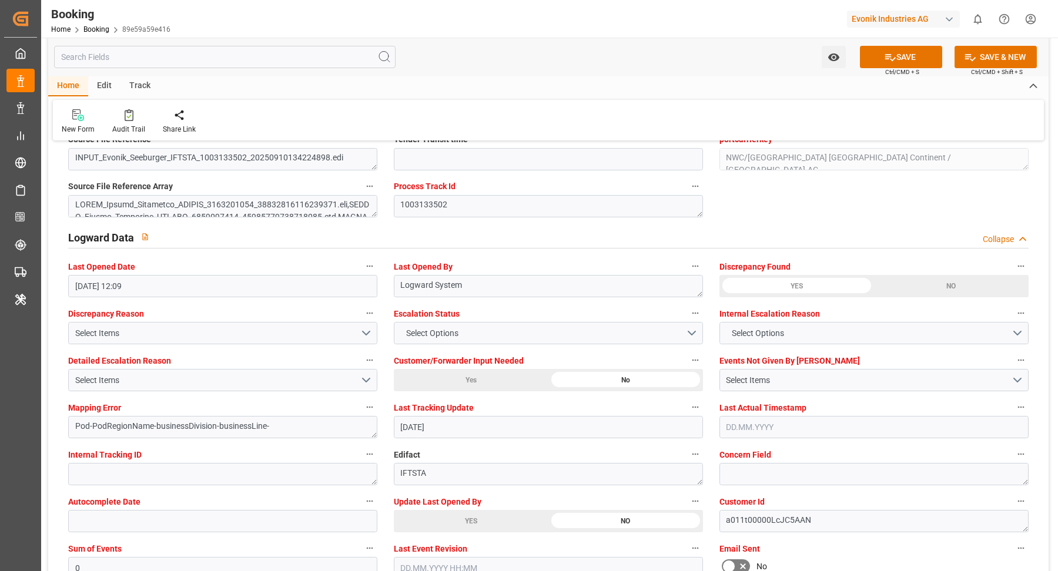
scroll to position [2279, 0]
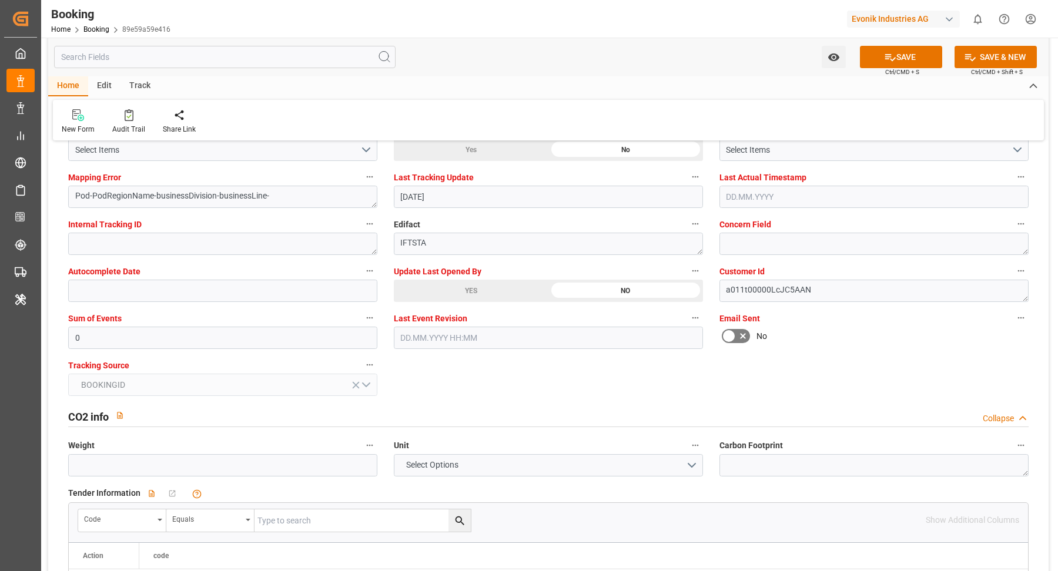
click at [460, 291] on div "YES" at bounding box center [471, 291] width 155 height 22
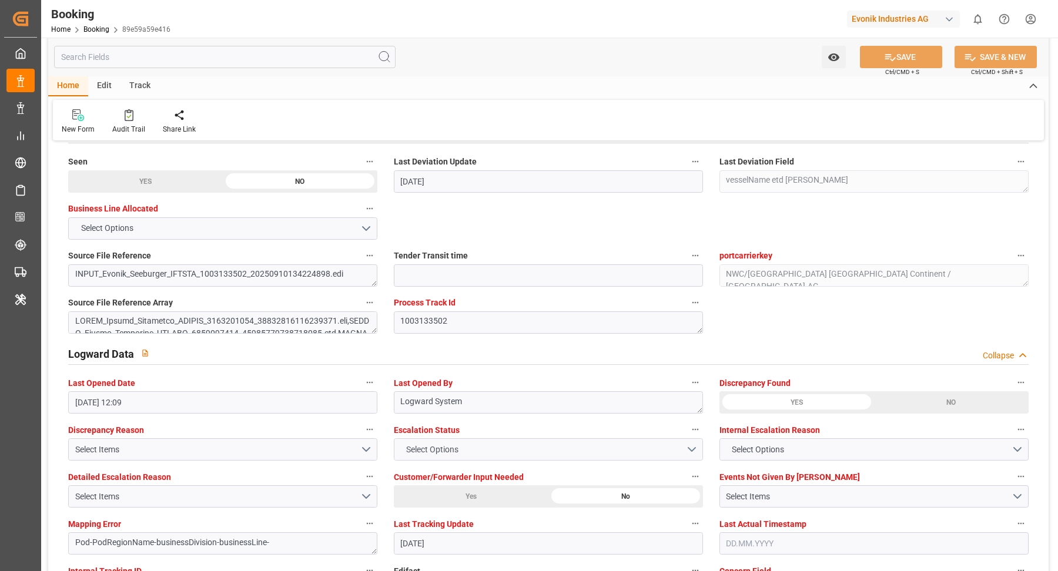
scroll to position [1699, 0]
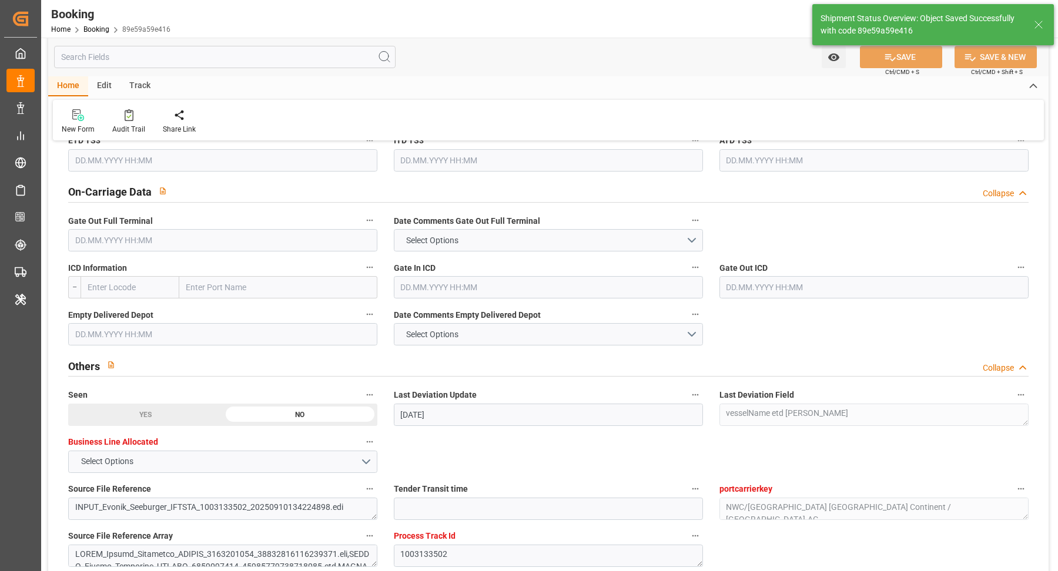
type textarea "[PERSON_NAME]"
type input "12.09.2025 11:50"
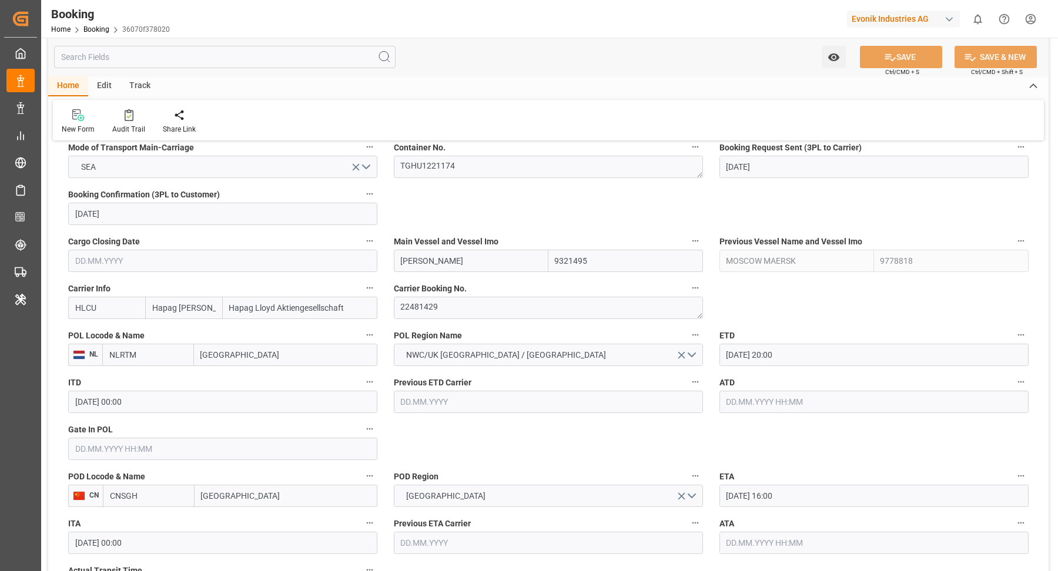
scroll to position [802, 0]
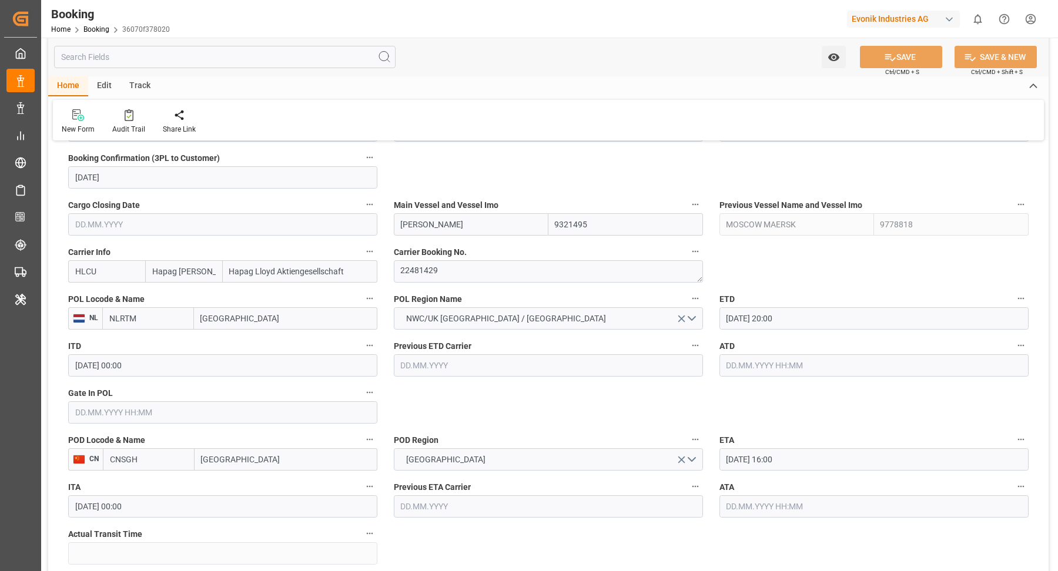
click at [789, 314] on input "[DATE] 20:00" at bounding box center [873, 318] width 309 height 22
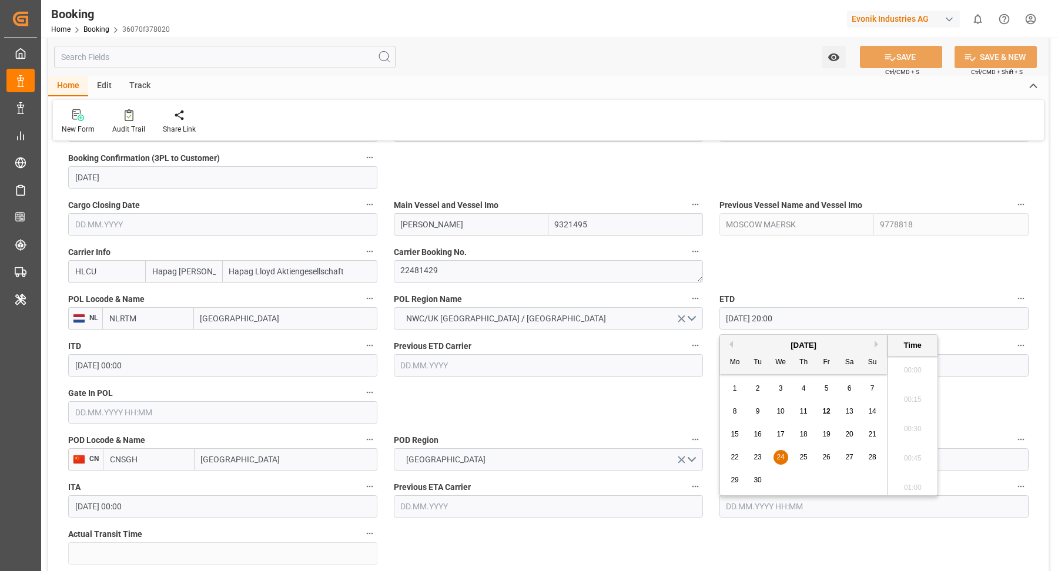
scroll to position [2295, 0]
click at [810, 432] on div "18" at bounding box center [803, 435] width 15 height 14
type input "[DATE] 20:00"
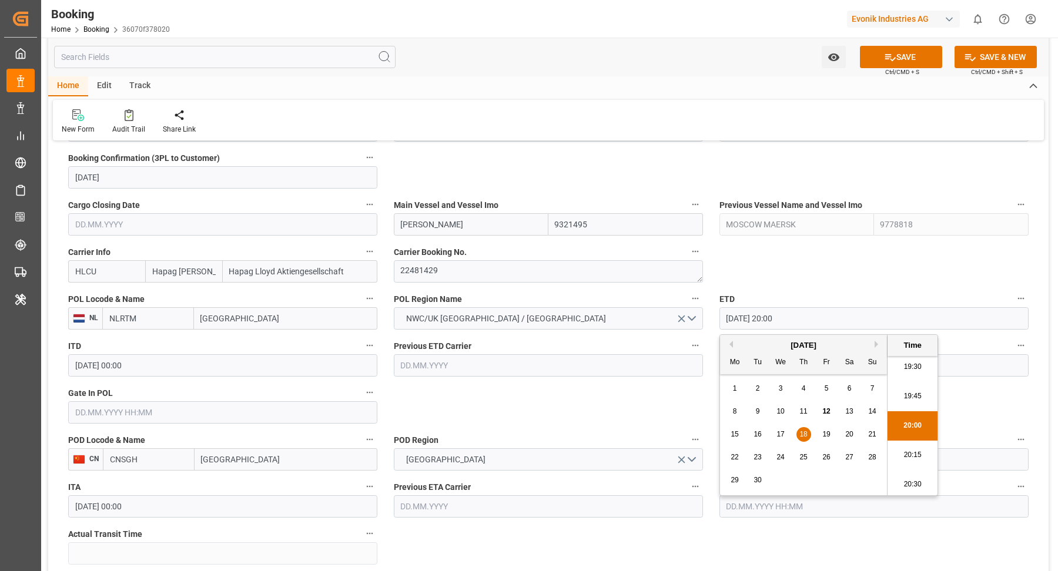
click at [549, 85] on div "Home Edit Track" at bounding box center [548, 86] width 1000 height 20
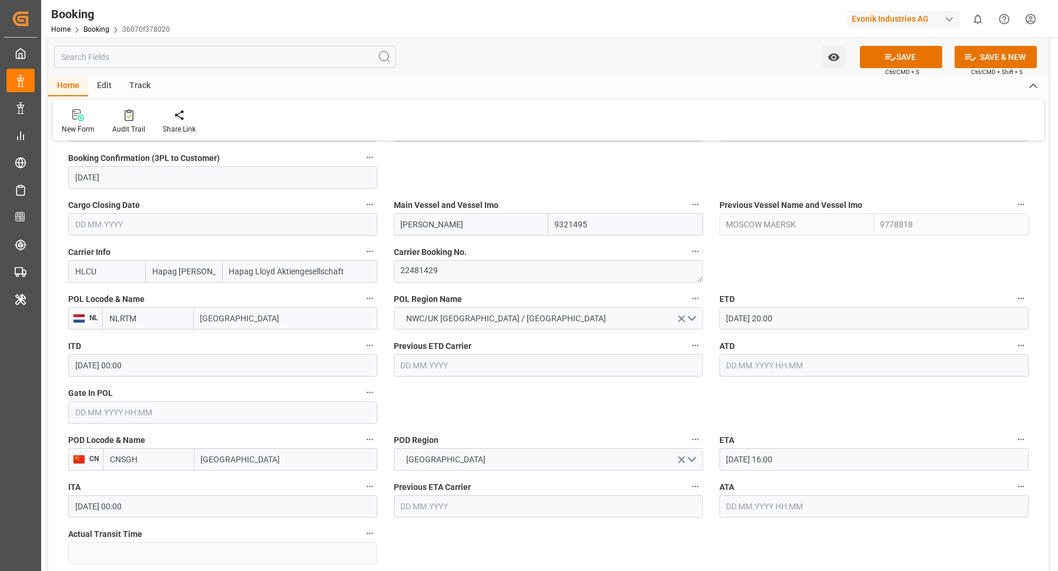
click at [488, 238] on div "Main Vessel and Vessel Imo [PERSON_NAME] MAERSK 9321495" at bounding box center [548, 216] width 326 height 47
click at [497, 230] on input "[PERSON_NAME]" at bounding box center [471, 224] width 155 height 22
click at [470, 252] on span "[PERSON_NAME] MAERSK - 9321495" at bounding box center [450, 250] width 99 height 9
type input "[PERSON_NAME]"
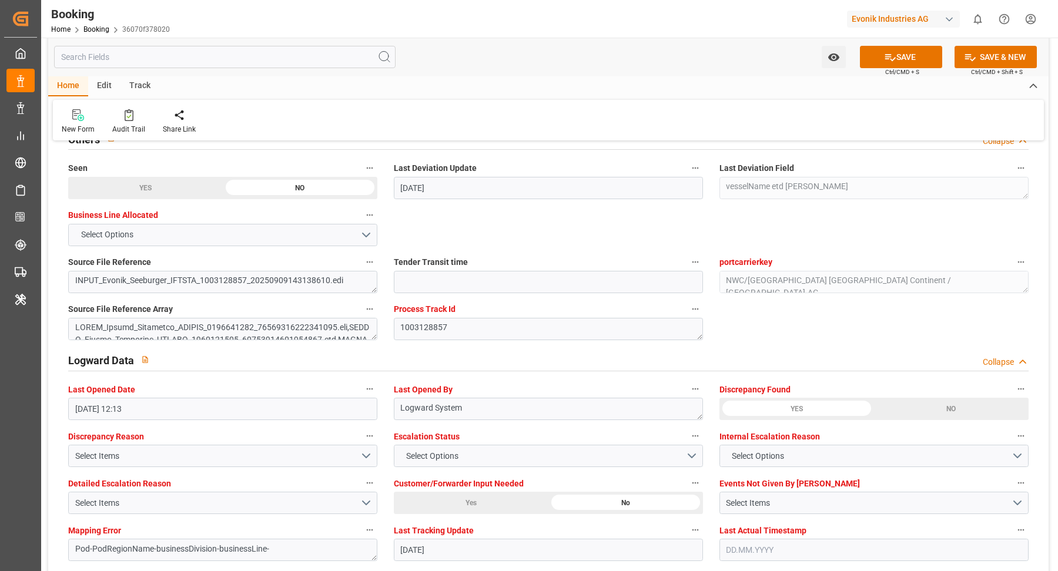
scroll to position [2107, 0]
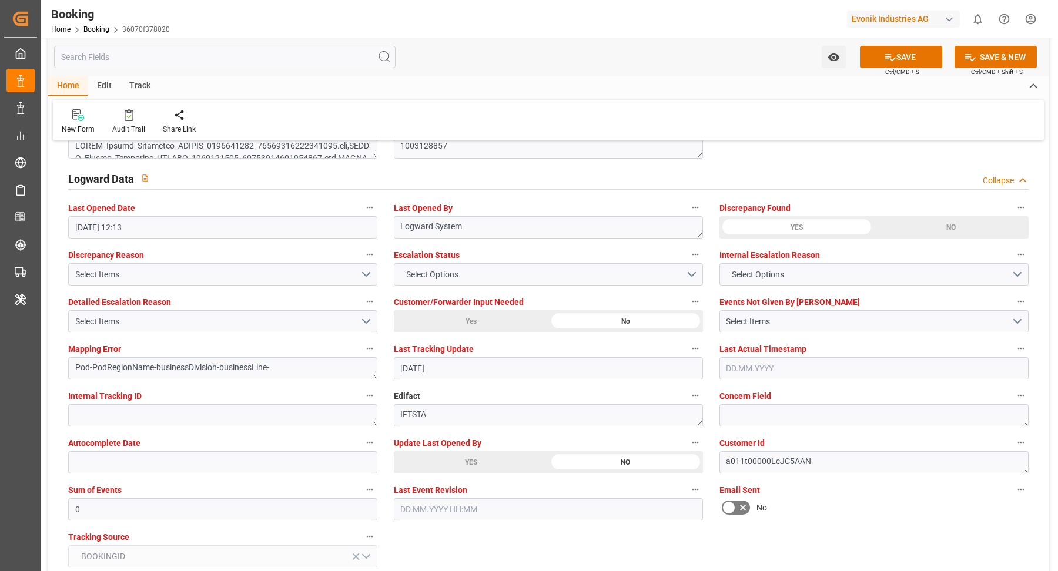
click at [475, 457] on div "YES" at bounding box center [471, 462] width 155 height 22
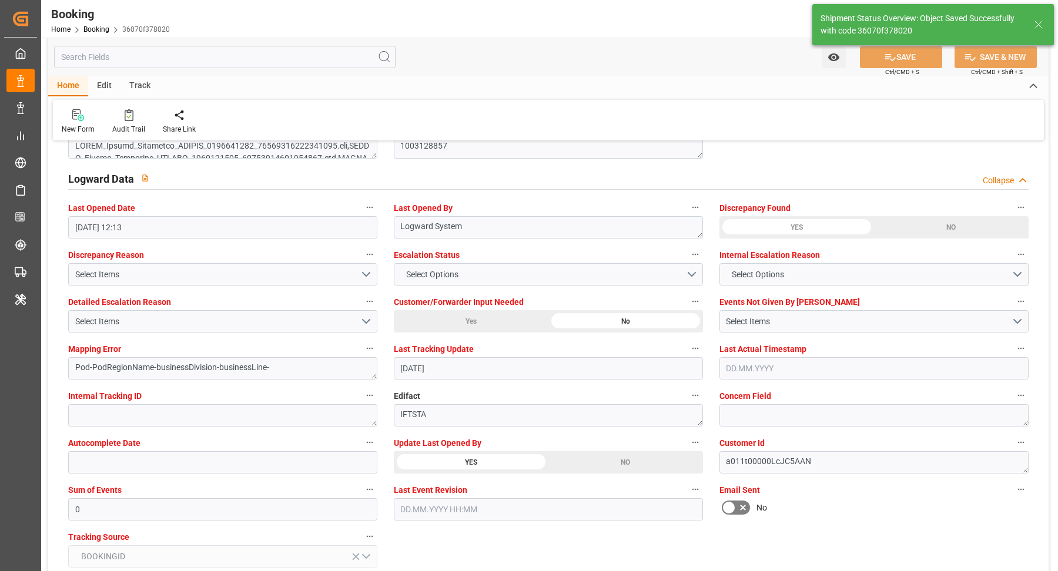
type textarea "[PERSON_NAME]"
type input "[DATE] 11:51"
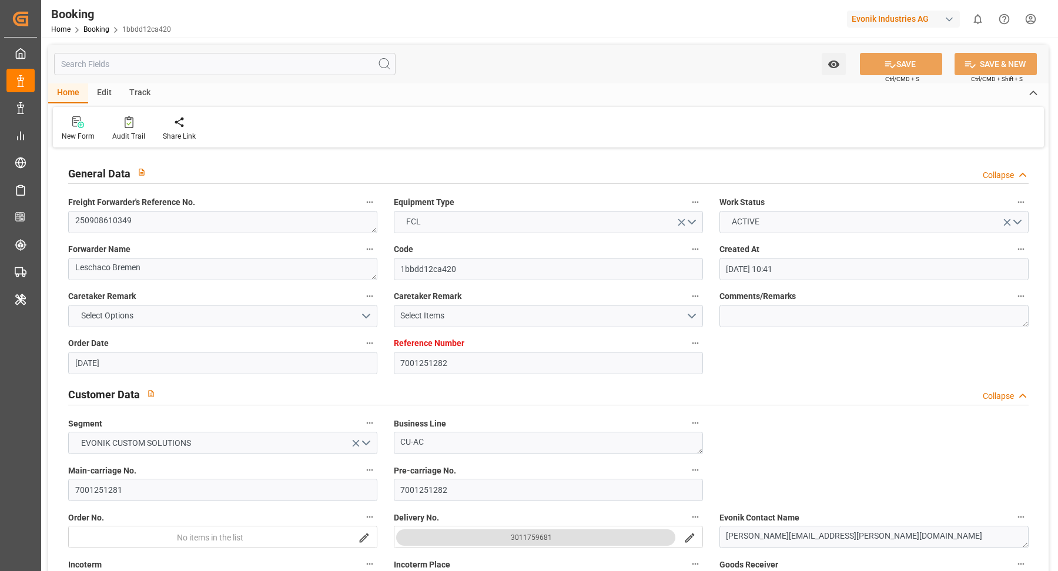
type input "[DATE] 10:41"
type input "[DATE]"
type input "[DATE] 00:00"
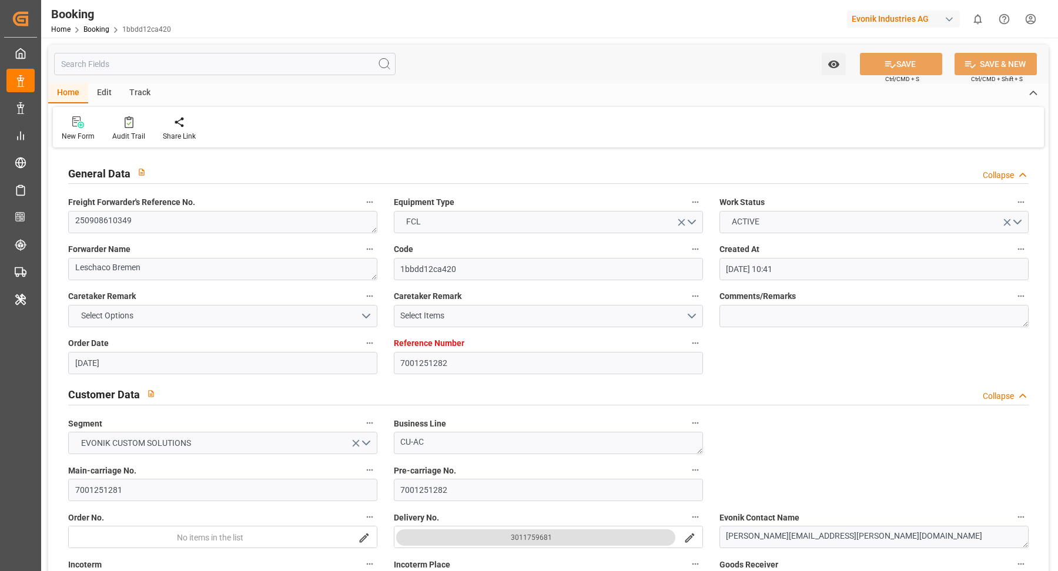
type input "[DATE]"
type input "[DATE] 09:00"
type input "[DATE] 00:00"
type input "[DATE] 16:00"
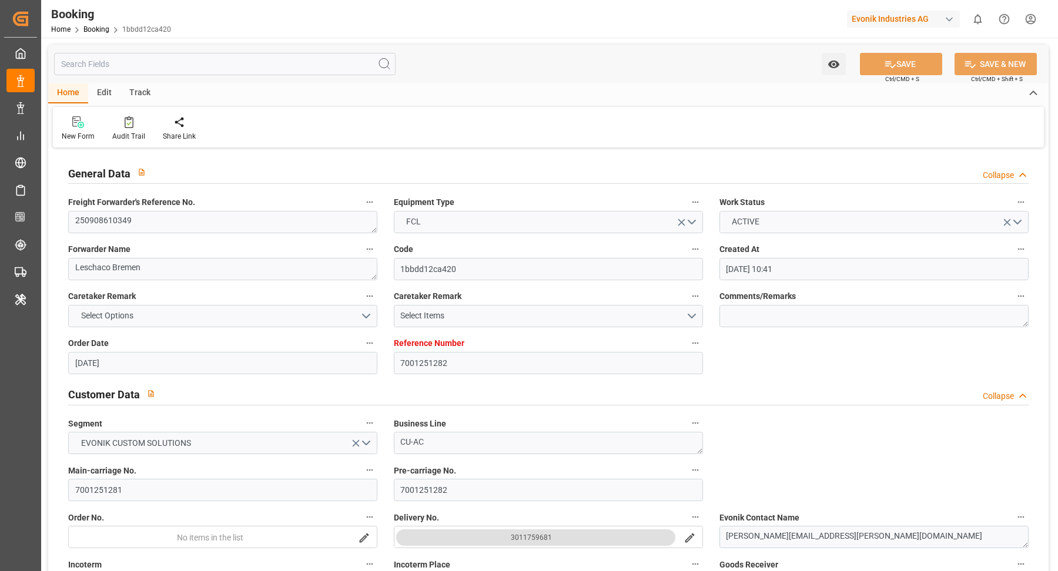
type input "[DATE] 00:00"
type input "[DATE]"
type input "[DATE] 12:13"
type input "[DATE]"
type input "[DATE] 09:00"
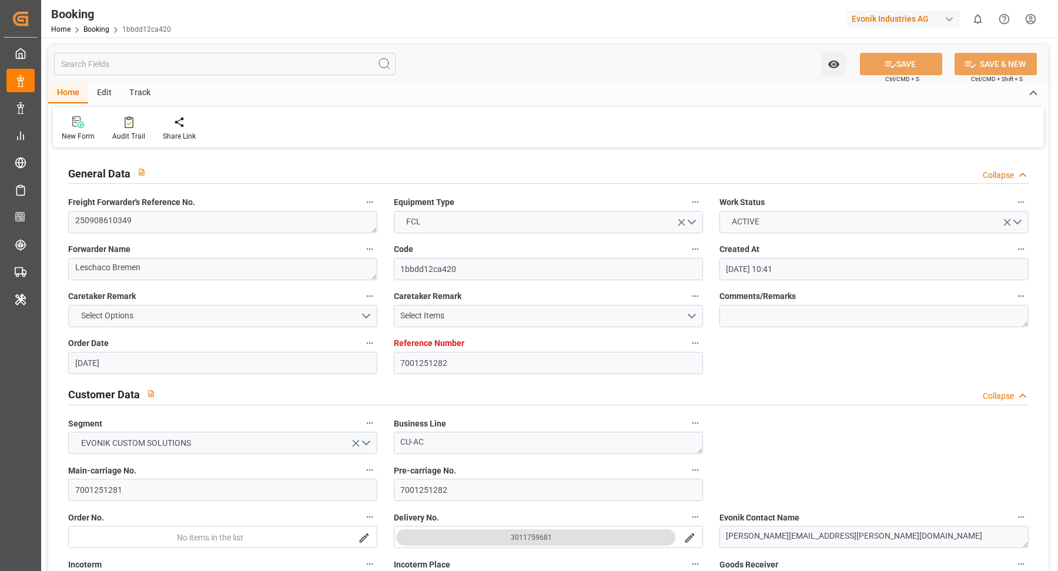
type input "[DATE] 16:00"
type input "[DATE] 00:44"
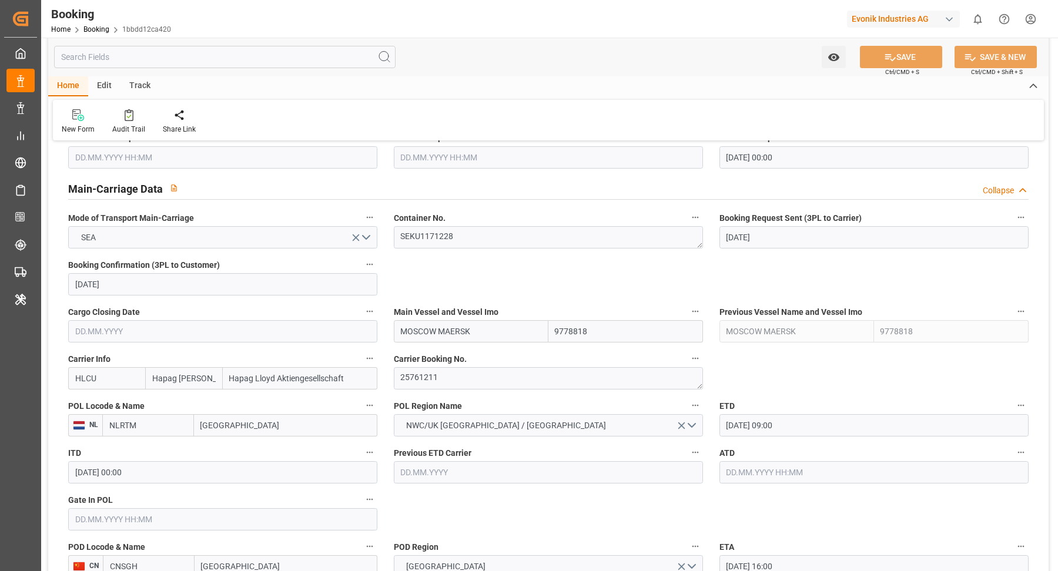
scroll to position [813, 0]
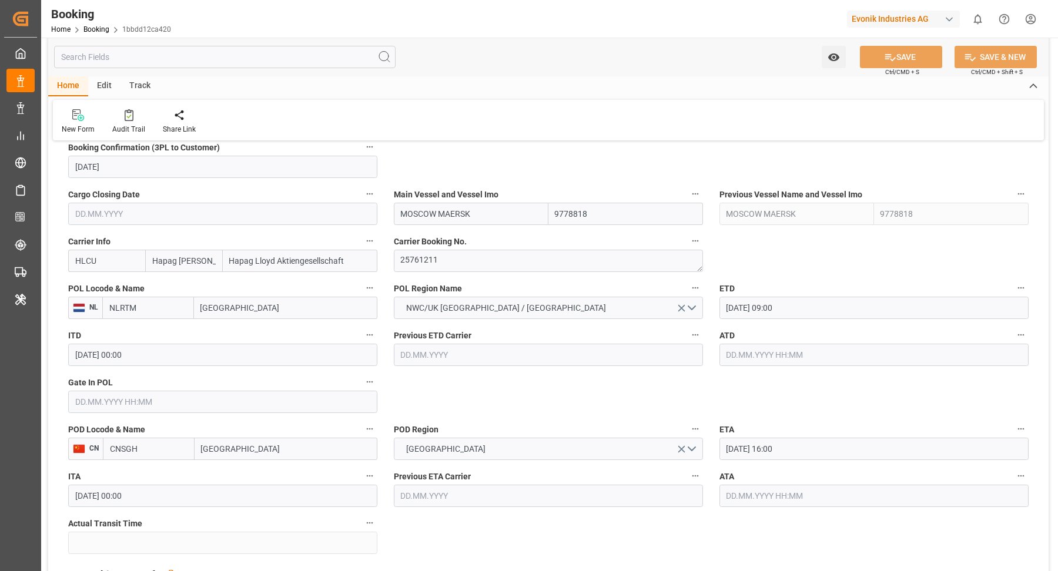
click at [524, 213] on input "MOSCOW MAERSK" at bounding box center [471, 214] width 155 height 22
click at [483, 236] on span "Moscow Maersk - 9778818" at bounding box center [448, 239] width 95 height 9
type input "Moscow Maersk"
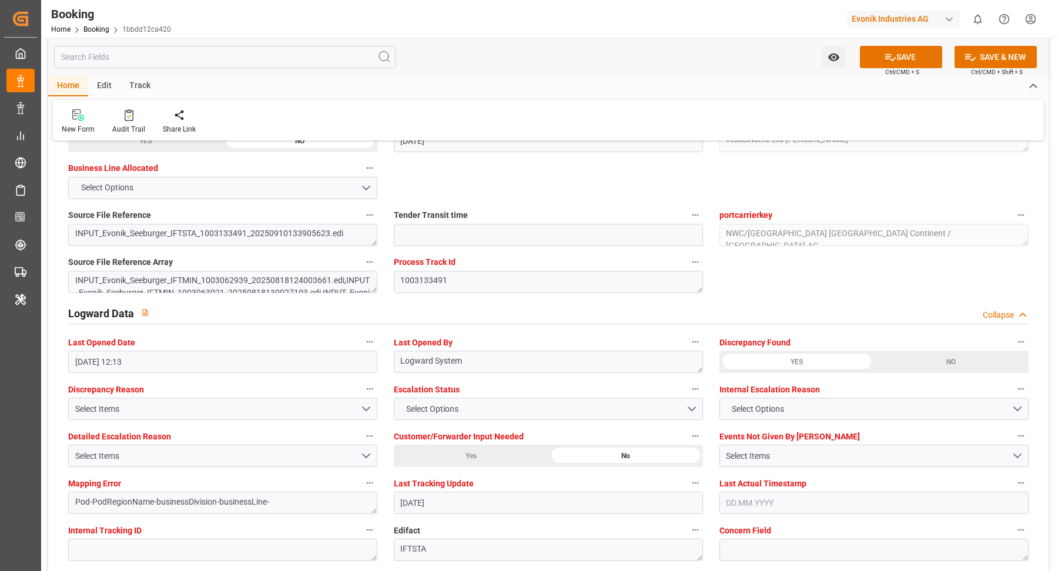
scroll to position [2228, 0]
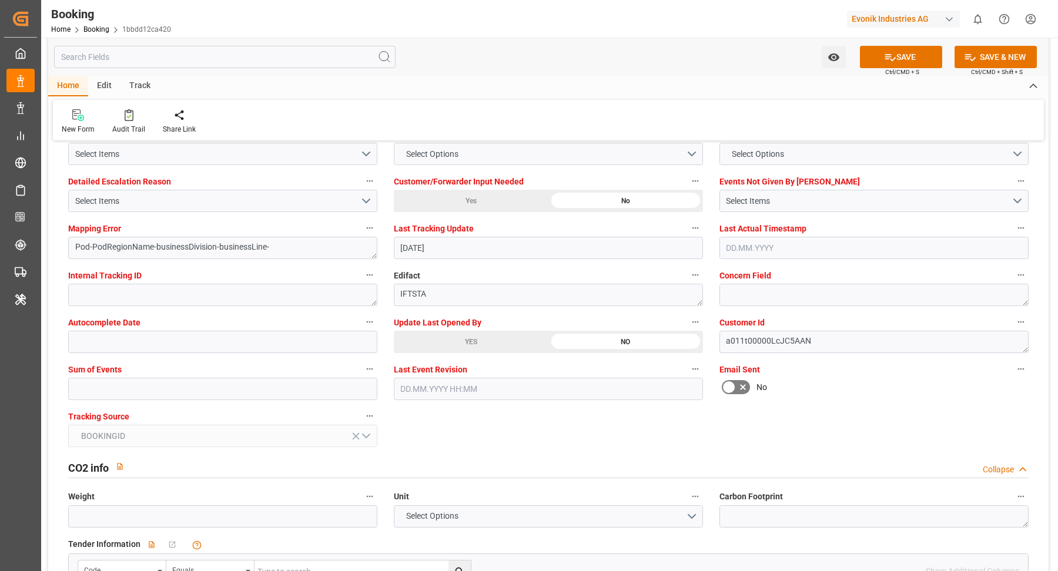
click at [472, 335] on div "YES" at bounding box center [471, 342] width 155 height 22
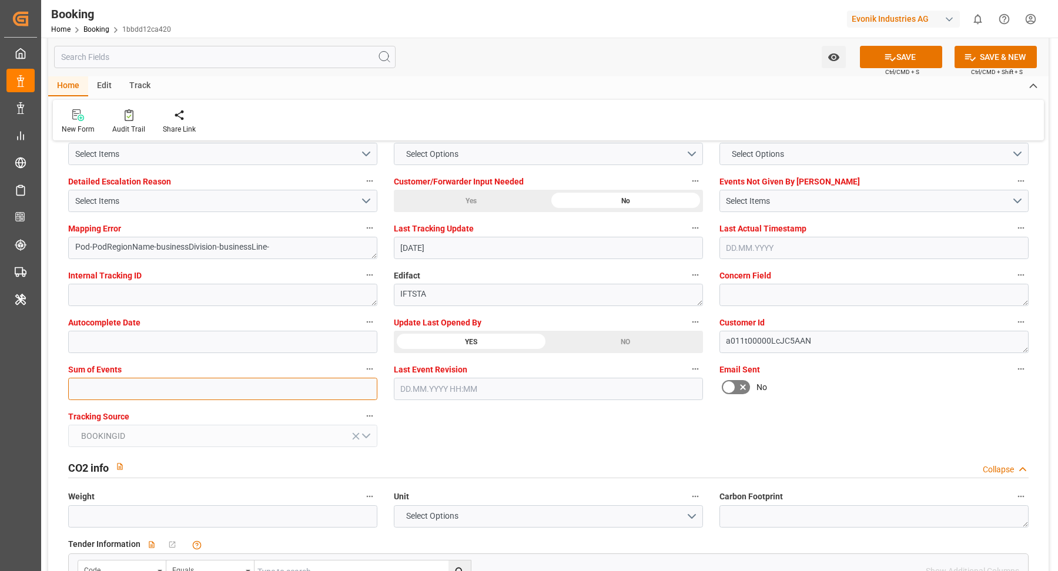
click at [227, 379] on input "text" at bounding box center [222, 389] width 309 height 22
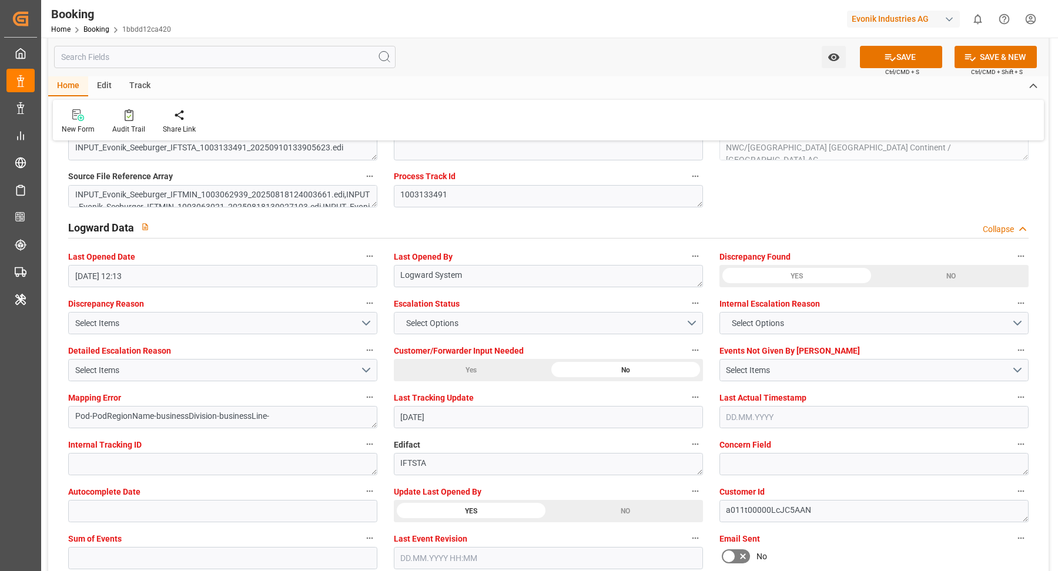
click at [517, 134] on div "New Form Audit Trail Share Link" at bounding box center [548, 120] width 991 height 41
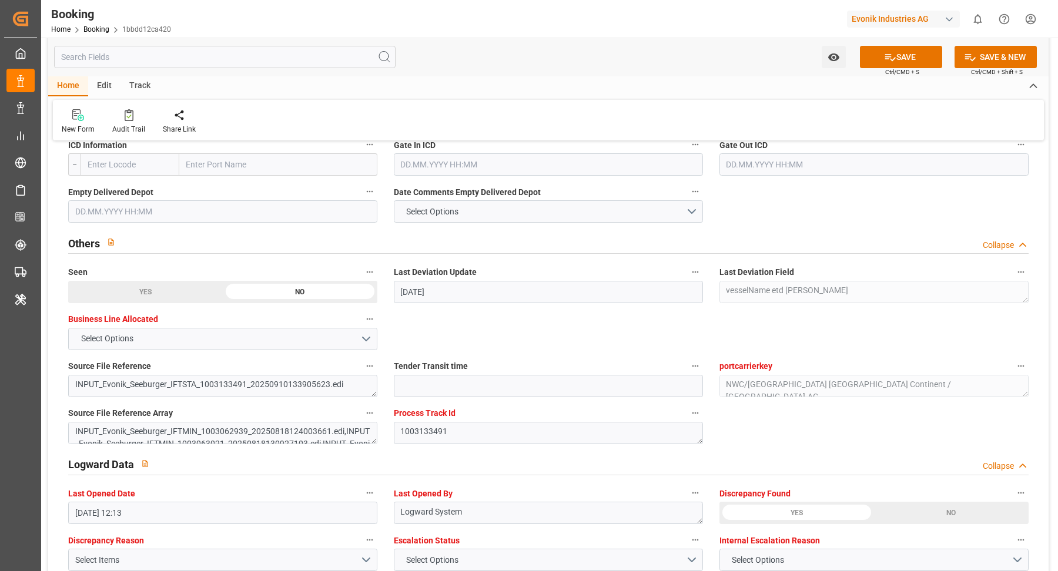
scroll to position [2284, 0]
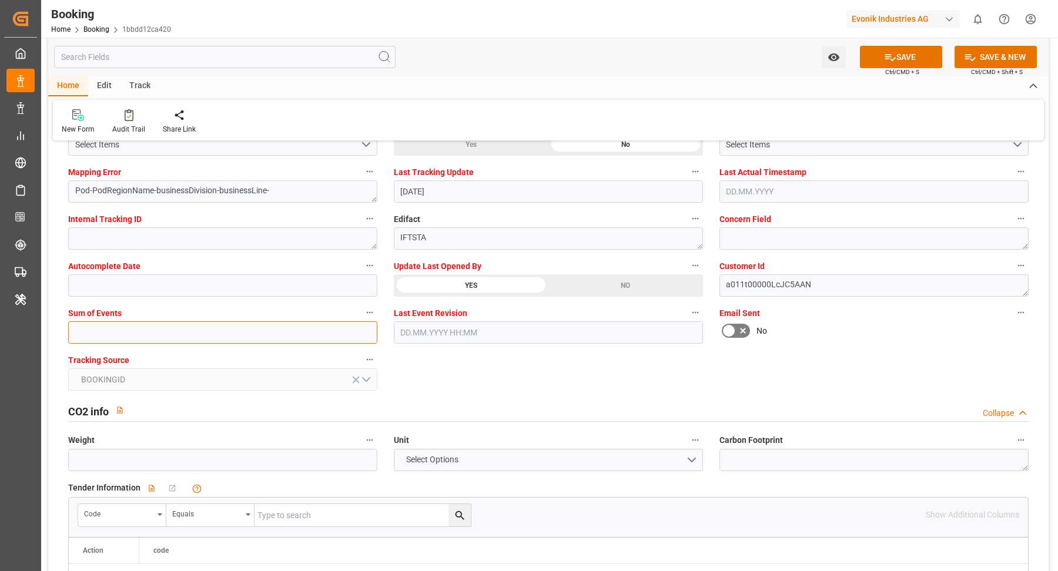
click at [245, 327] on input "text" at bounding box center [222, 332] width 309 height 22
type input "0"
click at [925, 55] on button "SAVE" at bounding box center [901, 57] width 82 height 22
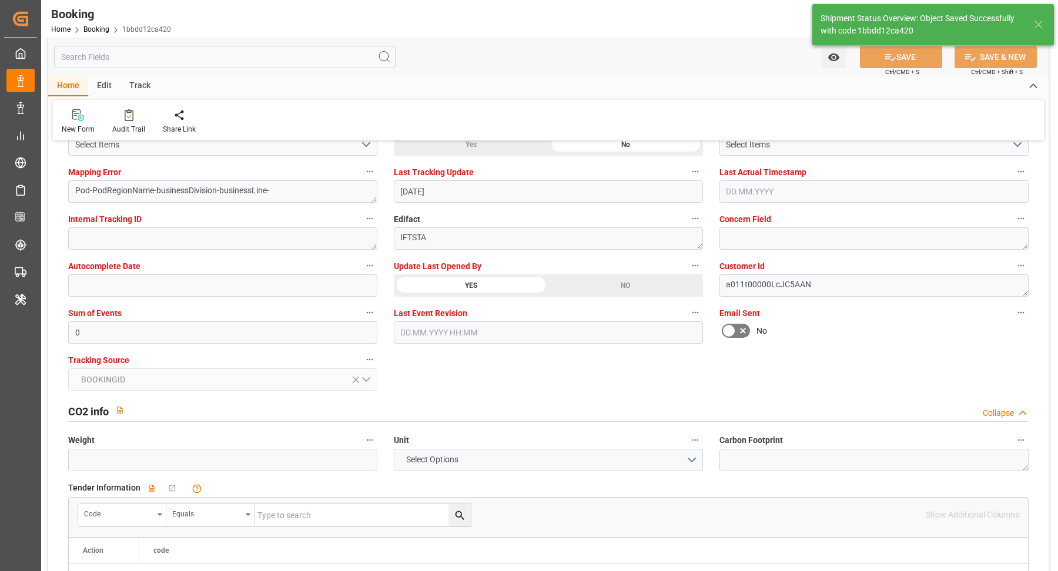
type textarea "Vasantha Kumar"
type input "12.09.2025 11:52"
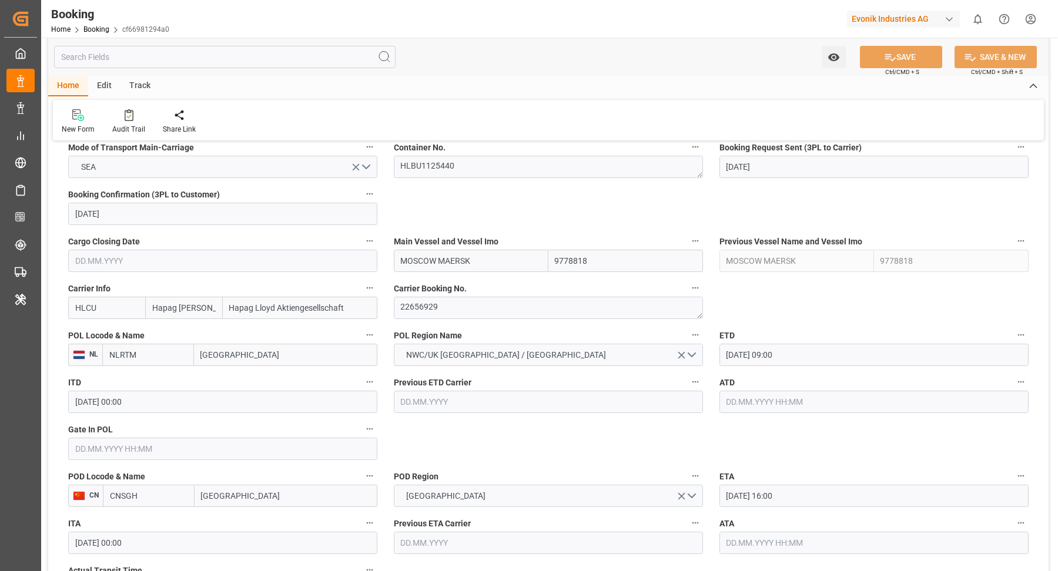
scroll to position [813, 0]
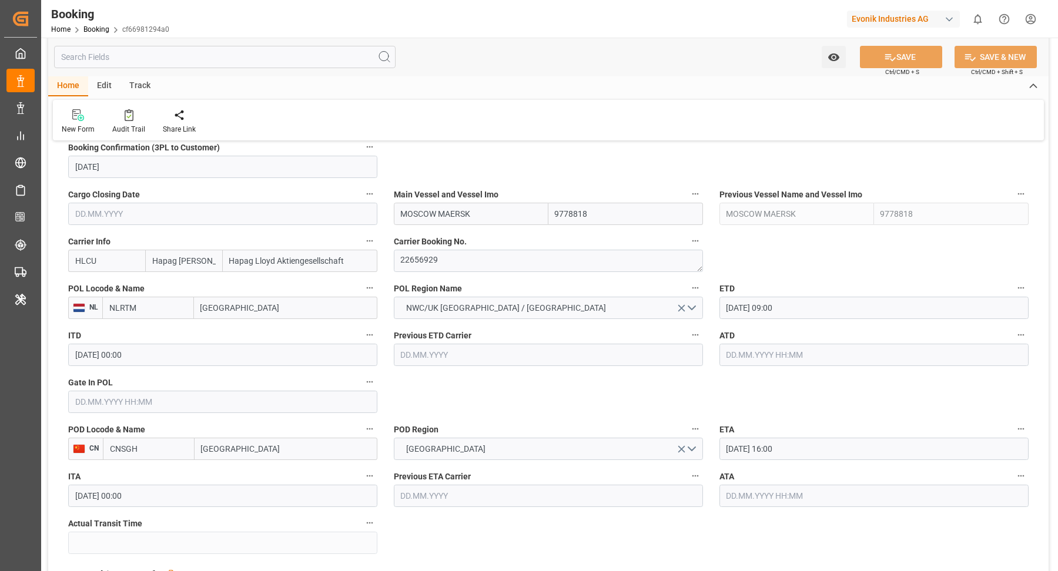
click at [505, 220] on input "MOSCOW MAERSK" at bounding box center [471, 214] width 155 height 22
click at [448, 230] on div "Moscow Maersk - 9778818" at bounding box center [448, 240] width 109 height 26
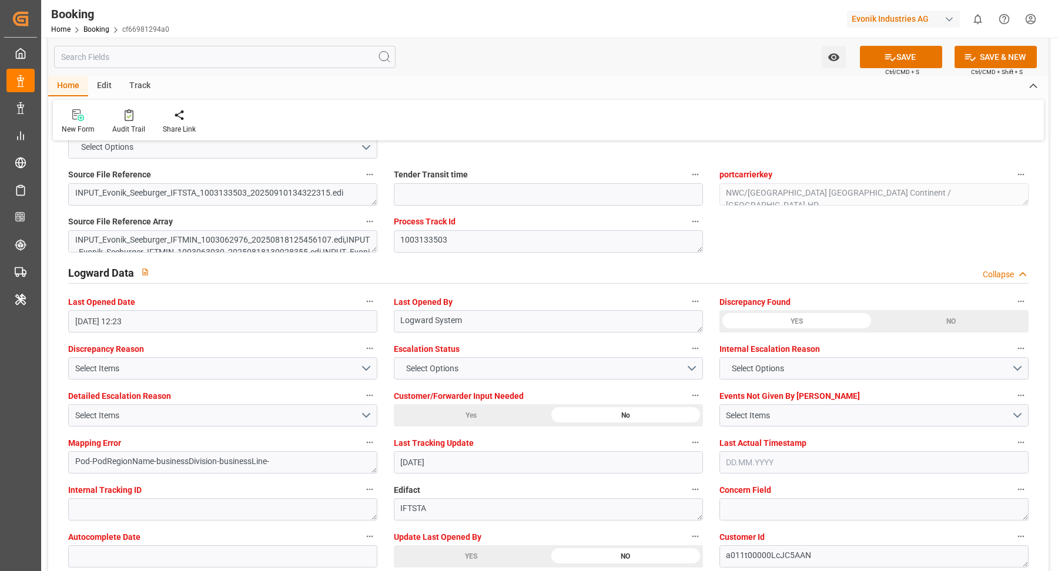
scroll to position [2184, 0]
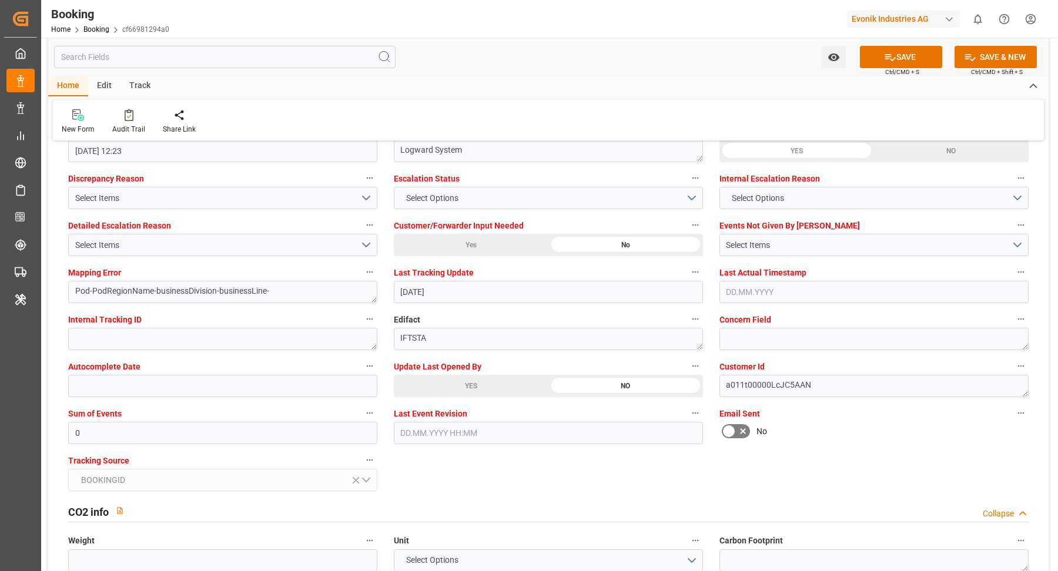
type input "Moscow Maersk"
click at [489, 401] on div "Last Event Revision" at bounding box center [548, 424] width 326 height 47
click at [462, 376] on div "YES" at bounding box center [471, 386] width 155 height 22
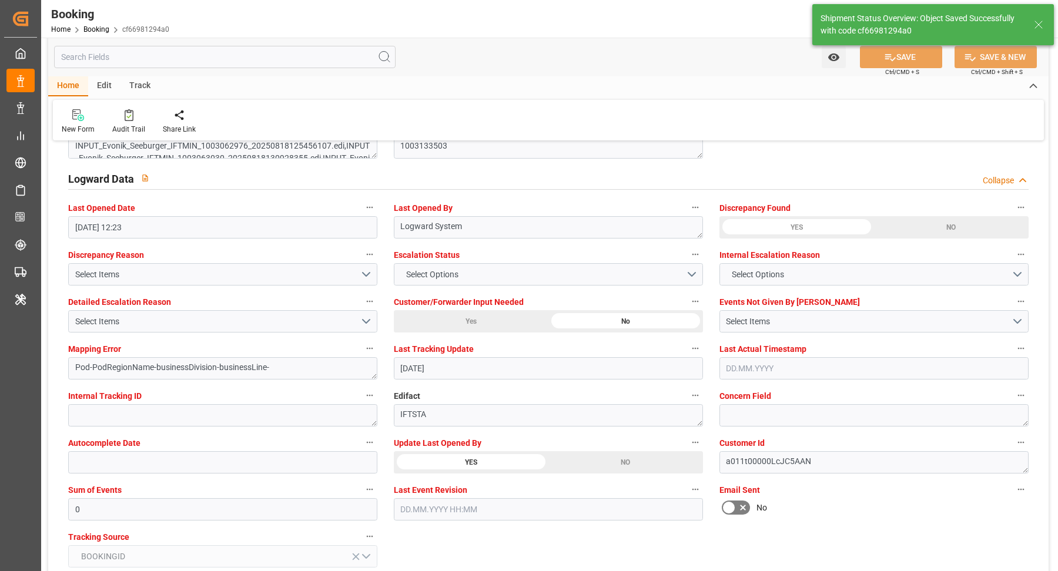
type textarea "[PERSON_NAME]"
type input "12.09.2025 11:52"
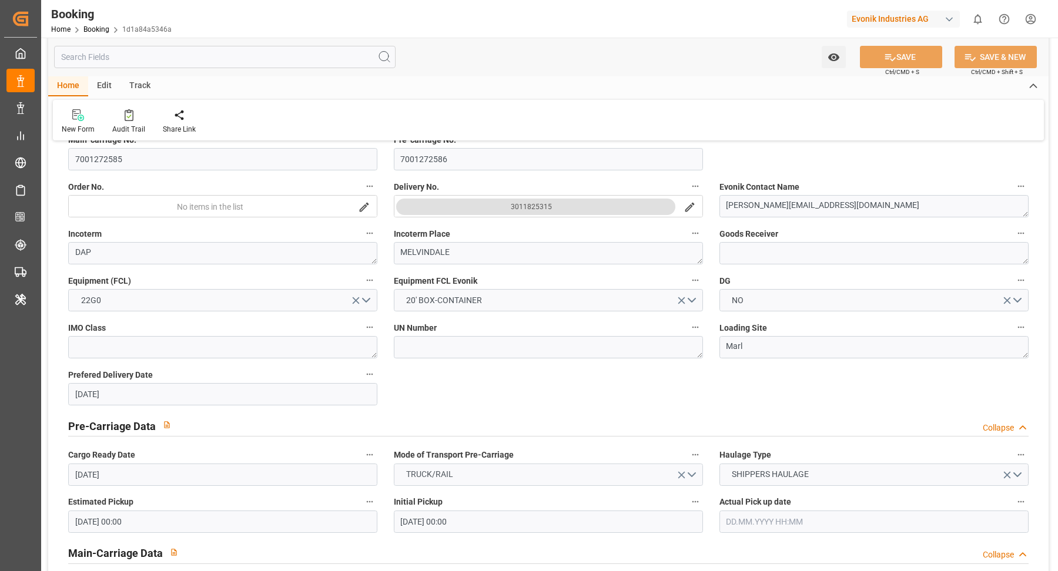
scroll to position [632, 0]
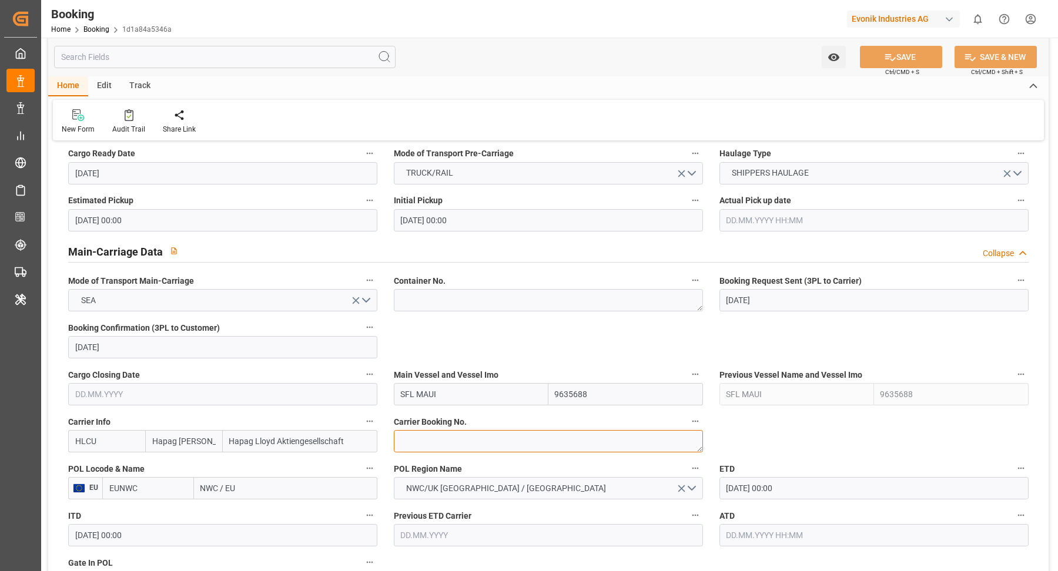
click at [469, 441] on textarea at bounding box center [548, 441] width 309 height 22
paste textarea "26822186"
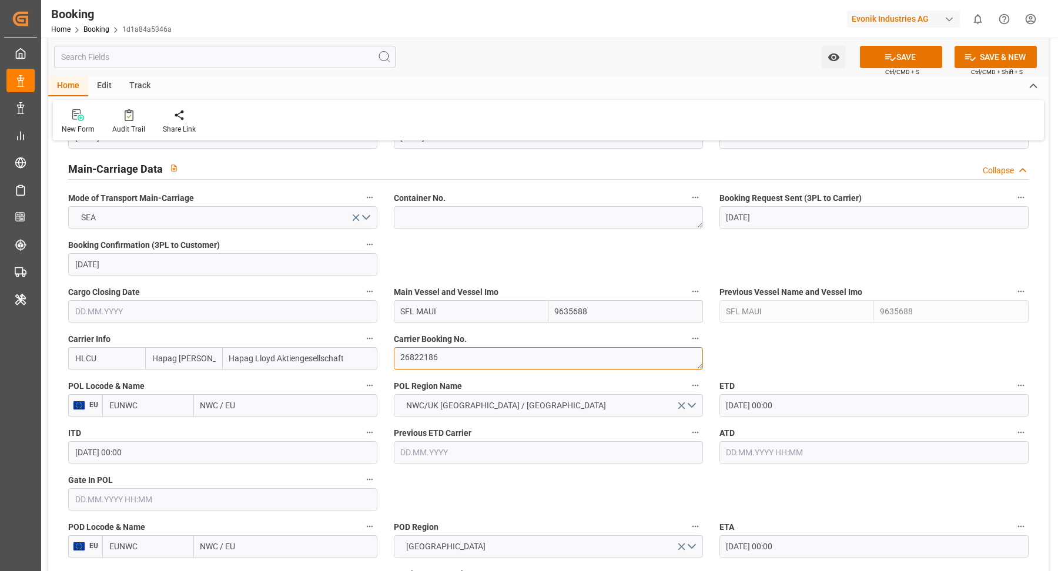
scroll to position [791, 0]
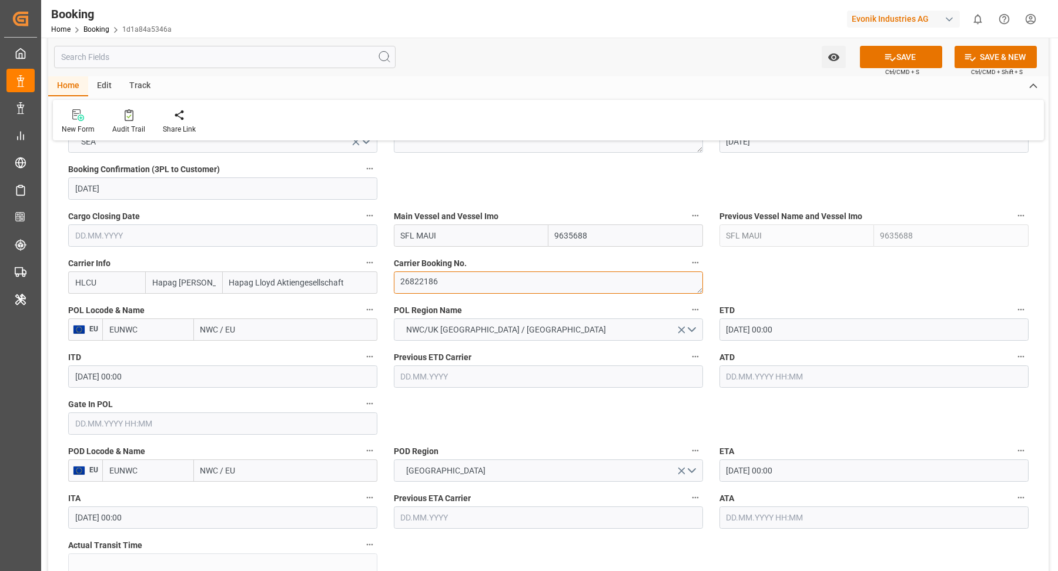
type textarea "26822186"
click at [252, 330] on input "NWC / EU" at bounding box center [285, 330] width 183 height 22
paste input "[GEOGRAPHIC_DATA]"
type input "[GEOGRAPHIC_DATA]"
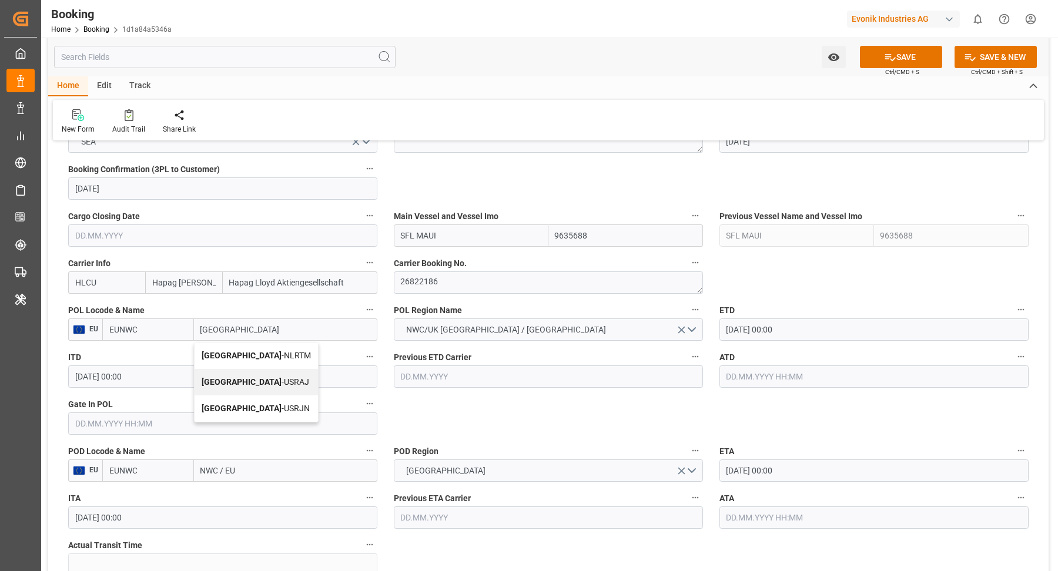
click at [255, 351] on span "[GEOGRAPHIC_DATA] - NLRTM" at bounding box center [256, 355] width 109 height 9
type input "NLRTM"
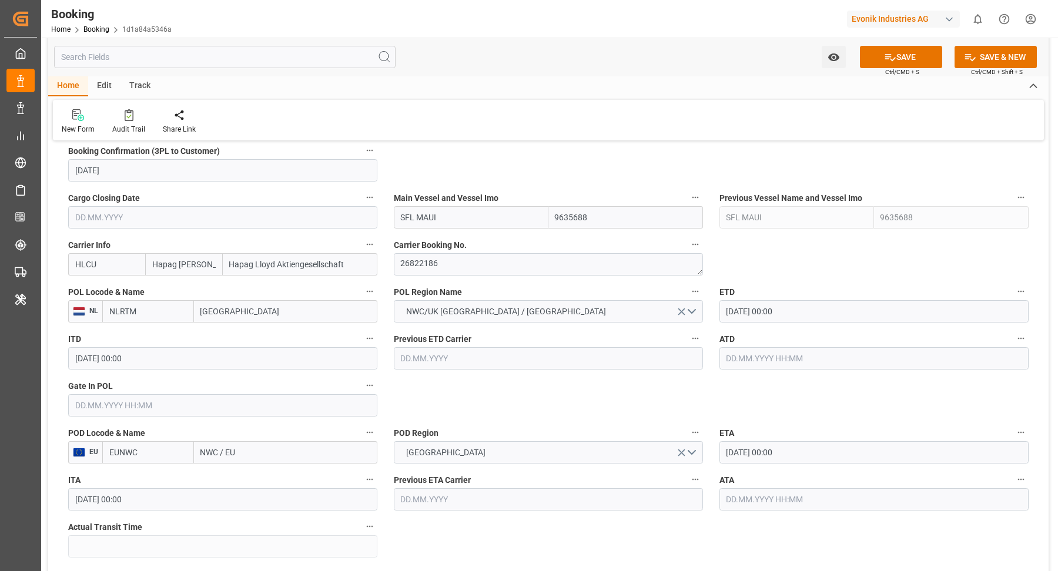
type input "[GEOGRAPHIC_DATA]"
click at [252, 454] on input "NWC / EU" at bounding box center [285, 452] width 183 height 22
paste input "NEW YORK,"
type input "NEW YORK,"
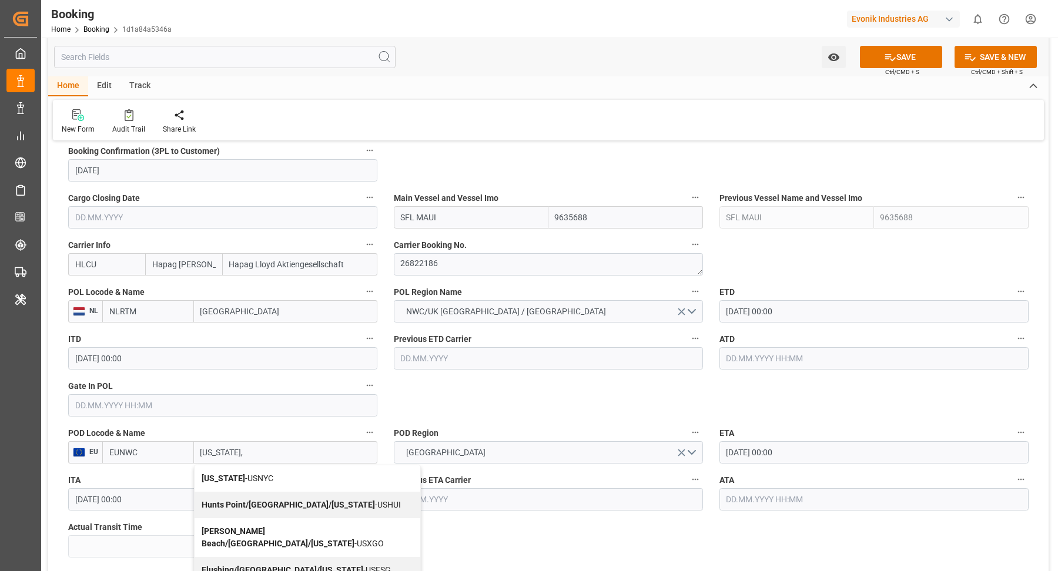
click at [256, 474] on span "[US_STATE] - USNYC" at bounding box center [238, 478] width 72 height 9
type input "USNYC"
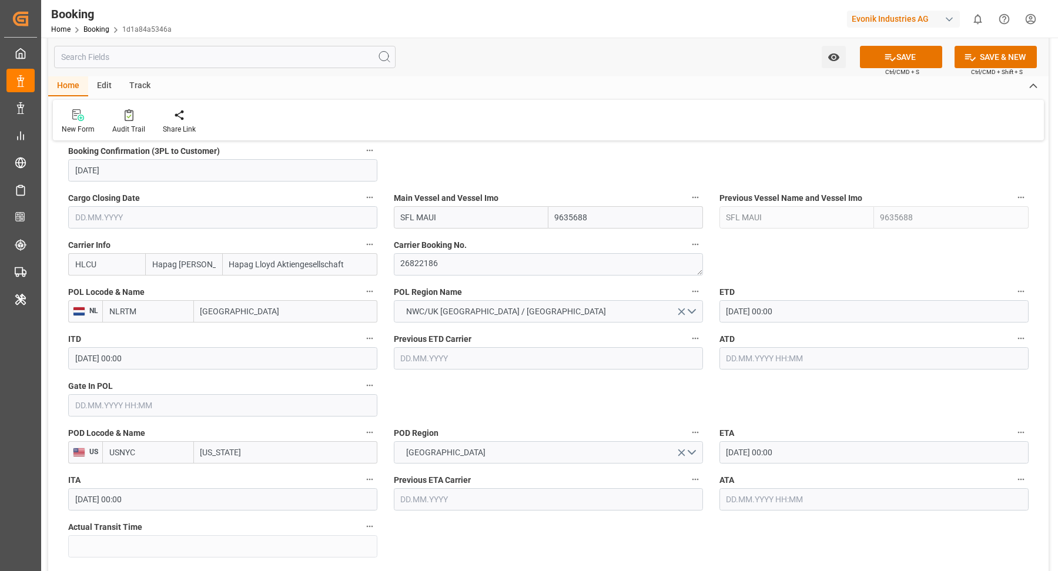
scroll to position [1046, 0]
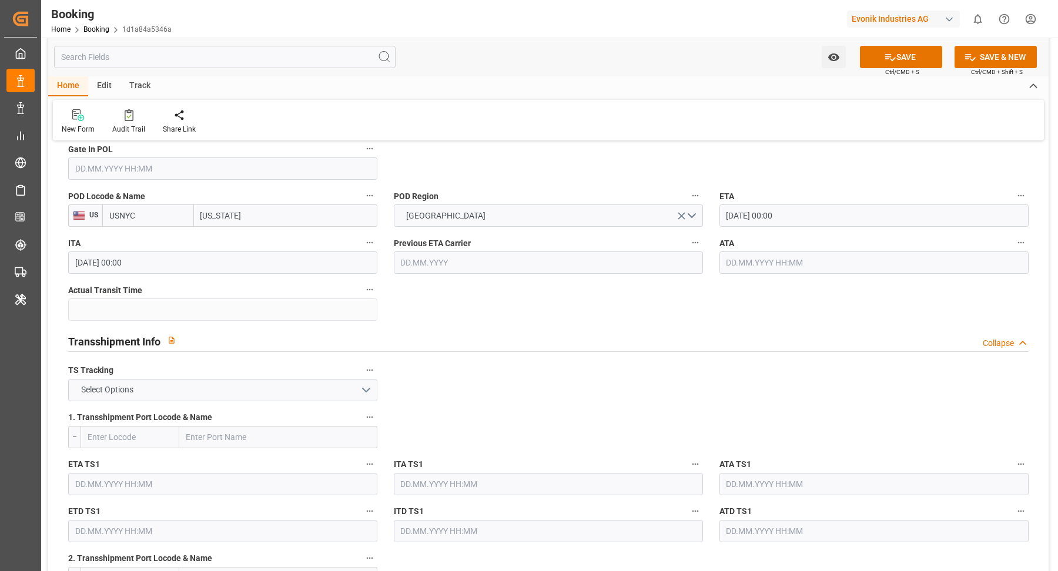
type input "[US_STATE]"
click at [212, 392] on button "Select Options" at bounding box center [222, 390] width 309 height 22
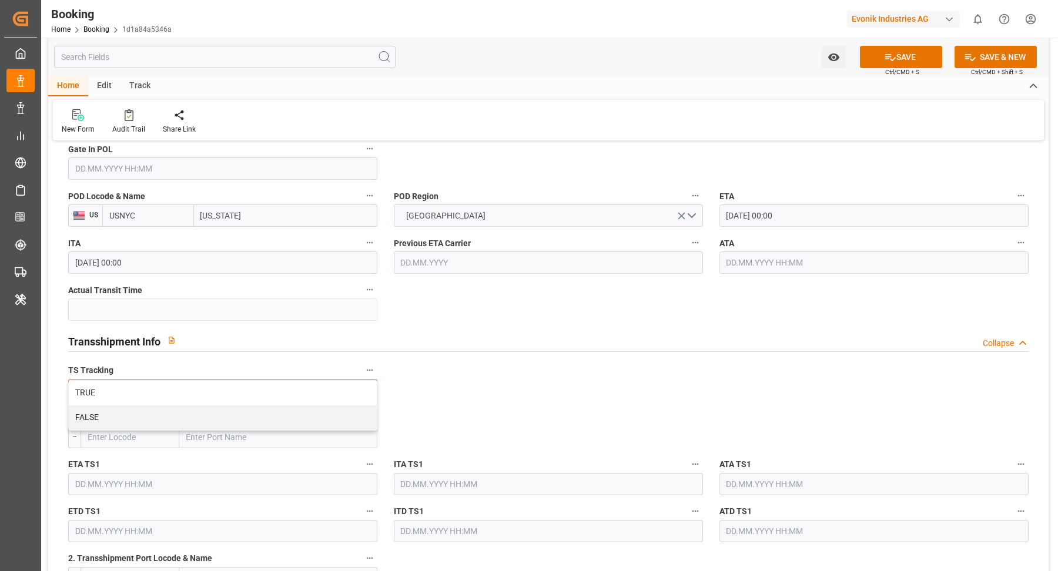
click at [136, 423] on div "FALSE" at bounding box center [223, 417] width 308 height 25
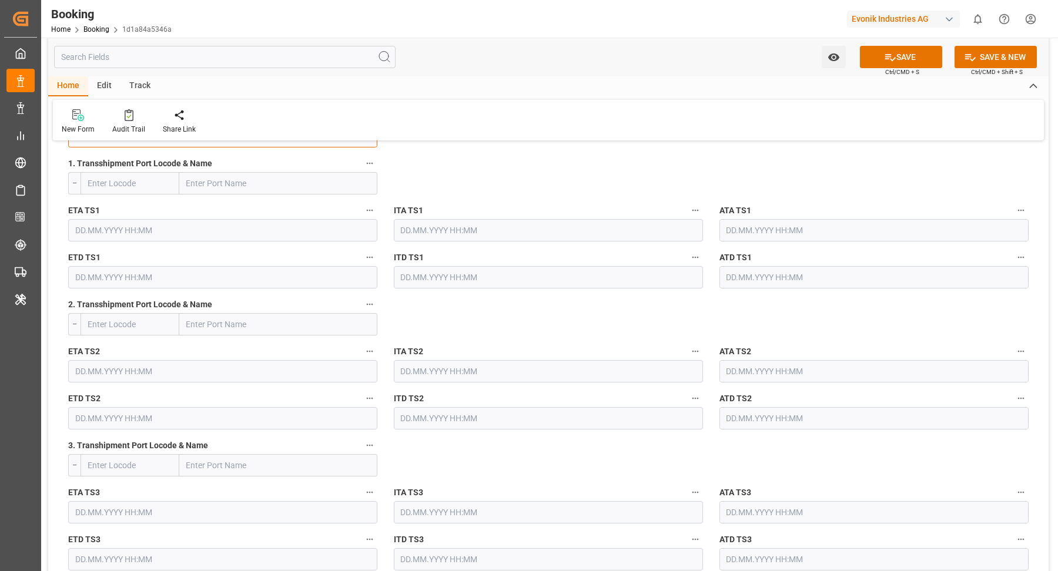
scroll to position [1684, 0]
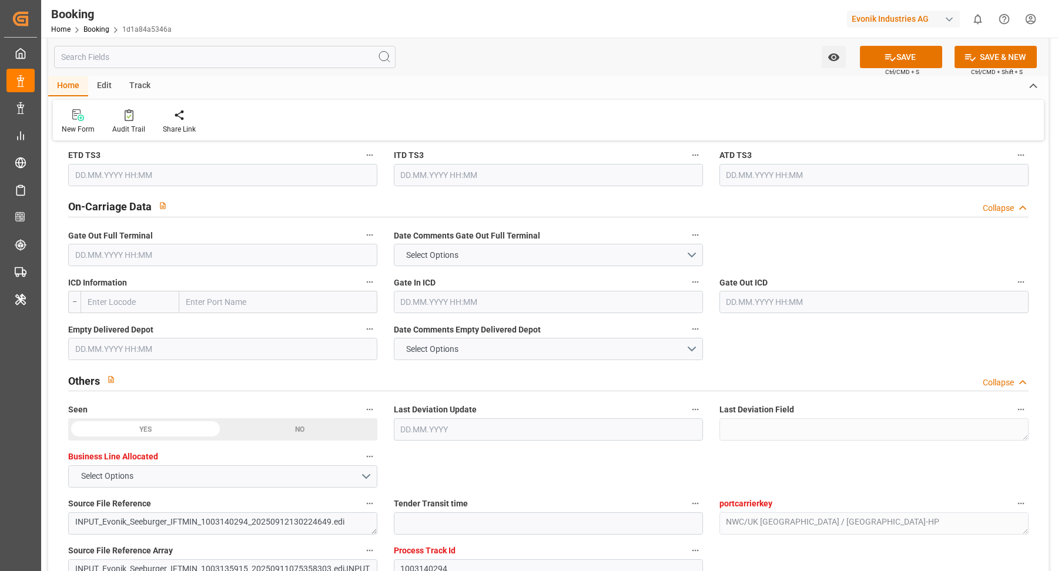
click at [240, 294] on input "text" at bounding box center [278, 302] width 198 height 22
paste input "DETROIT"
type input "DETROIT"
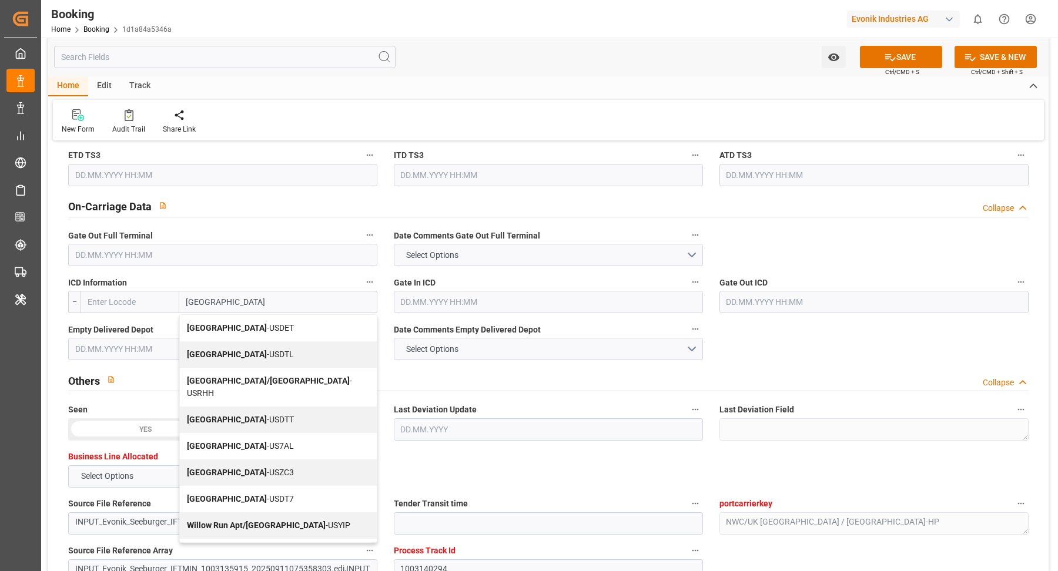
click at [245, 323] on div "Detroit - USDET" at bounding box center [278, 328] width 197 height 26
type input "USDET"
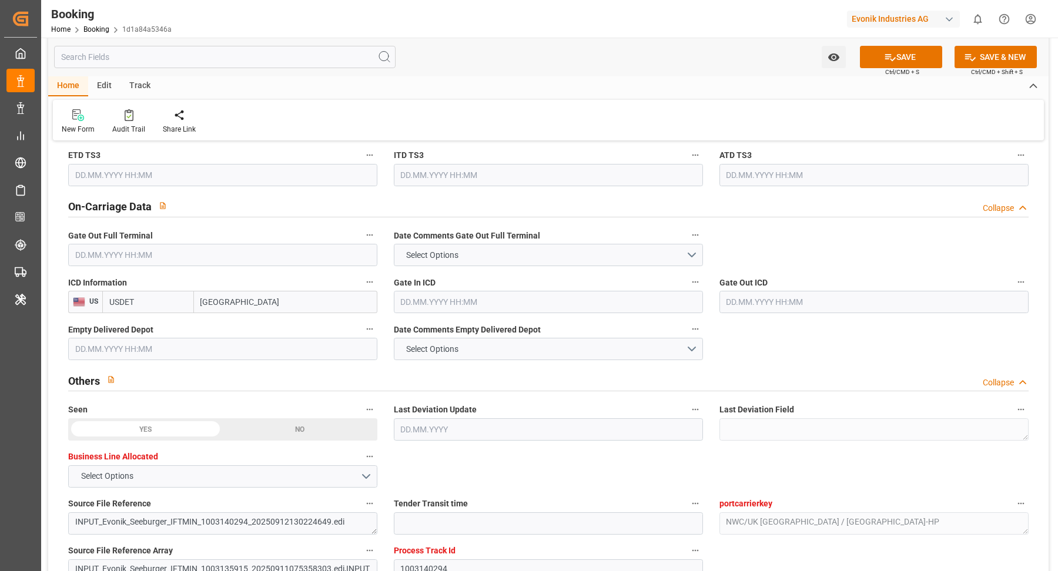
type input "[GEOGRAPHIC_DATA]"
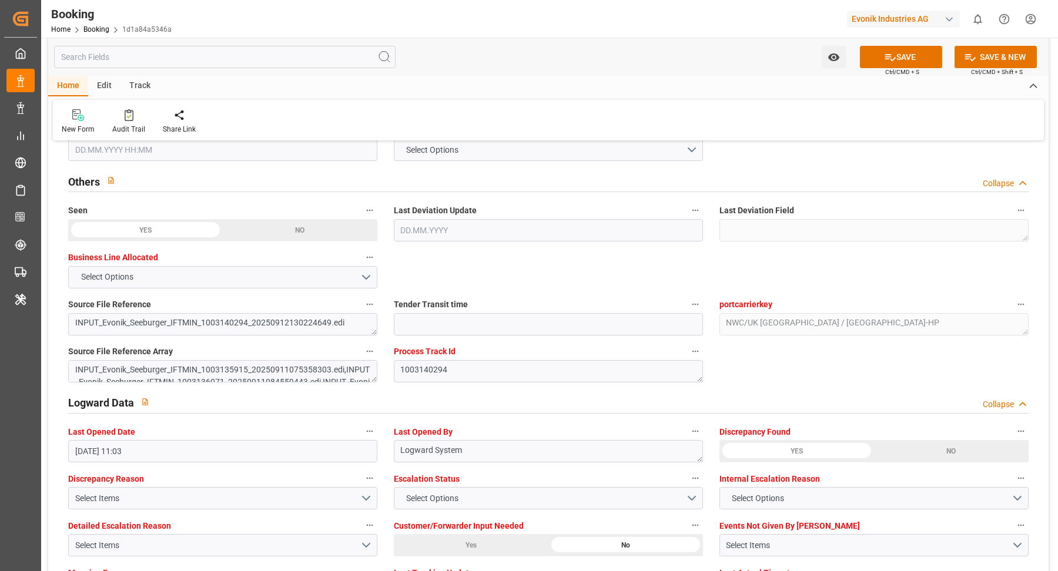
scroll to position [2213, 0]
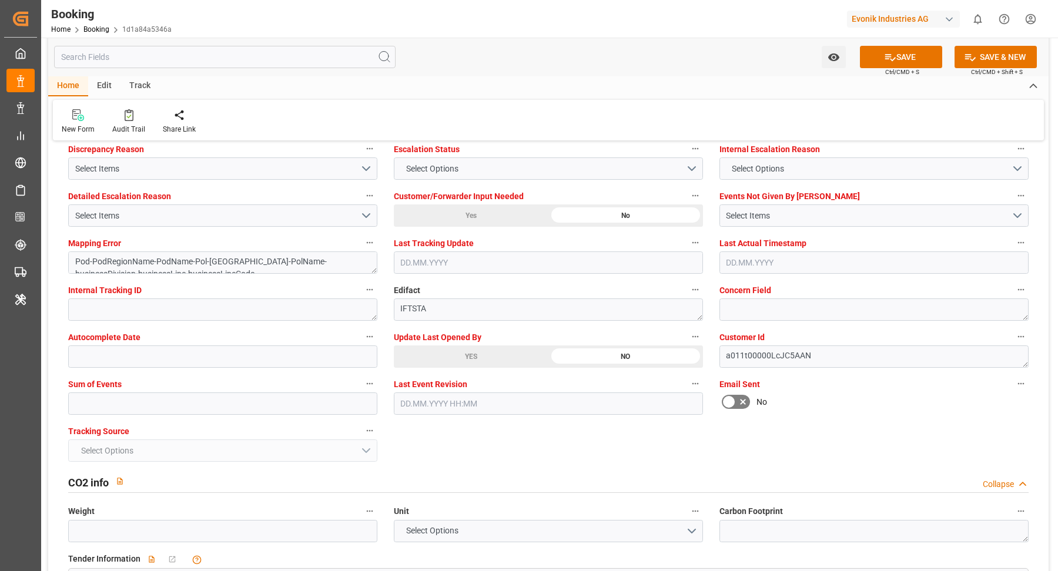
drag, startPoint x: 467, startPoint y: 359, endPoint x: 498, endPoint y: 357, distance: 31.2
click at [467, 359] on div "YES" at bounding box center [471, 357] width 155 height 22
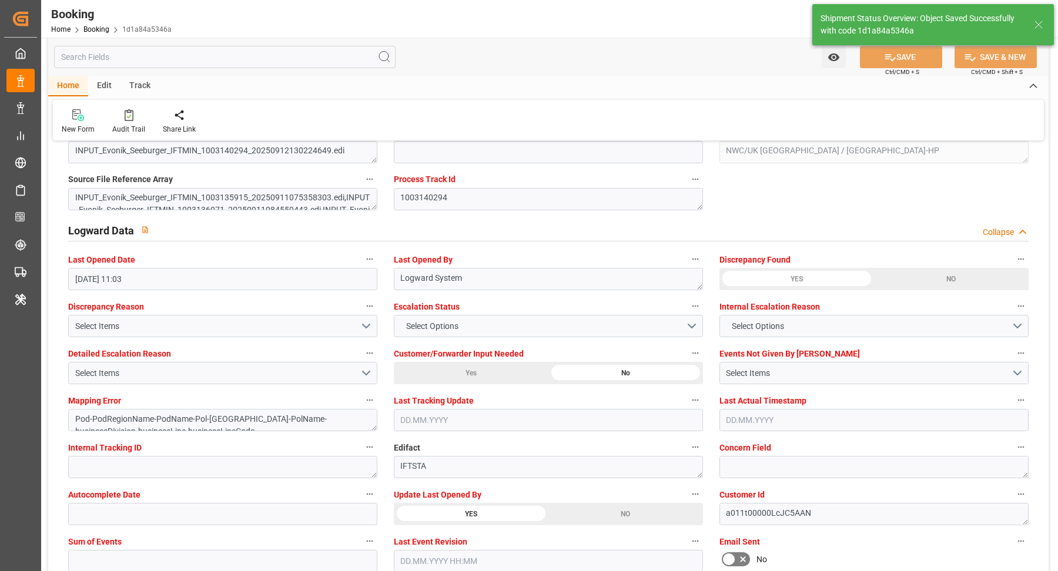
type textarea "NWC/UK North West Continent / UK_USNYC_HLCU_AT-HP"
type textarea "[PERSON_NAME]"
type textarea "businessDivision-businessLine-"
type input "12.09.2025 11:54"
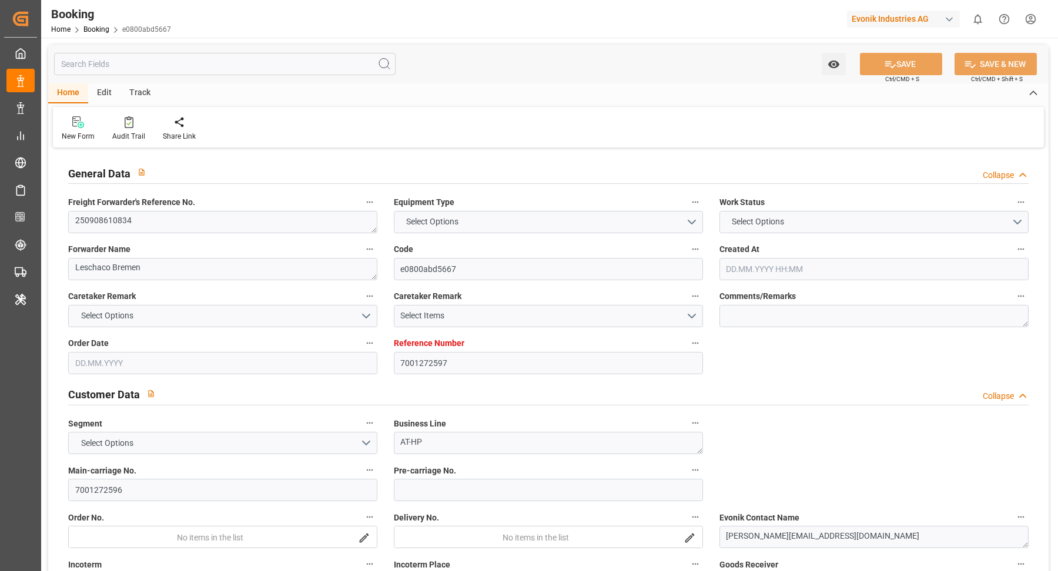
type input "7001272597"
type input "9635688"
type input "Hapag [PERSON_NAME]"
type input "Hapag Lloyd Aktiengesellschaft"
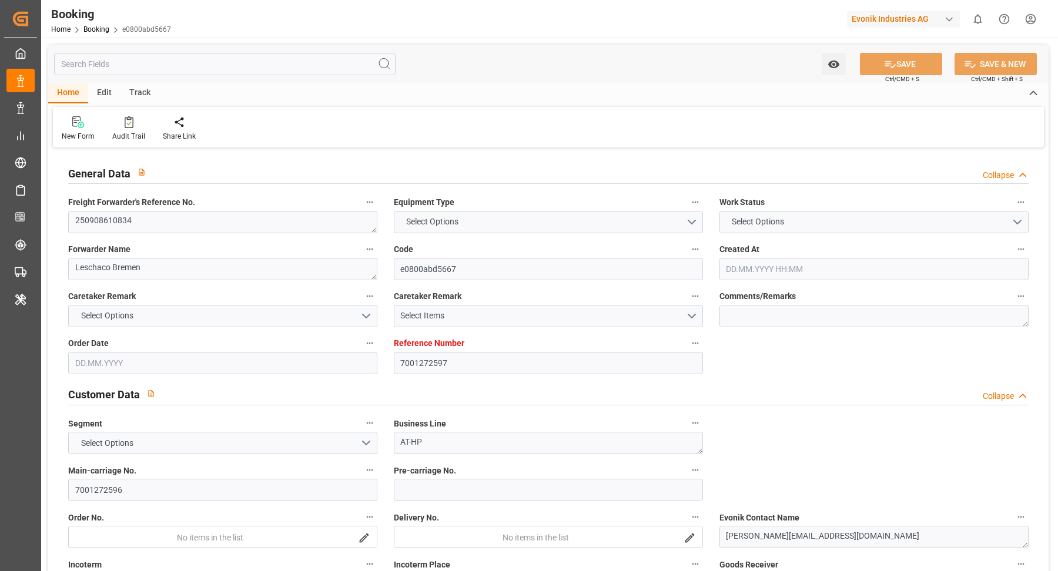
type input "EUNWC"
type input "11.09.2025 06:02"
type input "[DATE]"
type input "16.10.2025"
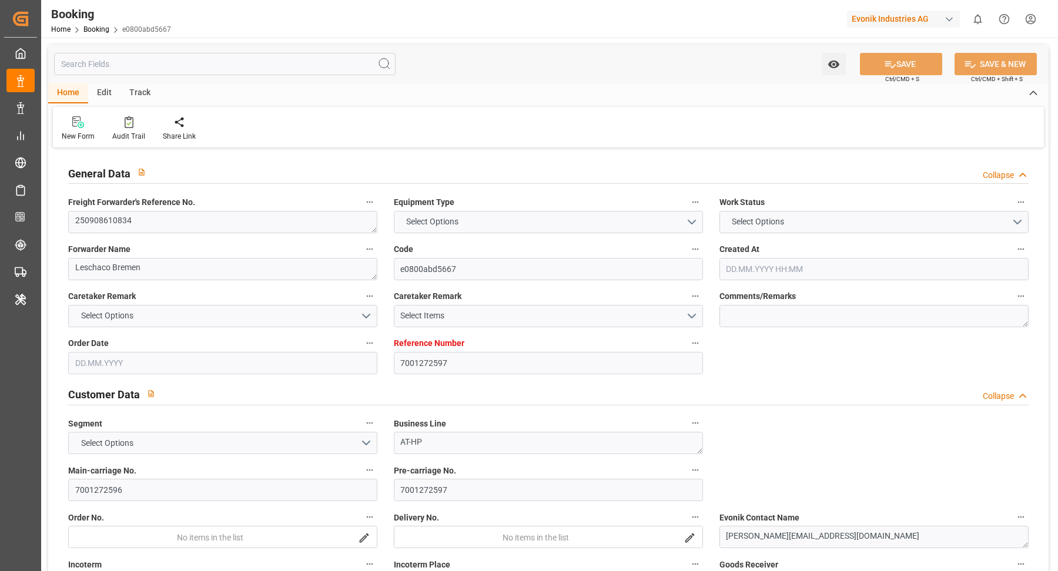
type input "17.09.2025"
type input "17.09.2025 00:00"
type input "[DATE]"
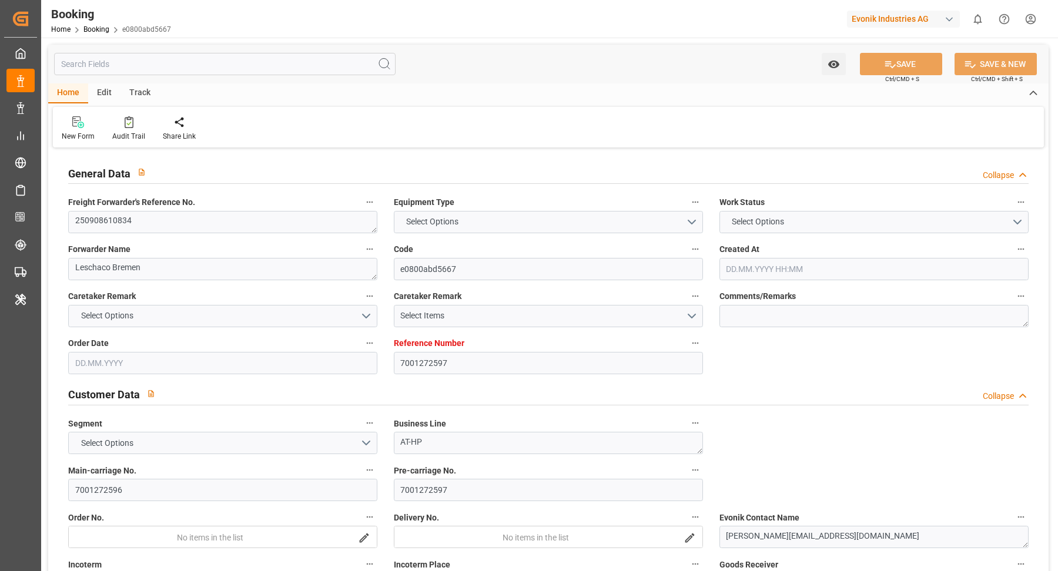
type input "03.10.2025 00:00"
type input "19.10.2025 00:00"
type input "12.09.2025 11:05"
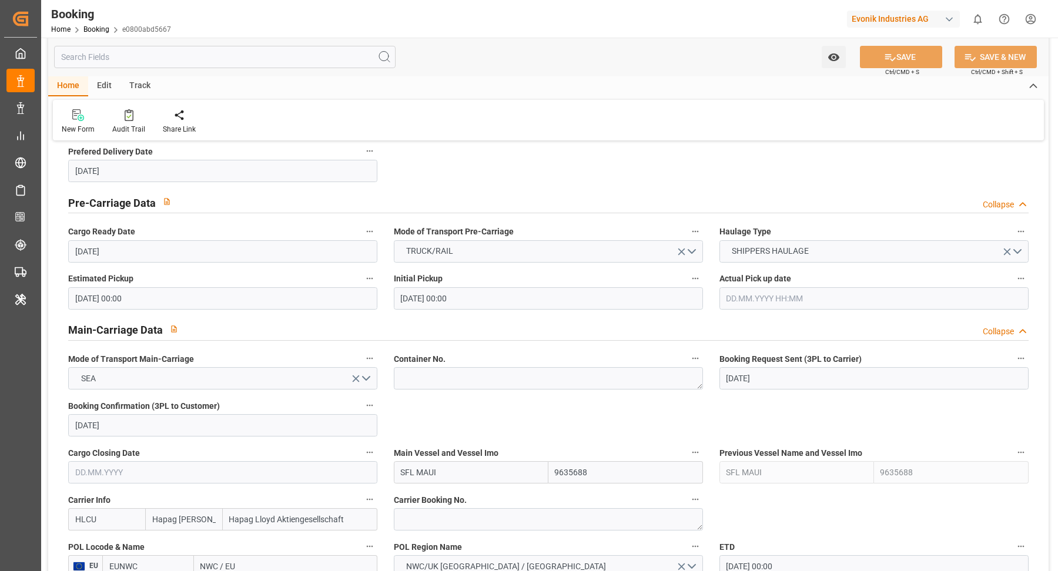
scroll to position [786, 0]
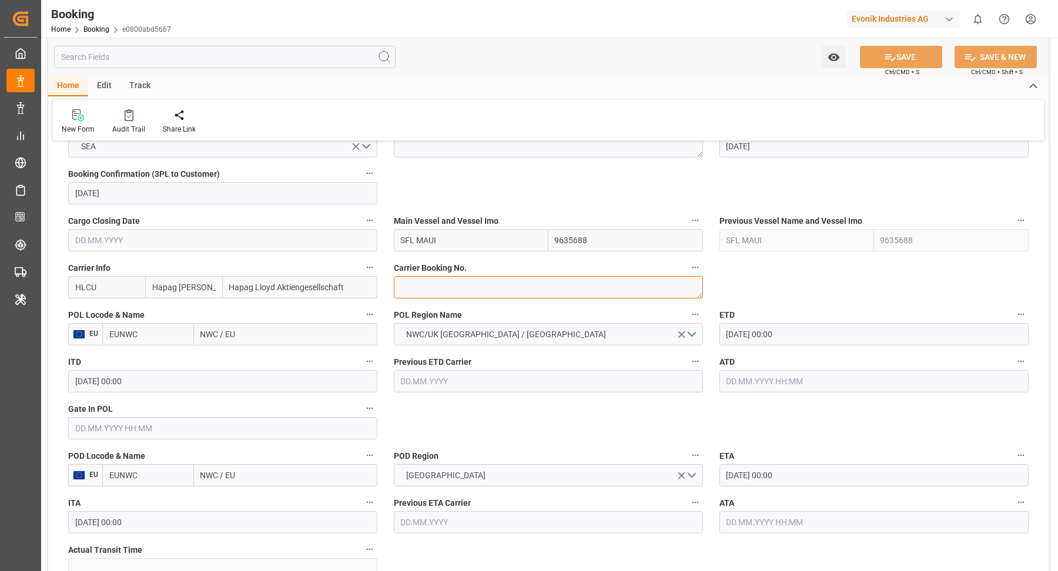
click at [457, 277] on textarea at bounding box center [548, 287] width 309 height 22
paste textarea "90118314"
type textarea "90118314"
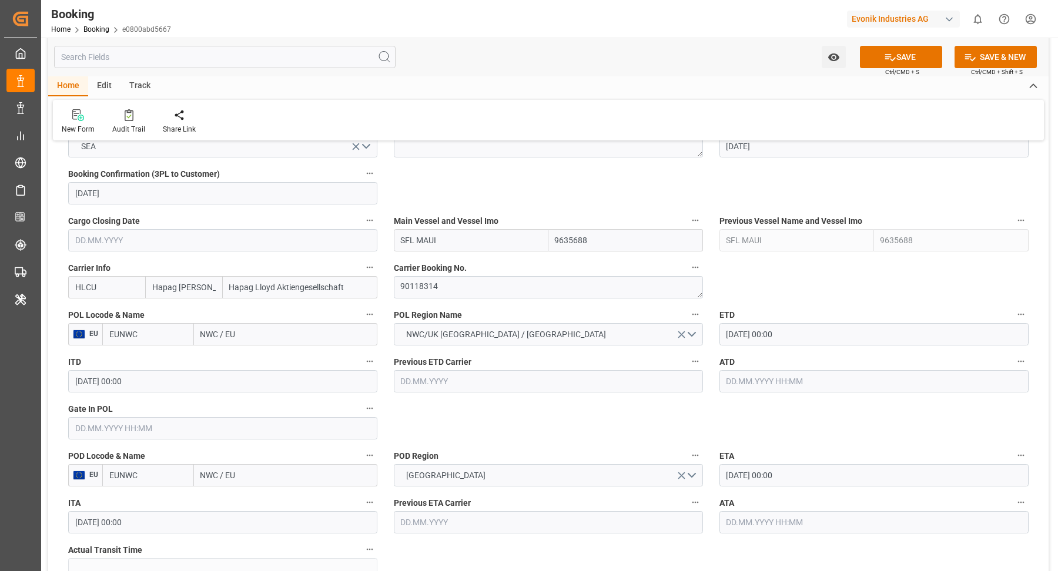
click at [283, 337] on input "NWC / EU" at bounding box center [285, 334] width 183 height 22
paste input "ROTTERDAM"
type input "ROTTERDAM"
drag, startPoint x: 256, startPoint y: 360, endPoint x: 166, endPoint y: 490, distance: 157.6
click at [256, 360] on span "Rotterdam - NLRTM" at bounding box center [256, 360] width 109 height 9
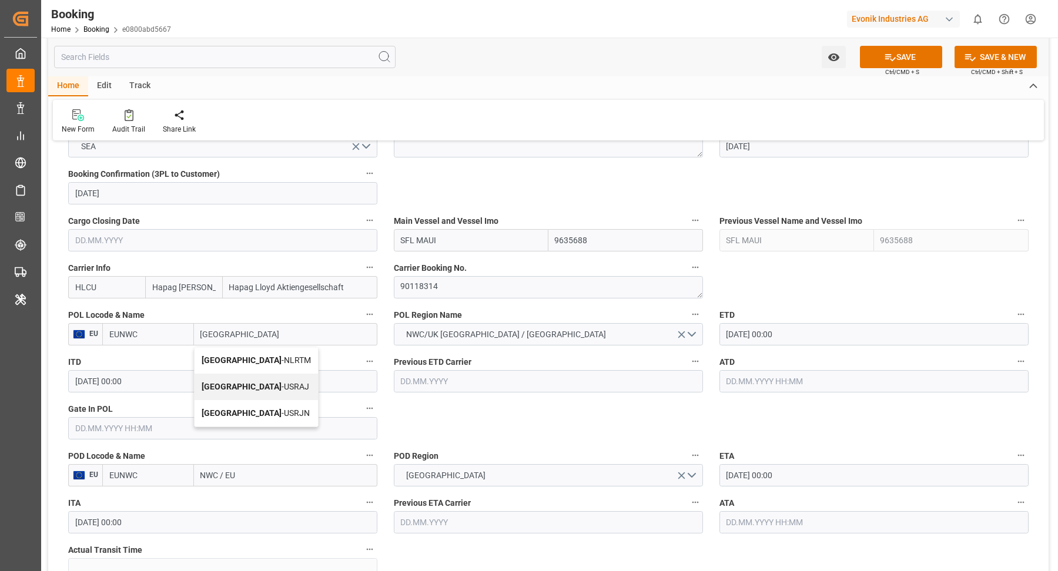
type input "NLRTM"
type input "Rotterdam"
click at [172, 475] on input "EUNWC" at bounding box center [148, 475] width 92 height 22
type input "USNYC"
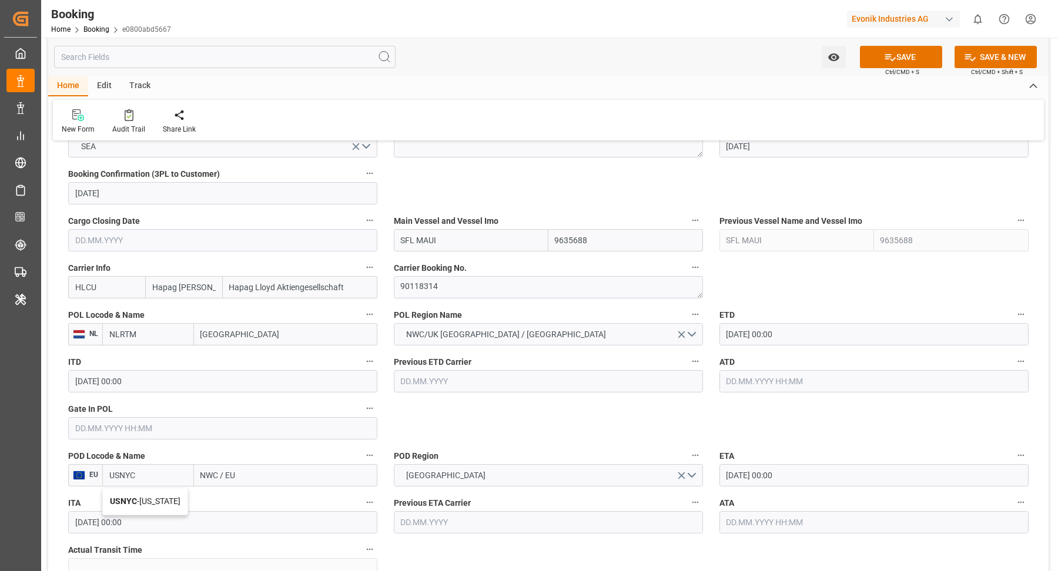
click at [154, 504] on div "USNYC - New York" at bounding box center [145, 501] width 85 height 26
type input "New York"
type input "USNYC"
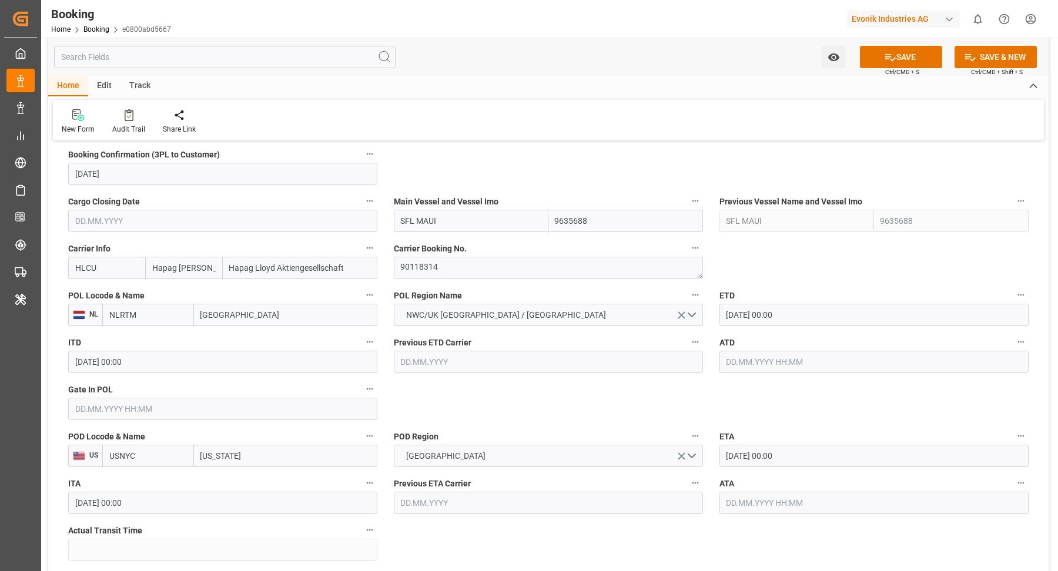
click at [507, 102] on div "New Form Audit Trail Share Link" at bounding box center [548, 120] width 991 height 41
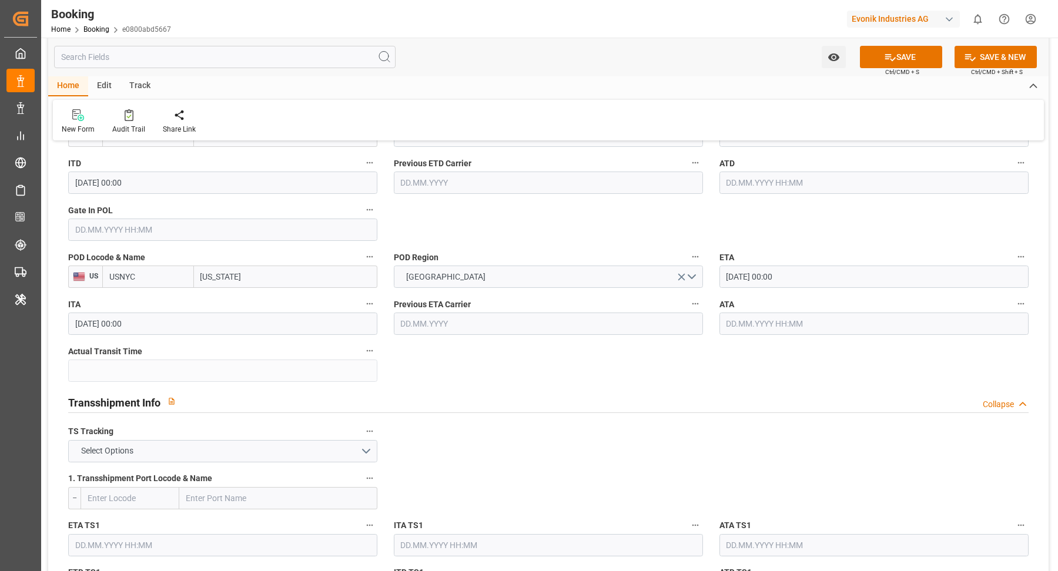
scroll to position [1230, 0]
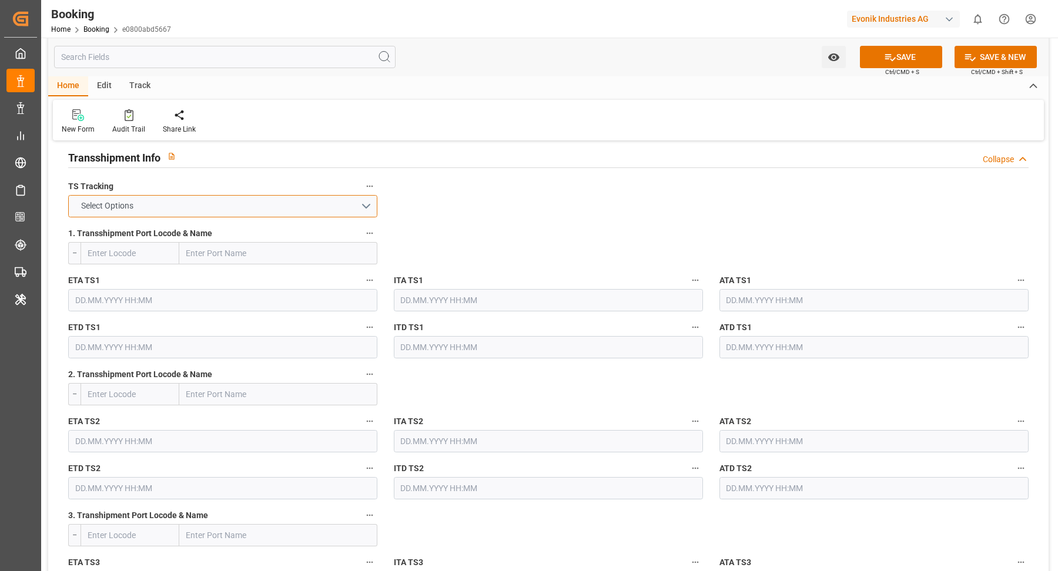
click at [346, 206] on button "Select Options" at bounding box center [222, 206] width 309 height 22
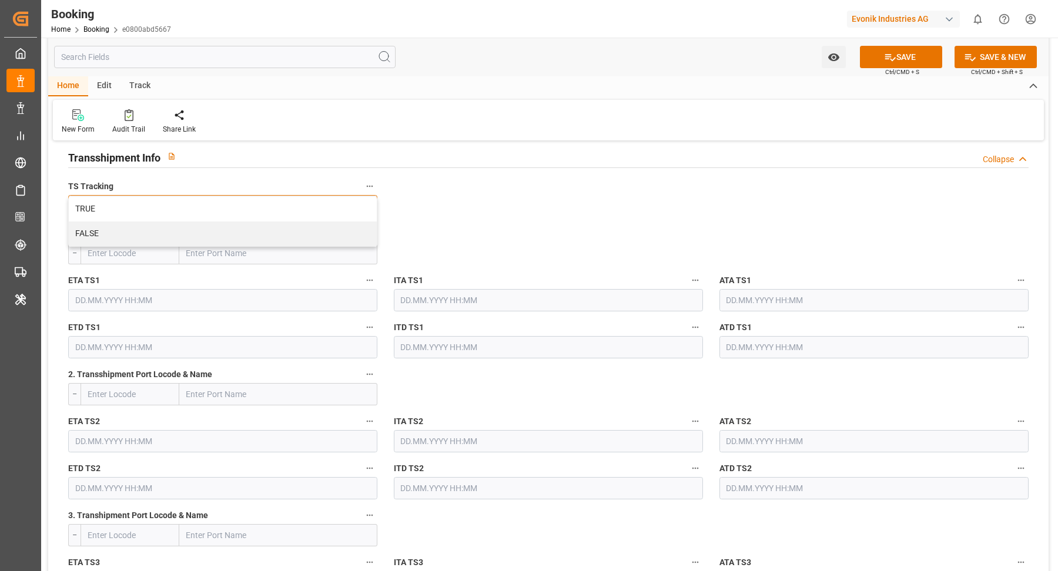
click at [173, 233] on div "FALSE" at bounding box center [223, 234] width 308 height 25
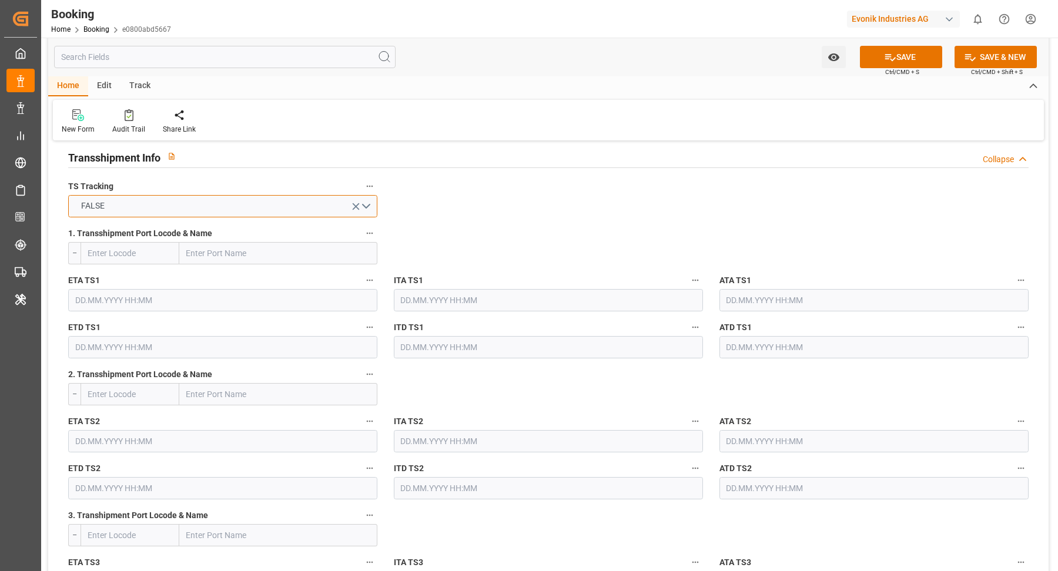
scroll to position [1617, 0]
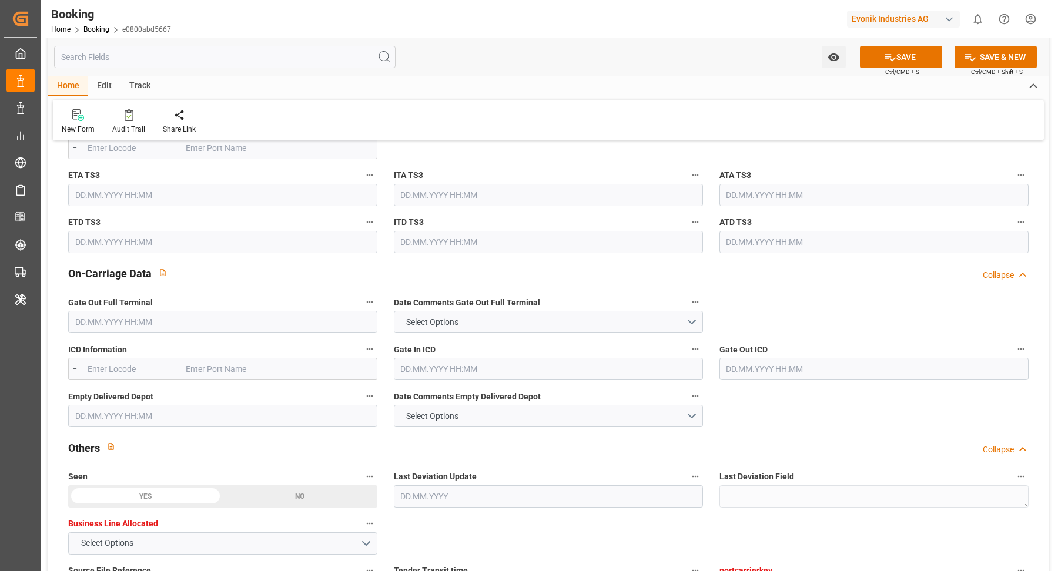
click at [127, 376] on input "text" at bounding box center [130, 369] width 99 height 22
click at [106, 392] on b "USDET" at bounding box center [101, 394] width 26 height 9
type input "USDET"
type input "Detroit"
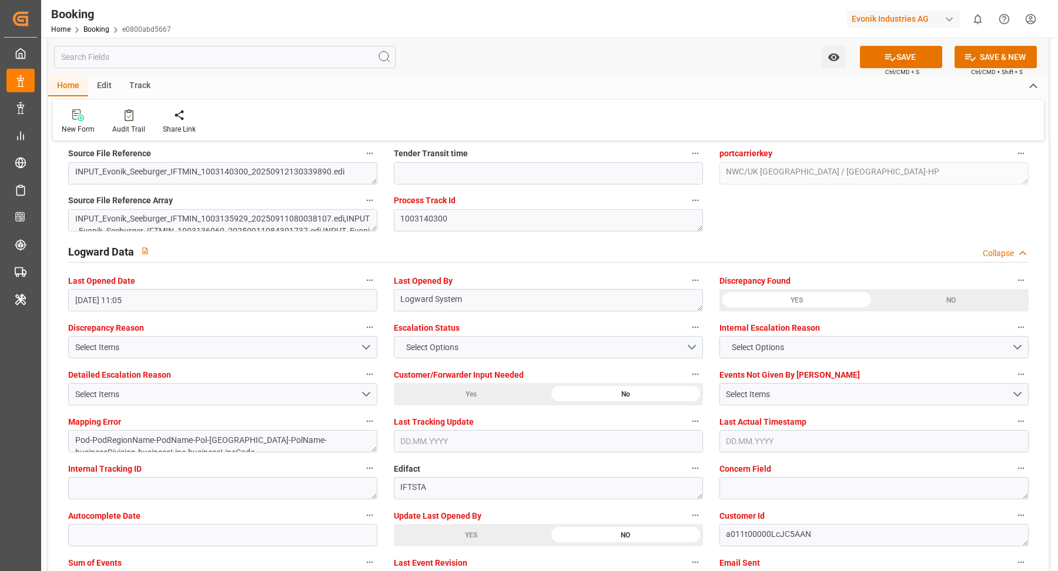
scroll to position [2211, 0]
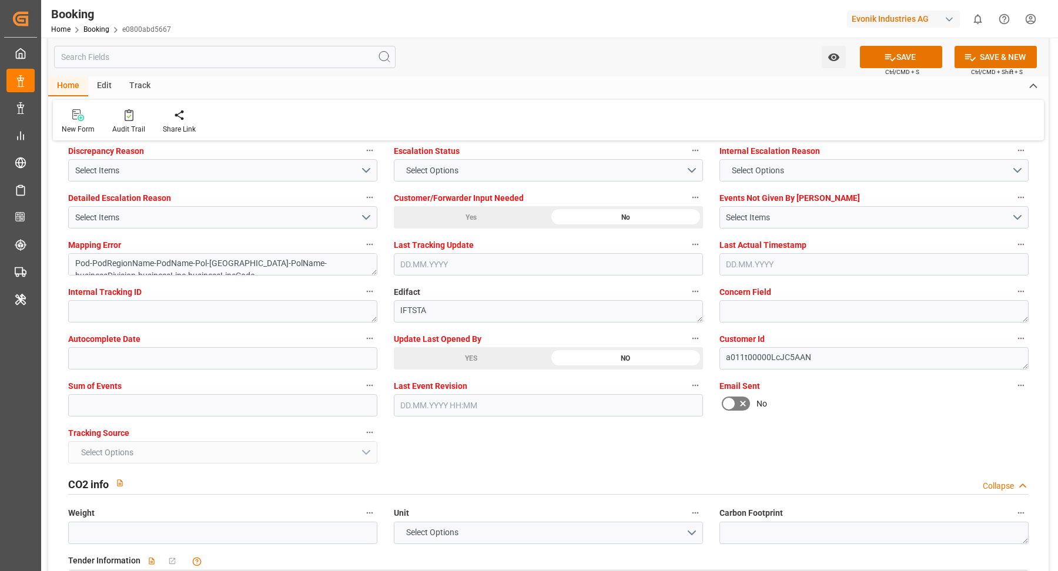
type input "USDET"
drag, startPoint x: 484, startPoint y: 349, endPoint x: 593, endPoint y: 380, distance: 113.1
click at [485, 349] on div "YES" at bounding box center [471, 358] width 155 height 22
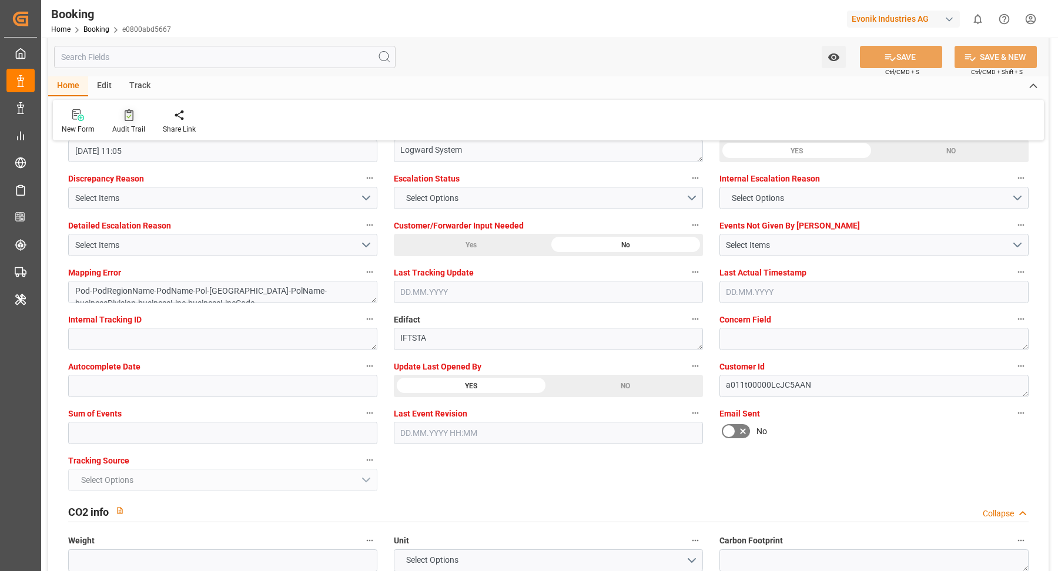
click at [132, 120] on div at bounding box center [128, 115] width 33 height 12
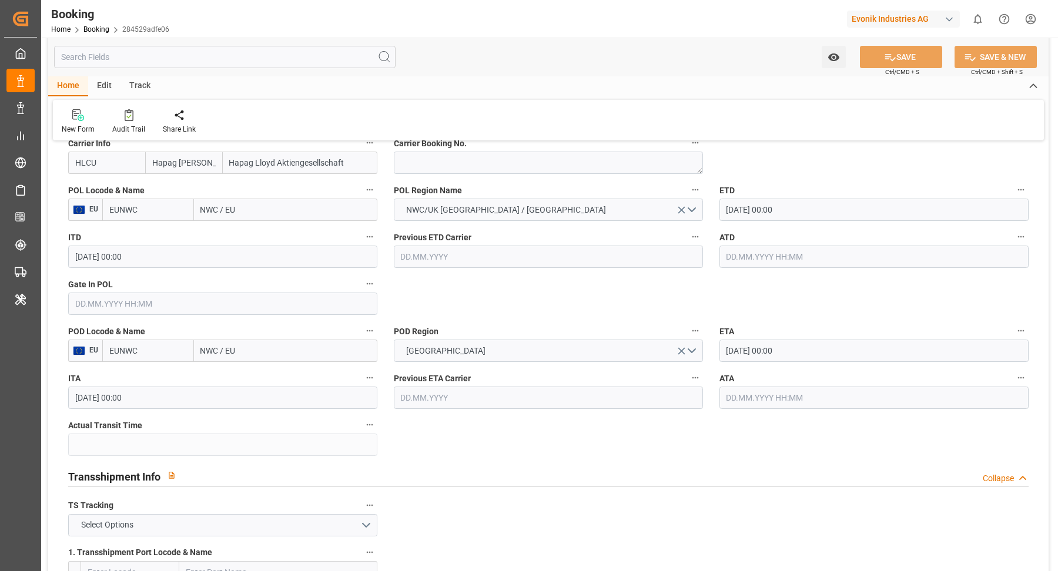
scroll to position [864, 0]
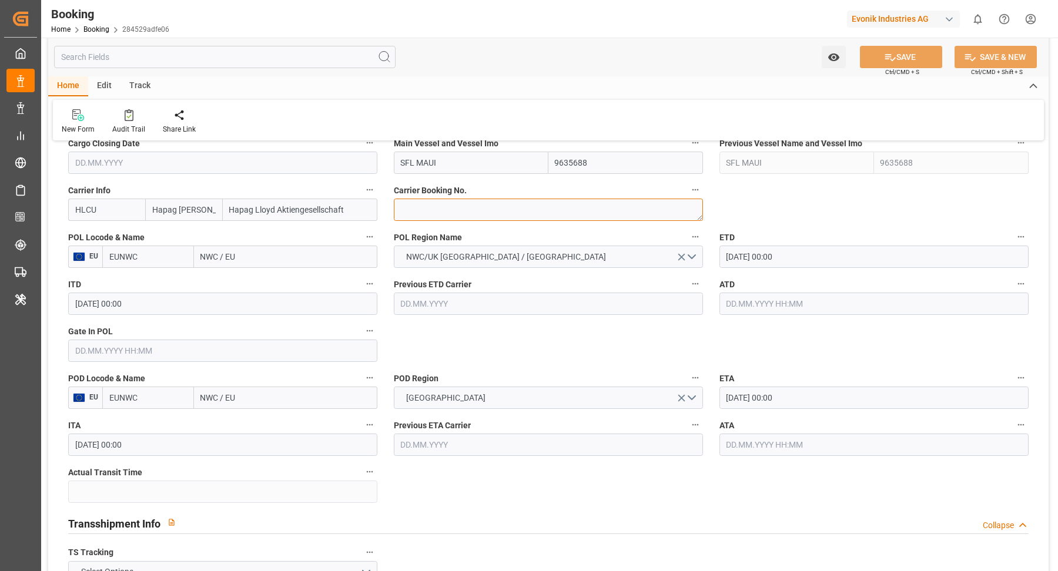
click at [458, 212] on textarea at bounding box center [548, 210] width 309 height 22
paste textarea "23651505"
type textarea "23651505"
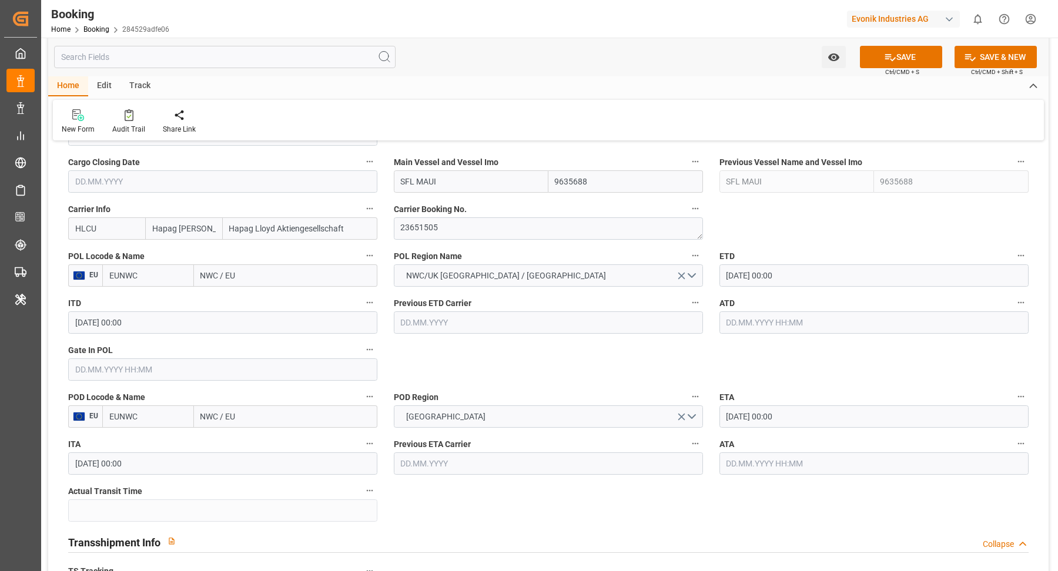
click at [266, 259] on label "POL Locode & Name" at bounding box center [222, 256] width 309 height 16
click at [362, 259] on button "POL Locode & Name" at bounding box center [369, 255] width 15 height 15
click at [255, 277] on div at bounding box center [529, 285] width 1058 height 571
click at [263, 274] on input "NWC / EU" at bounding box center [285, 275] width 183 height 22
paste input "[GEOGRAPHIC_DATA]"
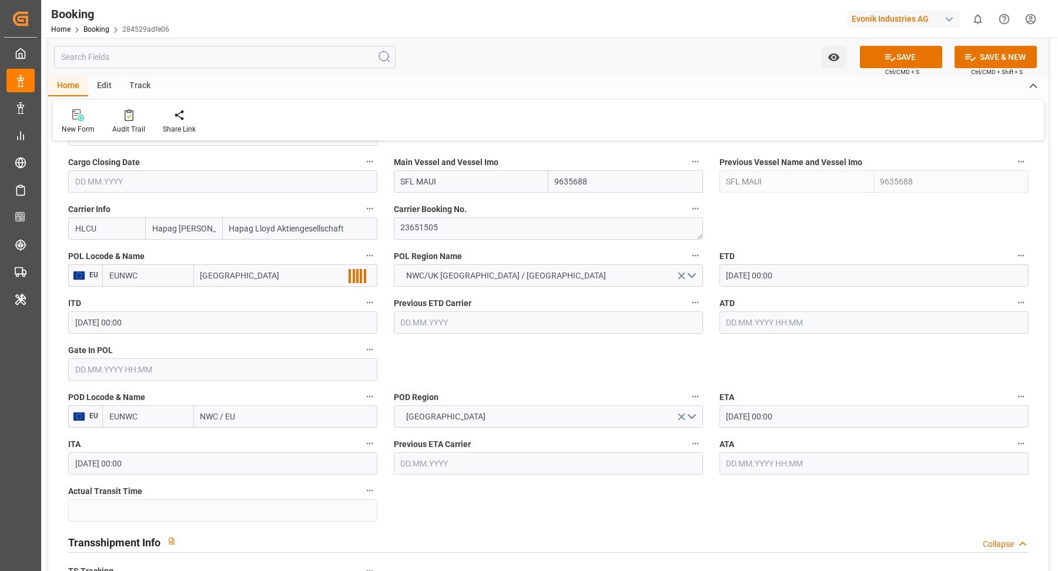
click at [261, 299] on label "ITD" at bounding box center [222, 303] width 309 height 16
click at [362, 299] on button "ITD" at bounding box center [369, 302] width 15 height 15
click at [277, 270] on div at bounding box center [529, 285] width 1058 height 571
click at [281, 271] on input "[GEOGRAPHIC_DATA]" at bounding box center [285, 275] width 183 height 22
type input "[GEOGRAPHIC_DATA]"
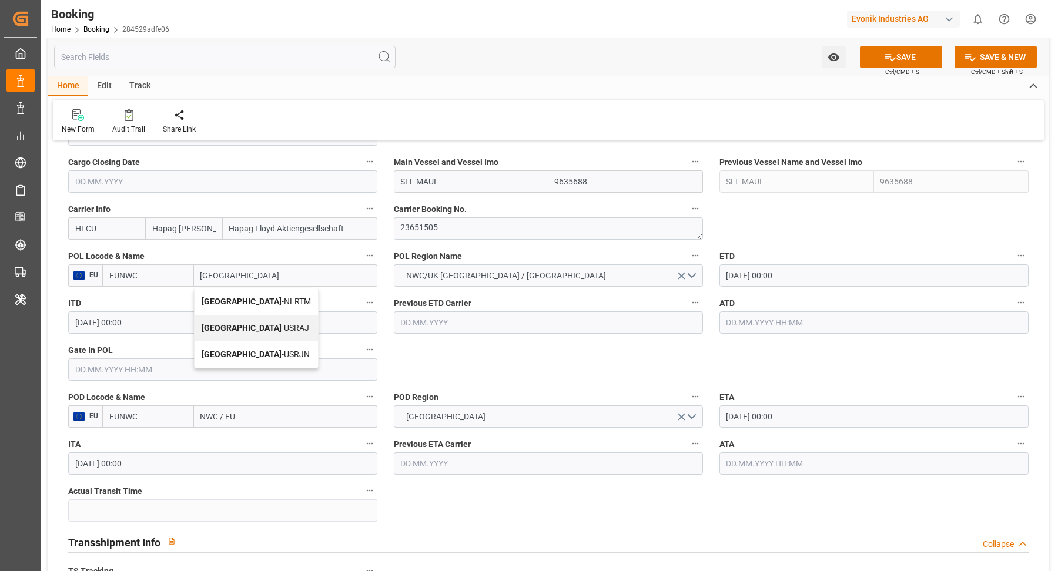
click at [254, 297] on span "[GEOGRAPHIC_DATA] - NLRTM" at bounding box center [256, 301] width 109 height 9
type input "NLRTM"
type input "[GEOGRAPHIC_DATA]"
drag, startPoint x: 247, startPoint y: 418, endPoint x: 304, endPoint y: 407, distance: 58.1
click at [249, 417] on input "NWC / EU" at bounding box center [285, 416] width 183 height 22
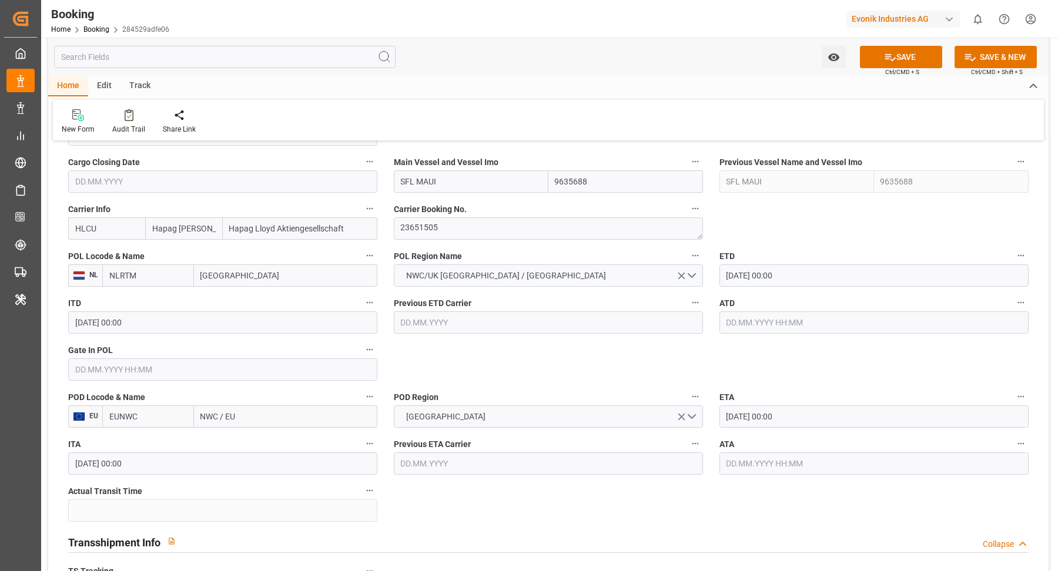
paste input "Discharge NEW YORK"
drag, startPoint x: 239, startPoint y: 416, endPoint x: 139, endPoint y: 403, distance: 100.8
click at [139, 403] on div "POD Locode & Name EU EUNWC Discharge NEW YORK" at bounding box center [223, 408] width 326 height 47
type input "[US_STATE]"
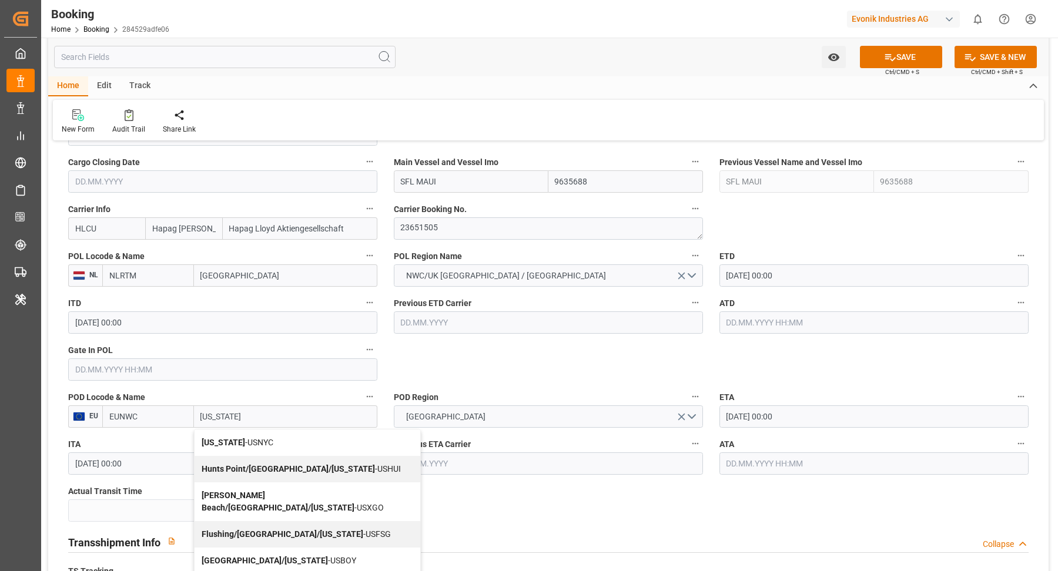
click at [265, 435] on div "[US_STATE] - USNYC" at bounding box center [308, 443] width 226 height 26
type input "USNYC"
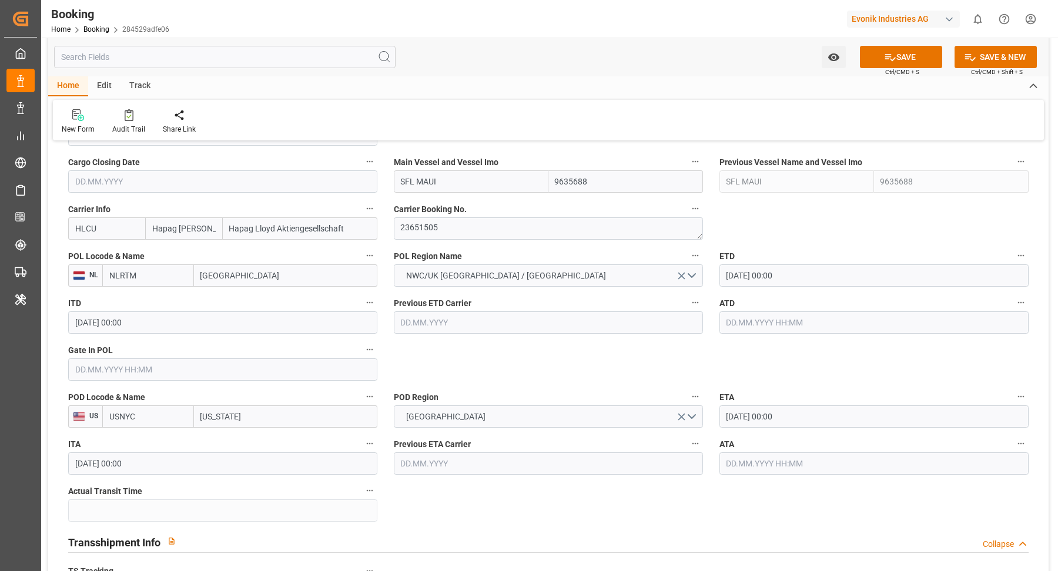
type input "[US_STATE]"
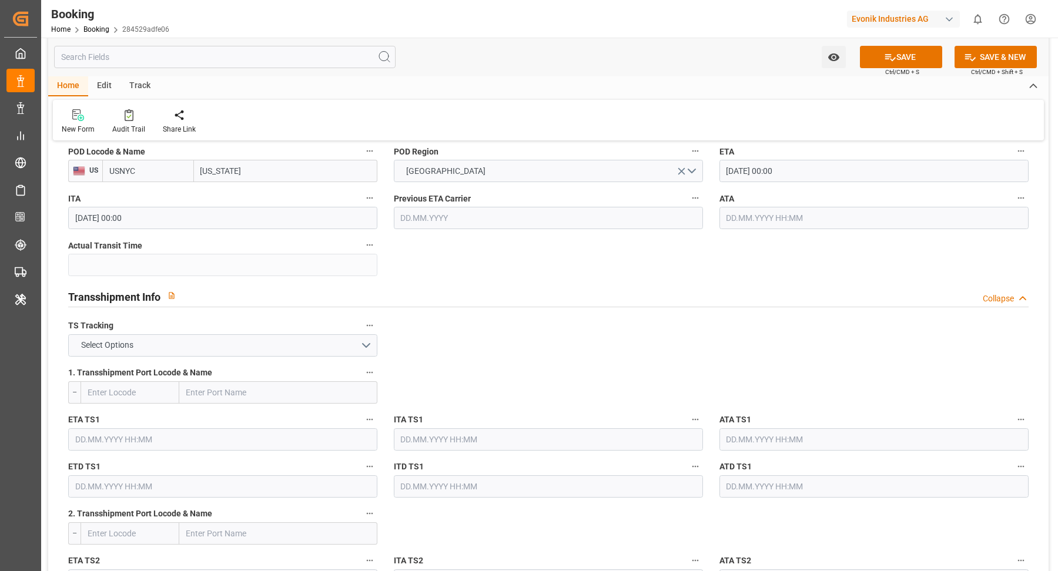
scroll to position [1166, 0]
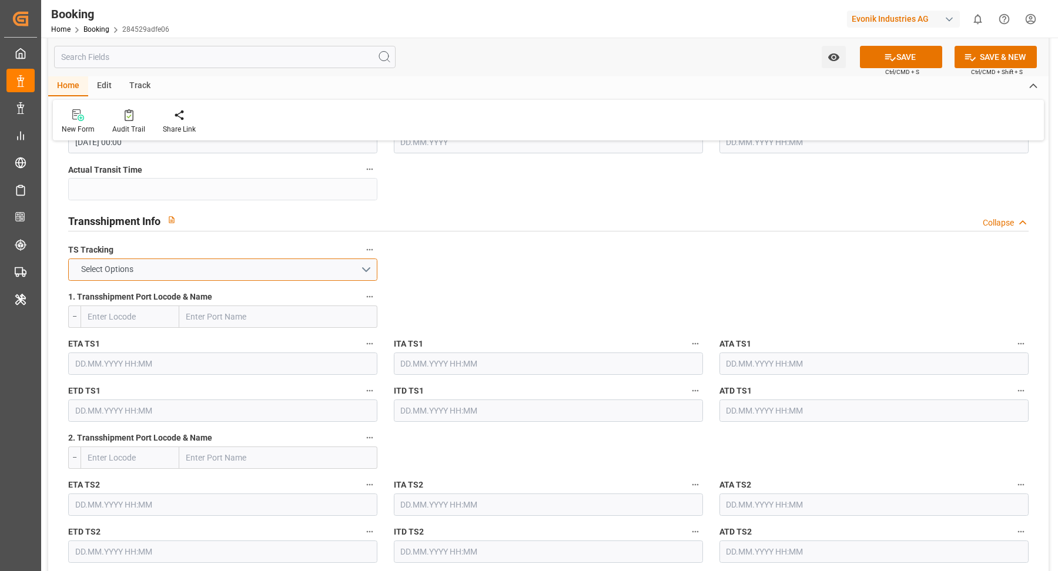
click at [226, 260] on button "Select Options" at bounding box center [222, 270] width 309 height 22
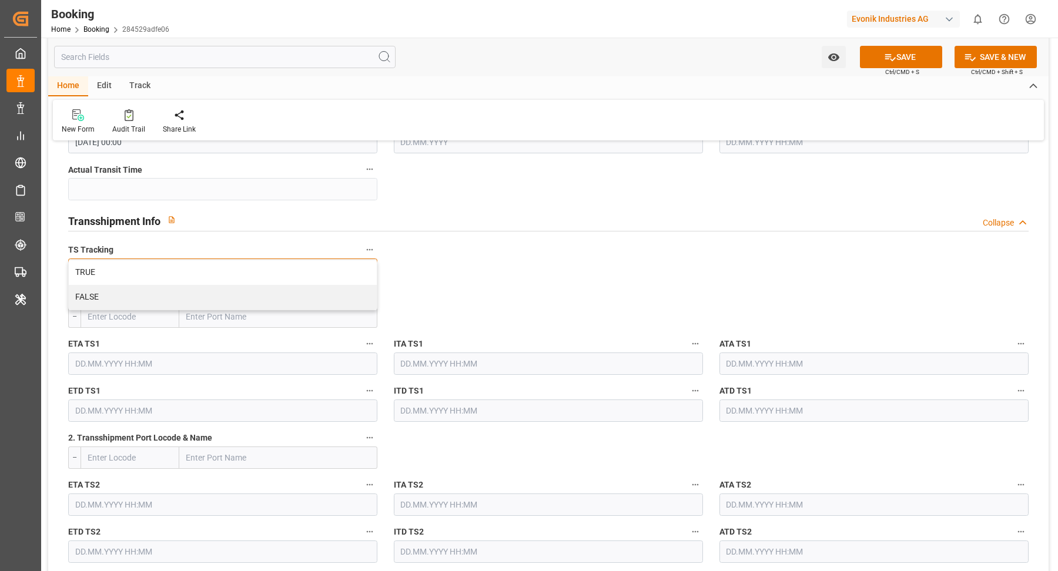
click at [138, 299] on div "FALSE" at bounding box center [223, 297] width 308 height 25
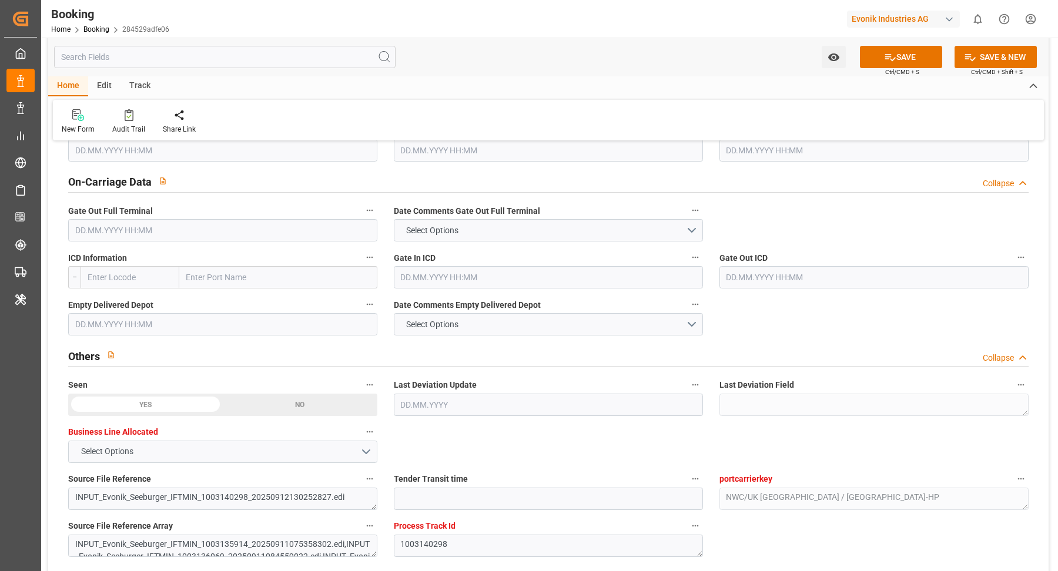
scroll to position [1785, 0]
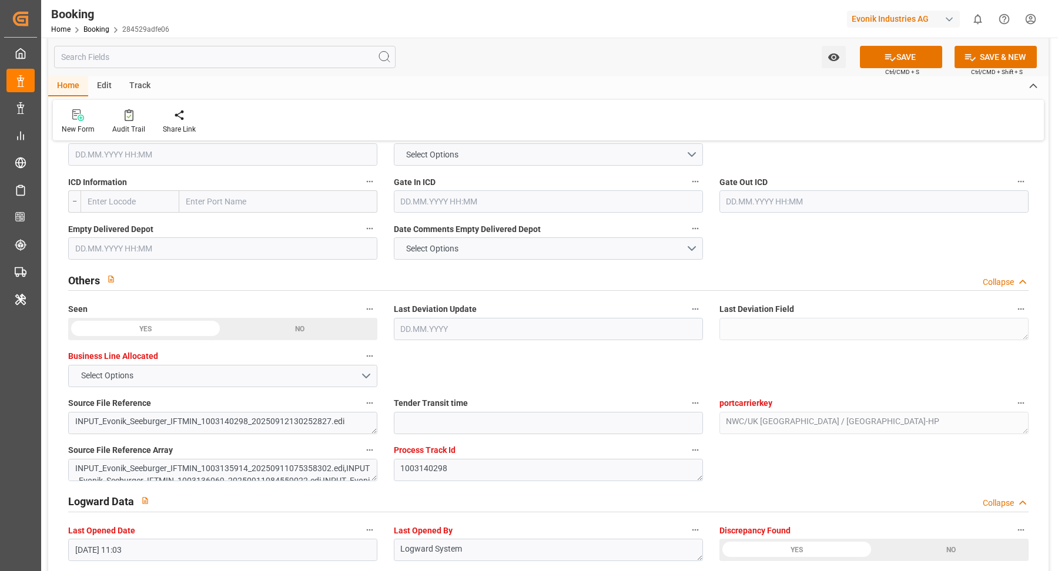
drag, startPoint x: 212, startPoint y: 189, endPoint x: 234, endPoint y: 205, distance: 27.4
click at [212, 190] on input "text" at bounding box center [278, 201] width 198 height 22
paste input "[GEOGRAPHIC_DATA]"
type input "[GEOGRAPHIC_DATA]"
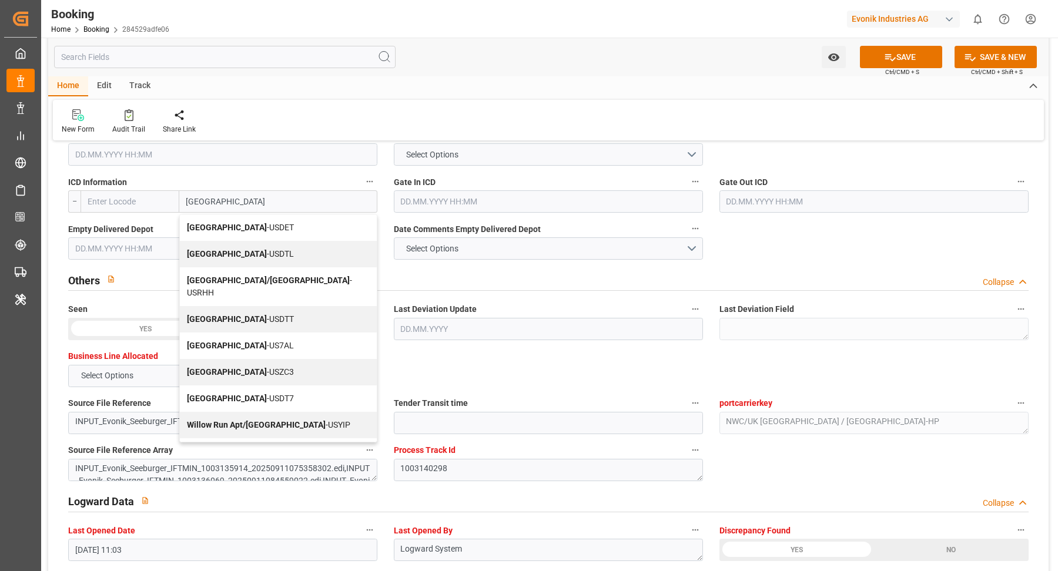
click at [238, 225] on span "Detroit - USDET" at bounding box center [240, 227] width 107 height 9
type input "USDET"
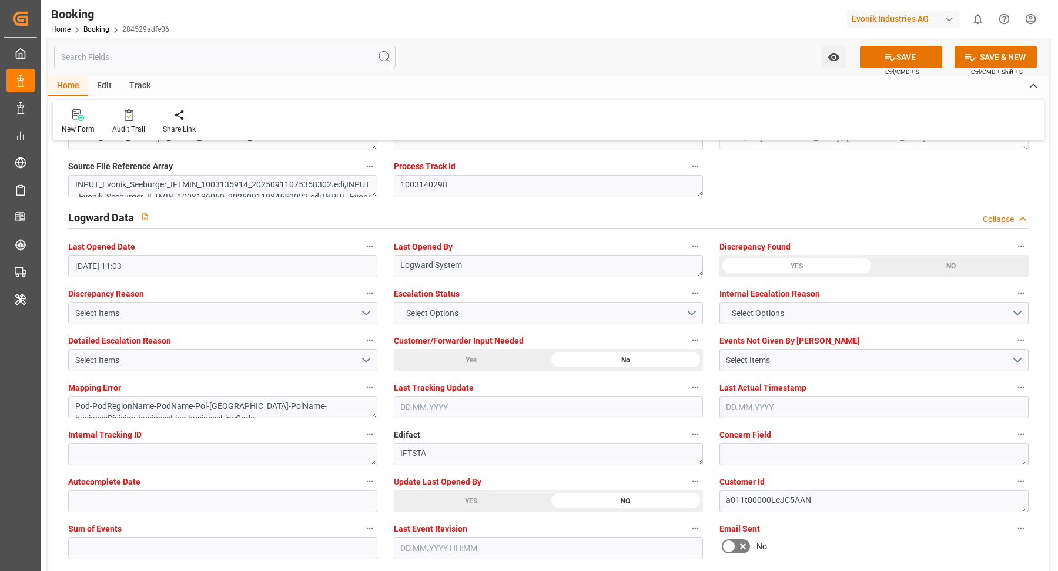
scroll to position [2251, 0]
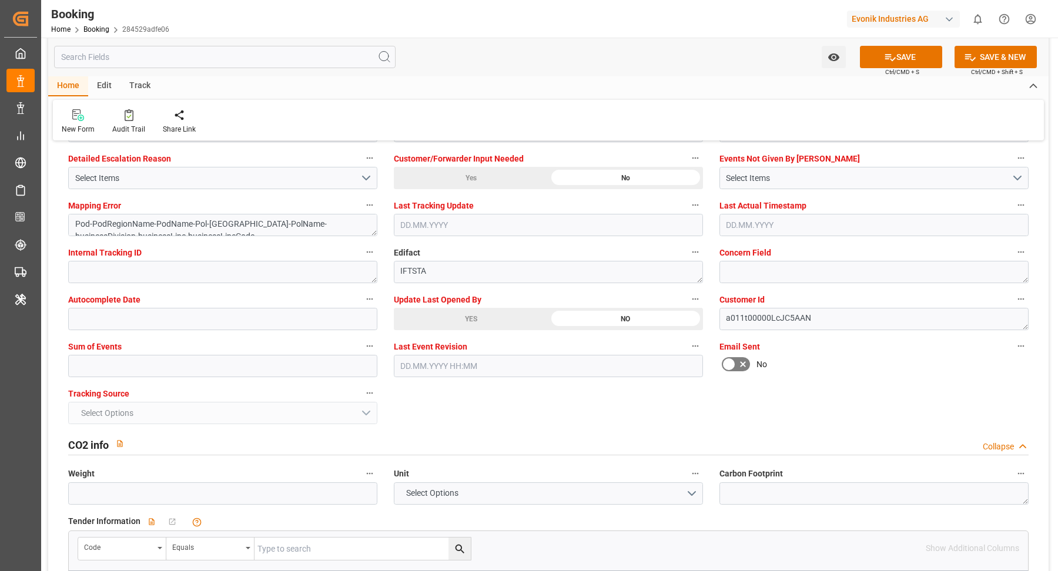
type input "[GEOGRAPHIC_DATA]"
click at [447, 321] on div "YES" at bounding box center [471, 319] width 155 height 22
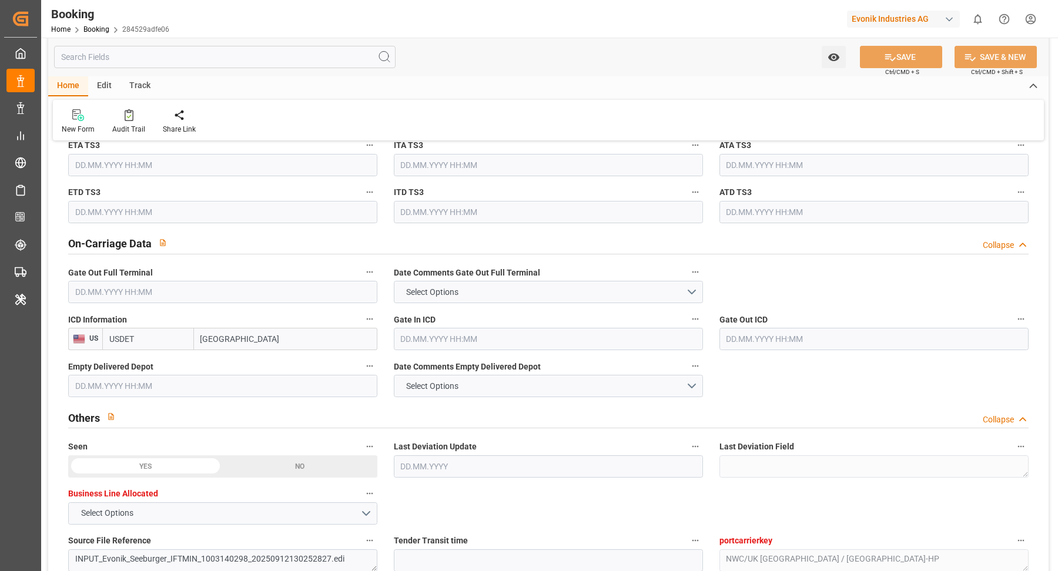
scroll to position [1326, 0]
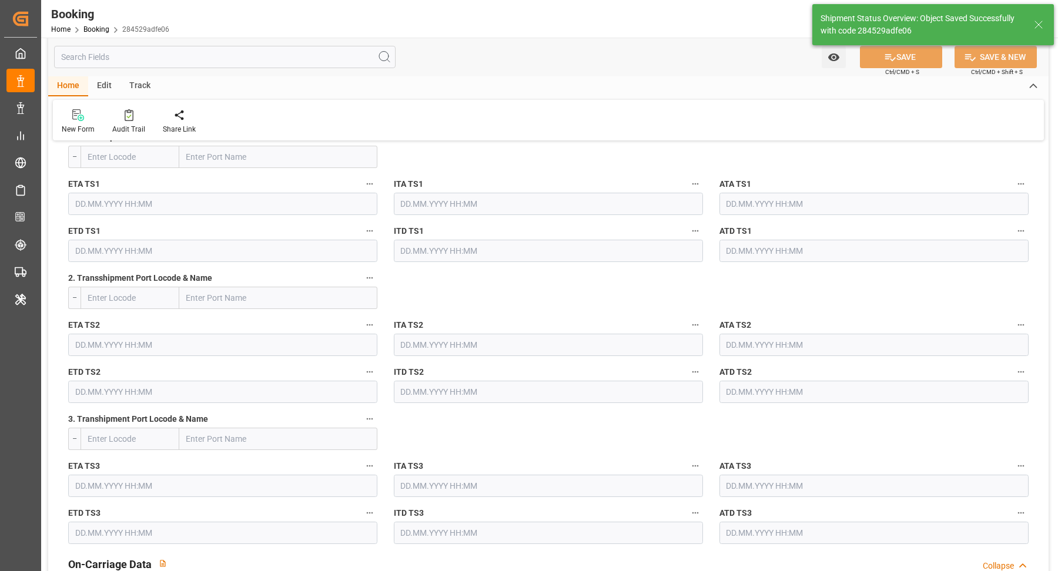
type textarea "NWC/UK North West Continent / UK_USNYC_HLCU_AT-HP"
type textarea "[PERSON_NAME]"
type textarea "businessDivision-businessLine-"
type input "12.09.2025 12:06"
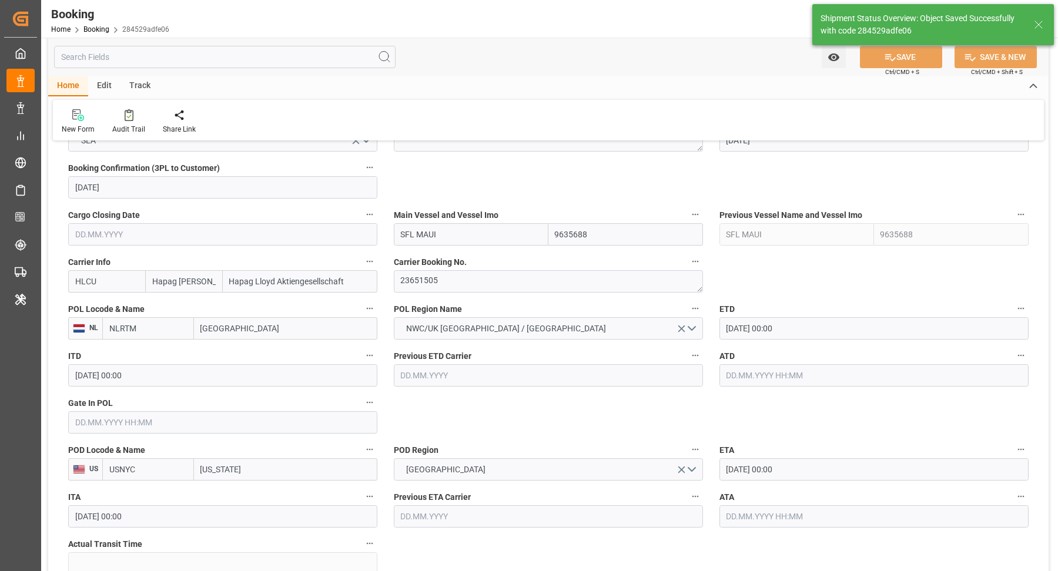
scroll to position [895, 0]
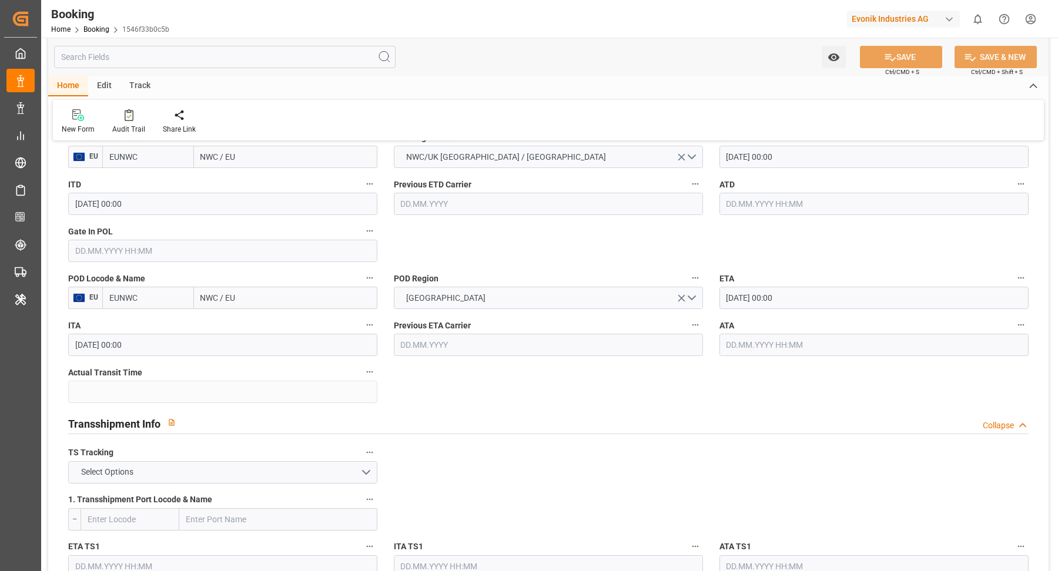
scroll to position [832, 0]
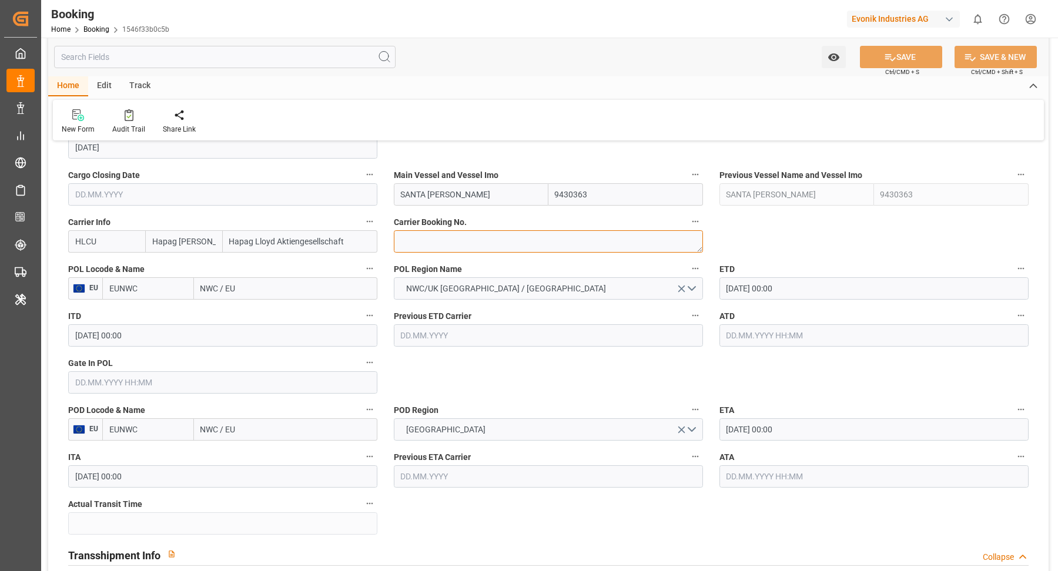
click at [448, 244] on textarea at bounding box center [548, 241] width 309 height 22
paste textarea "36394093"
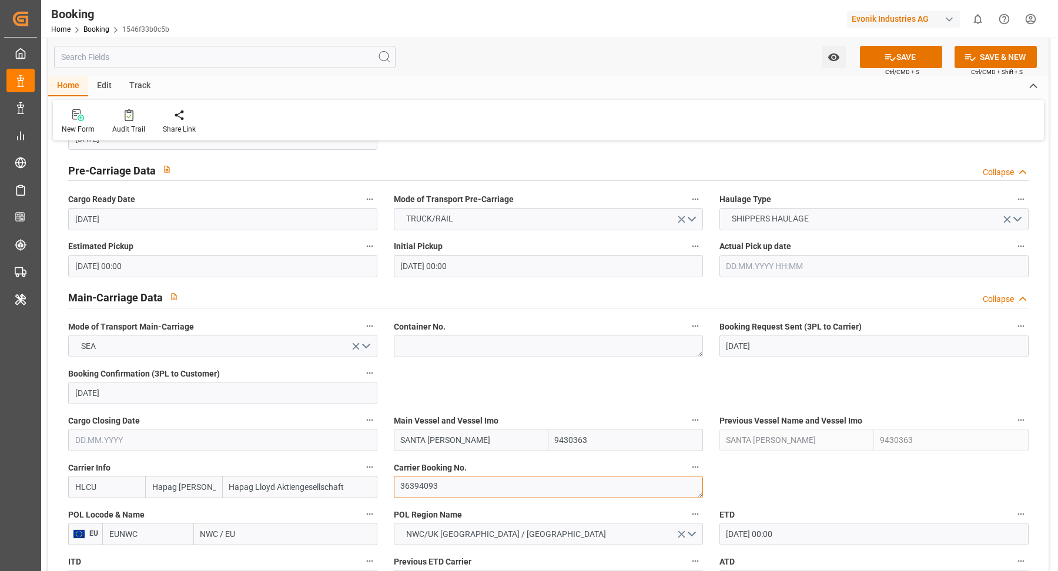
scroll to position [341, 0]
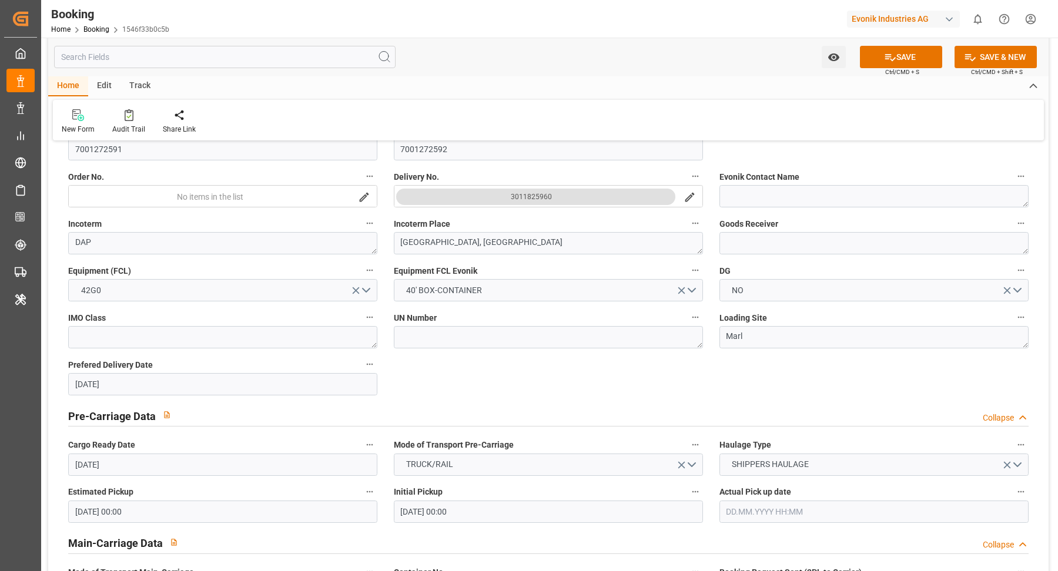
type textarea "36394093"
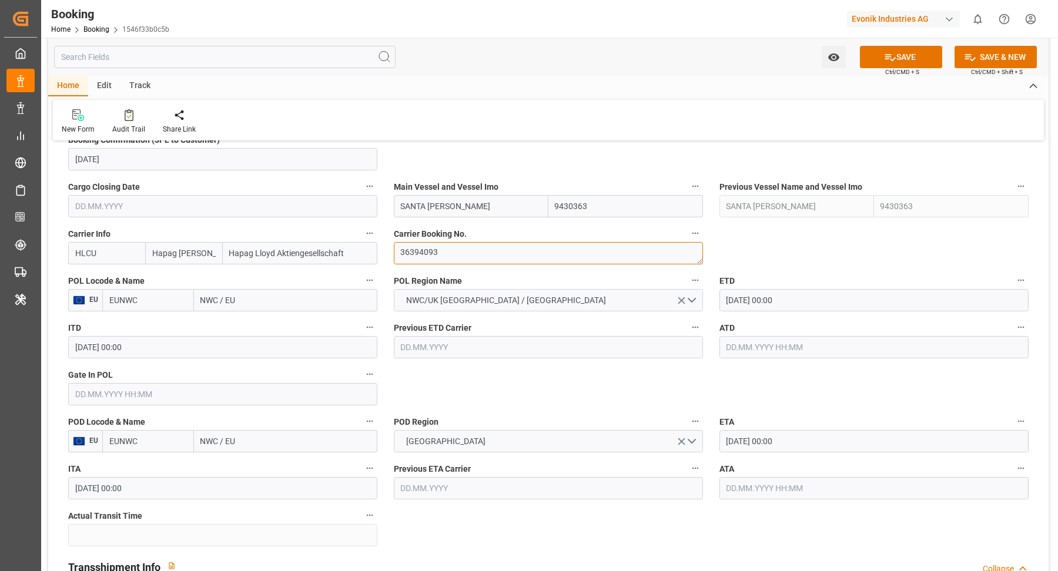
scroll to position [896, 0]
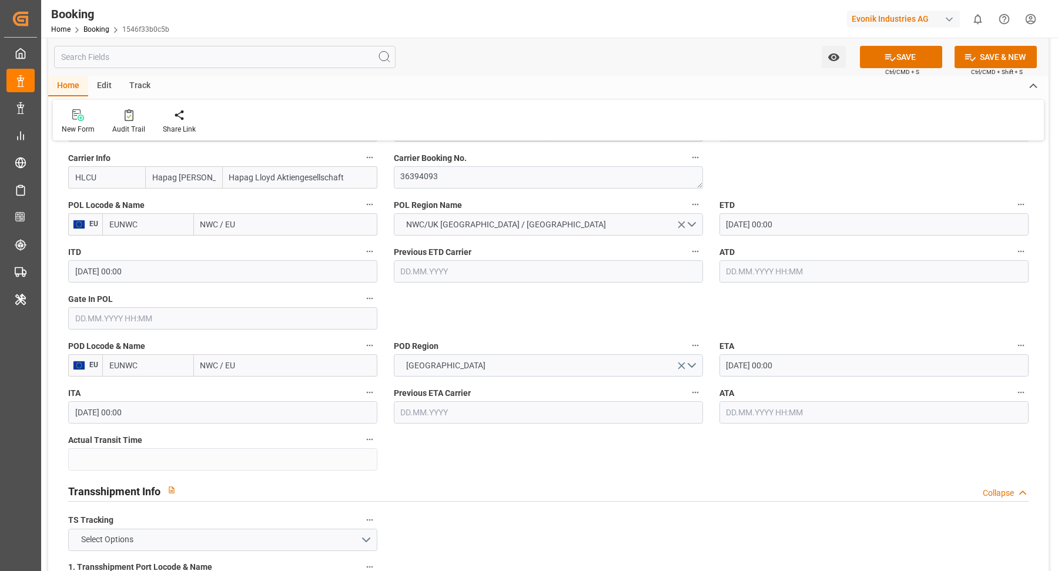
click at [247, 233] on input "NWC / EU" at bounding box center [285, 224] width 183 height 22
paste input "[GEOGRAPHIC_DATA]"
type input "[GEOGRAPHIC_DATA]"
click at [276, 249] on div "[GEOGRAPHIC_DATA] - NLRTM" at bounding box center [256, 250] width 123 height 26
type input "NLRTM"
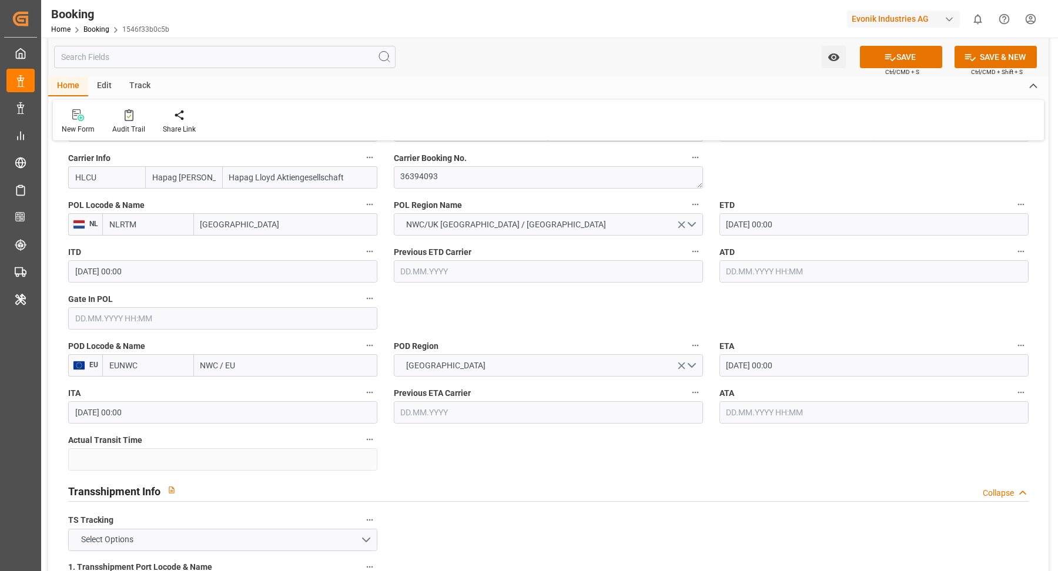
type input "[GEOGRAPHIC_DATA]"
click at [250, 354] on input "NWC / EU" at bounding box center [285, 365] width 183 height 22
click at [246, 358] on input "NWC / EU" at bounding box center [285, 365] width 183 height 22
paste input "[US_STATE]"
type input "[US_STATE]"
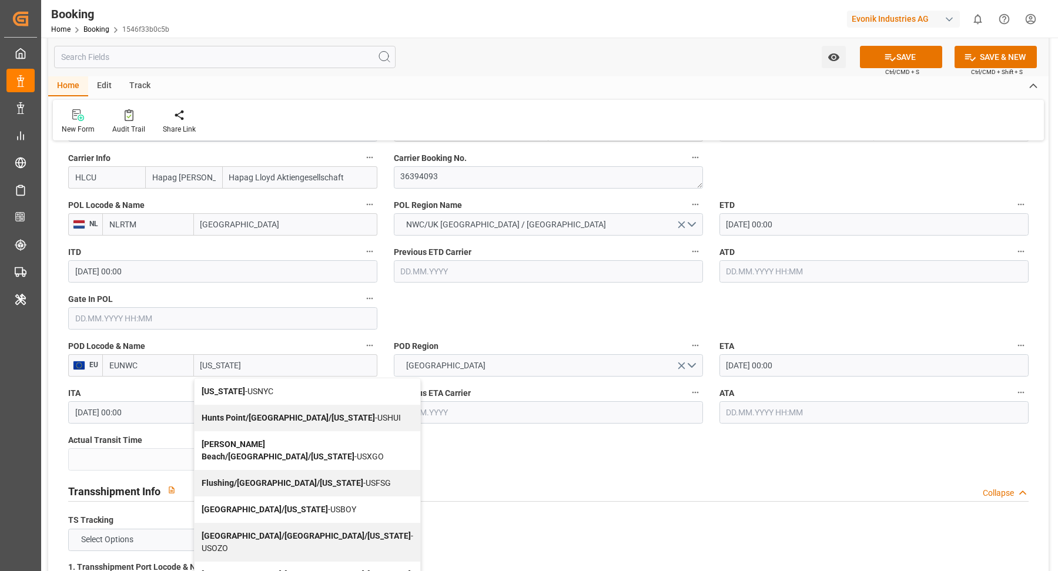
click at [264, 388] on span "[US_STATE] - USNYC" at bounding box center [238, 391] width 72 height 9
type input "USNYC"
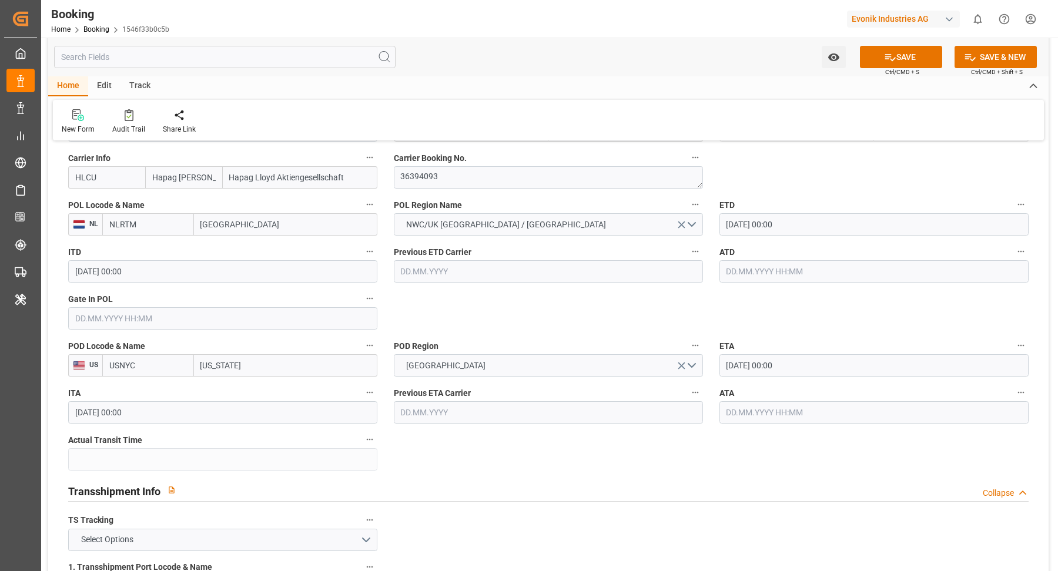
scroll to position [906, 0]
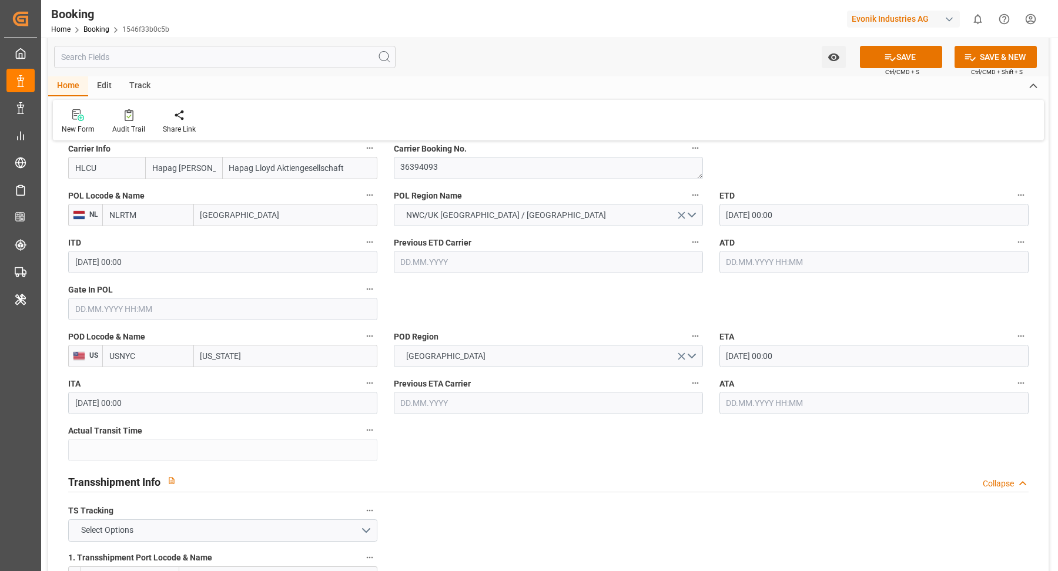
type input "[US_STATE]"
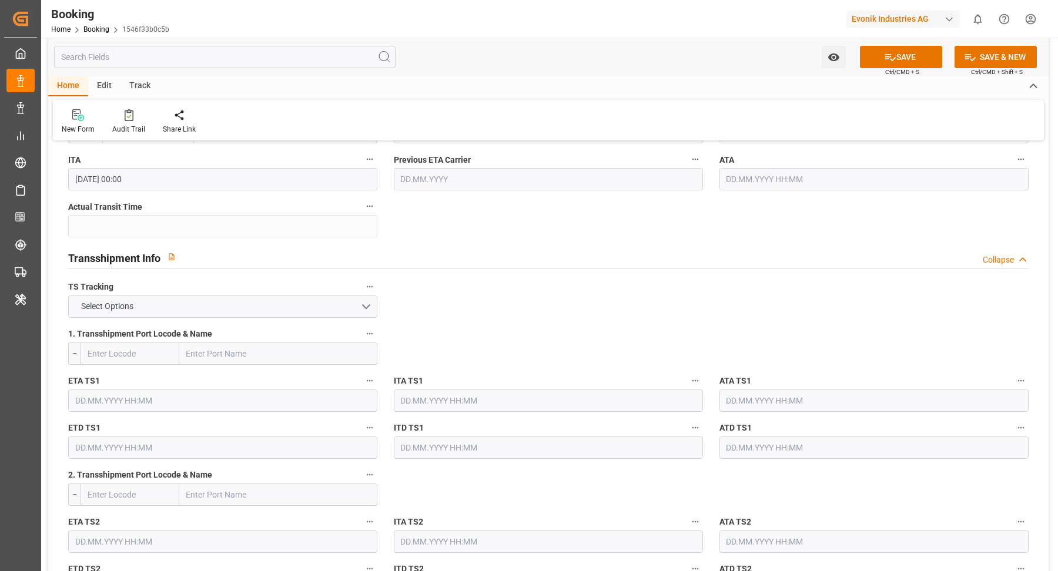
click at [245, 293] on label "TS Tracking" at bounding box center [222, 287] width 309 height 16
click at [362, 293] on button "TS Tracking" at bounding box center [369, 286] width 15 height 15
click at [215, 303] on div at bounding box center [529, 285] width 1058 height 571
click at [202, 302] on button "Select Options" at bounding box center [222, 307] width 309 height 22
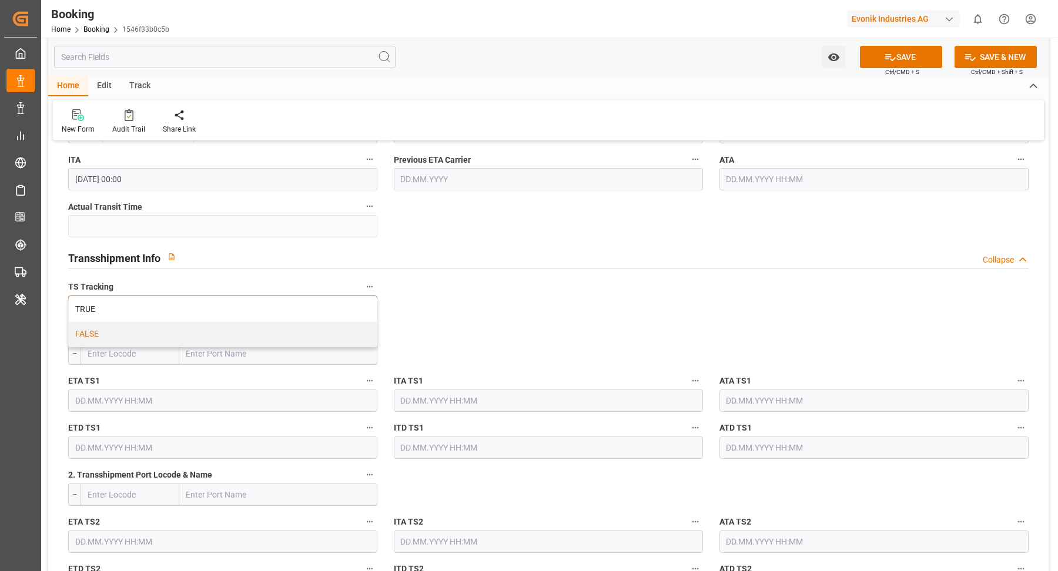
click at [136, 326] on div "FALSE" at bounding box center [223, 334] width 308 height 25
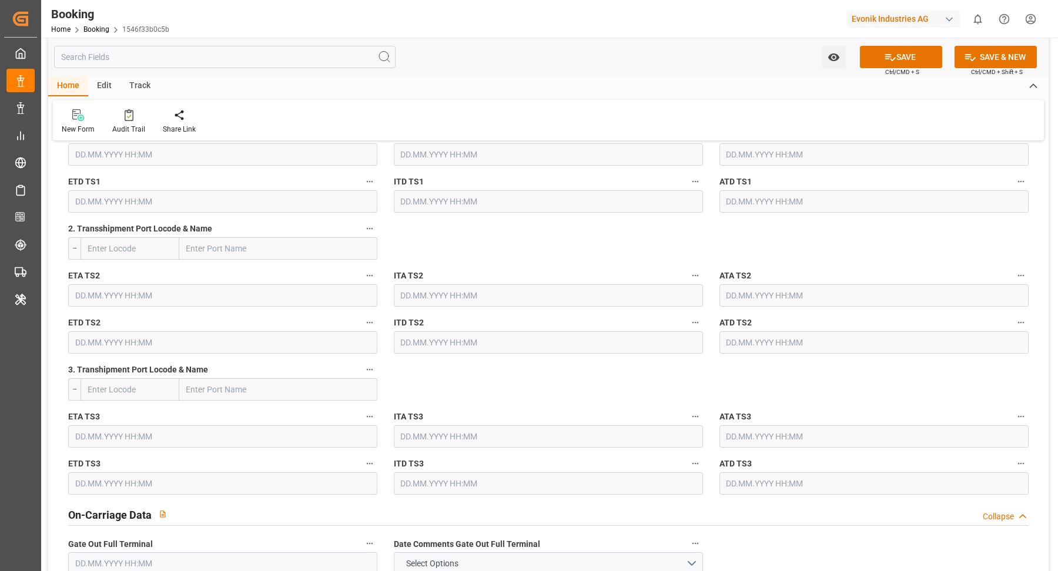
scroll to position [1546, 0]
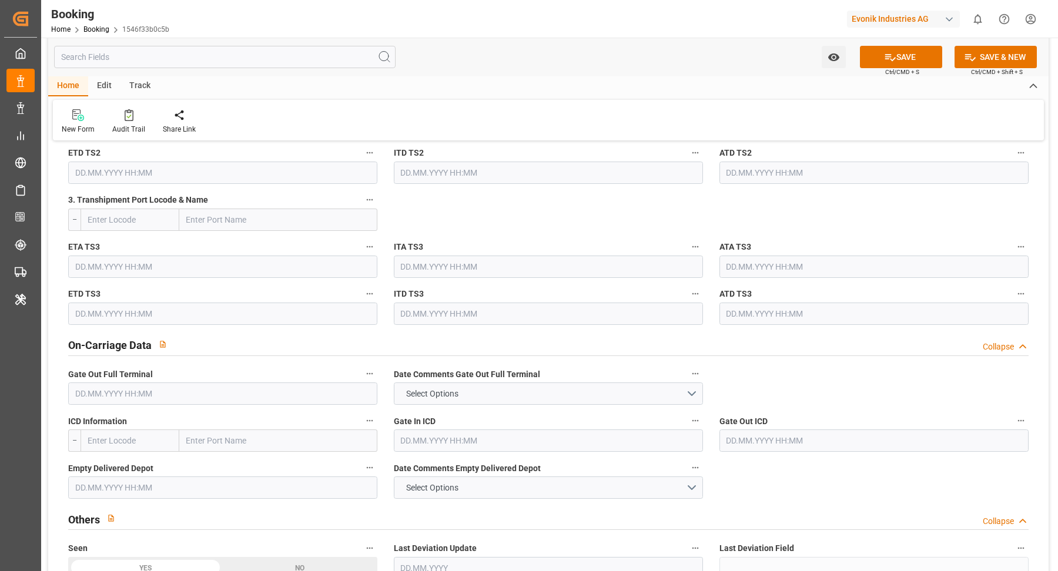
click at [175, 440] on input "text" at bounding box center [130, 441] width 99 height 22
click at [138, 467] on span "USDET - Detroit" at bounding box center [127, 473] width 79 height 22
type input "USDET"
type input "Detroit"
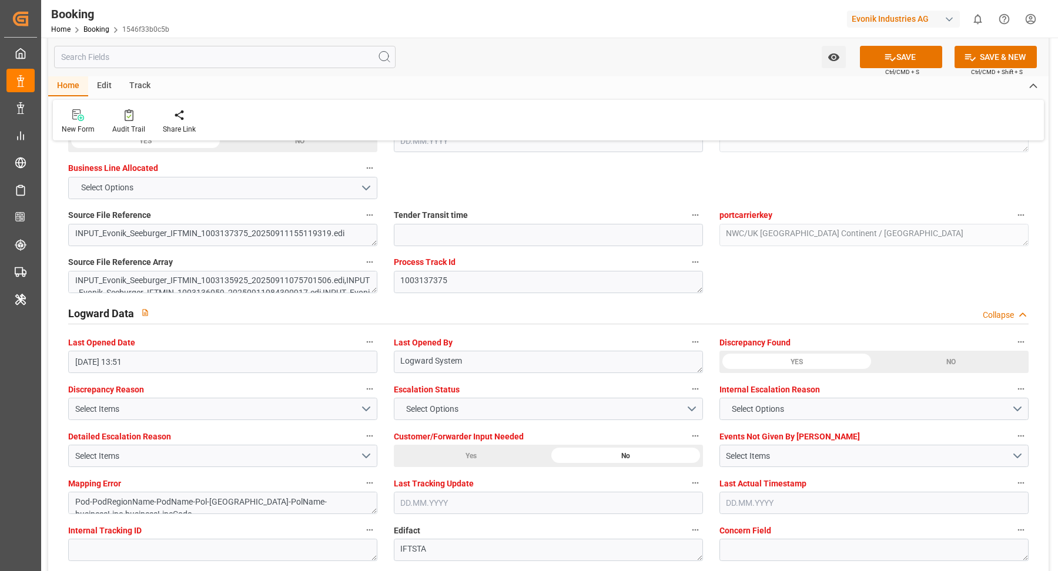
scroll to position [2284, 0]
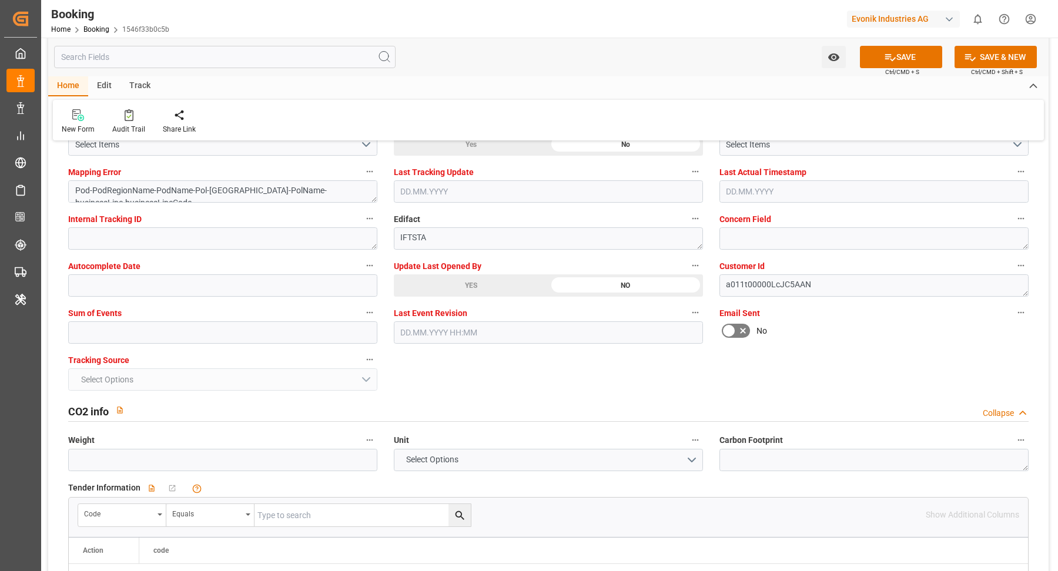
type input "USDET"
click at [475, 275] on div "YES" at bounding box center [471, 285] width 155 height 22
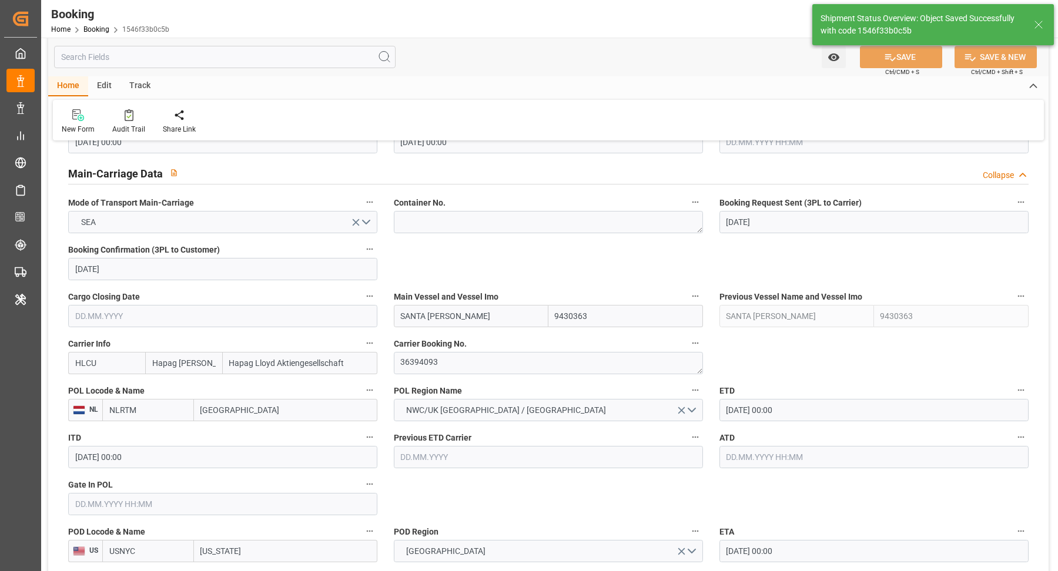
scroll to position [659, 0]
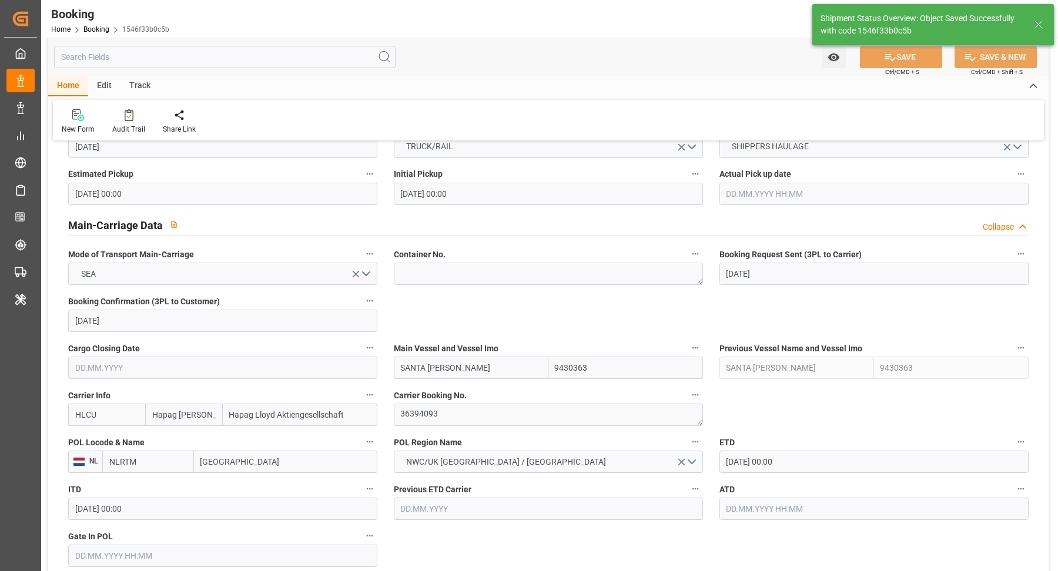
type textarea "NWC/UK North West Continent / UK_USNYC_HLCU_Oxeno"
type textarea "[PERSON_NAME]"
type textarea "businessLine-"
type input "12.09.2025 12:08"
click at [471, 374] on input "SANTA ROSA" at bounding box center [471, 368] width 155 height 22
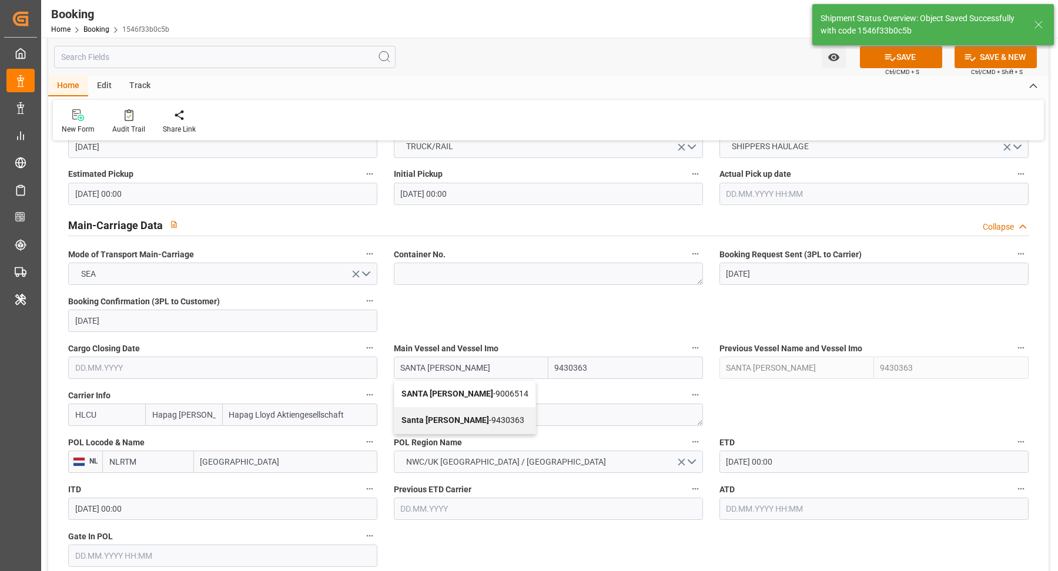
click at [440, 389] on b "SANTA ROSA" at bounding box center [447, 393] width 92 height 9
type input "SANTA ROSA"
type input "9006514"
click at [478, 370] on input "SANTA ROSA" at bounding box center [471, 368] width 155 height 22
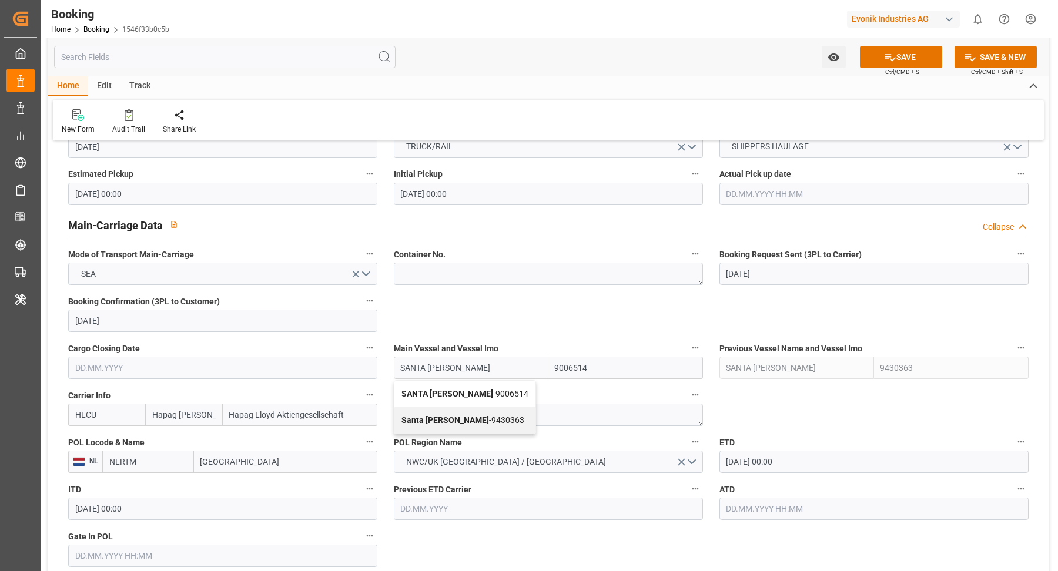
click at [472, 417] on span "Santa Rosa - 9430363" at bounding box center [462, 419] width 123 height 9
type input "Santa Rosa"
type input "9430363"
type input "Santa Rosa"
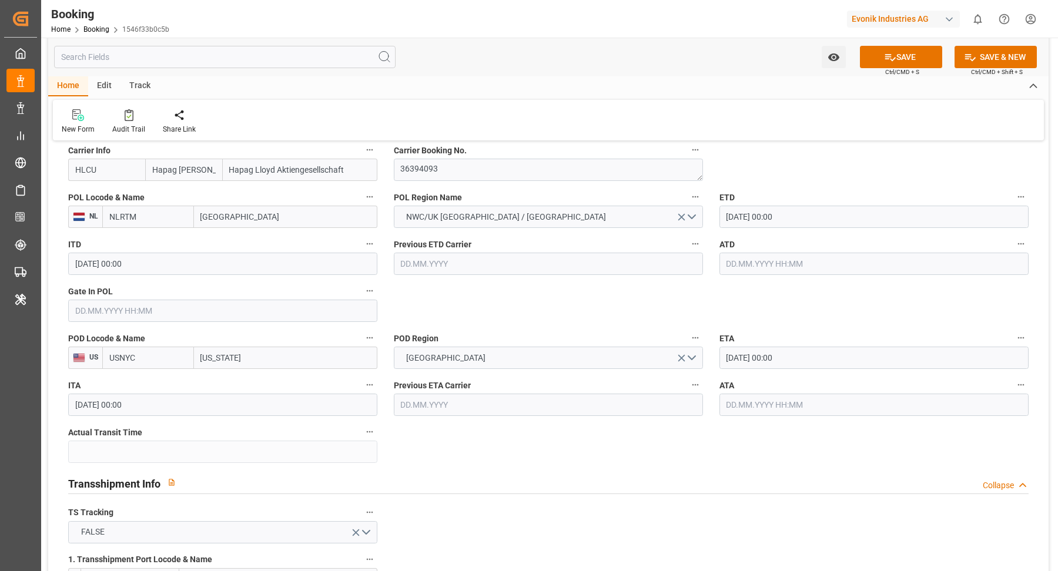
scroll to position [1158, 0]
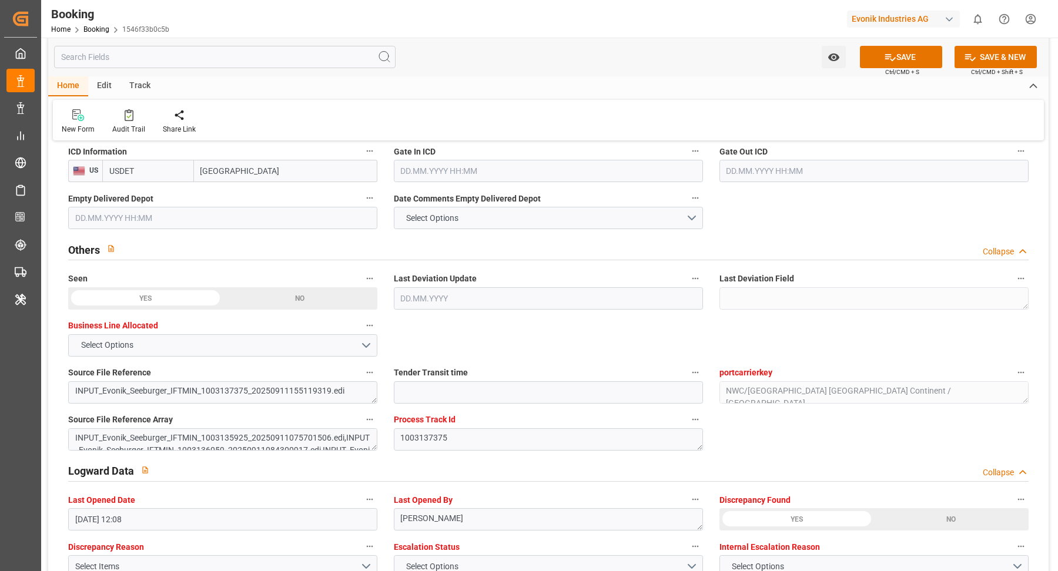
scroll to position [2125, 0]
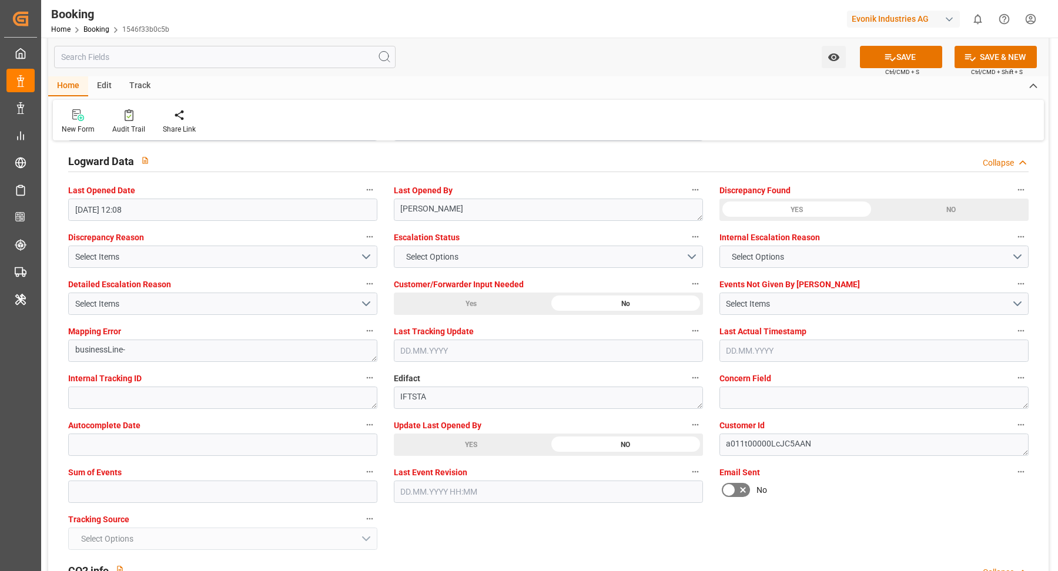
drag, startPoint x: 471, startPoint y: 435, endPoint x: 538, endPoint y: 428, distance: 66.8
click at [472, 435] on div "YES" at bounding box center [471, 445] width 155 height 22
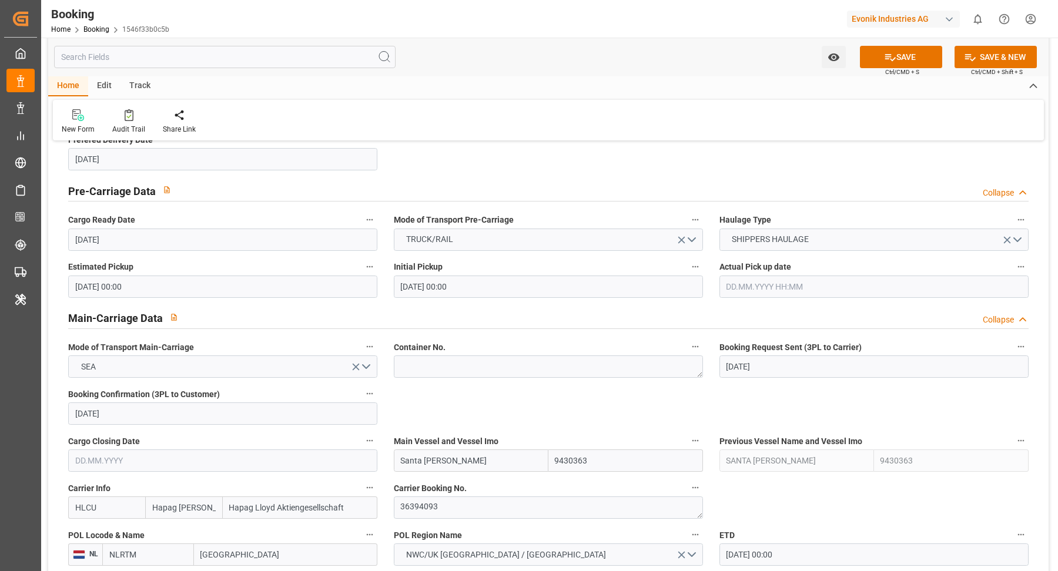
scroll to position [811, 0]
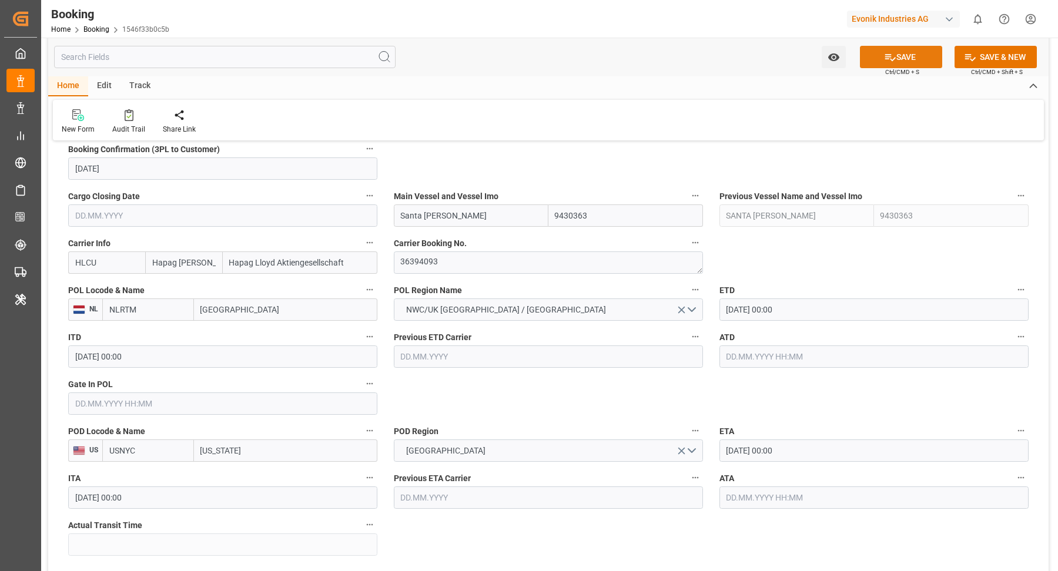
click at [904, 61] on button "SAVE" at bounding box center [901, 57] width 82 height 22
click at [119, 125] on div "Audit Trail" at bounding box center [128, 129] width 33 height 11
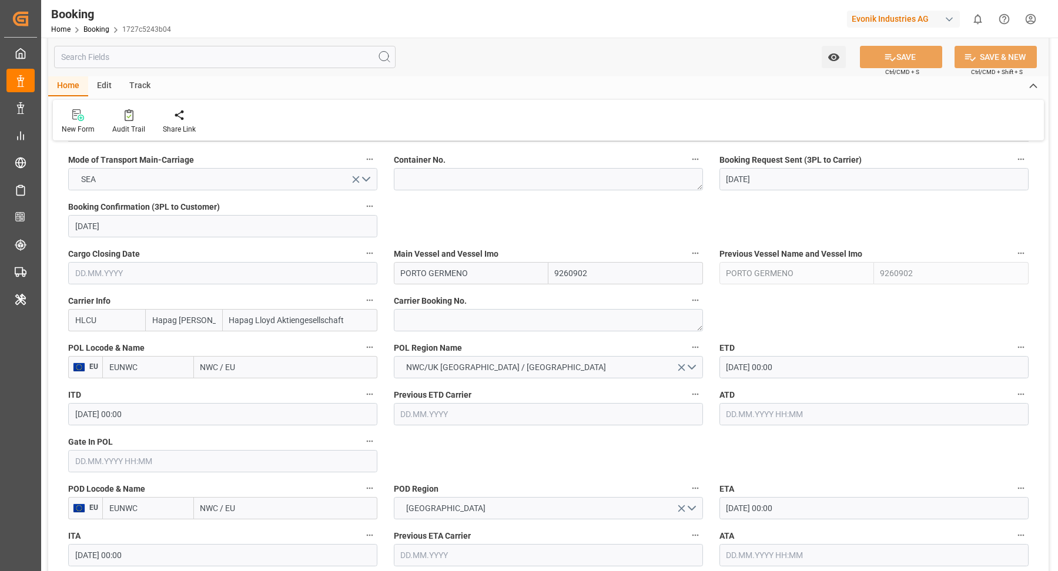
scroll to position [829, 0]
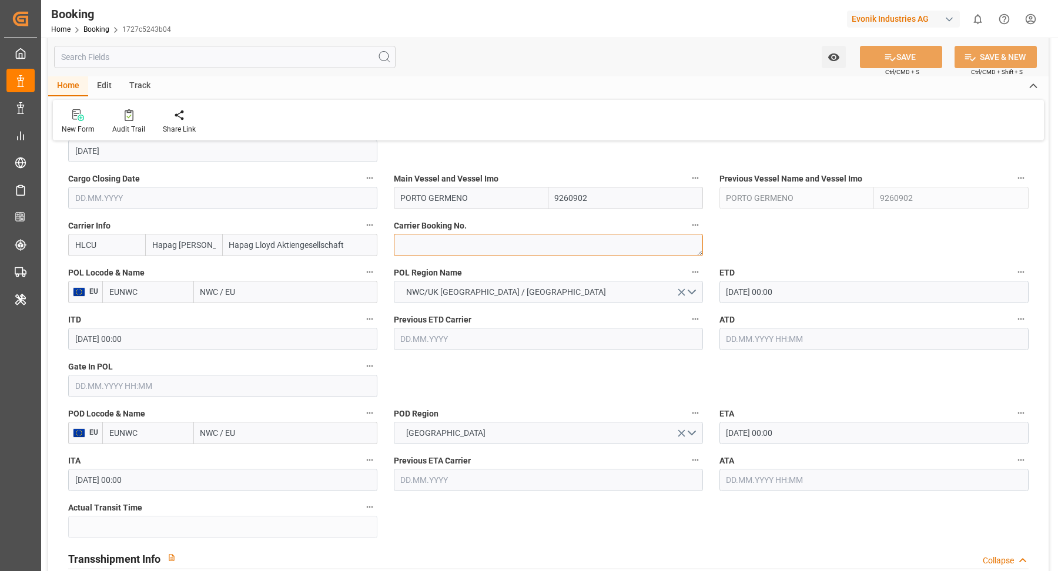
click at [424, 239] on textarea at bounding box center [548, 245] width 309 height 22
paste textarea "26938027"
type textarea "26938027"
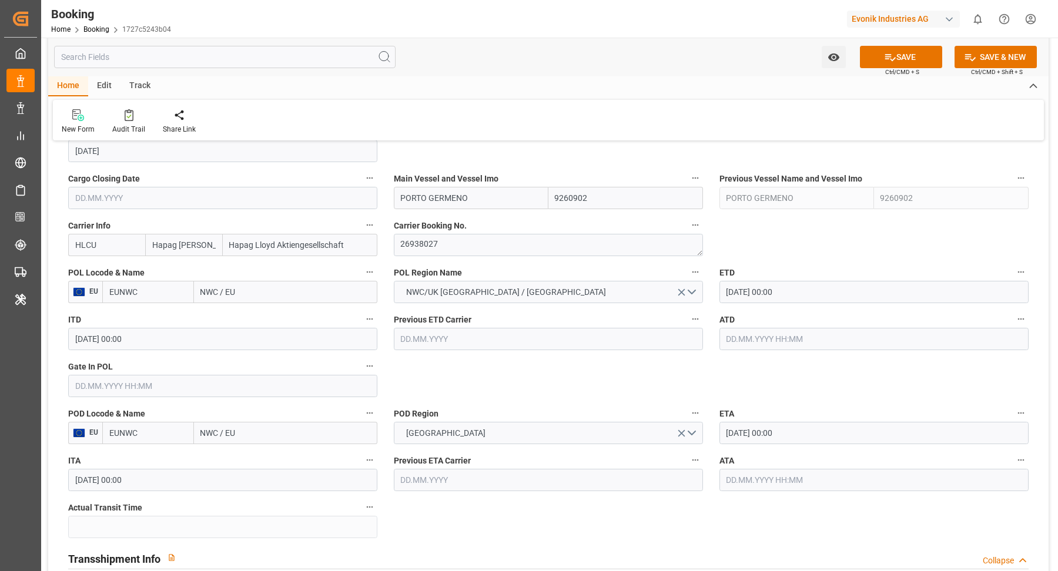
click at [253, 294] on input "NWC / EU" at bounding box center [285, 292] width 183 height 22
paste input "[GEOGRAPHIC_DATA]"
type input "[GEOGRAPHIC_DATA]"
click at [273, 313] on span "[GEOGRAPHIC_DATA] - NLRTM" at bounding box center [256, 317] width 109 height 9
type input "NLRTM"
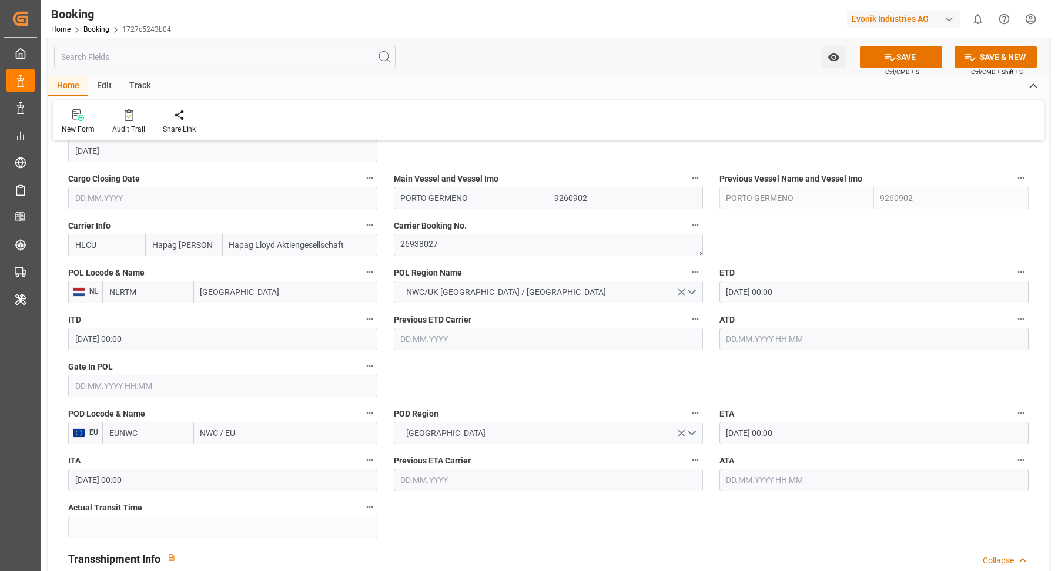
type input "[GEOGRAPHIC_DATA]"
click at [271, 422] on input "NWC / EU" at bounding box center [285, 433] width 183 height 22
paste input "[US_STATE]"
type input "[US_STATE]"
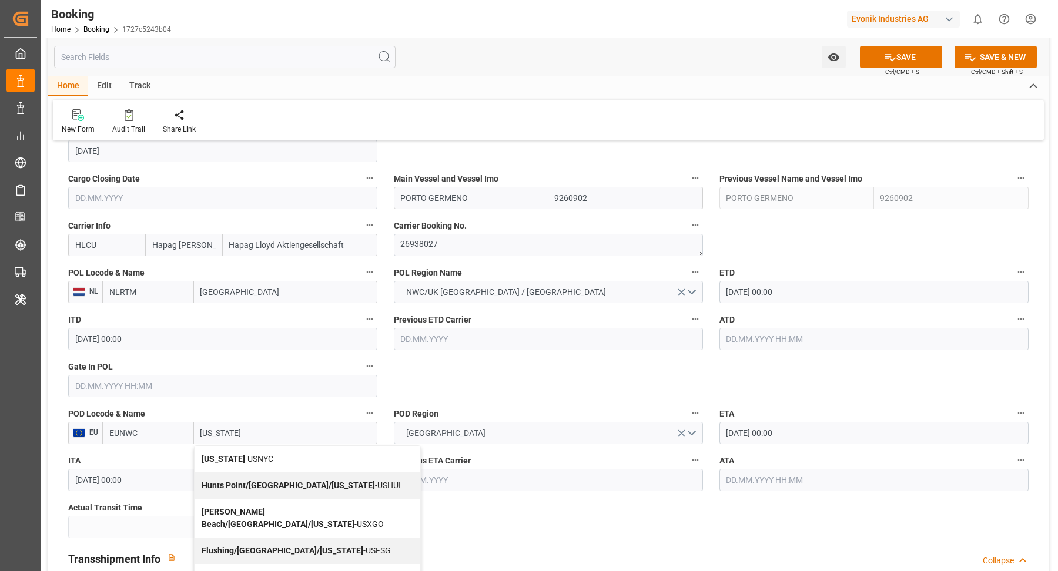
drag, startPoint x: 269, startPoint y: 454, endPoint x: 469, endPoint y: 439, distance: 201.0
click at [269, 454] on span "[US_STATE] - USNYC" at bounding box center [238, 458] width 72 height 9
type input "USNYC"
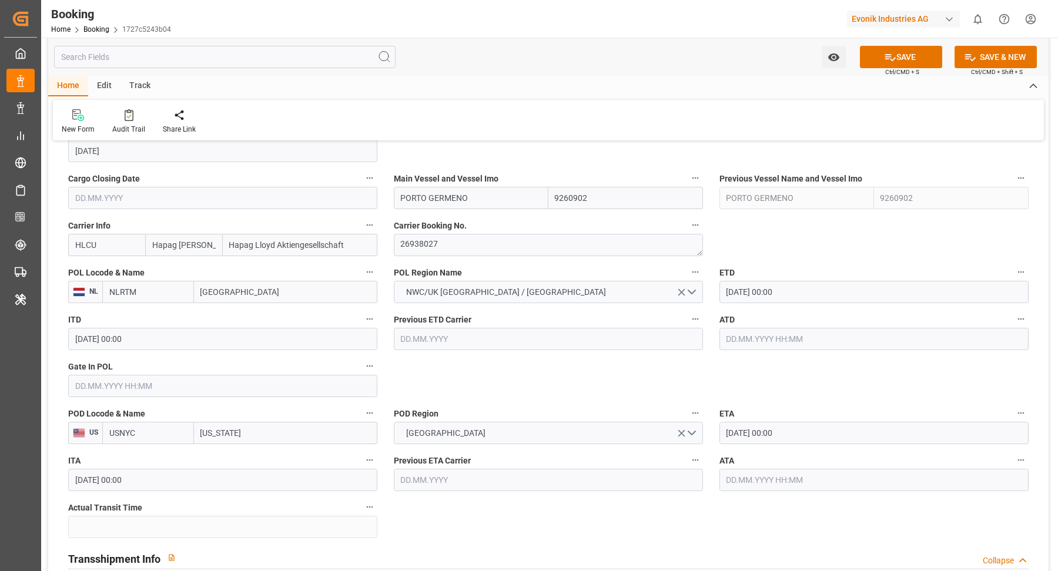
type input "[US_STATE]"
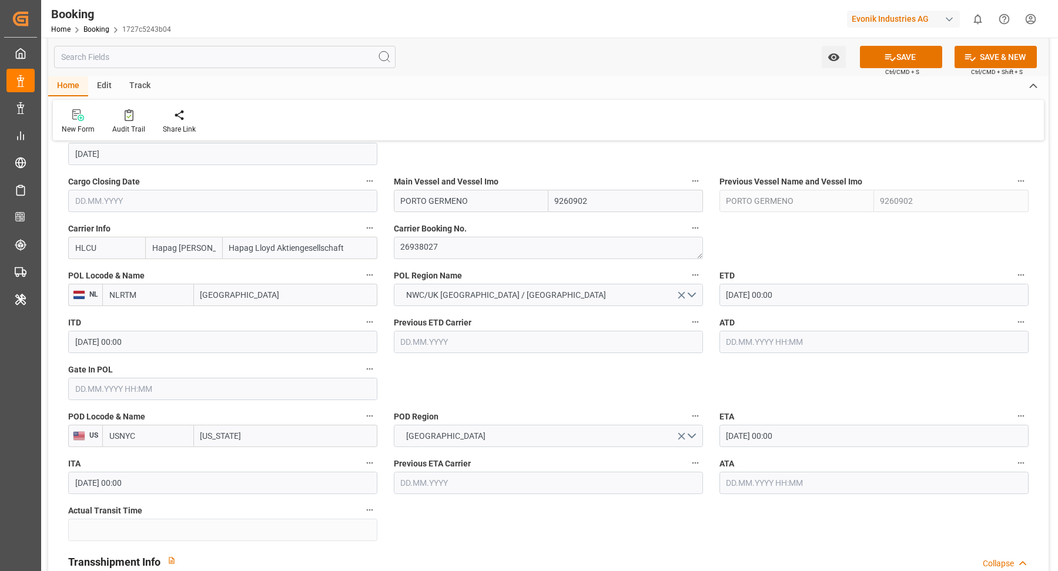
scroll to position [1071, 0]
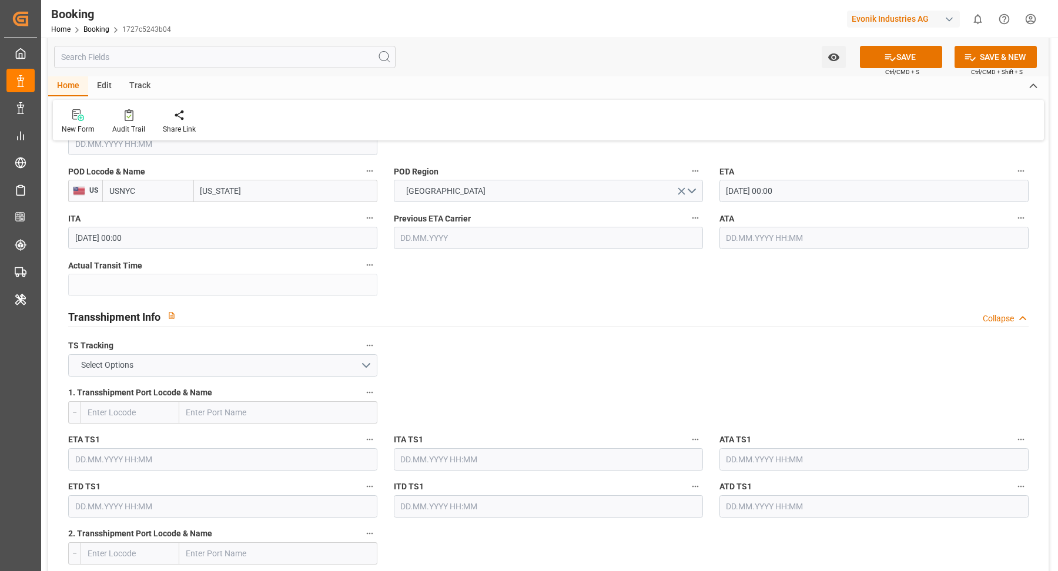
click at [214, 375] on div "TS Tracking Select Options" at bounding box center [223, 357] width 326 height 47
click at [254, 370] on button "Select Options" at bounding box center [222, 365] width 309 height 22
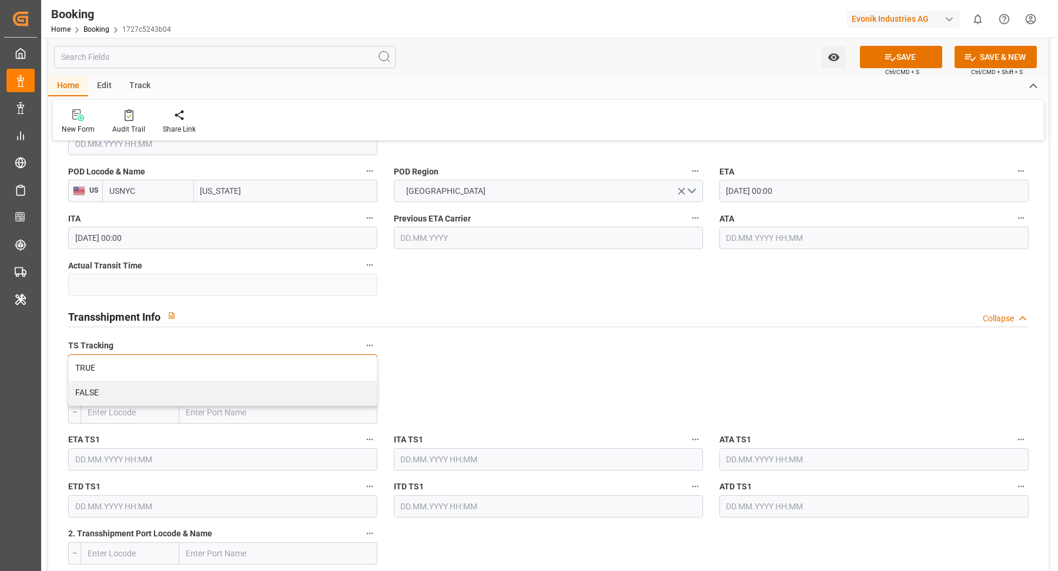
drag, startPoint x: 162, startPoint y: 400, endPoint x: 169, endPoint y: 397, distance: 7.1
click at [162, 400] on div "FALSE" at bounding box center [223, 393] width 308 height 25
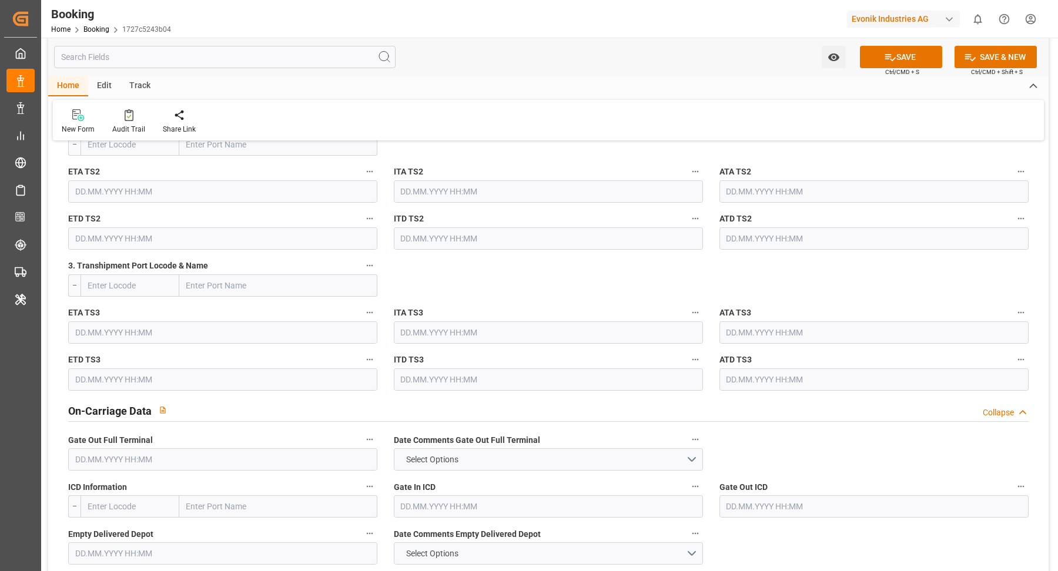
scroll to position [1732, 0]
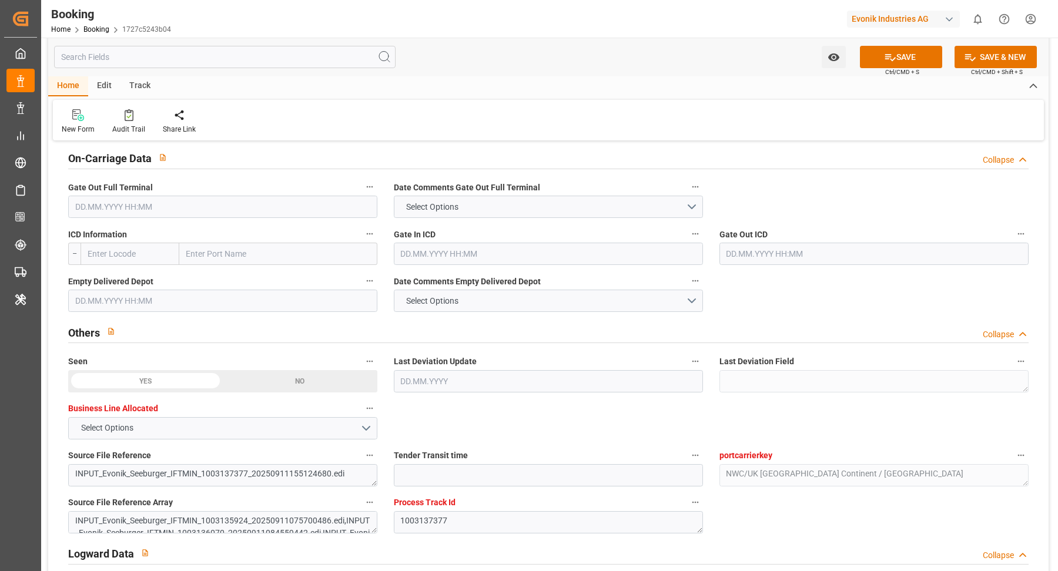
click at [155, 269] on div "Empty Delivered Depot" at bounding box center [223, 292] width 326 height 47
click at [273, 256] on input "text" at bounding box center [278, 254] width 198 height 22
paste input "DETROIT"
type input "DETROIT"
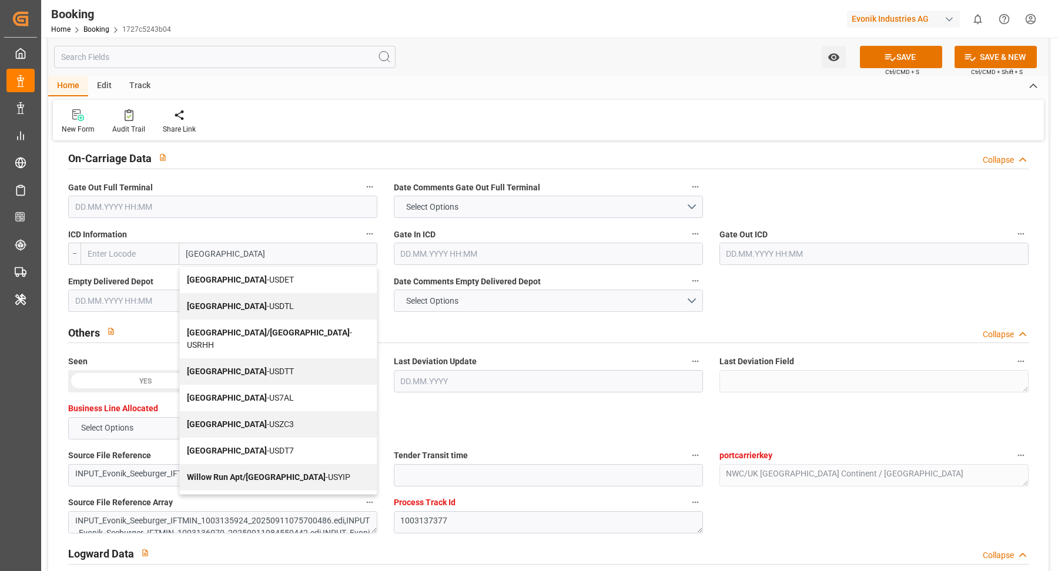
click at [244, 275] on div "Detroit - USDET" at bounding box center [278, 280] width 197 height 26
type input "USDET"
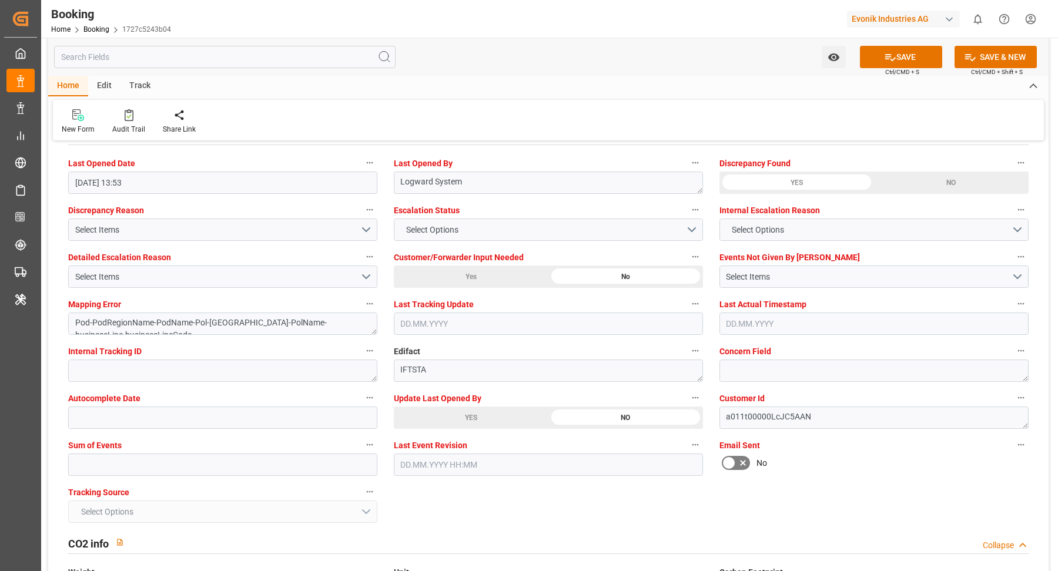
scroll to position [2161, 0]
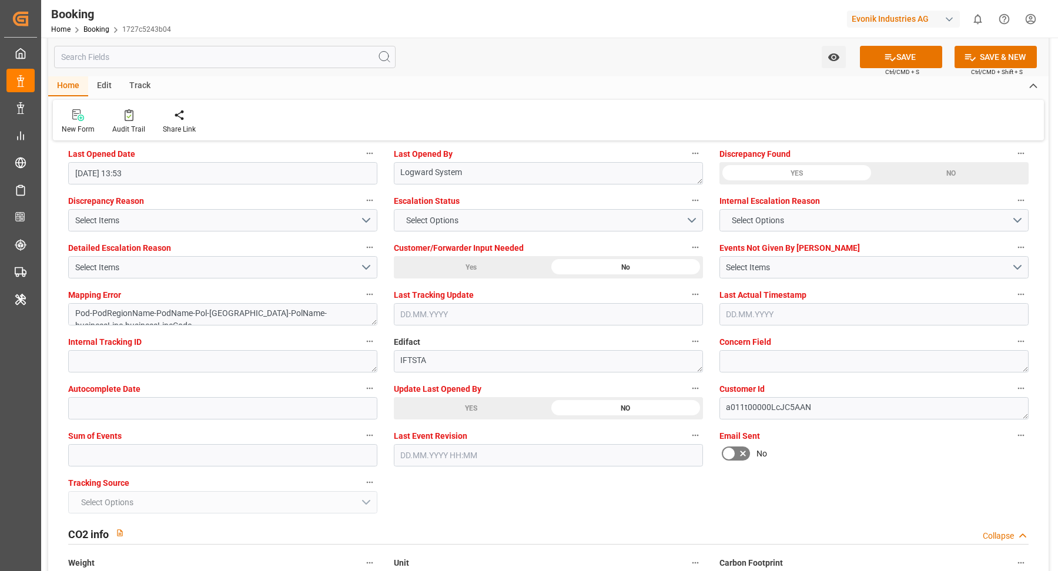
type input "Detroit"
click at [474, 402] on div "YES" at bounding box center [471, 408] width 155 height 22
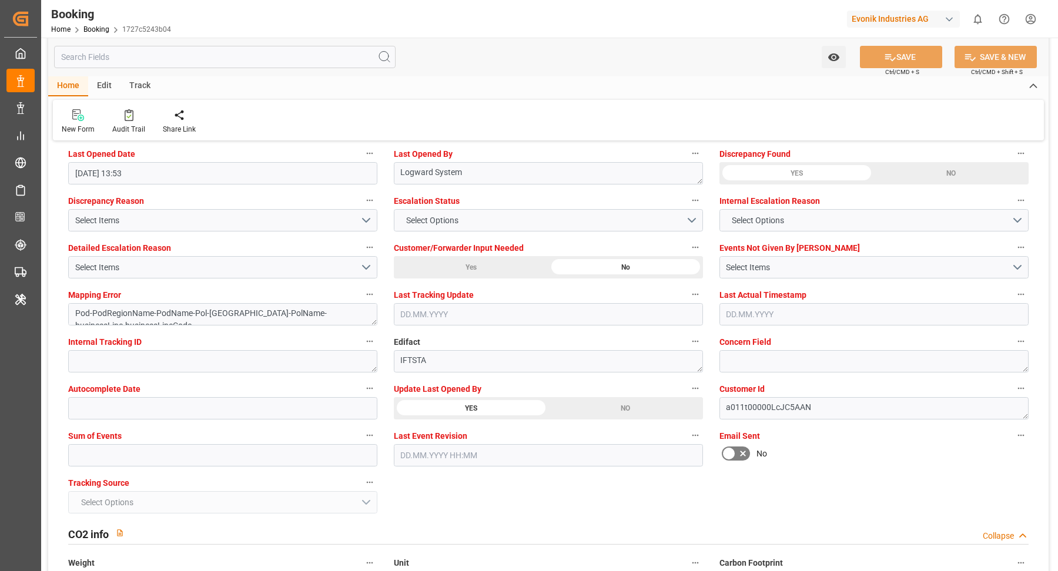
type textarea "NWC/UK North West Continent / UK_USNYC_HLCU_Oxeno"
type textarea "[PERSON_NAME]"
type textarea "businessLine-"
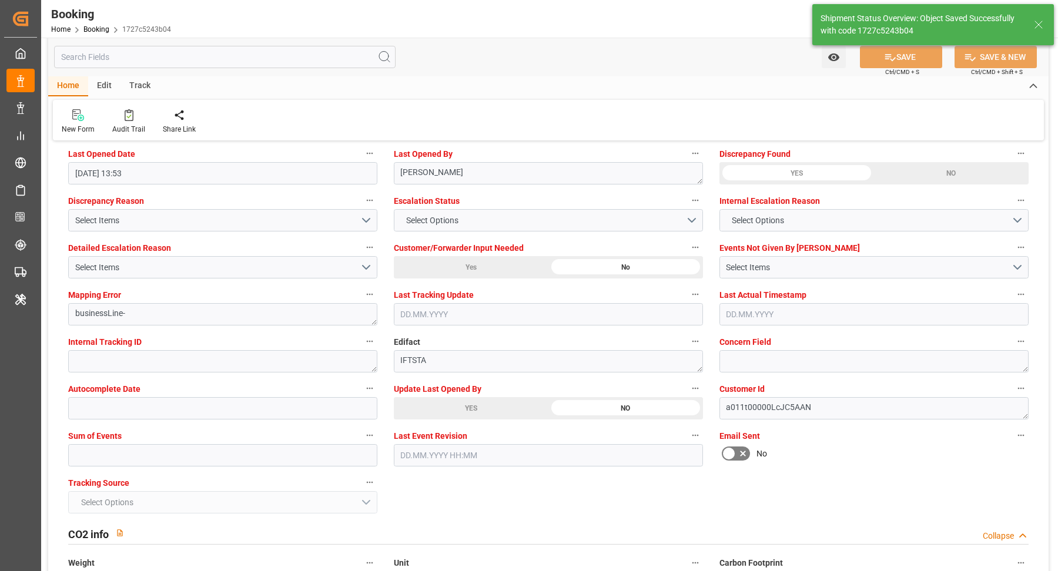
type input "12.09.2025 12:11"
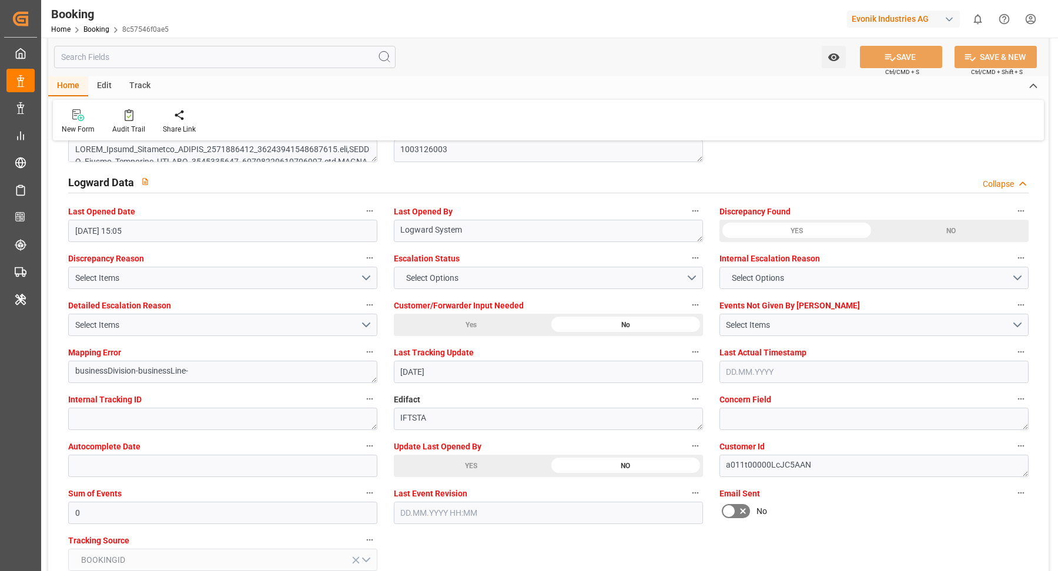
scroll to position [2274, 0]
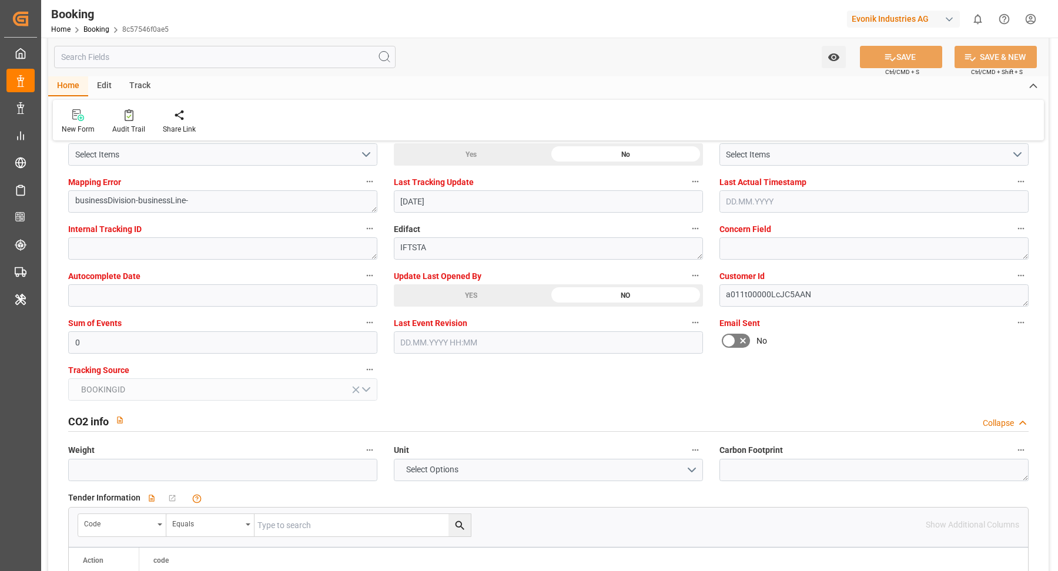
click at [474, 284] on div "YES" at bounding box center [471, 295] width 155 height 22
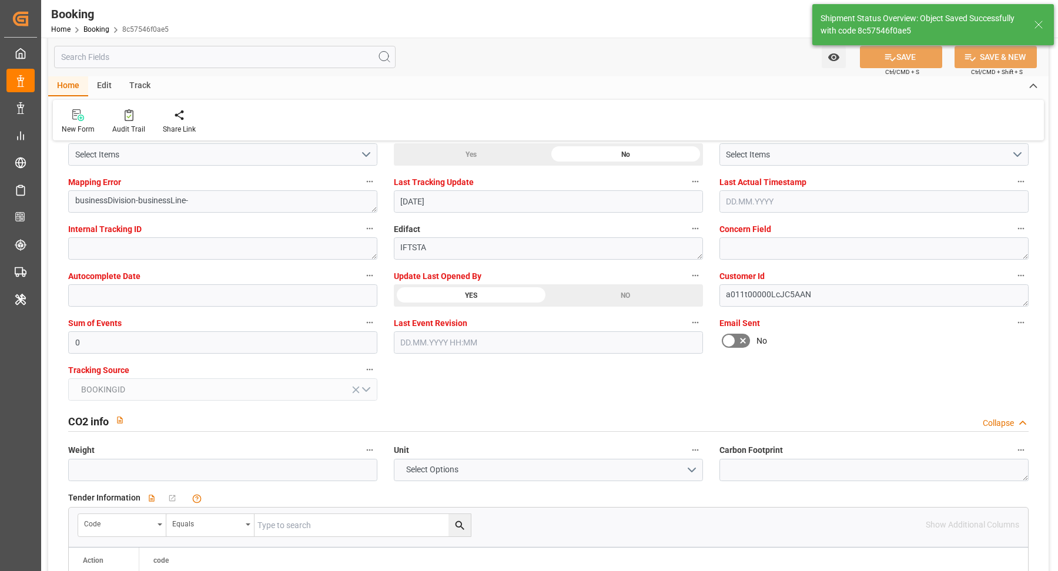
type textarea "[PERSON_NAME]"
type input "[DATE] 12:12"
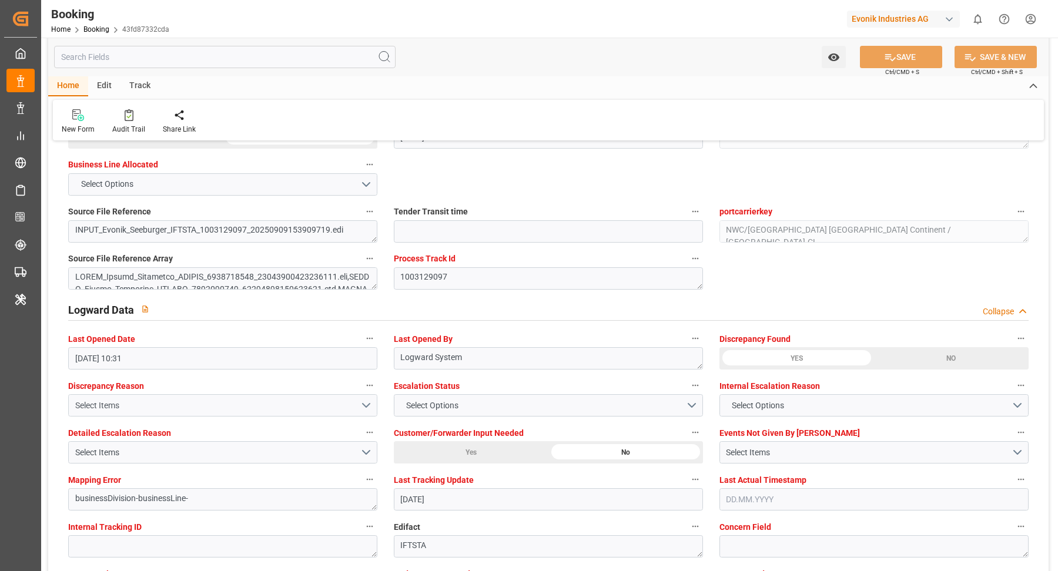
scroll to position [2213, 0]
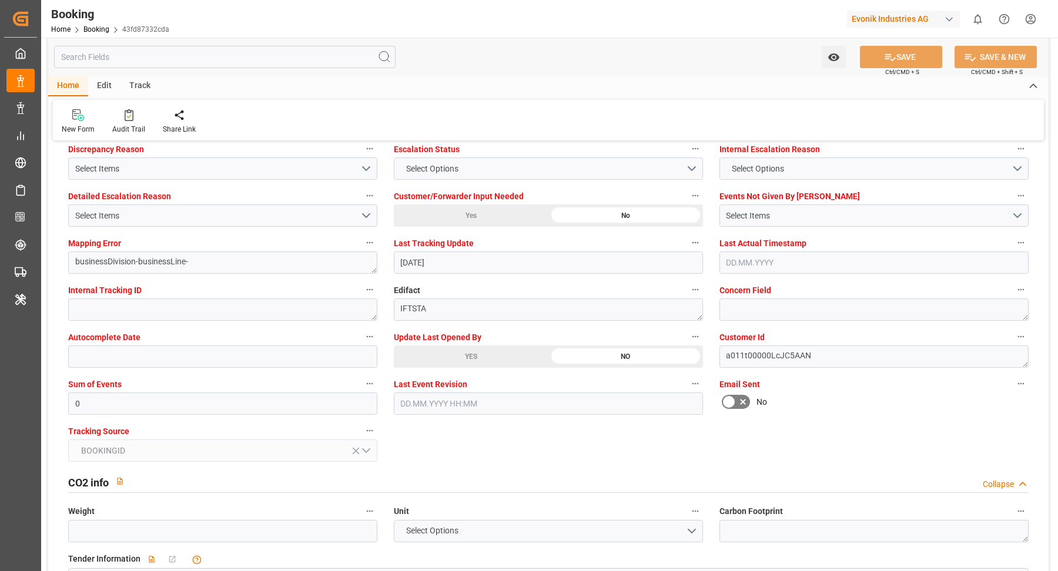
click at [464, 355] on div "YES" at bounding box center [471, 357] width 155 height 22
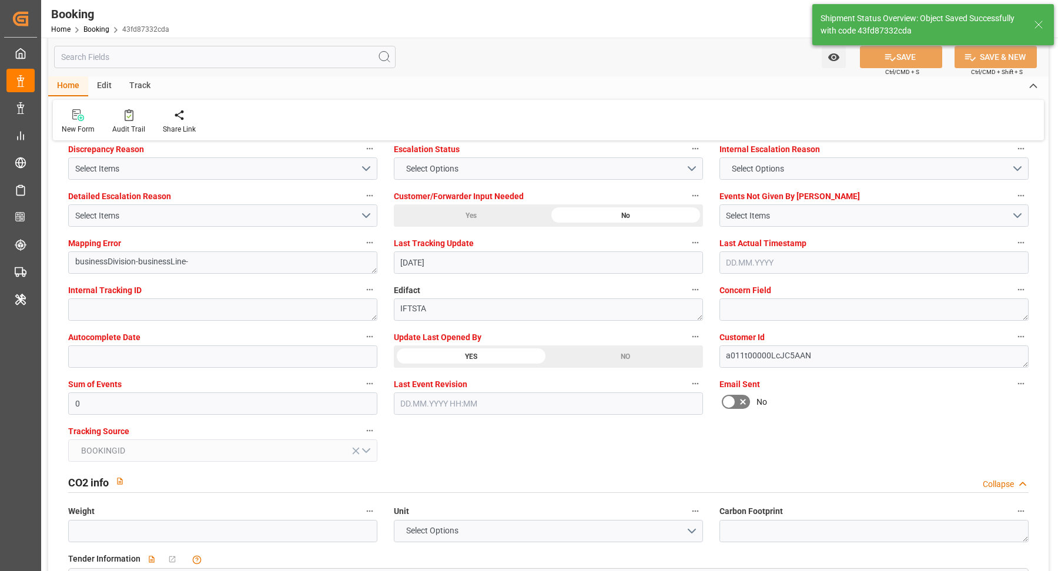
type textarea "[PERSON_NAME]"
type input "[DATE] 12:13"
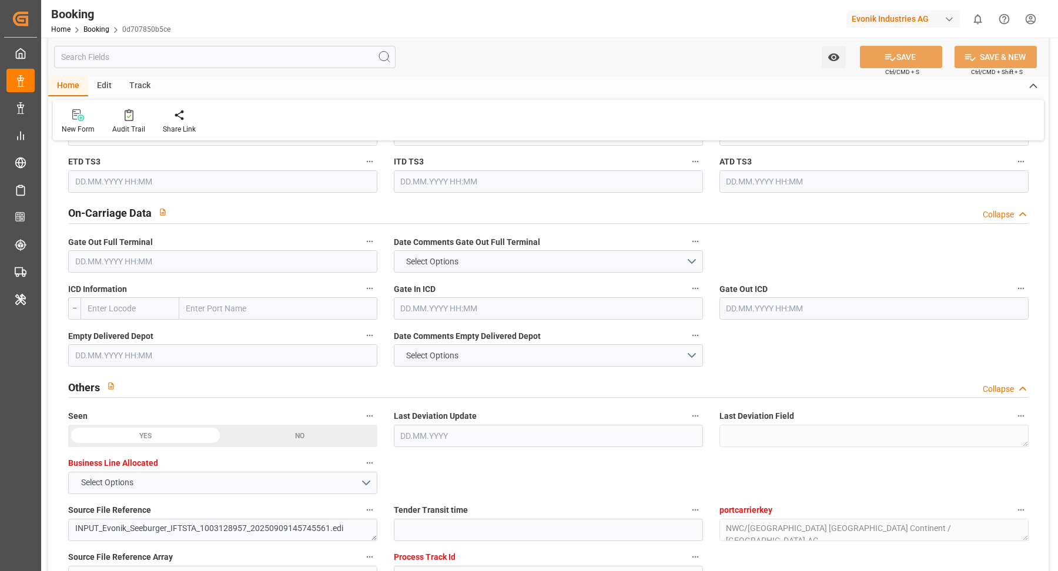
scroll to position [2134, 0]
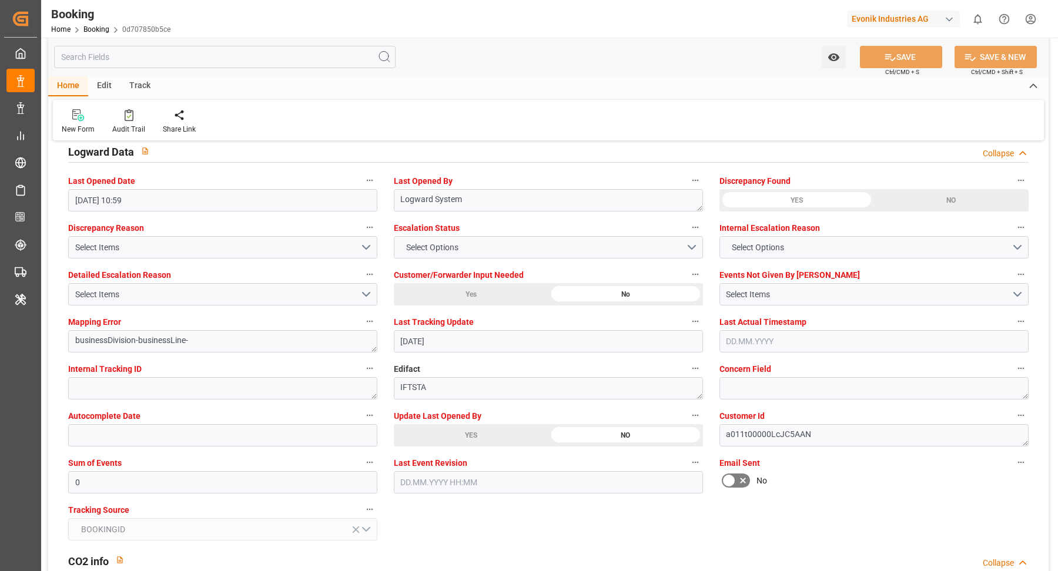
click at [474, 435] on div "YES" at bounding box center [471, 435] width 155 height 22
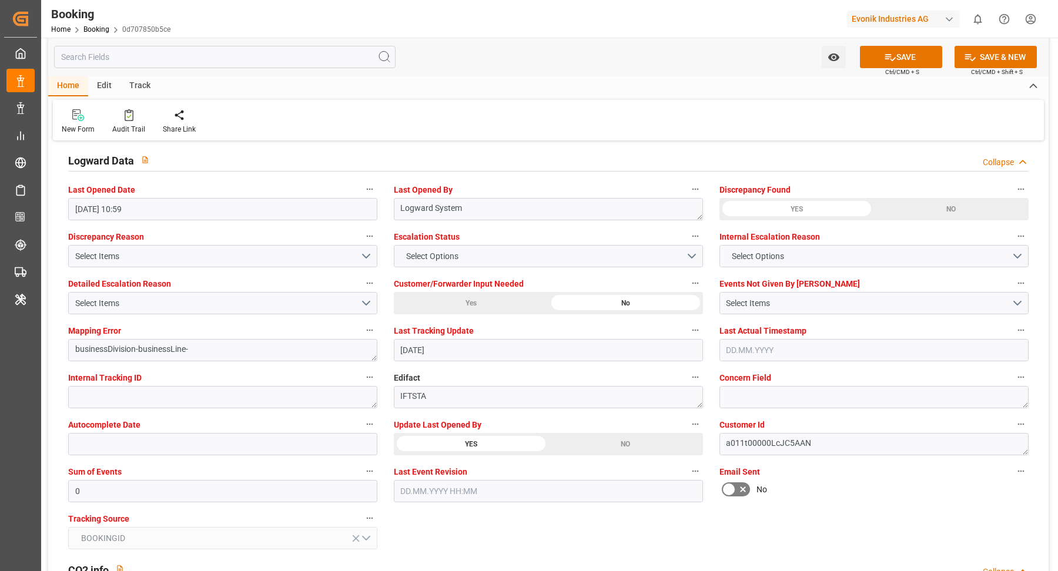
scroll to position [2107, 0]
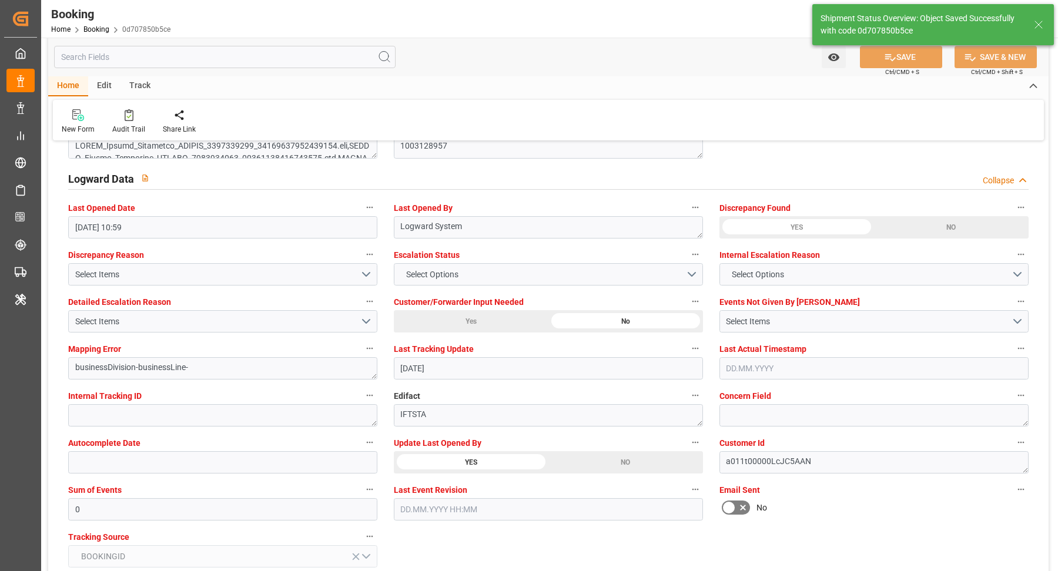
type textarea "[PERSON_NAME]"
type input "12.09.2025 12:14"
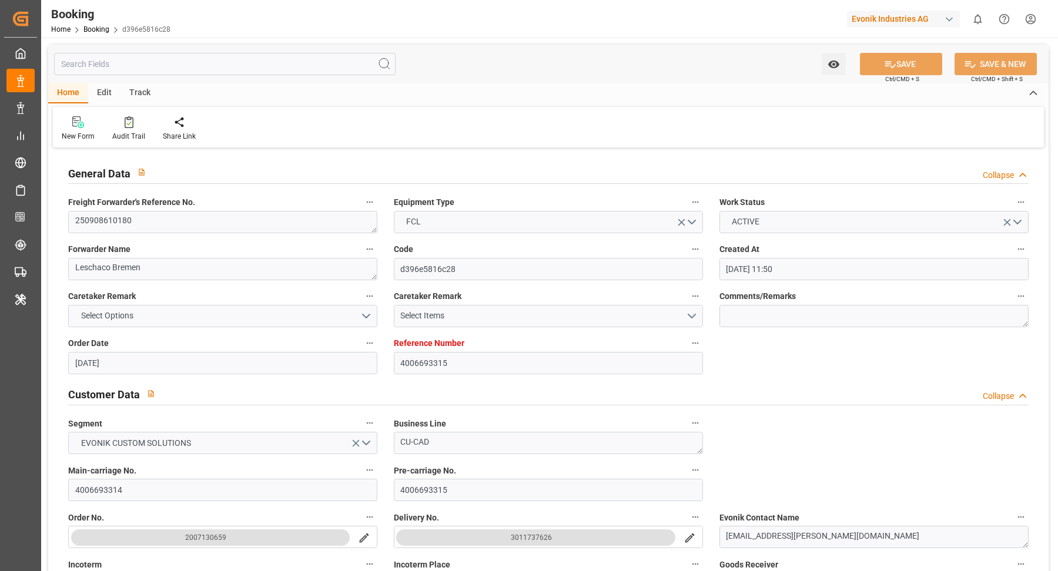
scroll to position [766, 0]
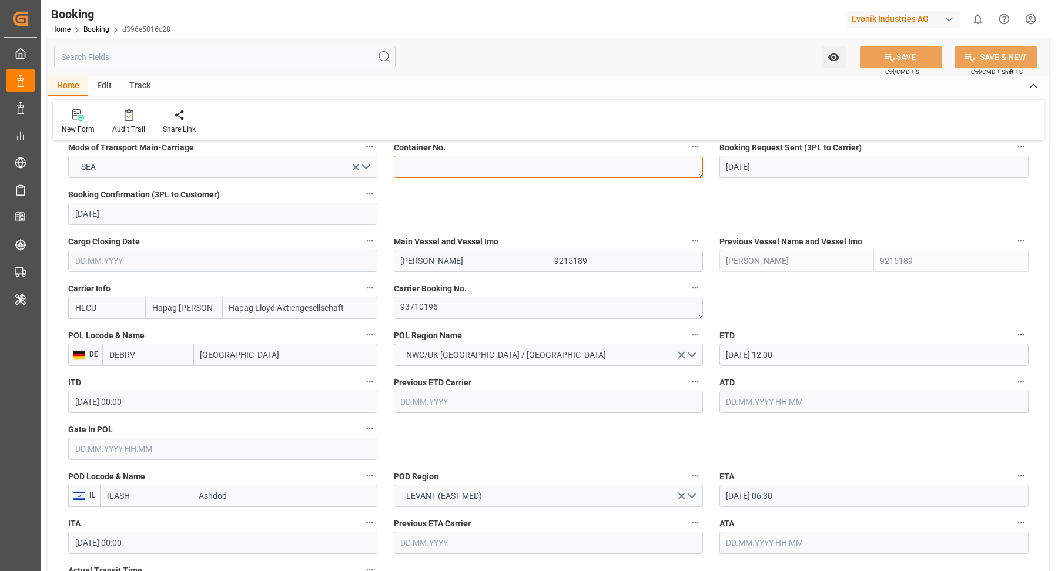
click at [448, 161] on textarea at bounding box center [548, 167] width 309 height 22
paste textarea "TCLU 3232482"
click at [428, 165] on textarea "TCLU 3232482" at bounding box center [548, 167] width 309 height 22
type textarea "TCLU3232482"
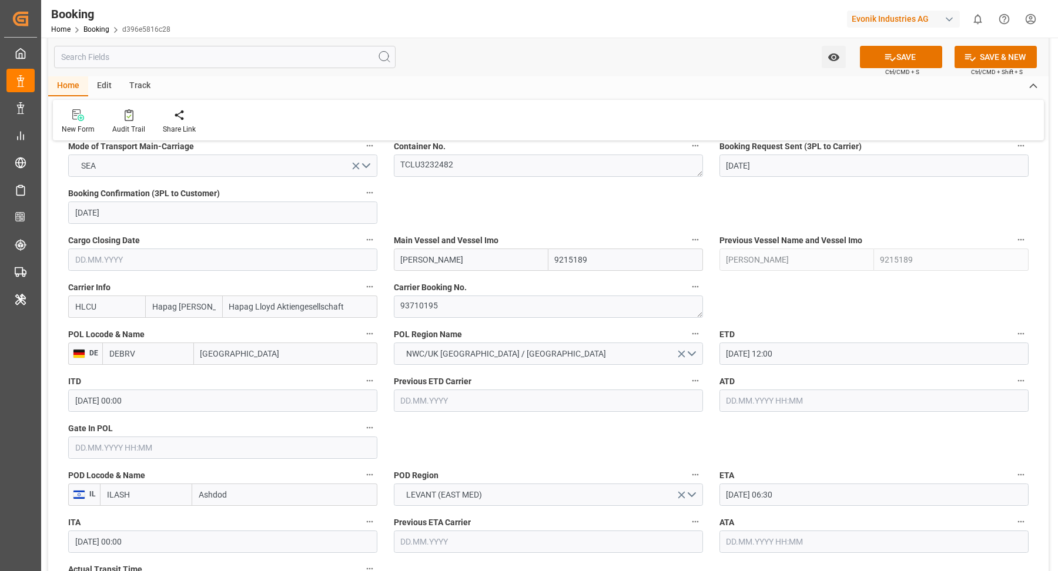
scroll to position [776, 0]
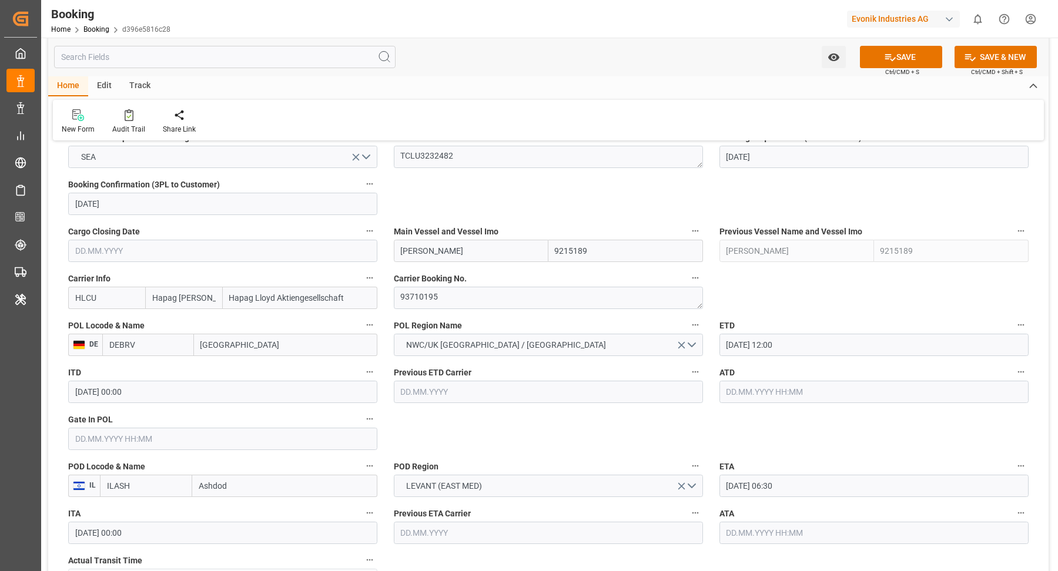
click at [497, 250] on input "[PERSON_NAME]" at bounding box center [471, 251] width 155 height 22
click at [465, 272] on b "[PERSON_NAME]" at bounding box center [432, 276] width 63 height 9
type input "[PERSON_NAME]"
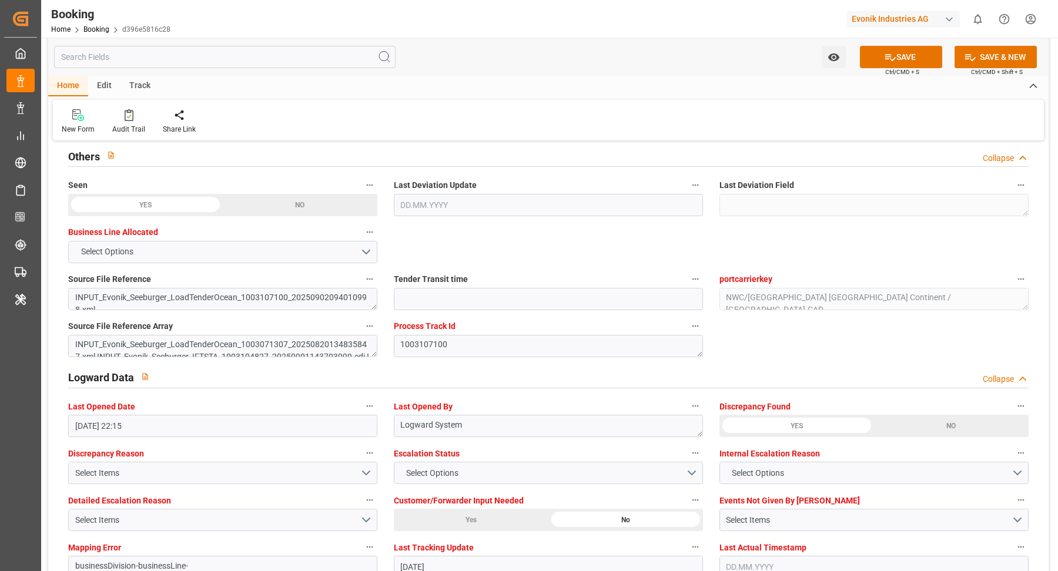
scroll to position [2041, 0]
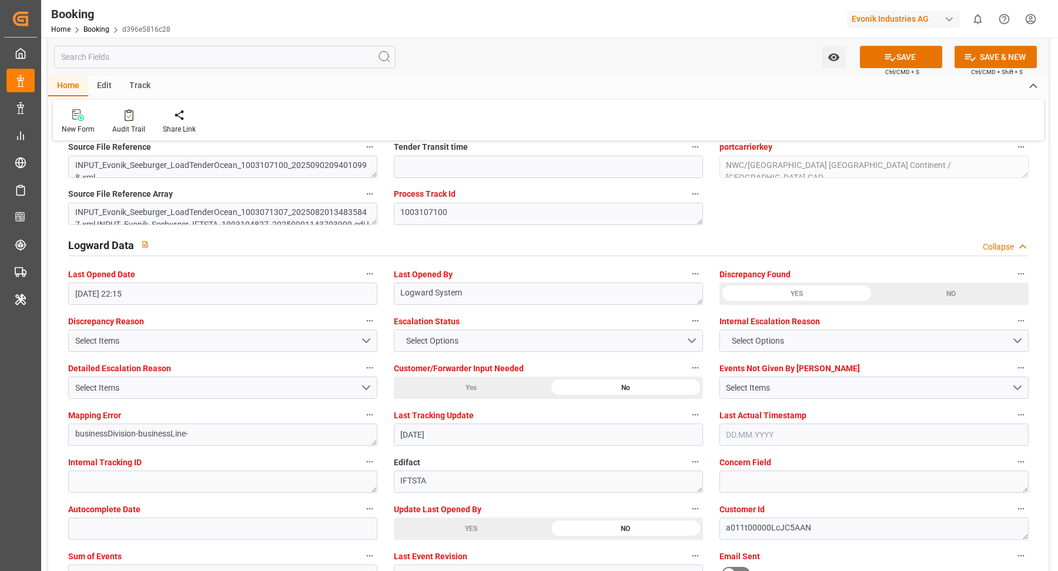
drag, startPoint x: 472, startPoint y: 524, endPoint x: 480, endPoint y: 458, distance: 65.7
click at [472, 523] on div "YES" at bounding box center [471, 529] width 155 height 22
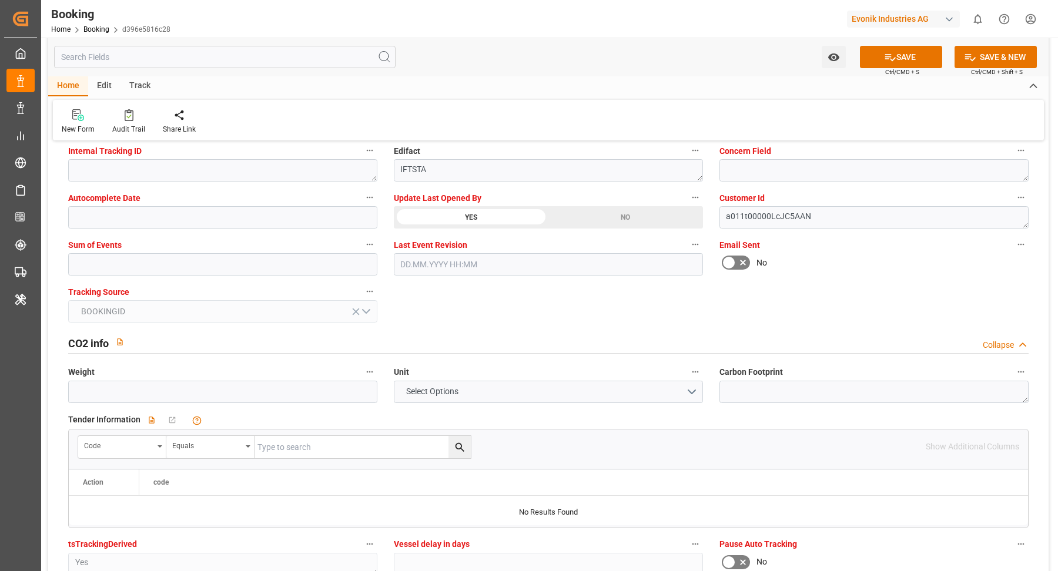
click at [149, 274] on div "Sum of Events" at bounding box center [223, 256] width 326 height 47
click at [150, 267] on input "text" at bounding box center [222, 264] width 309 height 22
type input "0"
click at [901, 58] on button "SAVE" at bounding box center [901, 57] width 82 height 22
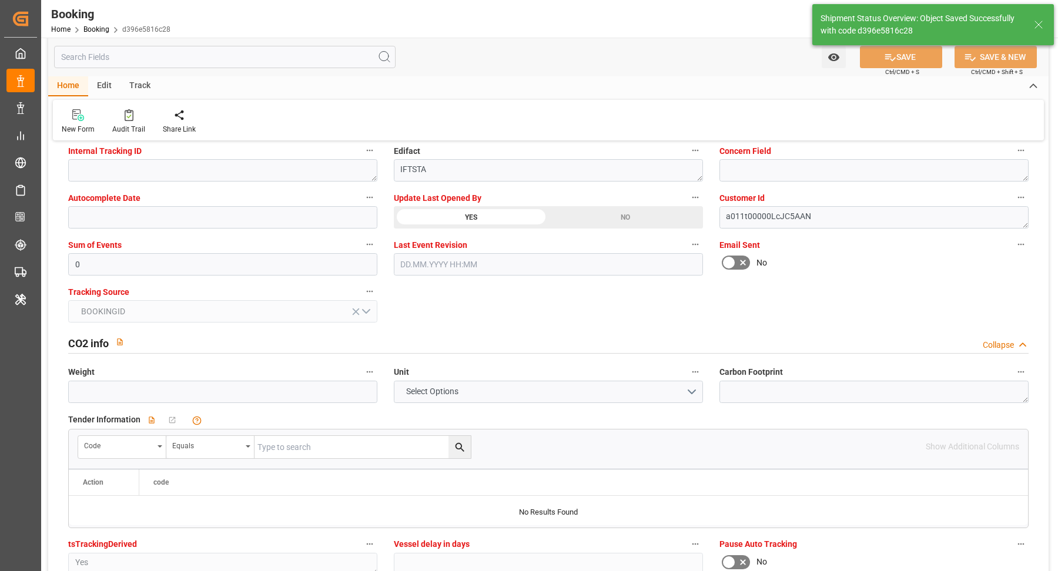
type textarea "[PERSON_NAME]"
type input "[DATE] 12:15"
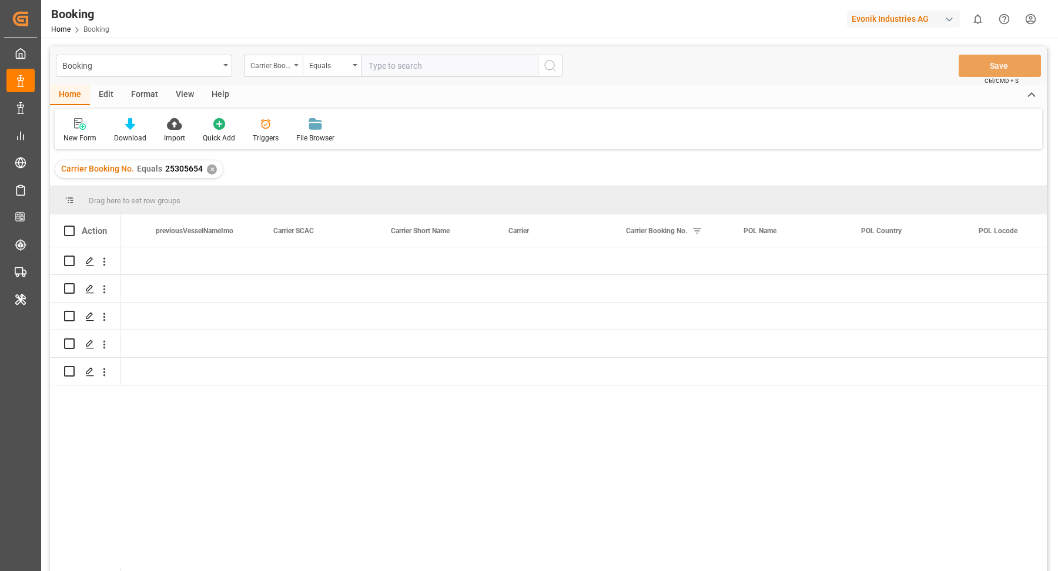
scroll to position [0, 4915]
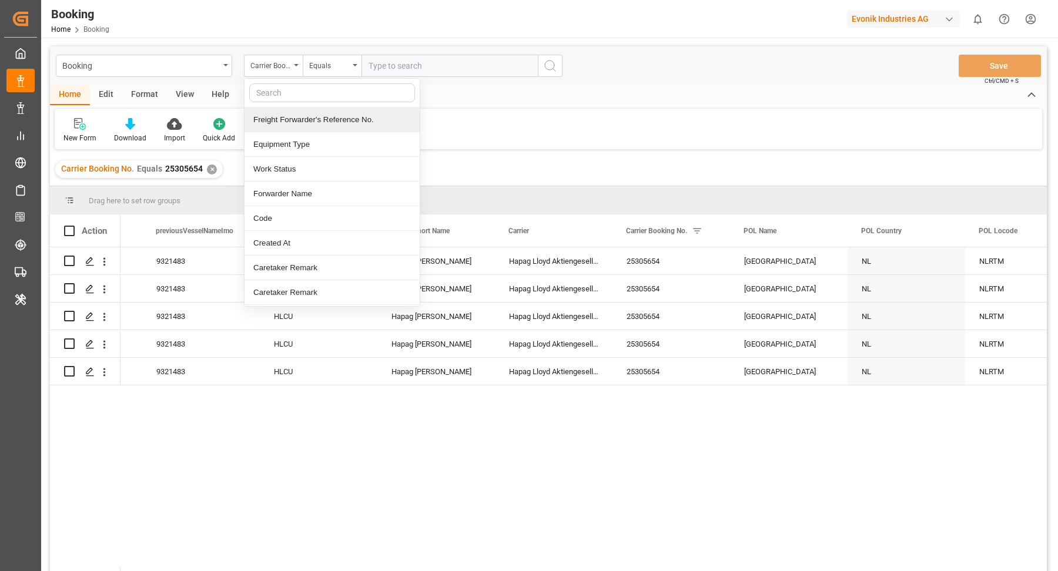
click at [300, 116] on div "Freight Forwarder's Reference No." at bounding box center [331, 120] width 175 height 25
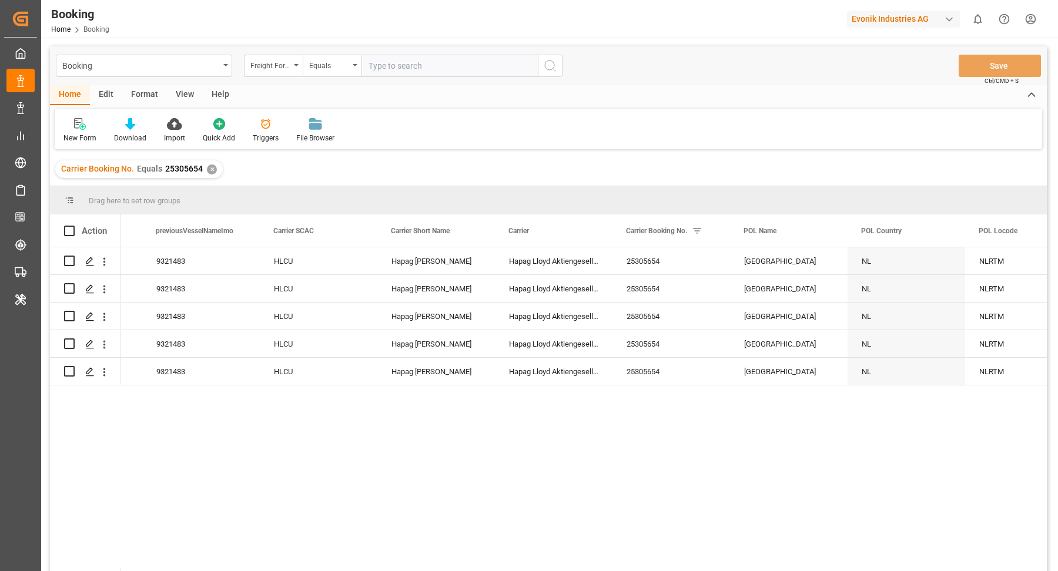
click at [410, 63] on input "text" at bounding box center [449, 66] width 176 height 22
paste input "250908610735"
type input "250908610735"
click at [569, 68] on div "Booking Freight Forwarder's Reference No. Equals 250908610735 Save Ctrl/CMD + S" at bounding box center [548, 65] width 997 height 39
click at [561, 66] on button "search button" at bounding box center [550, 66] width 25 height 22
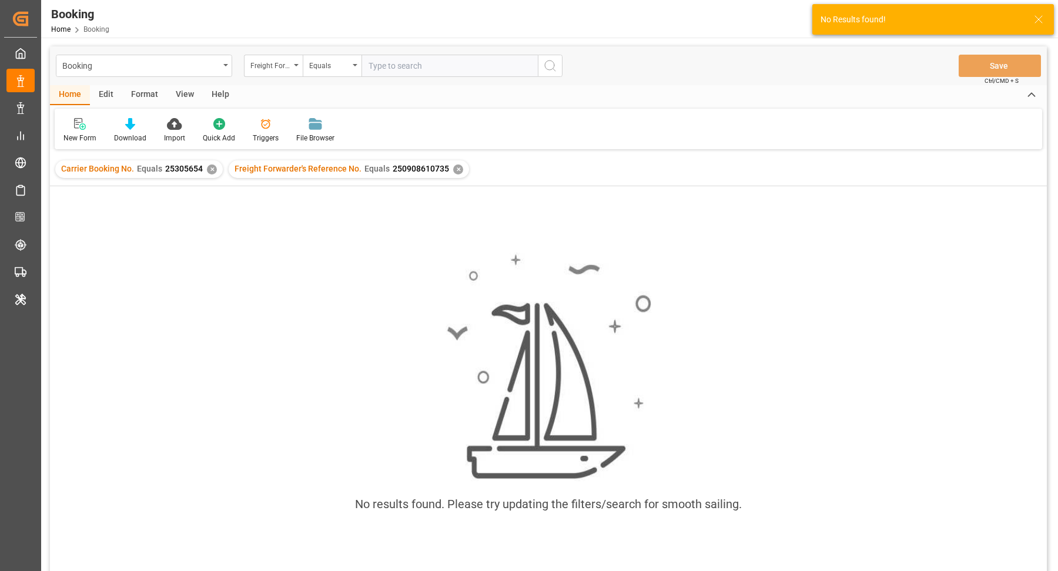
click at [210, 167] on div "✕" at bounding box center [212, 170] width 10 height 10
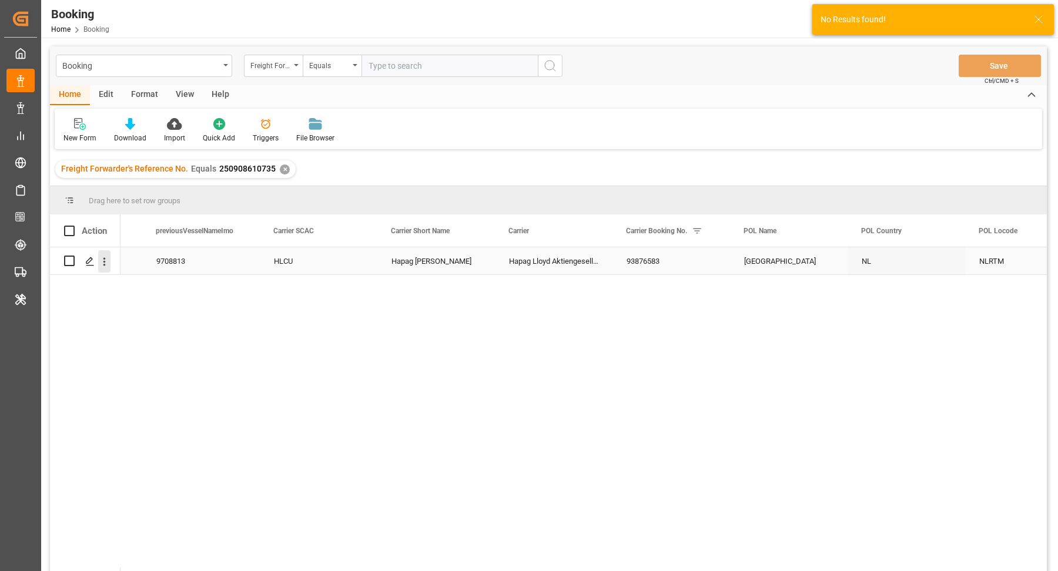
click at [102, 263] on icon "open menu" at bounding box center [104, 262] width 12 height 12
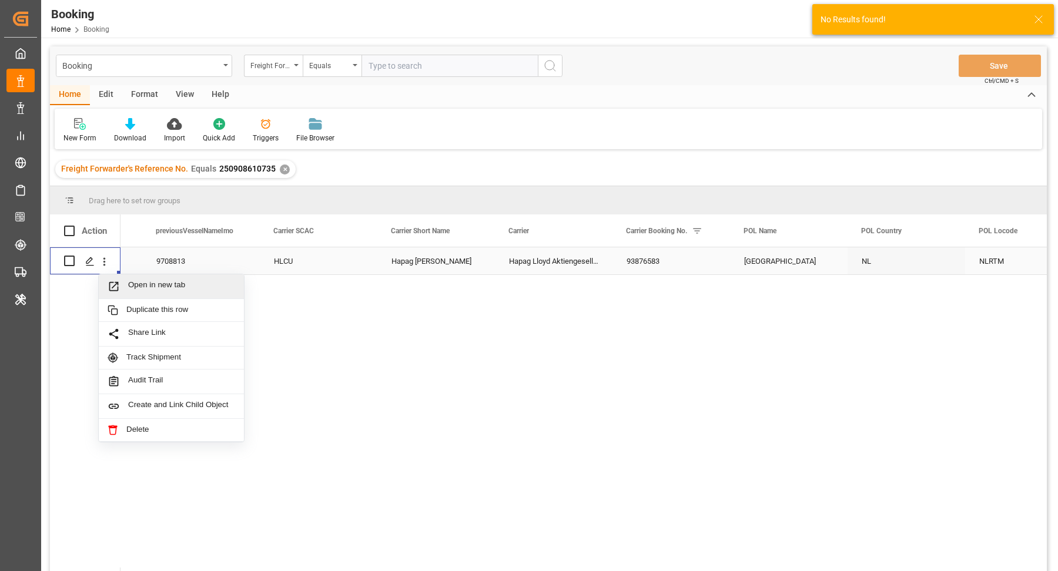
click at [150, 287] on span "Open in new tab" at bounding box center [181, 286] width 107 height 12
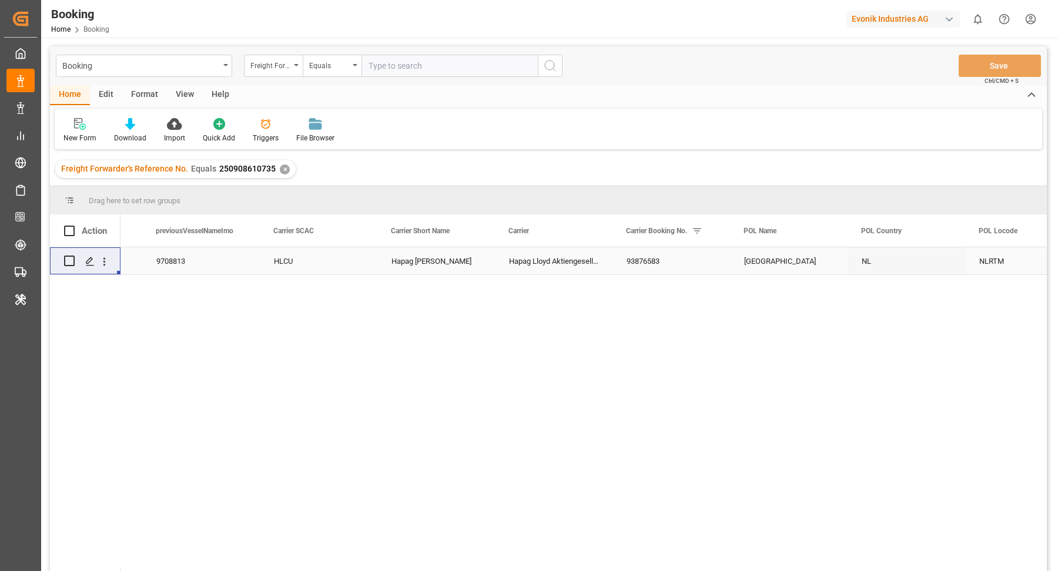
click at [418, 66] on input "text" at bounding box center [449, 66] width 176 height 22
paste input "250807902169"
type input "250807902169"
click at [539, 66] on button "search button" at bounding box center [550, 66] width 25 height 22
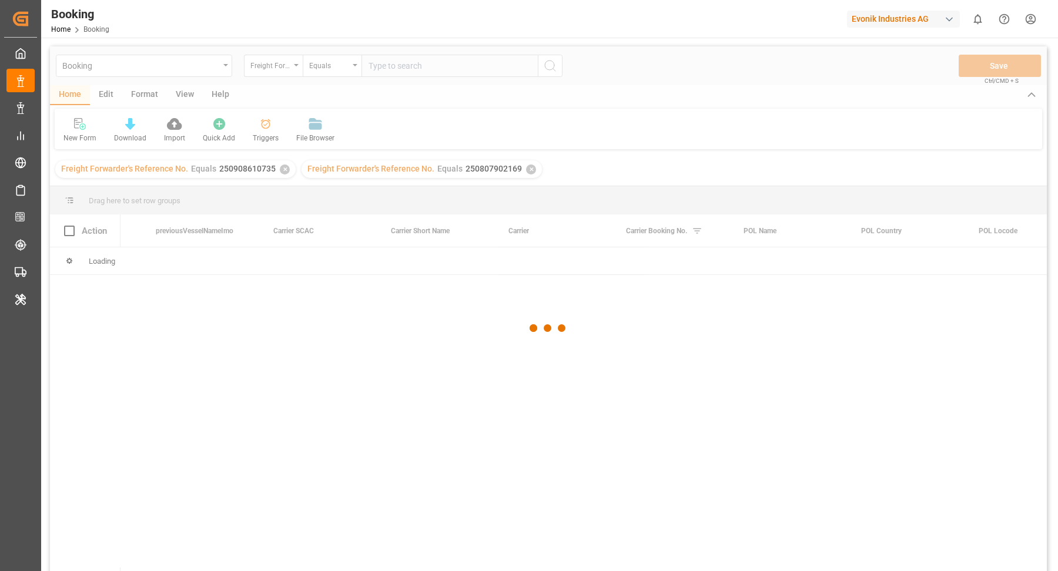
click at [284, 167] on div at bounding box center [548, 328] width 997 height 564
click at [281, 168] on div at bounding box center [548, 328] width 997 height 564
click at [280, 169] on div at bounding box center [548, 328] width 997 height 564
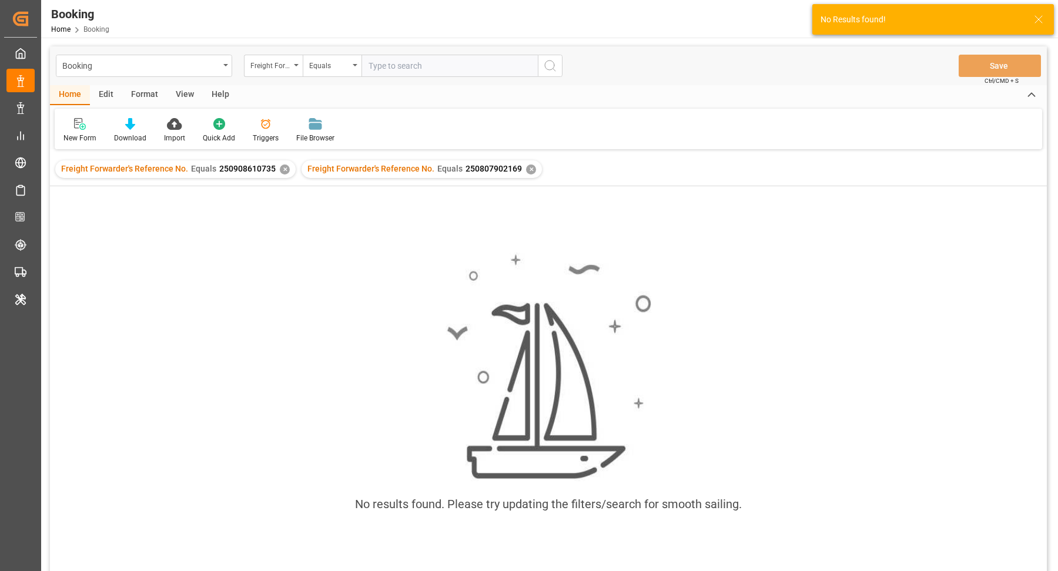
click at [281, 169] on div "✕" at bounding box center [285, 170] width 10 height 10
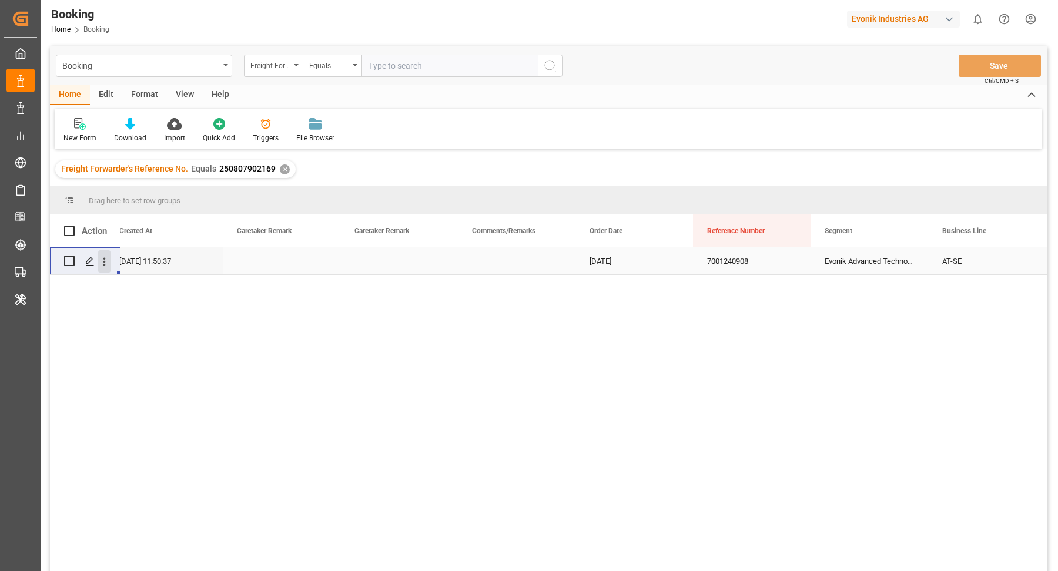
click at [103, 259] on icon "open menu" at bounding box center [104, 262] width 12 height 12
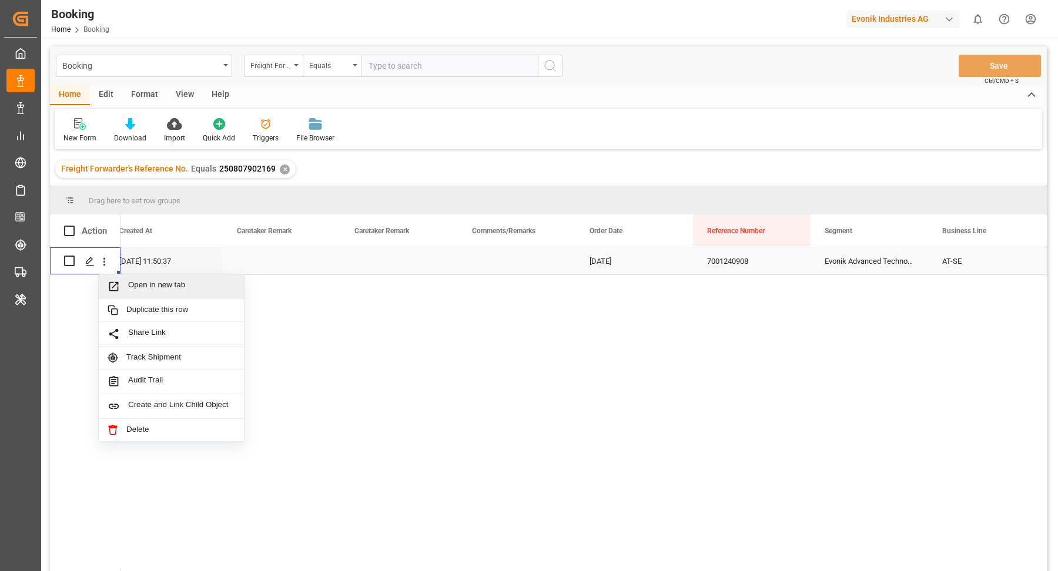
click at [184, 293] on div "Open in new tab" at bounding box center [171, 286] width 145 height 25
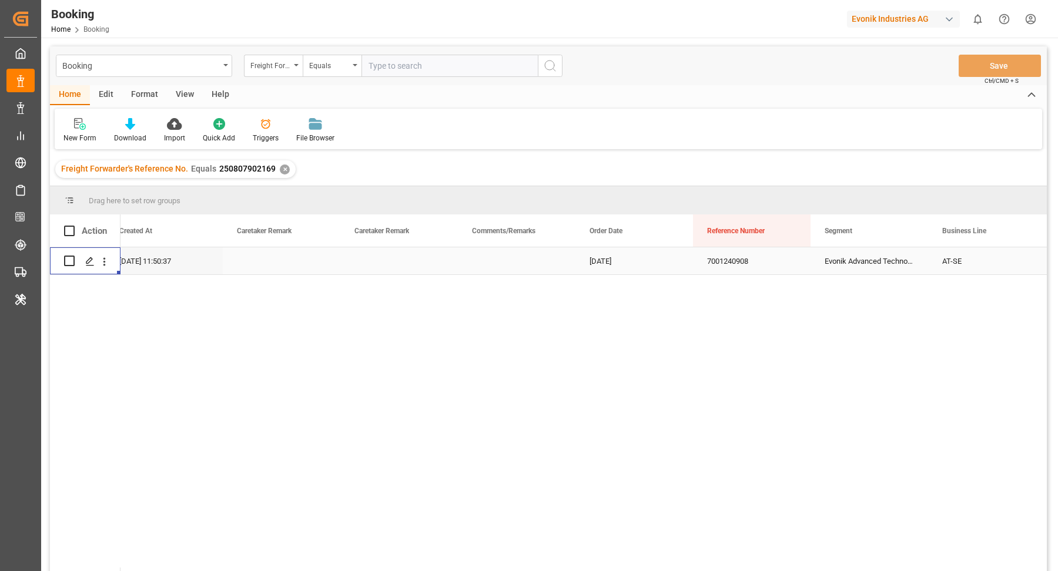
click at [417, 65] on input "text" at bounding box center [449, 66] width 176 height 22
paste input "250807902168"
type input "250807902168"
click at [549, 66] on icon "search button" at bounding box center [550, 66] width 14 height 14
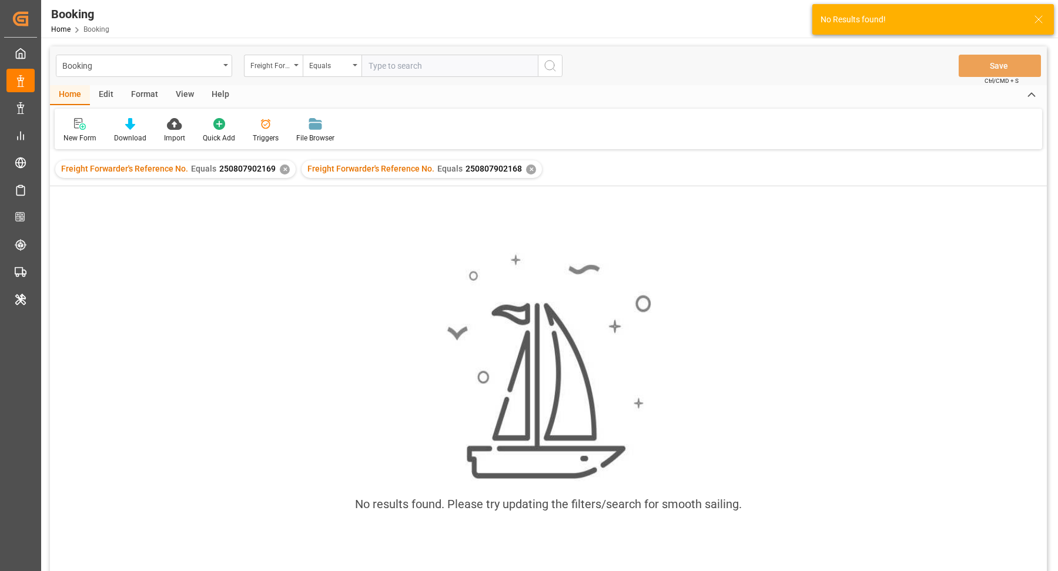
click at [281, 168] on div "✕" at bounding box center [285, 170] width 10 height 10
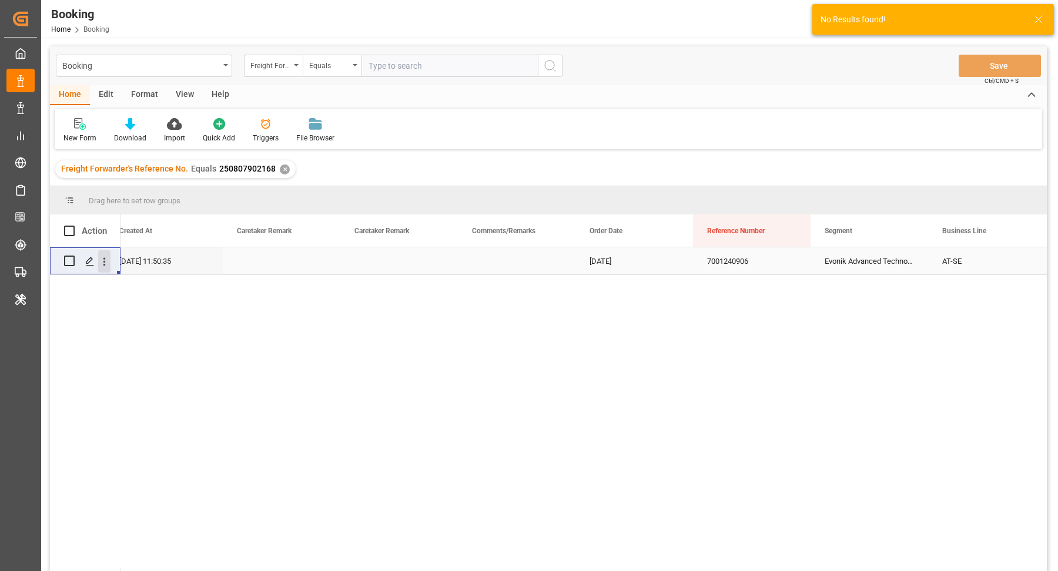
click at [104, 262] on icon "open menu" at bounding box center [104, 261] width 2 height 8
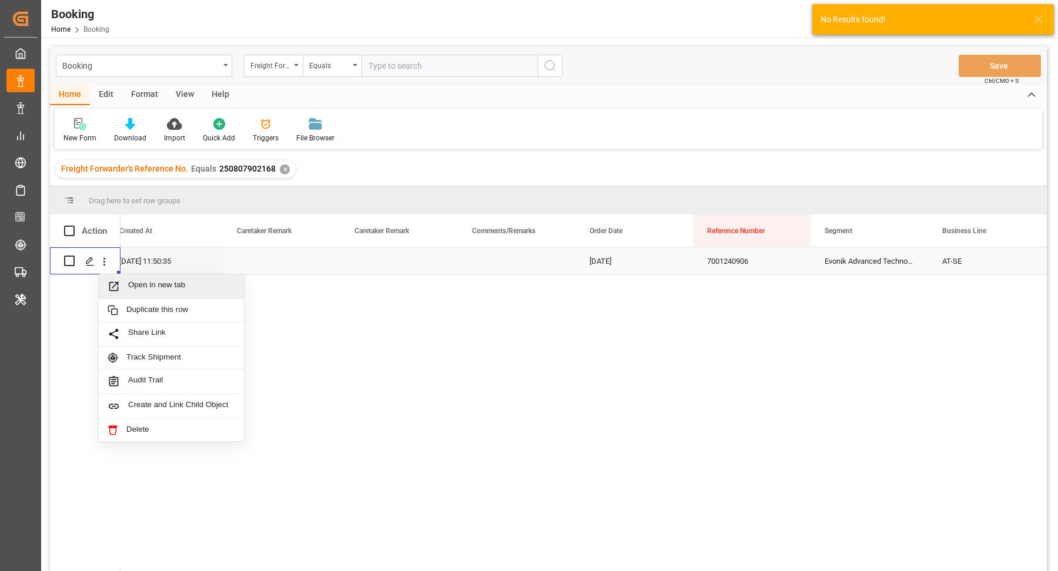
click at [177, 286] on span "Open in new tab" at bounding box center [181, 286] width 107 height 12
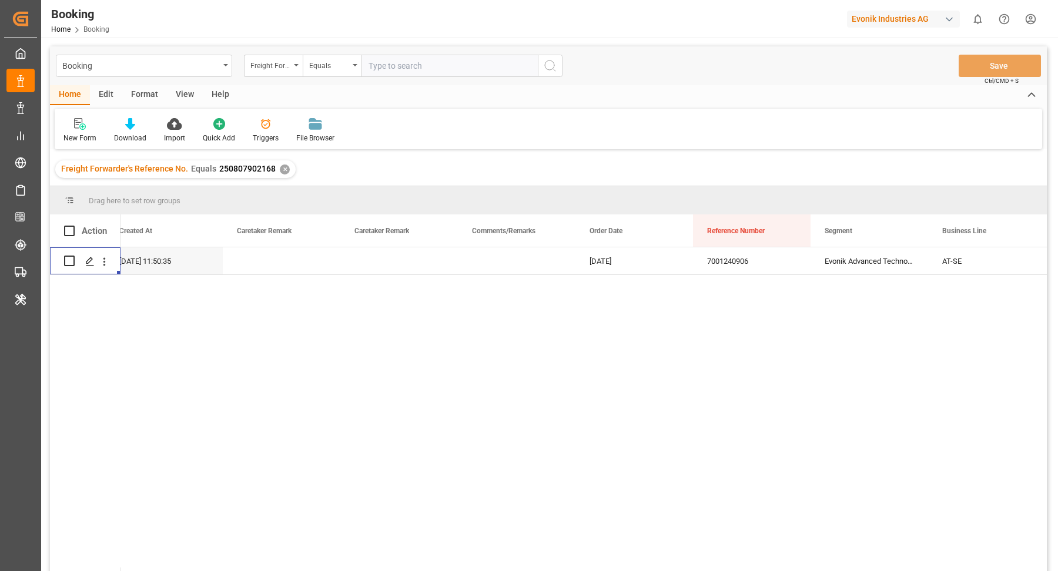
click at [371, 61] on input "text" at bounding box center [449, 66] width 176 height 22
paste input "250908610096"
type input "250908610096"
click at [551, 69] on icon "search button" at bounding box center [550, 66] width 14 height 14
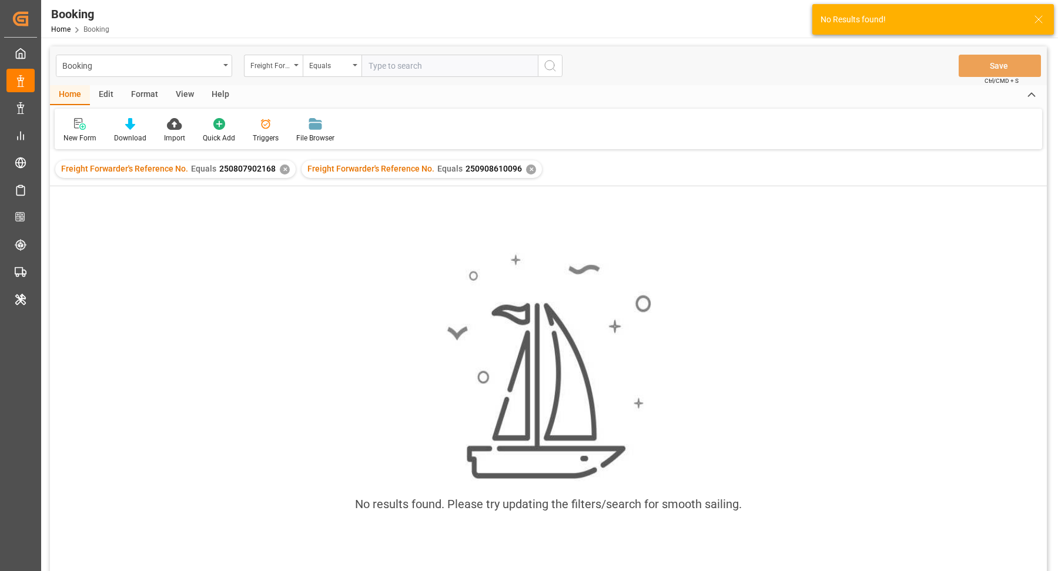
click at [283, 169] on div "✕" at bounding box center [285, 170] width 10 height 10
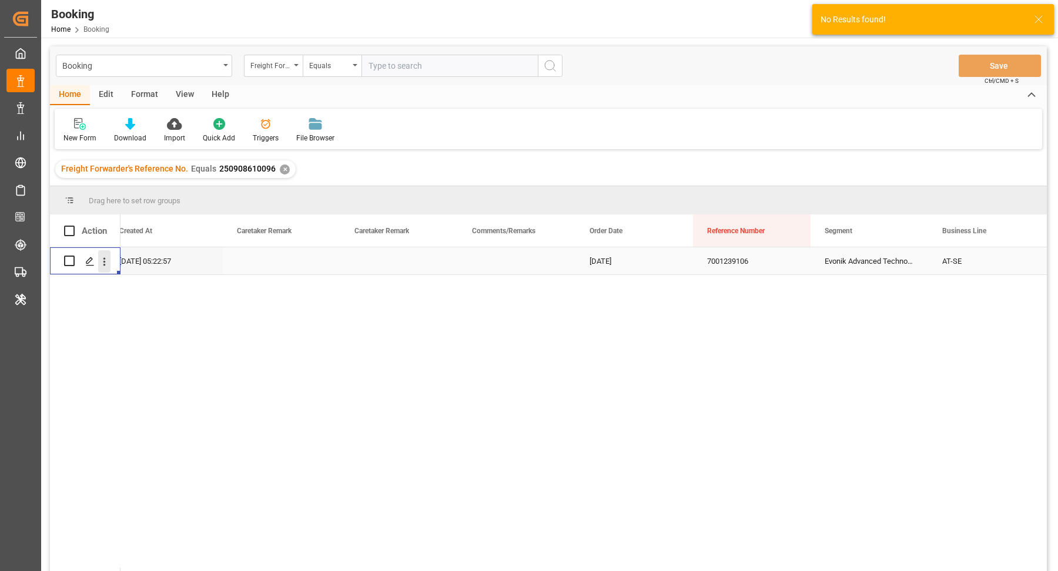
click at [106, 261] on icon "open menu" at bounding box center [104, 262] width 12 height 12
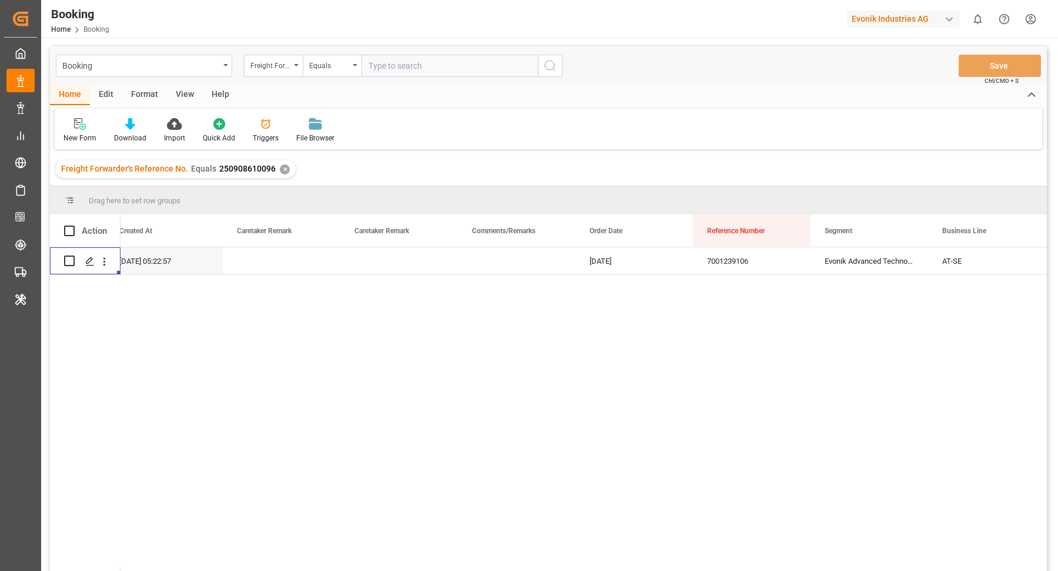
drag, startPoint x: 447, startPoint y: 66, endPoint x: 481, endPoint y: 65, distance: 34.1
click at [447, 66] on input "text" at bounding box center [449, 66] width 176 height 22
paste input "250807902168"
type input "250807902168"
click at [553, 66] on icon "search button" at bounding box center [550, 66] width 14 height 14
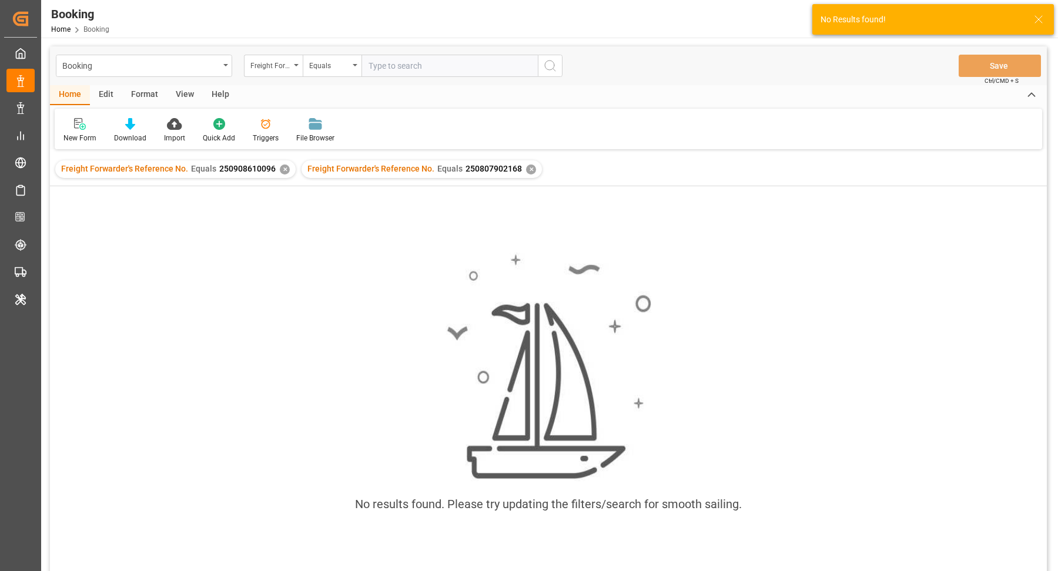
click at [280, 167] on div "✕" at bounding box center [285, 170] width 10 height 10
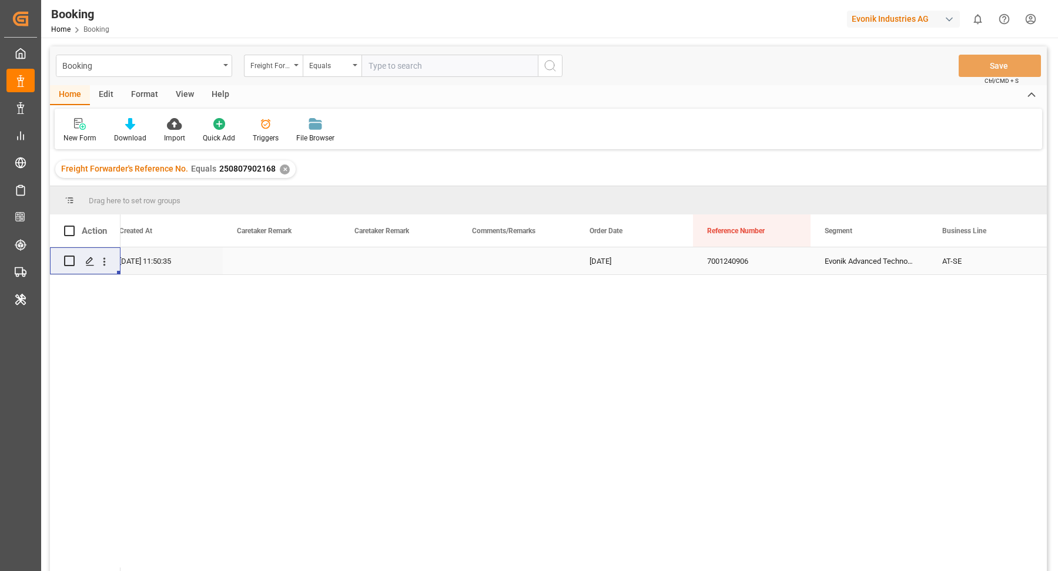
drag, startPoint x: 103, startPoint y: 264, endPoint x: 119, endPoint y: 269, distance: 16.4
click at [103, 264] on icon "open menu" at bounding box center [104, 261] width 2 height 8
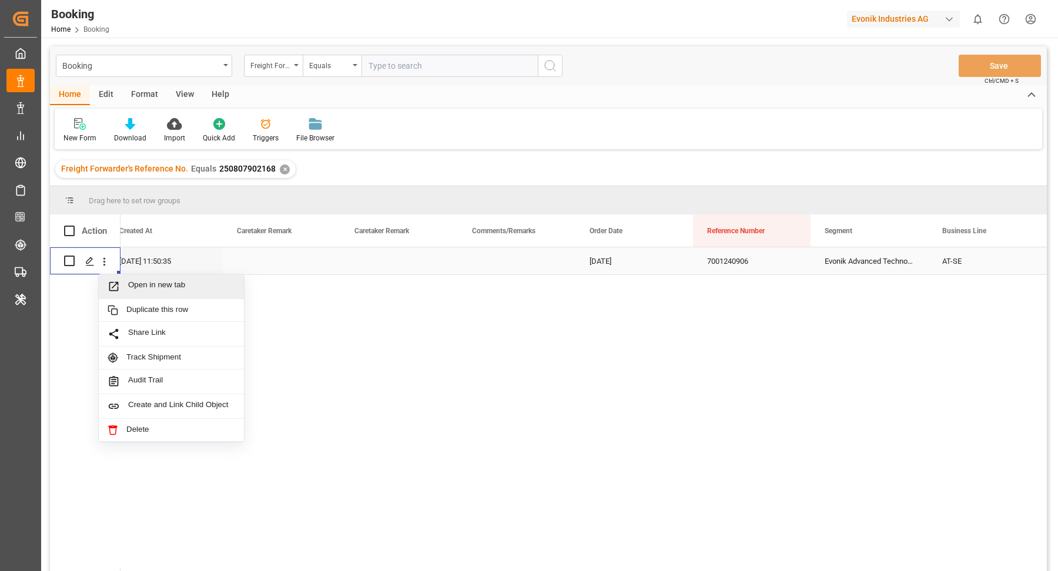
click at [169, 290] on span "Open in new tab" at bounding box center [181, 286] width 107 height 12
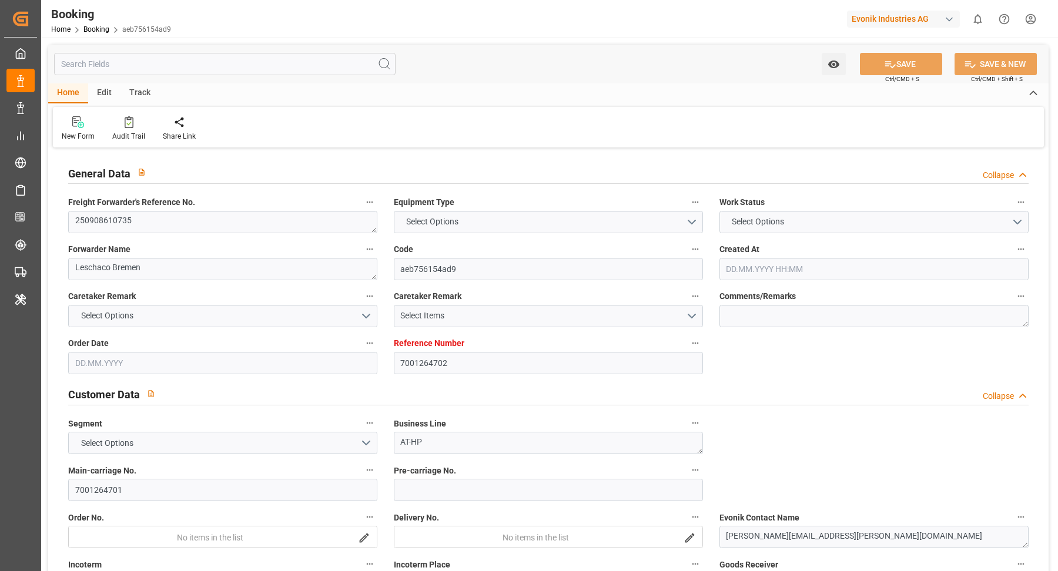
type input "7001264702"
type input "9708813"
type input "Hapag [PERSON_NAME]"
type input "Hapag Lloyd Aktiengesellschaft"
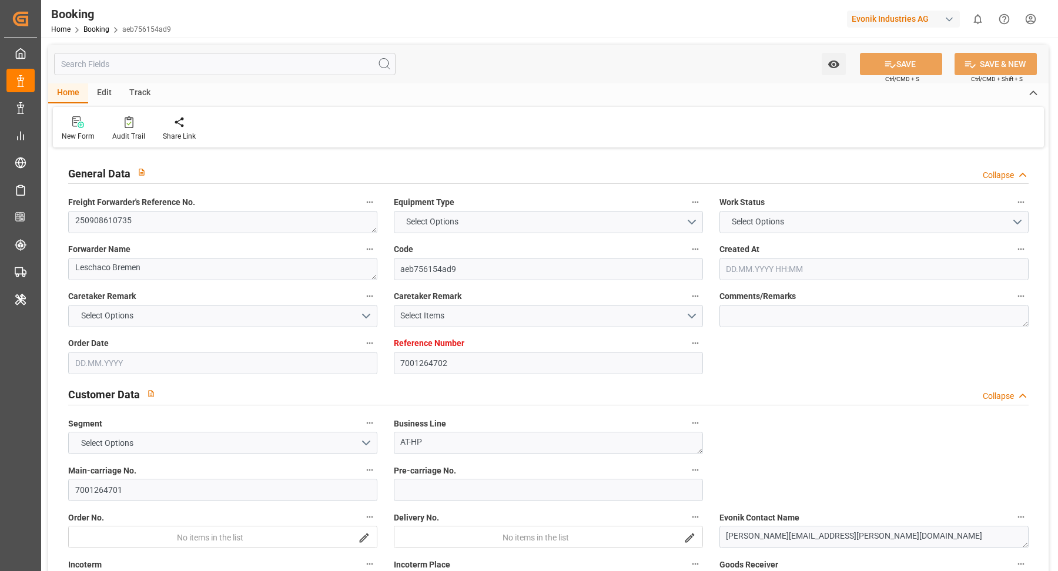
type input "NLRTM"
type input "SGSIN"
type input "[DATE] 09:36"
type input "[DATE]"
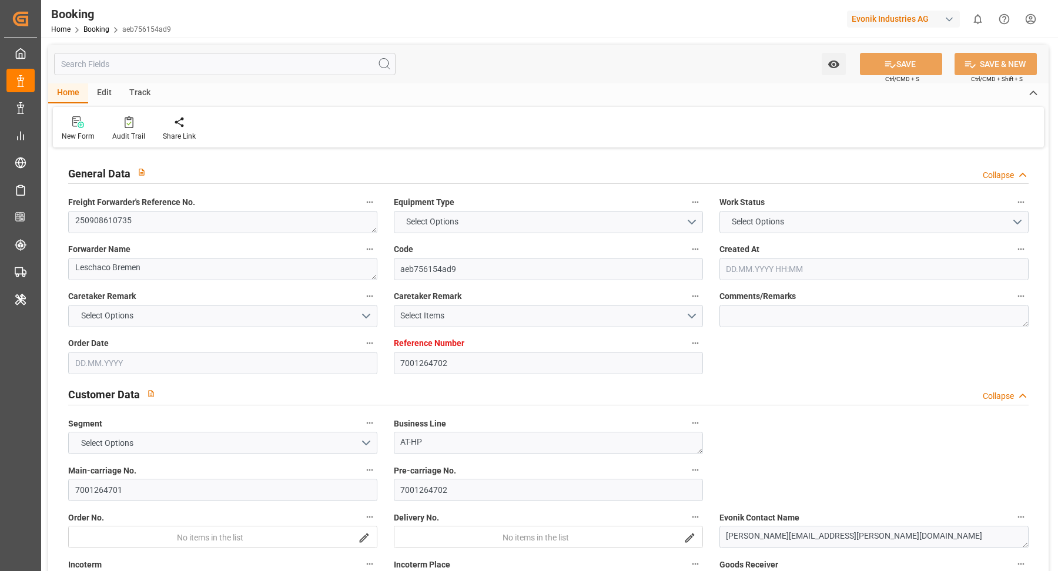
type input "[DATE]"
type input "[DATE] 00:00"
type input "[DATE]"
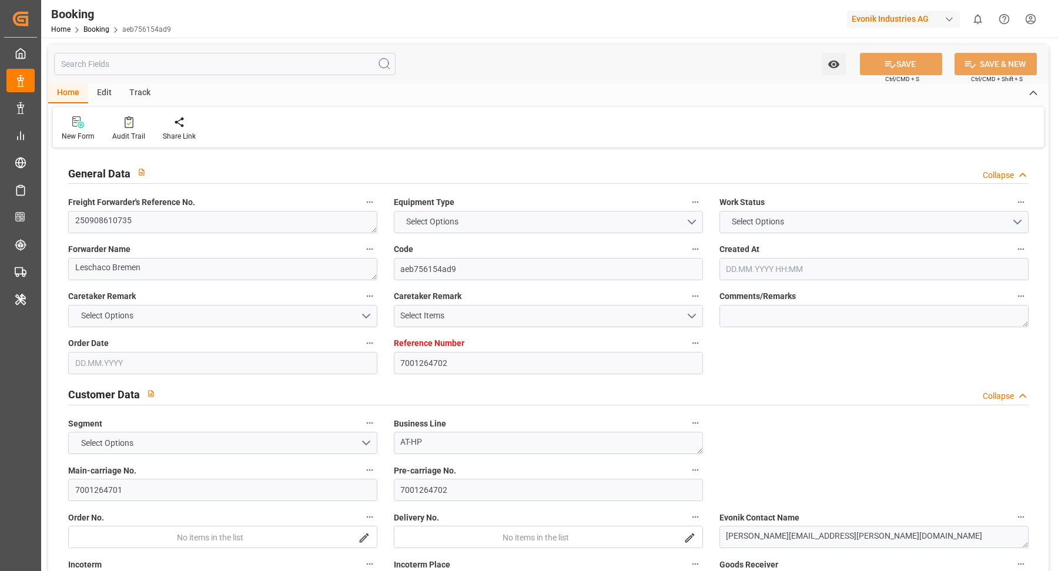
type input "[DATE] 00:00"
type input "[DATE] 09:26"
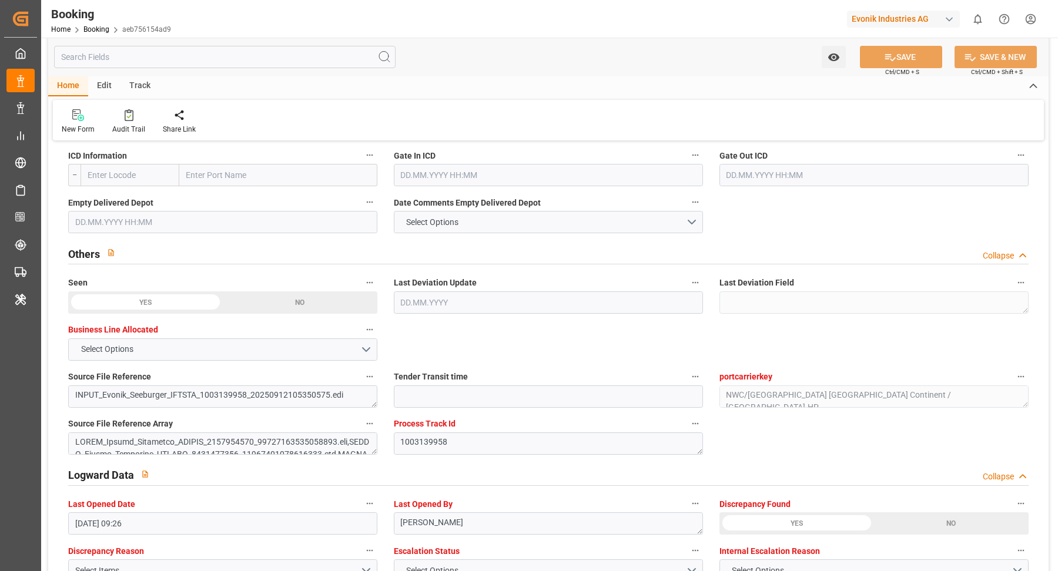
scroll to position [2091, 0]
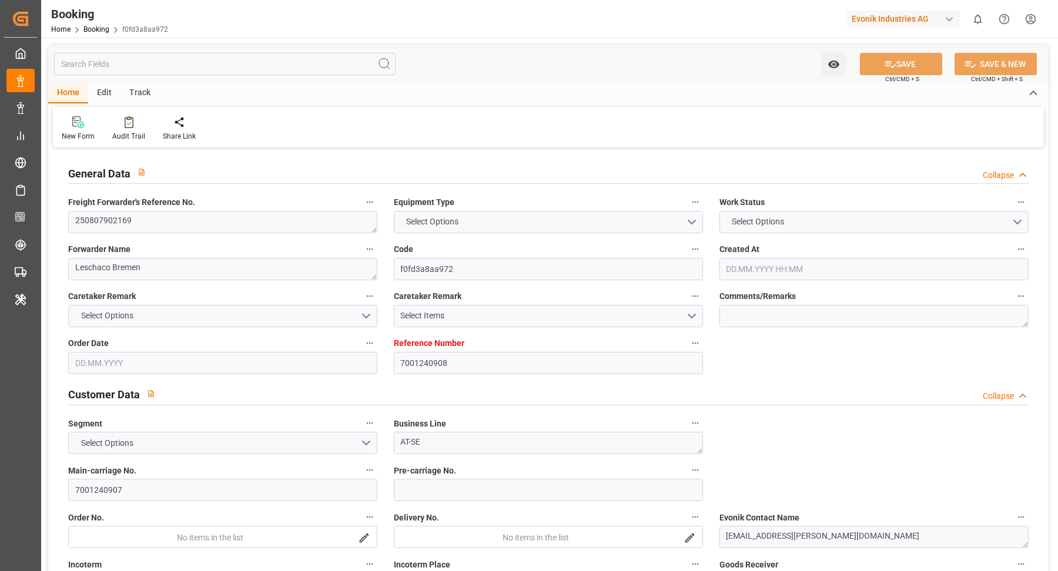
type input "7001240908"
type input "9665645"
type input "Hapag [PERSON_NAME]"
type input "Hapag Lloyd Aktiengesellschaft"
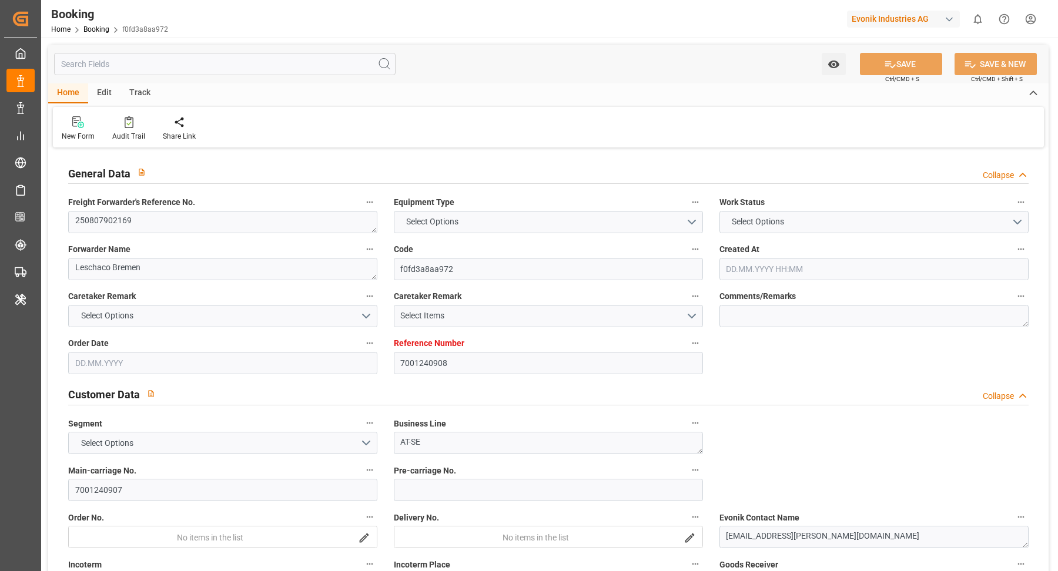
type input "NLRTM"
type input "INNSA"
type input "0"
type input "NLRTM"
type input "INNSA"
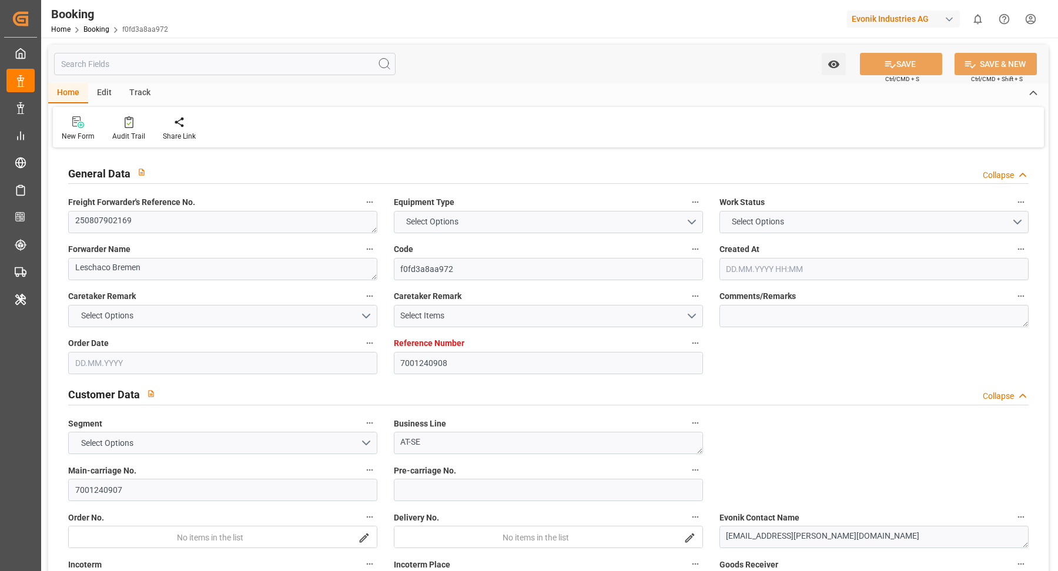
type input "9665645"
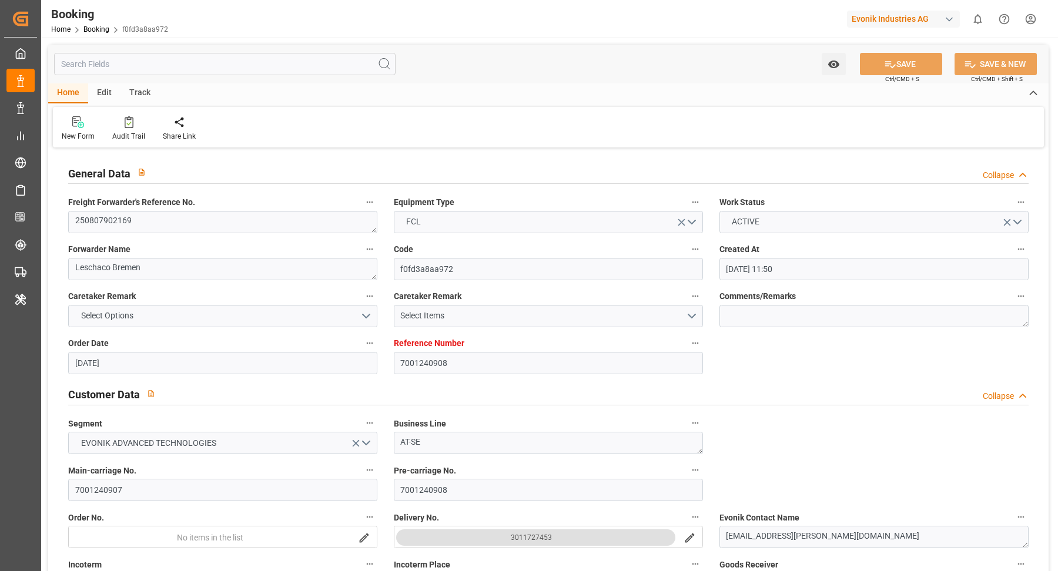
type input "[DATE] 11:50"
type input "[DATE]"
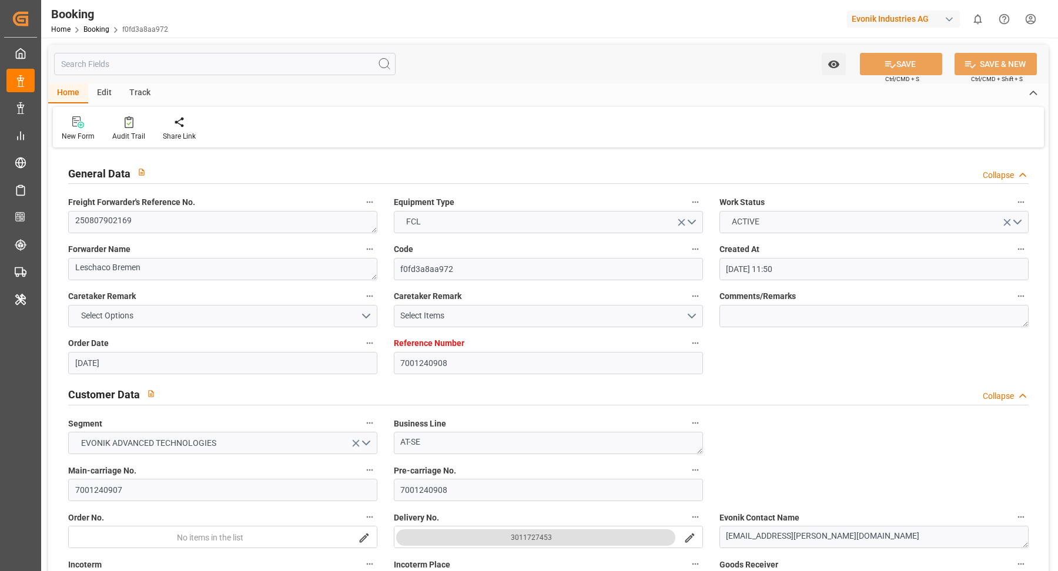
type input "07.08.2025"
type input "[DATE] 00:00"
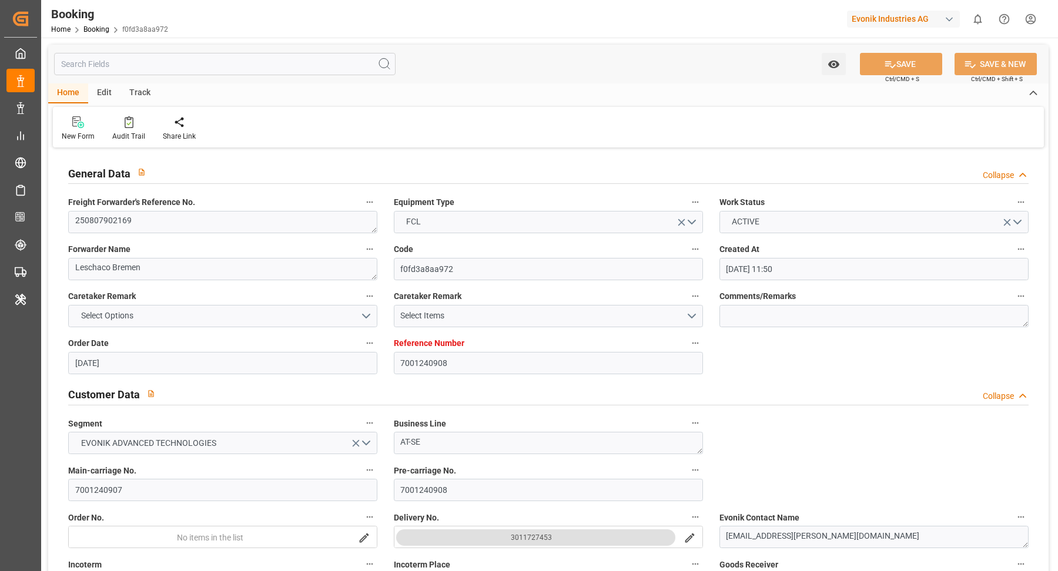
type input "[DATE]"
type input "12.09.2025 09:06"
type input "[DATE]"
type input "[DATE] 17:00"
type input "[DATE] 10:00"
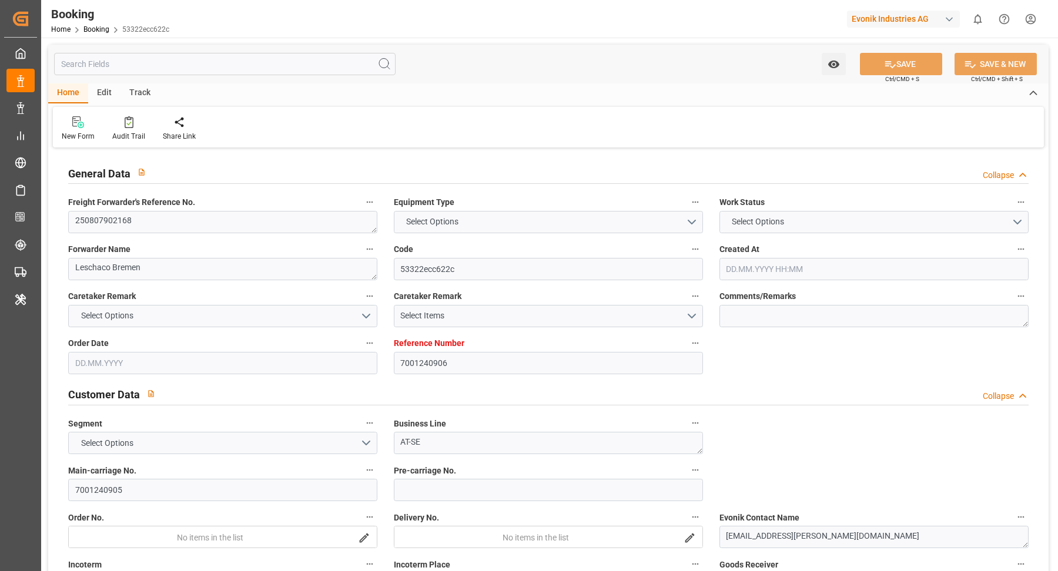
type input "7001240906"
type input "9665645"
type input "Hapag Lloyd"
type input "Hapag Lloyd Aktiengesellschaft"
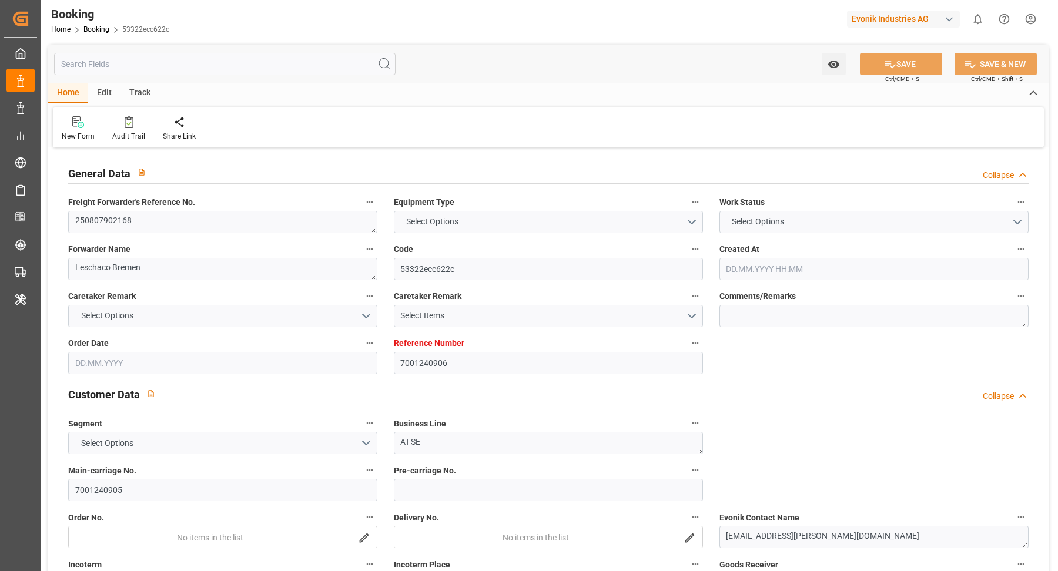
type input "NLRTM"
type input "INNSA"
type input "0"
type input "NLRTM"
type input "INNSA"
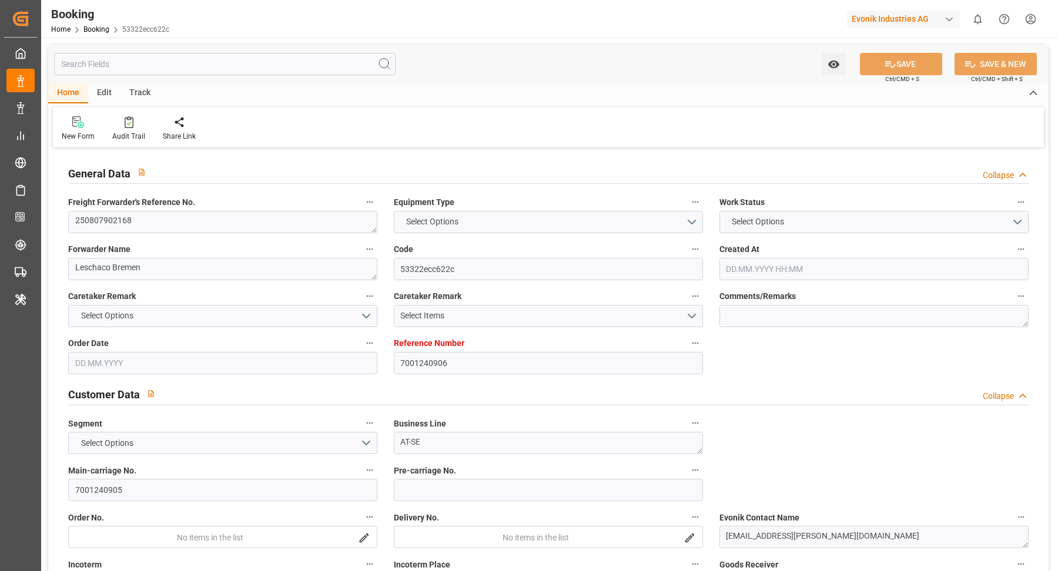
type input "9665645"
type input "05.08.2025 11:50"
type input "[DATE]"
type input "11.10.2025"
type input "13.08.2025"
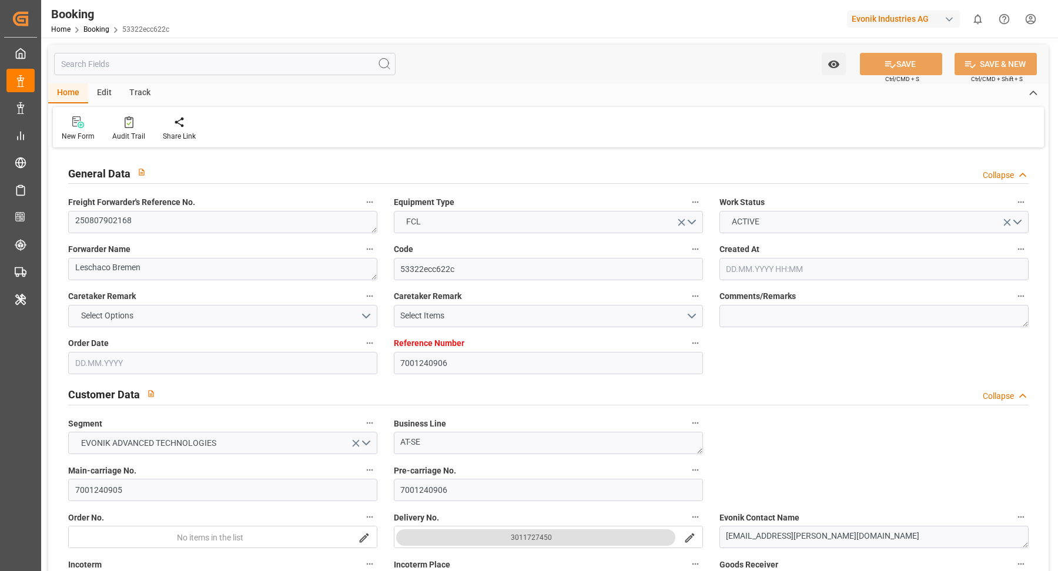
type input "06.08.2025"
type input "22.08.2025 00:00"
type input "08.10.2025 00:00"
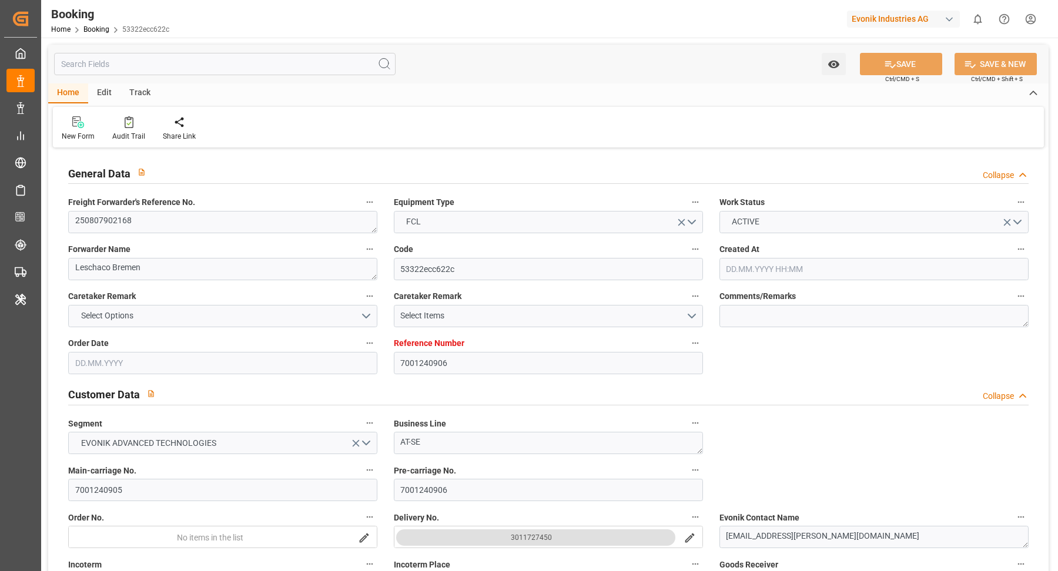
type input "08.10.2025 00:00"
type input "13.08.2025"
type input "12.09.2025 09:05"
type input "11.09.2025"
type input "22.08.2025 17:00"
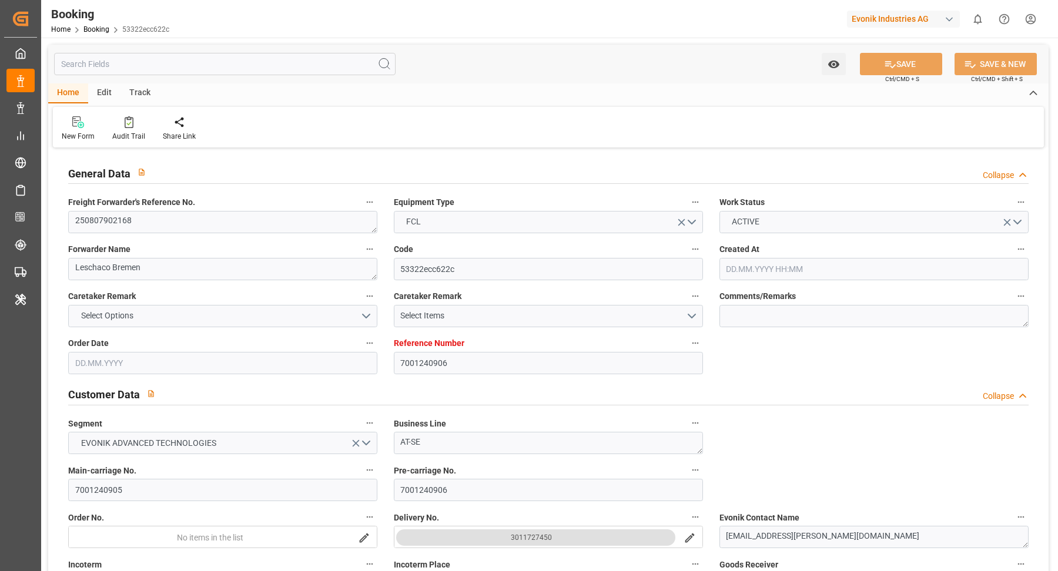
type input "22.08.2025 17:00"
type input "08.10.2025 10:00"
type input "08.10.2025 17:19"
type input "08.10.2025 10:00"
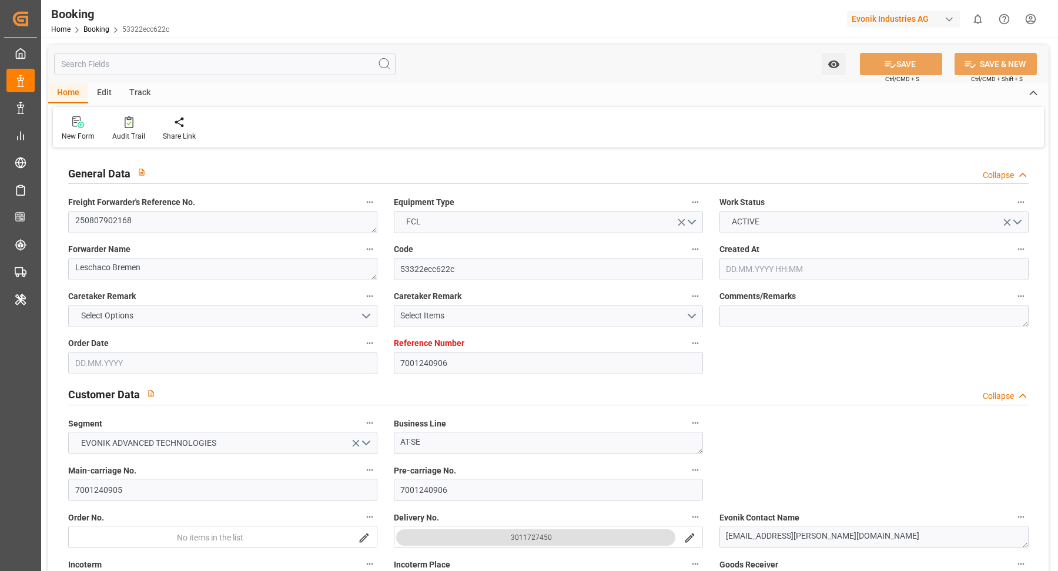
type input "08.10.2025 10:00"
type input "12.10.2025 17:19"
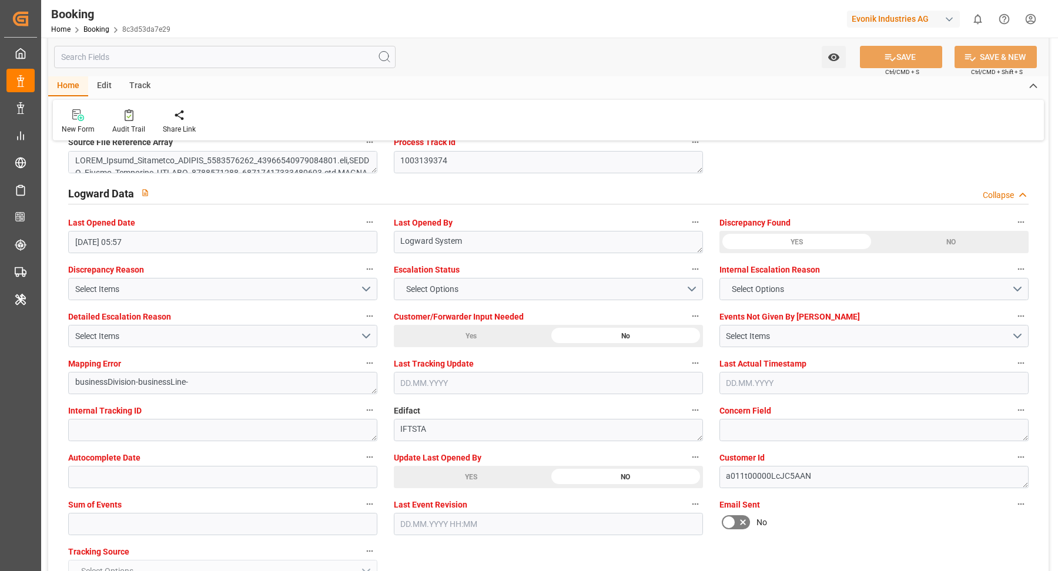
scroll to position [2168, 0]
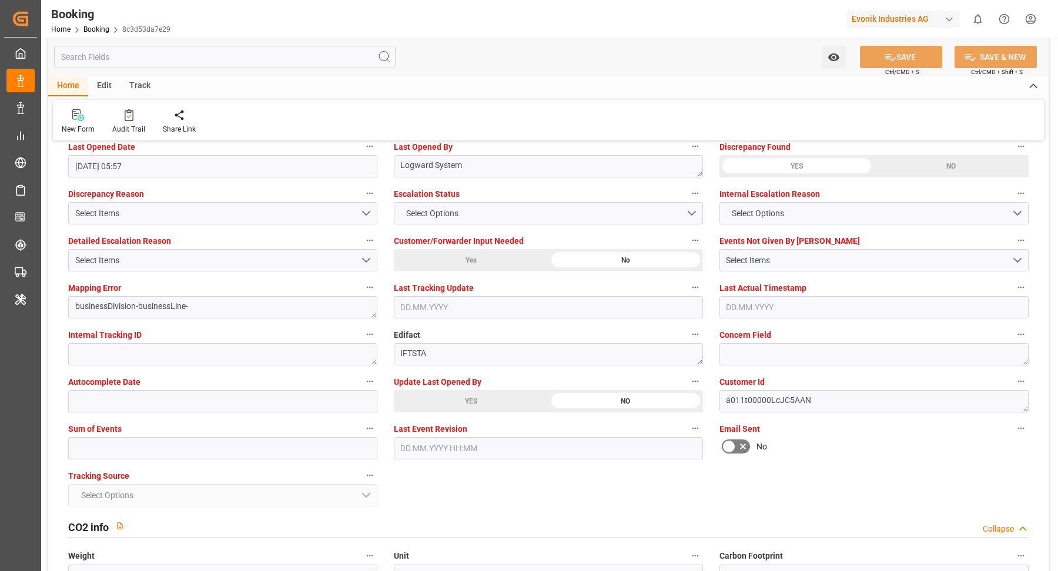
click at [504, 398] on div "YES" at bounding box center [471, 401] width 155 height 22
click at [113, 113] on div at bounding box center [128, 115] width 33 height 12
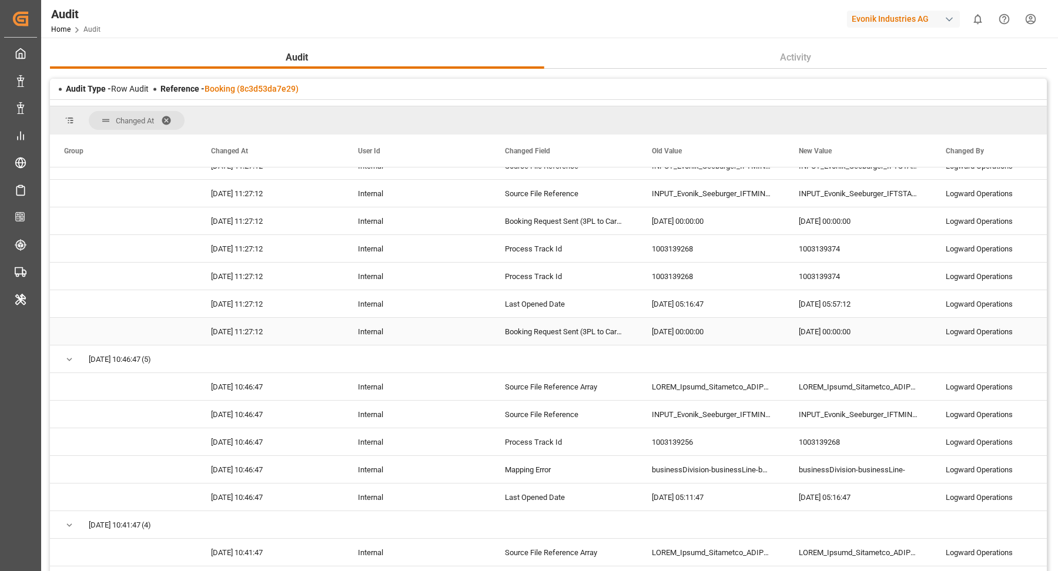
scroll to position [383, 0]
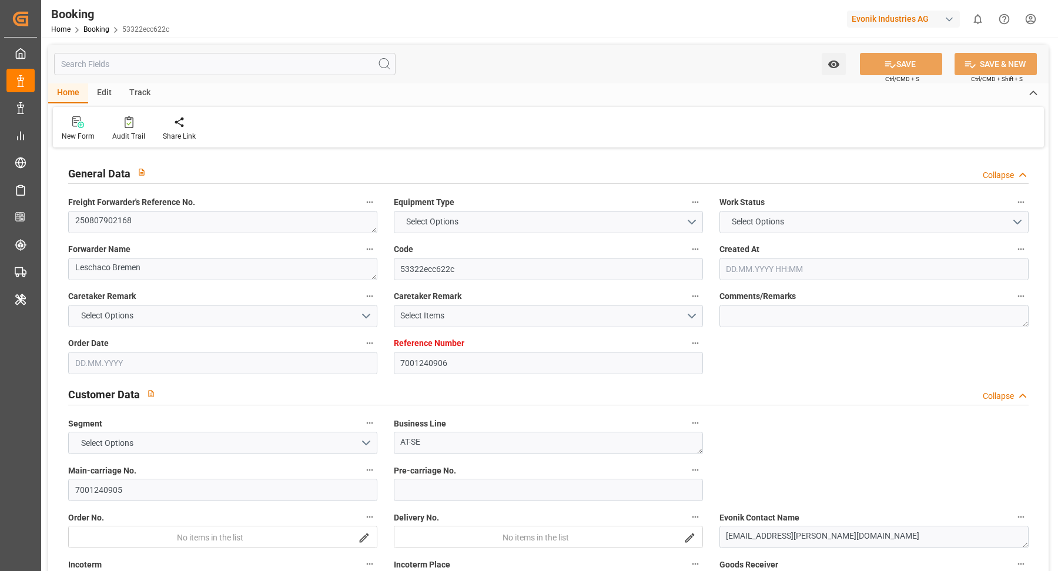
type input "7001240906"
type input "9665645"
type input "Hapag [PERSON_NAME]"
type input "Hapag Lloyd Aktiengesellschaft"
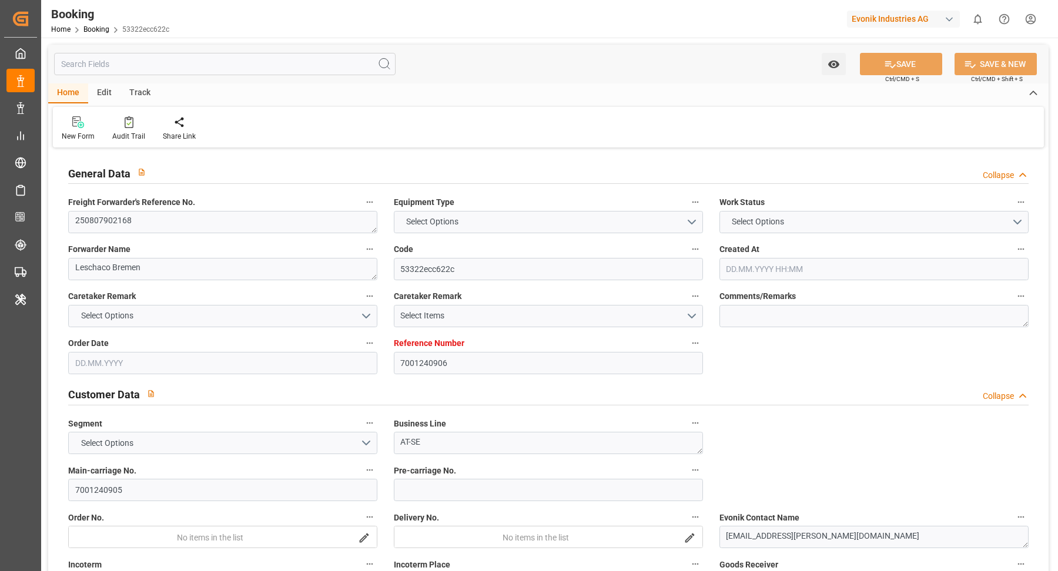
type input "NLRTM"
type input "INNSA"
type input "0"
type input "NLRTM"
type input "INNSA"
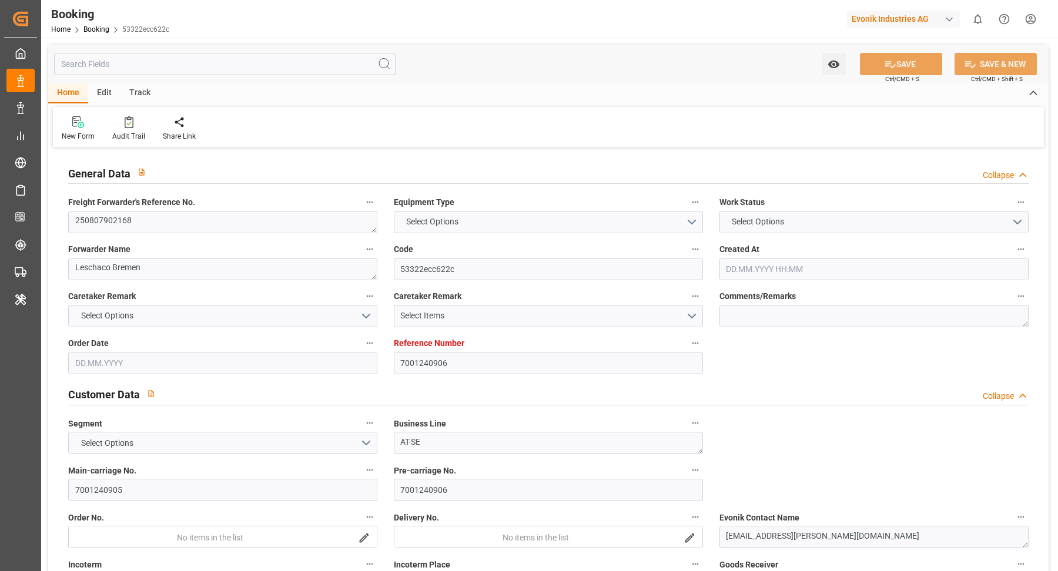
type input "9665645"
type input "[DATE] 11:50"
type input "[DATE]"
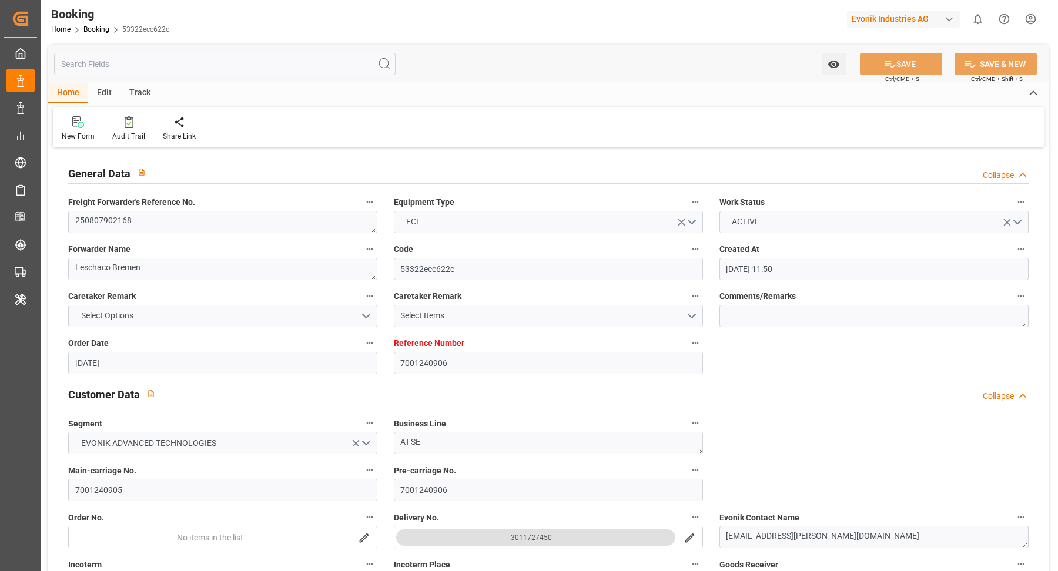
type input "[DATE]"
type input "[DATE] 00:00"
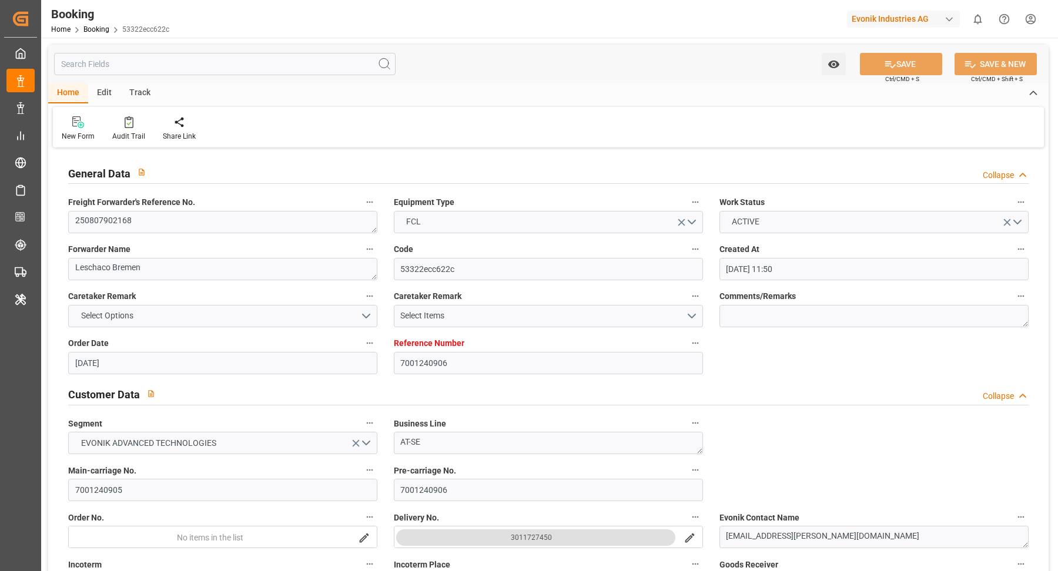
type input "[DATE] 00:00"
type input "[DATE]"
type input "[DATE] 09:05"
type input "[DATE]"
type input "[DATE] 17:00"
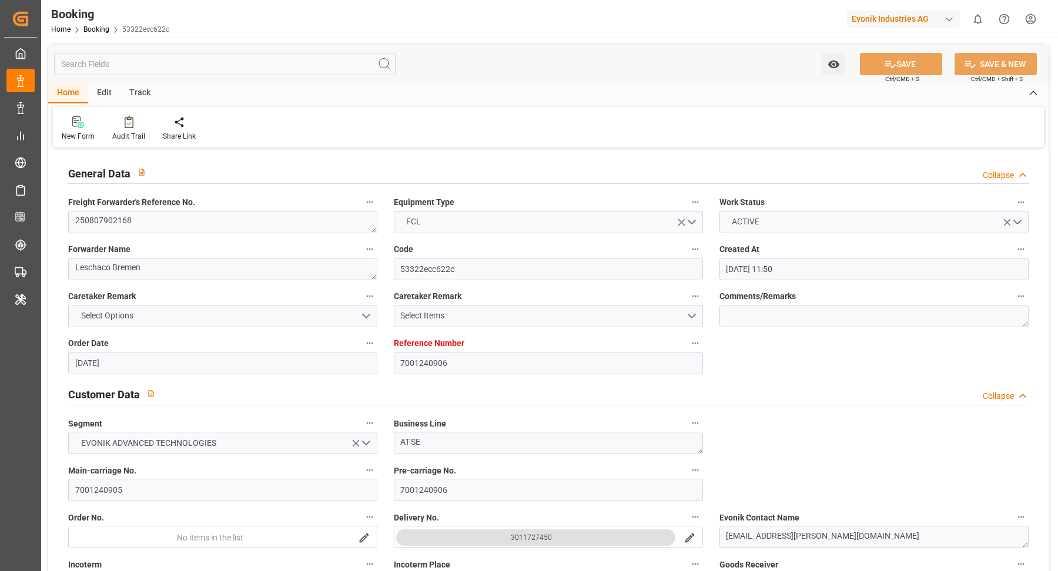
type input "[DATE] 17:00"
type input "[DATE] 10:00"
type input "[DATE] 17:19"
type input "[DATE] 10:00"
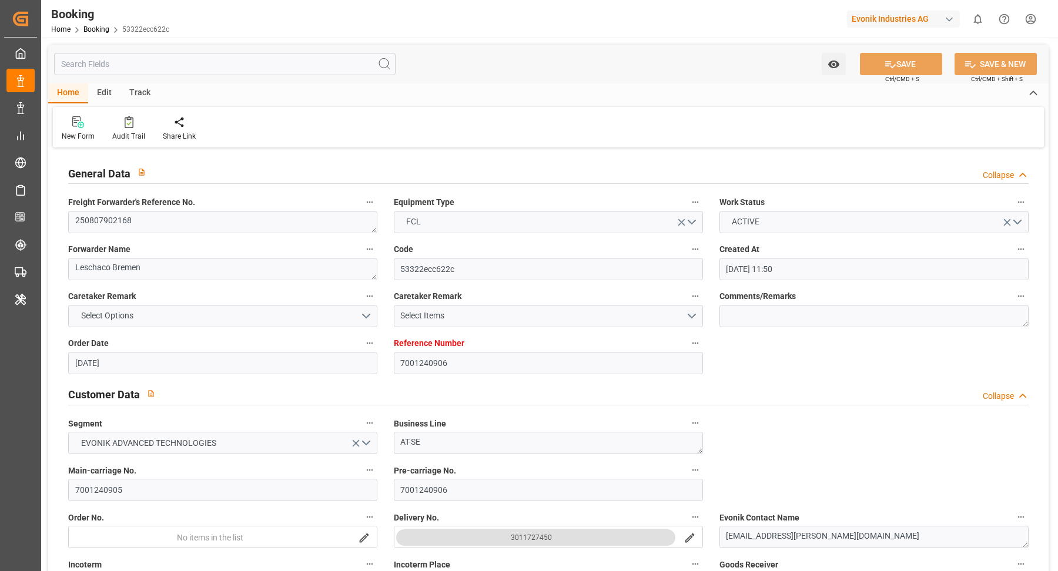
type input "[DATE] 10:00"
type input "[DATE] 17:19"
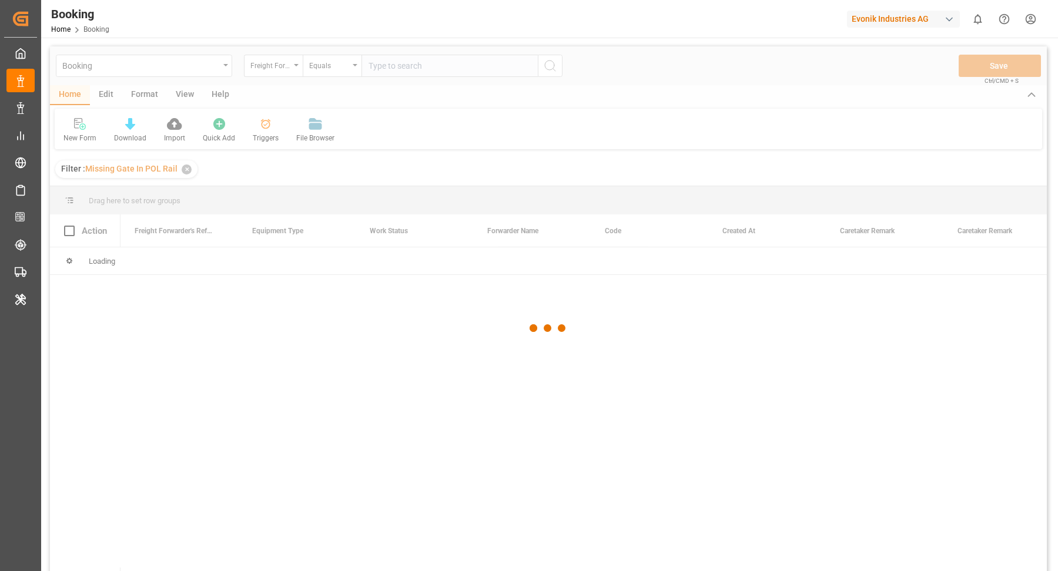
drag, startPoint x: 142, startPoint y: 88, endPoint x: 141, endPoint y: 96, distance: 8.2
click at [142, 88] on div at bounding box center [548, 328] width 997 height 564
click at [145, 95] on div at bounding box center [548, 328] width 997 height 564
click at [142, 95] on div at bounding box center [548, 328] width 997 height 564
click at [155, 92] on div at bounding box center [548, 328] width 997 height 564
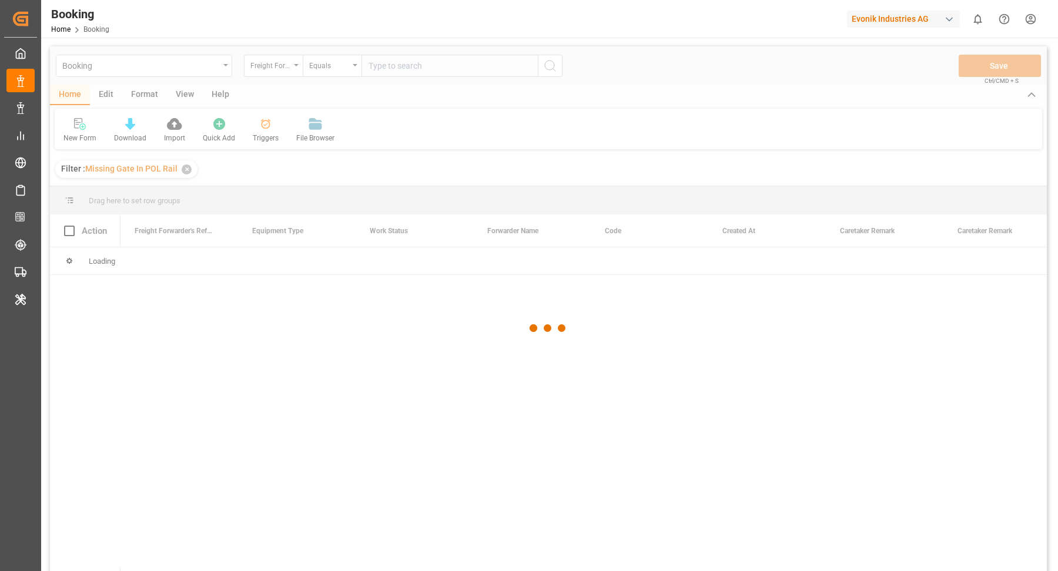
click at [144, 95] on div at bounding box center [548, 328] width 997 height 564
click at [148, 92] on div at bounding box center [548, 328] width 997 height 564
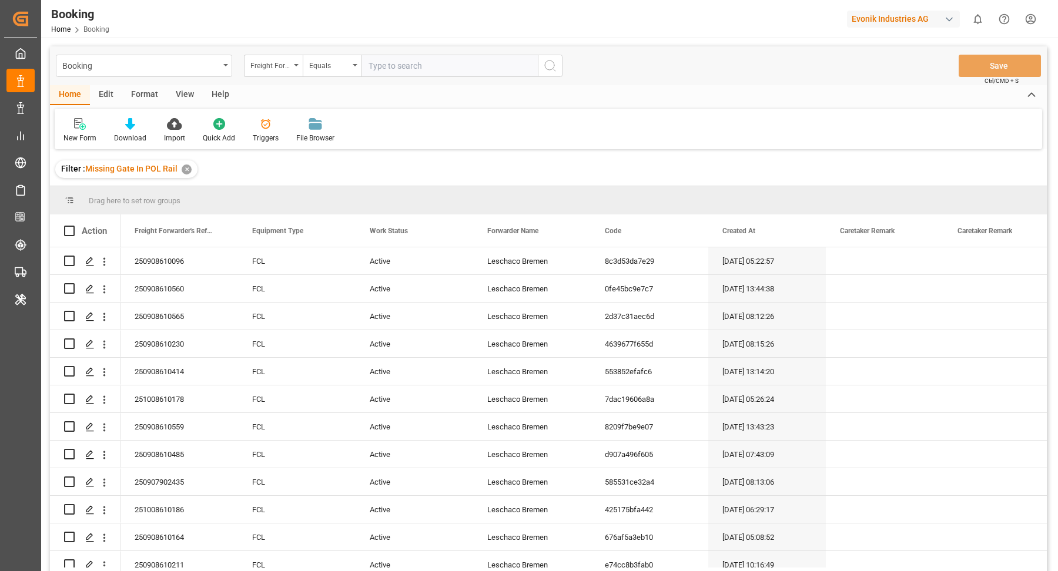
click at [139, 95] on div "Format" at bounding box center [144, 95] width 45 height 20
click at [85, 124] on icon at bounding box center [80, 124] width 11 height 12
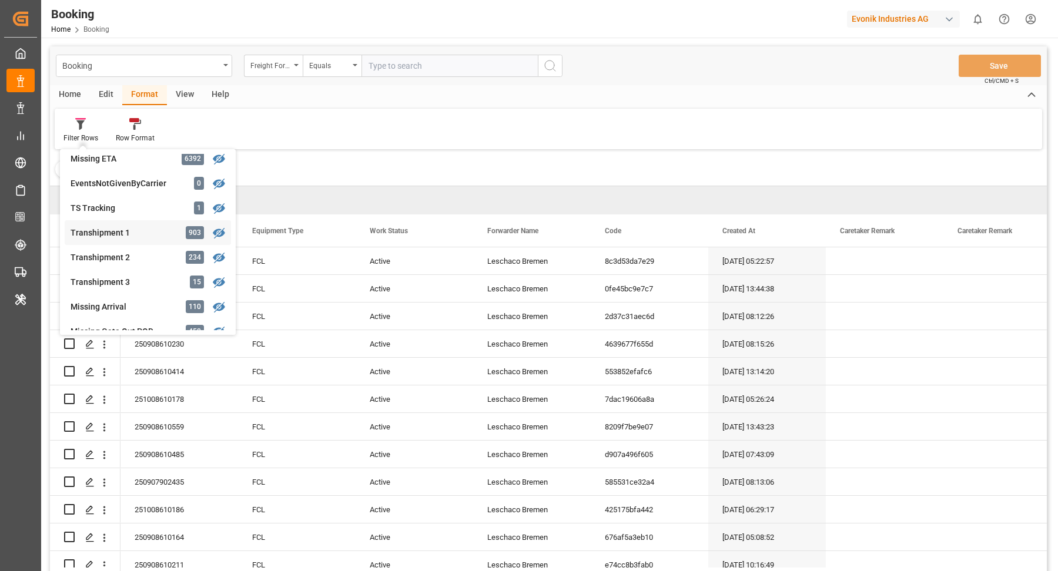
scroll to position [499, 0]
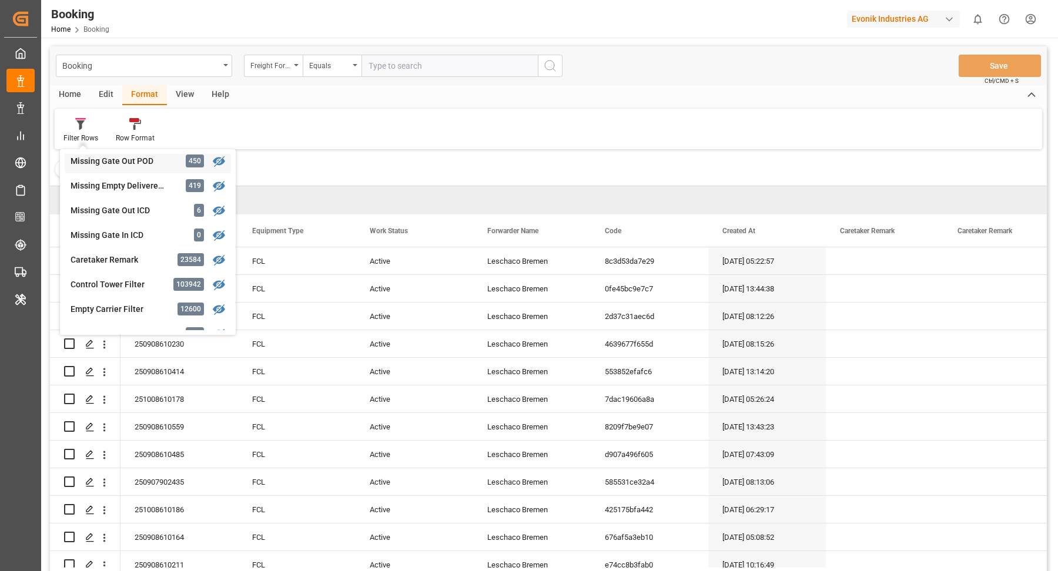
click at [147, 162] on div "Missing Gate Out POD" at bounding box center [122, 161] width 103 height 12
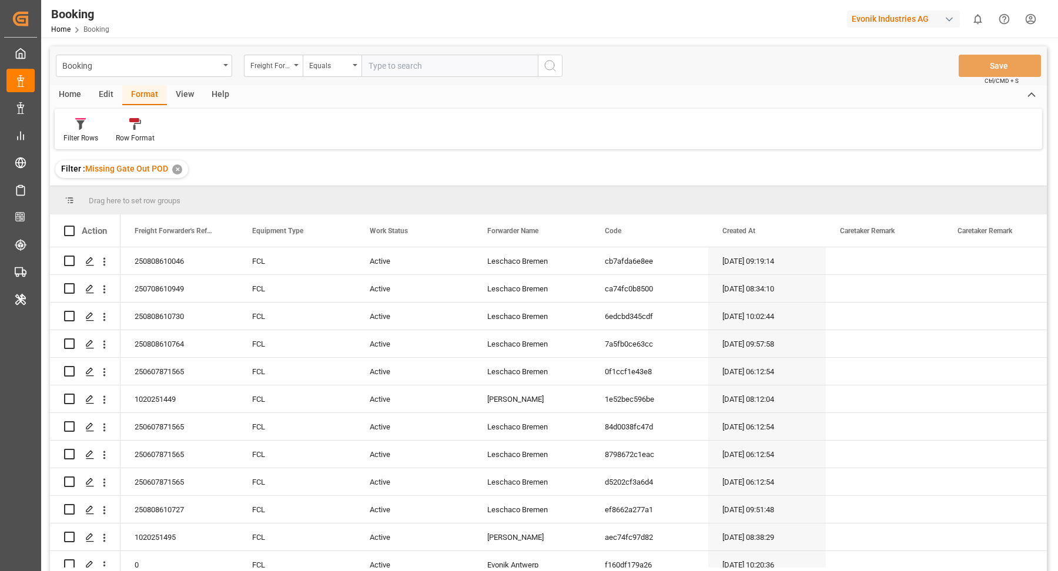
click at [185, 96] on div "View" at bounding box center [185, 95] width 36 height 20
click at [87, 132] on div "Default" at bounding box center [75, 131] width 41 height 26
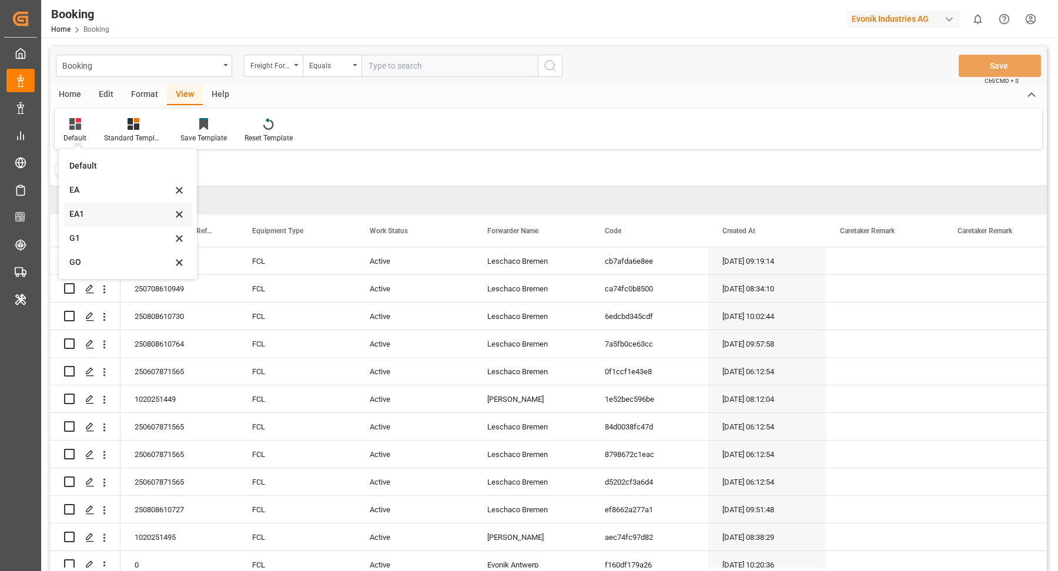
click at [108, 212] on div "EA1" at bounding box center [120, 214] width 103 height 12
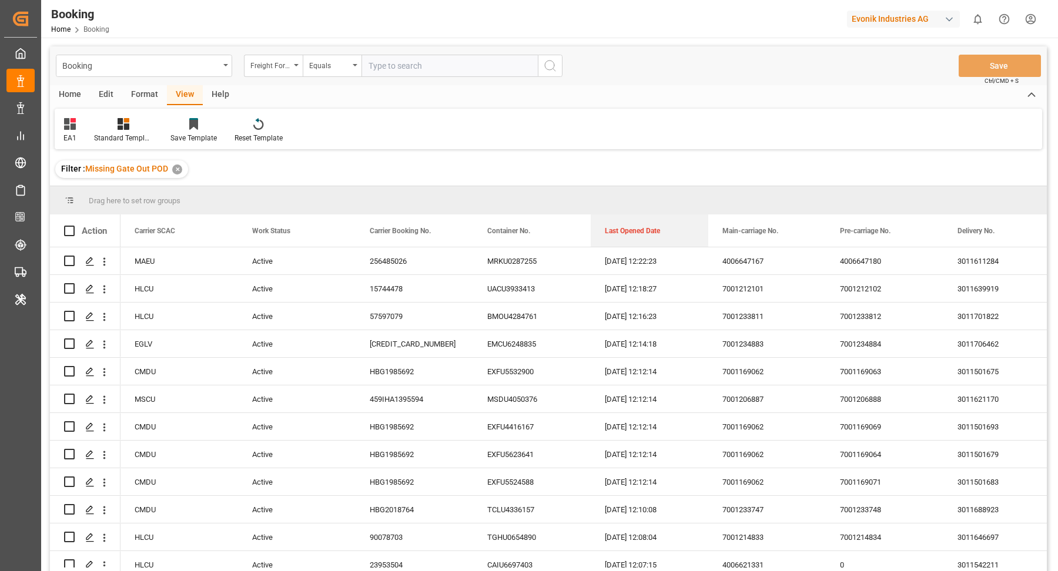
drag, startPoint x: 623, startPoint y: 229, endPoint x: 630, endPoint y: 186, distance: 44.0
click at [630, 186] on div "Drag here to set row groups Drag here to set column labels Action Carrier SCAC …" at bounding box center [548, 382] width 997 height 393
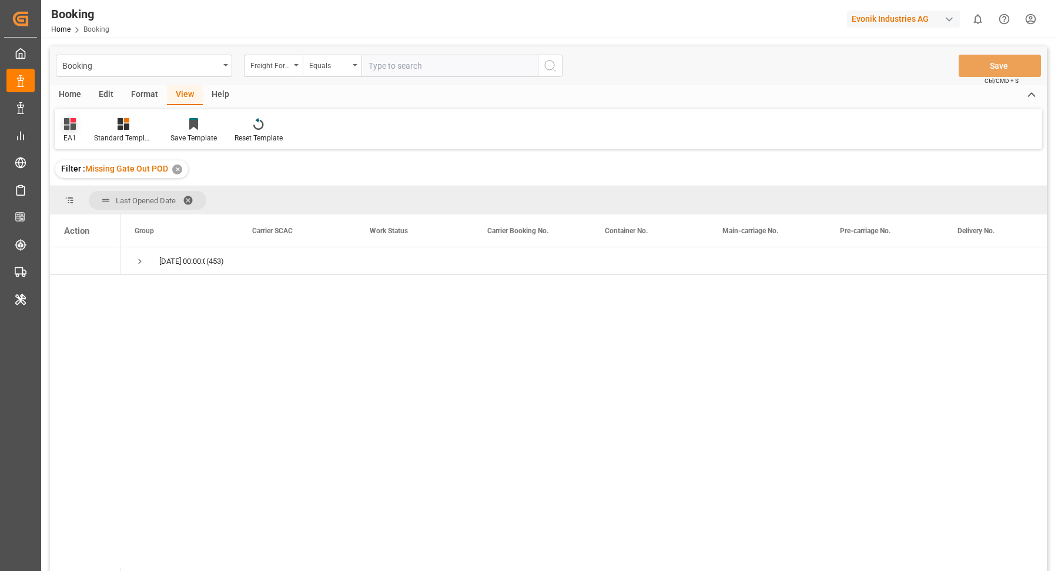
click at [69, 119] on icon at bounding box center [70, 124] width 12 height 12
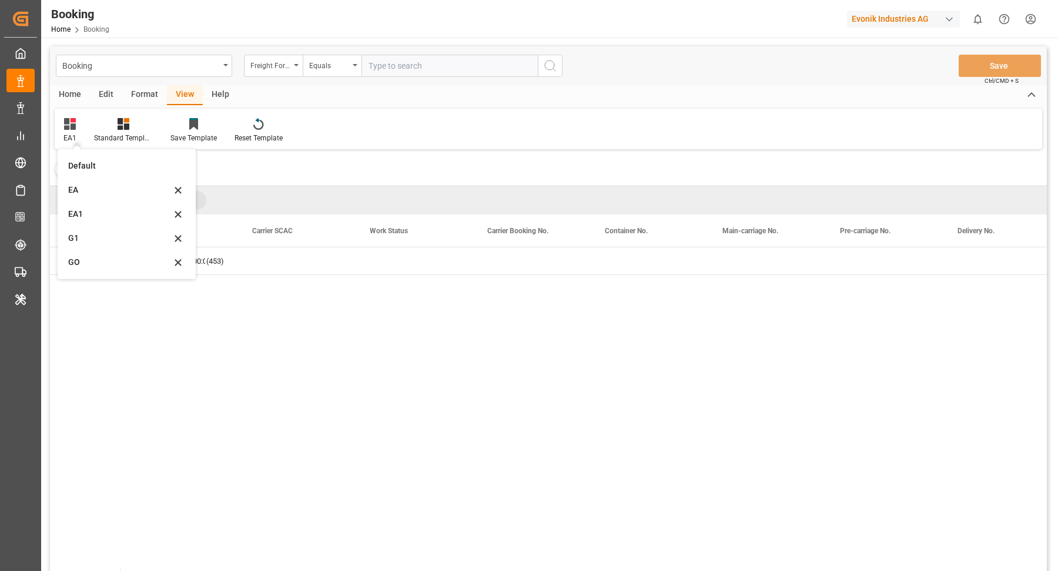
click at [148, 96] on div "Format" at bounding box center [144, 95] width 45 height 20
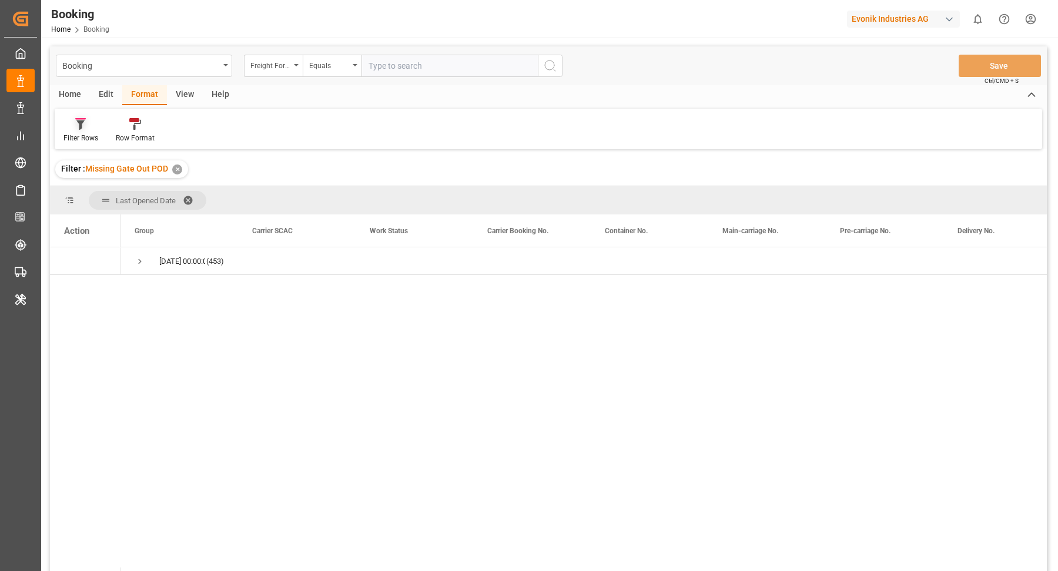
click at [88, 124] on div at bounding box center [80, 124] width 35 height 12
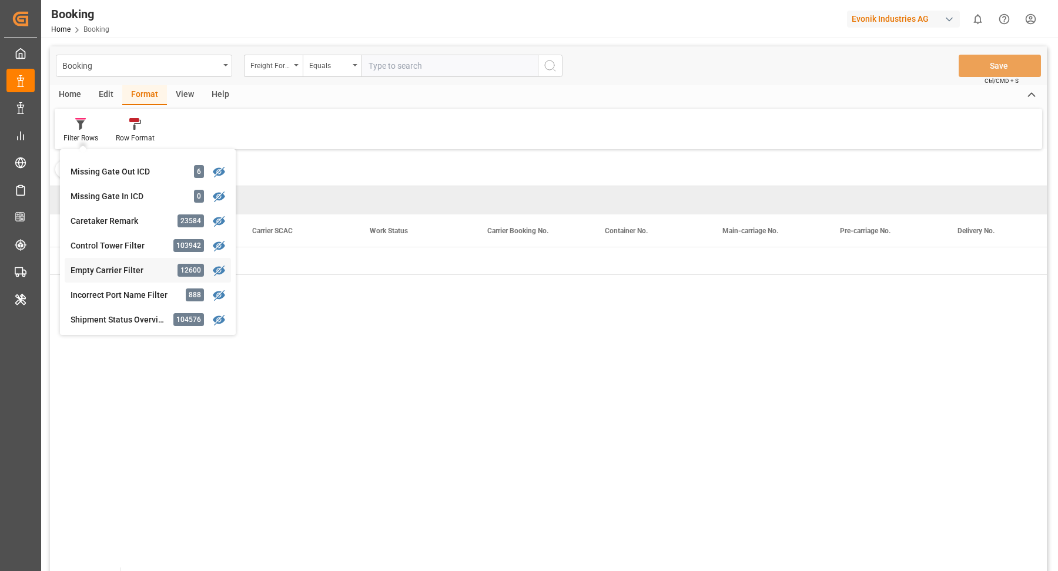
scroll to position [477, 0]
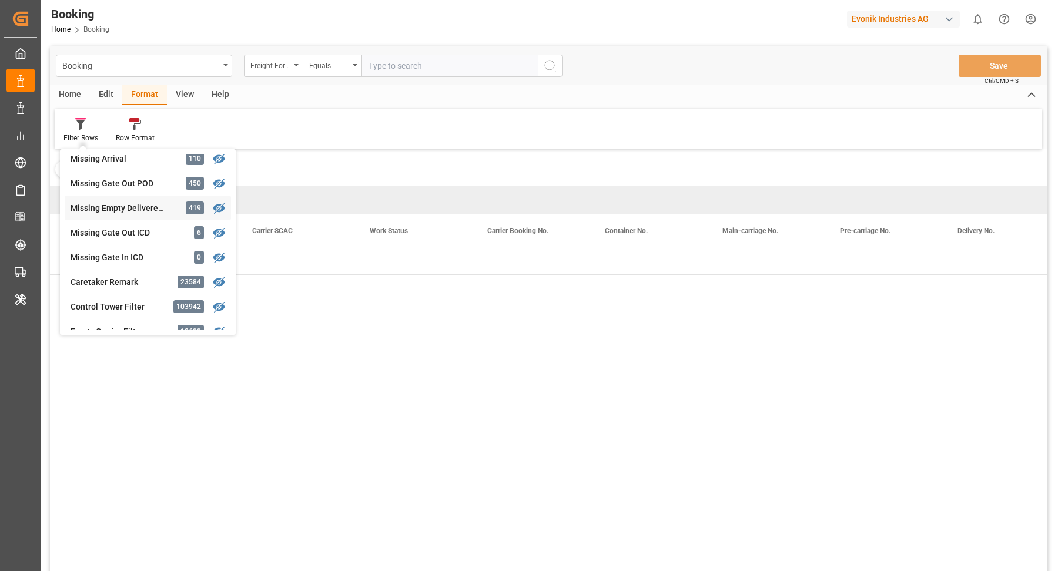
click at [139, 199] on div "Booking Freight Forwarder's Reference No. Equals Save Ctrl/CMD + S Home Edit Fo…" at bounding box center [548, 324] width 997 height 556
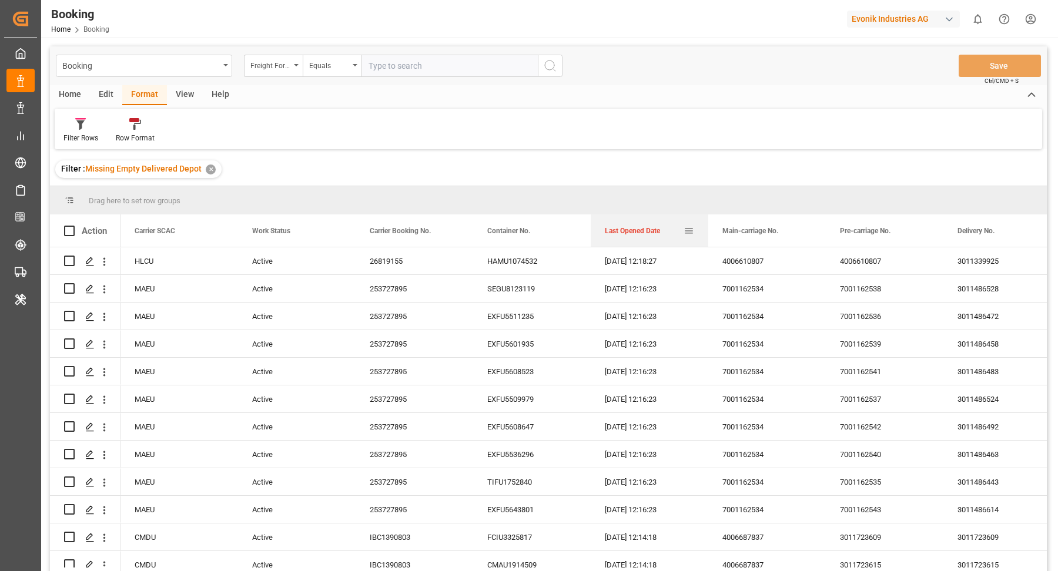
click at [629, 216] on div "Last Opened Date" at bounding box center [644, 230] width 79 height 32
drag, startPoint x: 629, startPoint y: 216, endPoint x: 634, endPoint y: 226, distance: 11.3
click at [629, 215] on div "Last Opened Date" at bounding box center [644, 230] width 79 height 32
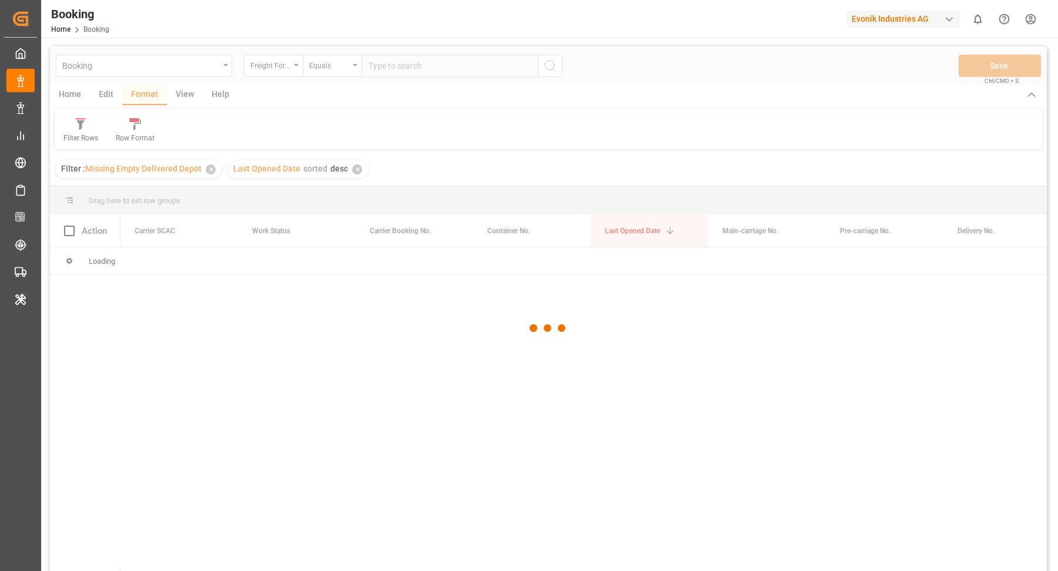
click at [636, 210] on div at bounding box center [548, 328] width 997 height 564
click at [351, 167] on div at bounding box center [548, 328] width 997 height 564
click at [355, 165] on div at bounding box center [548, 328] width 997 height 564
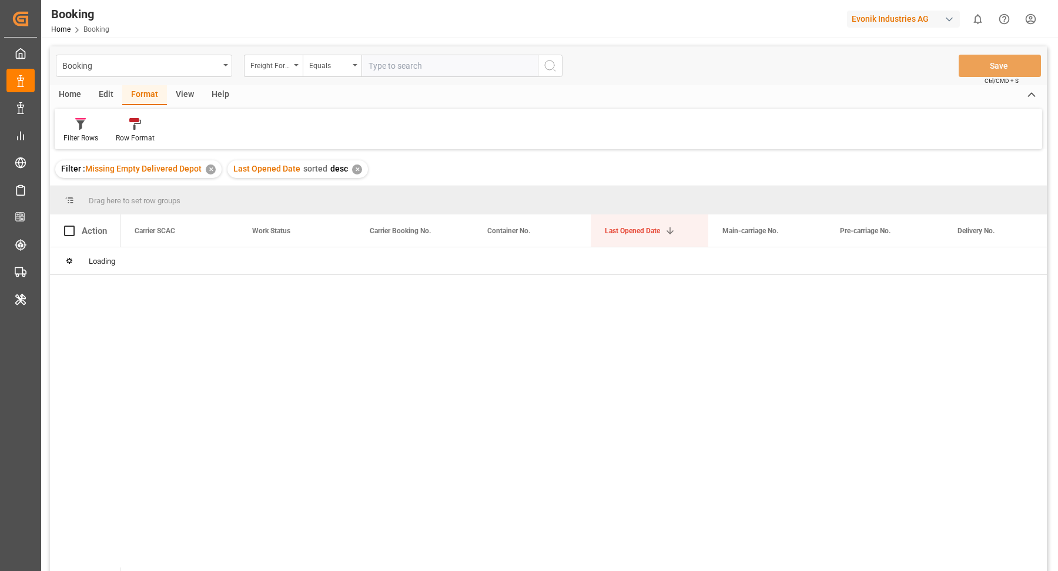
click at [355, 167] on div "✕" at bounding box center [357, 170] width 10 height 10
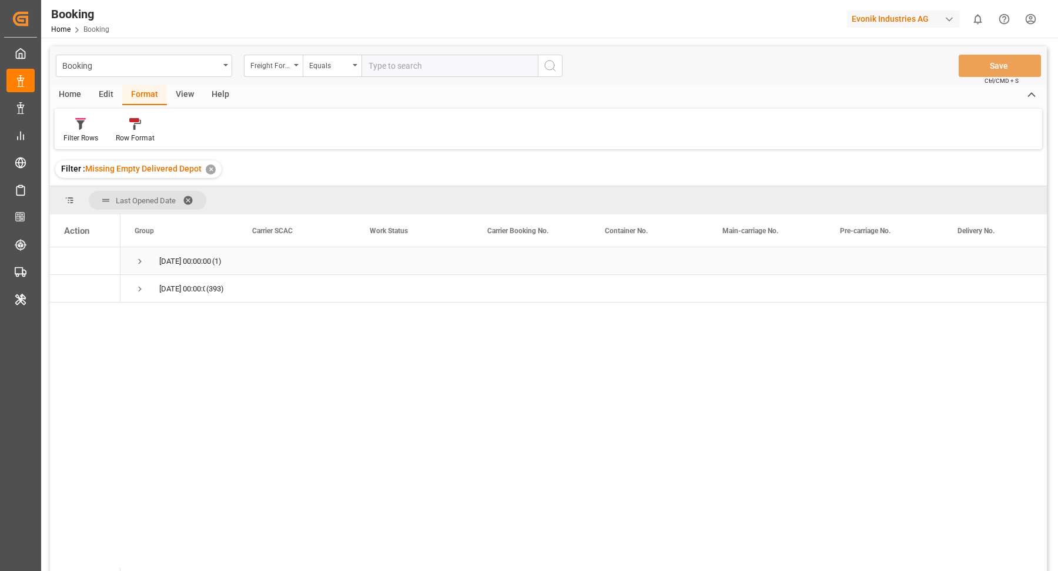
click at [142, 259] on span "Press SPACE to select this row." at bounding box center [140, 261] width 11 height 11
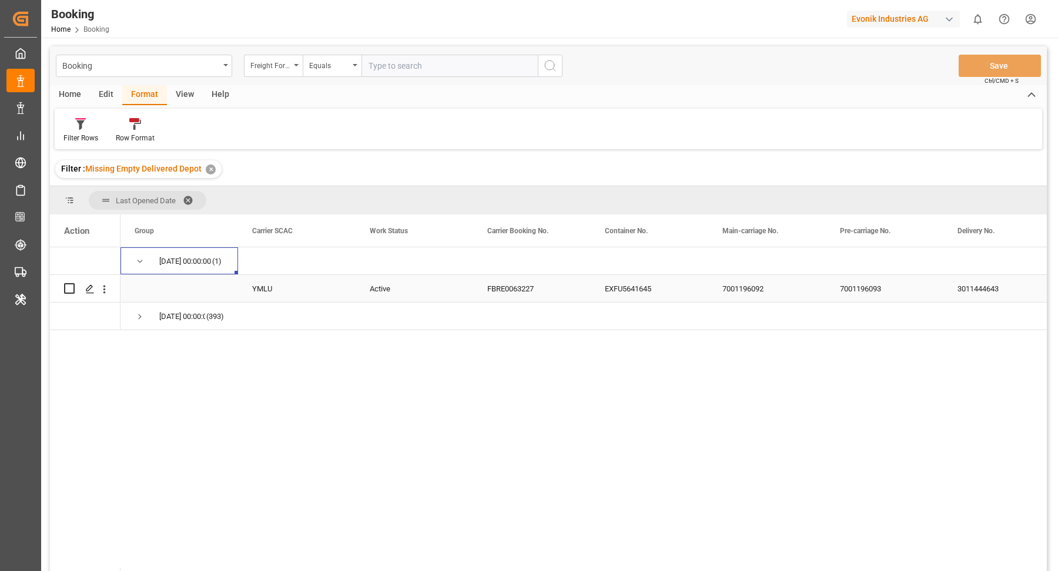
click at [538, 293] on div "FBRE0063227" at bounding box center [532, 288] width 118 height 27
click at [101, 293] on icon "open menu" at bounding box center [104, 289] width 12 height 12
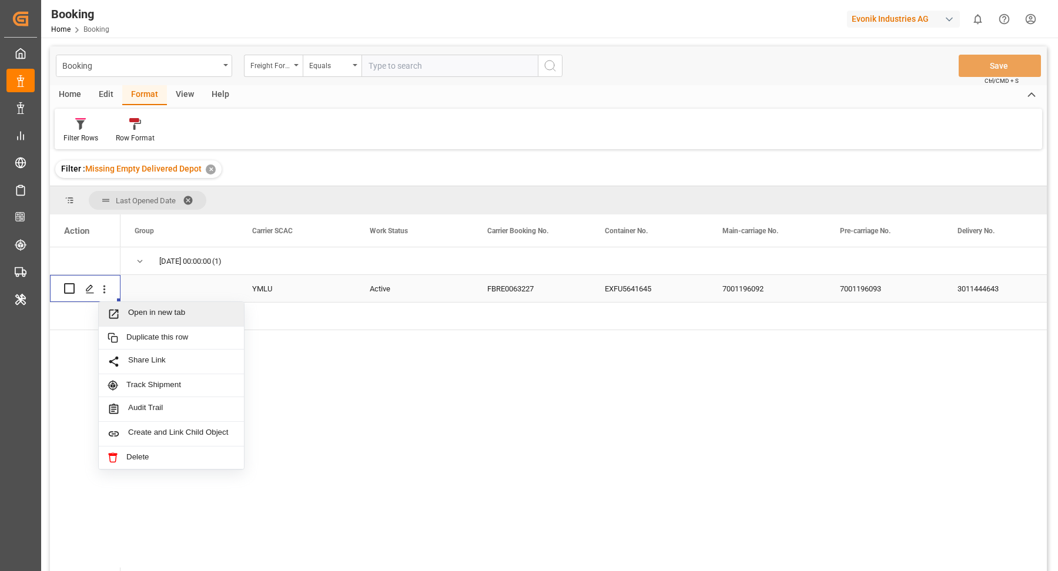
drag, startPoint x: 125, startPoint y: 299, endPoint x: 170, endPoint y: 287, distance: 46.8
click at [174, 317] on span "Open in new tab" at bounding box center [181, 314] width 107 height 12
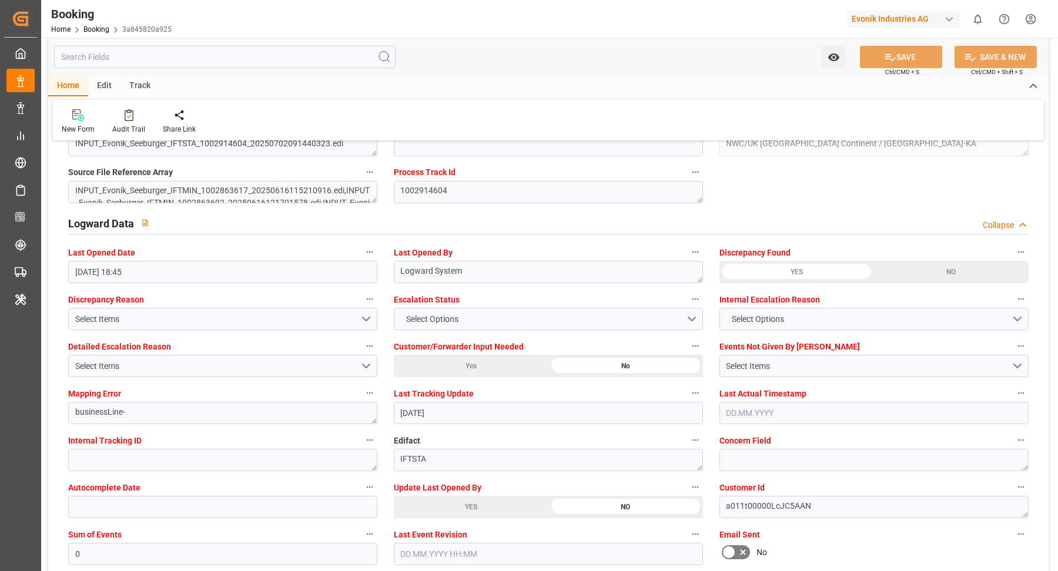
scroll to position [2081, 0]
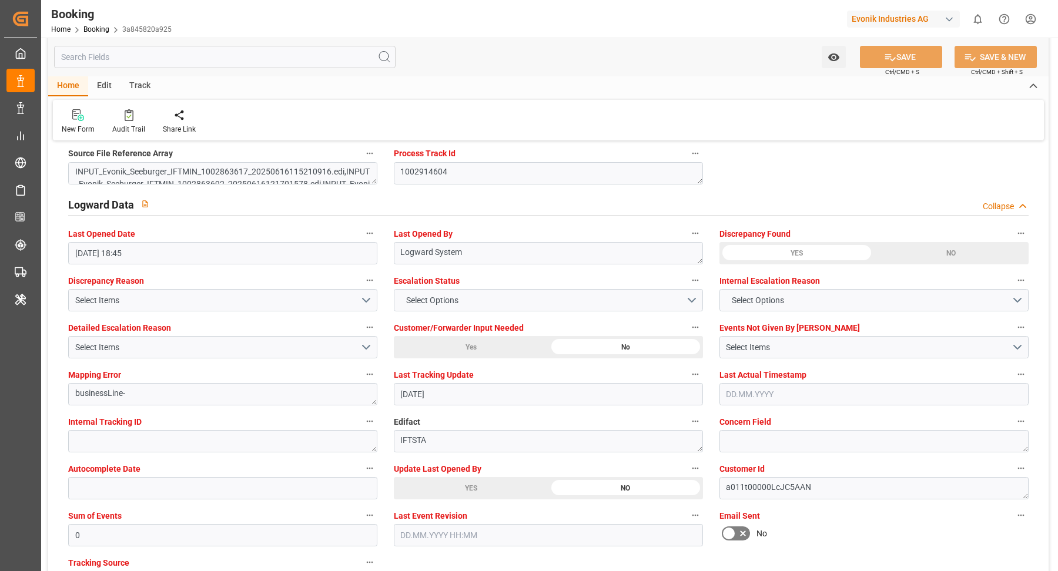
drag, startPoint x: 480, startPoint y: 479, endPoint x: 336, endPoint y: 378, distance: 176.1
click at [480, 479] on div "YES" at bounding box center [471, 488] width 155 height 22
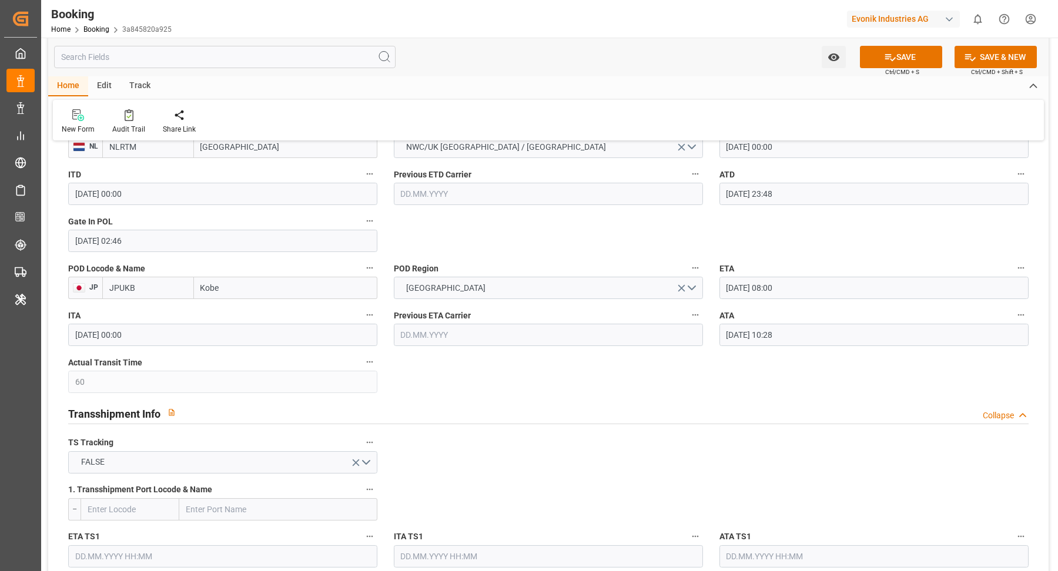
scroll to position [1050, 0]
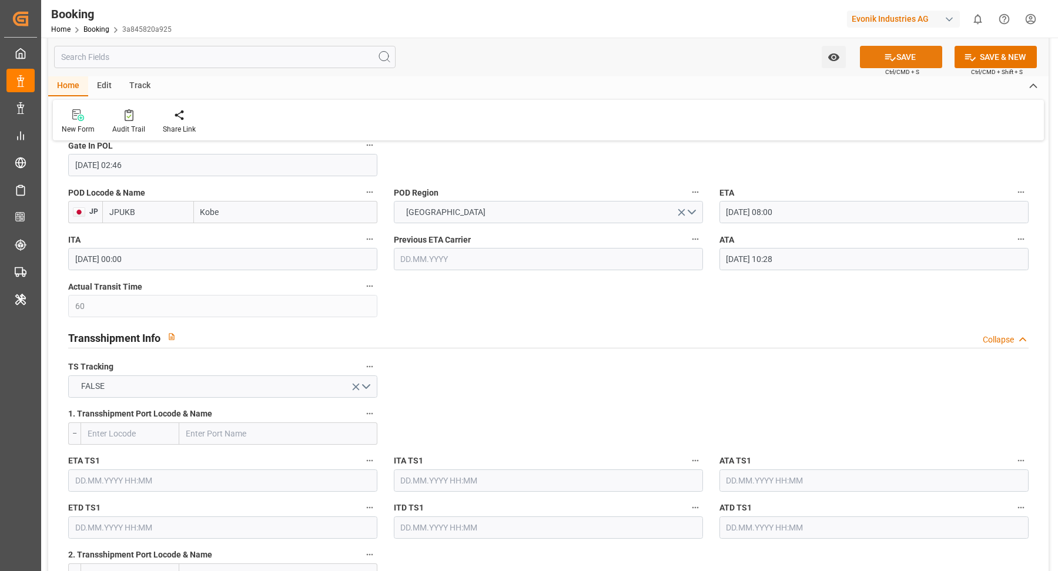
click at [899, 51] on button "SAVE" at bounding box center [901, 57] width 82 height 22
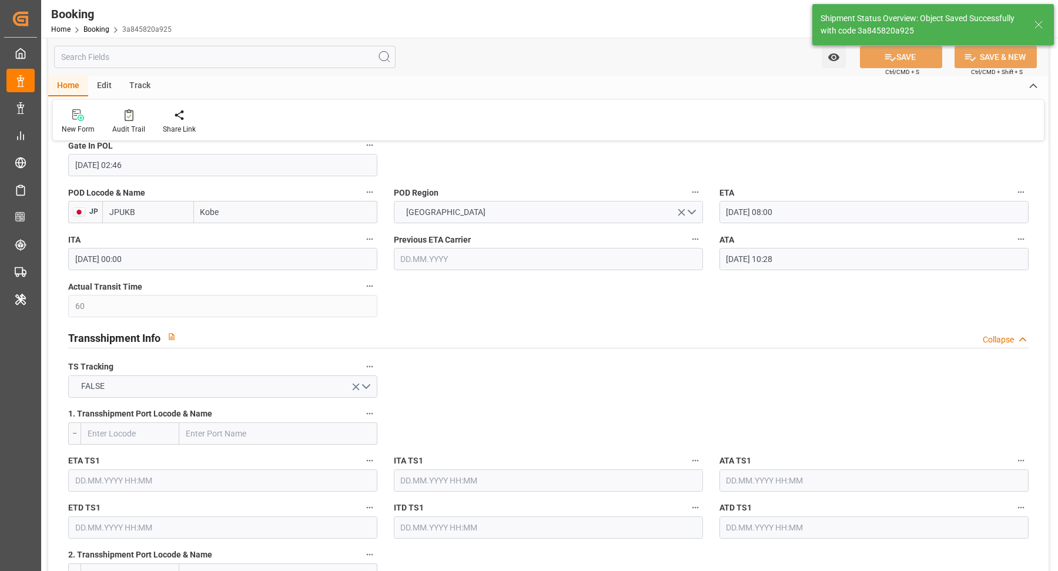
type textarea "Vasantha Kumar"
type input "12.09.2025 12:25"
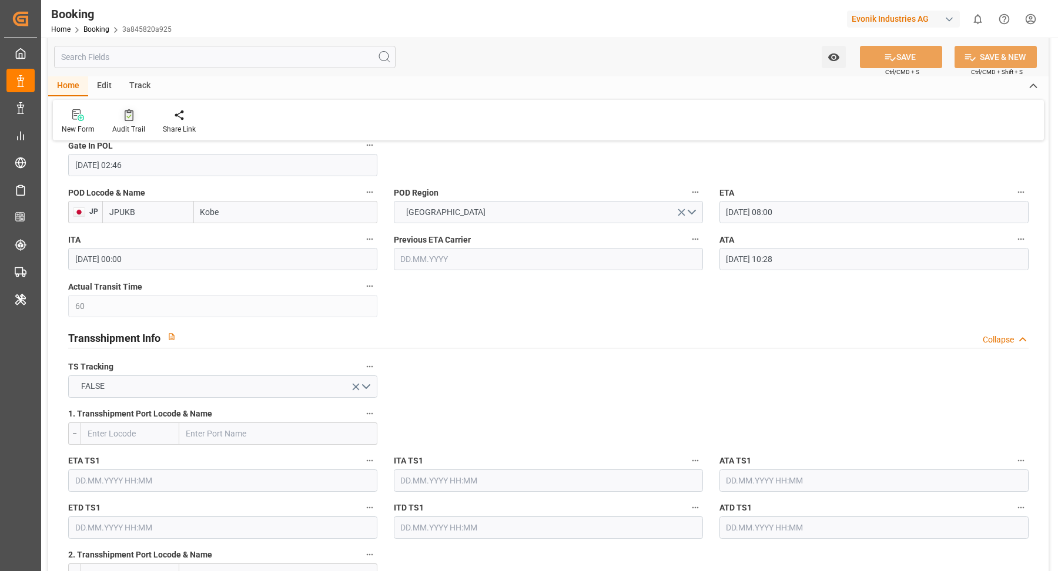
click at [127, 113] on icon at bounding box center [129, 115] width 9 height 12
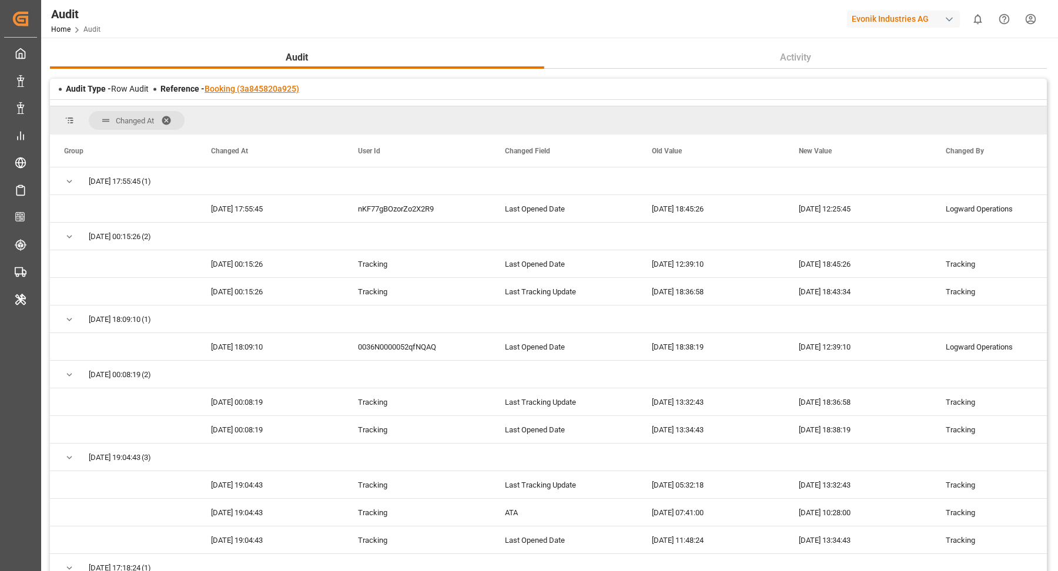
click at [274, 87] on link "Booking (3a845820a925)" at bounding box center [252, 88] width 95 height 9
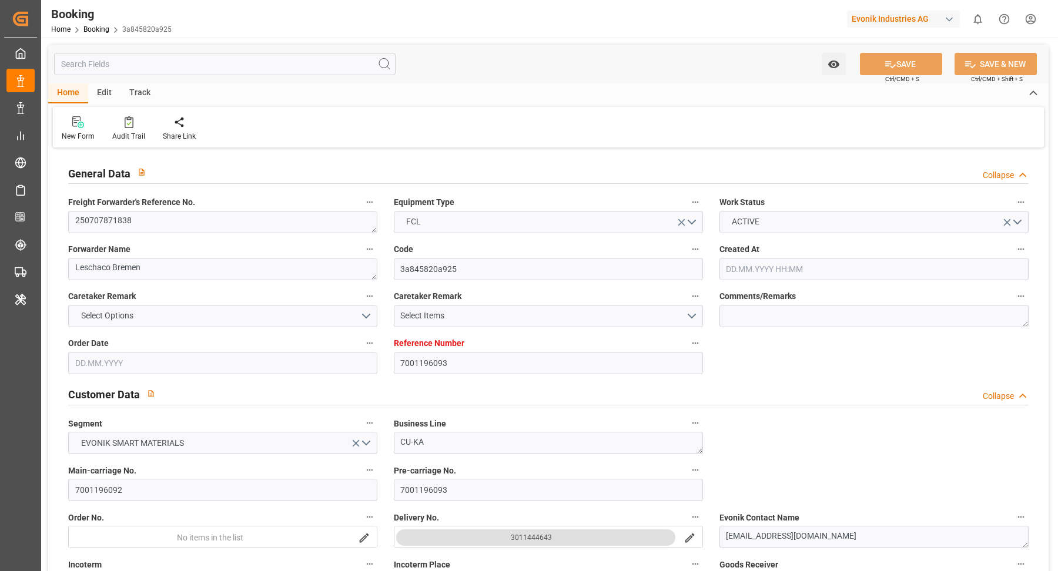
type input "7001196093"
type input "9395147"
type input "Yang Ming"
type input "Yang Ming Marine Transport Corp."
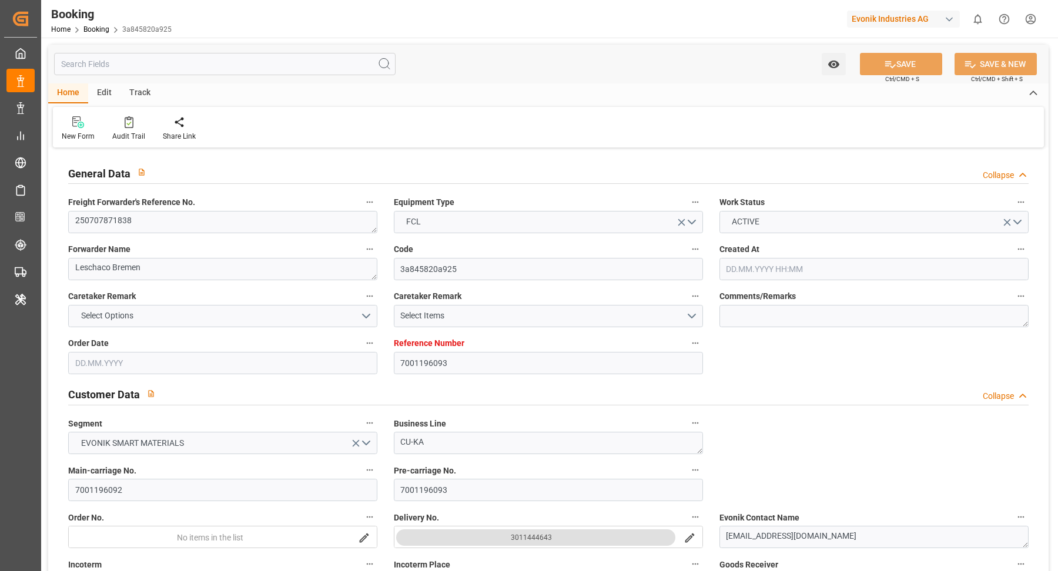
type input "NLRTM"
type input "JPUKB"
type input "60"
type input "0"
type input "NLRTM"
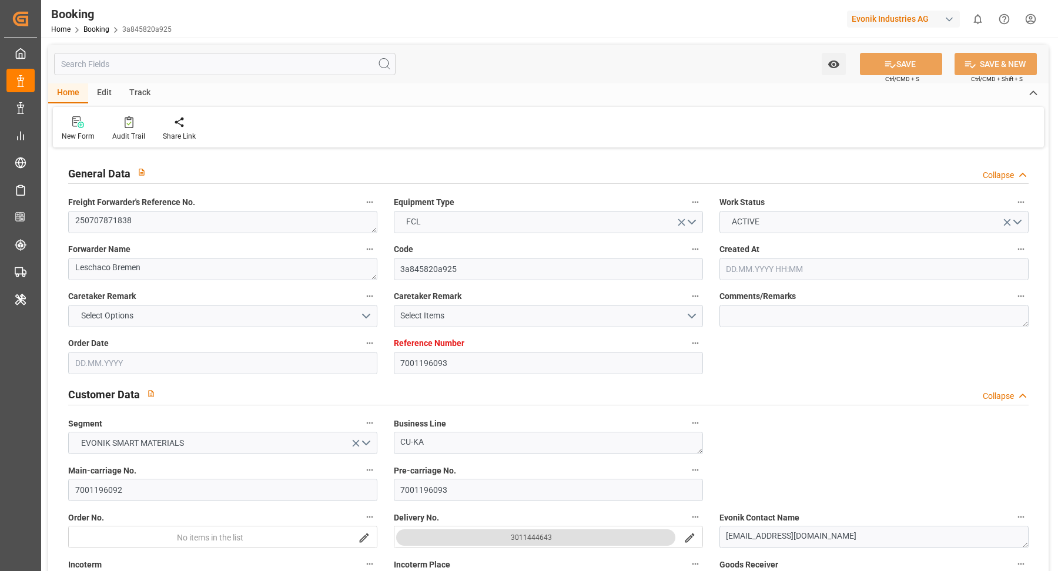
type input "JPUKB"
type input "9395147"
type input "16.06.2025 12:21"
type input "16.06.2025"
type input "[DATE]"
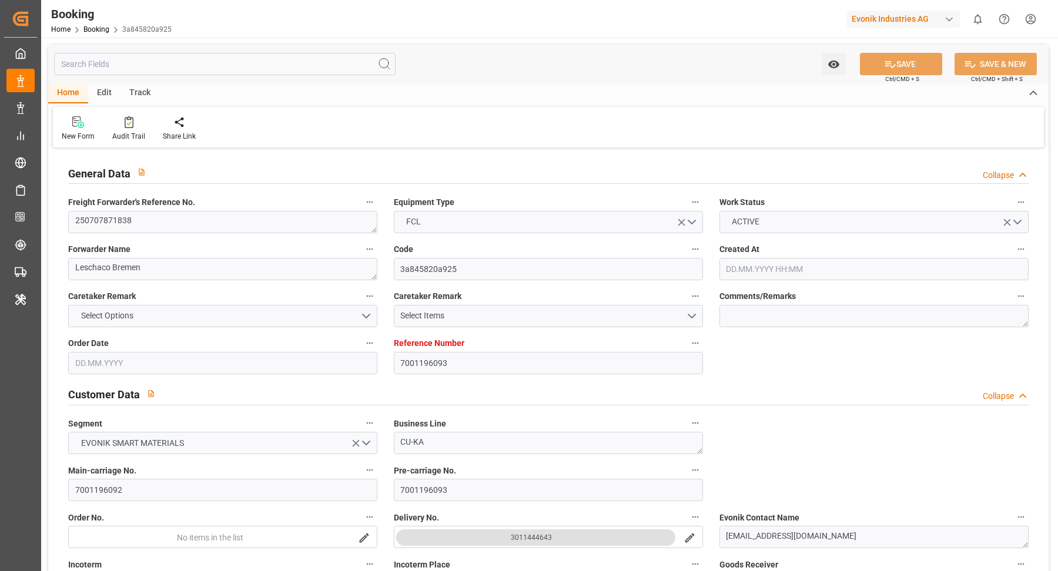
type input "23.06.2025"
type input "18.06.2025"
type input "23.06.2025"
type input "12.07.2025 00:00"
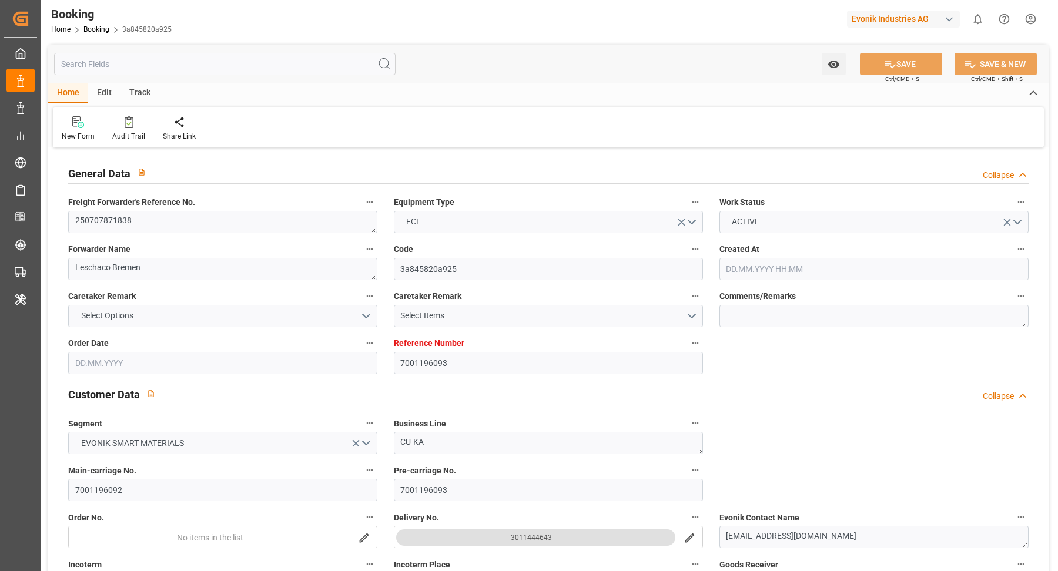
type input "12.07.2025 23:48"
type input "04.07.2025 02:46"
type input "31.08.2025 08:00"
type input "31.08.2025 00:00"
type input "10.09.2025 10:28"
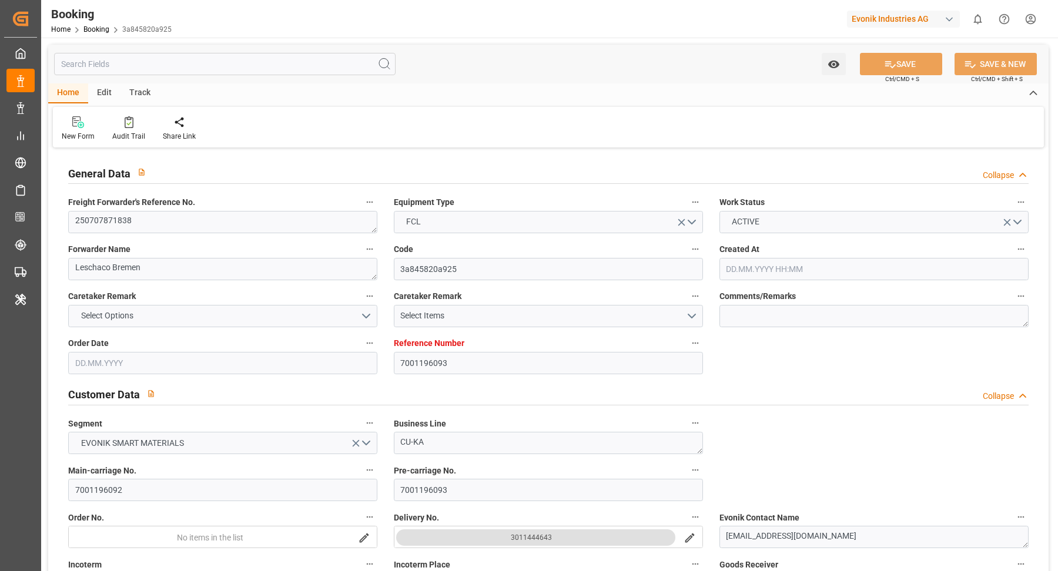
type input "10.09.2025 10:27"
type input "[DATE]"
type input "12.09.2025 12:25"
type input "[DATE]"
type input "10.07.2025 18:27"
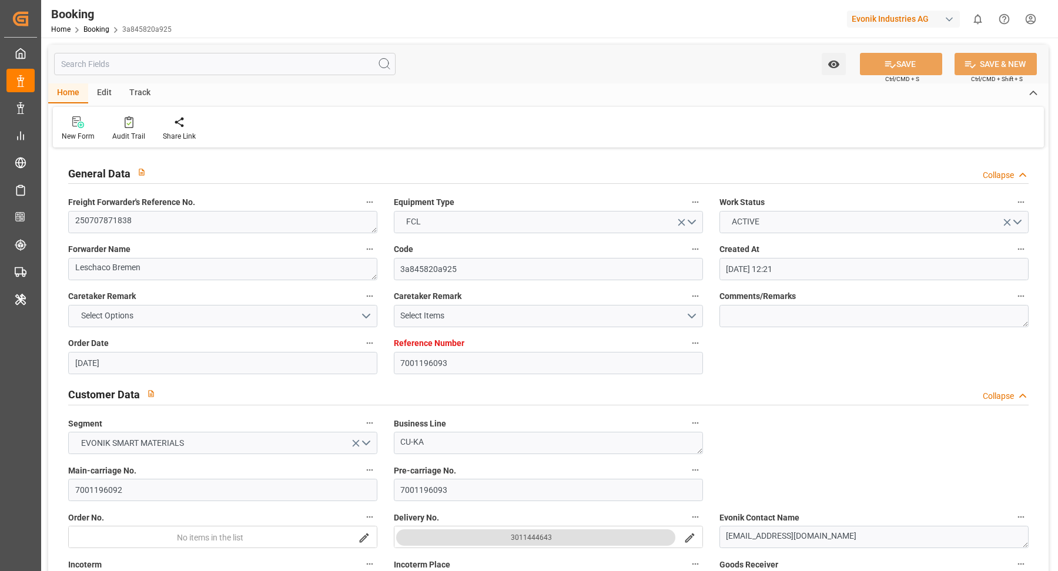
type input "13.07.2025 00:32"
type input "31.08.2025 08:00"
type input "31.08.2025 07:42"
type input "31.08.2025 14:33"
type input "01.09.2025 10:00"
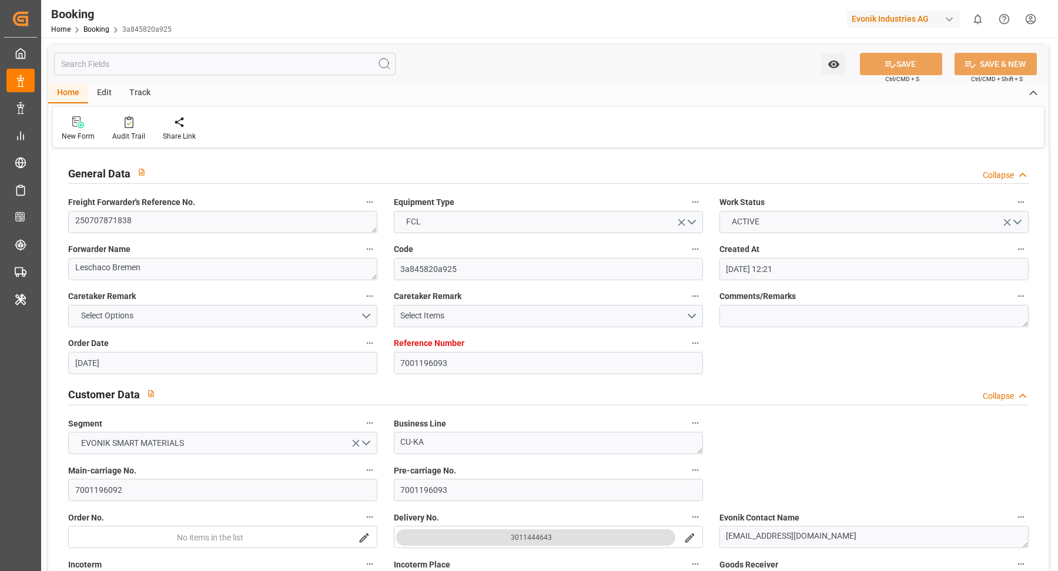
type input "05.09.2025 10:00"
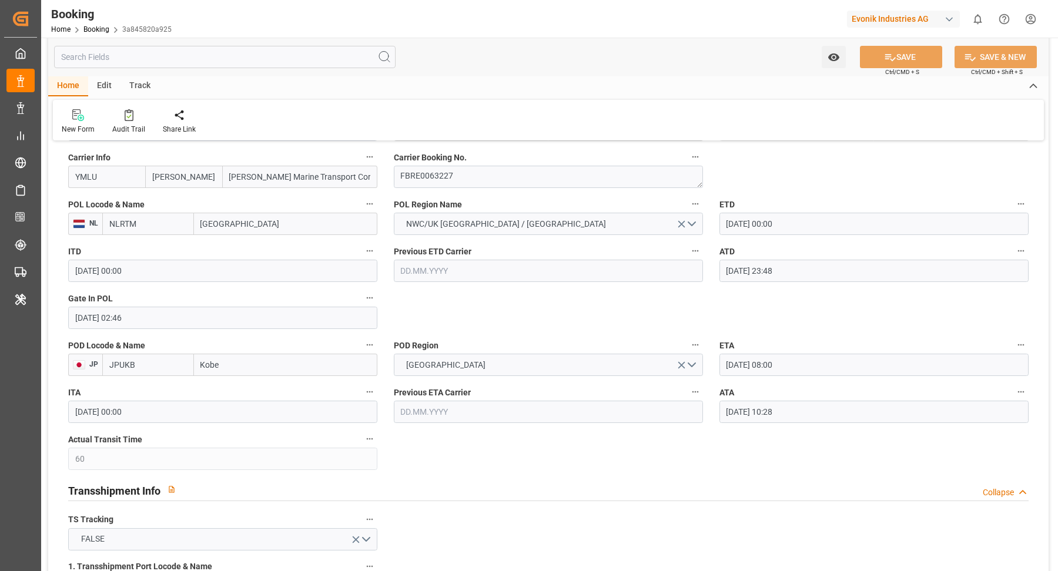
scroll to position [980, 0]
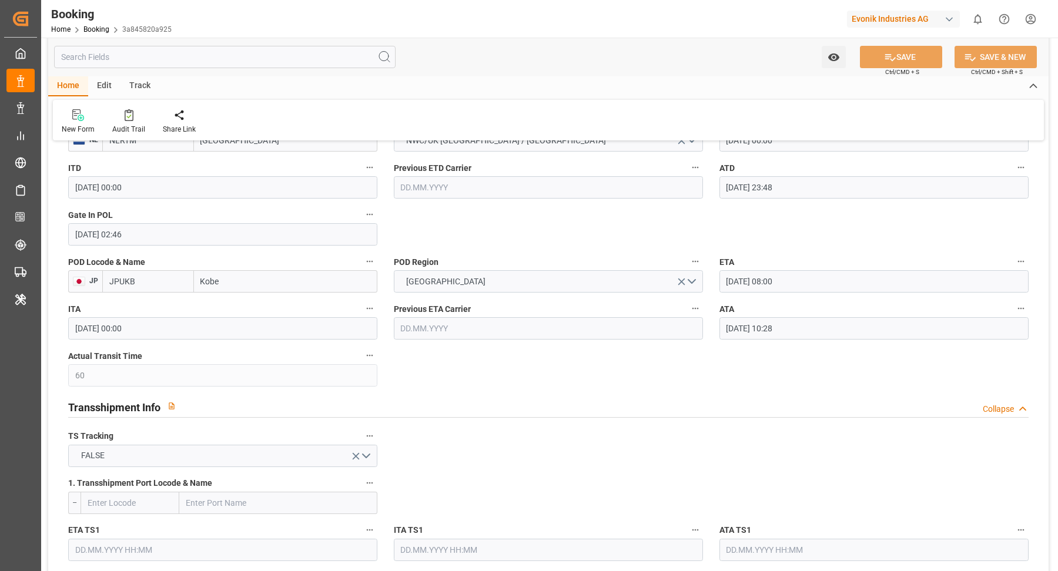
click at [1020, 305] on icon "button" at bounding box center [1020, 308] width 9 height 9
click at [998, 345] on li "Tracking Details" at bounding box center [1000, 345] width 95 height 19
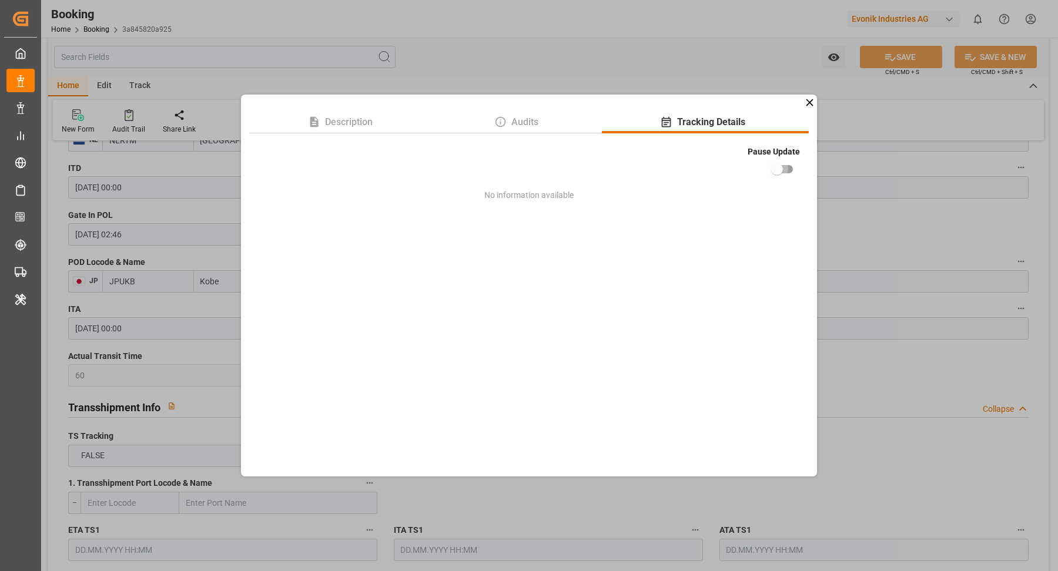
click at [780, 169] on input "checkbox" at bounding box center [776, 169] width 67 height 22
checkbox input "true"
click at [907, 193] on div "Description Audits Tracking Details Pause Update No information available" at bounding box center [529, 285] width 1058 height 571
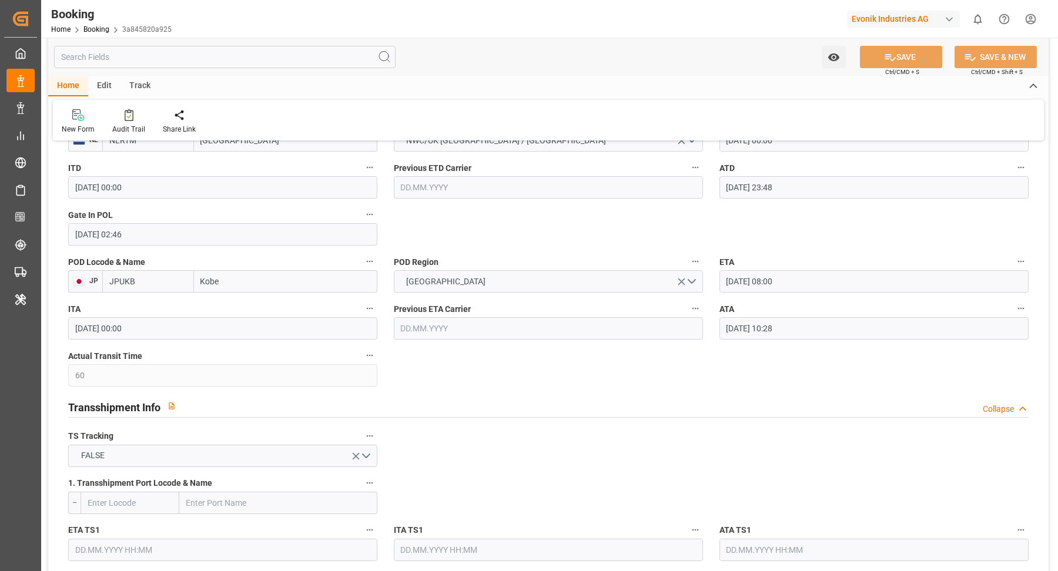
click at [831, 326] on input "10.09.2025 10:28" at bounding box center [873, 328] width 309 height 22
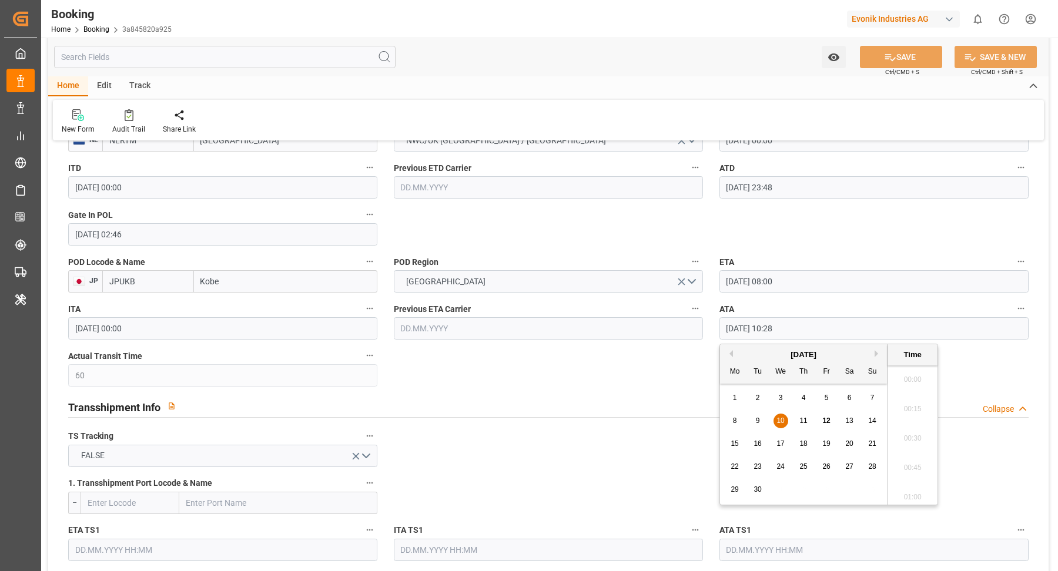
scroll to position [1149, 0]
click at [732, 355] on button "Previous Month" at bounding box center [729, 353] width 7 height 7
click at [873, 489] on span "31" at bounding box center [872, 489] width 8 height 8
type input "31.08.2025 10:28"
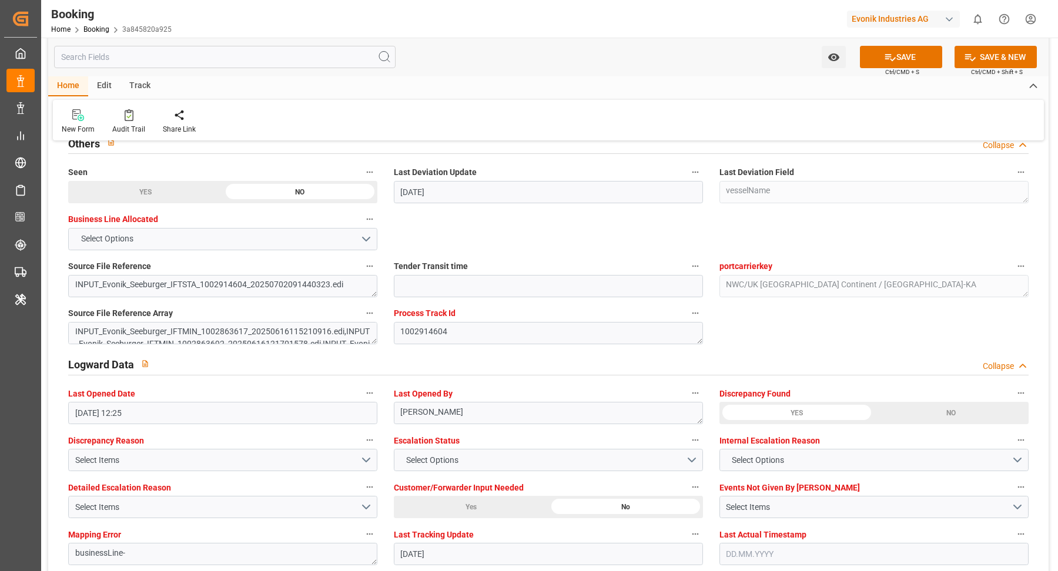
scroll to position [1752, 0]
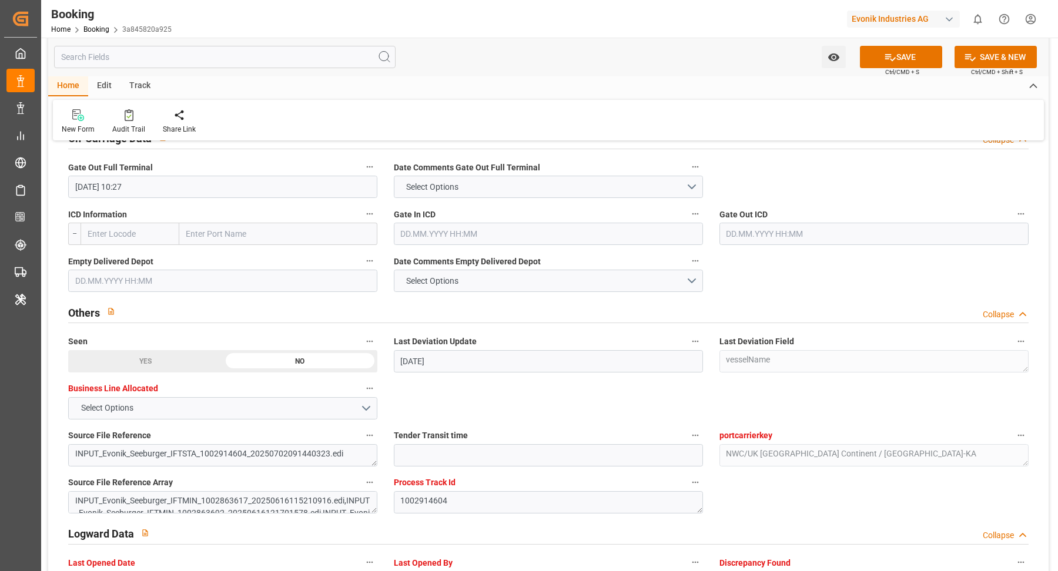
click at [910, 53] on button "SAVE" at bounding box center [901, 57] width 82 height 22
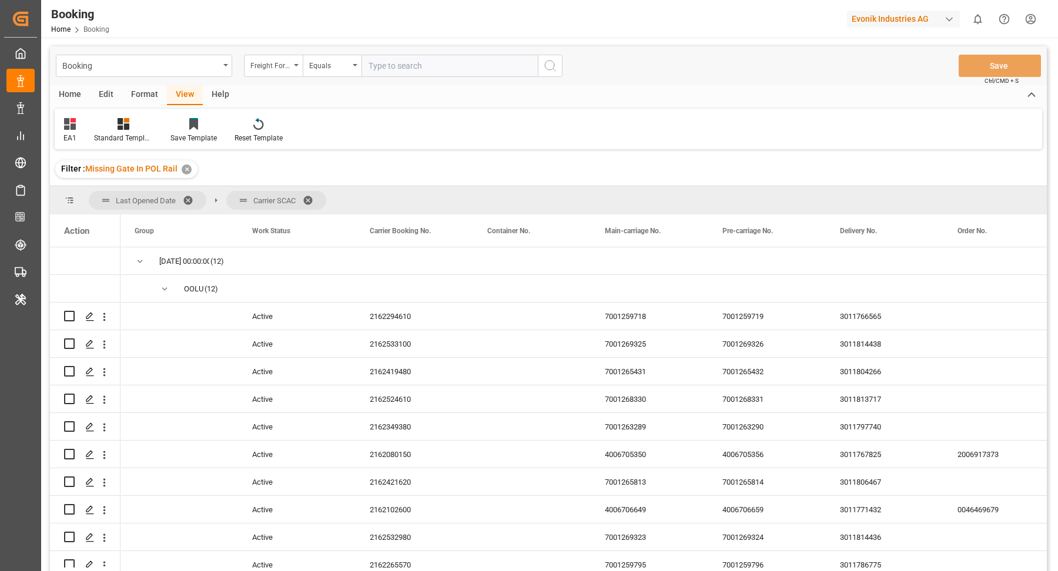
click at [311, 195] on span at bounding box center [312, 200] width 19 height 11
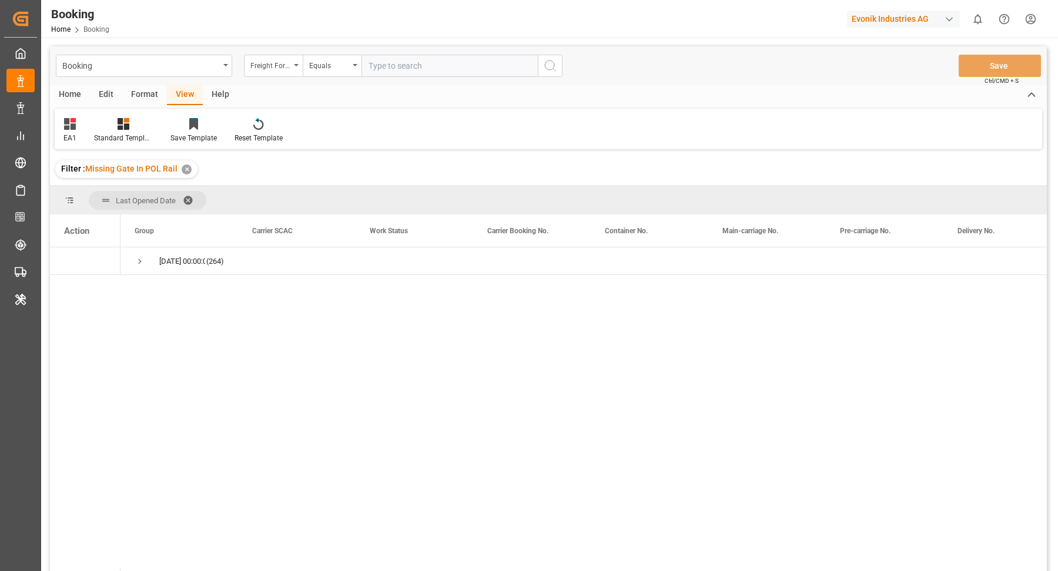
click at [185, 170] on div "✕" at bounding box center [187, 170] width 10 height 10
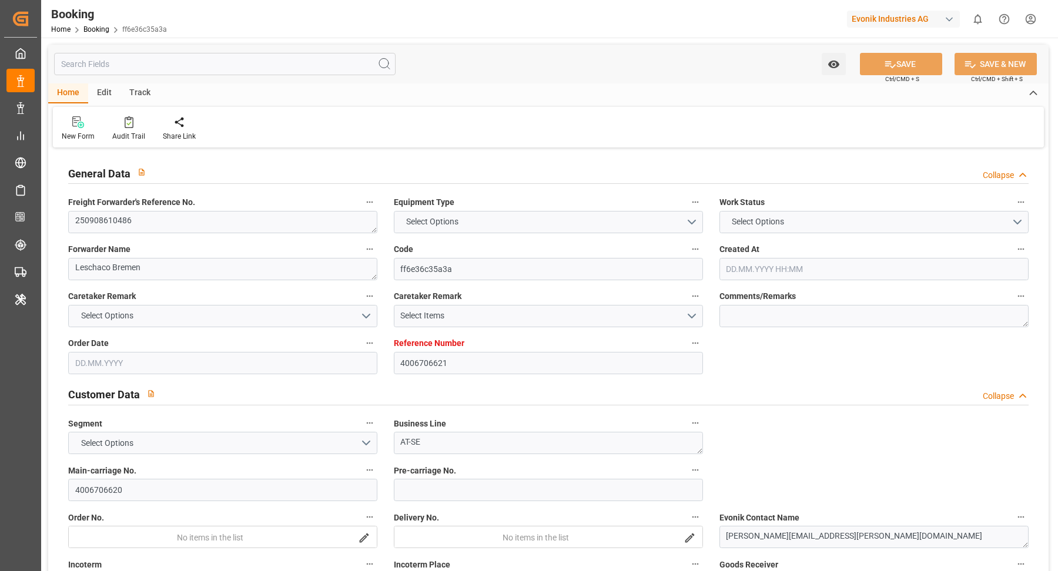
type input "4006706621"
type input "9909132"
type input "OOCL"
type input "Orient Overseas Container Line Ltd"
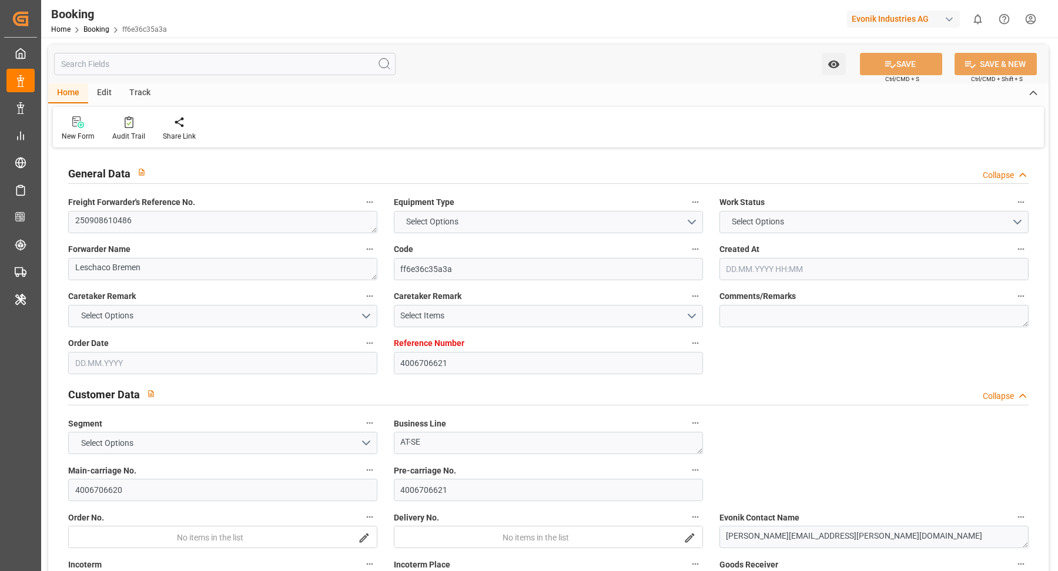
type input "DEHAM"
type input "JPSMZ"
type input "TWKHH"
type input "JPTYO"
type input "[DATE] 06:42"
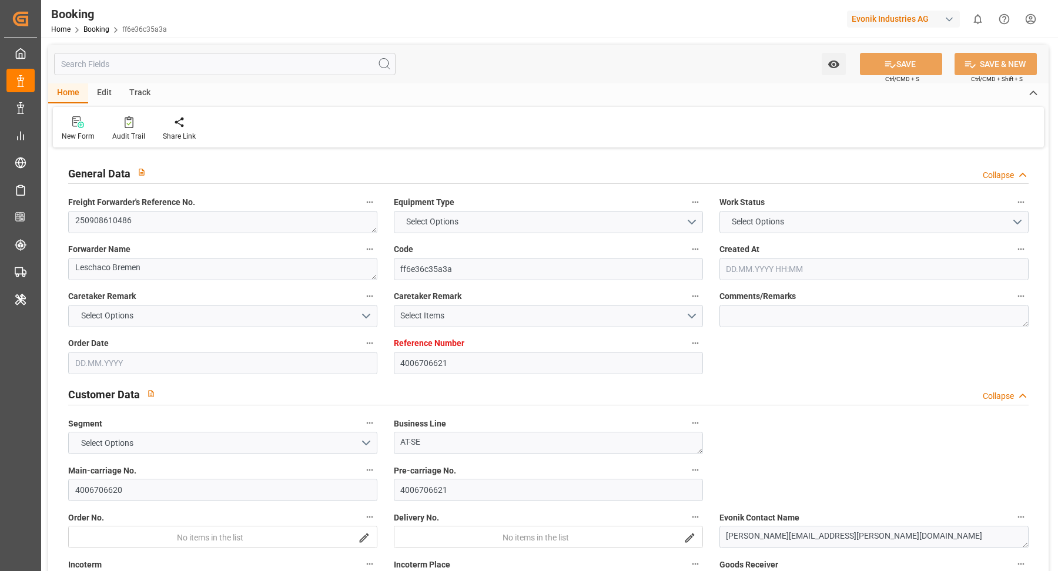
type input "[DATE]"
type input "[DATE] 00:00"
type input "[DATE]"
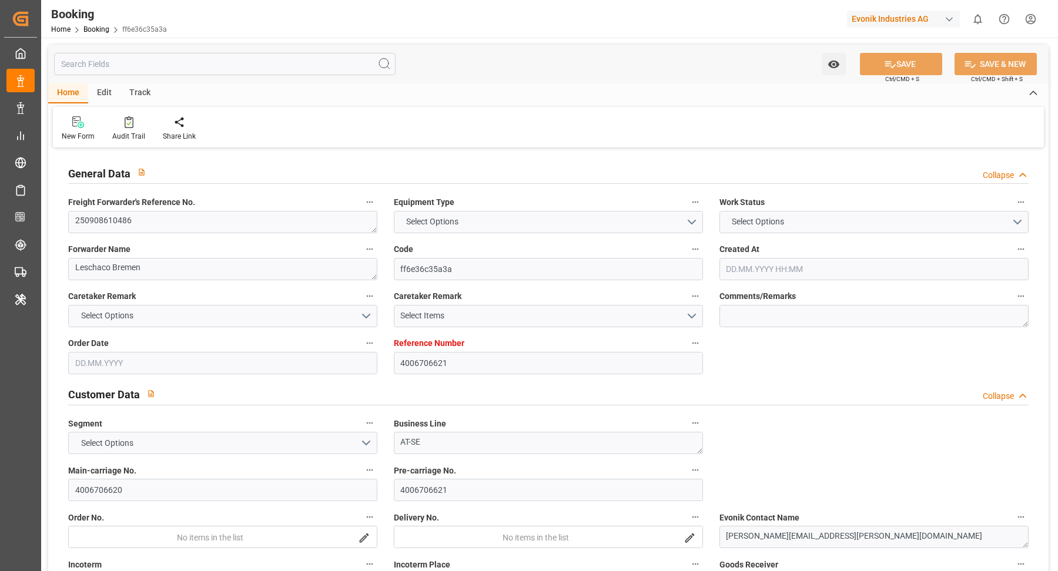
type input "[DATE] 00:00"
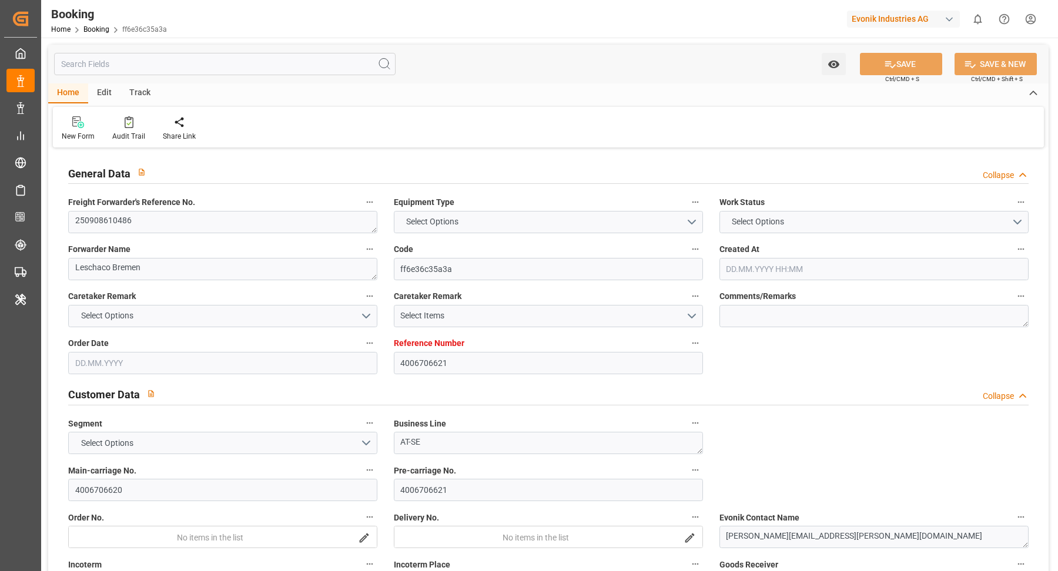
type input "[DATE] 00:00"
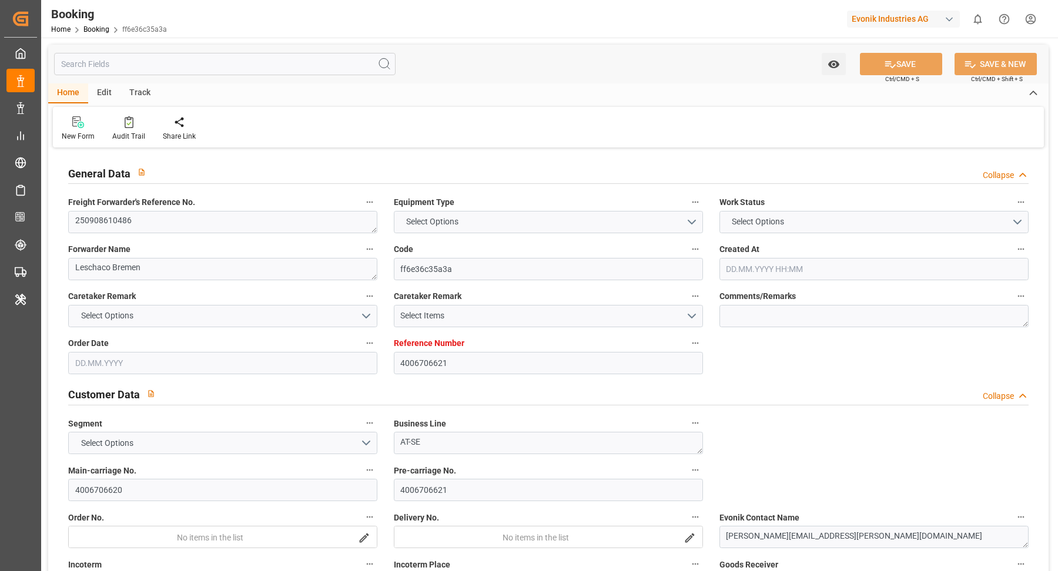
type input "[DATE] 00:00"
type input "[DATE] 12:27"
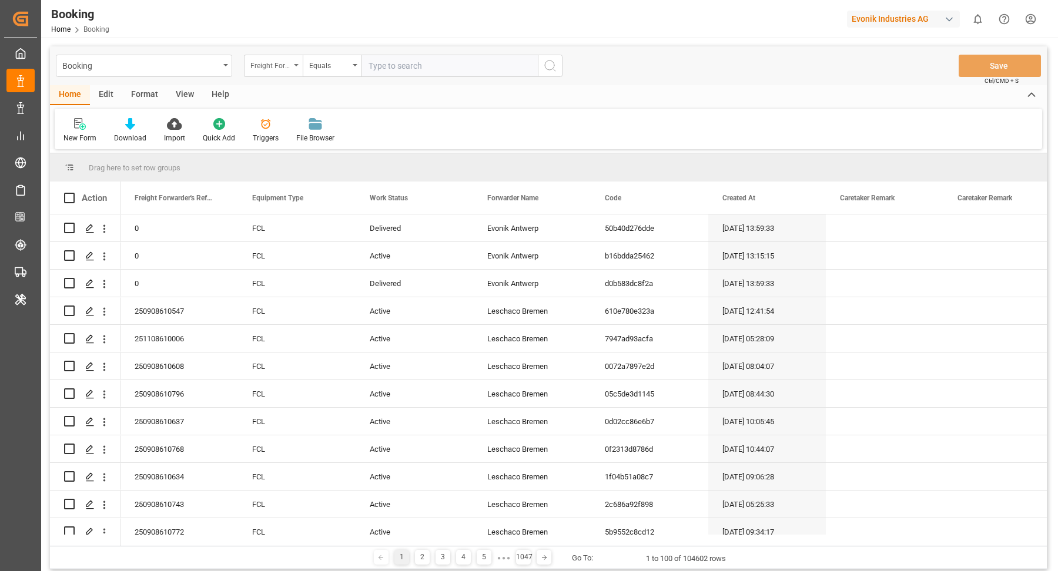
click at [274, 65] on div "Freight Forwarder's Reference No." at bounding box center [270, 65] width 40 height 14
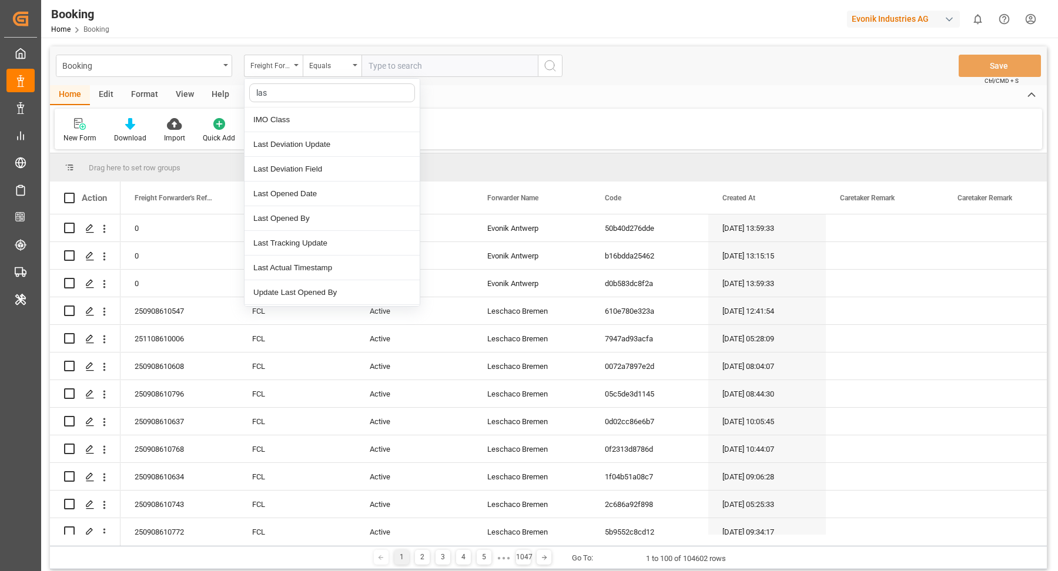
type input "last"
click at [328, 169] on div "Last Opened Date" at bounding box center [331, 169] width 175 height 25
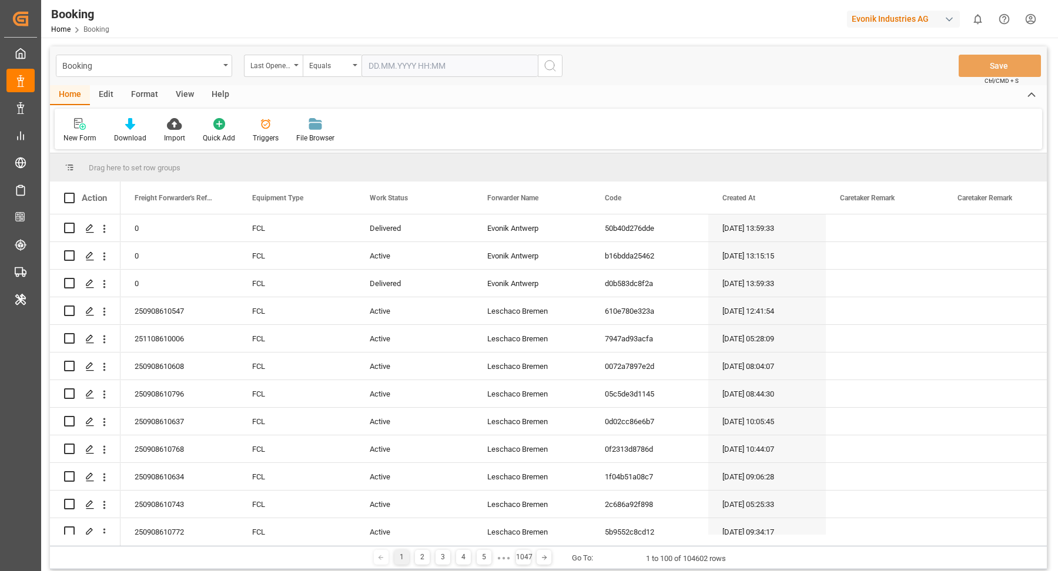
click at [443, 65] on input "text" at bounding box center [449, 66] width 176 height 22
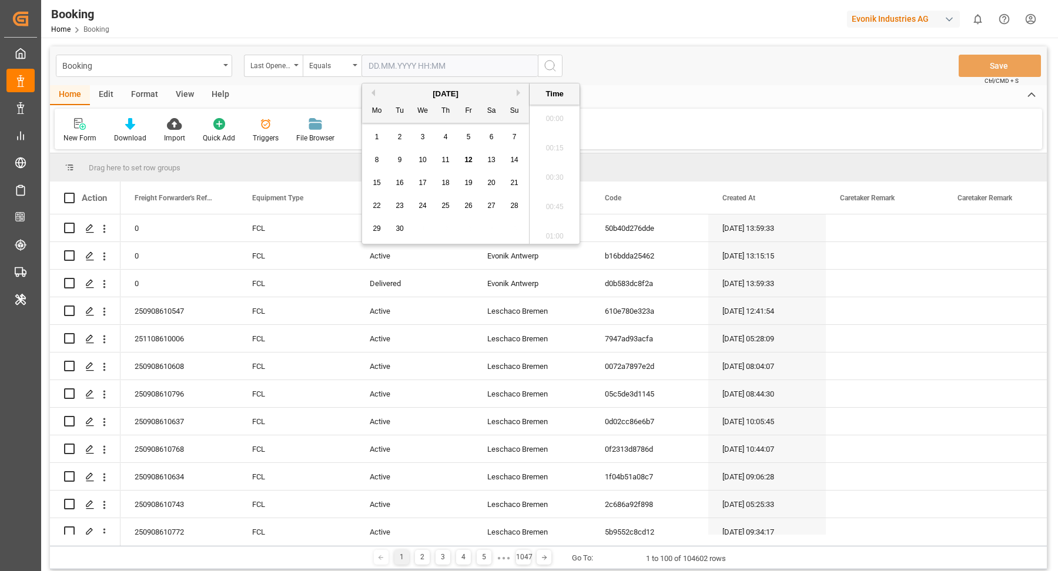
scroll to position [2060, 0]
click at [465, 160] on span "12" at bounding box center [468, 160] width 8 height 8
type input "12.09.2025 00:00"
click at [558, 66] on button "search button" at bounding box center [550, 66] width 25 height 22
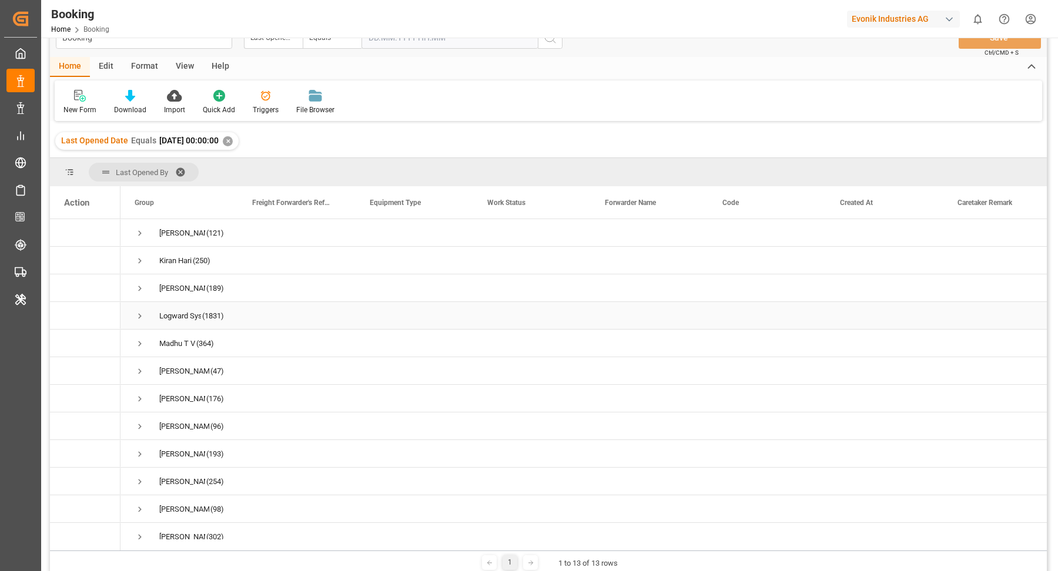
click at [139, 313] on span "Press SPACE to select this row." at bounding box center [140, 316] width 11 height 11
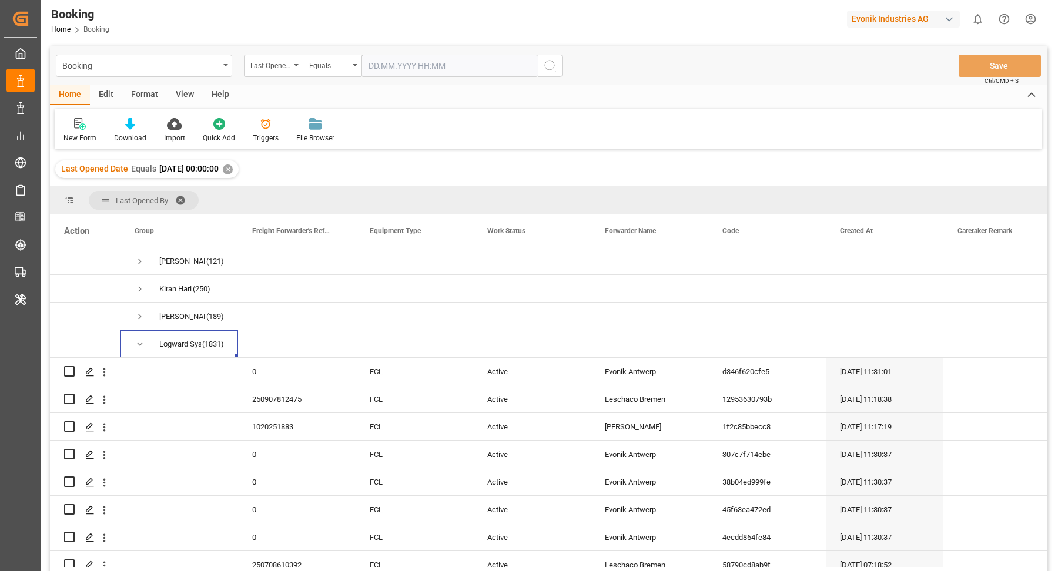
click at [79, 115] on div "New Form Download Import Quick Add Triggers File Browser" at bounding box center [548, 129] width 987 height 41
click at [185, 89] on div "View" at bounding box center [185, 95] width 36 height 20
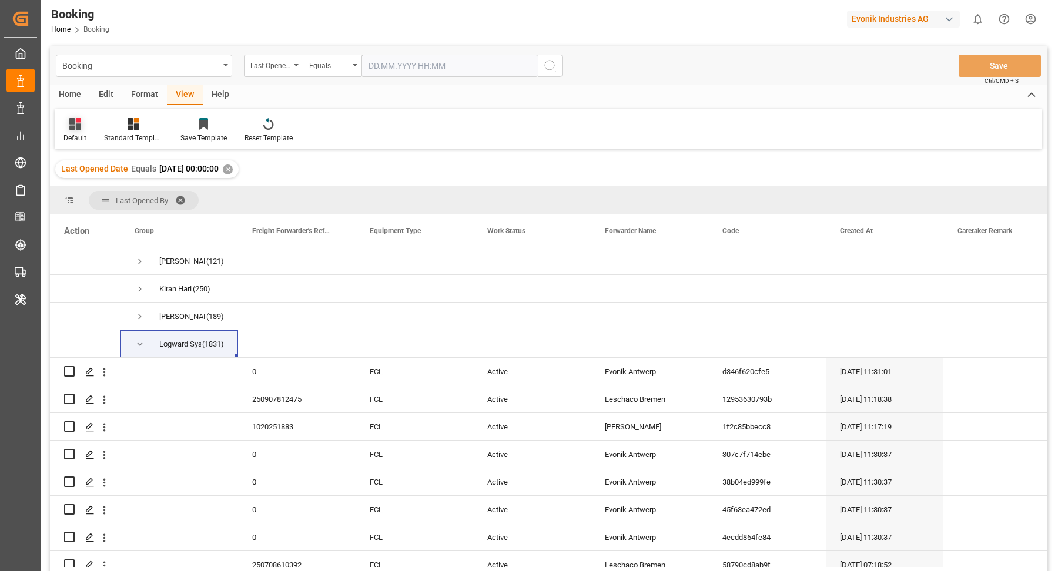
click at [63, 125] on div at bounding box center [74, 124] width 23 height 12
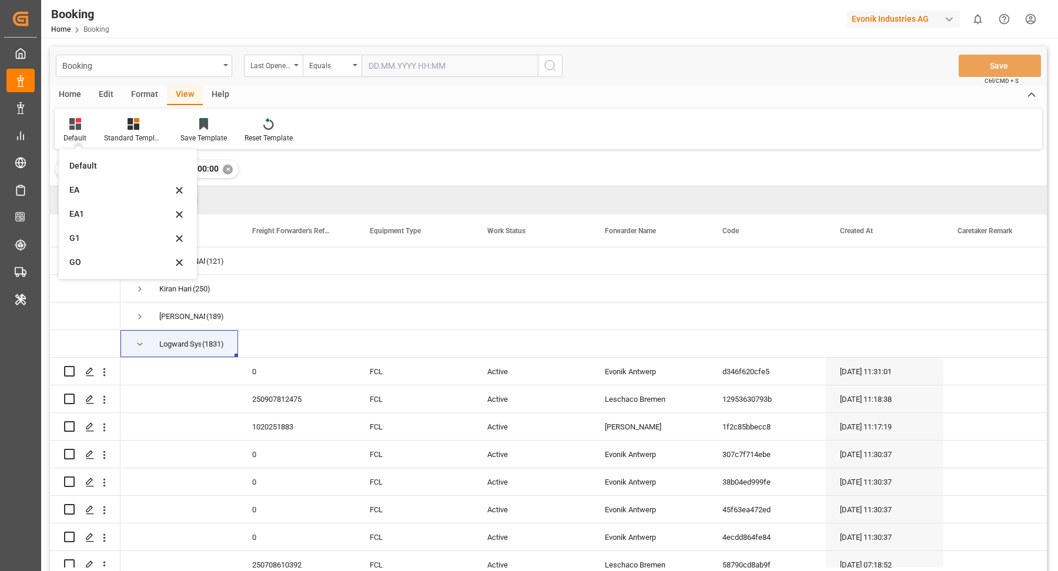
click at [106, 217] on div "EA1" at bounding box center [120, 214] width 103 height 12
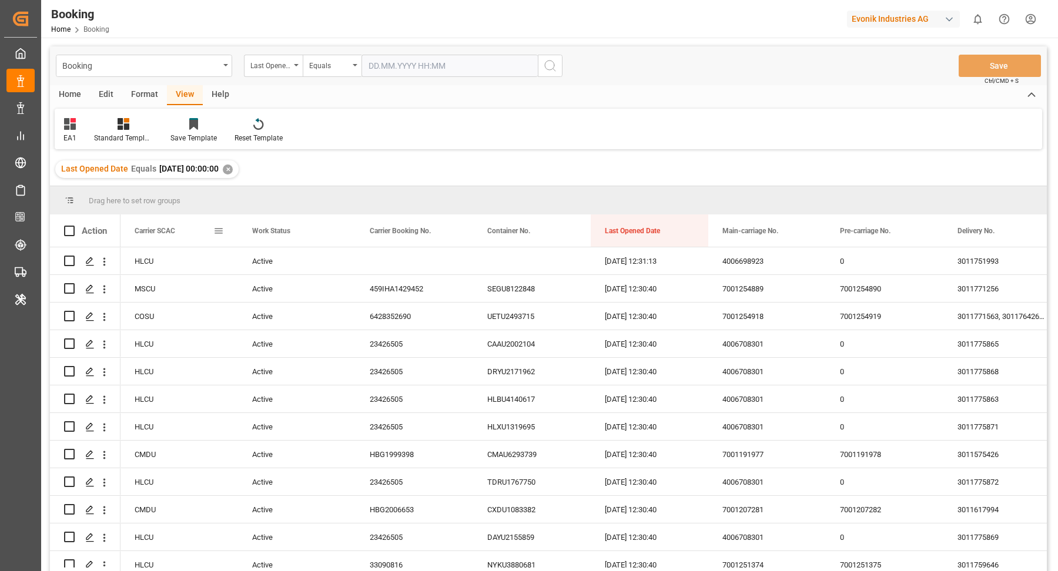
drag, startPoint x: 175, startPoint y: 229, endPoint x: 197, endPoint y: 197, distance: 39.0
